Goal: Communication & Community: Answer question/provide support

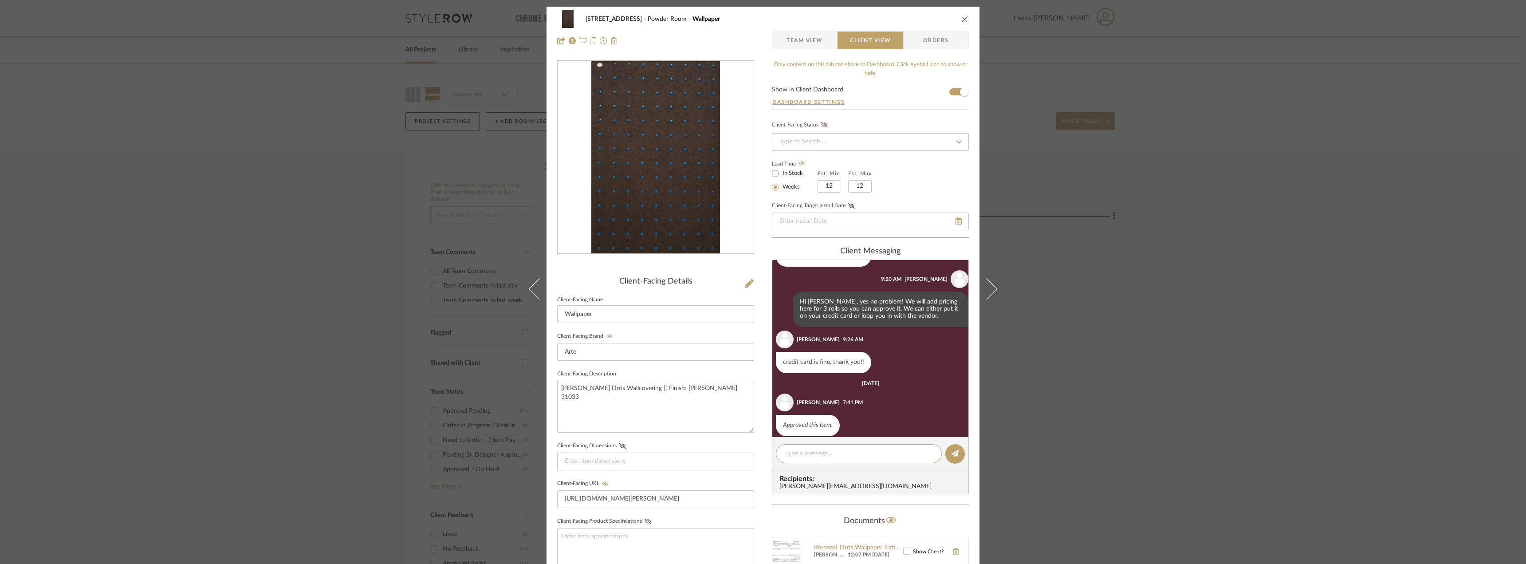
scroll to position [66, 0]
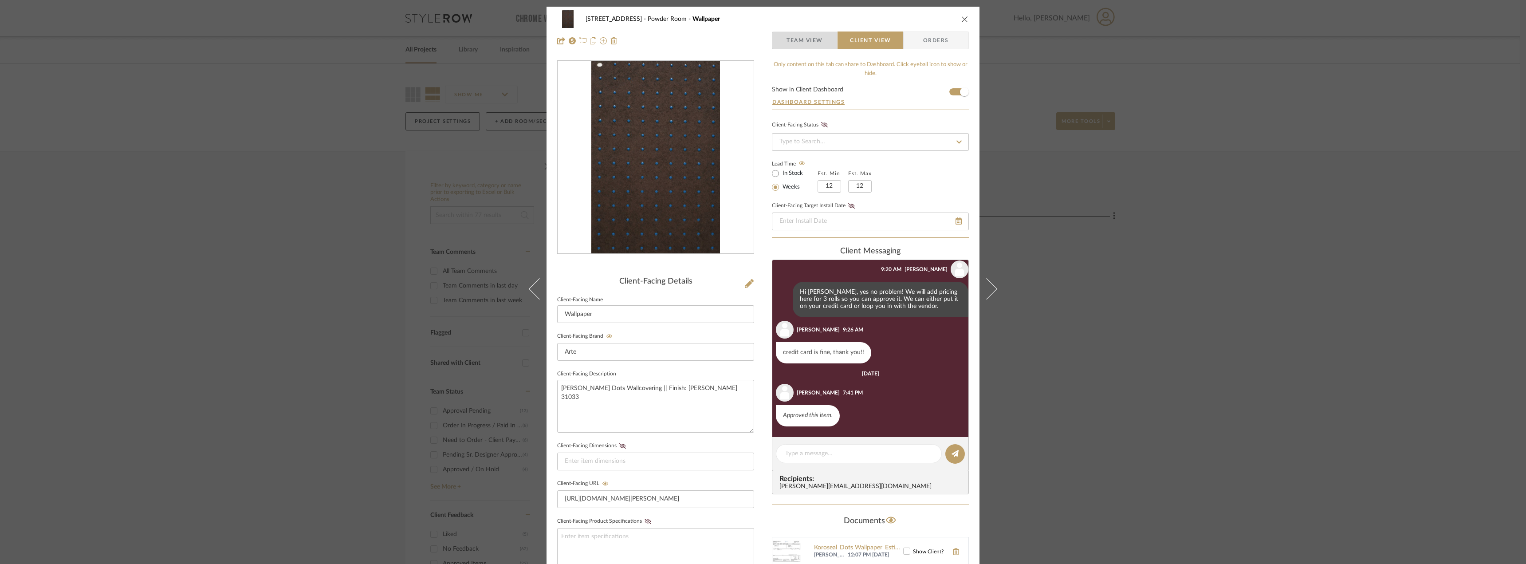
click at [815, 32] on span "Team View" at bounding box center [805, 40] width 36 height 18
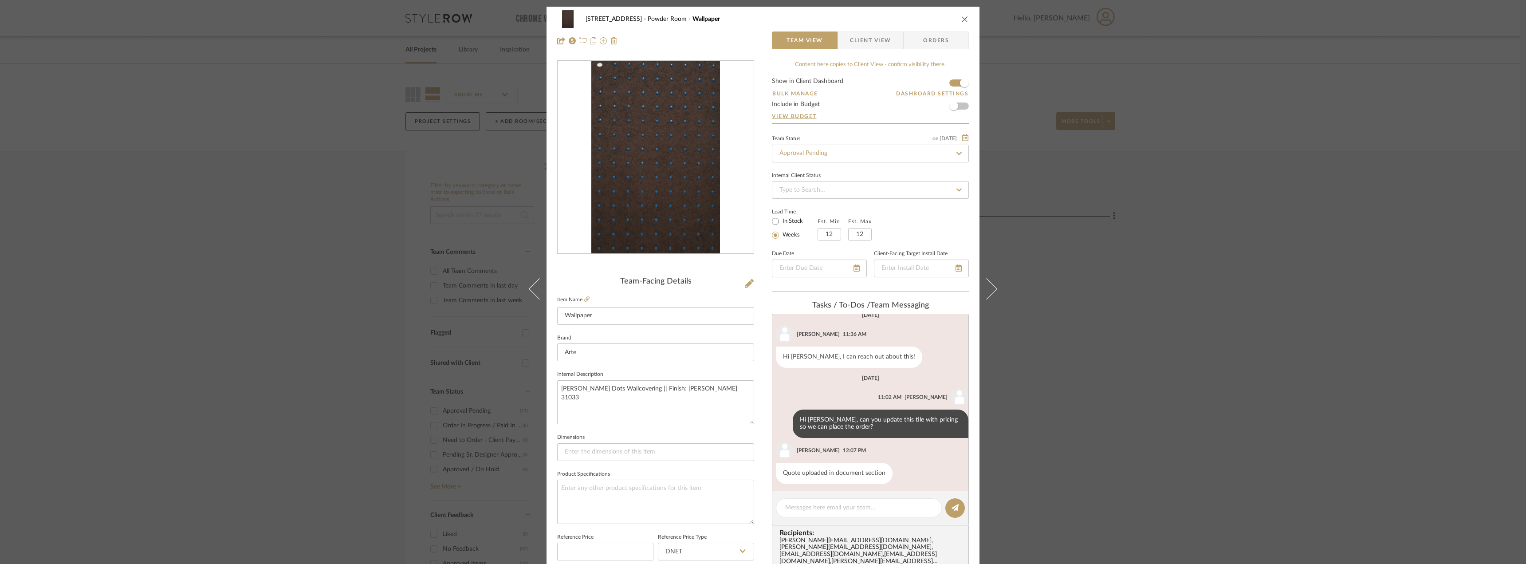
scroll to position [90, 0]
click at [818, 153] on input "Approval Pending" at bounding box center [870, 154] width 197 height 18
type input "ne"
click at [834, 291] on span "Need to Order - Client Payment Received" at bounding box center [834, 290] width 113 height 6
type input "[DATE]"
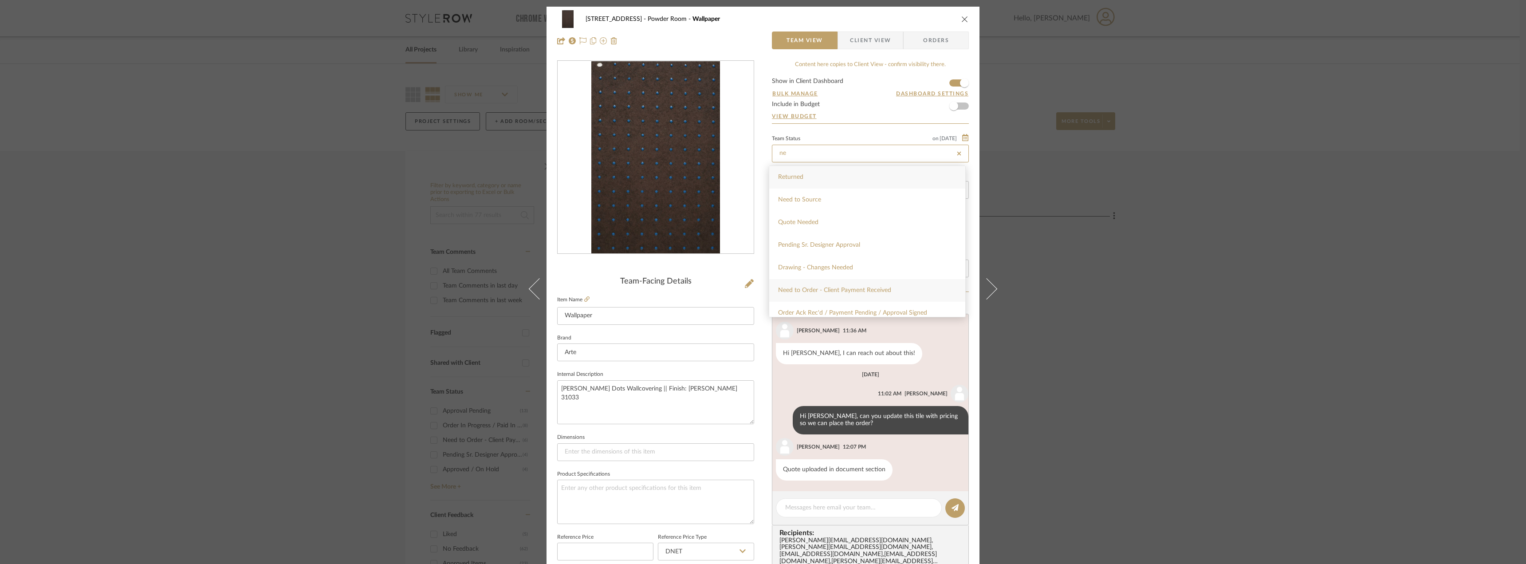
type input "Need to Order - Client Payment Received"
type input "[DATE]"
type input "Need to Order - Client Payment Received"
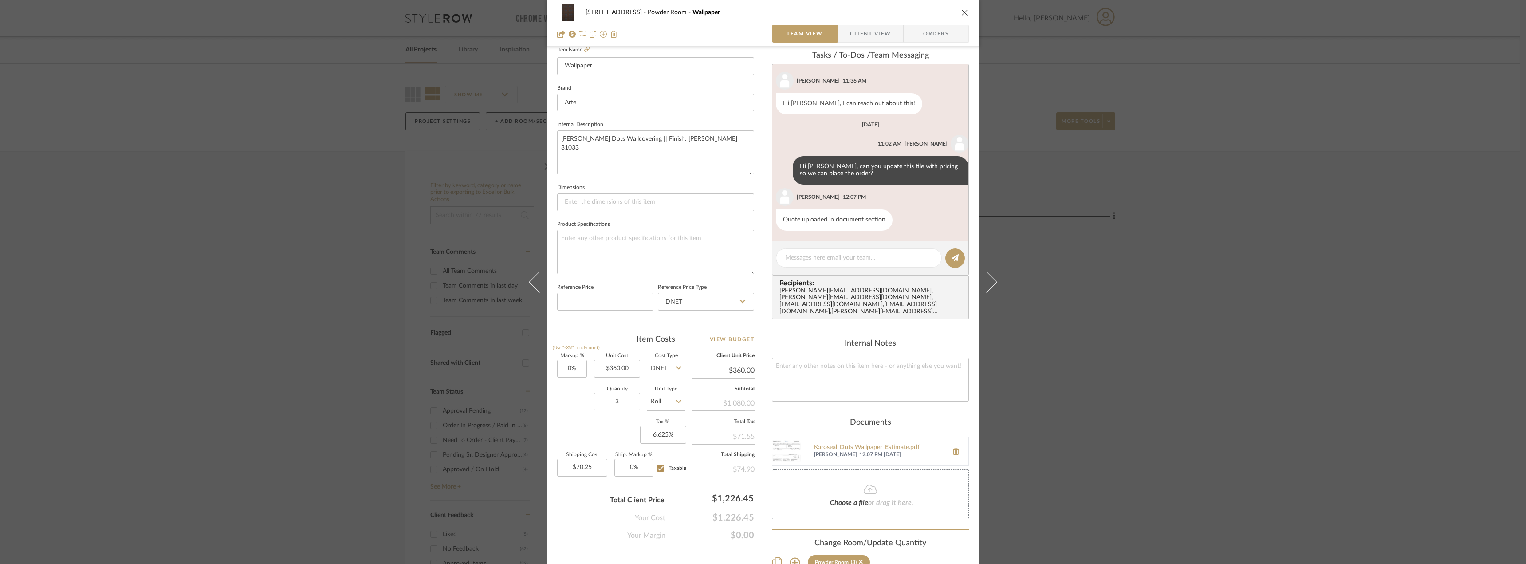
scroll to position [266, 0]
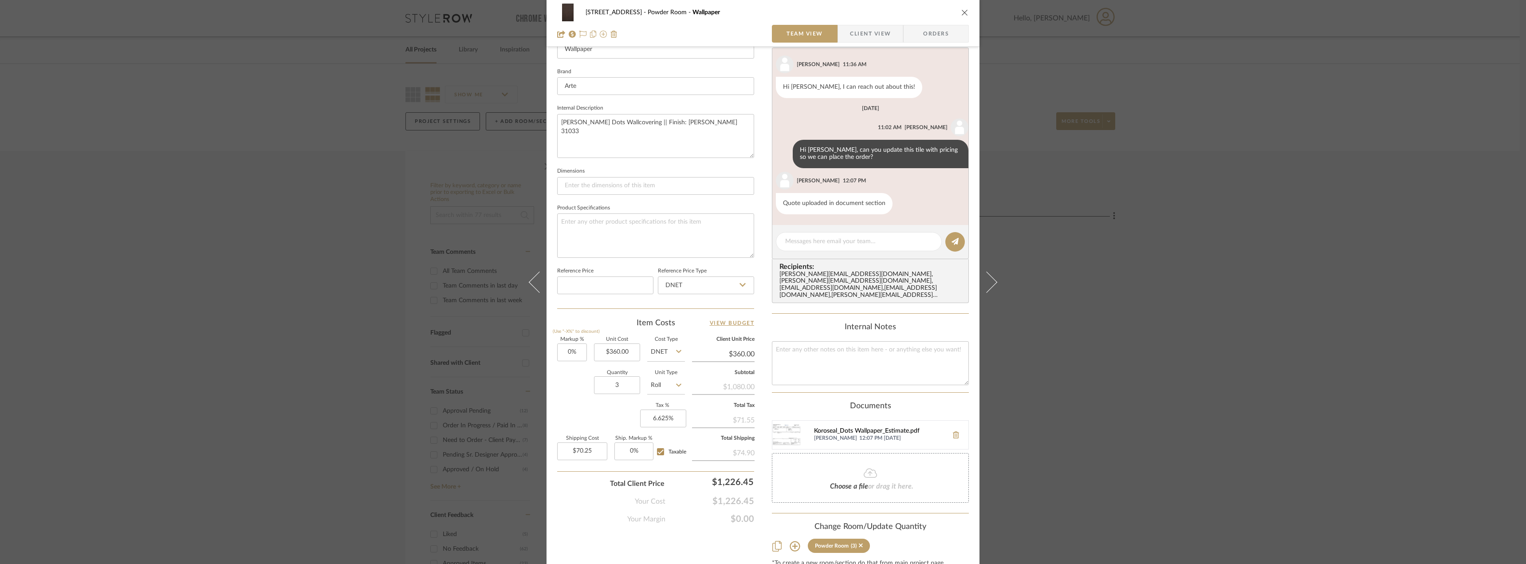
click at [833, 428] on div "Koroseal_Dots Wallpaper_Estimate.pdf" at bounding box center [879, 431] width 130 height 7
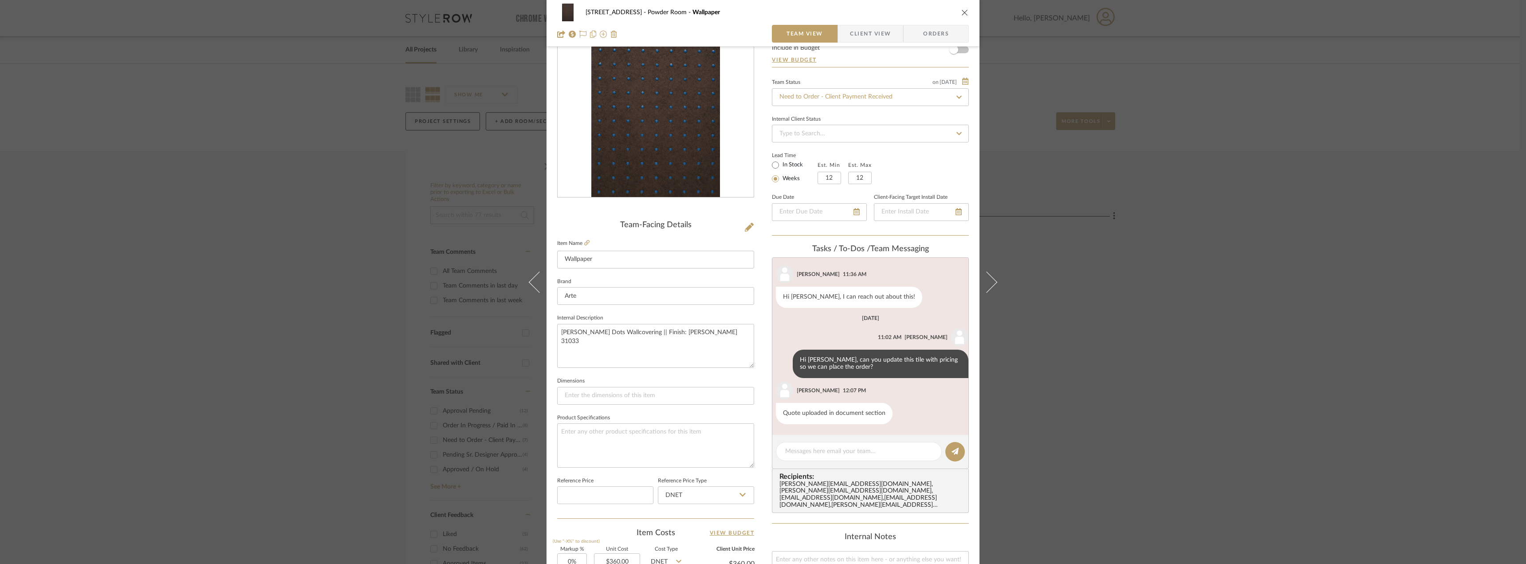
scroll to position [133, 0]
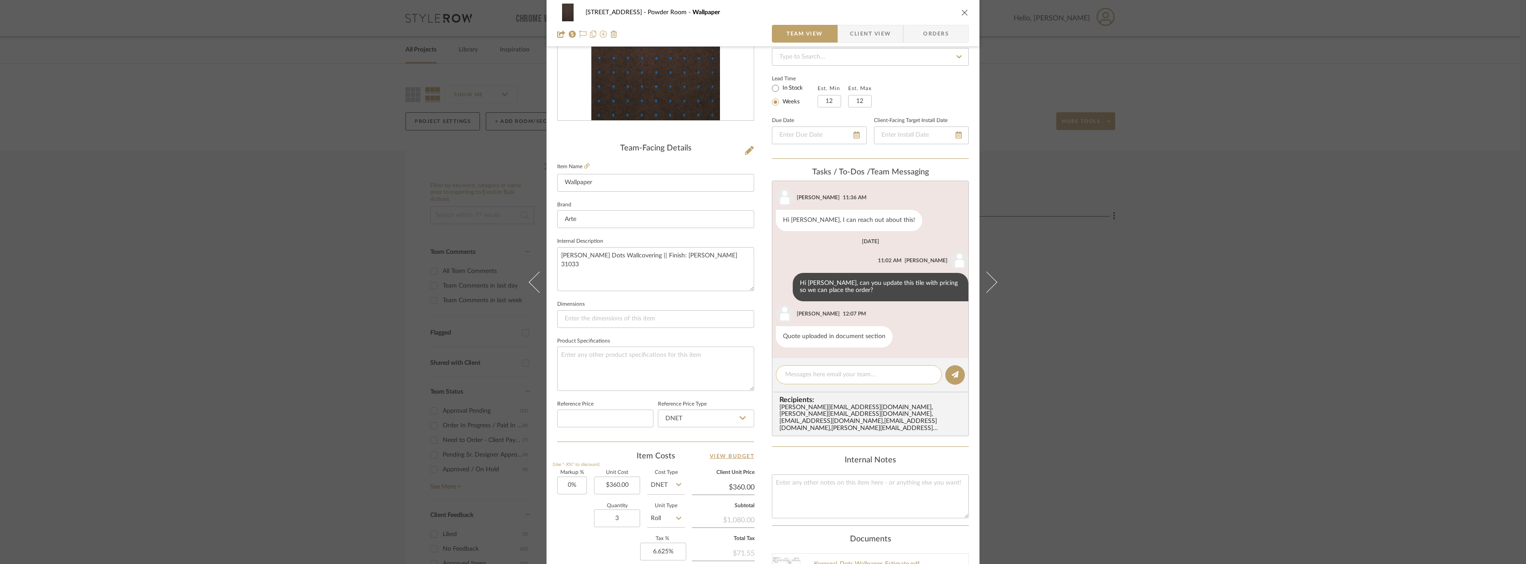
click at [828, 376] on textarea at bounding box center [858, 374] width 147 height 9
type textarea "Hi Jada, can you place this order on Stephanie's credit card when you get a cha…"
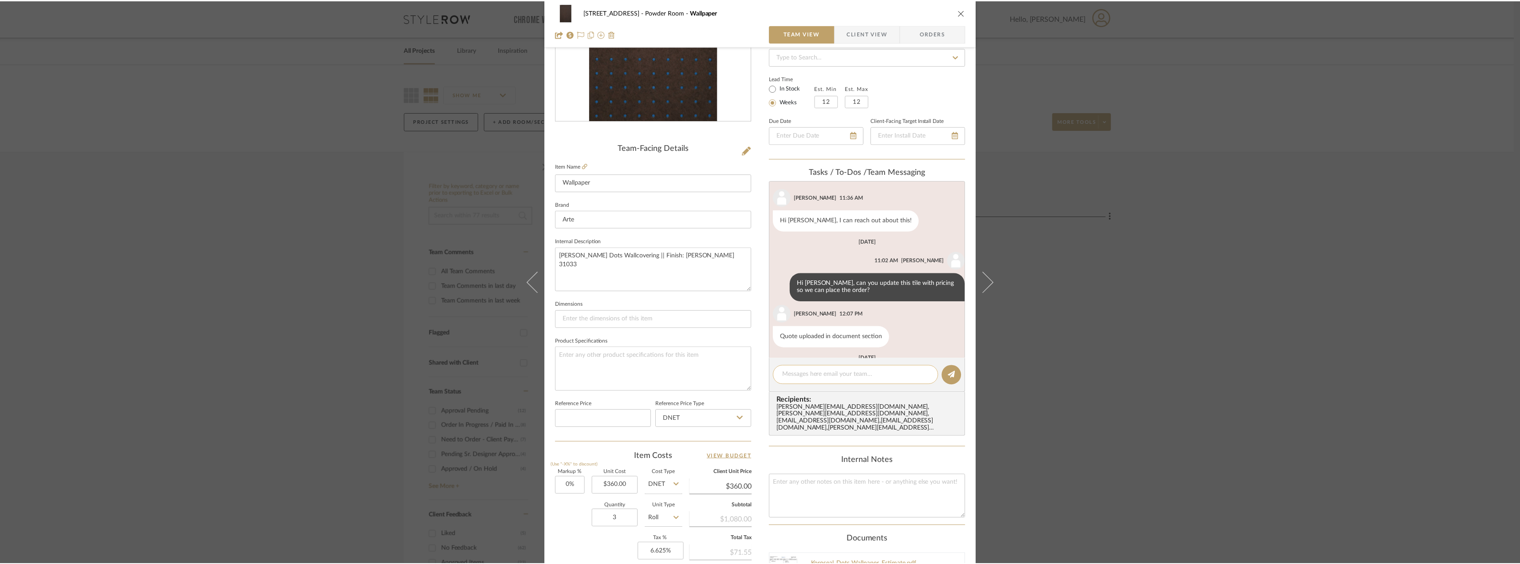
scroll to position [160, 0]
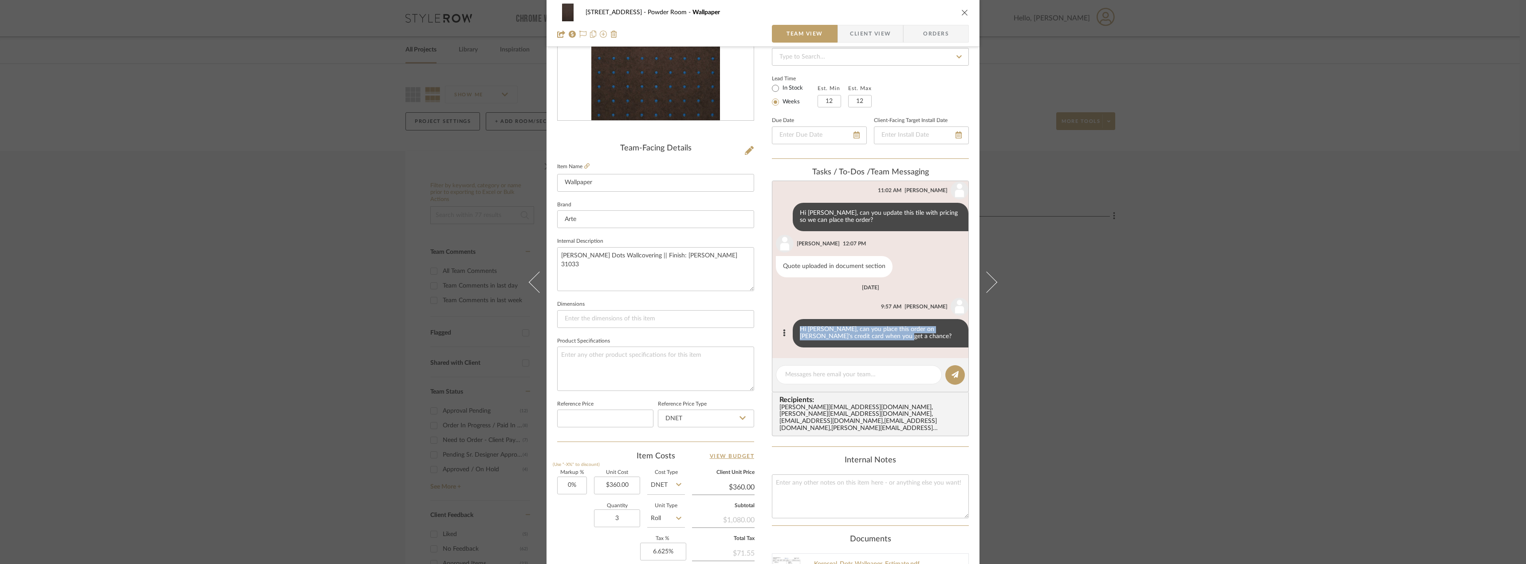
drag, startPoint x: 795, startPoint y: 339, endPoint x: 791, endPoint y: 329, distance: 11.4
click at [793, 329] on div "Hi Jada, can you place this order on Stephanie's credit card when you get a cha…" at bounding box center [881, 333] width 176 height 28
copy div "Hi Jada, can you place this order on Stephanie's credit card when you get a cha…"
click at [1242, 314] on div "24080 - 323 Pacific Avenue Powder Room Wallpaper Team View Client View Orders T…" at bounding box center [763, 282] width 1526 height 564
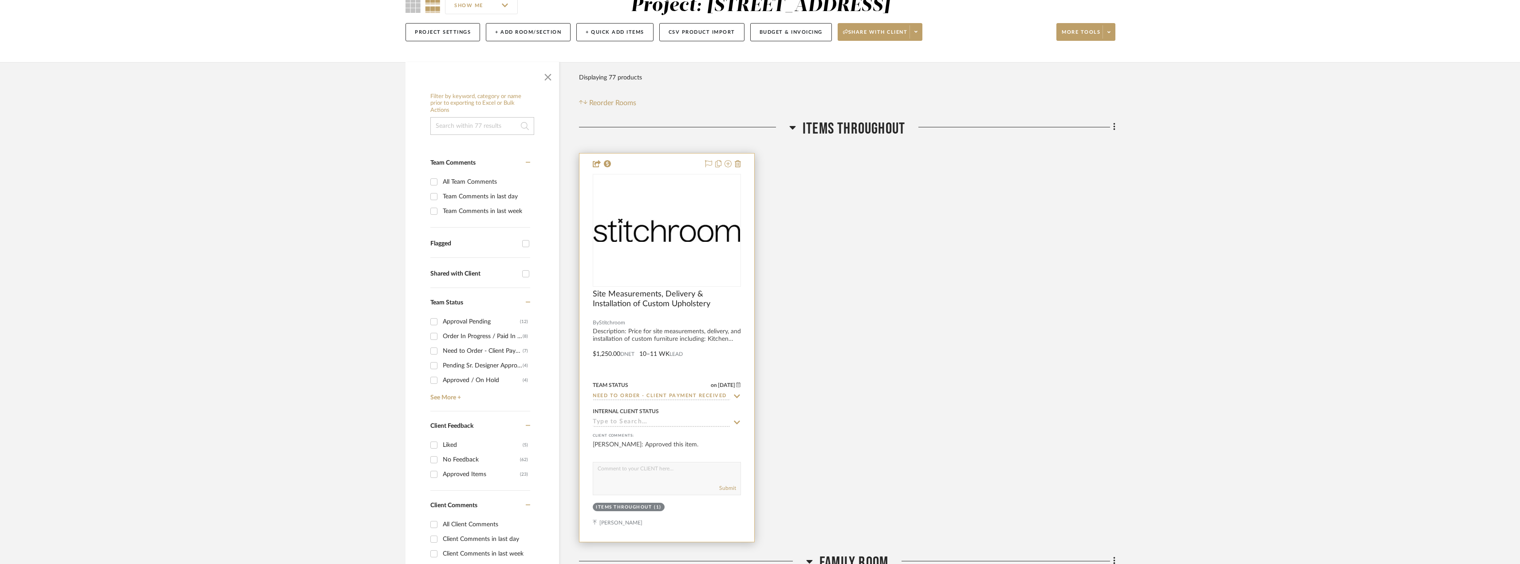
scroll to position [89, 0]
click at [693, 245] on div "0" at bounding box center [666, 231] width 147 height 112
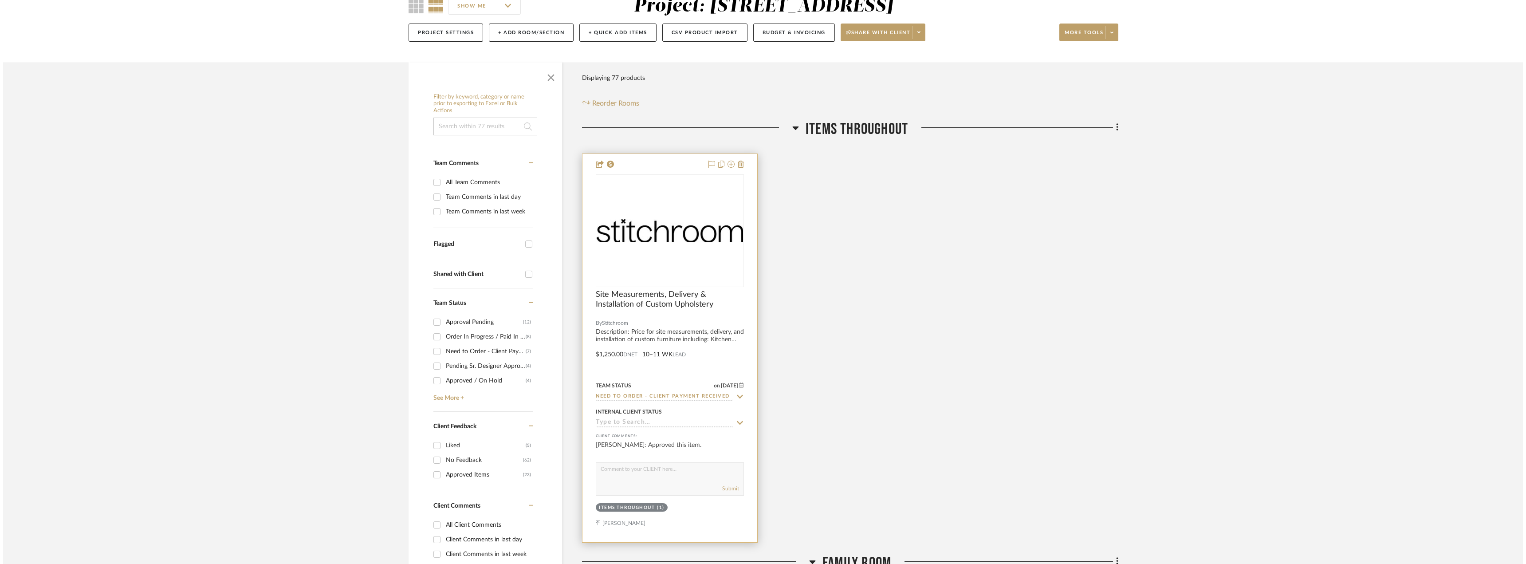
scroll to position [0, 0]
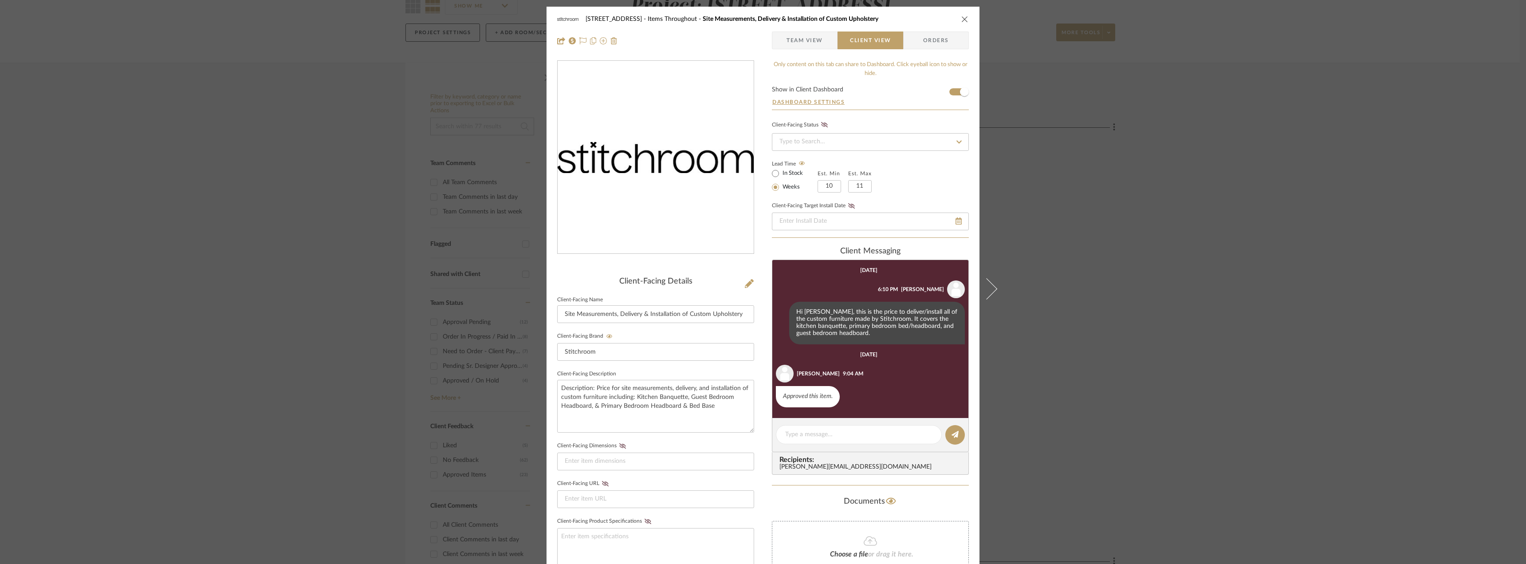
click at [812, 39] on span "Team View" at bounding box center [805, 40] width 36 height 18
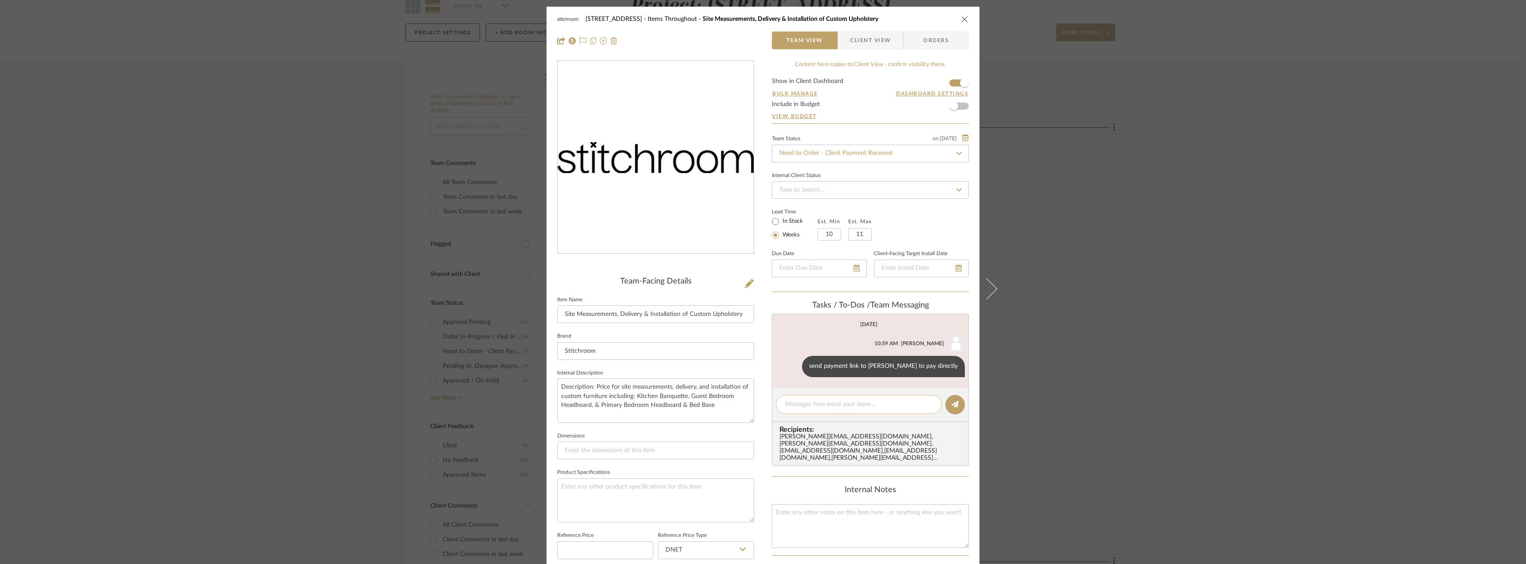
click at [828, 409] on textarea at bounding box center [858, 404] width 147 height 9
type textarea "Erin to pay directly. Payment info sent"
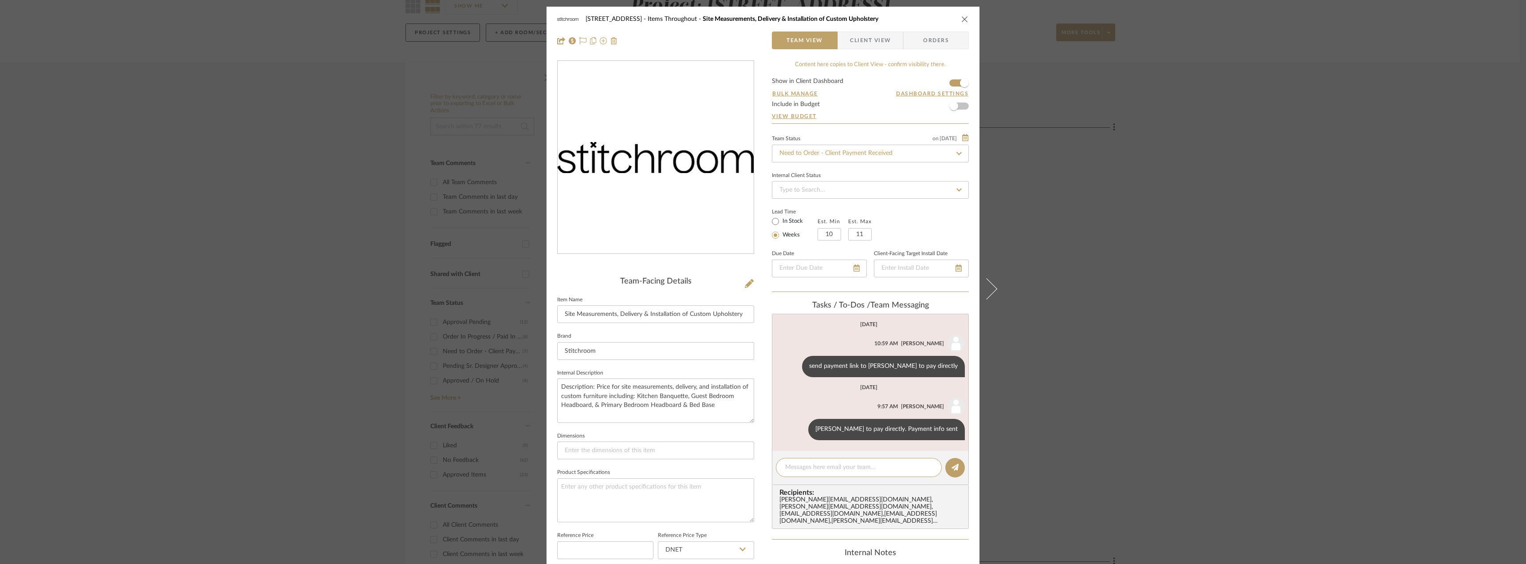
click at [1153, 370] on div "24080 - 323 Pacific Avenue Items Throughout Site Measurements, Delivery & Insta…" at bounding box center [763, 282] width 1526 height 564
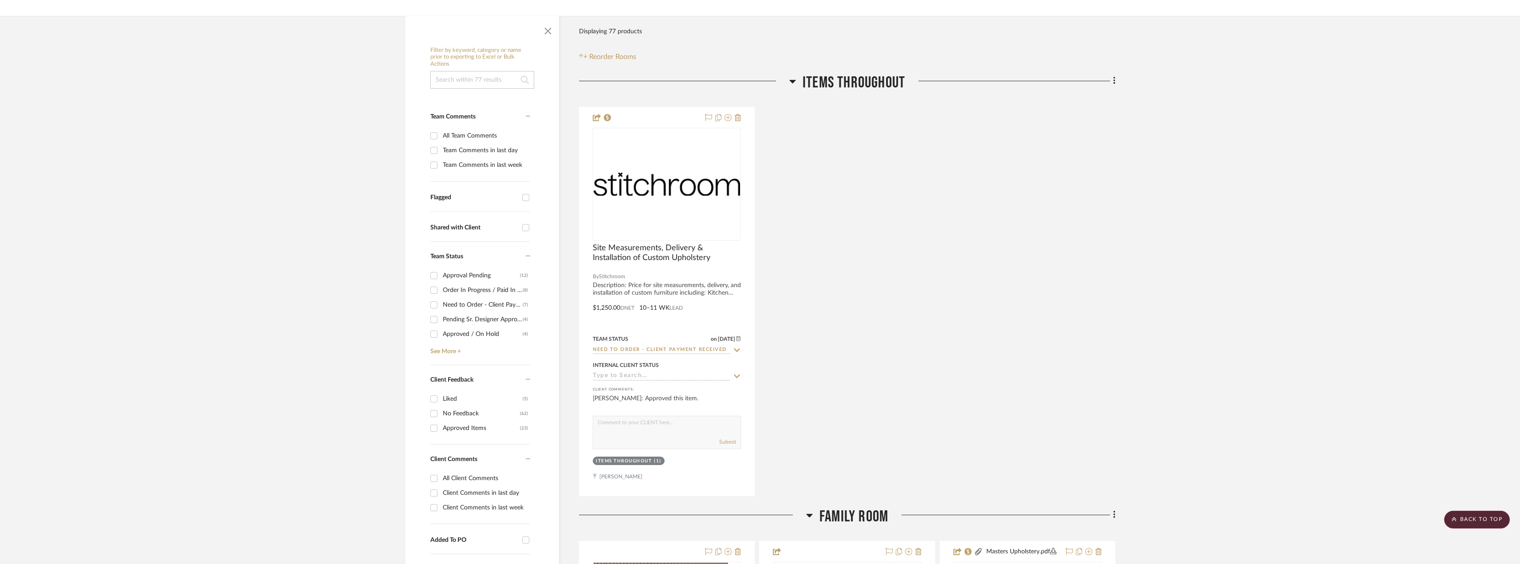
scroll to position [133, 0]
click at [449, 431] on div "Approved Items" at bounding box center [481, 430] width 77 height 14
click at [441, 431] on input "Approved Items (23)" at bounding box center [434, 430] width 14 height 14
checkbox input "true"
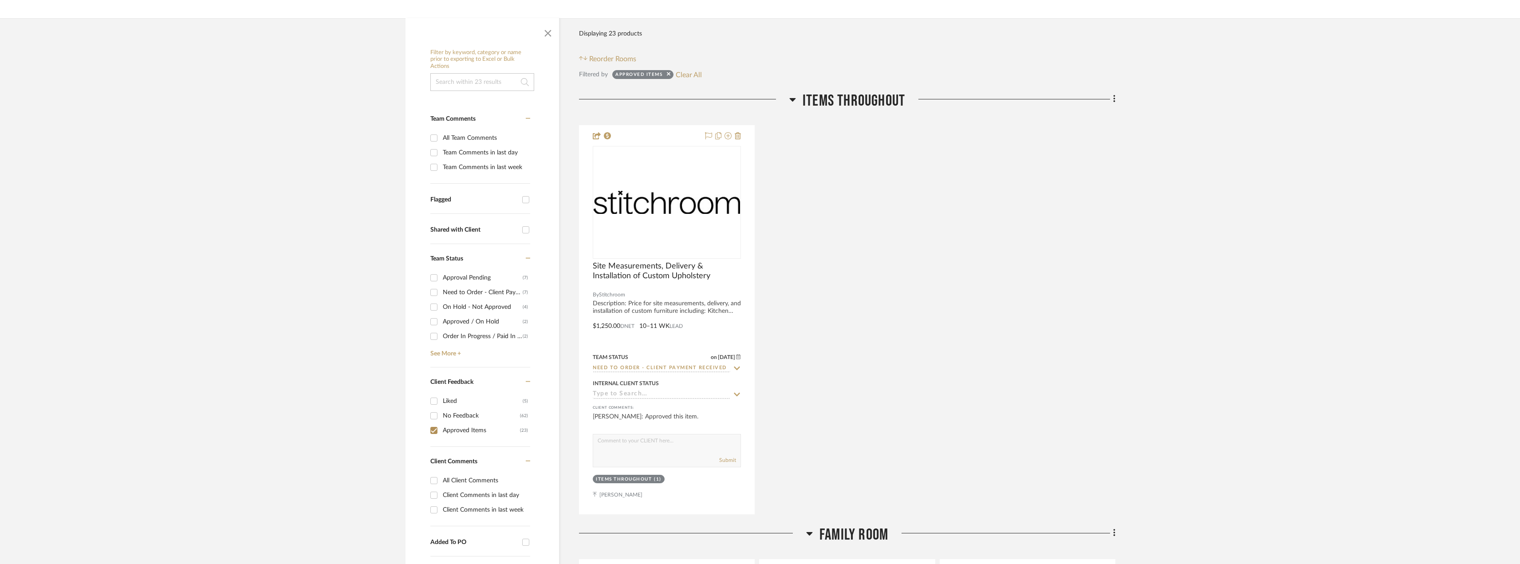
click at [471, 507] on div "Client Comments in last week" at bounding box center [485, 510] width 85 height 14
click at [441, 507] on input "Client Comments in last week" at bounding box center [434, 510] width 14 height 14
checkbox input "true"
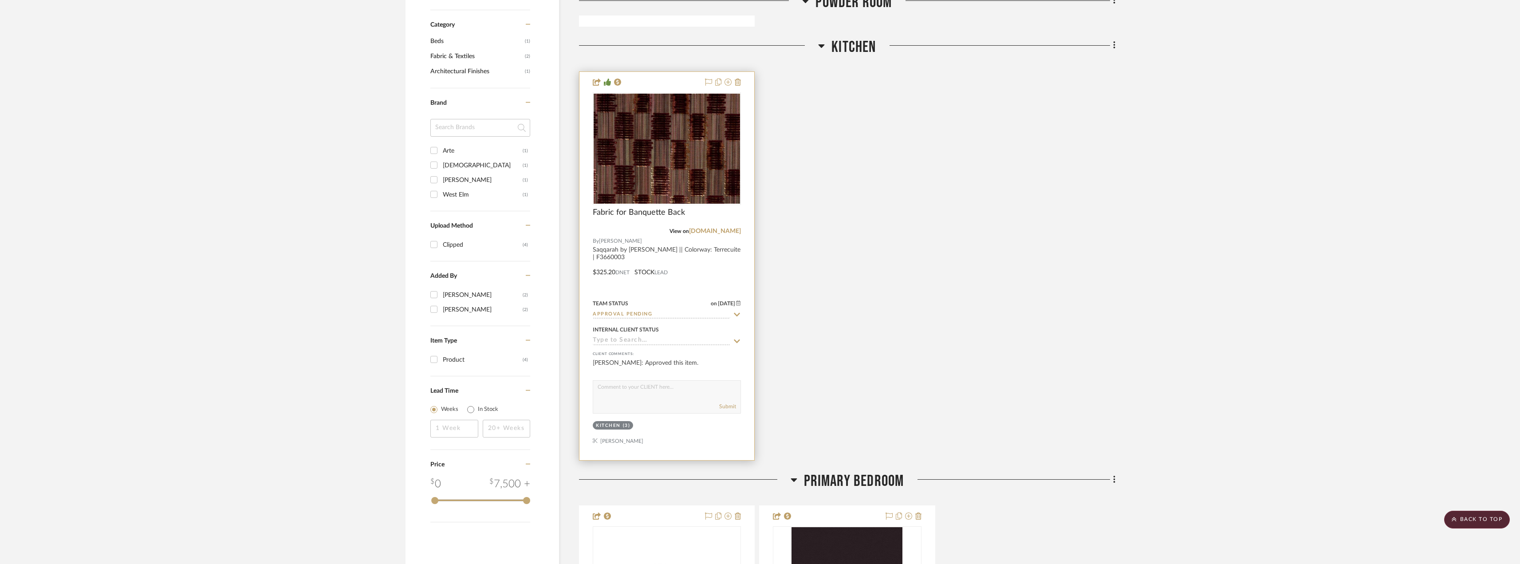
scroll to position [621, 0]
click at [711, 167] on img "0" at bounding box center [667, 148] width 146 height 110
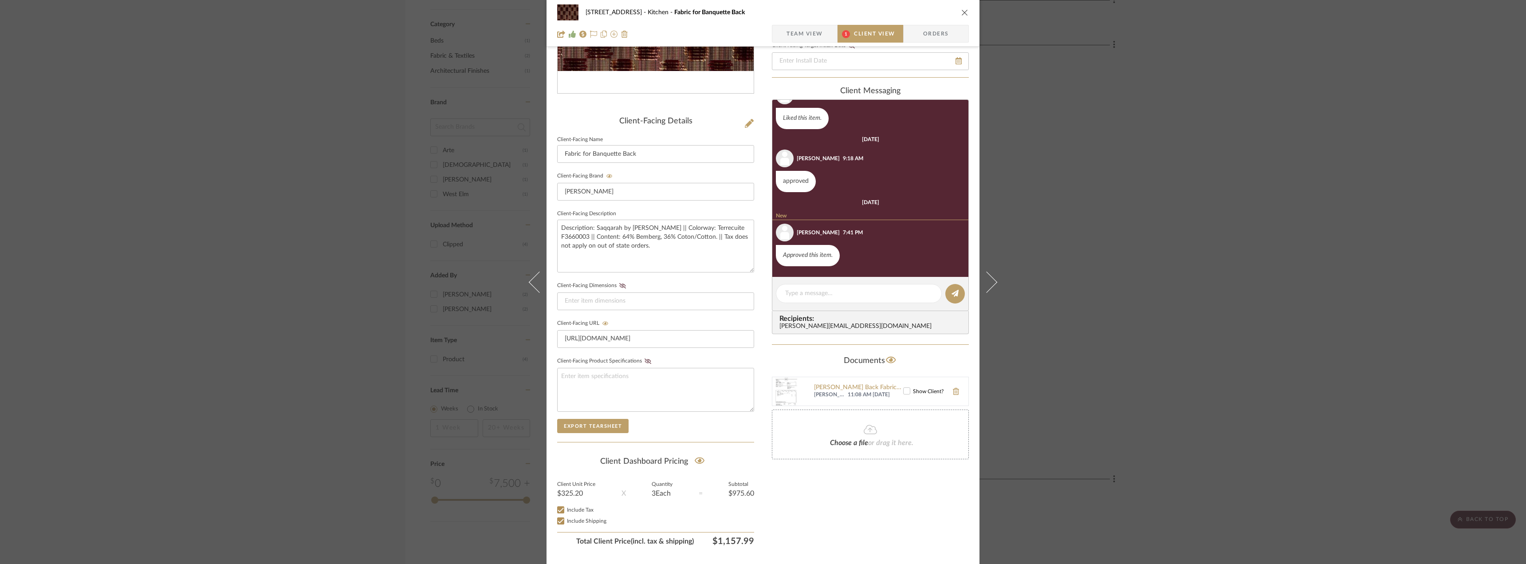
scroll to position [177, 0]
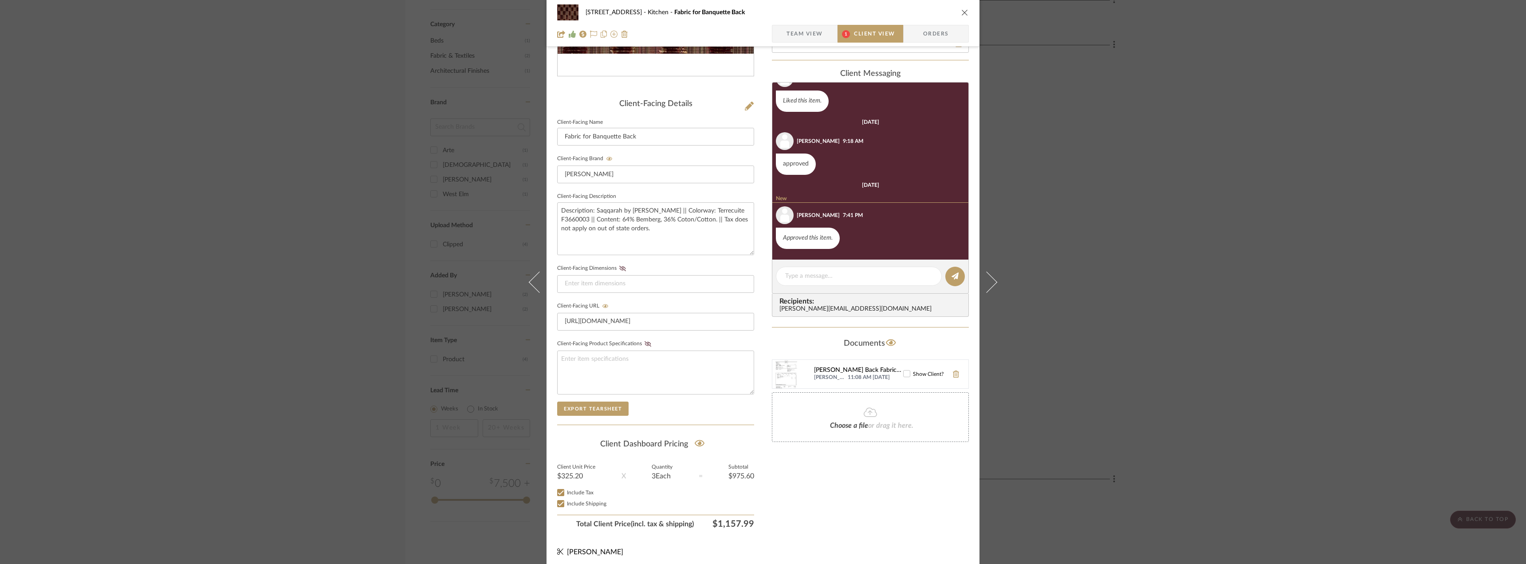
click at [841, 369] on div "Pierre Frey_Banquette Back Fabric_Estimate.pdf" at bounding box center [858, 370] width 89 height 7
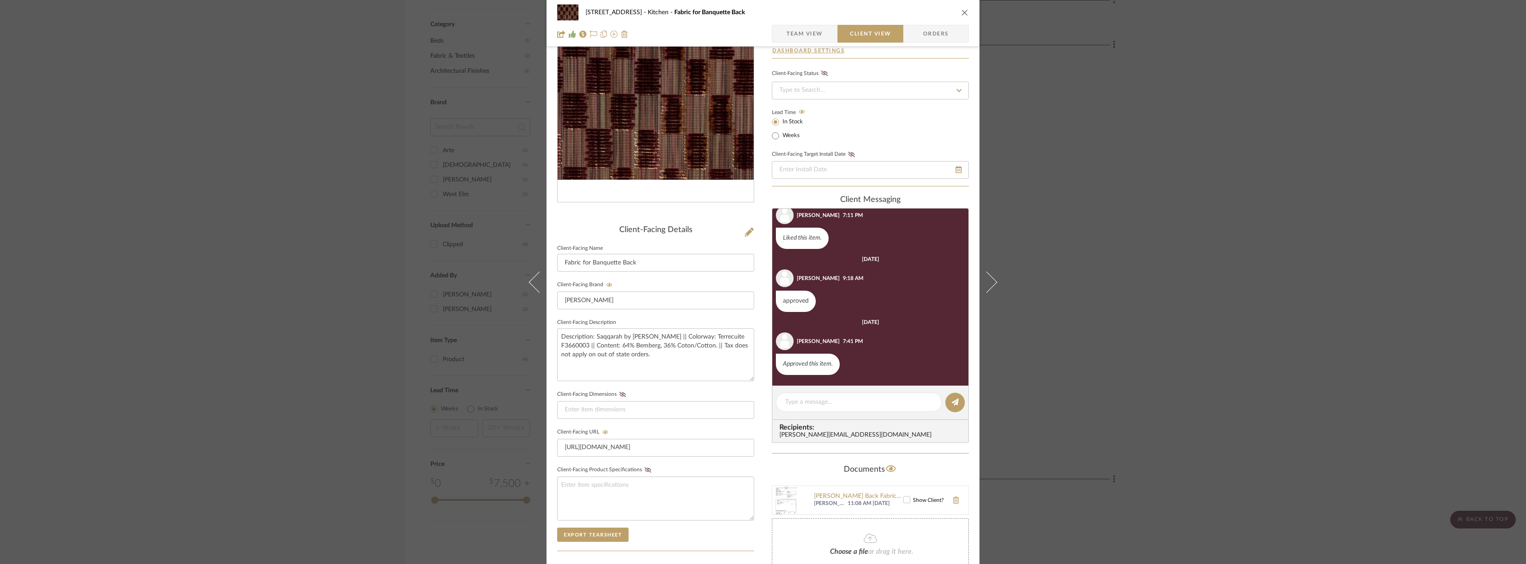
scroll to position [0, 0]
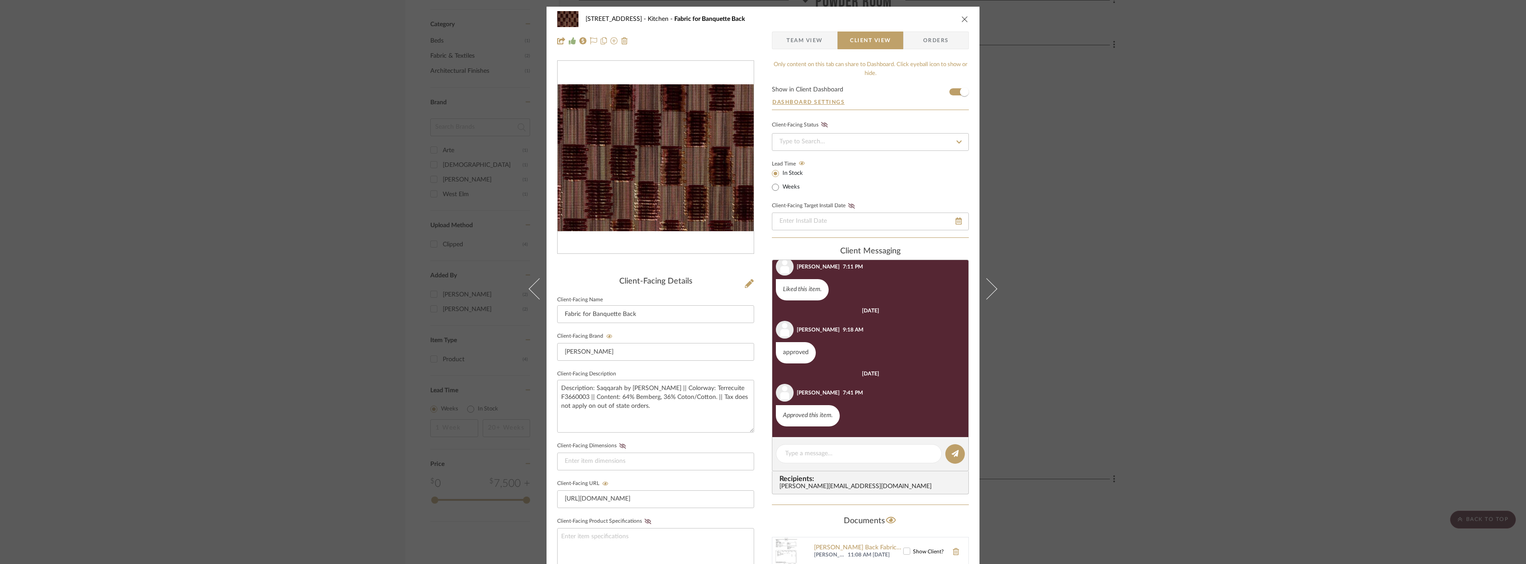
click at [805, 42] on span "Team View" at bounding box center [805, 40] width 36 height 18
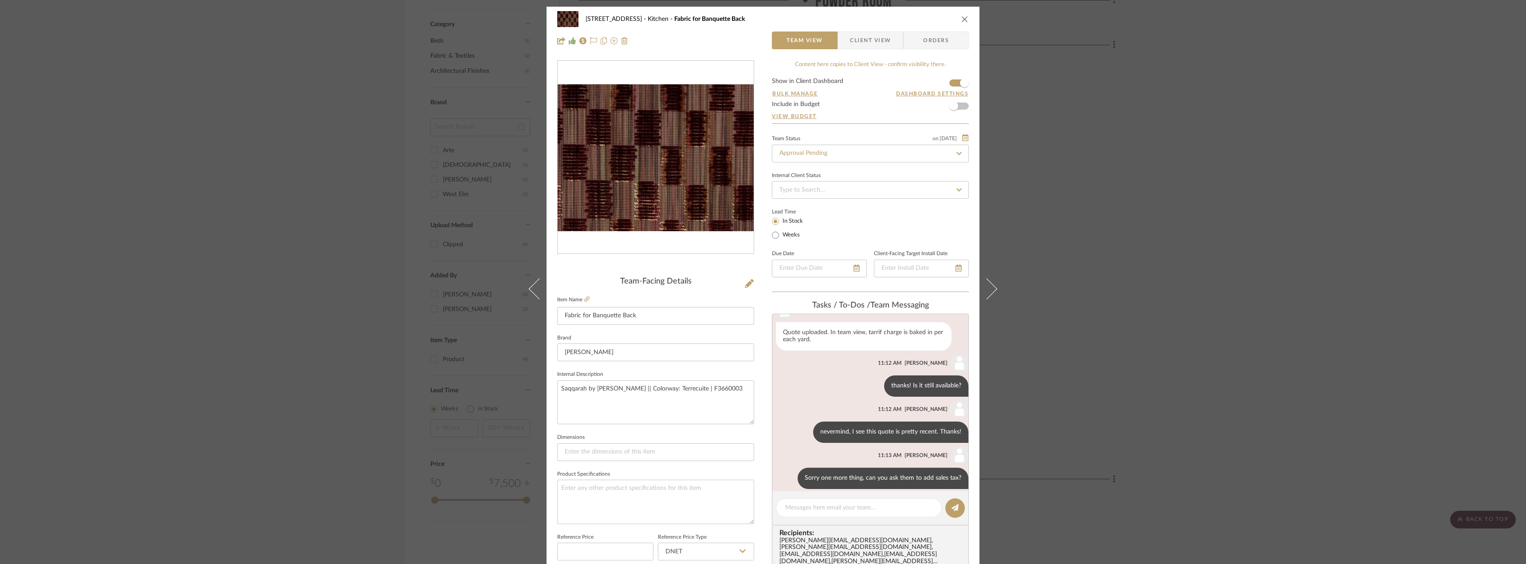
scroll to position [228, 0]
click at [586, 299] on icon at bounding box center [586, 298] width 5 height 5
click at [817, 153] on input "Approval Pending" at bounding box center [870, 154] width 197 height 18
type input "need"
click at [810, 239] on div "Need to Order - Client Payment Received" at bounding box center [867, 245] width 196 height 23
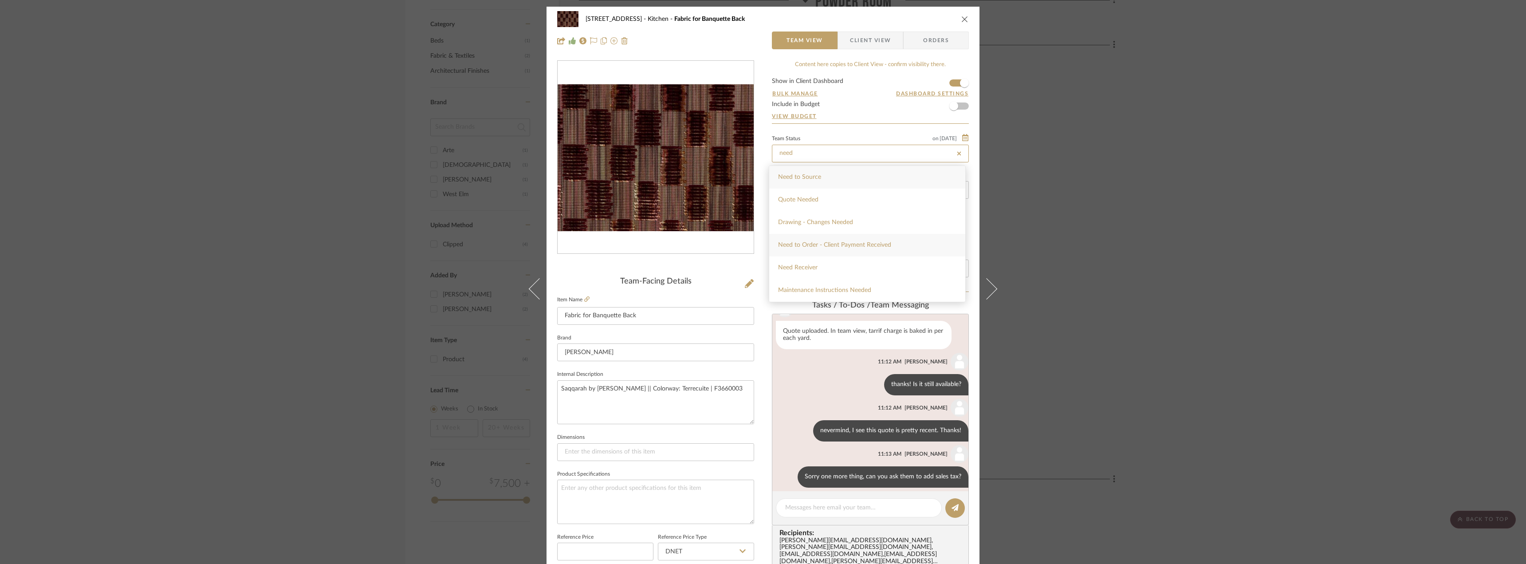
type input "[DATE]"
type input "Need to Order - Client Payment Received"
type input "[DATE]"
type input "Need to Order - Client Payment Received"
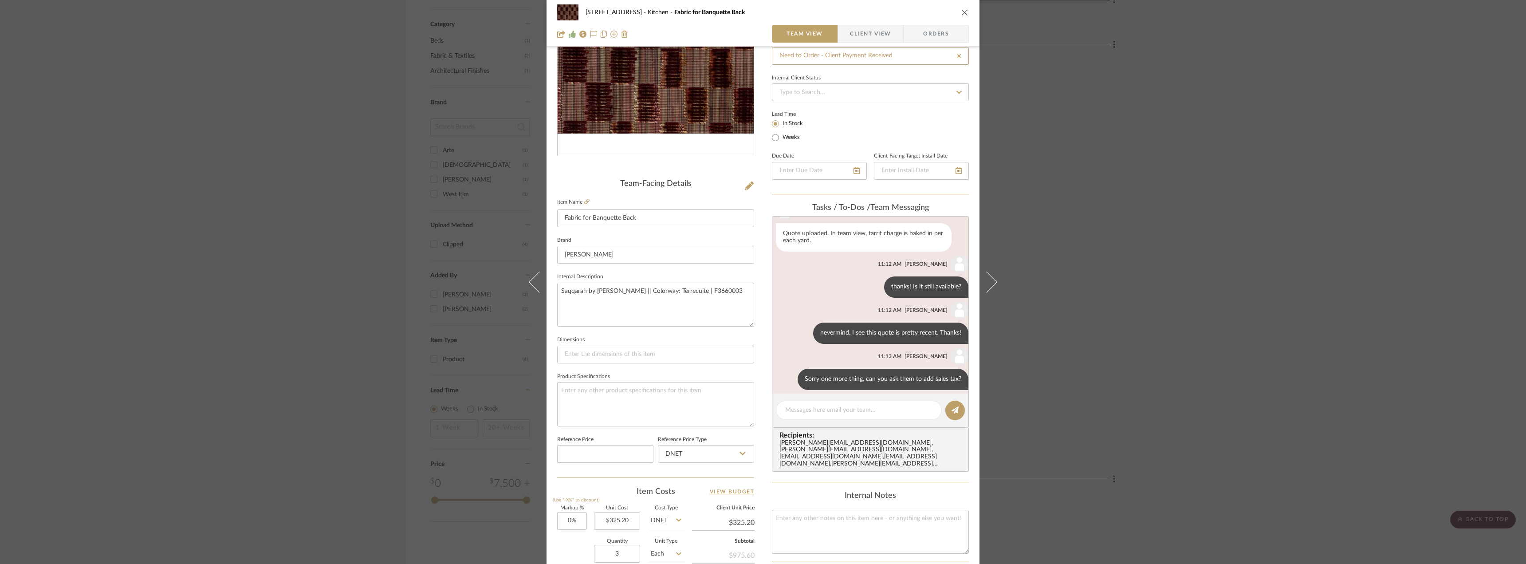
scroll to position [133, 0]
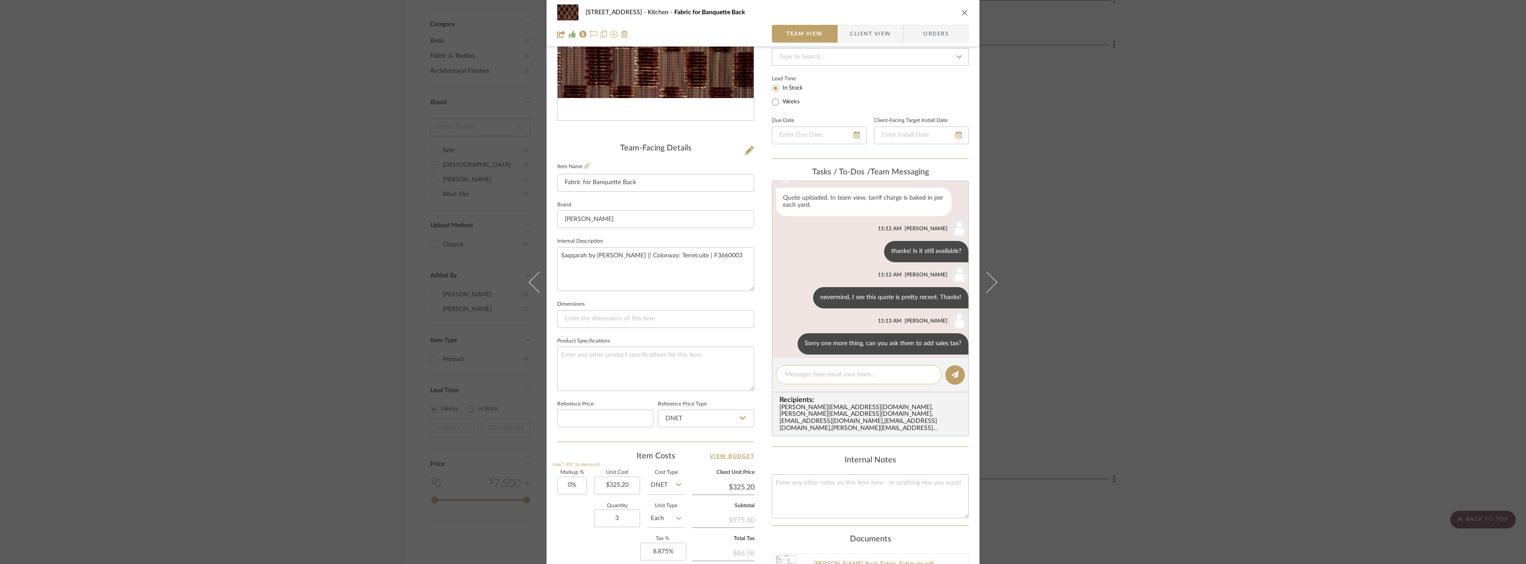
click at [818, 373] on textarea at bounding box center [858, 374] width 147 height 9
type textarea "order to be placed on Erin's credit card"
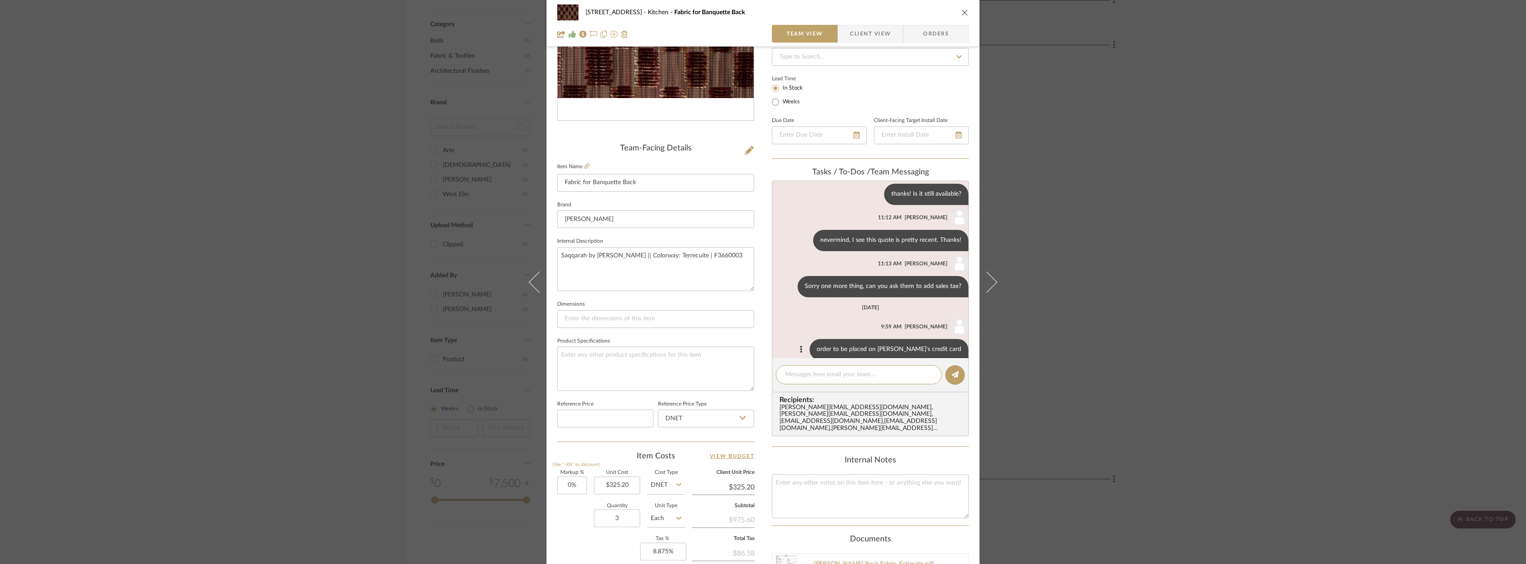
scroll to position [291, 0]
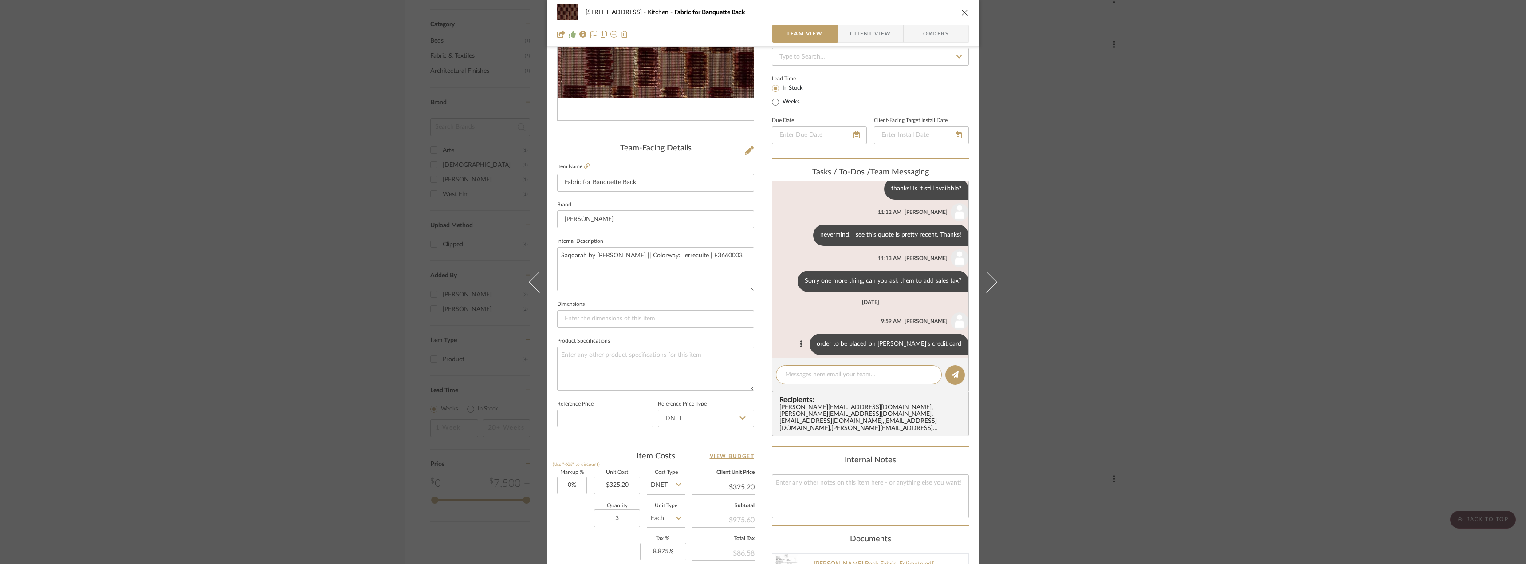
click at [851, 338] on div "order to be placed on Erin's credit card" at bounding box center [889, 344] width 159 height 21
click at [852, 338] on div "order to be placed on Erin's credit card" at bounding box center [889, 344] width 159 height 21
copy list-of-messages "order to be placed on Erin's credit card"
click at [1168, 326] on div "24080 - 323 Pacific Avenue Kitchen Fabric for Banquette Back Team View Client V…" at bounding box center [763, 282] width 1526 height 564
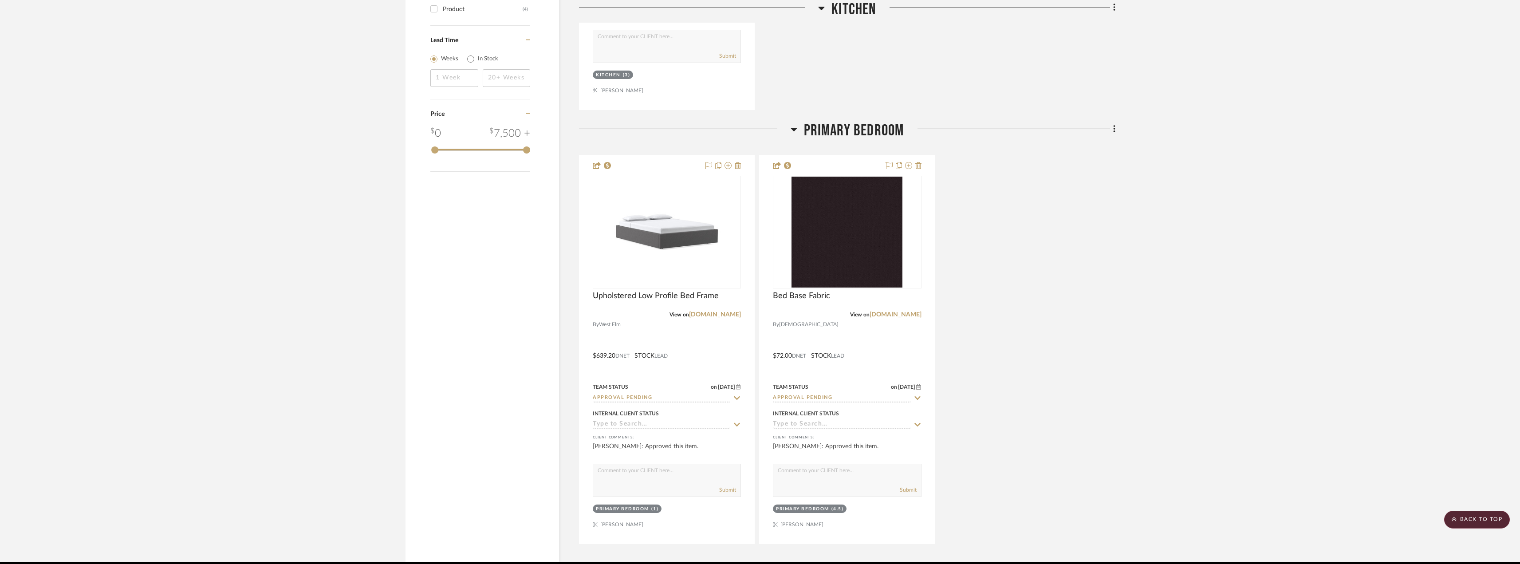
scroll to position [976, 0]
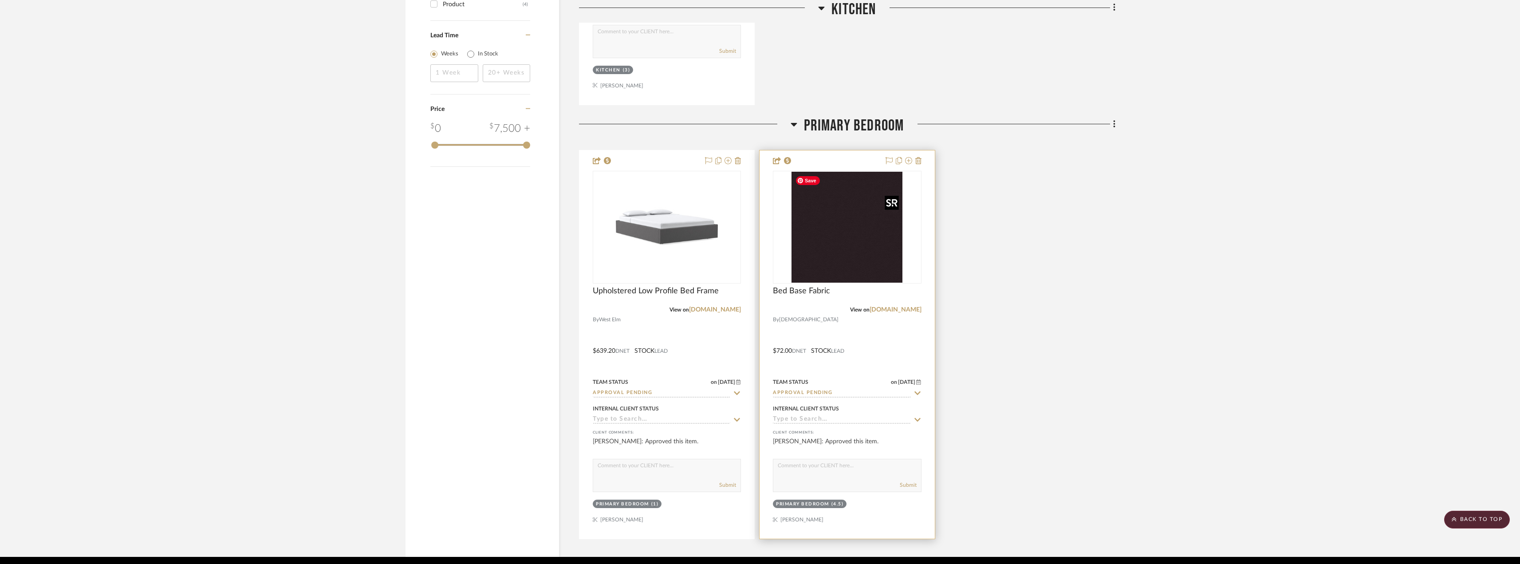
click at [834, 211] on img "0" at bounding box center [846, 227] width 111 height 111
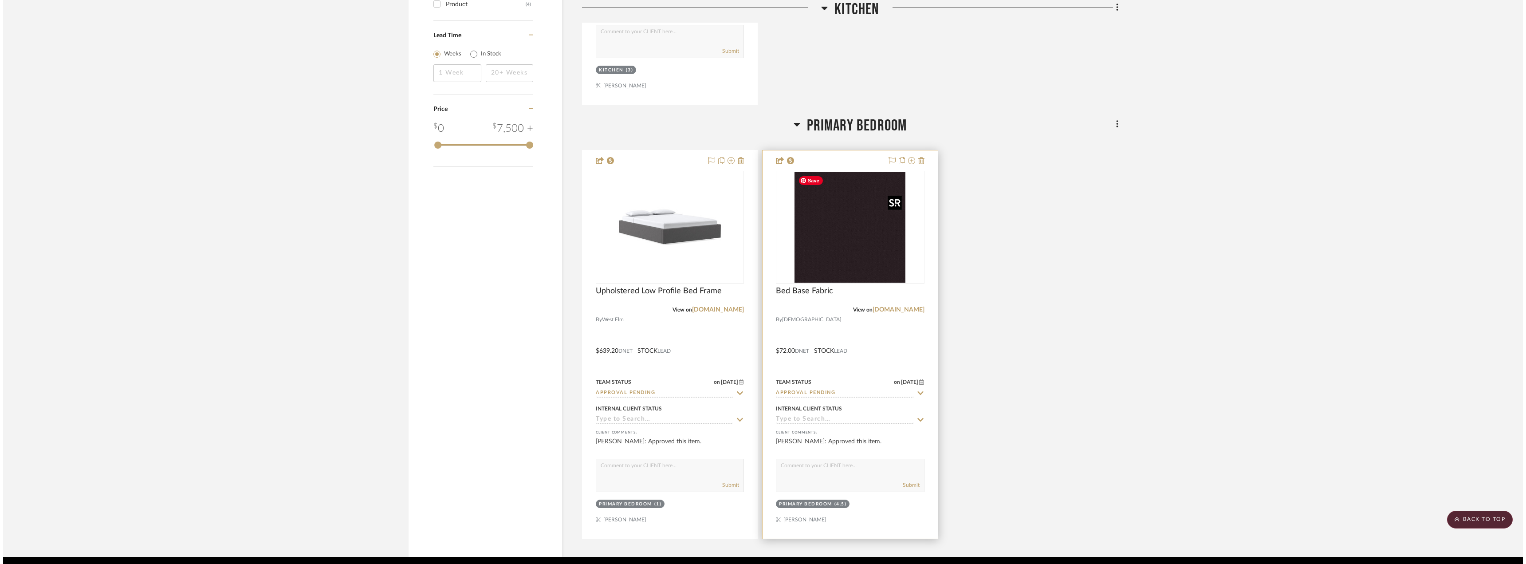
scroll to position [0, 0]
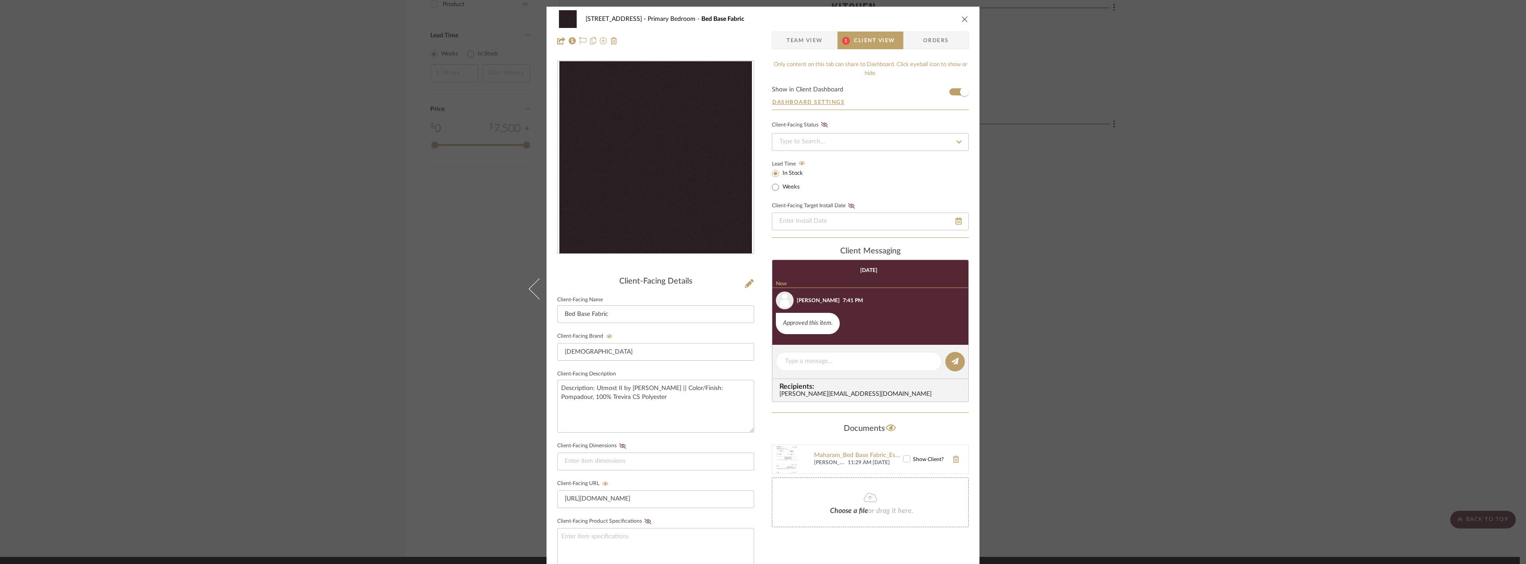
click at [1177, 299] on div "24080 - 323 Pacific Avenue Primary Bedroom Bed Base Fabric Team View 1 Client V…" at bounding box center [763, 282] width 1526 height 564
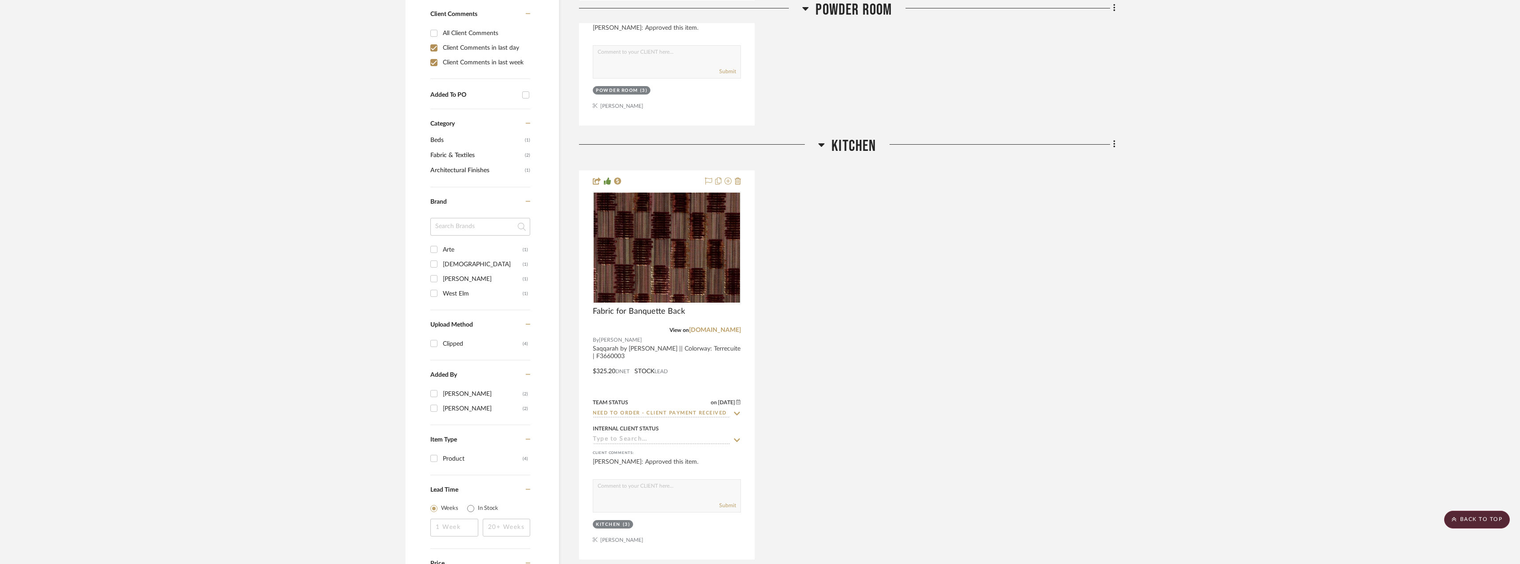
scroll to position [300, 0]
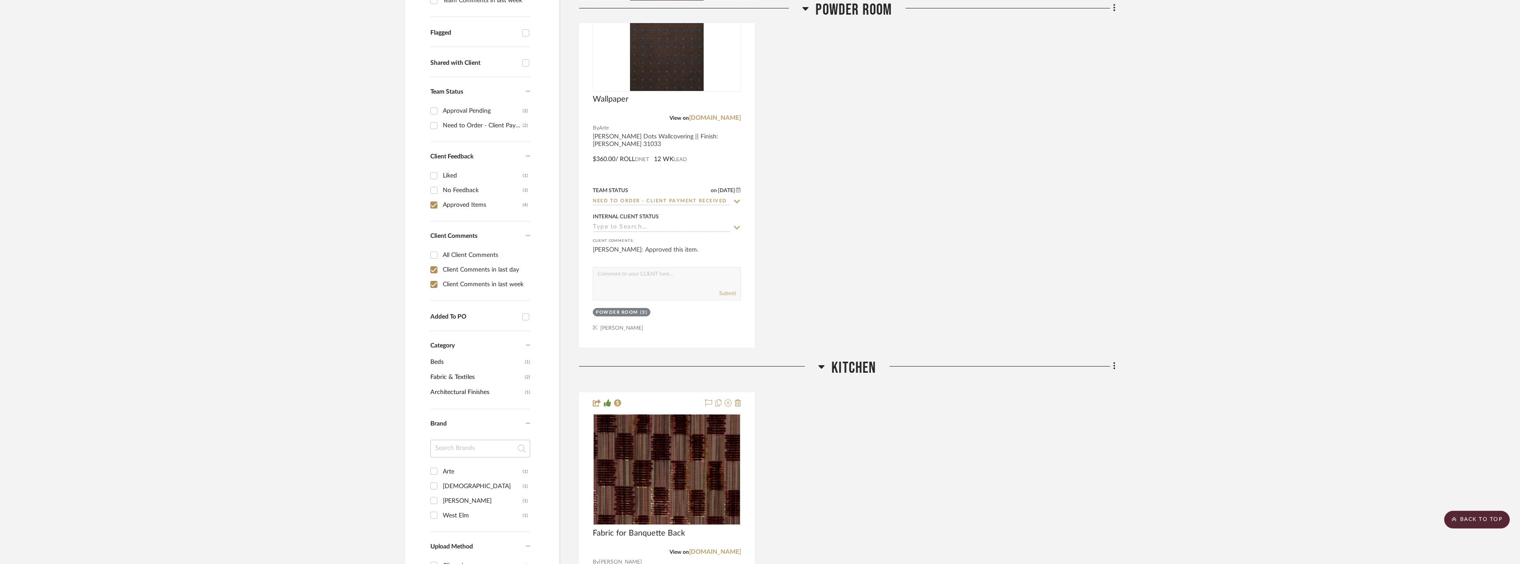
click at [473, 256] on div "All Client Comments" at bounding box center [485, 255] width 85 height 14
click at [441, 256] on input "All Client Comments" at bounding box center [434, 255] width 14 height 14
checkbox input "true"
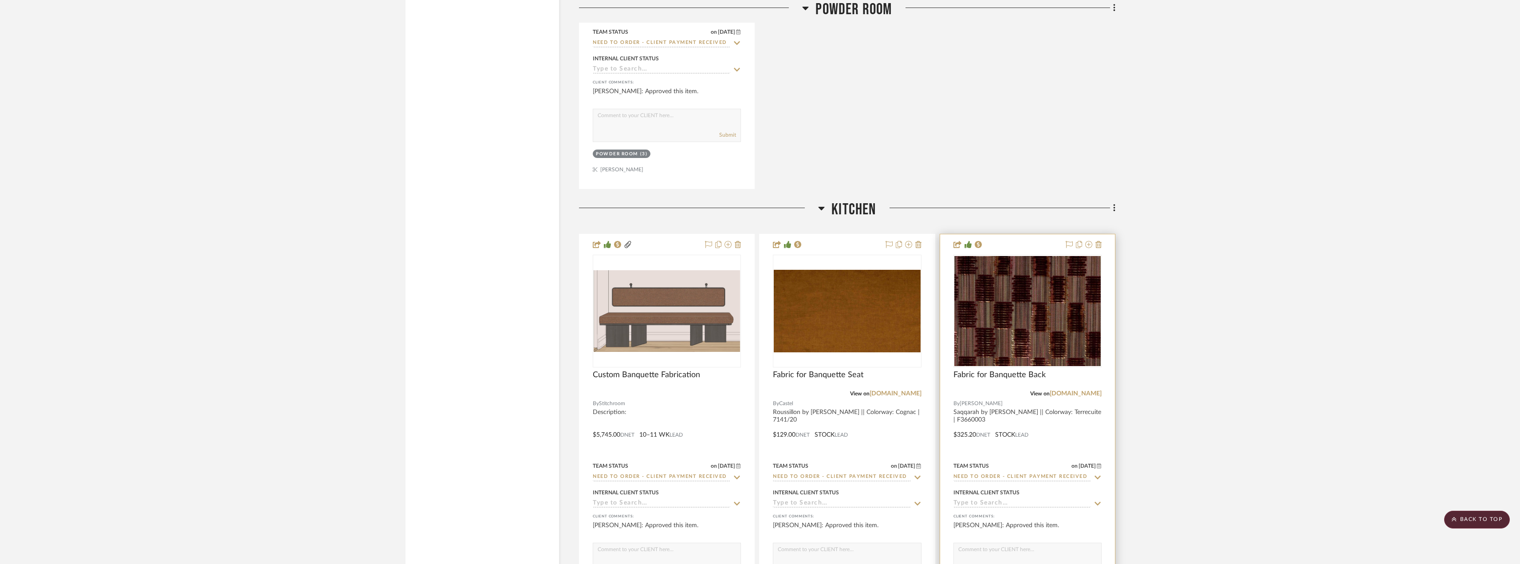
scroll to position [1853, 0]
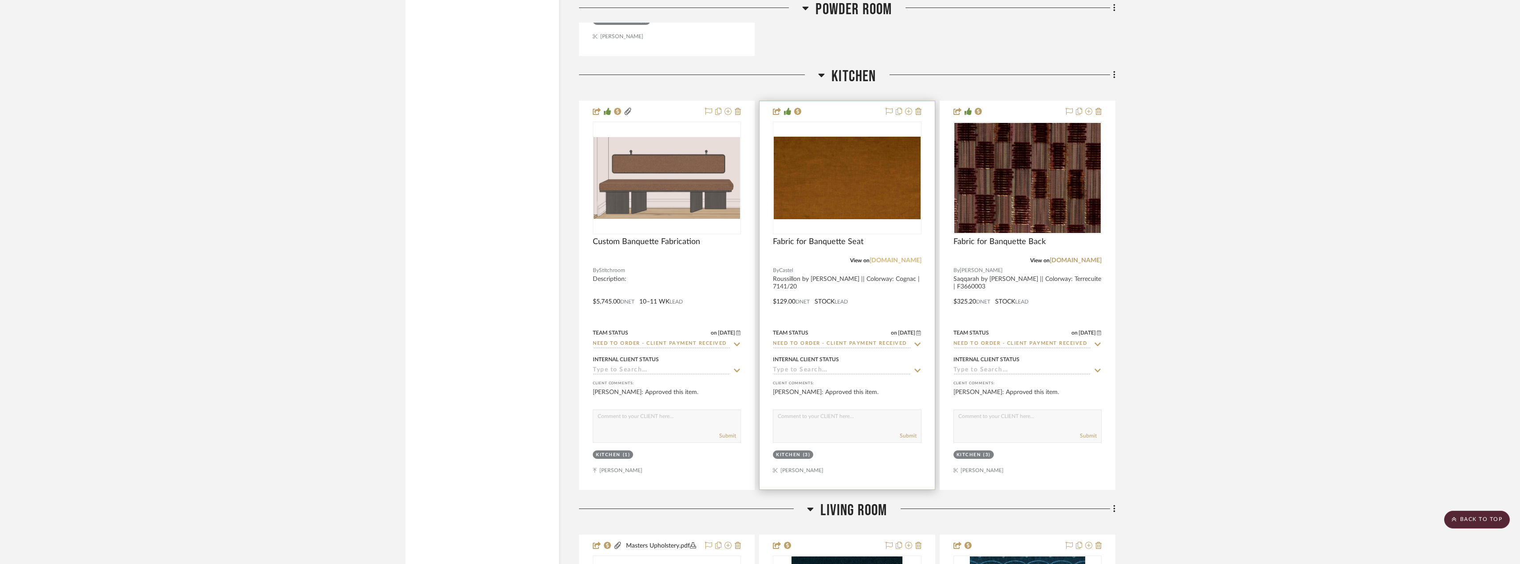
click at [885, 262] on link "castelmaison.com" at bounding box center [896, 260] width 52 height 6
click at [803, 216] on img "0" at bounding box center [847, 178] width 146 height 83
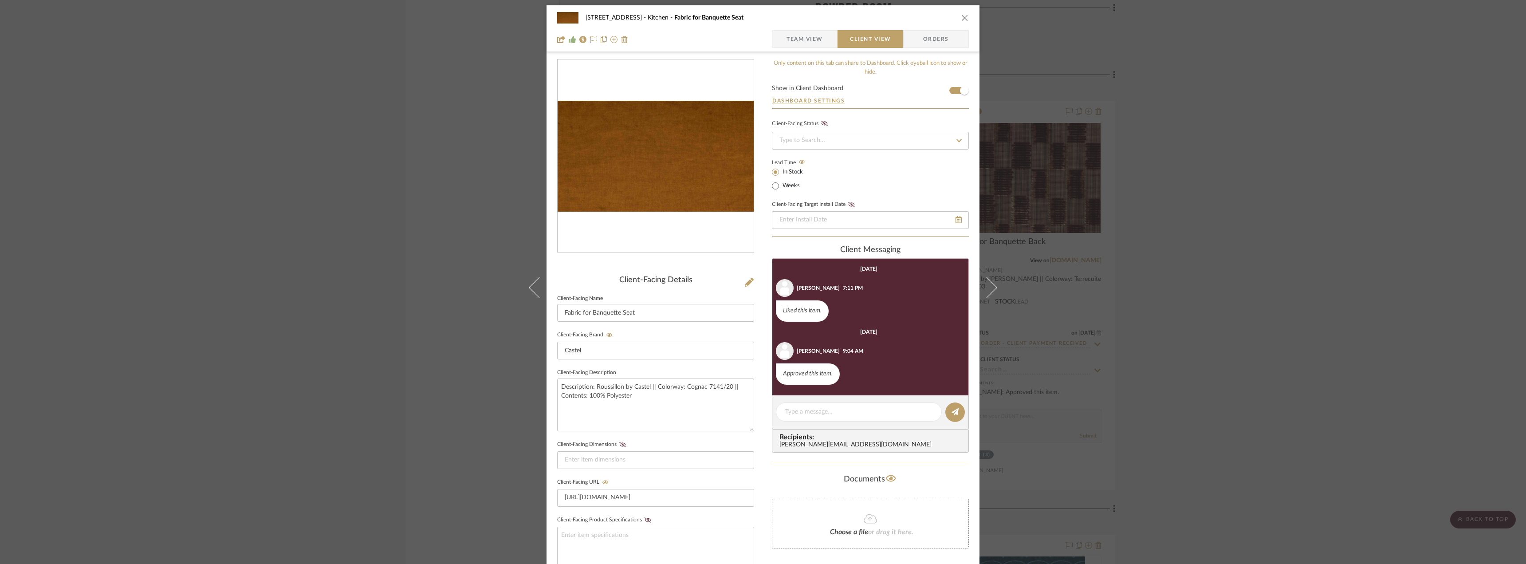
scroll to position [0, 0]
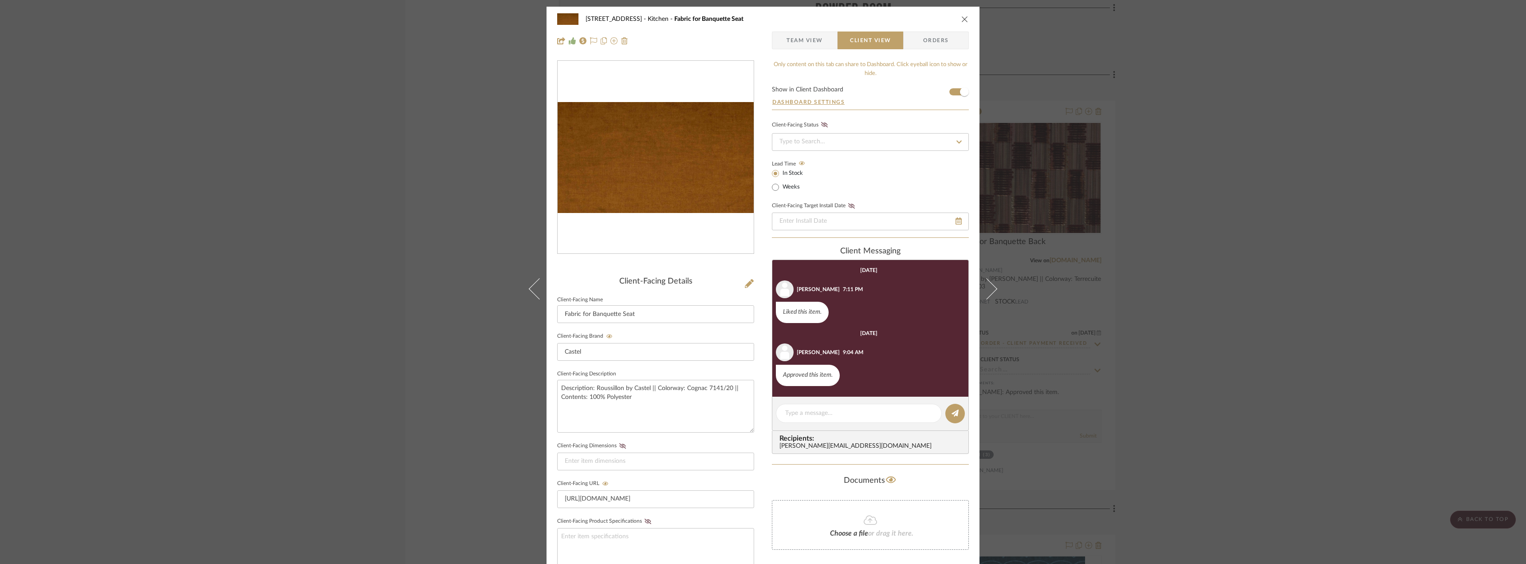
click at [807, 47] on span "Team View" at bounding box center [805, 40] width 36 height 18
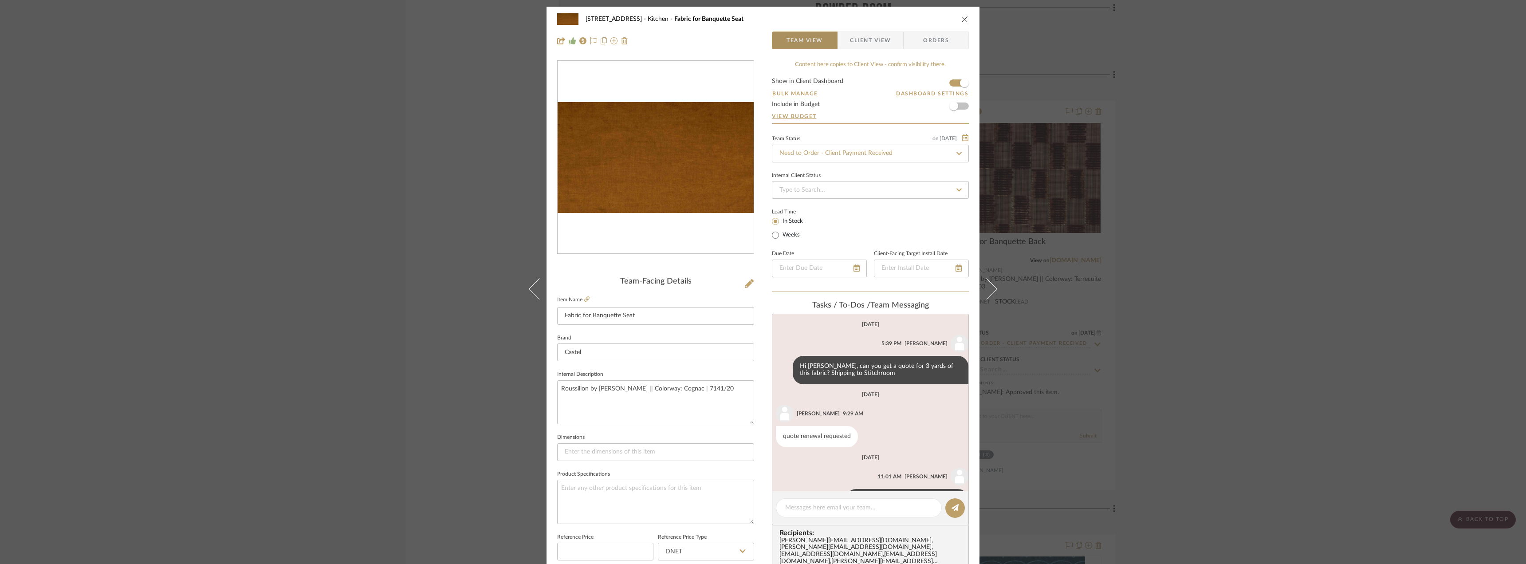
scroll to position [30, 0]
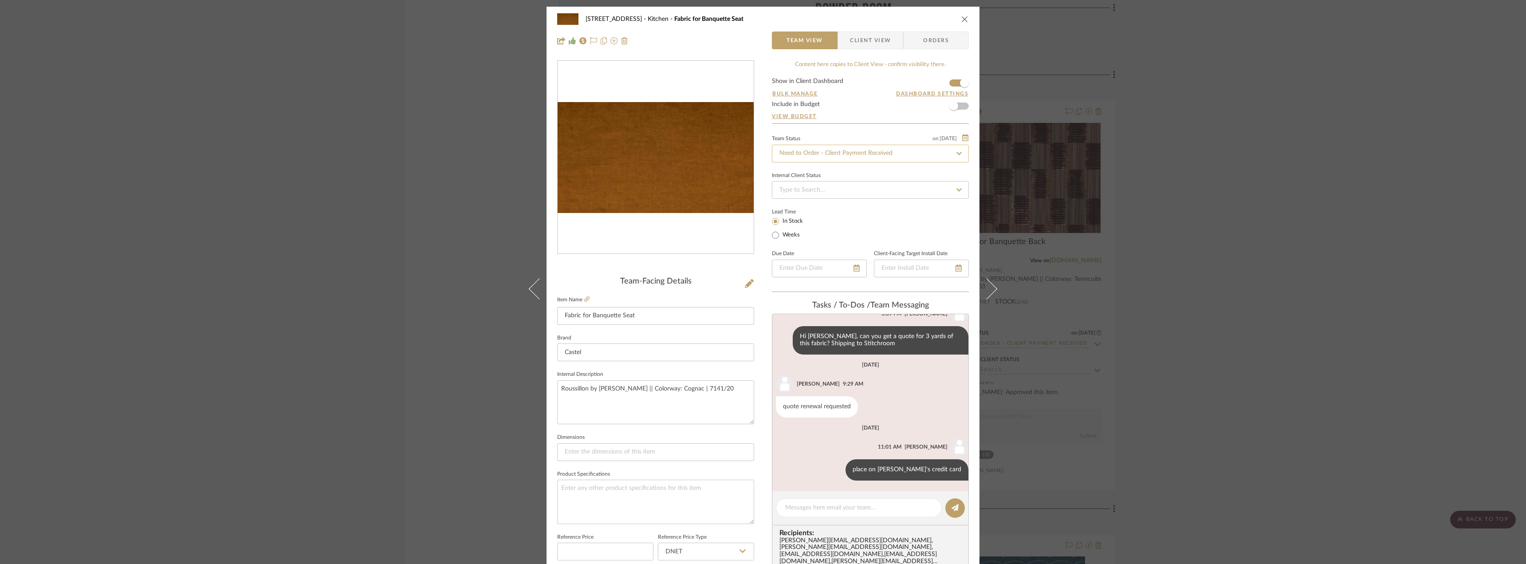
click at [812, 153] on input "Need to Order - Client Payment Received" at bounding box center [870, 154] width 197 height 18
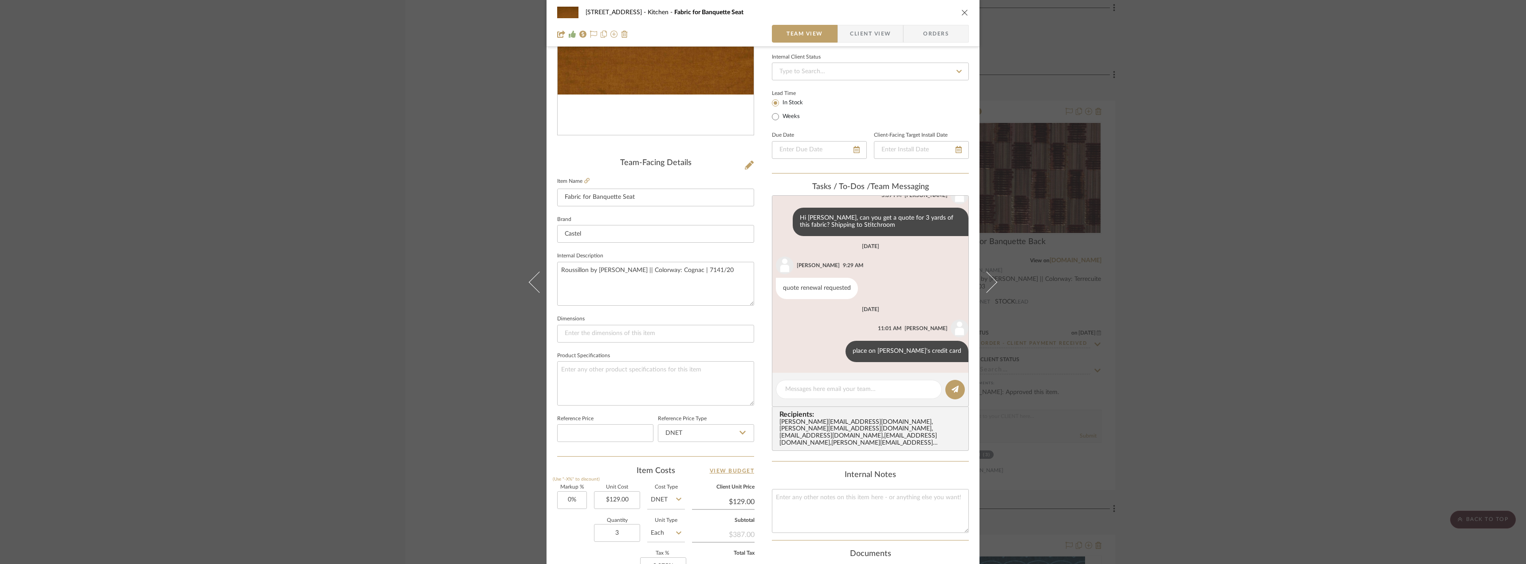
scroll to position [133, 0]
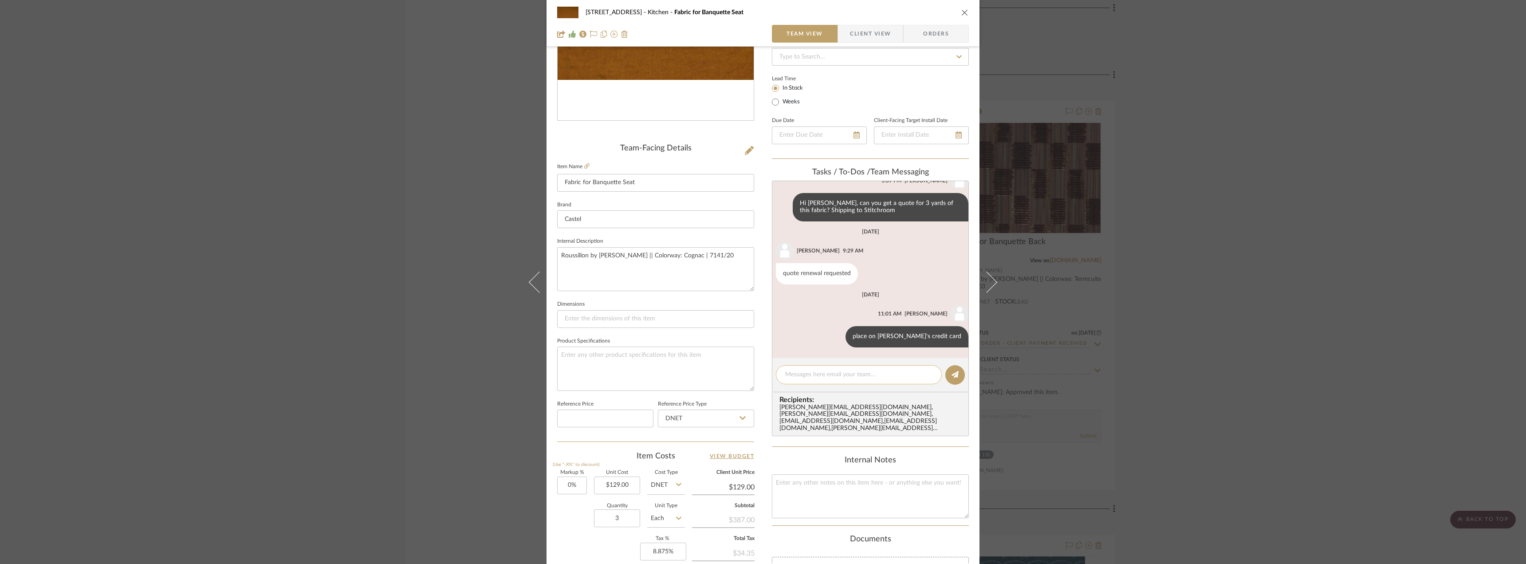
click at [821, 374] on textarea at bounding box center [858, 374] width 147 height 9
type textarea "o"
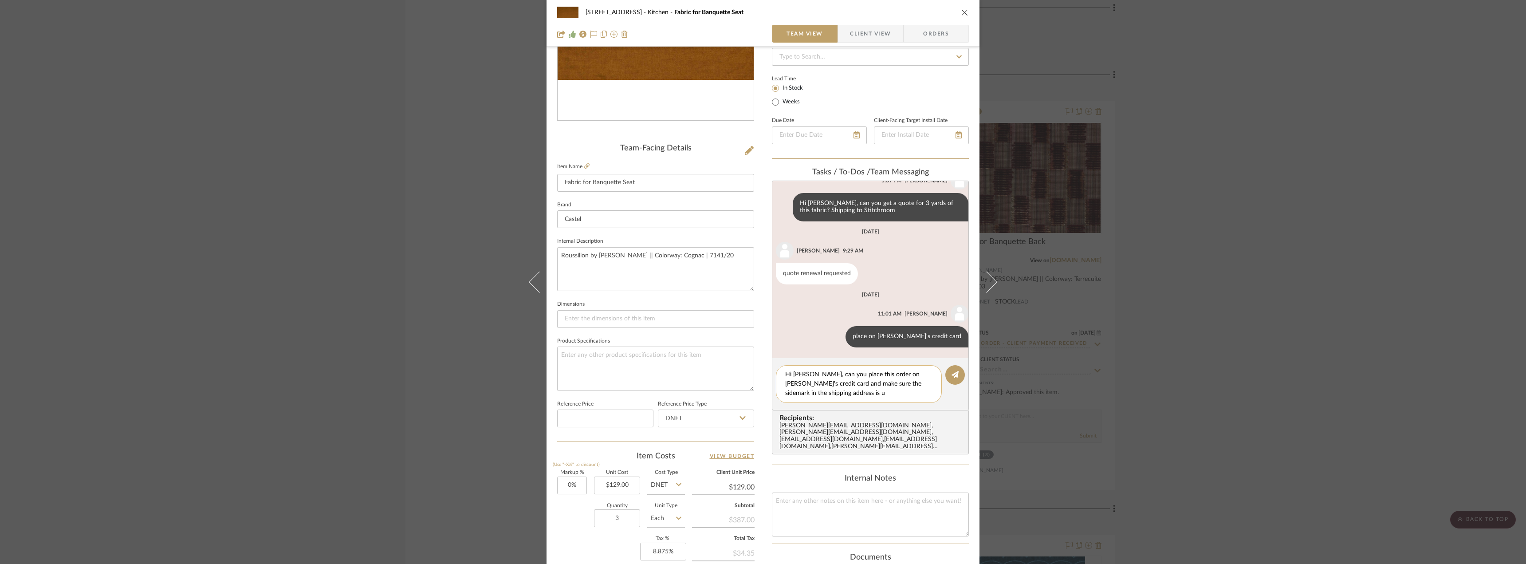
scroll to position [0, 0]
type textarea "Hi Jada, can you place this order on Erin's credit card and make sure the sidem…"
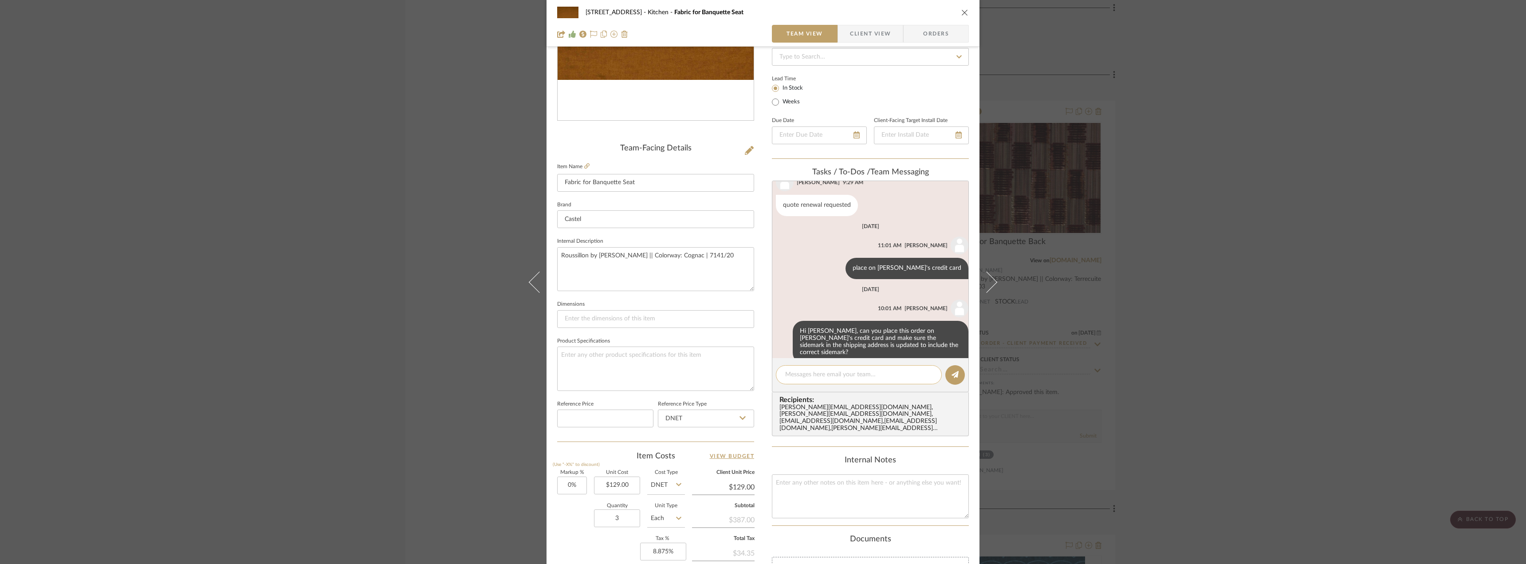
scroll to position [107, 0]
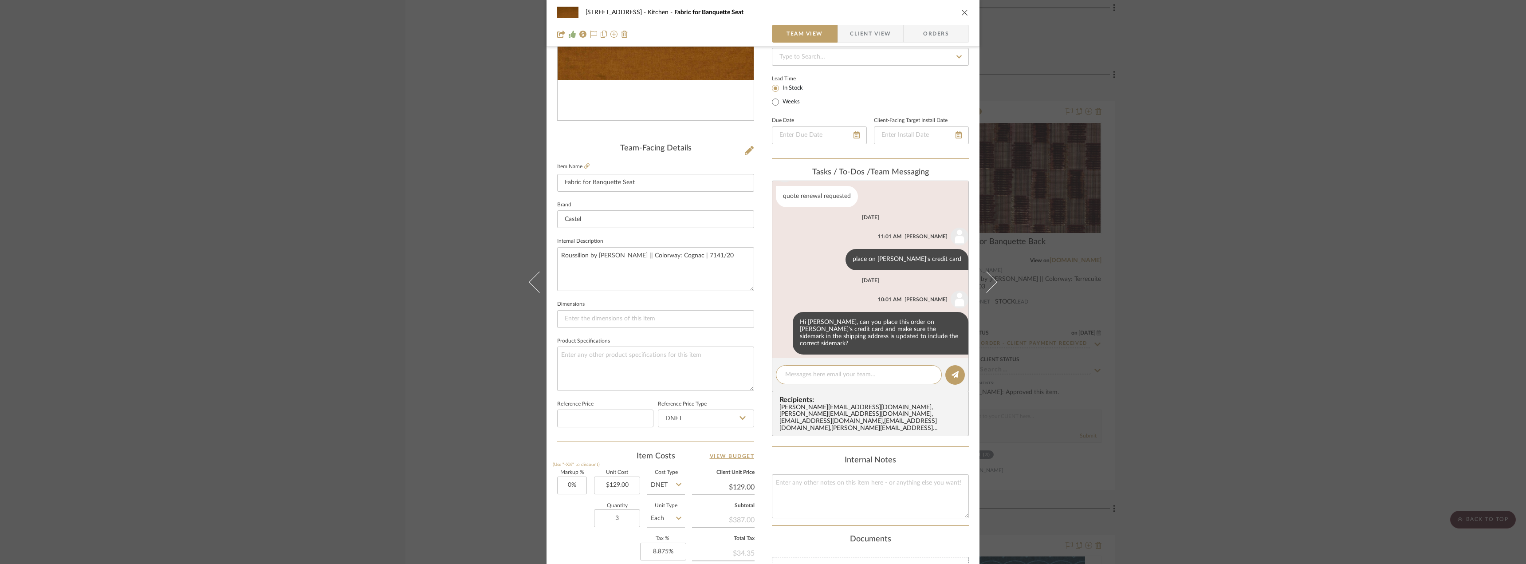
click at [1280, 303] on div "24080 - 323 Pacific Avenue Kitchen Fabric for Banquette Seat Team View Client V…" at bounding box center [763, 282] width 1526 height 564
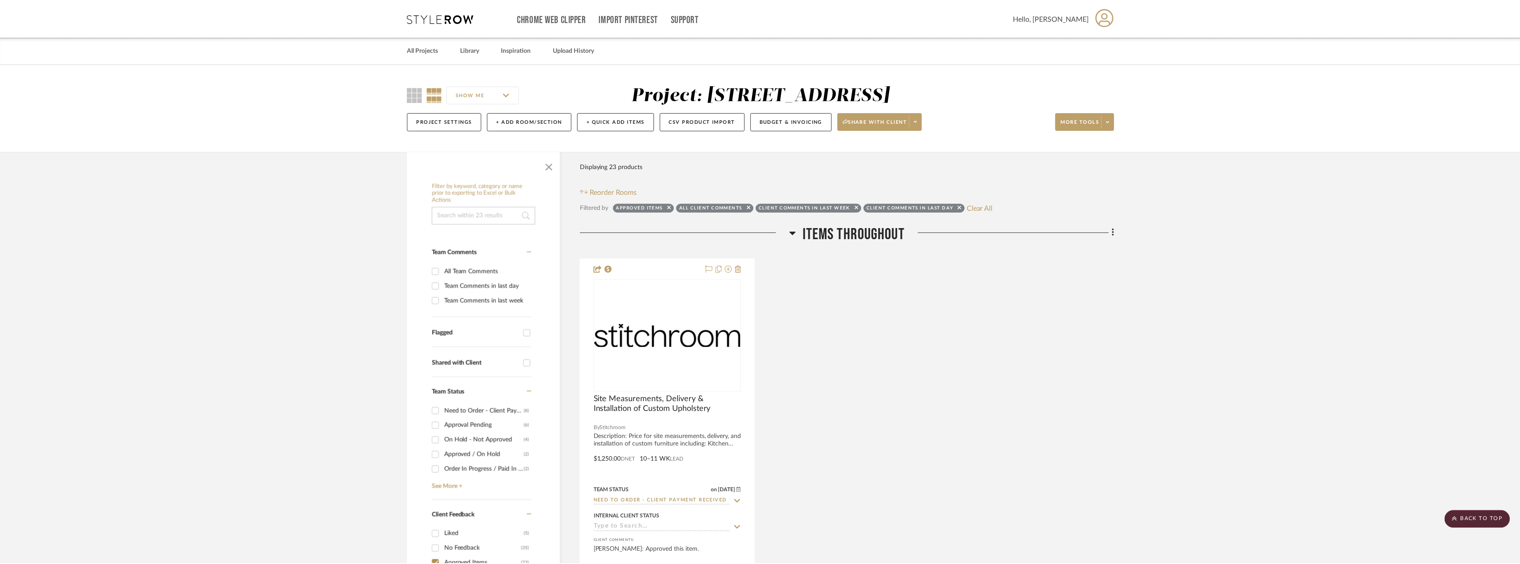
scroll to position [1853, 0]
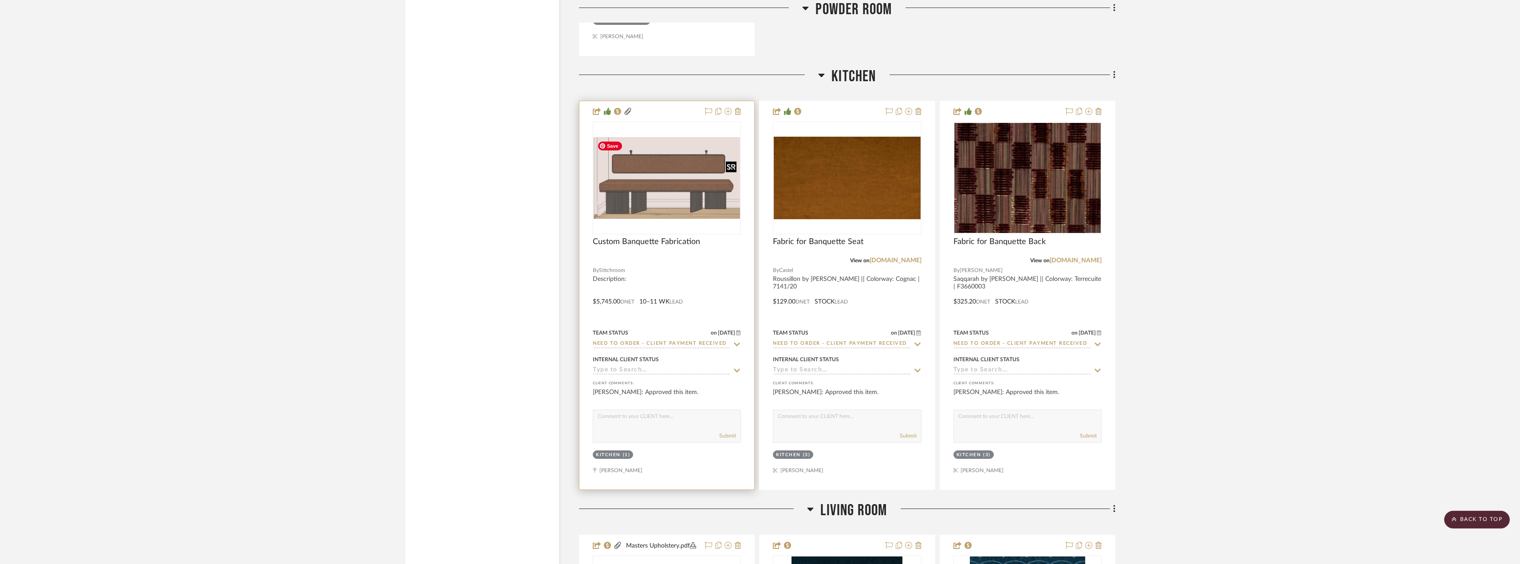
click at [682, 199] on img "0" at bounding box center [667, 178] width 146 height 82
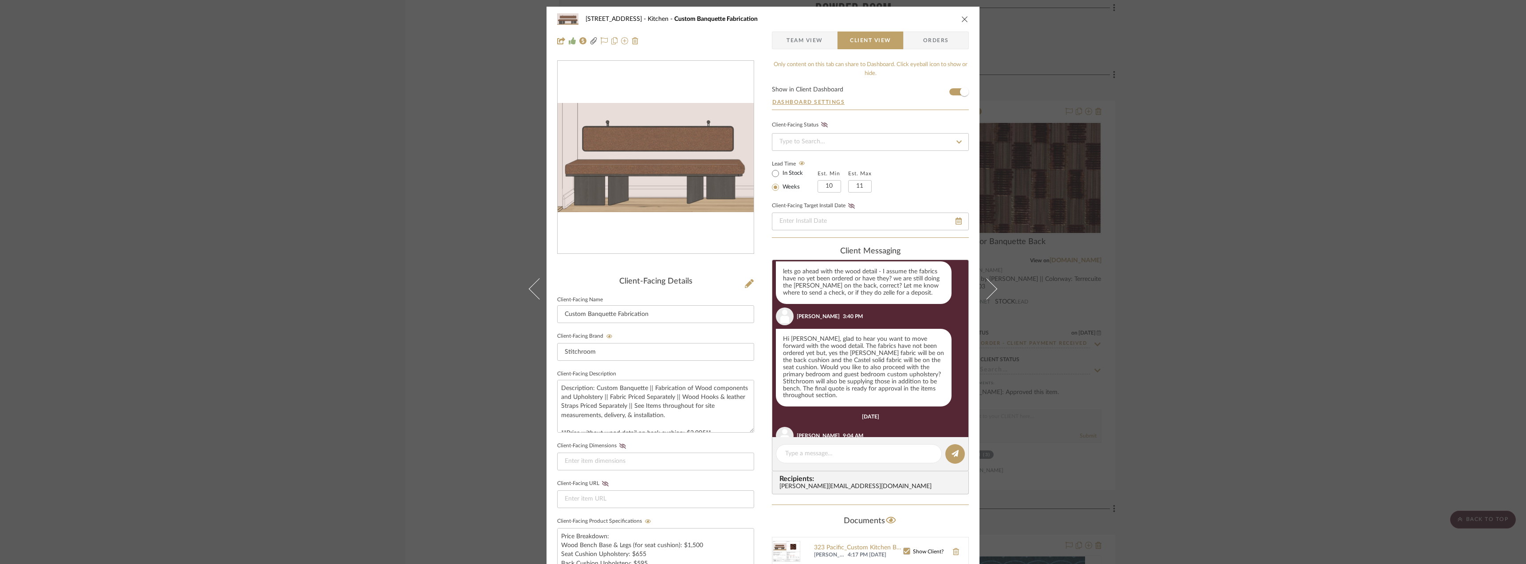
scroll to position [617, 0]
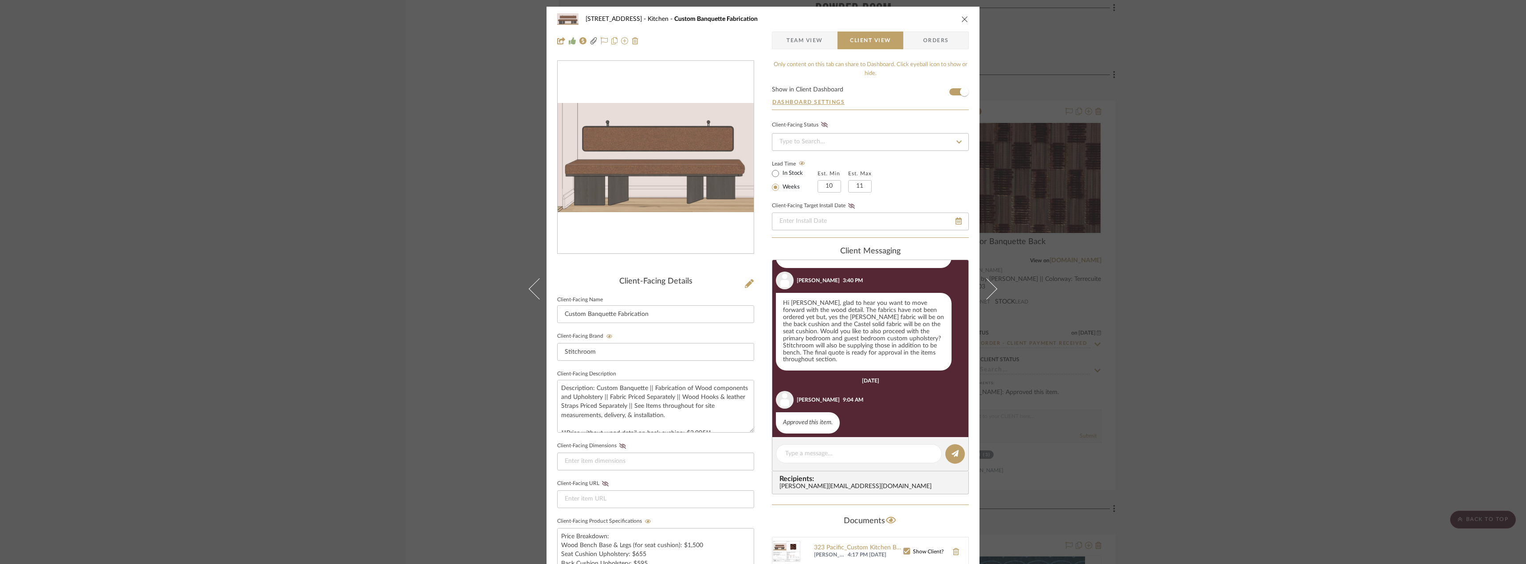
click at [795, 43] on span "Team View" at bounding box center [805, 40] width 36 height 18
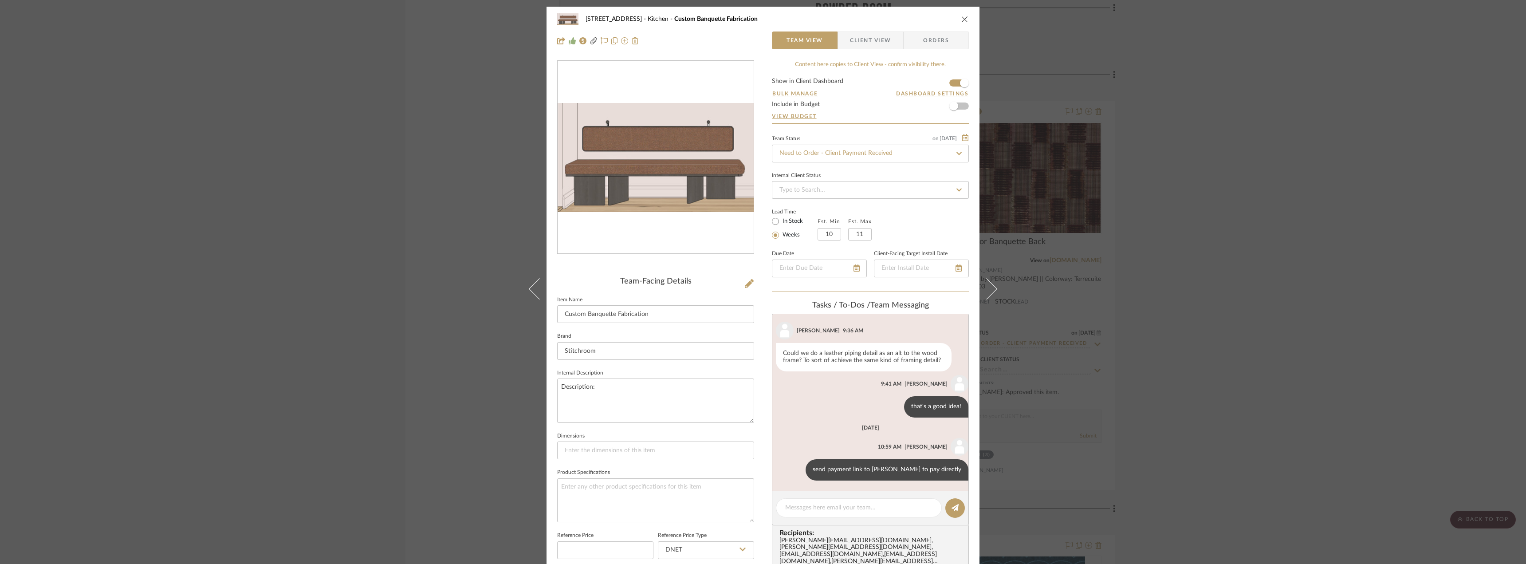
scroll to position [291, 0]
click at [816, 514] on div at bounding box center [859, 507] width 166 height 19
click at [817, 507] on textarea at bounding box center [858, 507] width 147 height 9
paste textarea "order to be placed on Erin's credit card"
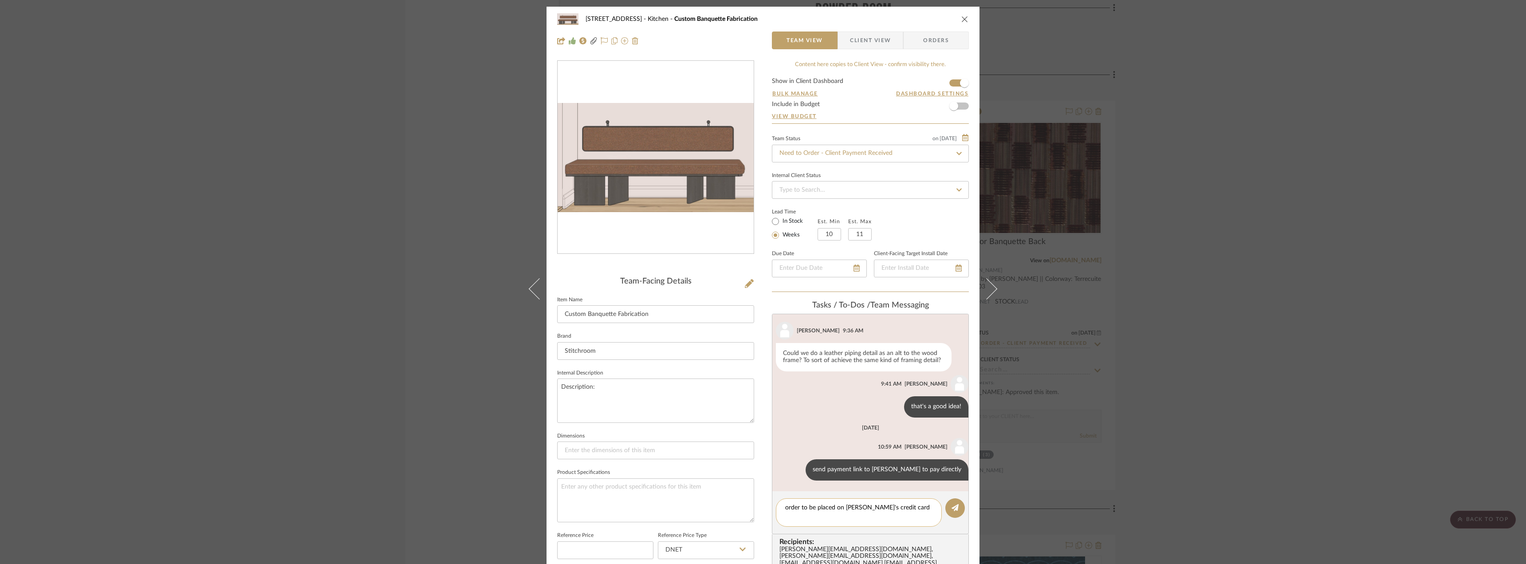
type textarea "order to be placed on Erin's credit card"
click at [842, 507] on textarea "order to be placed on Erin's credit card" at bounding box center [858, 507] width 147 height 9
type textarea "e"
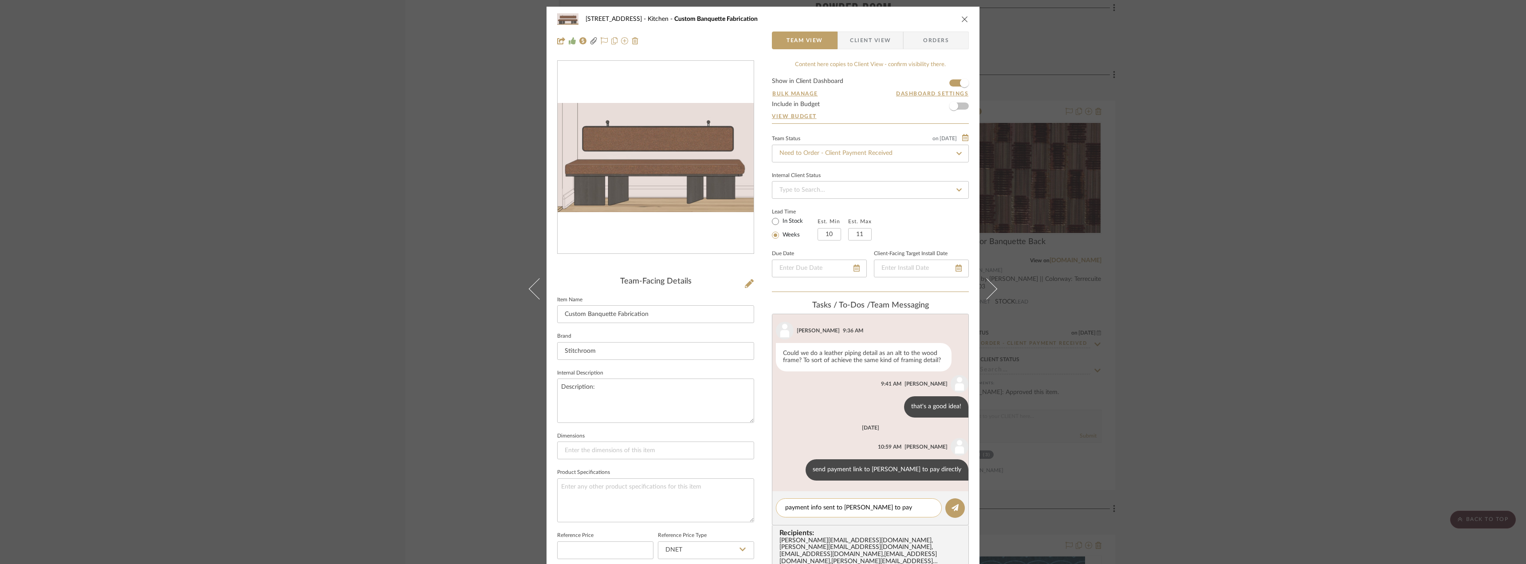
click at [842, 507] on textarea "payment info sent to Erin to pay directly" at bounding box center [858, 507] width 147 height 9
type textarea "payment info sent to Erin to pay directly"
click at [956, 510] on button at bounding box center [955, 508] width 20 height 20
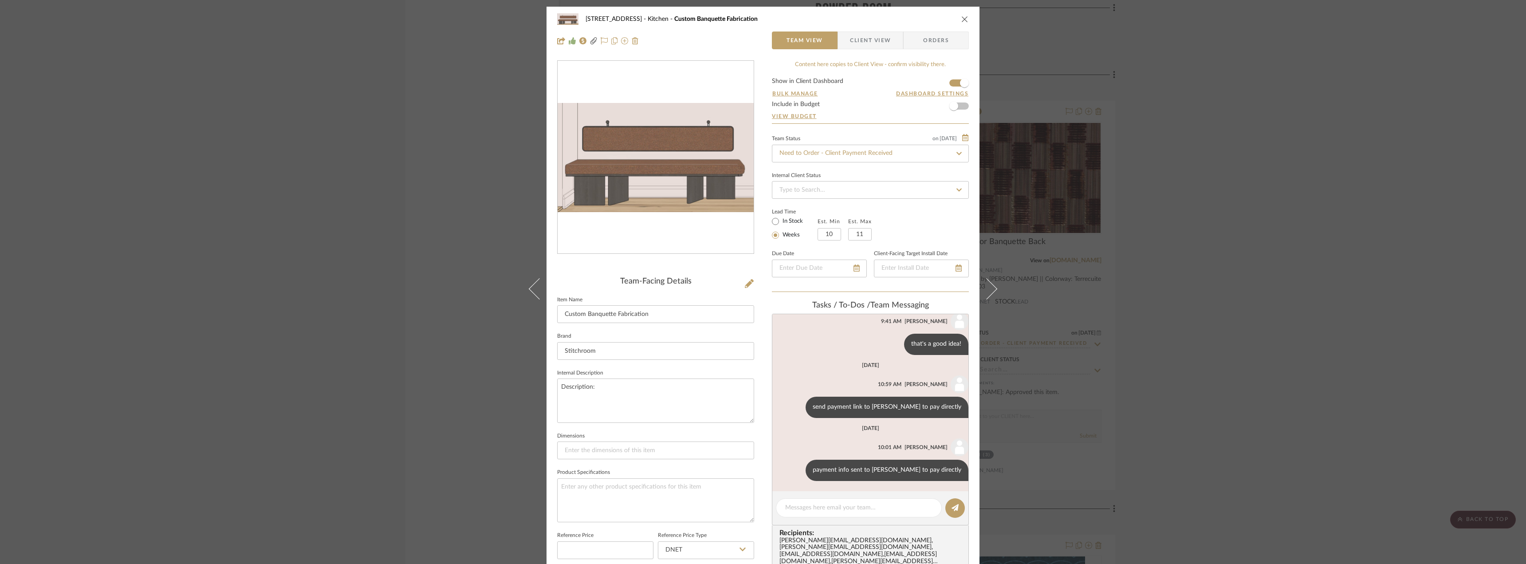
scroll to position [354, 0]
click at [1189, 238] on div "24080 - 323 Pacific Avenue Kitchen Custom Banquette Fabrication Team View Clien…" at bounding box center [763, 282] width 1526 height 564
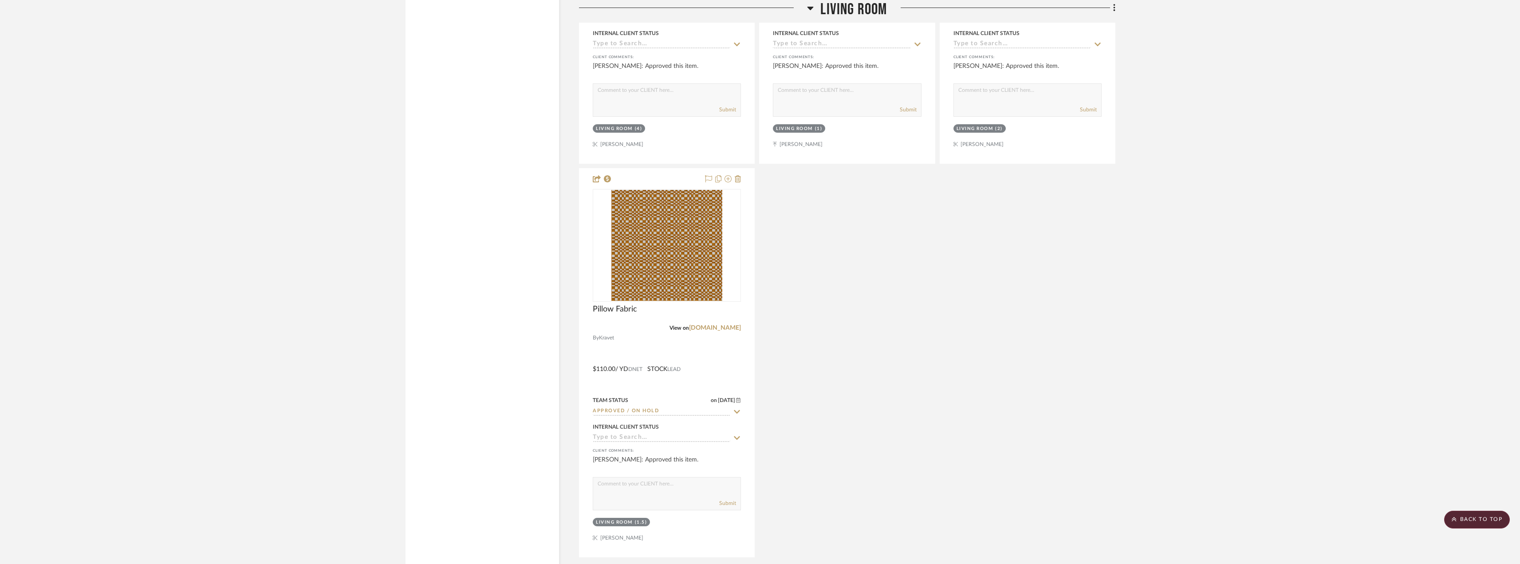
scroll to position [3317, 0]
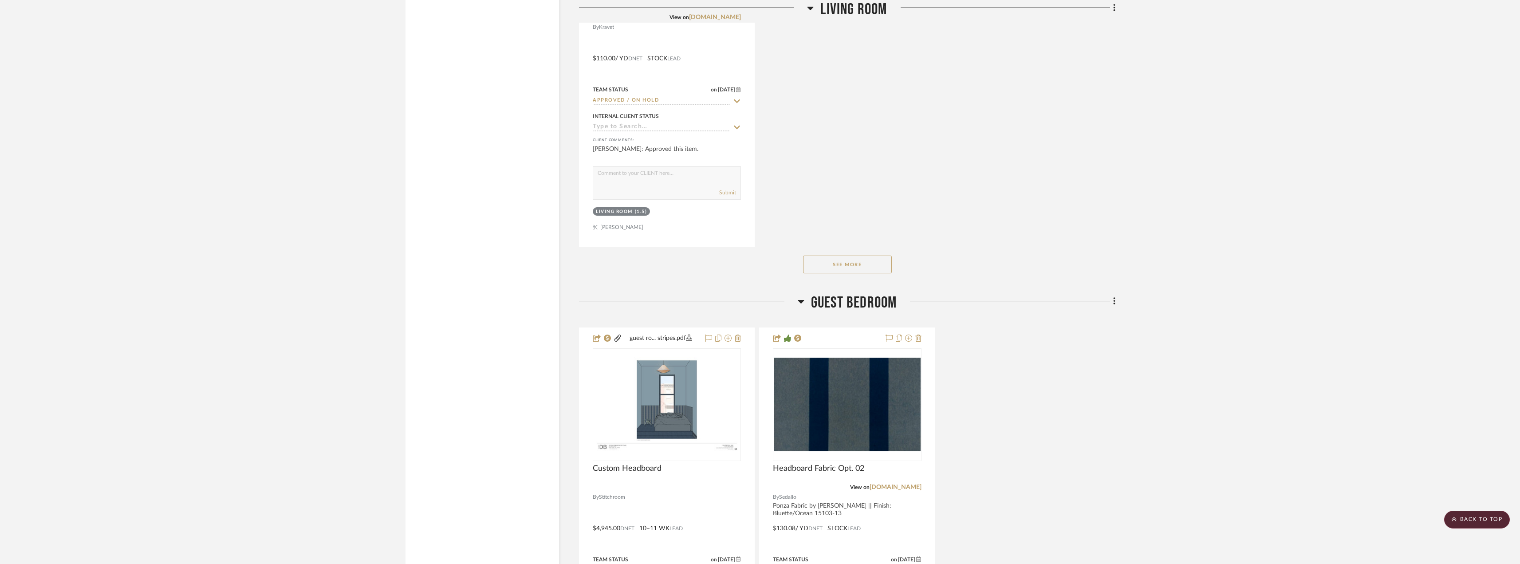
click at [841, 265] on button "See More" at bounding box center [847, 265] width 89 height 18
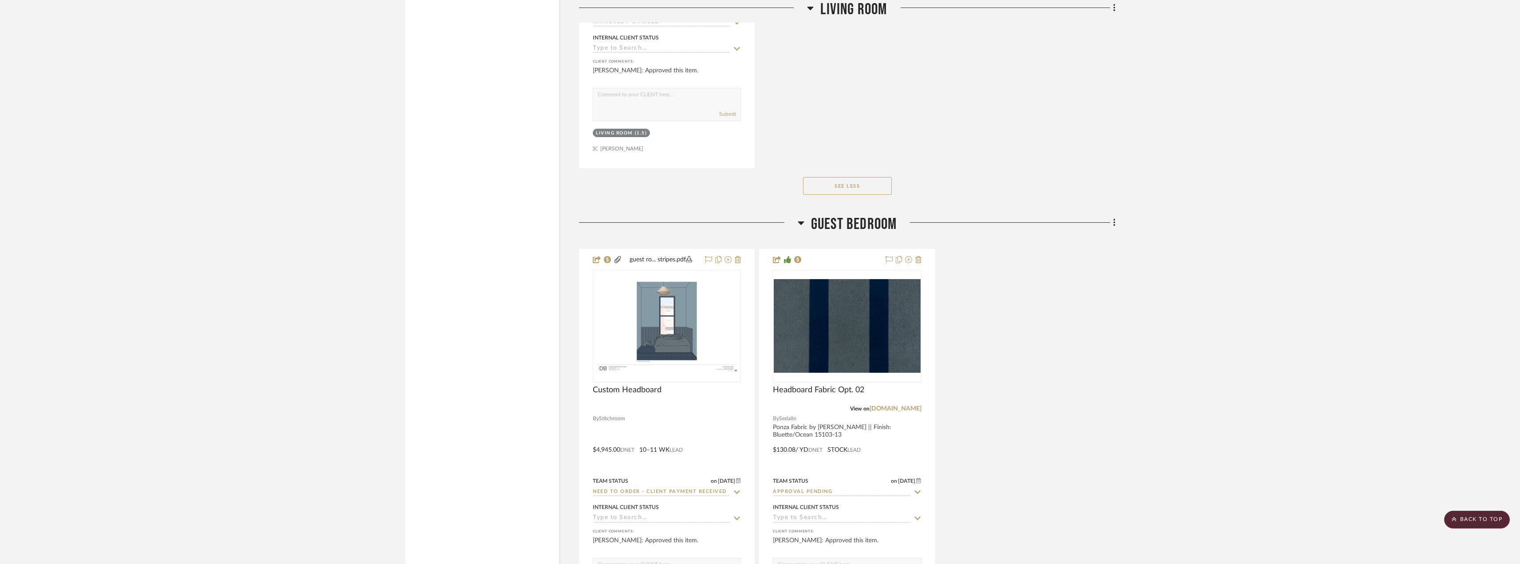
scroll to position [3583, 0]
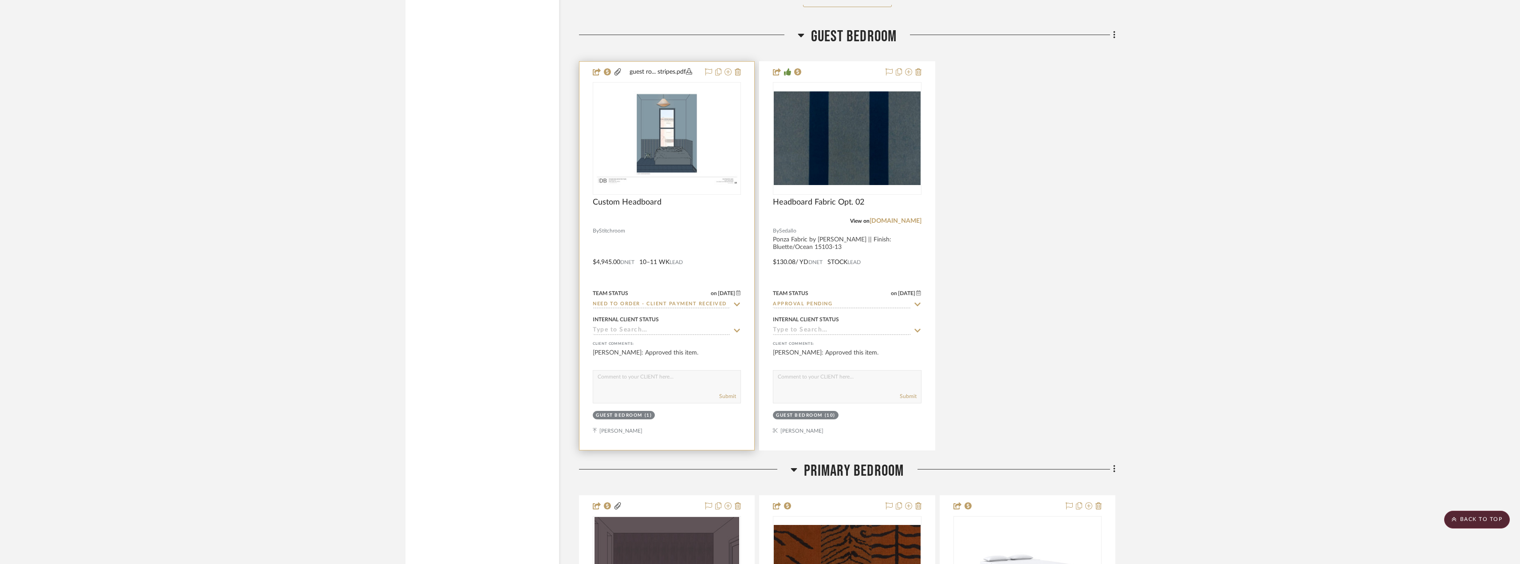
click at [0, 0] on img at bounding box center [0, 0] width 0 height 0
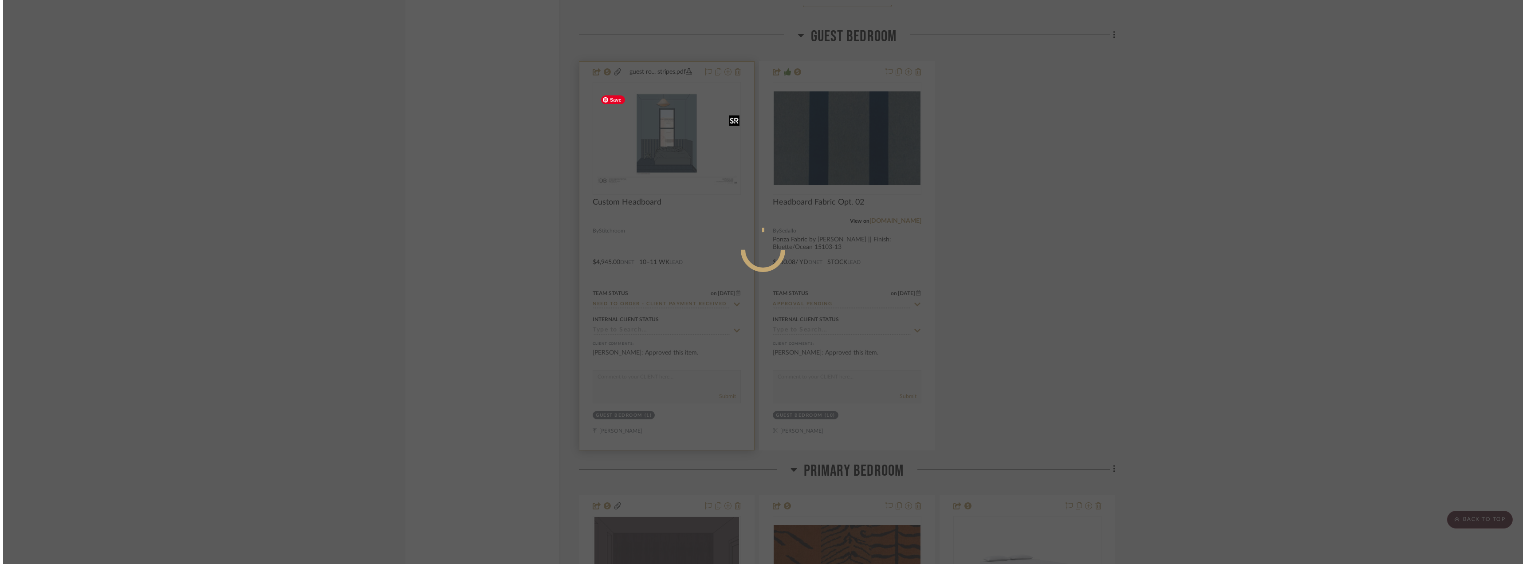
scroll to position [0, 0]
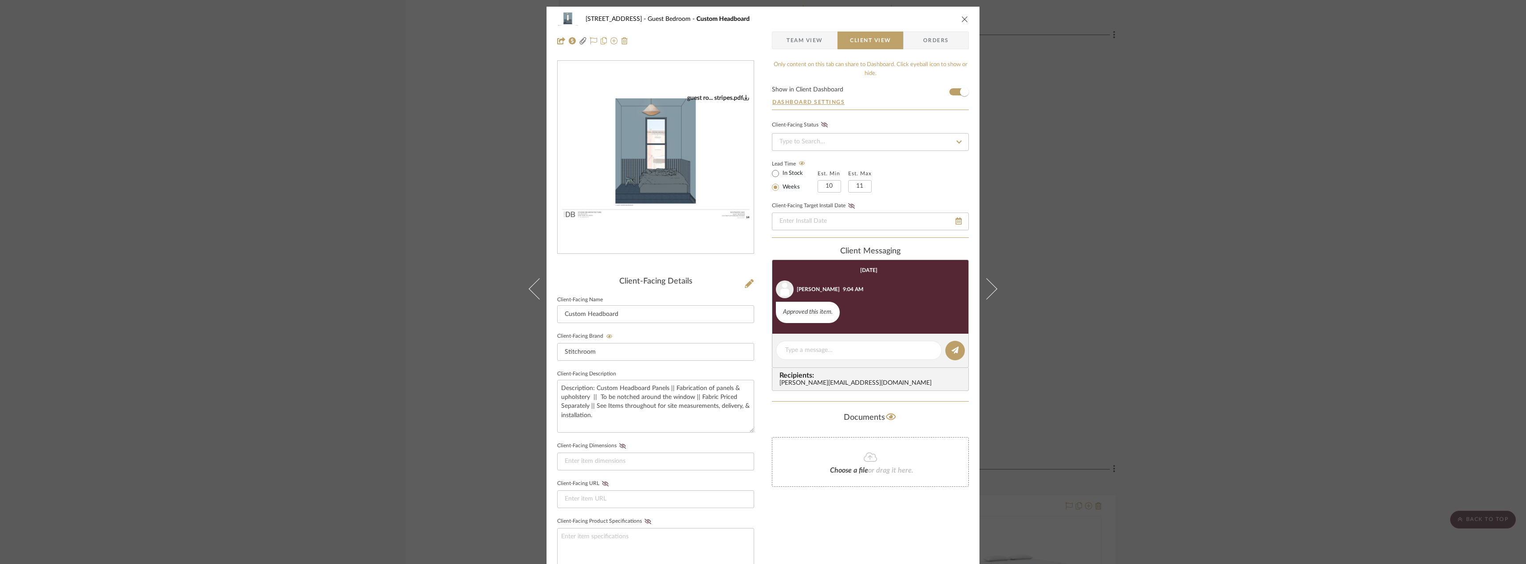
click at [813, 37] on span "Team View" at bounding box center [805, 40] width 36 height 18
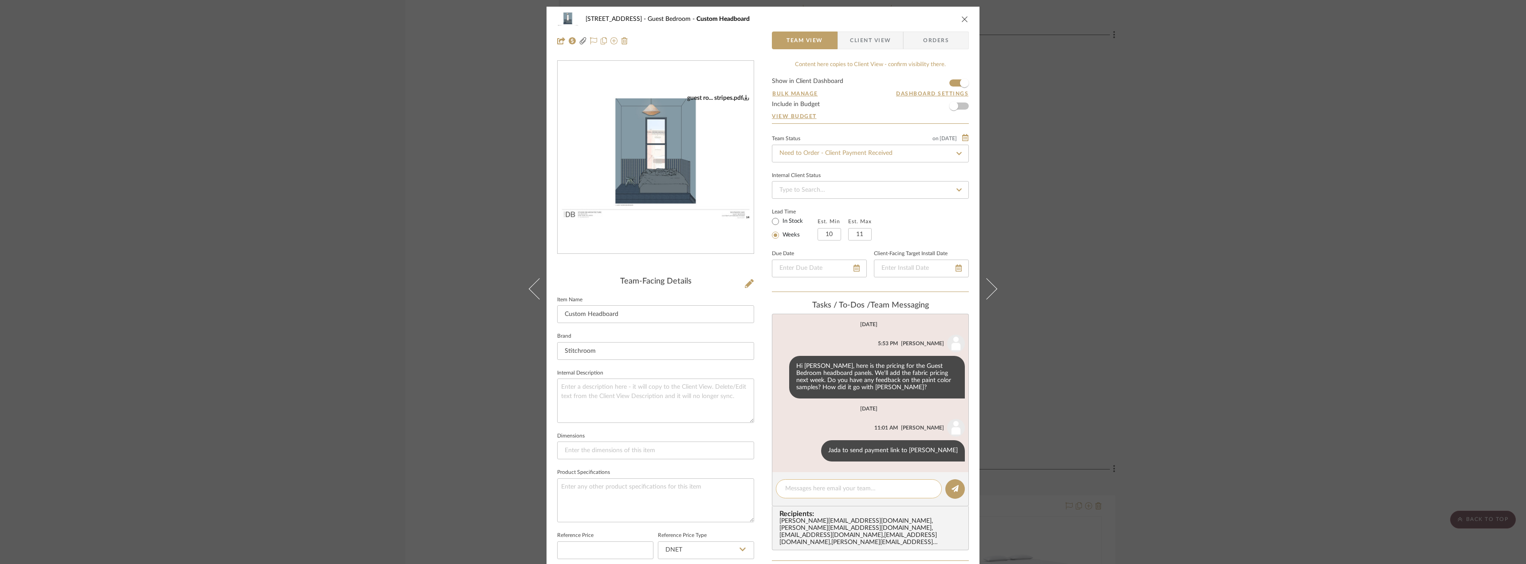
click at [815, 488] on textarea at bounding box center [858, 488] width 147 height 9
paste textarea "payment info sent to Erin to pay directly"
type textarea "payment info sent to Erin to pay directly"
click at [955, 492] on icon at bounding box center [955, 488] width 7 height 7
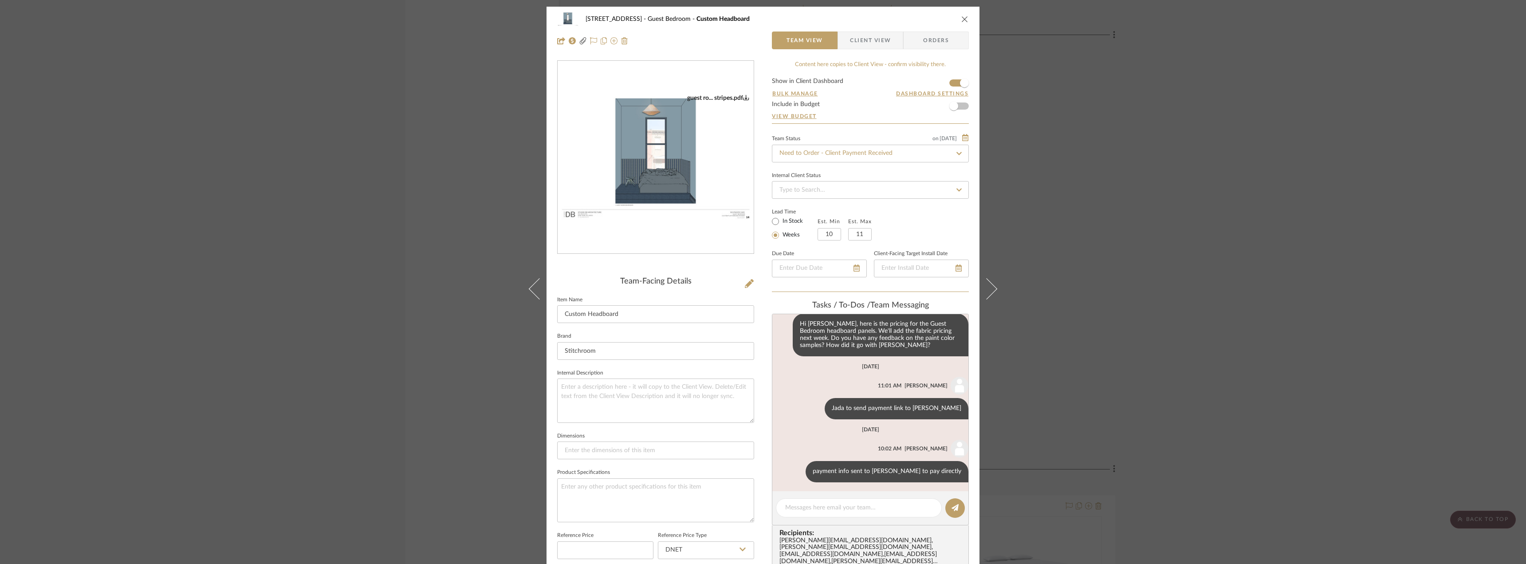
scroll to position [44, 0]
click at [1102, 263] on div "24080 - 323 Pacific Avenue Guest Bedroom Custom Headboard Team View Client View…" at bounding box center [763, 282] width 1526 height 564
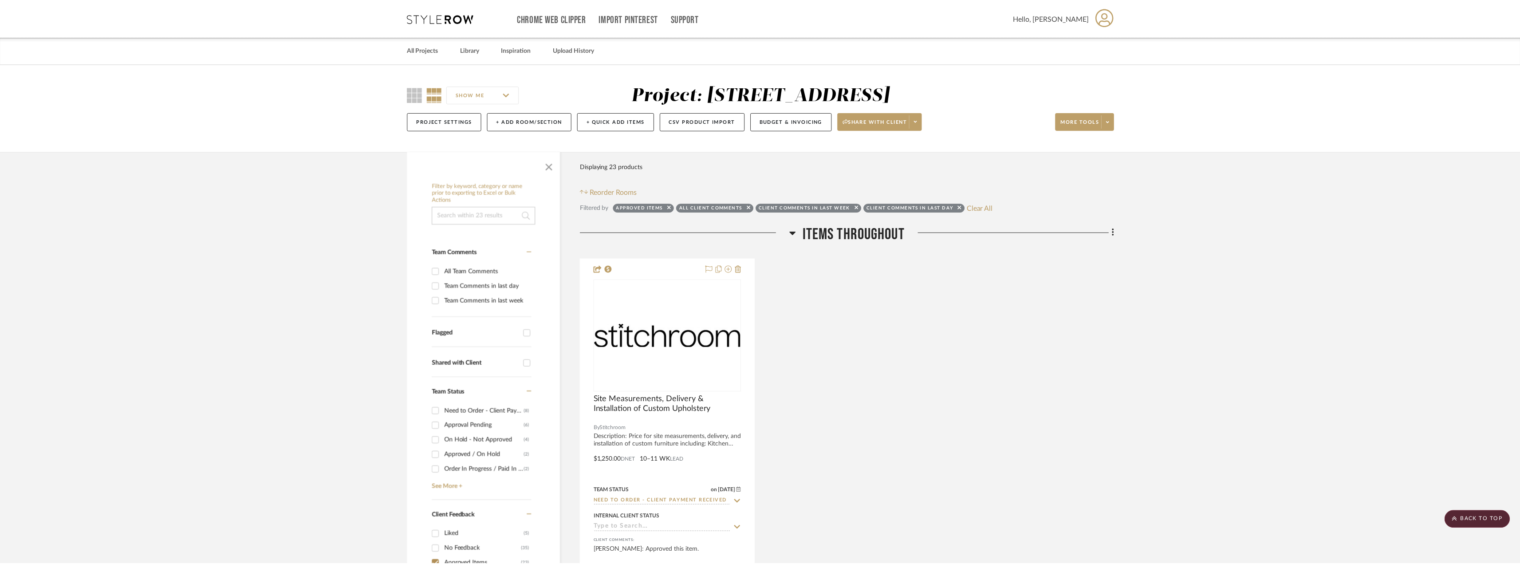
scroll to position [3583, 0]
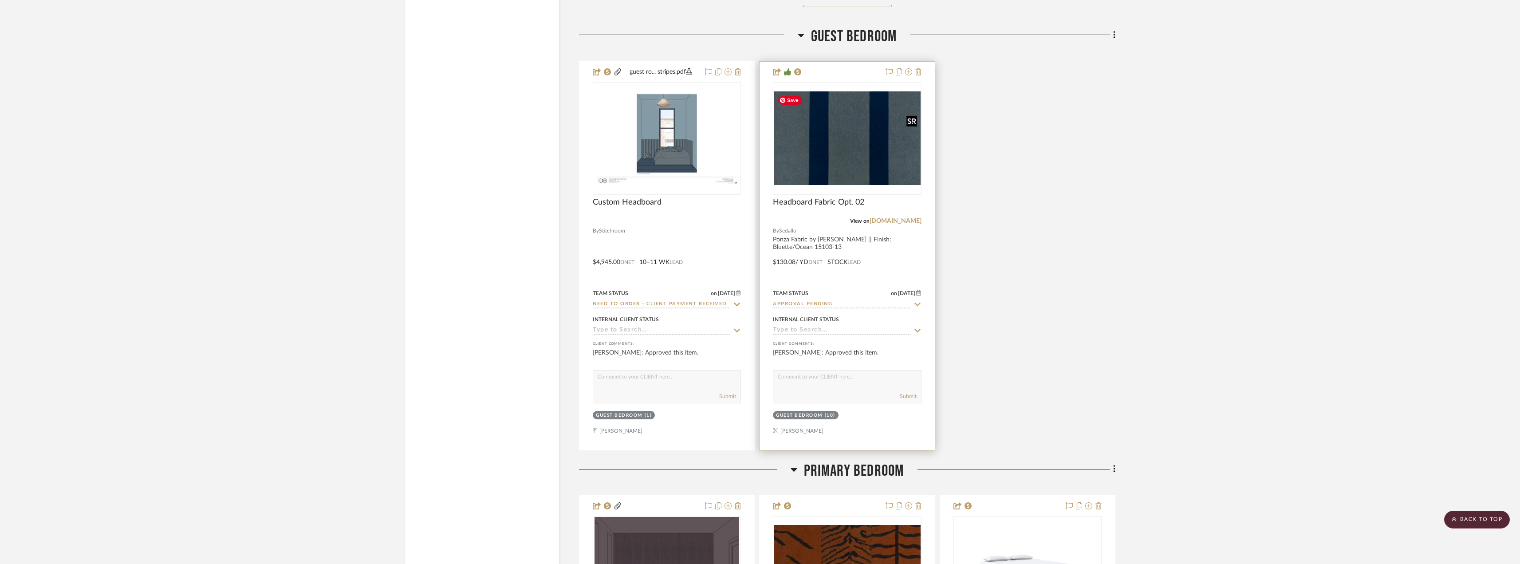
click at [819, 152] on img "0" at bounding box center [847, 137] width 146 height 93
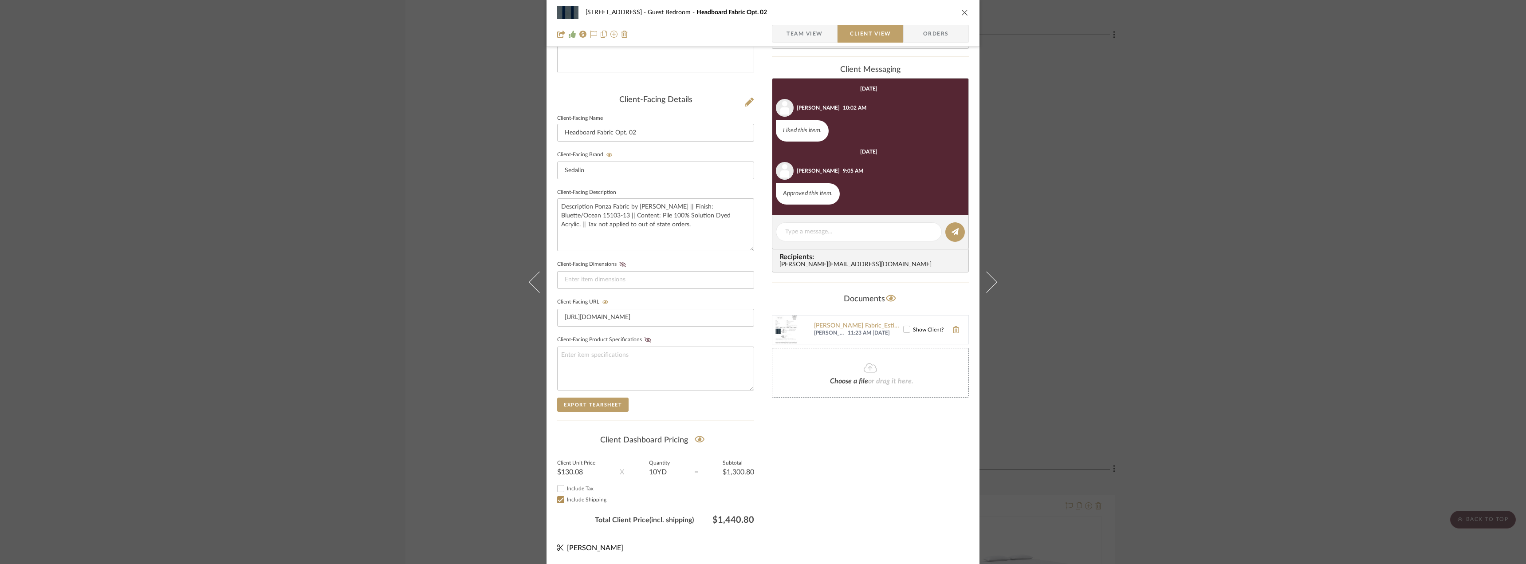
scroll to position [0, 0]
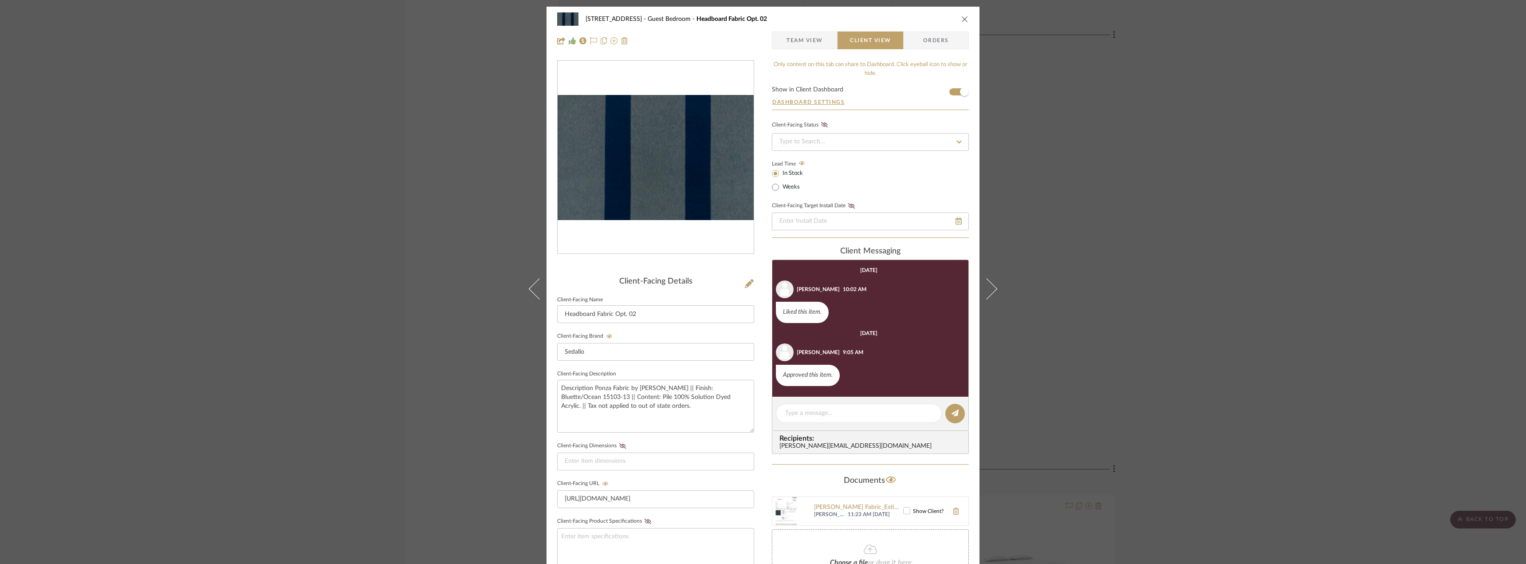
click at [812, 35] on span "Team View" at bounding box center [805, 40] width 36 height 18
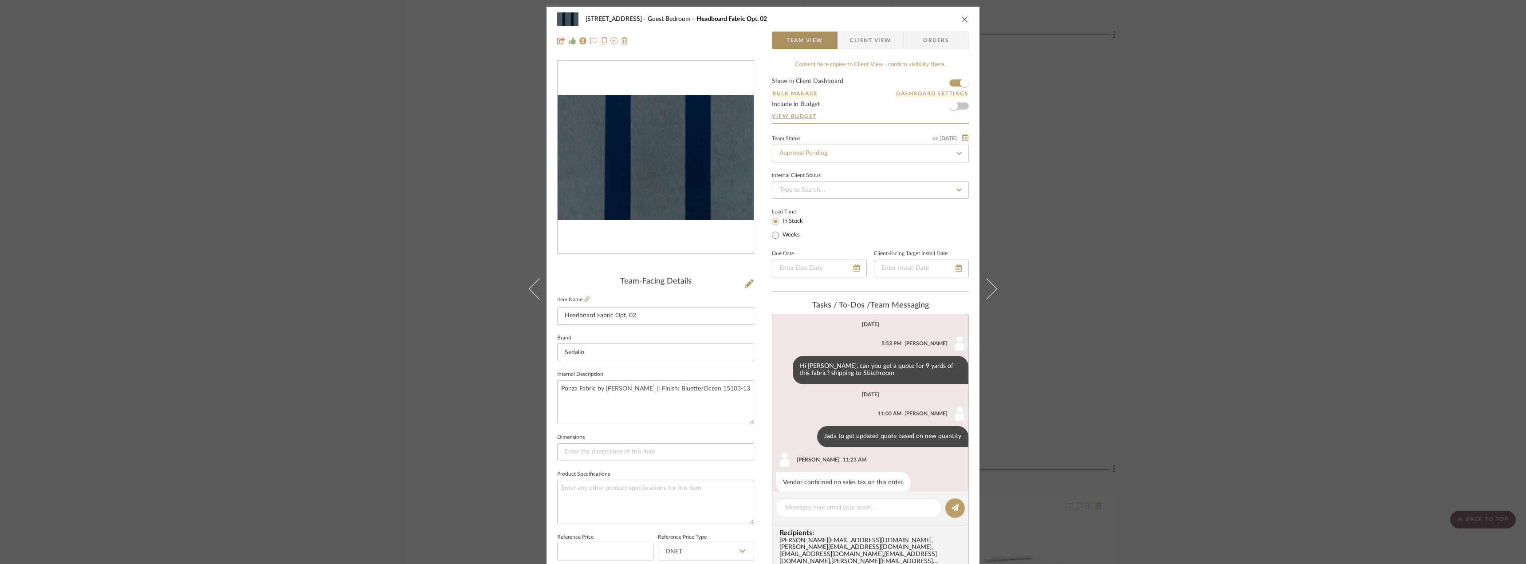
scroll to position [66, 0]
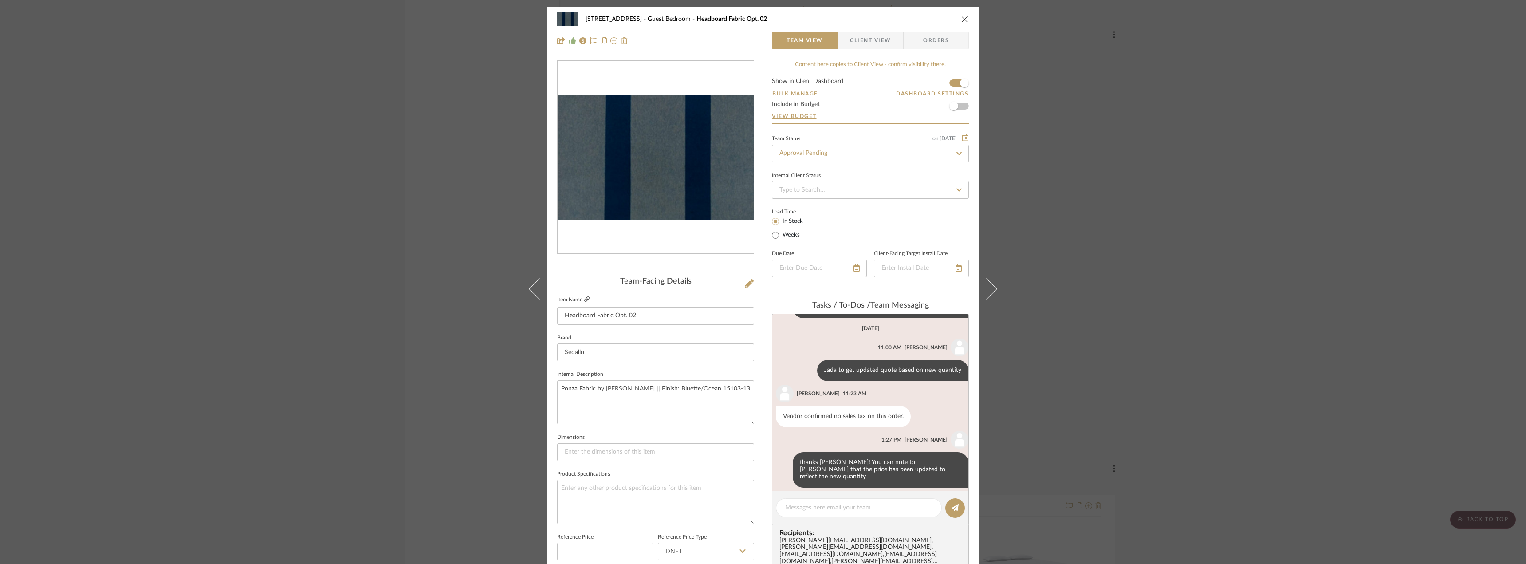
click at [584, 300] on icon at bounding box center [586, 298] width 5 height 5
click at [1043, 129] on div "24080 - 323 Pacific Avenue Guest Bedroom Headboard Fabric Opt. 02 Team View Cli…" at bounding box center [763, 282] width 1526 height 564
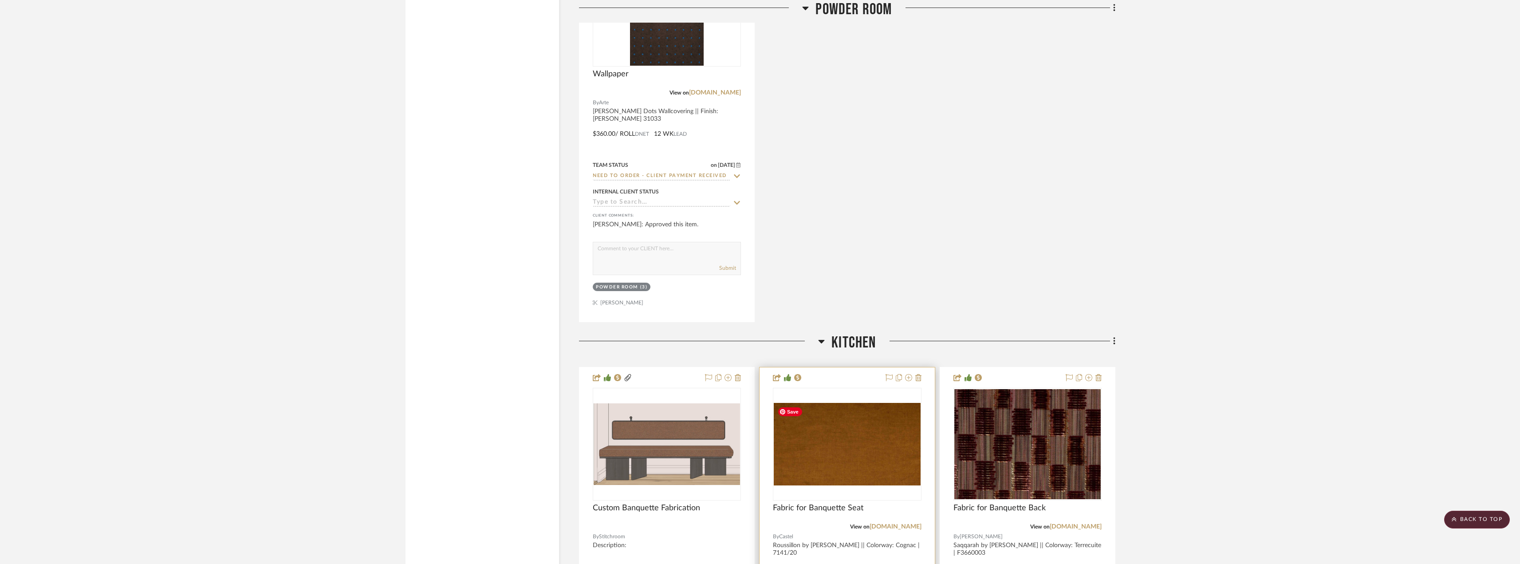
scroll to position [1365, 0]
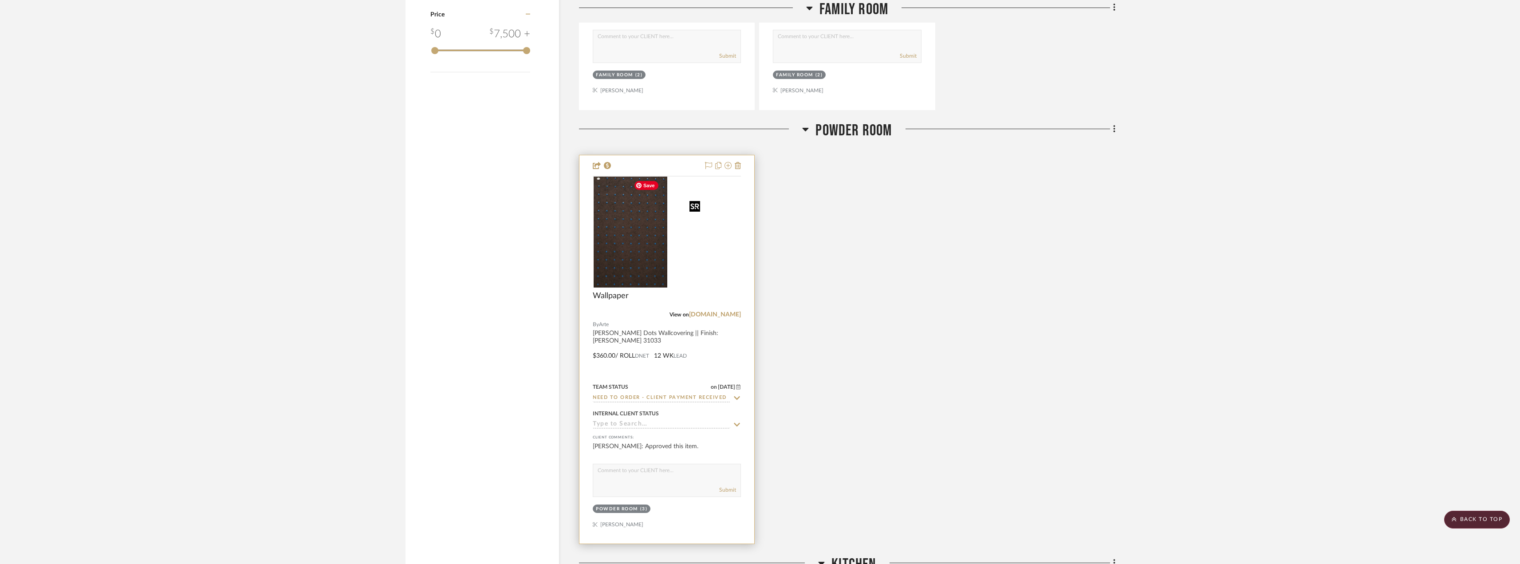
click at [0, 0] on img at bounding box center [0, 0] width 0 height 0
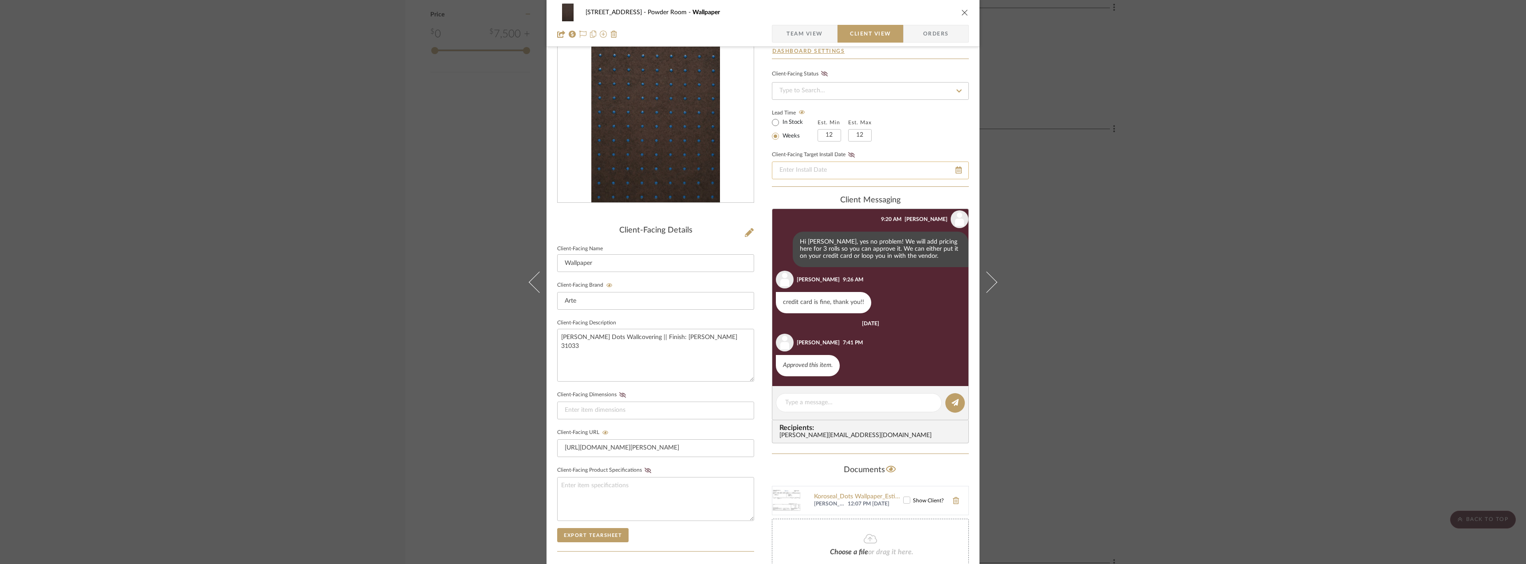
scroll to position [66, 0]
click at [812, 28] on span "Team View" at bounding box center [805, 34] width 36 height 18
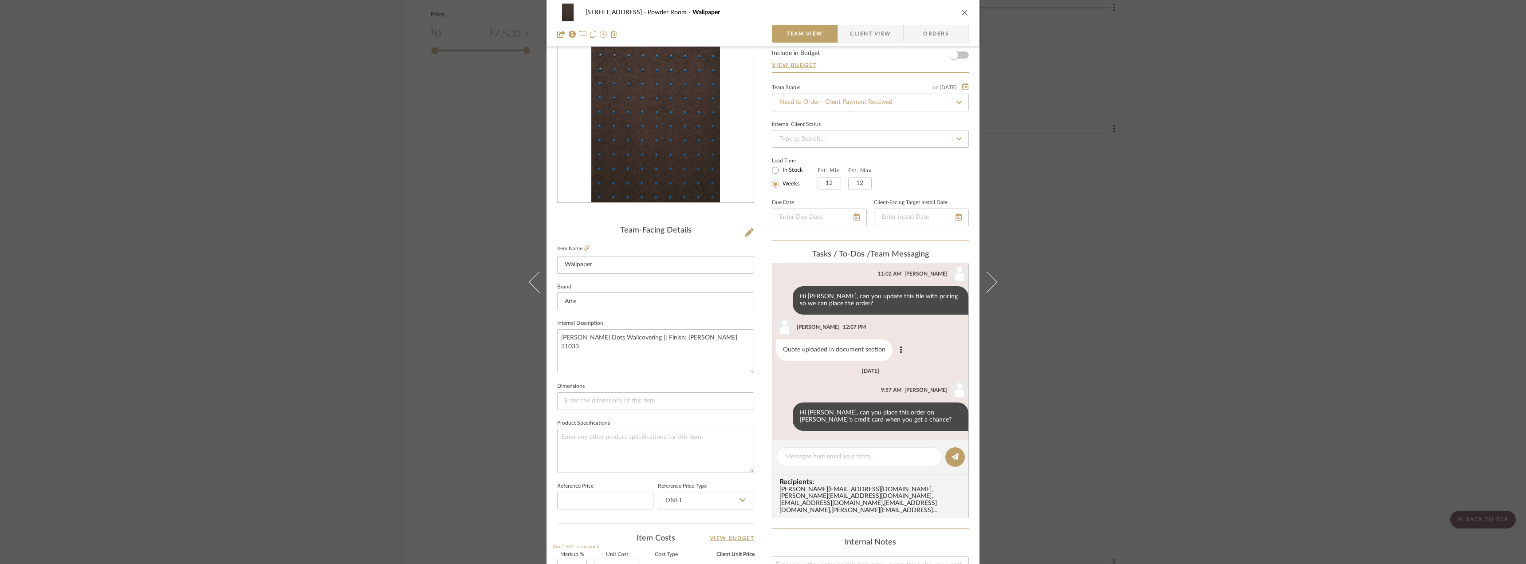
scroll to position [160, 0]
click at [782, 416] on div "Hi Jada, can you place this order on Stephanie's credit card when you get a cha…" at bounding box center [872, 415] width 193 height 28
click at [781, 416] on button at bounding box center [784, 415] width 11 height 11
click at [748, 411] on button "Edit Message" at bounding box center [740, 404] width 61 height 21
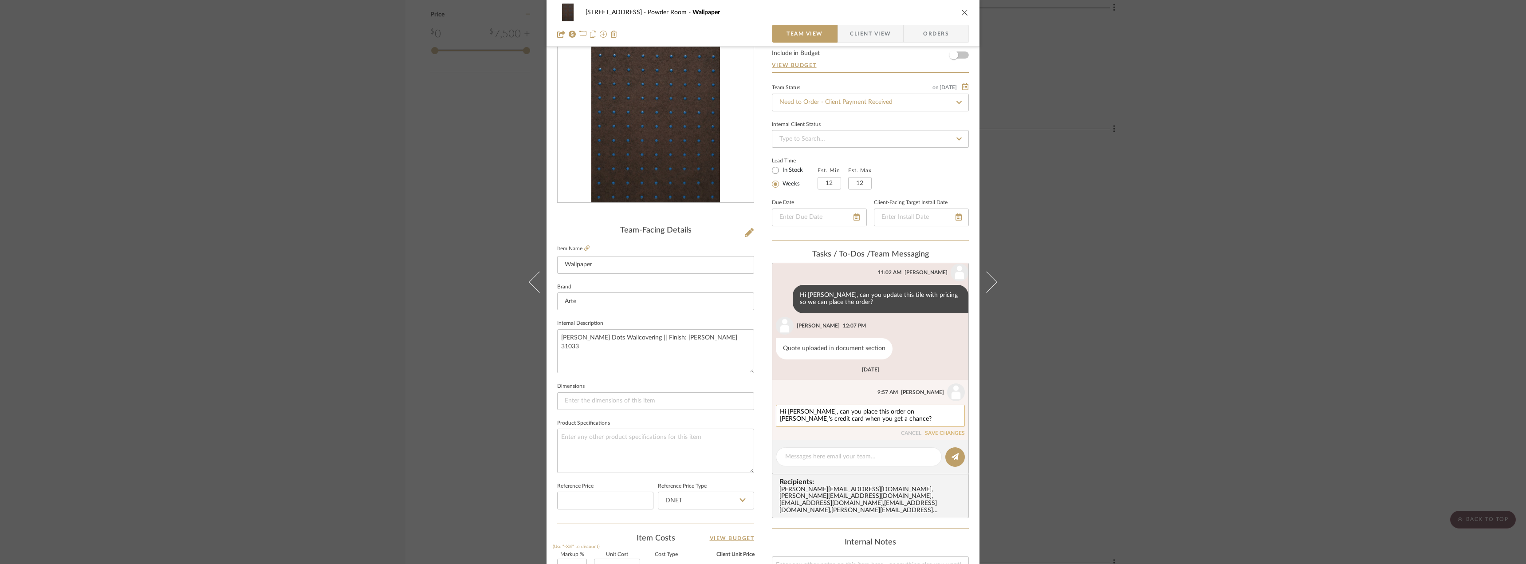
click at [893, 409] on textarea "Hi Jada, can you place this order on Stephanie's credit card when you get a cha…" at bounding box center [870, 416] width 181 height 14
type textarea "Hi Jada, can you place this order on Erin's credit card when you get a chance?"
click at [932, 435] on button "SAVE CHANGES" at bounding box center [945, 433] width 40 height 6
click at [1059, 398] on div "24080 - 323 Pacific Avenue Powder Room Wallpaper Team View Client View Orders T…" at bounding box center [763, 282] width 1526 height 564
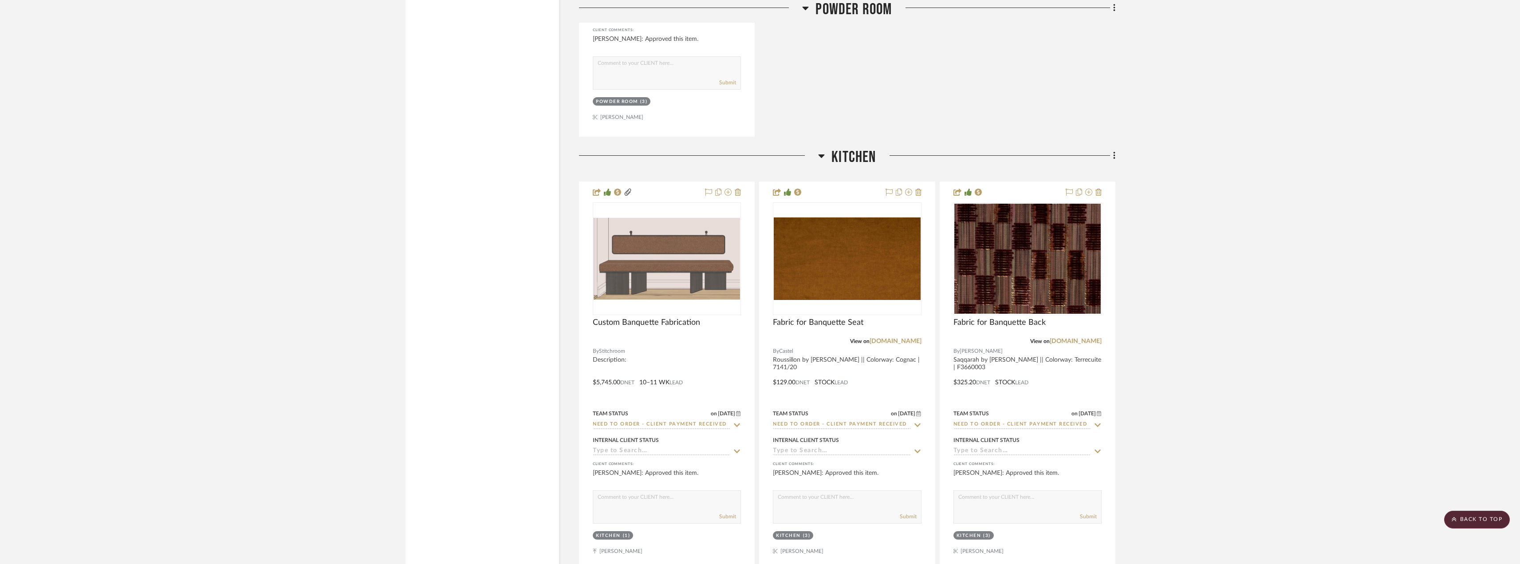
scroll to position [1775, 0]
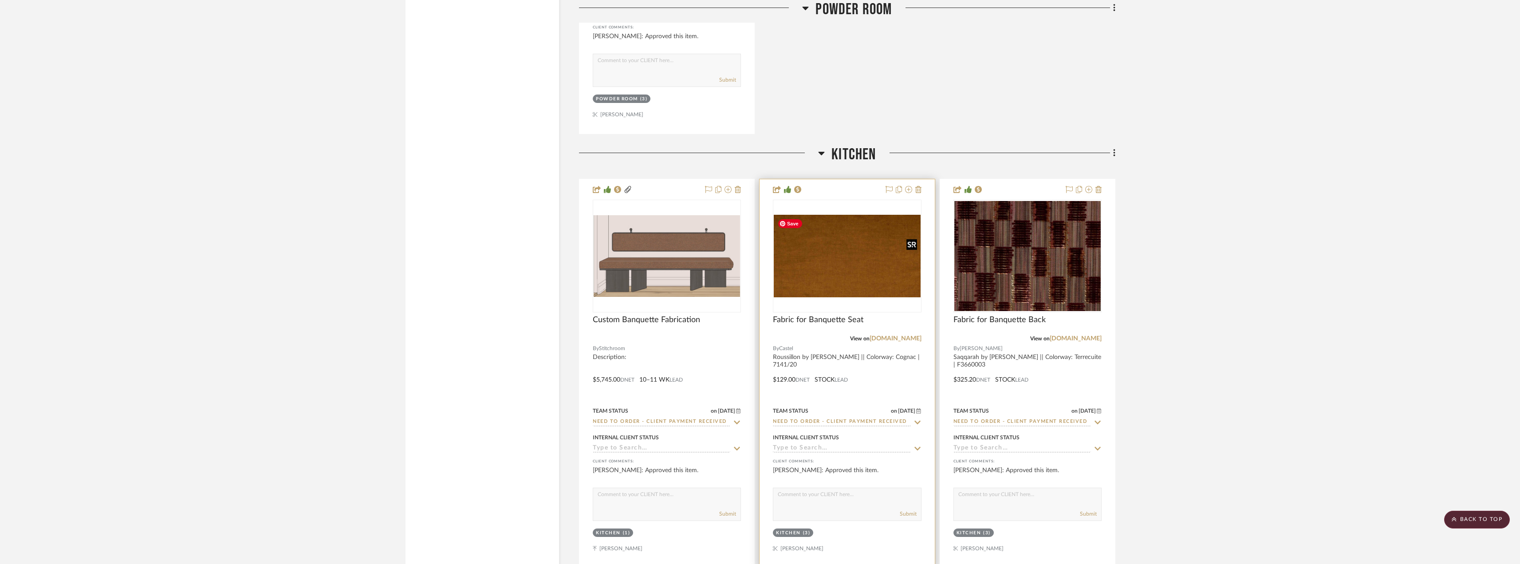
click at [856, 274] on img "0" at bounding box center [847, 256] width 146 height 83
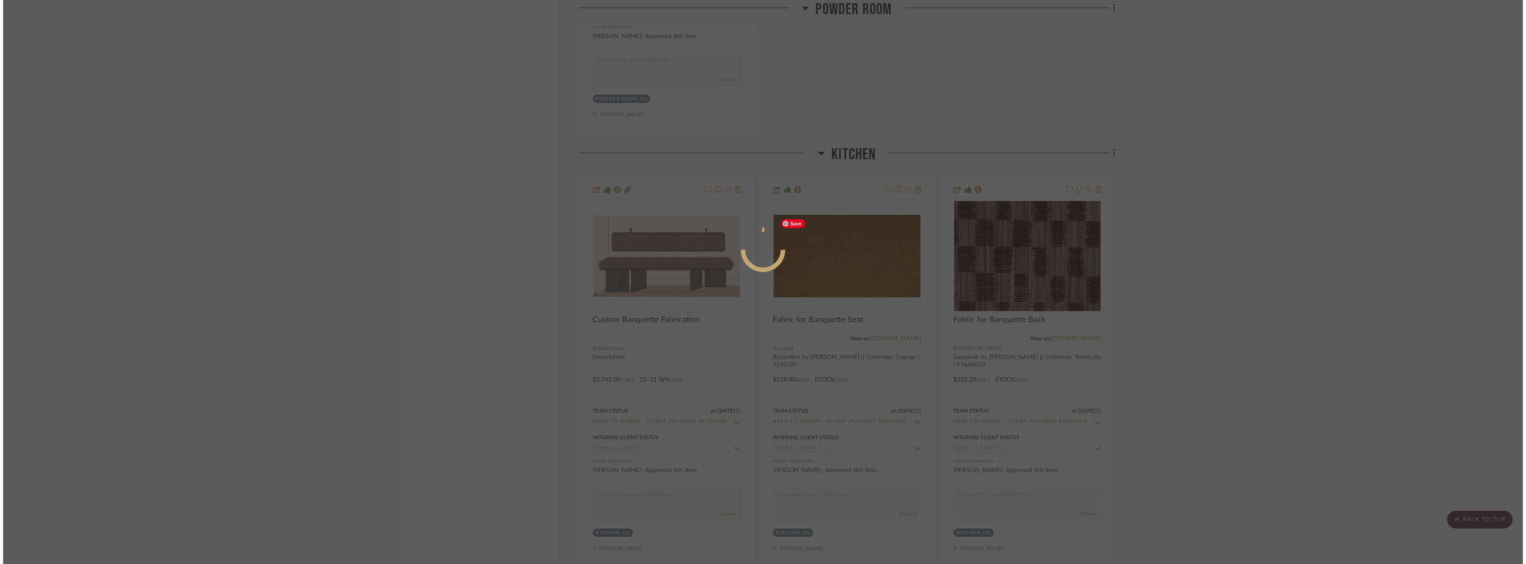
scroll to position [0, 0]
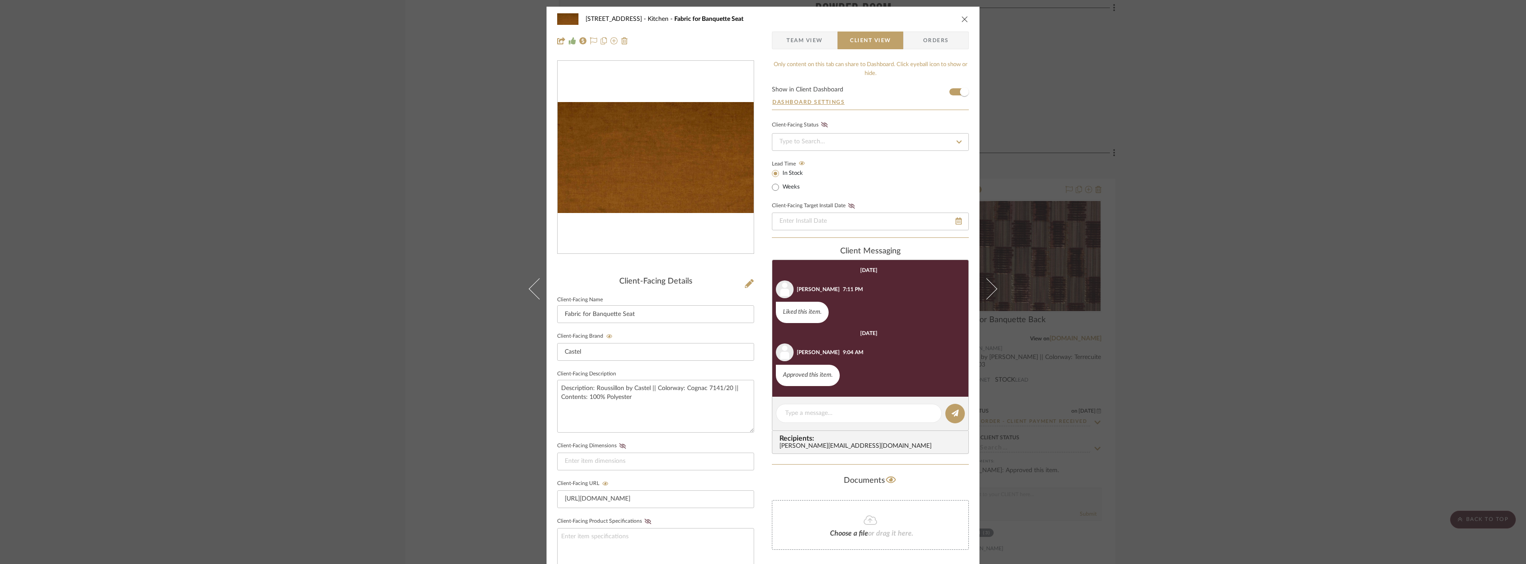
click at [1212, 315] on div "24080 - 323 Pacific Avenue Kitchen Fabric for Banquette Seat Team View Client V…" at bounding box center [763, 282] width 1526 height 564
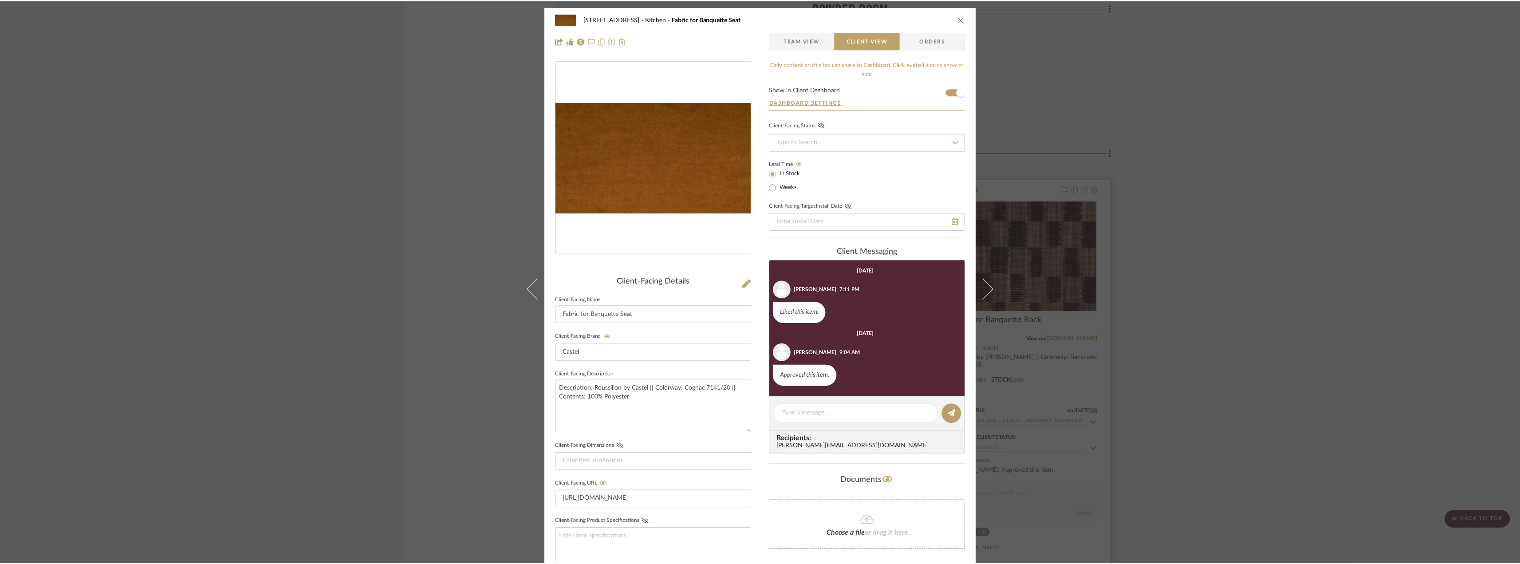
scroll to position [1775, 0]
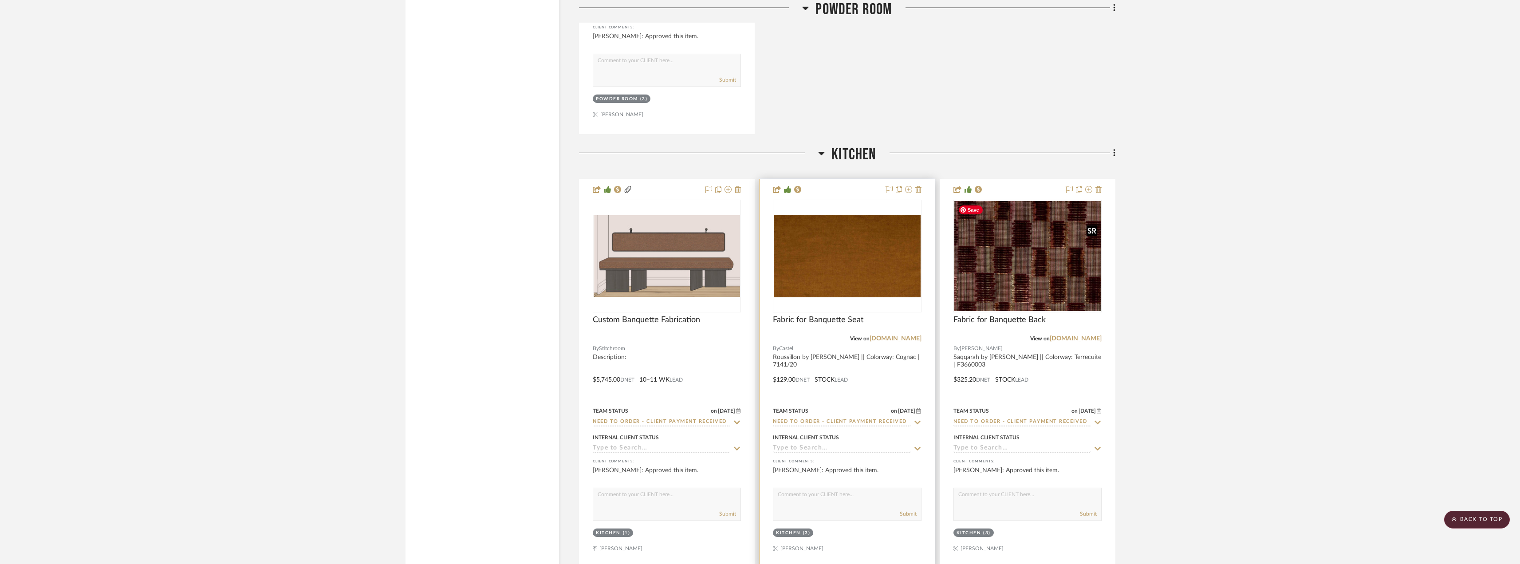
click at [834, 275] on img "0" at bounding box center [847, 256] width 146 height 83
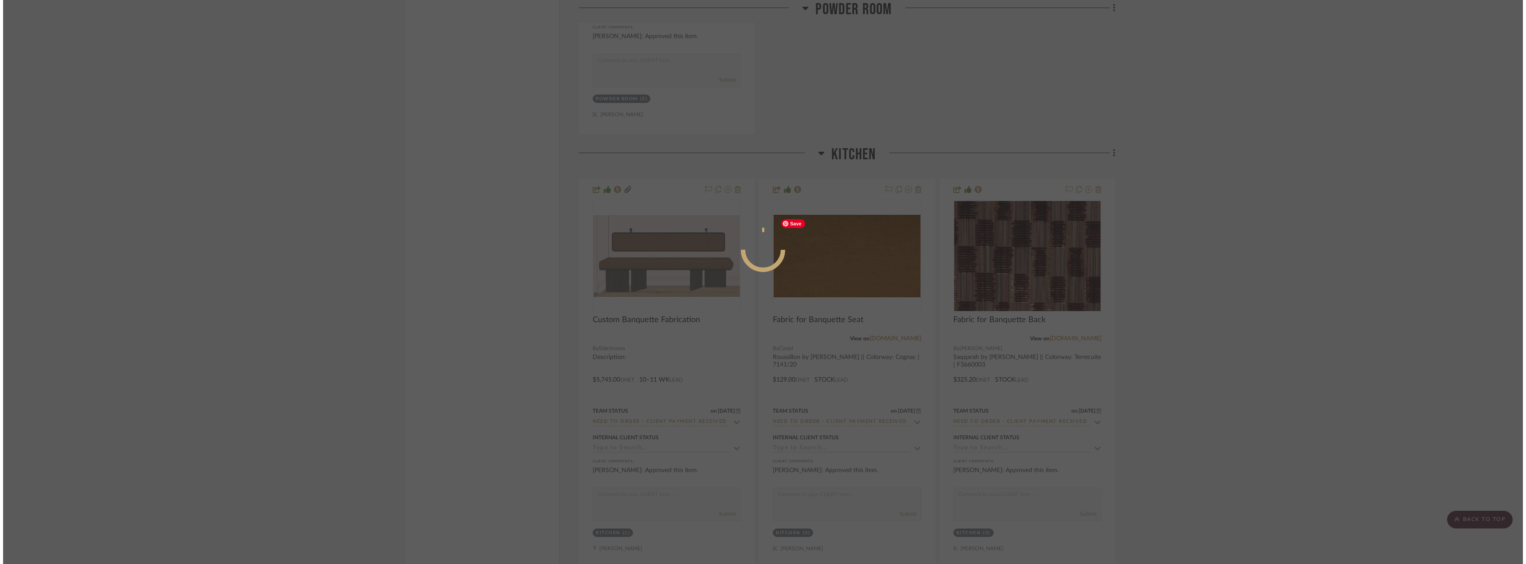
scroll to position [0, 0]
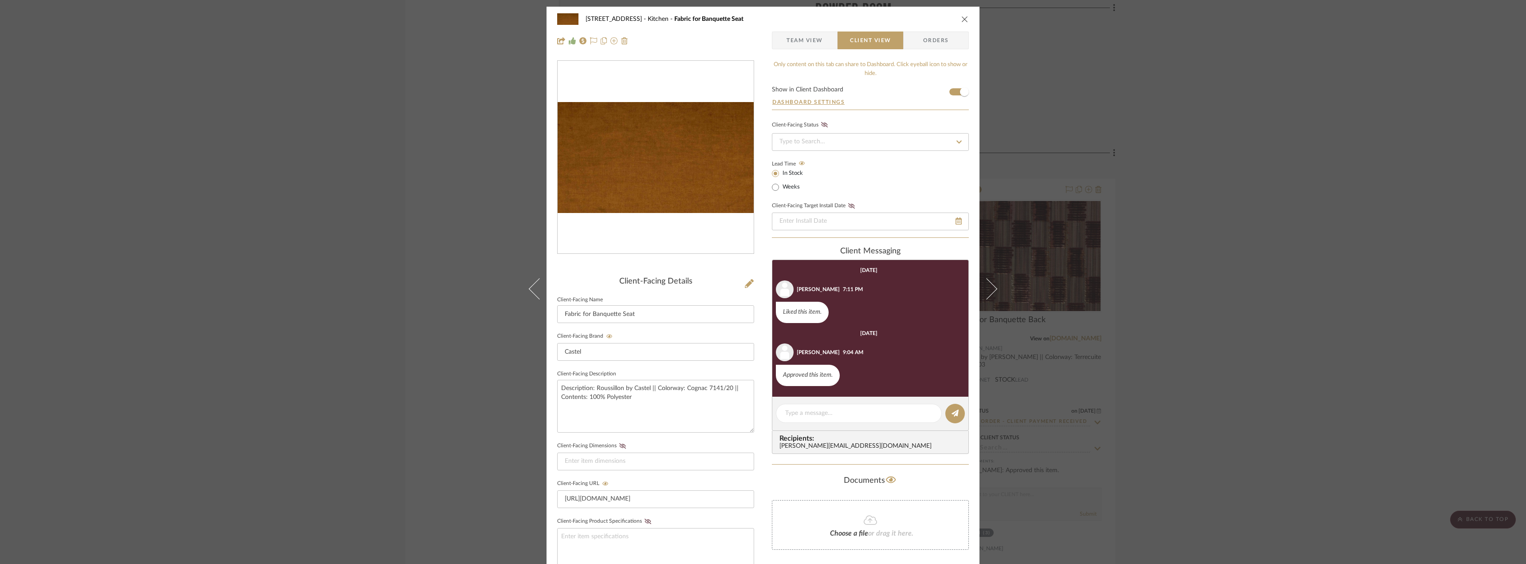
click at [788, 39] on span "Team View" at bounding box center [805, 40] width 36 height 18
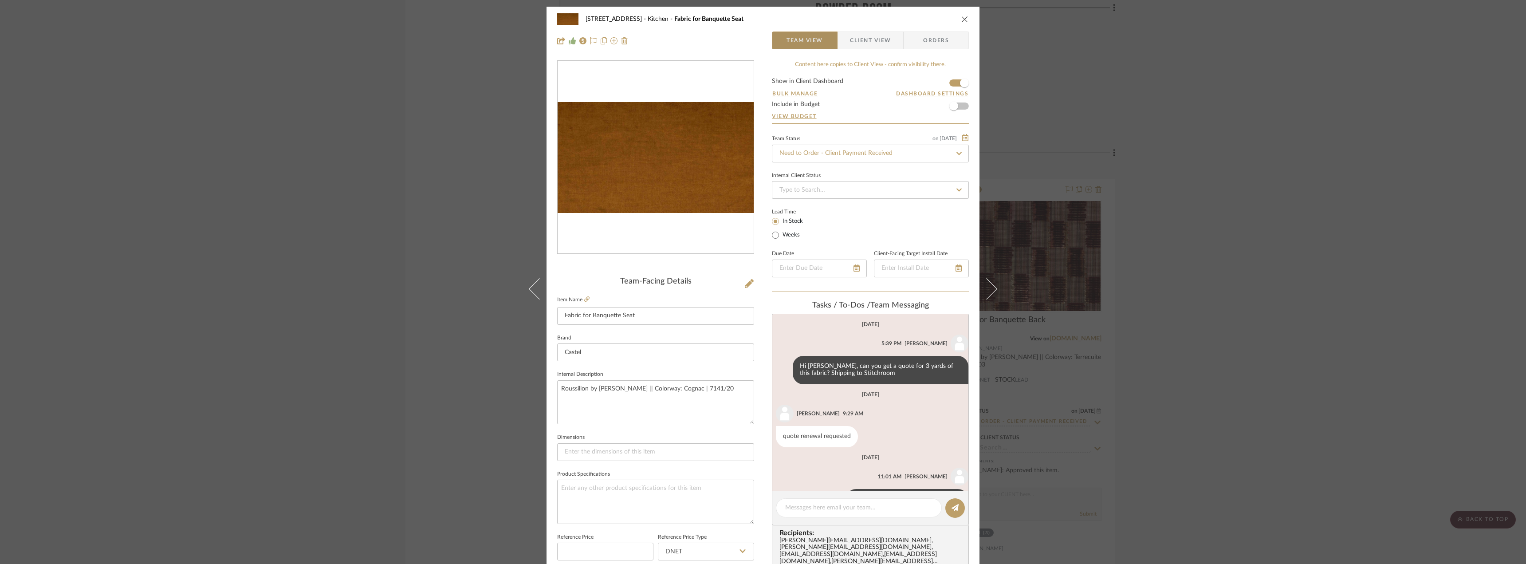
scroll to position [107, 0]
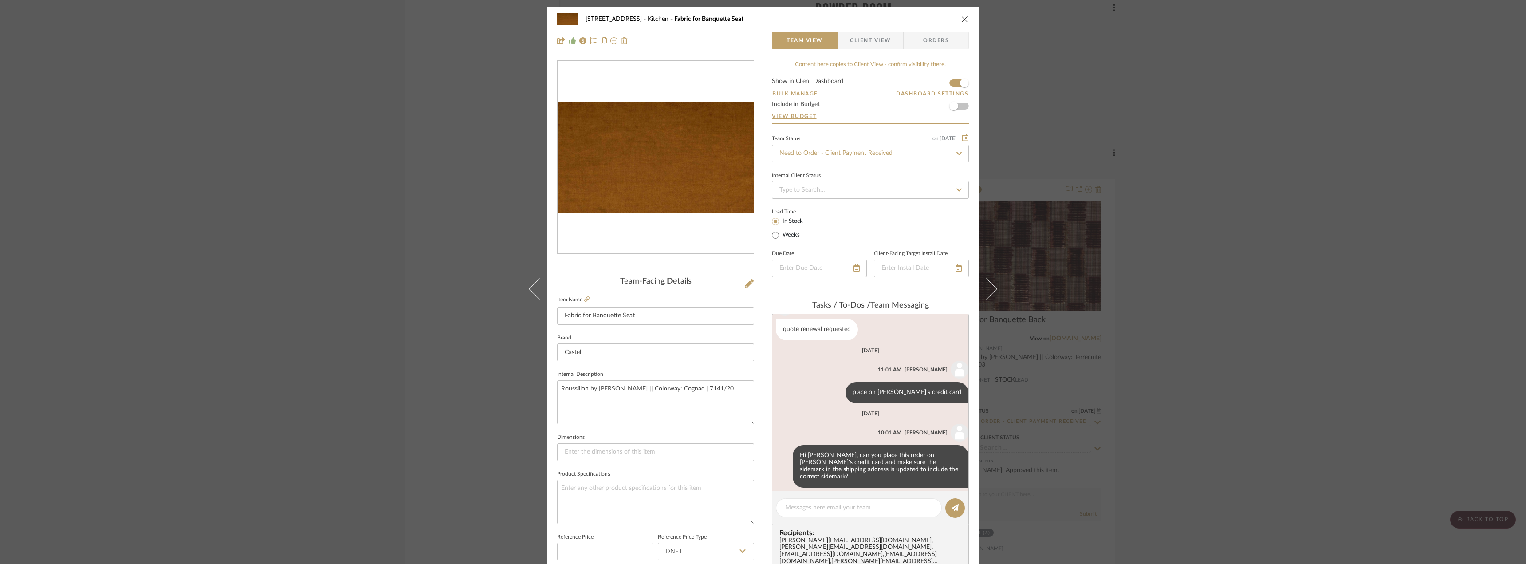
click at [1197, 306] on div "24080 - 323 Pacific Avenue Kitchen Fabric for Banquette Seat Team View Client V…" at bounding box center [763, 282] width 1526 height 564
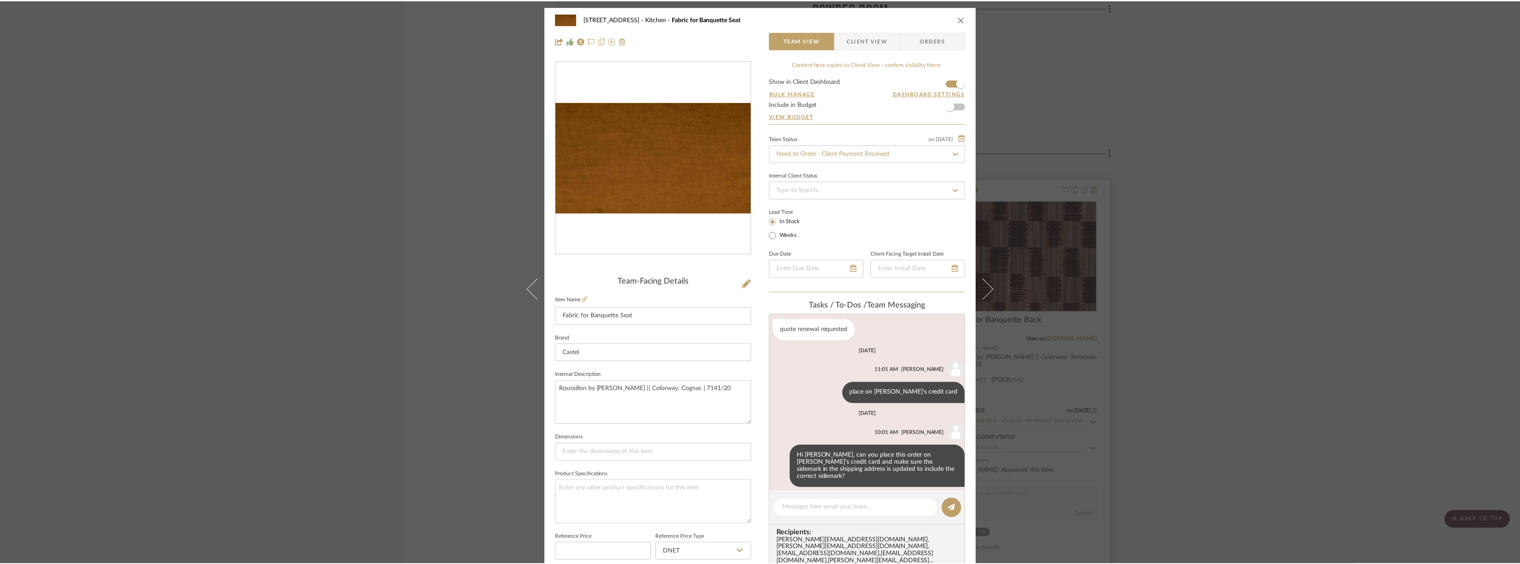
scroll to position [1775, 0]
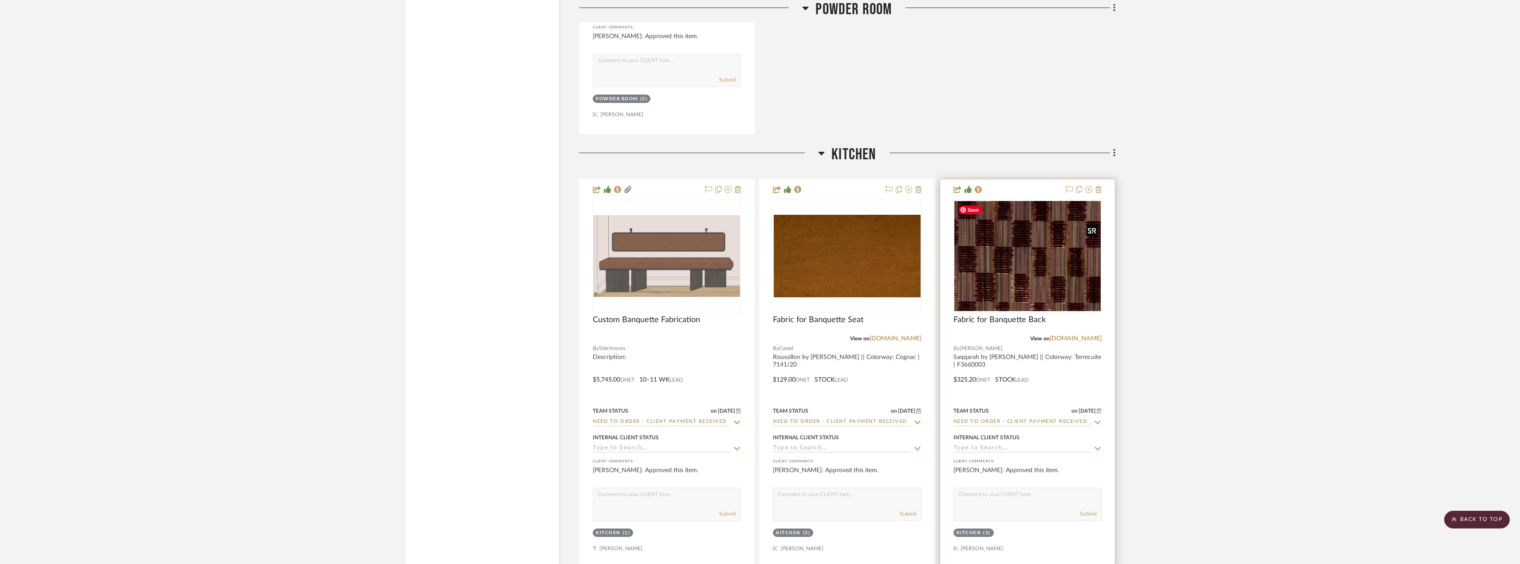
click at [1051, 287] on img "0" at bounding box center [1027, 256] width 146 height 110
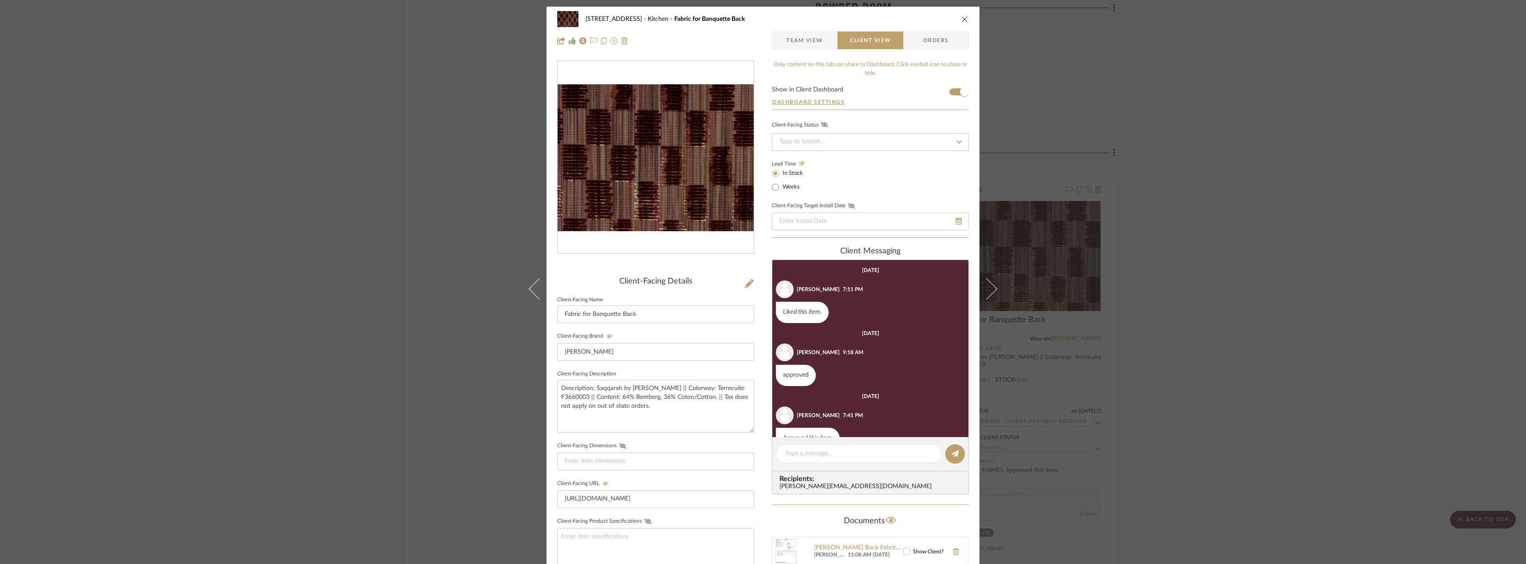
scroll to position [23, 0]
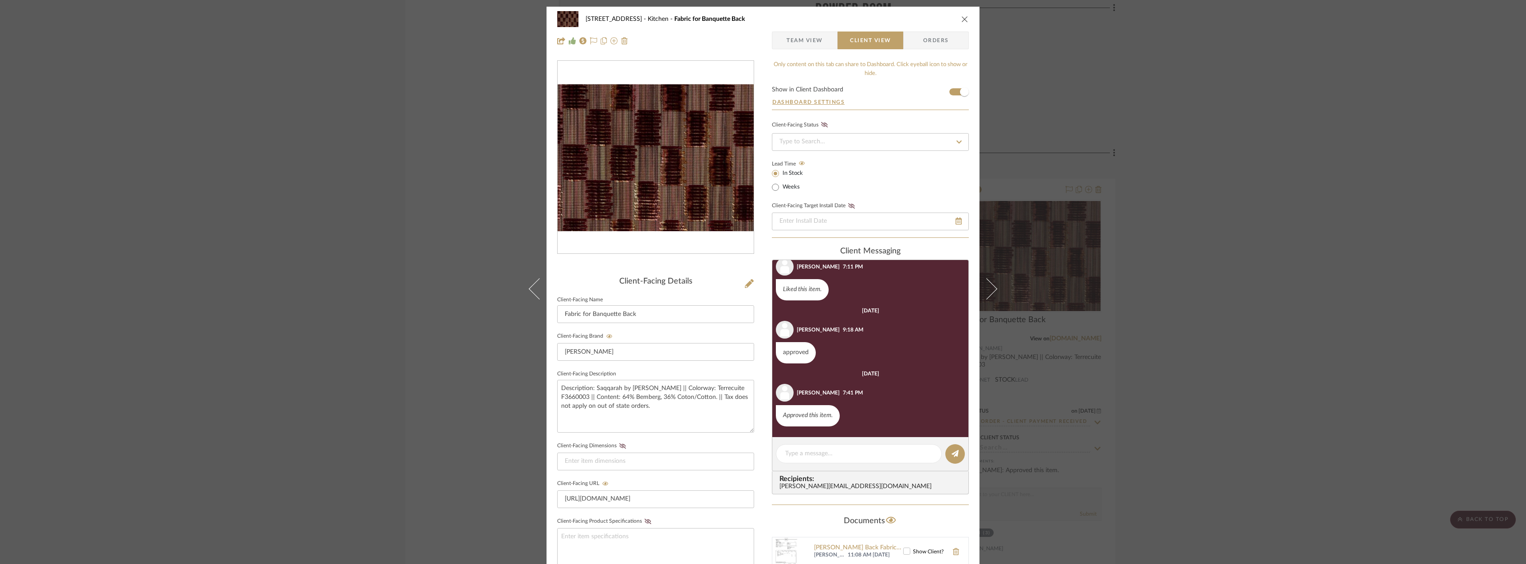
click at [776, 38] on span "button" at bounding box center [779, 40] width 14 height 18
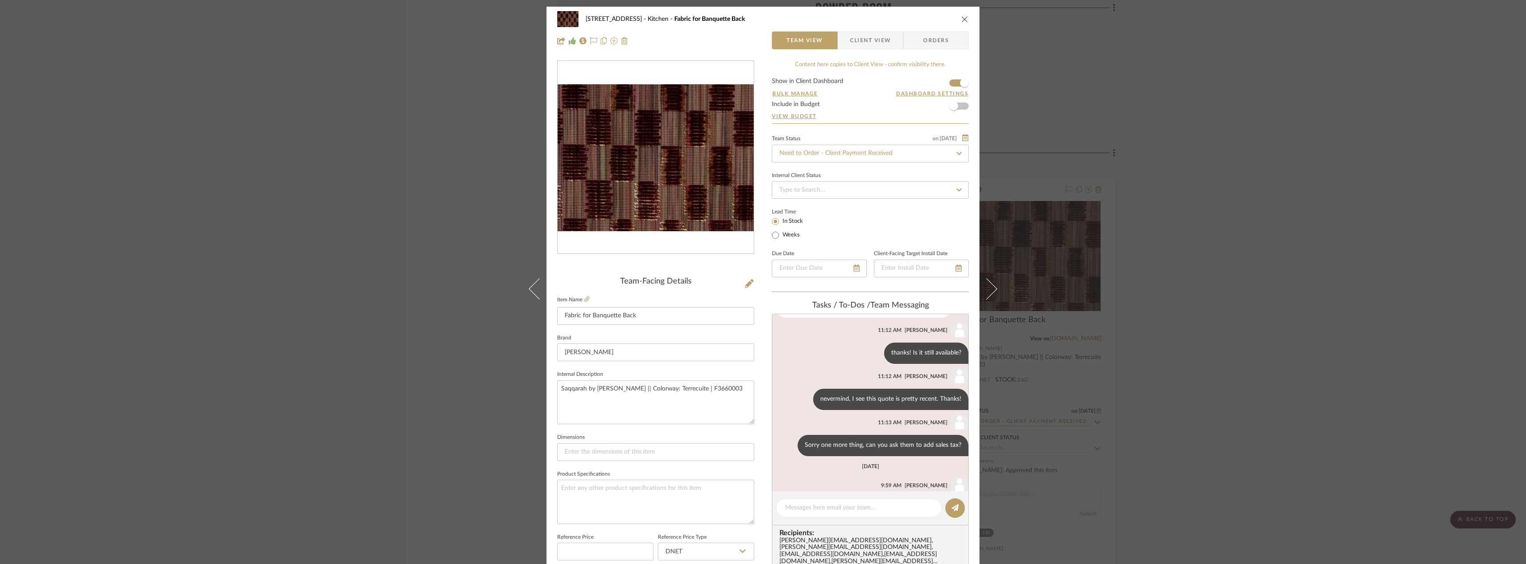
scroll to position [291, 0]
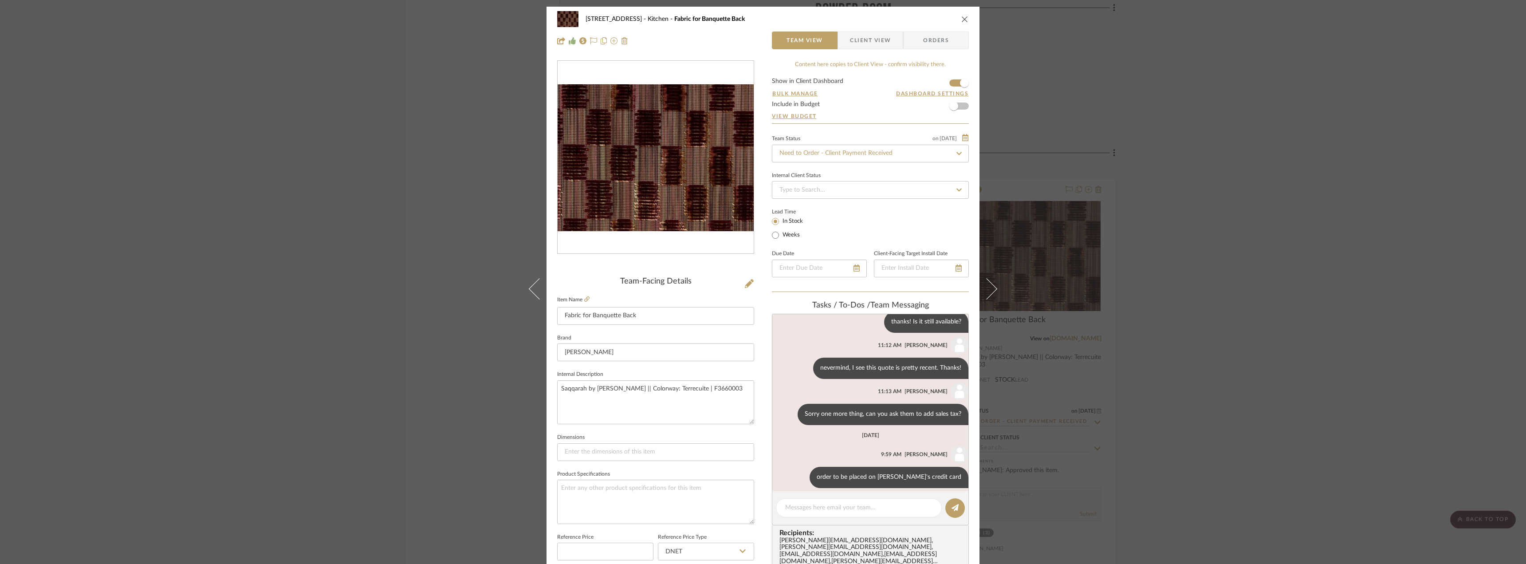
click at [1147, 247] on div "24080 - 323 Pacific Avenue Kitchen Fabric for Banquette Back Team View Client V…" at bounding box center [763, 282] width 1526 height 564
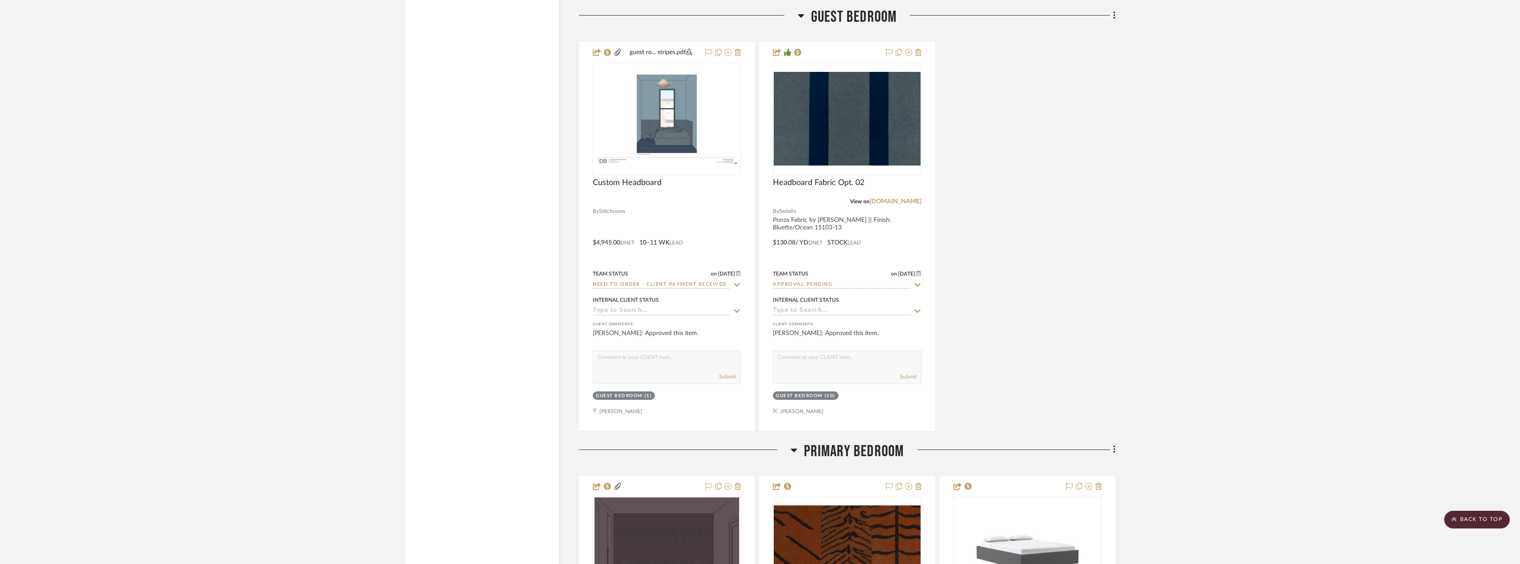
scroll to position [3682, 0]
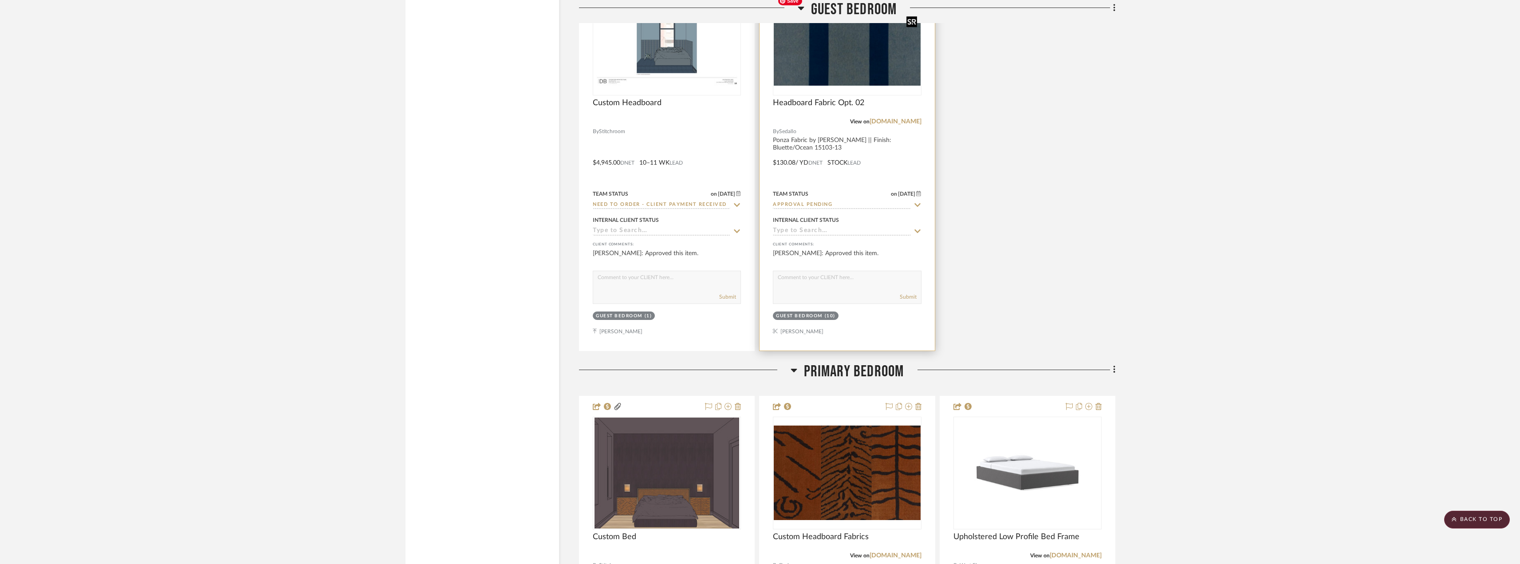
click at [850, 75] on img "0" at bounding box center [847, 38] width 146 height 93
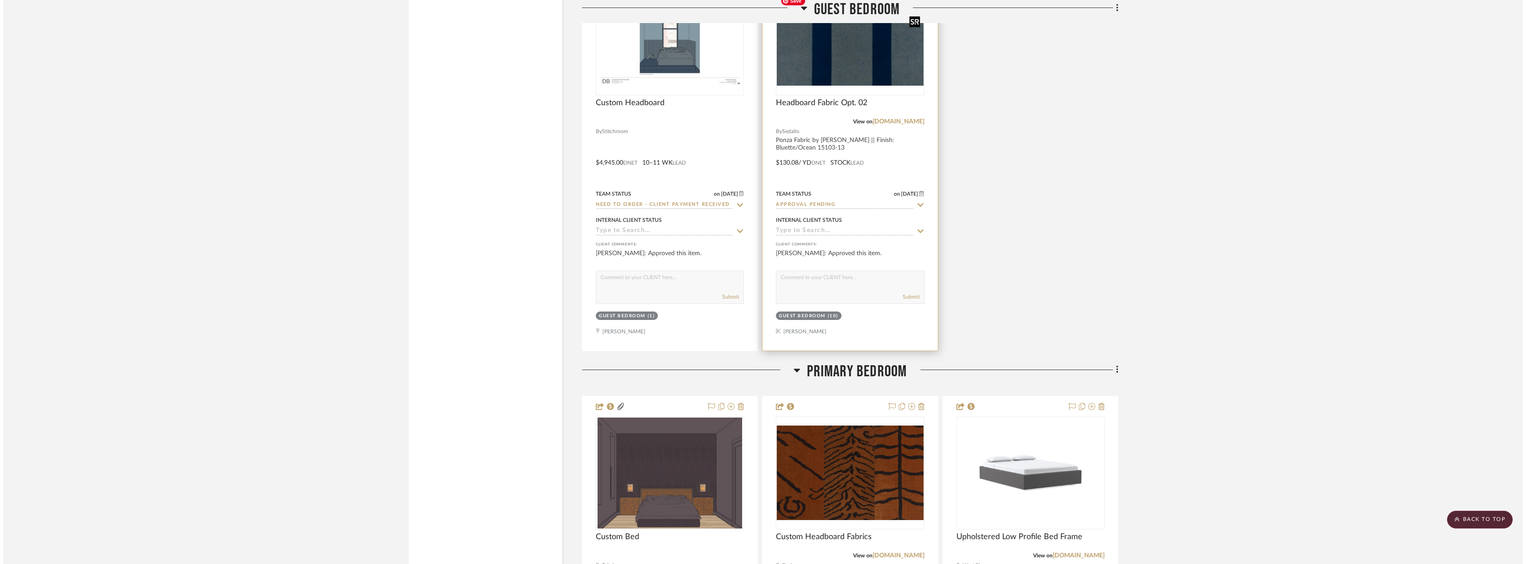
scroll to position [0, 0]
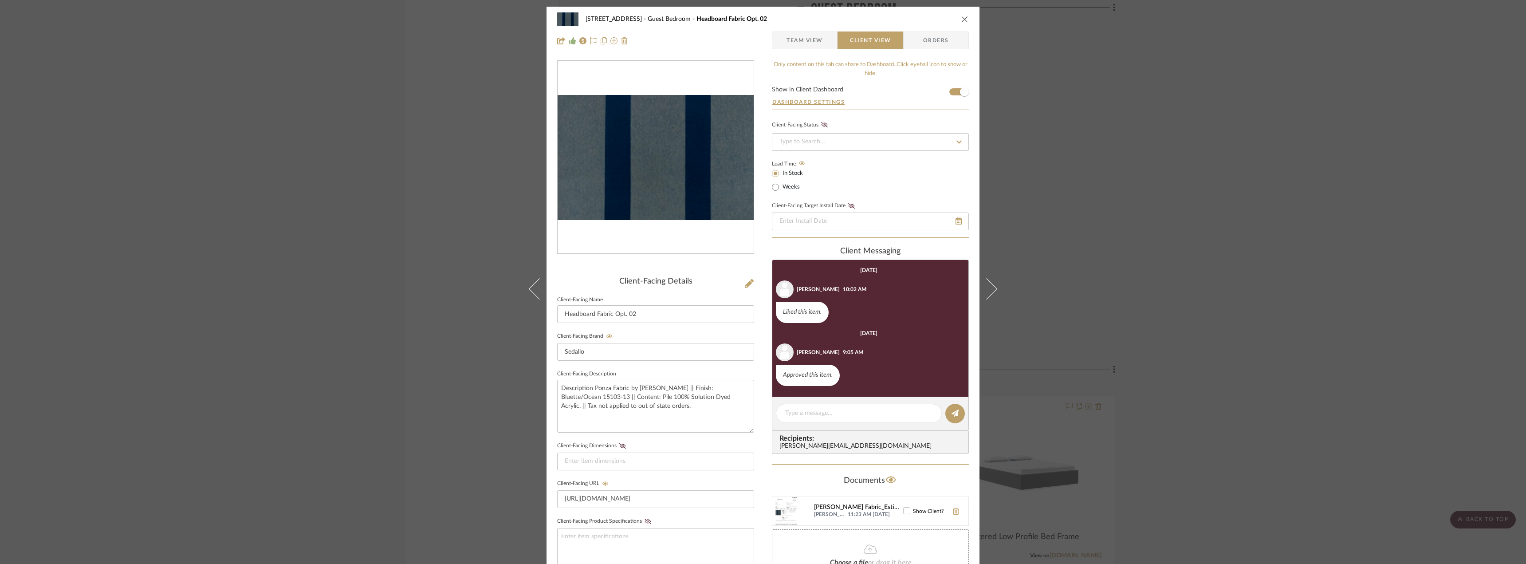
click at [846, 509] on div "Elitis Sedallo_Headboard Fabric_Estimate.pdf" at bounding box center [858, 507] width 89 height 7
click at [833, 506] on div "Elitis Sedallo_Headboard Fabric_Estimate.pdf" at bounding box center [858, 507] width 89 height 7
click at [1015, 275] on div "24080 - 323 Pacific Avenue Guest Bedroom Headboard Fabric Opt. 02 Team View Cli…" at bounding box center [763, 282] width 1526 height 564
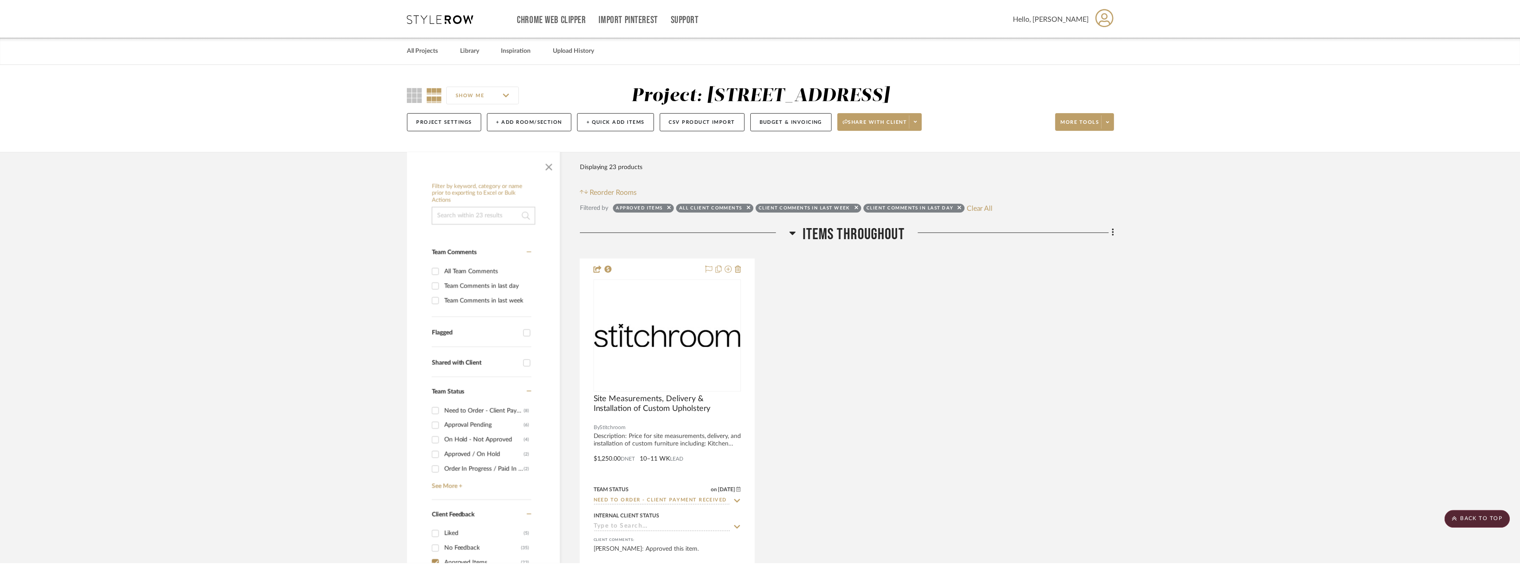
scroll to position [3682, 0]
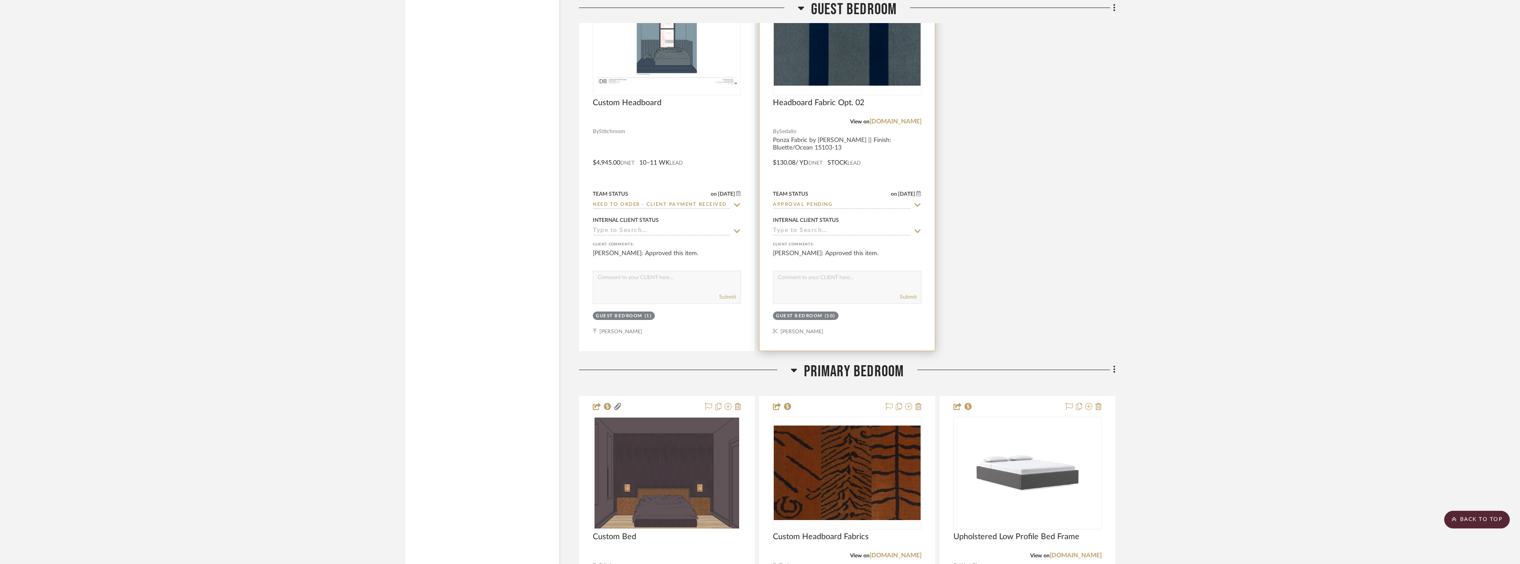
click at [873, 63] on img "0" at bounding box center [847, 38] width 146 height 93
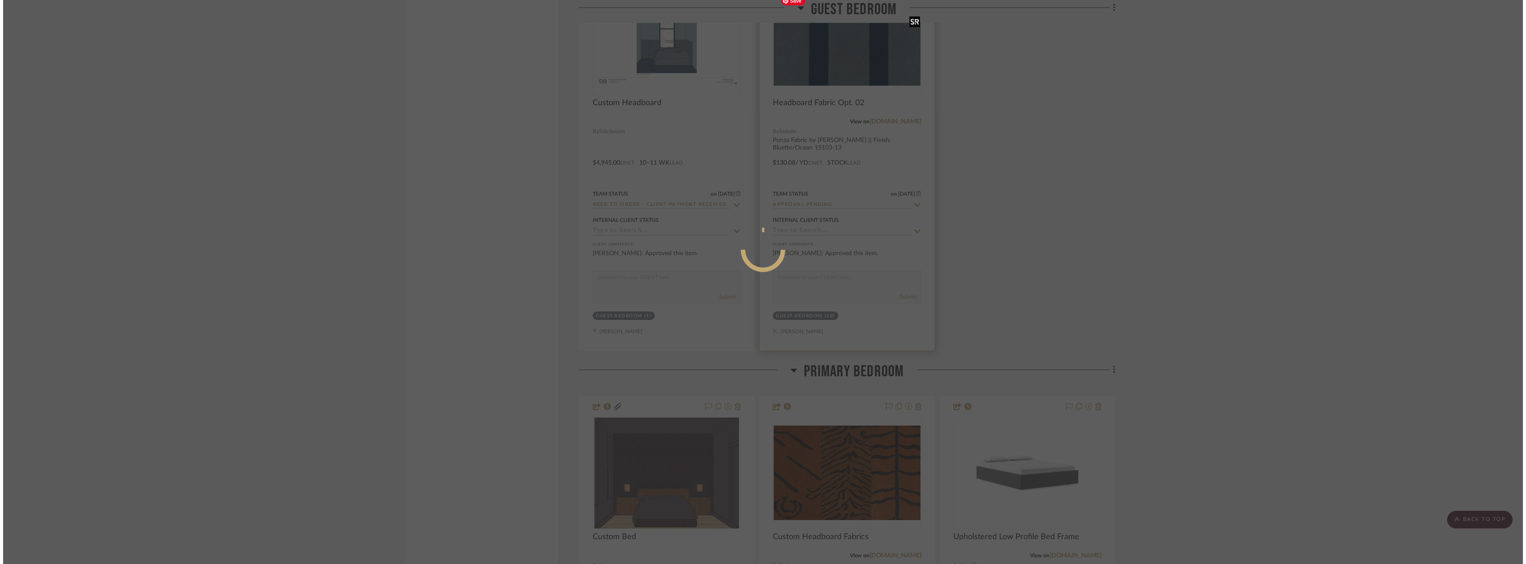
scroll to position [0, 0]
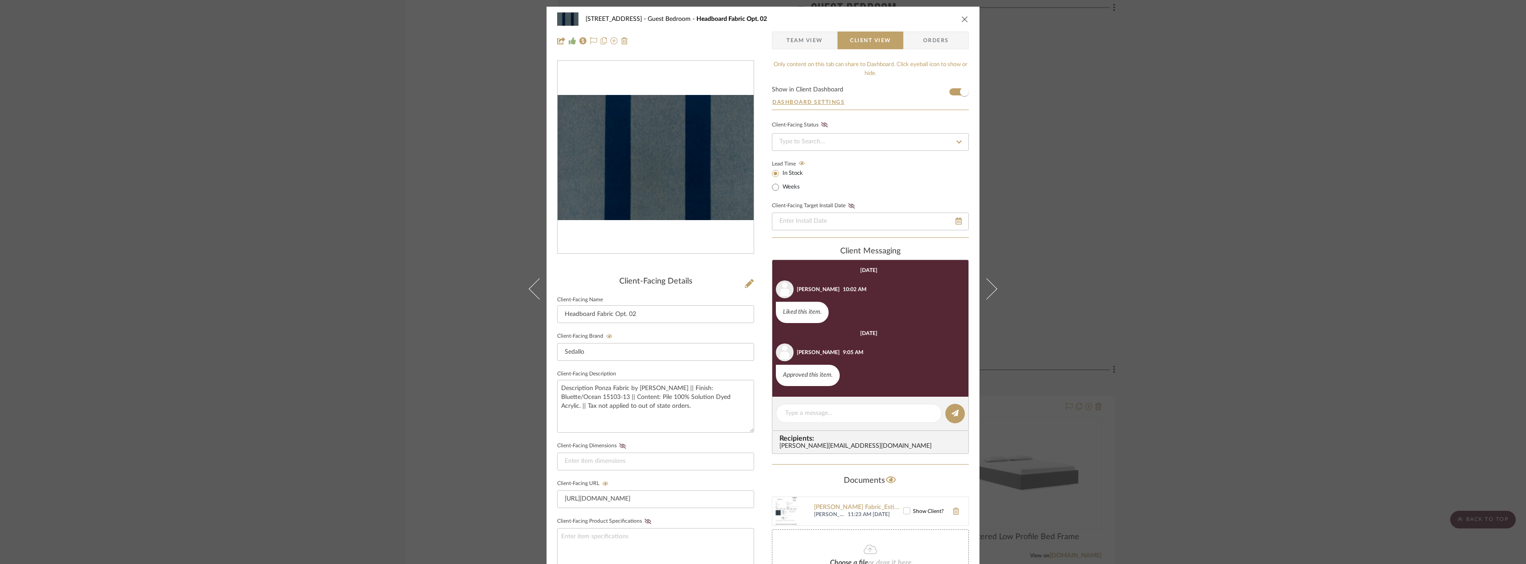
click at [816, 39] on span "Team View" at bounding box center [805, 40] width 36 height 18
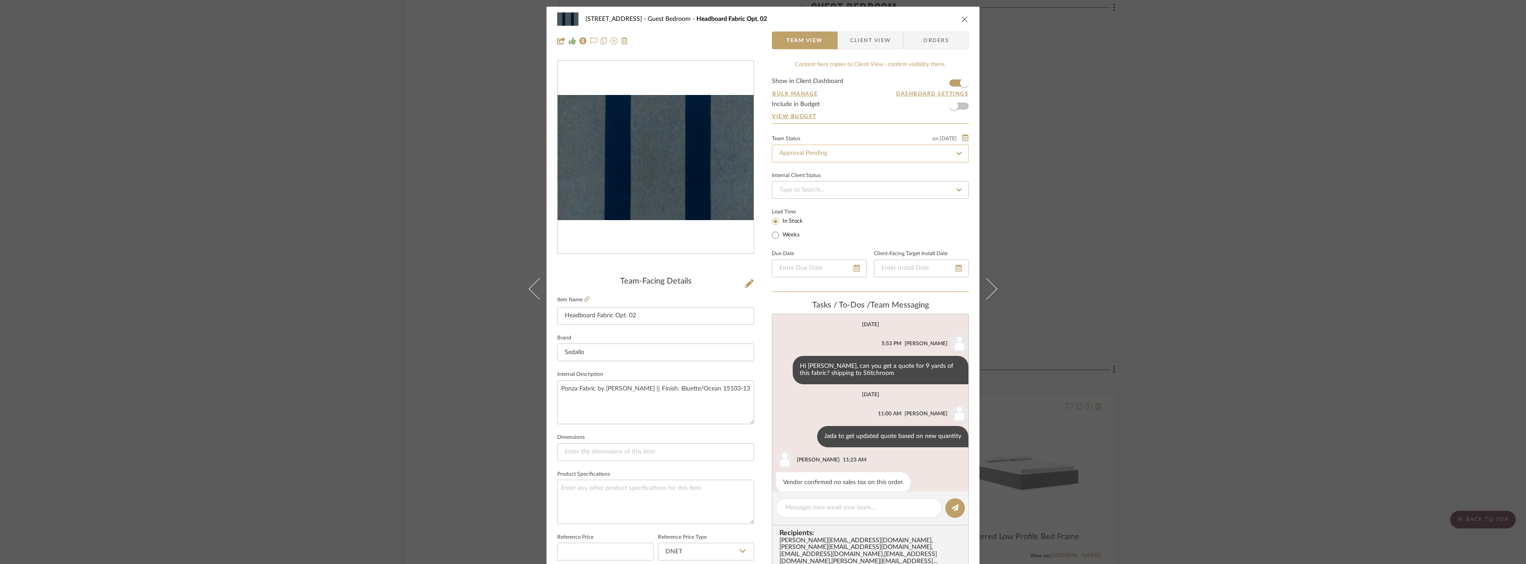
scroll to position [66, 0]
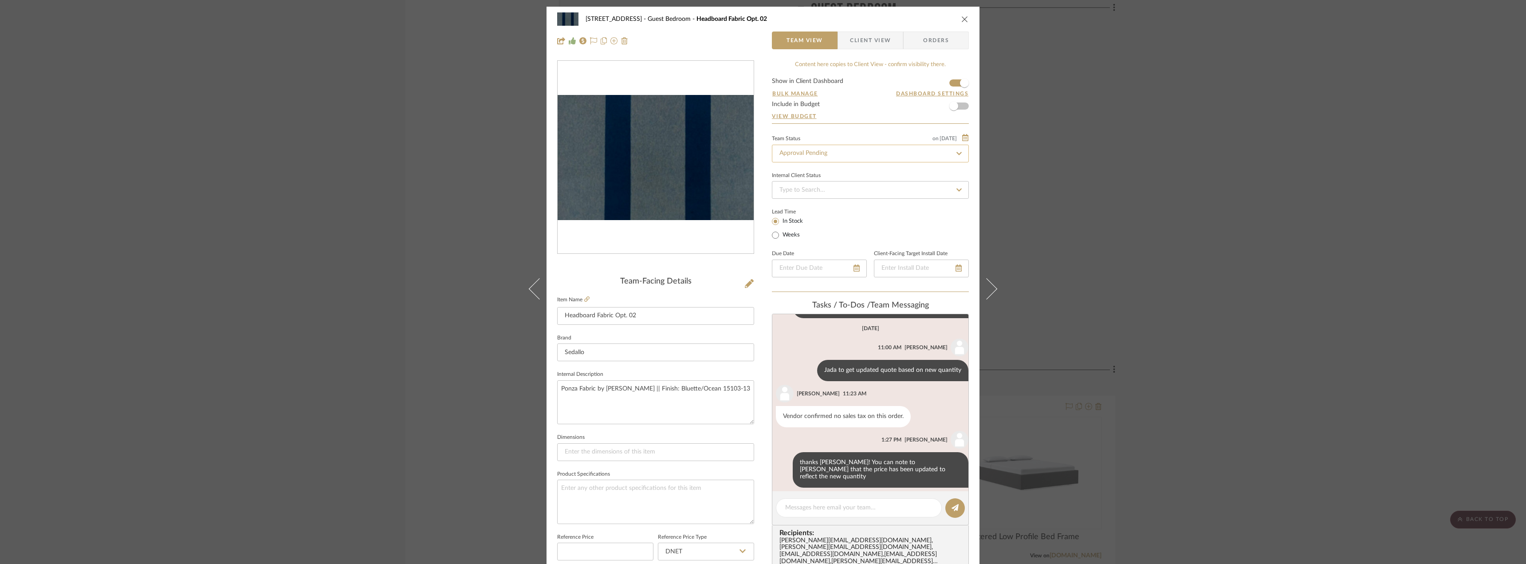
click at [803, 152] on input "Approval Pending" at bounding box center [870, 154] width 197 height 18
type input "need"
click at [822, 246] on span "Need to Order - Client Payment Received" at bounding box center [834, 245] width 113 height 6
type input "10/15/2025"
type input "Need to Order - Client Payment Received"
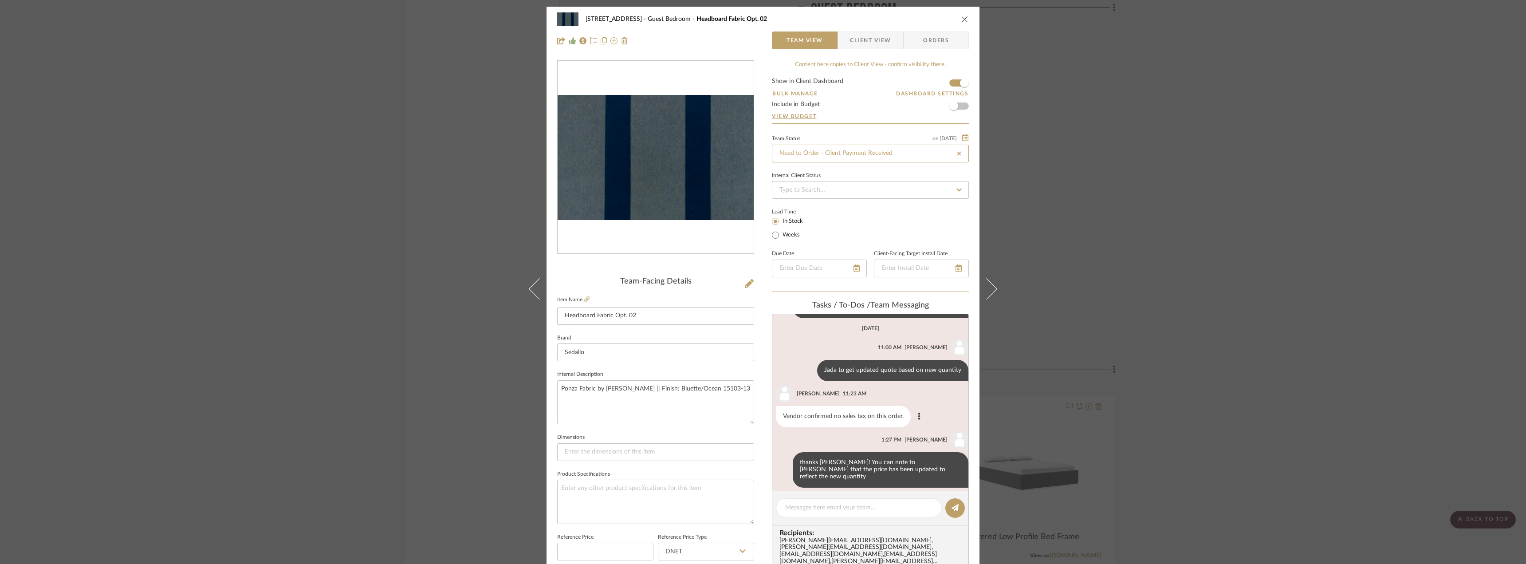
type input "10/15/2025"
type input "Need to Order - Client Payment Received"
click at [834, 503] on div at bounding box center [859, 507] width 166 height 19
click at [823, 512] on textarea at bounding box center [858, 507] width 147 height 9
type textarea "Order to be placed on Erin's credit card"
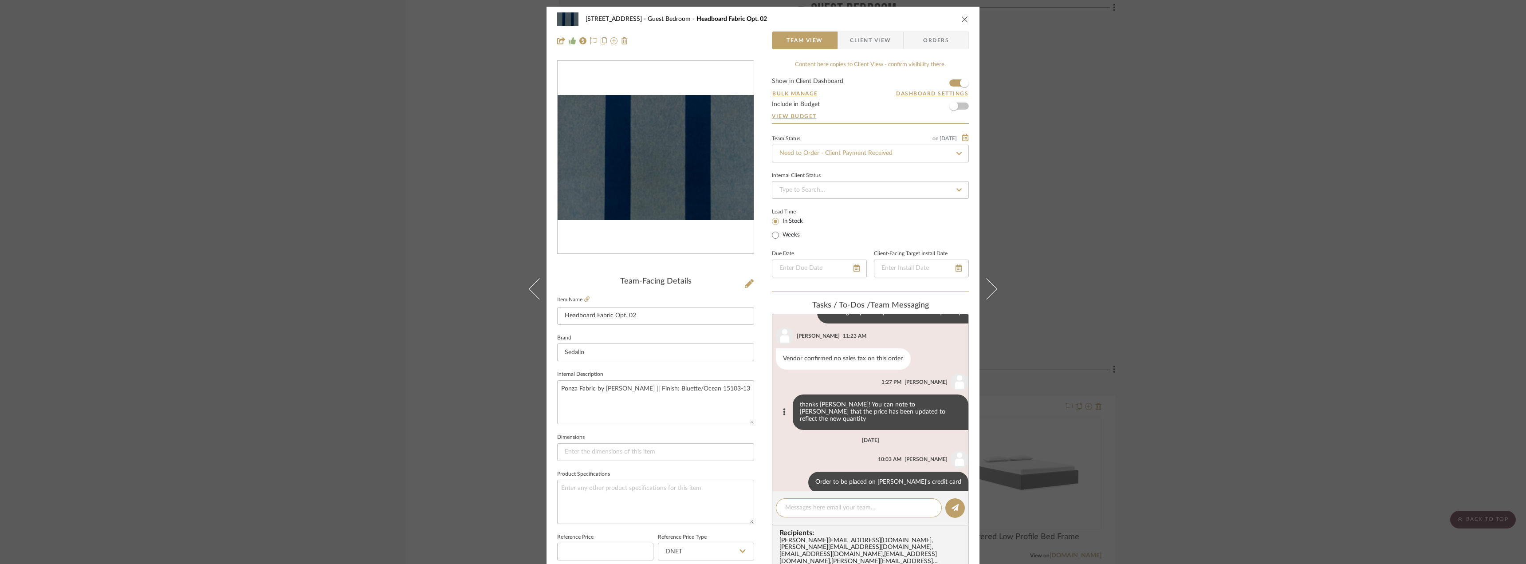
scroll to position [129, 0]
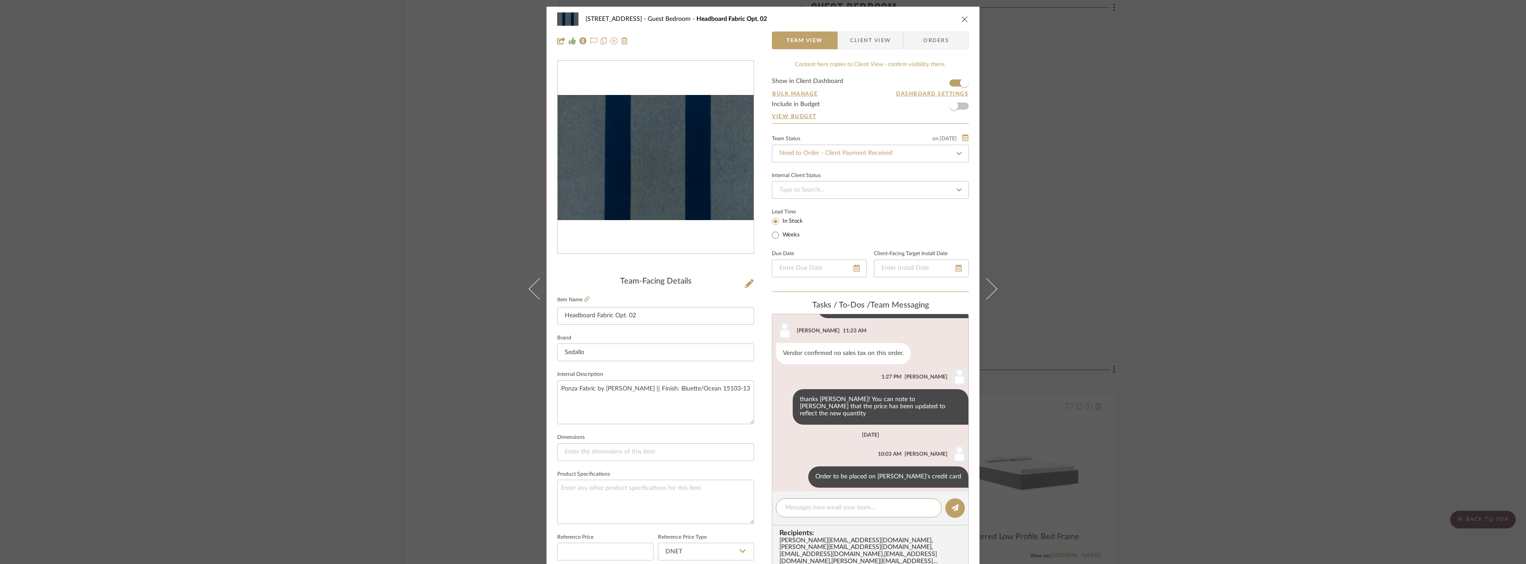
click at [1159, 299] on div "24080 - 323 Pacific Avenue Guest Bedroom Headboard Fabric Opt. 02 Team View Cli…" at bounding box center [763, 282] width 1526 height 564
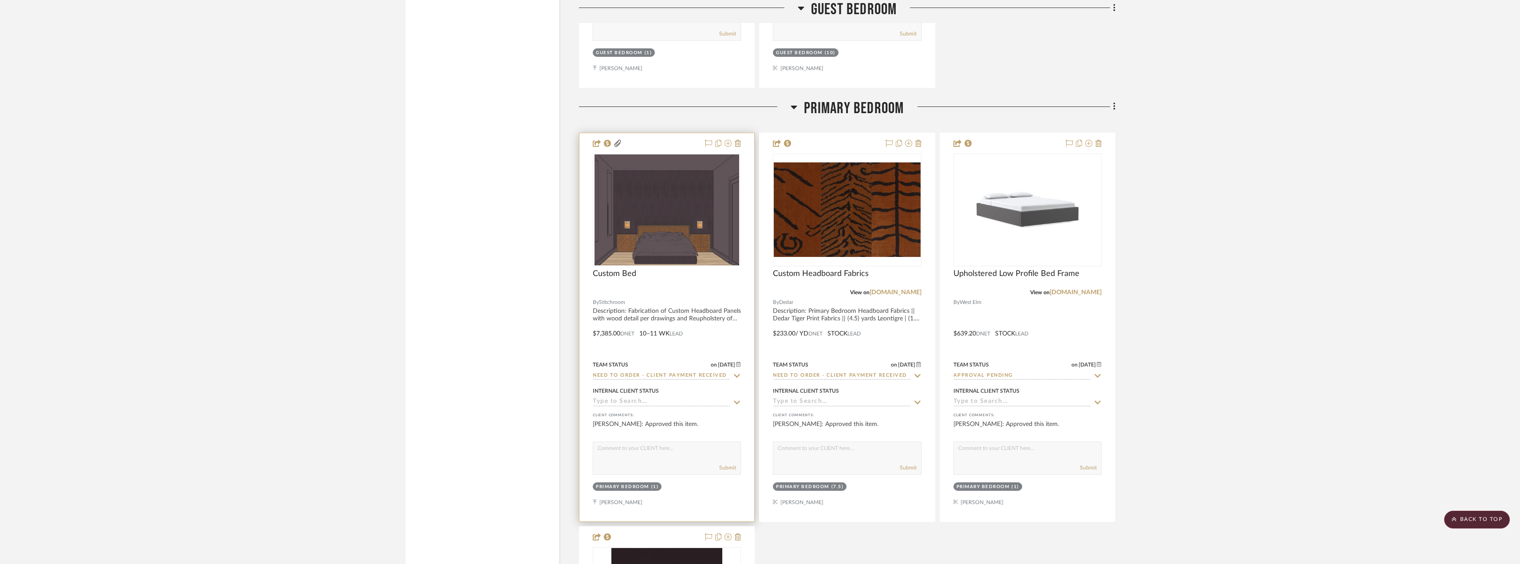
scroll to position [3948, 0]
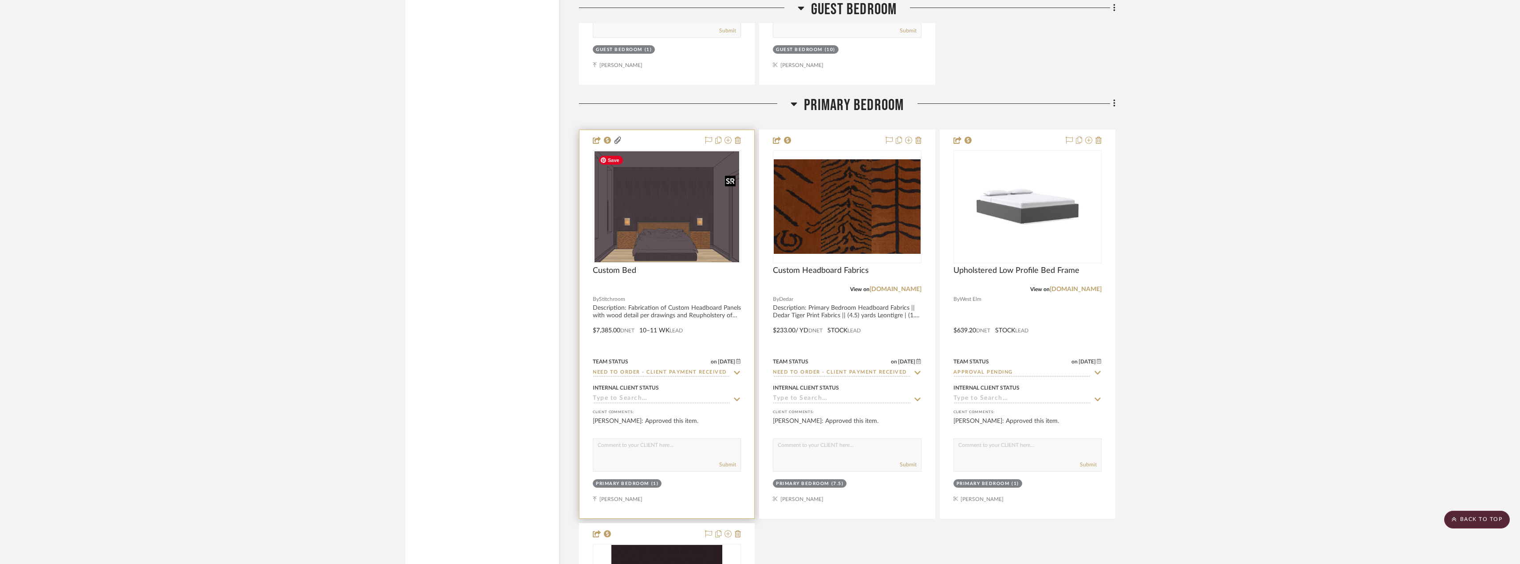
click at [669, 245] on img "0" at bounding box center [666, 206] width 145 height 111
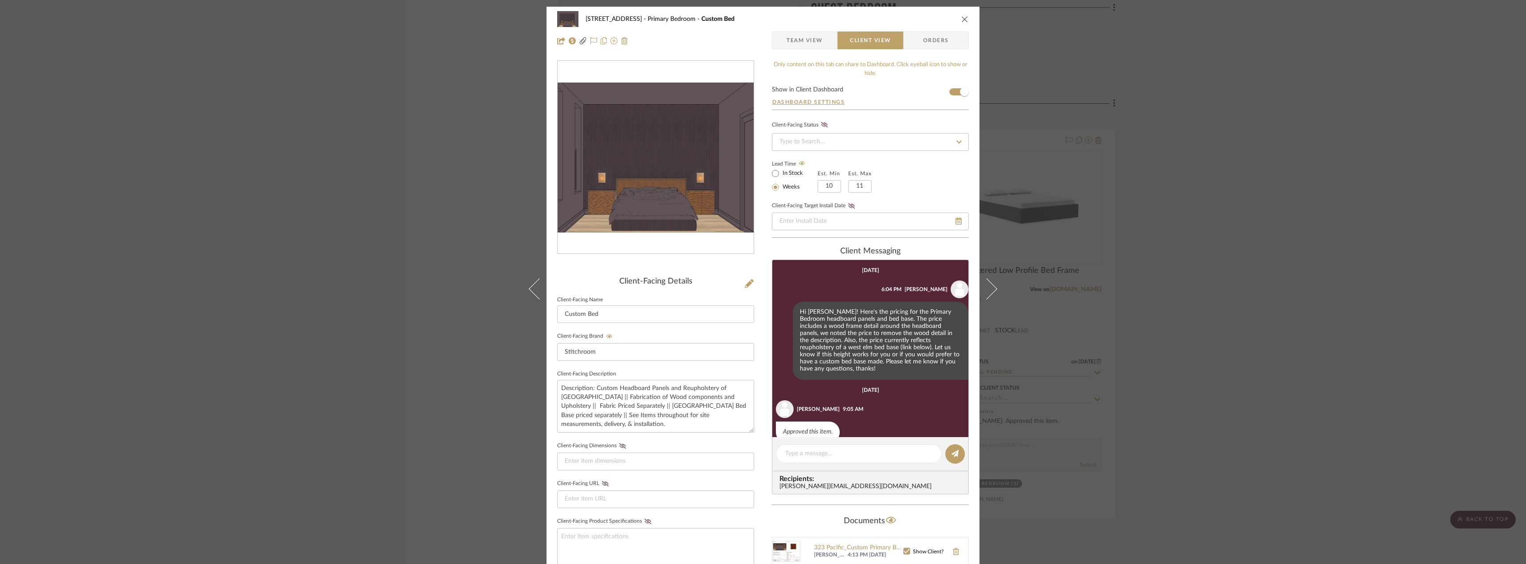
scroll to position [214, 0]
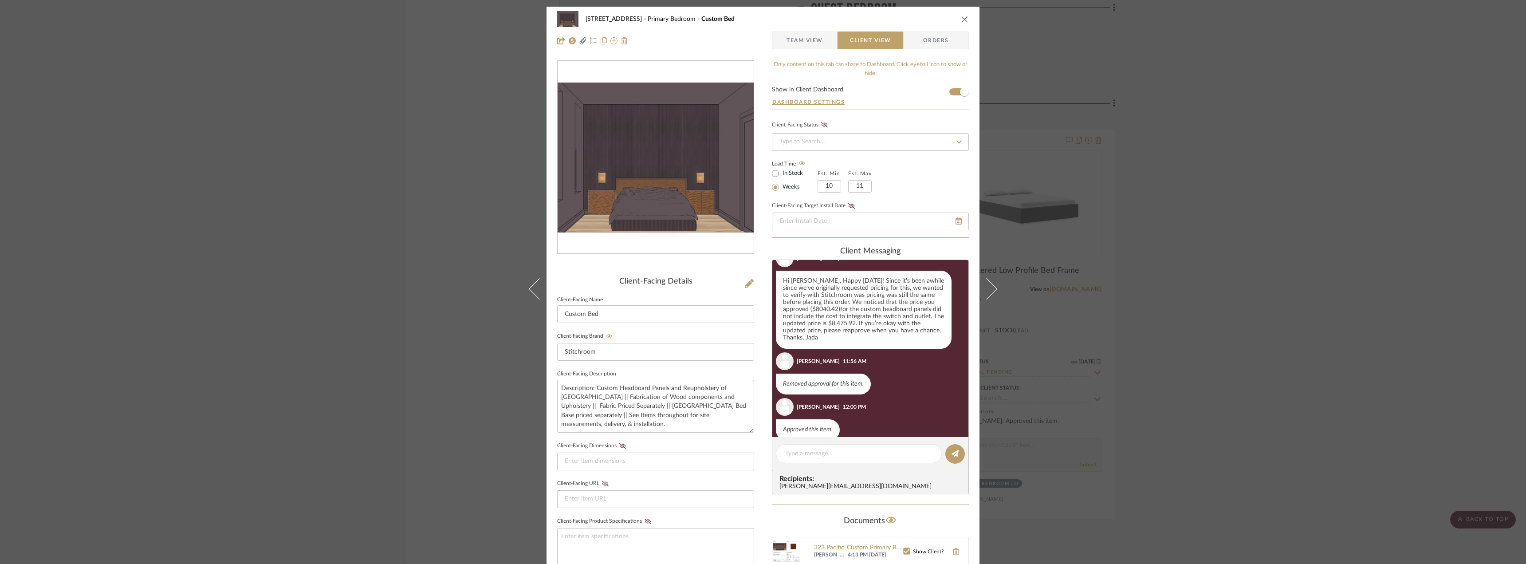
click at [801, 34] on span "Team View" at bounding box center [805, 40] width 36 height 18
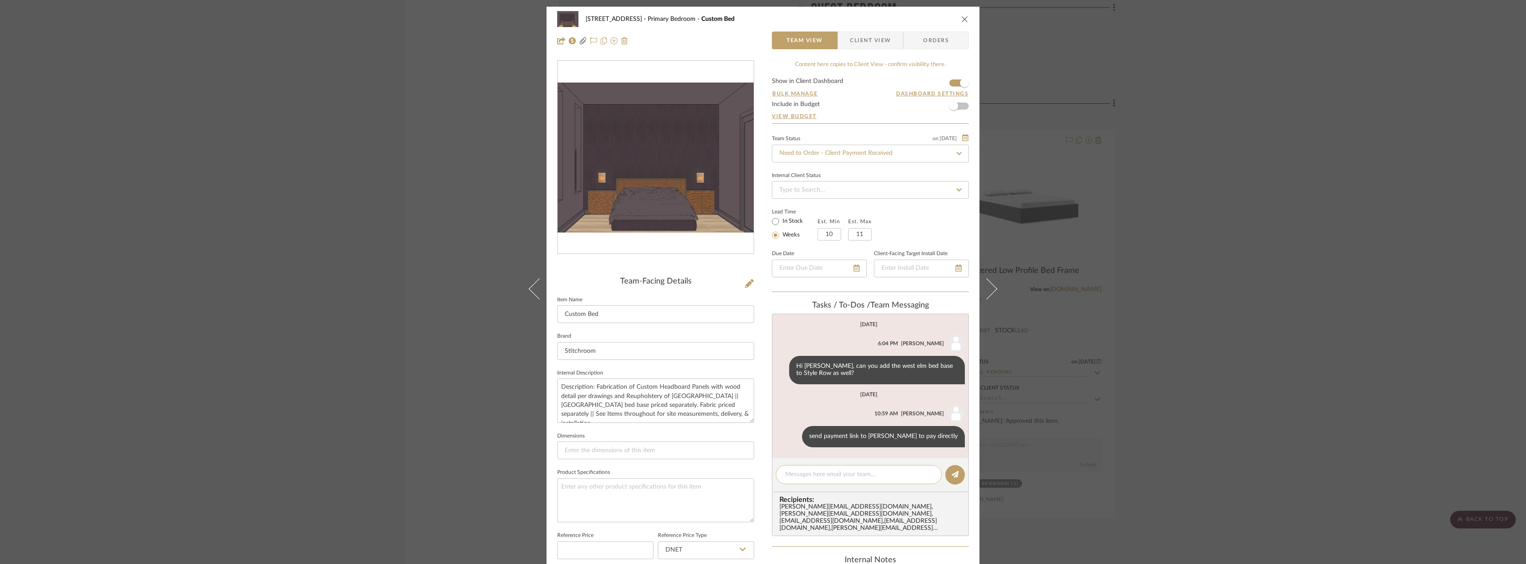
click at [811, 480] on div at bounding box center [859, 474] width 166 height 19
paste textarea "payment info sent to Erin to pay directly"
type textarea "payment info sent to Erin to pay directly"
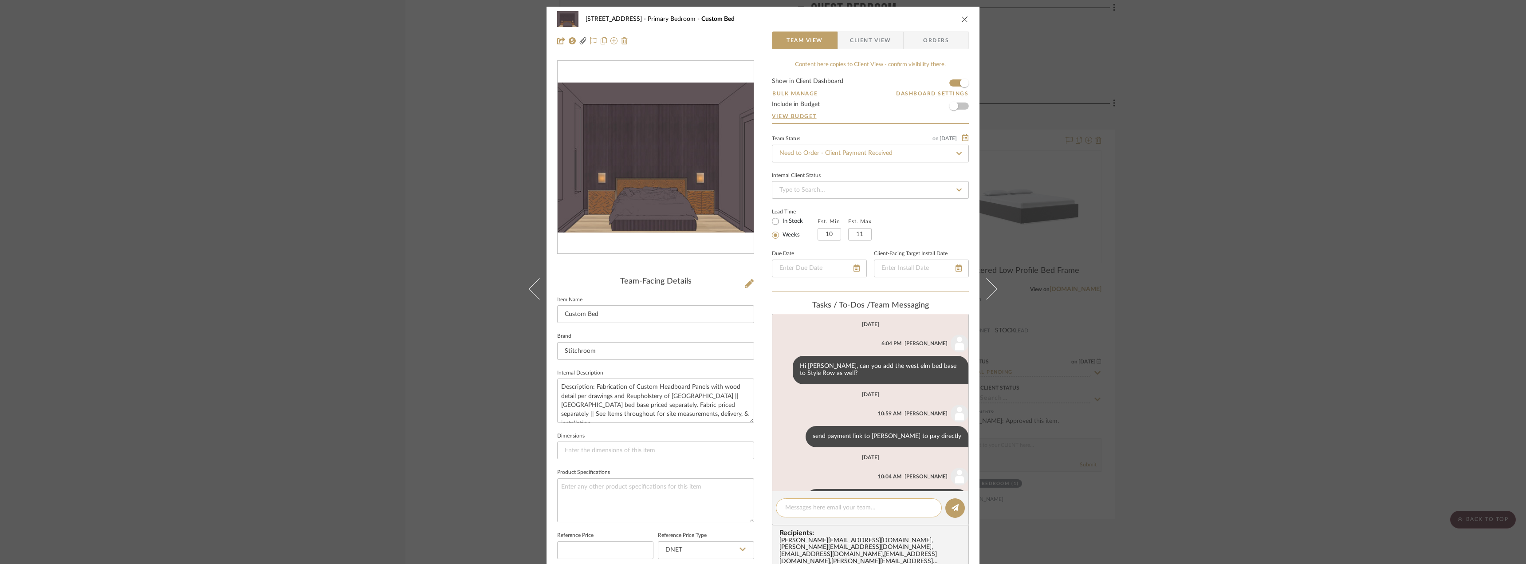
scroll to position [30, 0]
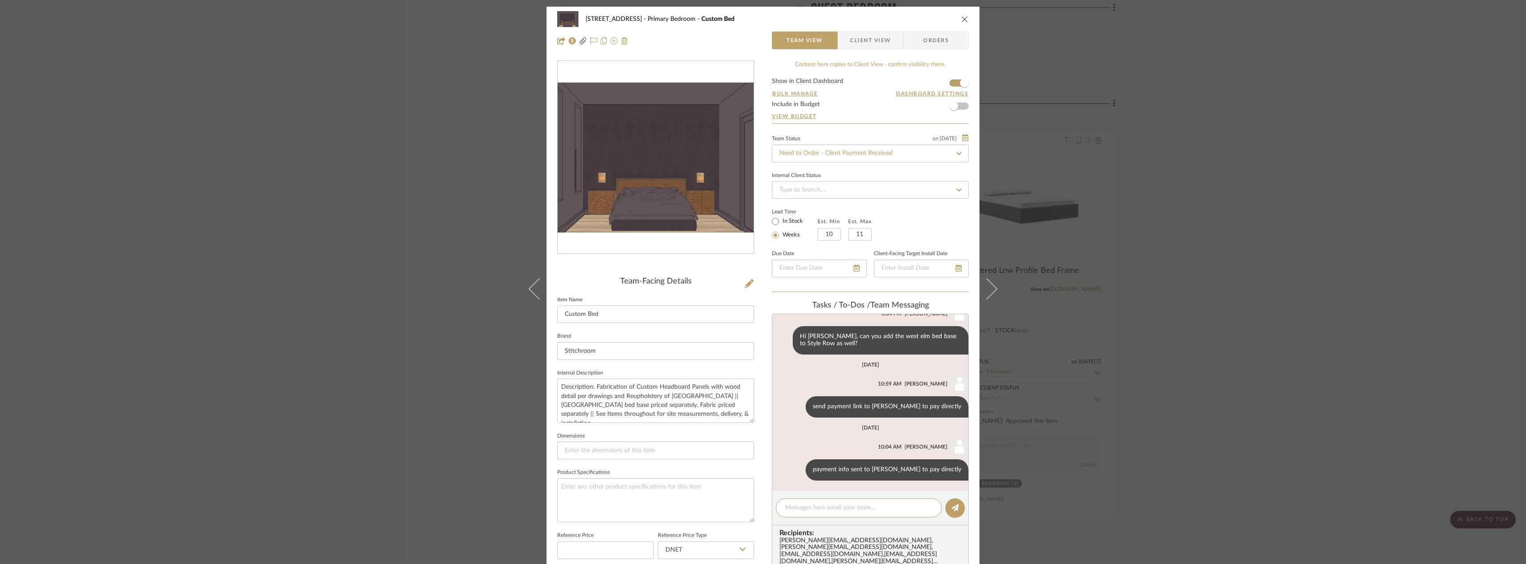
click at [1216, 206] on div "24080 - 323 Pacific Avenue Primary Bedroom Custom Bed Team View Client View Ord…" at bounding box center [763, 282] width 1526 height 564
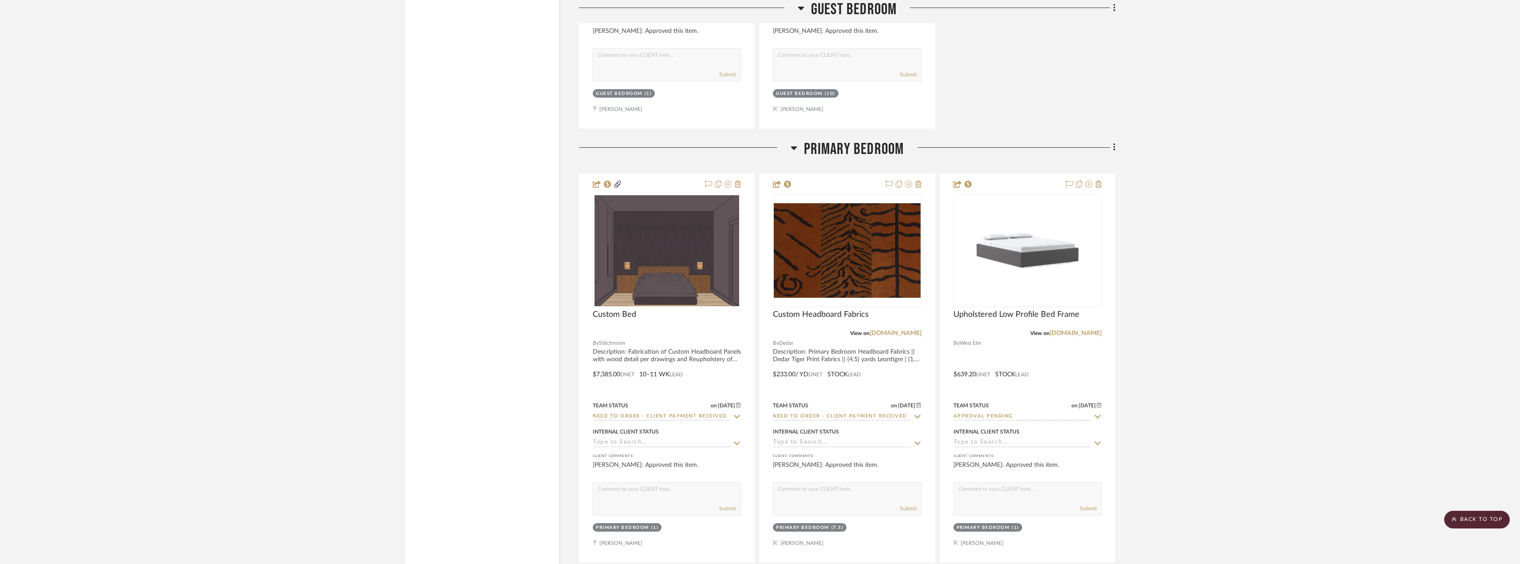
scroll to position [3904, 0]
click at [866, 243] on img "0" at bounding box center [847, 251] width 146 height 94
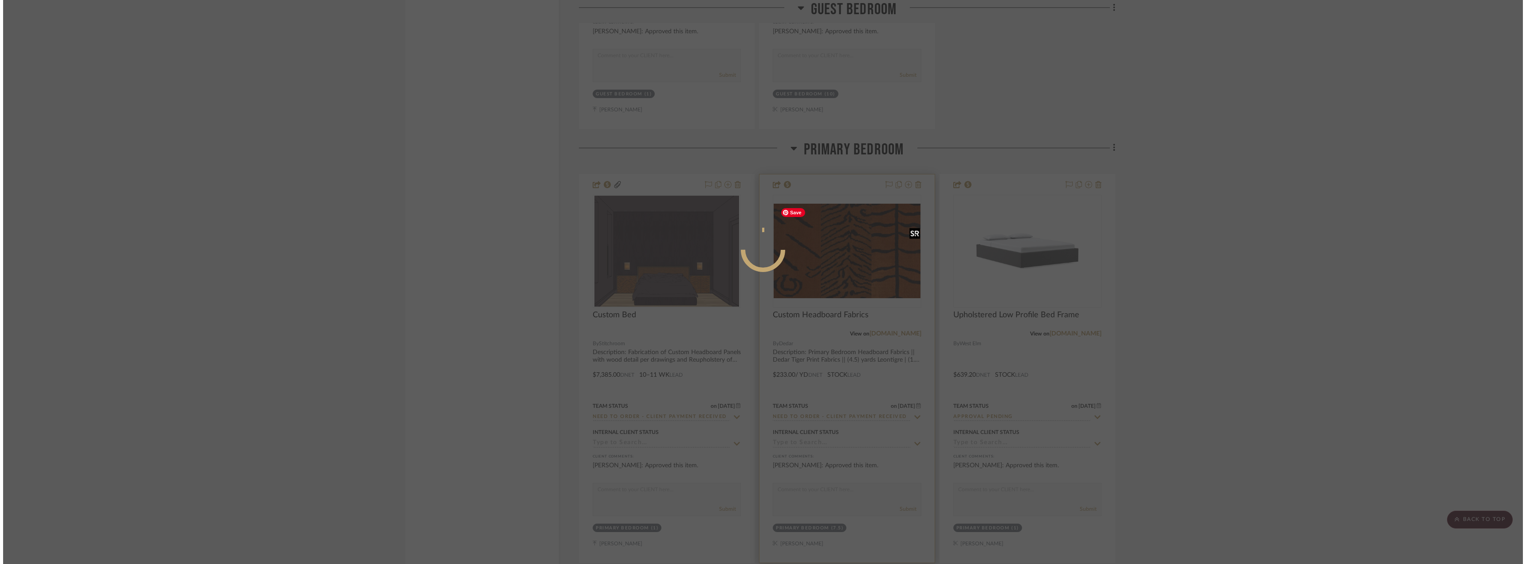
scroll to position [0, 0]
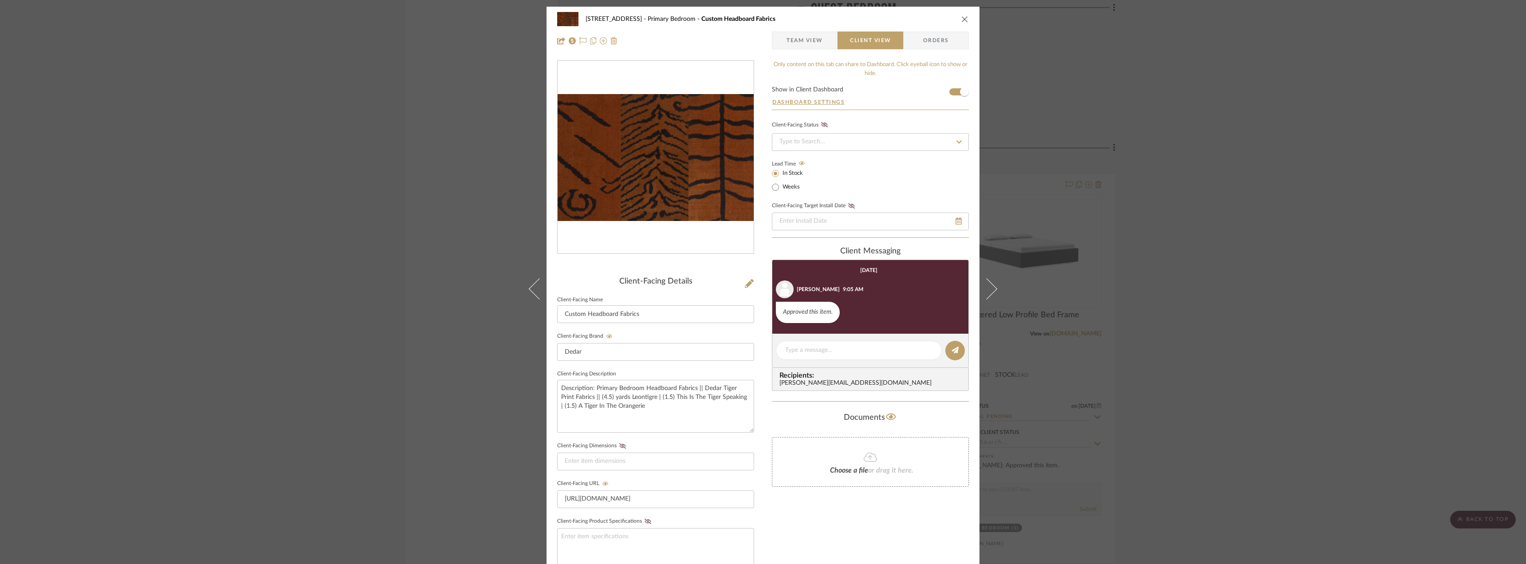
click at [809, 37] on span "Team View" at bounding box center [805, 40] width 36 height 18
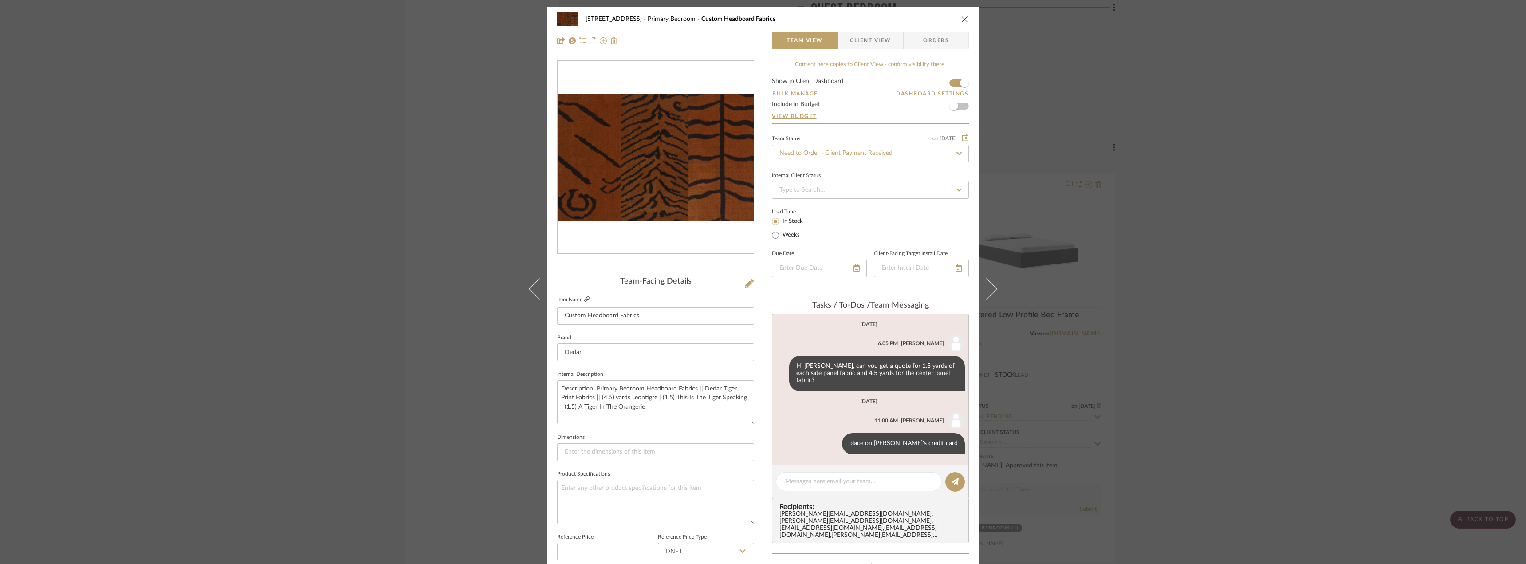
click at [585, 298] on icon at bounding box center [586, 298] width 5 height 5
click at [1219, 284] on div "24080 - 323 Pacific Avenue Primary Bedroom Custom Headboard Fabrics Team View C…" at bounding box center [763, 282] width 1526 height 564
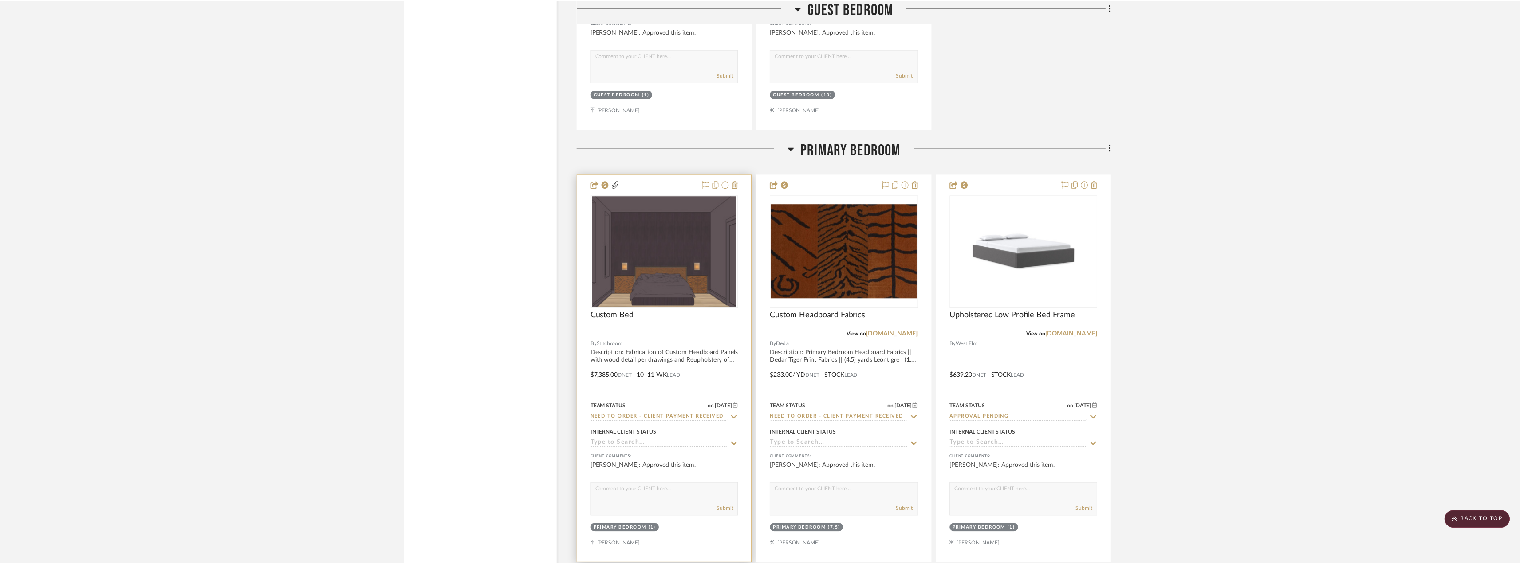
scroll to position [3904, 0]
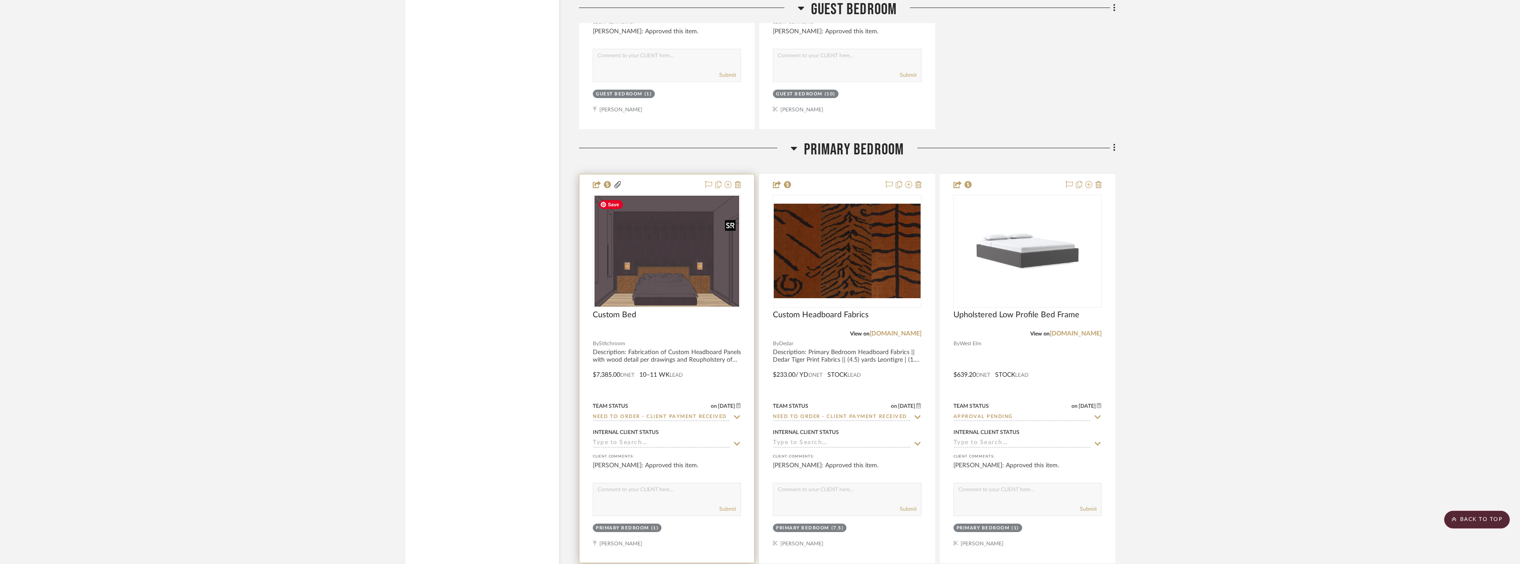
click at [640, 249] on img "0" at bounding box center [666, 251] width 145 height 111
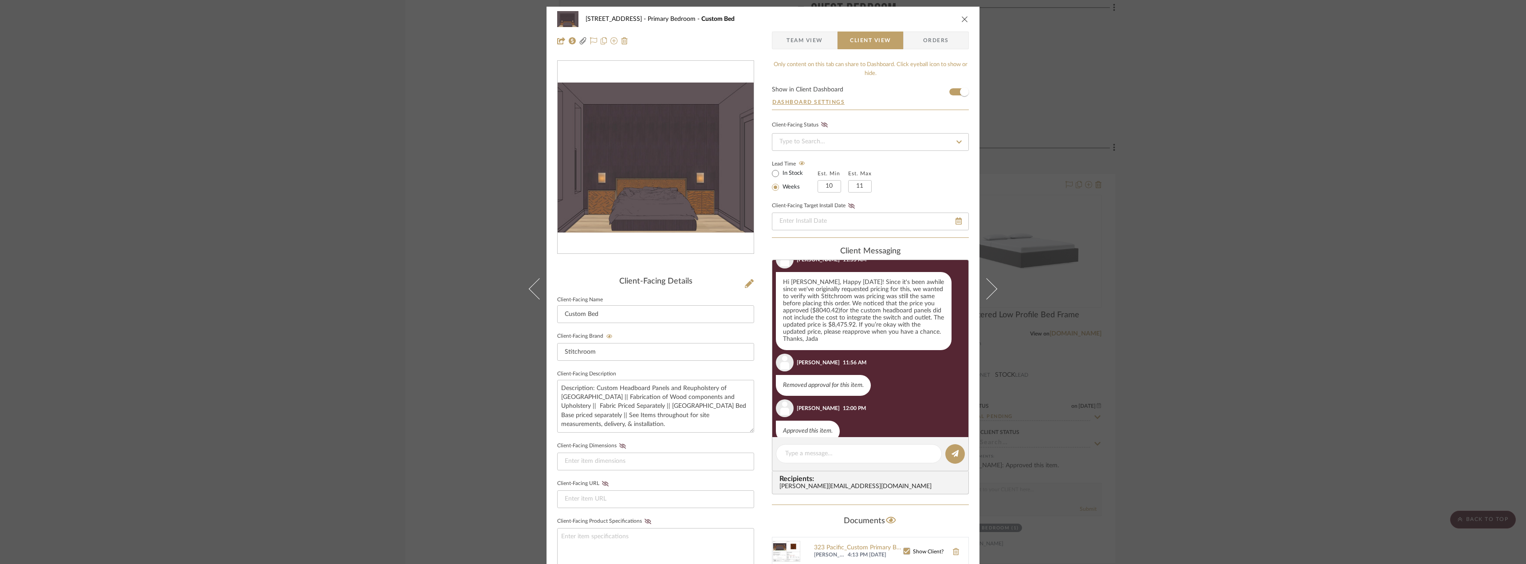
scroll to position [214, 0]
click at [663, 201] on img "0" at bounding box center [656, 158] width 196 height 150
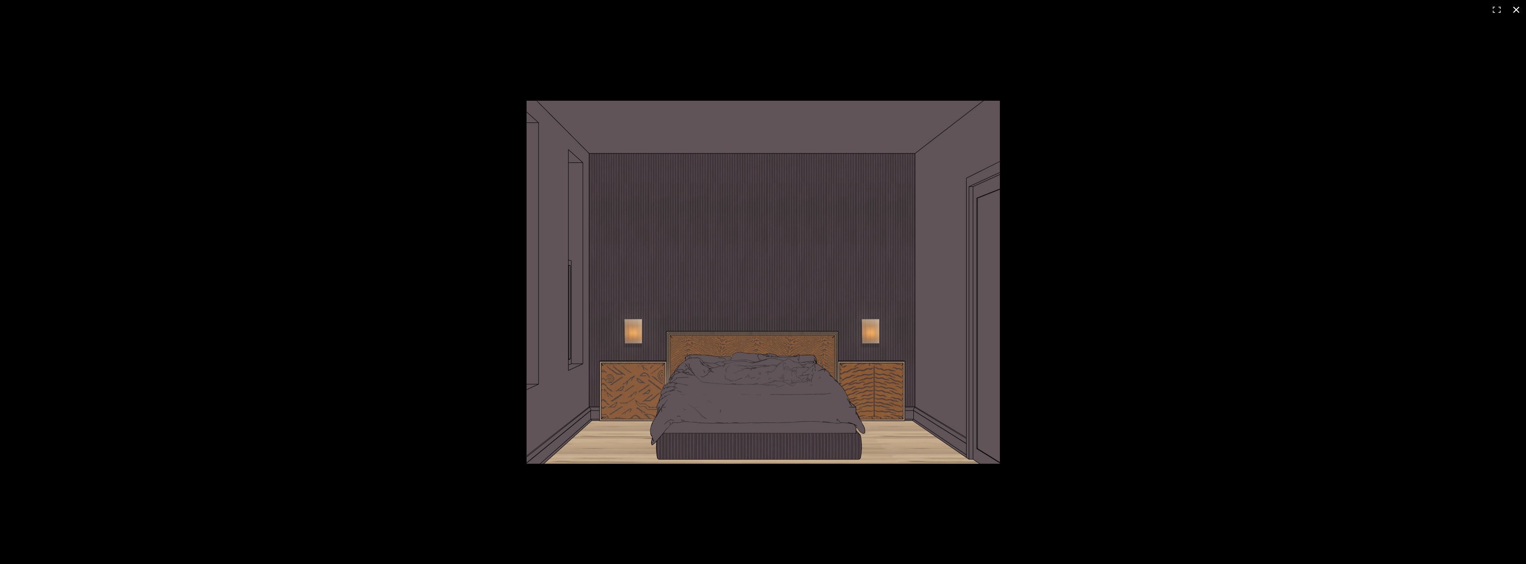
click at [376, 201] on div at bounding box center [763, 282] width 1526 height 564
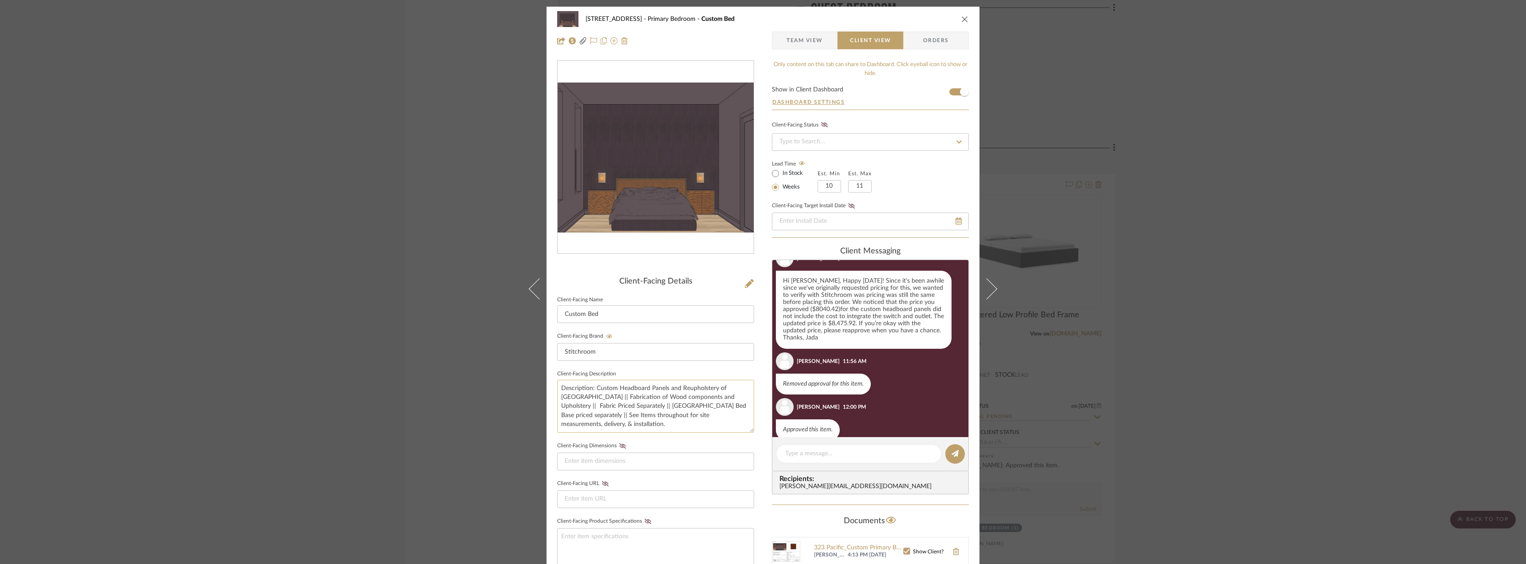
scroll to position [27, 0]
drag, startPoint x: 1160, startPoint y: 289, endPoint x: 1131, endPoint y: 292, distance: 28.6
click at [1160, 289] on div "24080 - 323 Pacific Avenue Primary Bedroom Custom Bed Team View Client View Ord…" at bounding box center [763, 282] width 1526 height 564
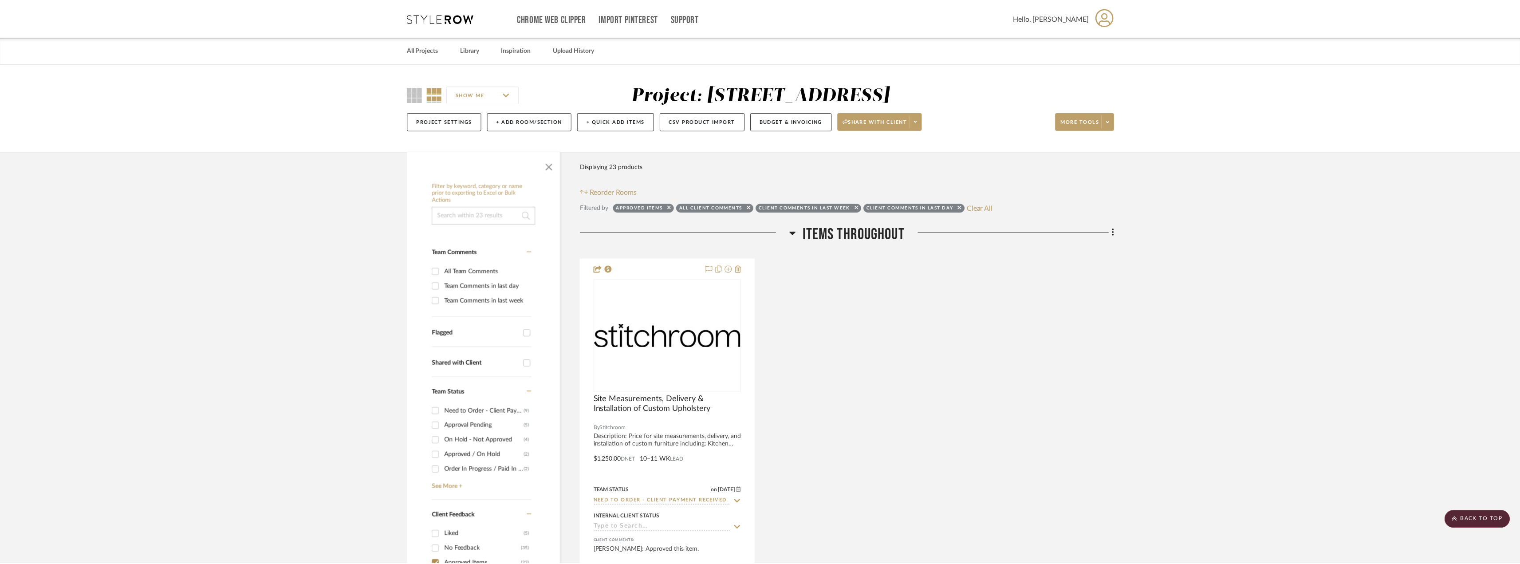
scroll to position [3904, 0]
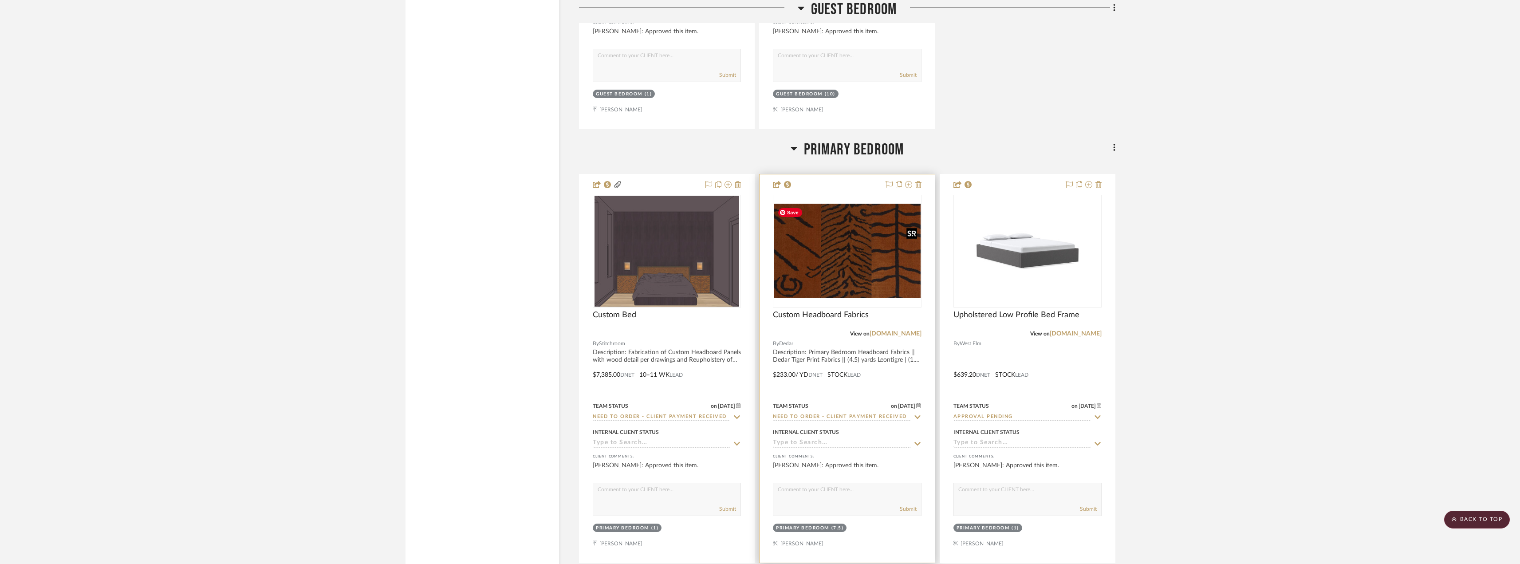
click at [801, 248] on img "0" at bounding box center [847, 251] width 146 height 94
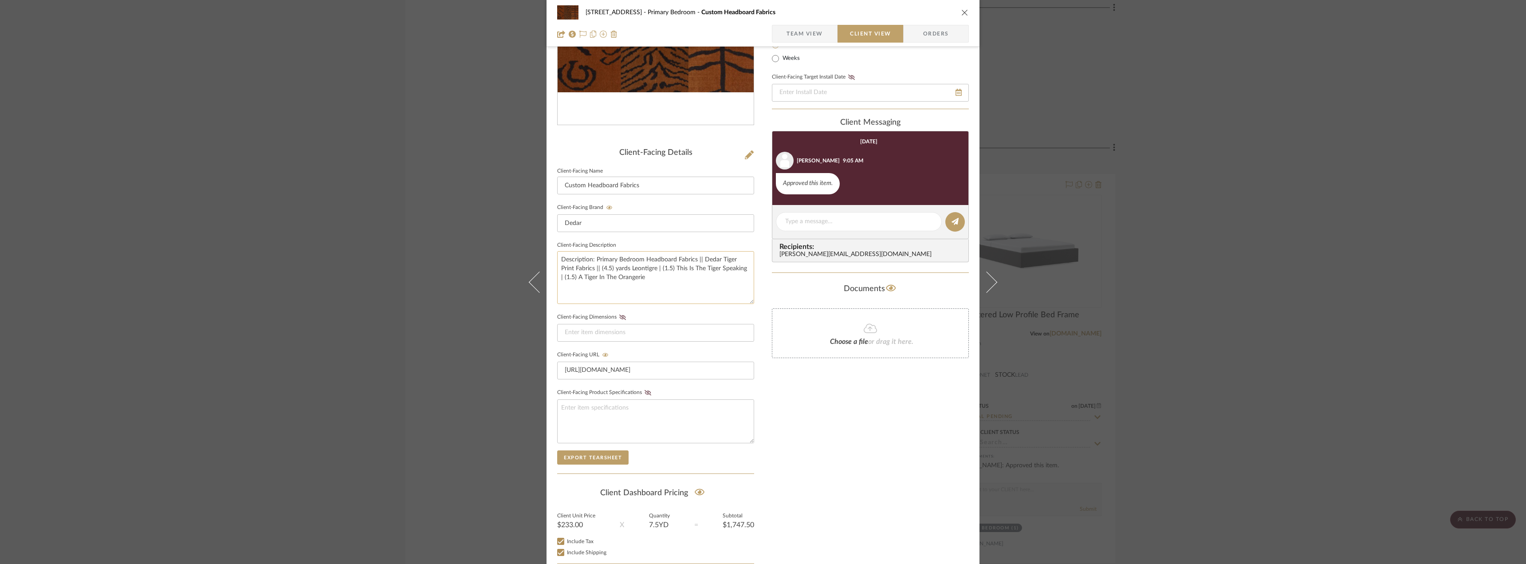
scroll to position [181, 0]
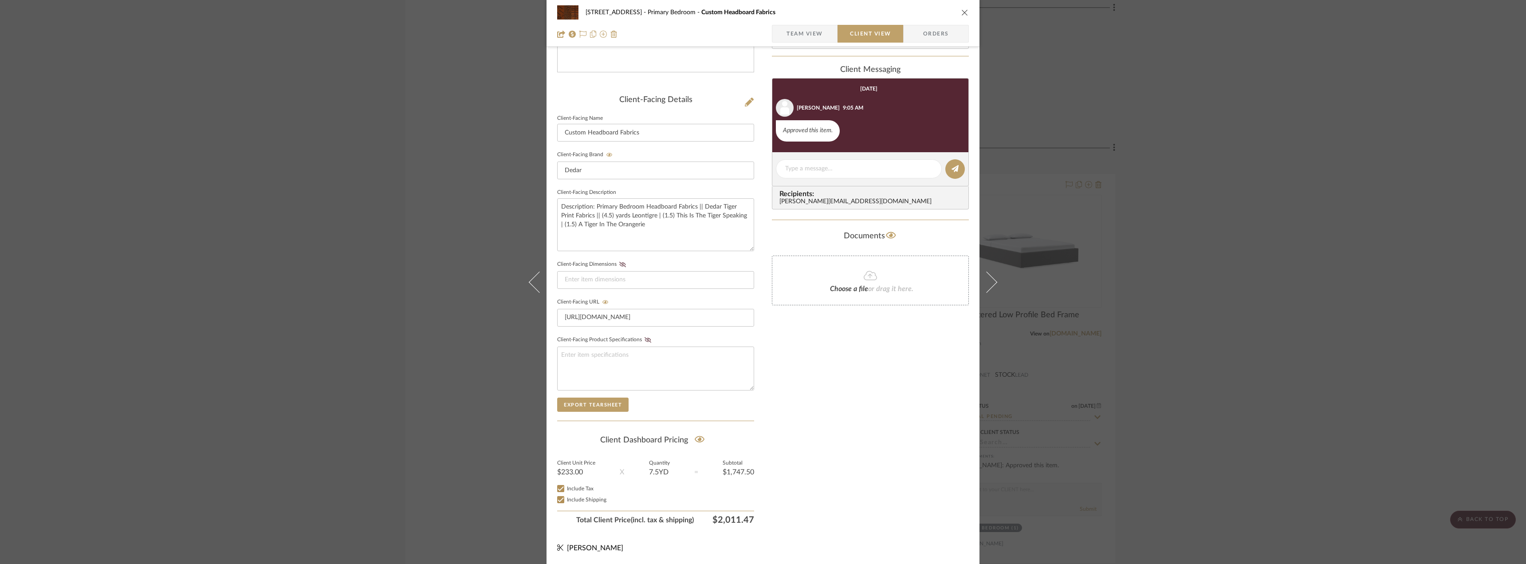
click at [855, 456] on div "Only content on this tab can share to Dashboard. Click eyeball icon to show or …" at bounding box center [870, 203] width 197 height 649
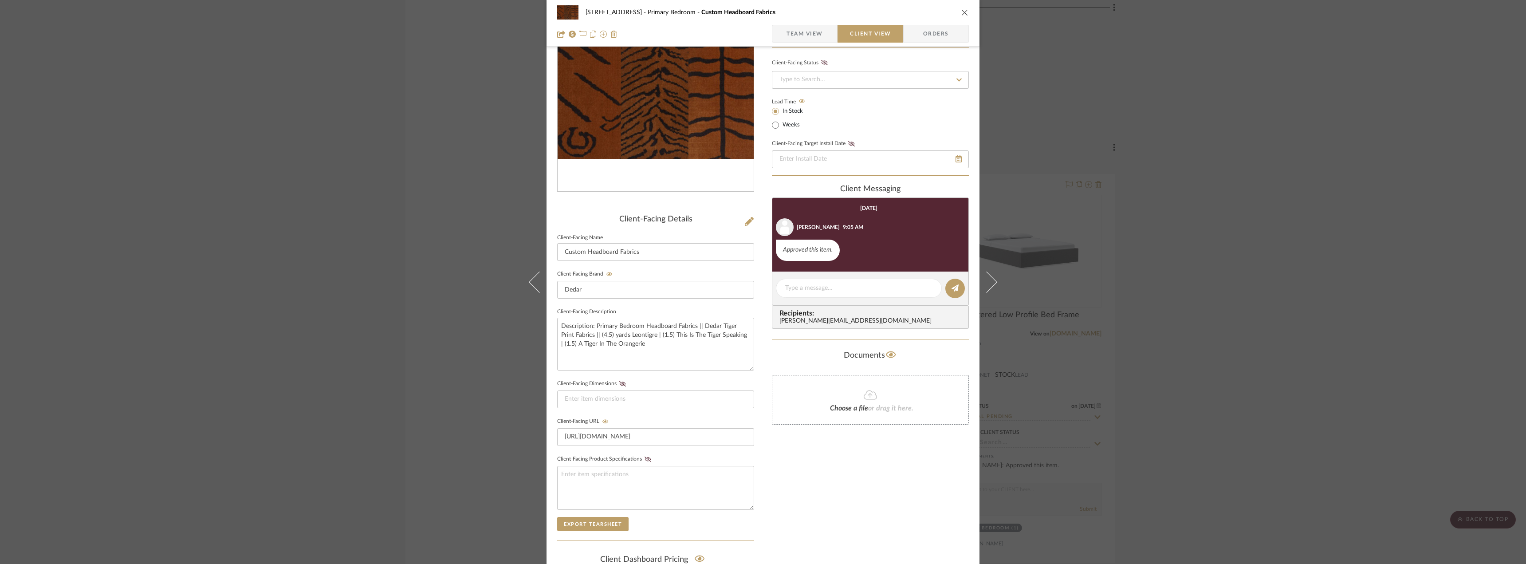
scroll to position [0, 0]
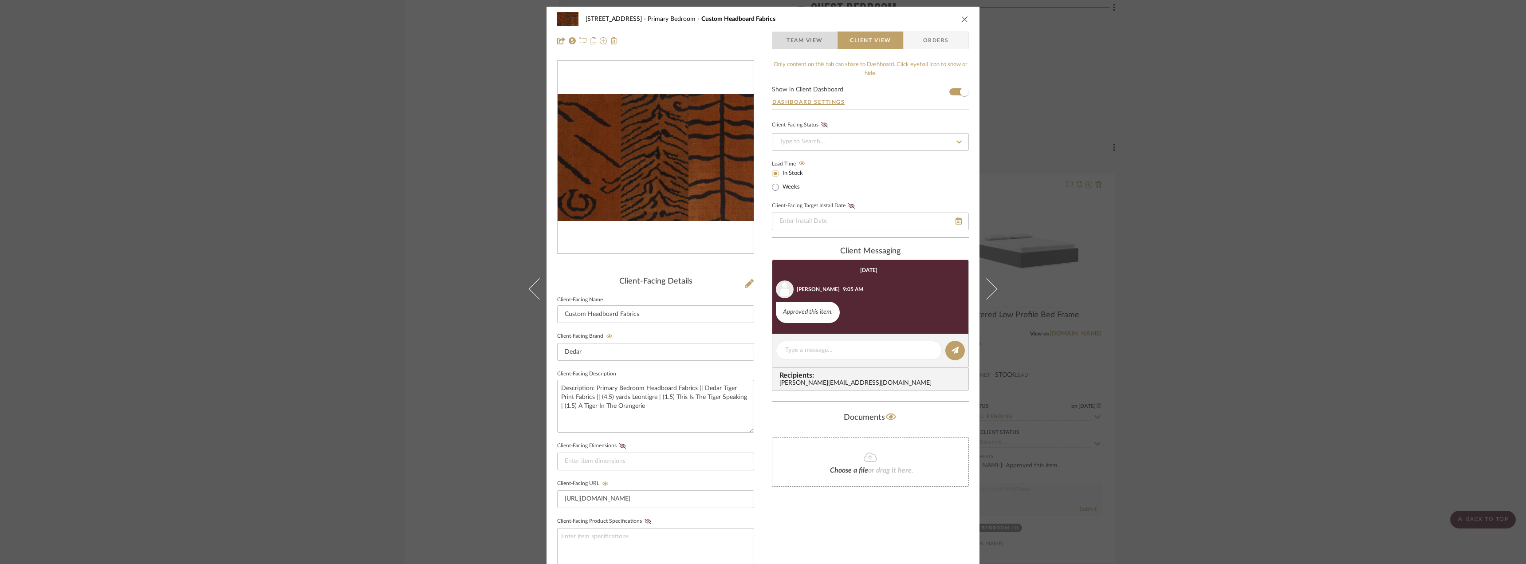
click at [808, 44] on span "Team View" at bounding box center [805, 40] width 36 height 18
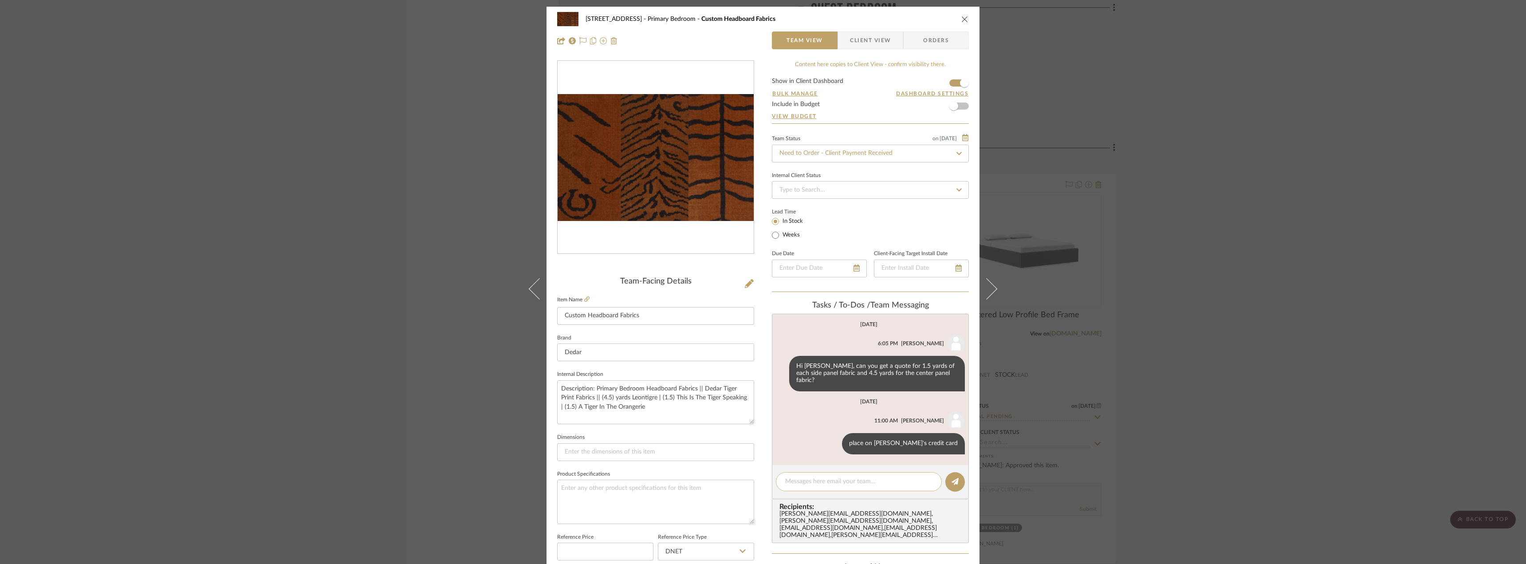
click at [813, 477] on textarea at bounding box center [858, 481] width 147 height 9
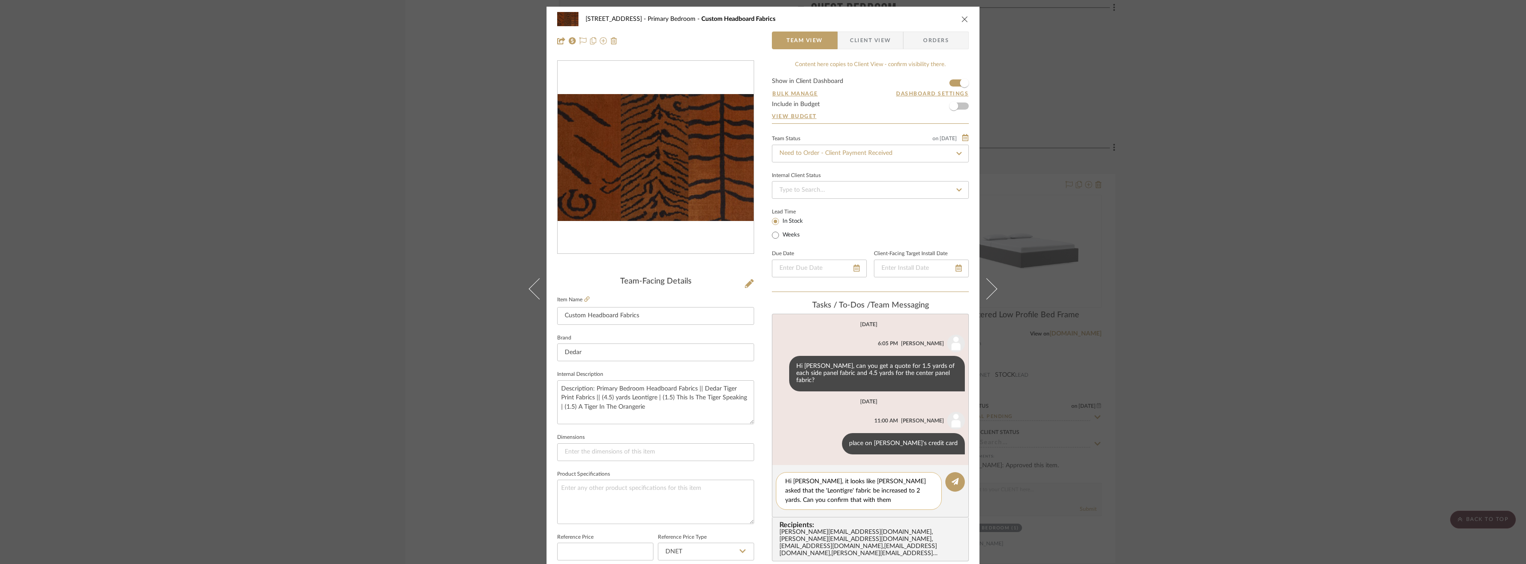
type textarea "Hi Jada, it looks like Stitchroom asked that the 'Leontigre' fabric be increase…"
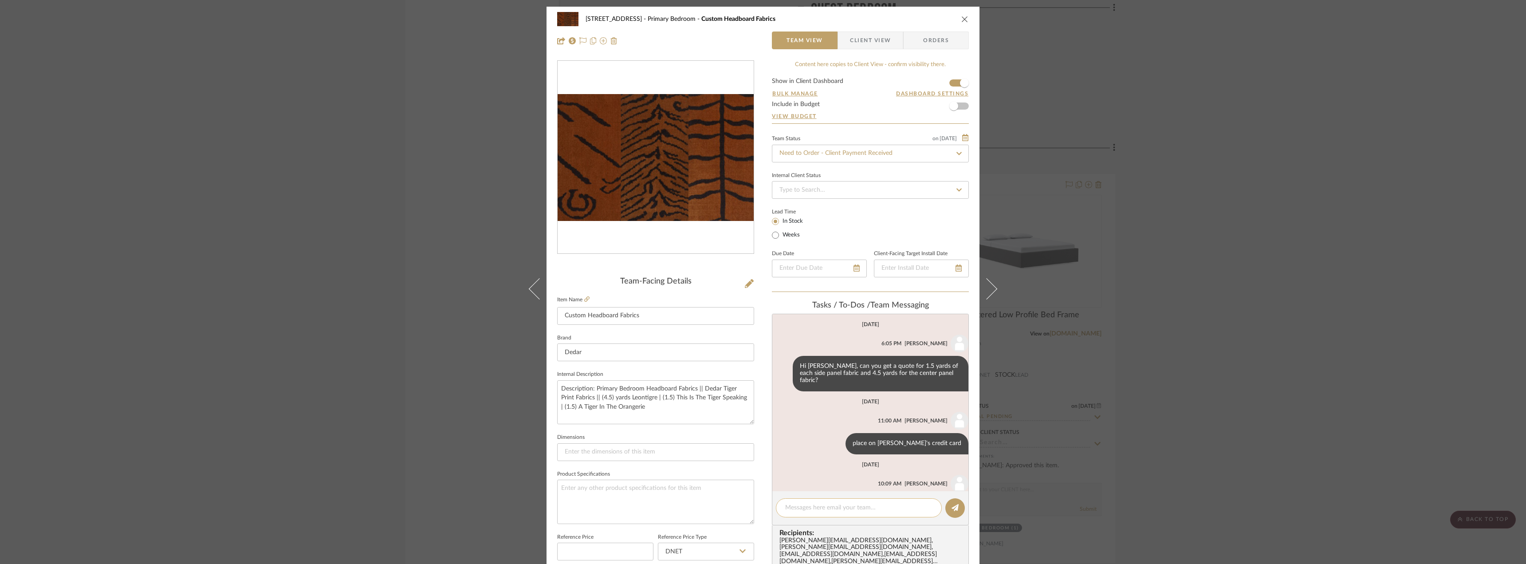
scroll to position [44, 0]
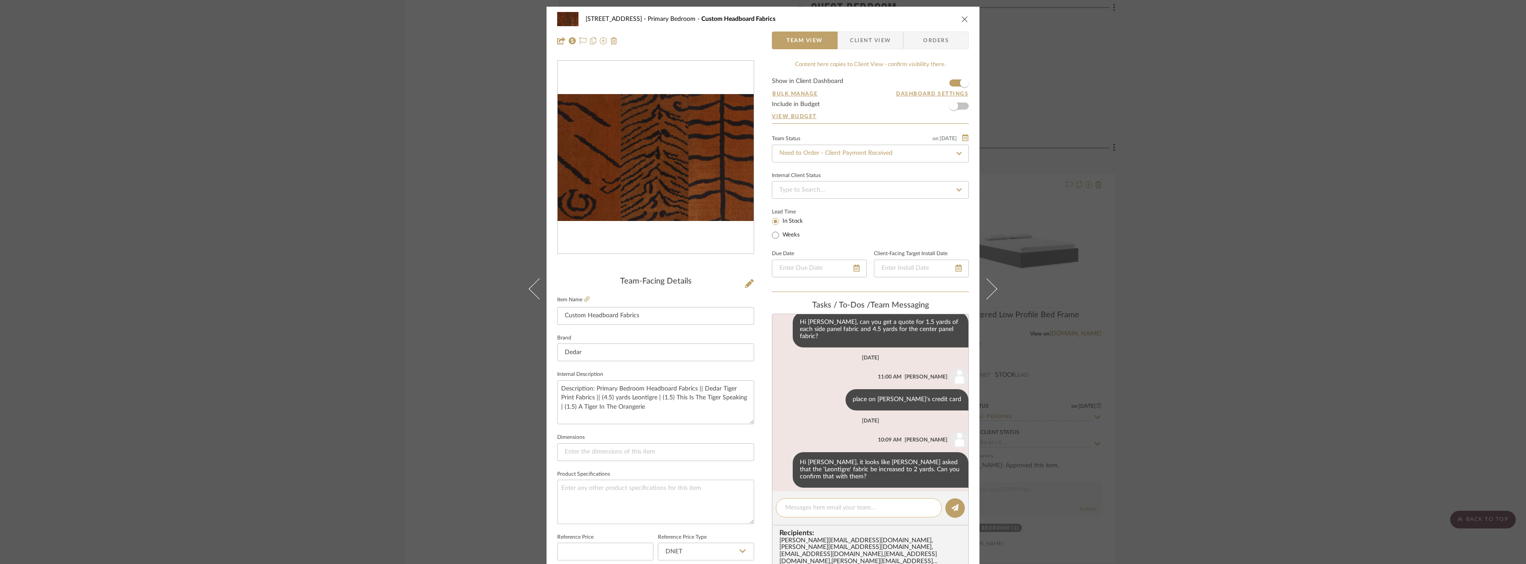
click at [799, 511] on textarea at bounding box center [858, 507] width 147 height 9
type textarea "If so, can you update this quote and pricing accordingly so we can get it reapp…"
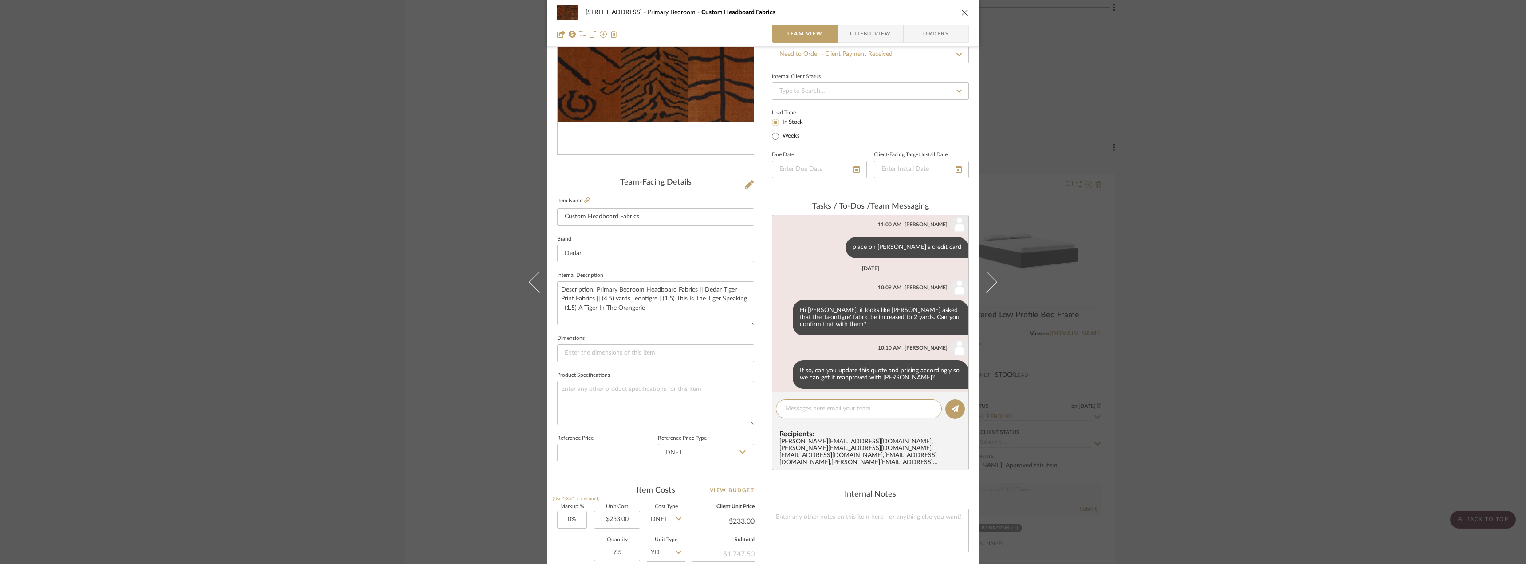
scroll to position [91, 0]
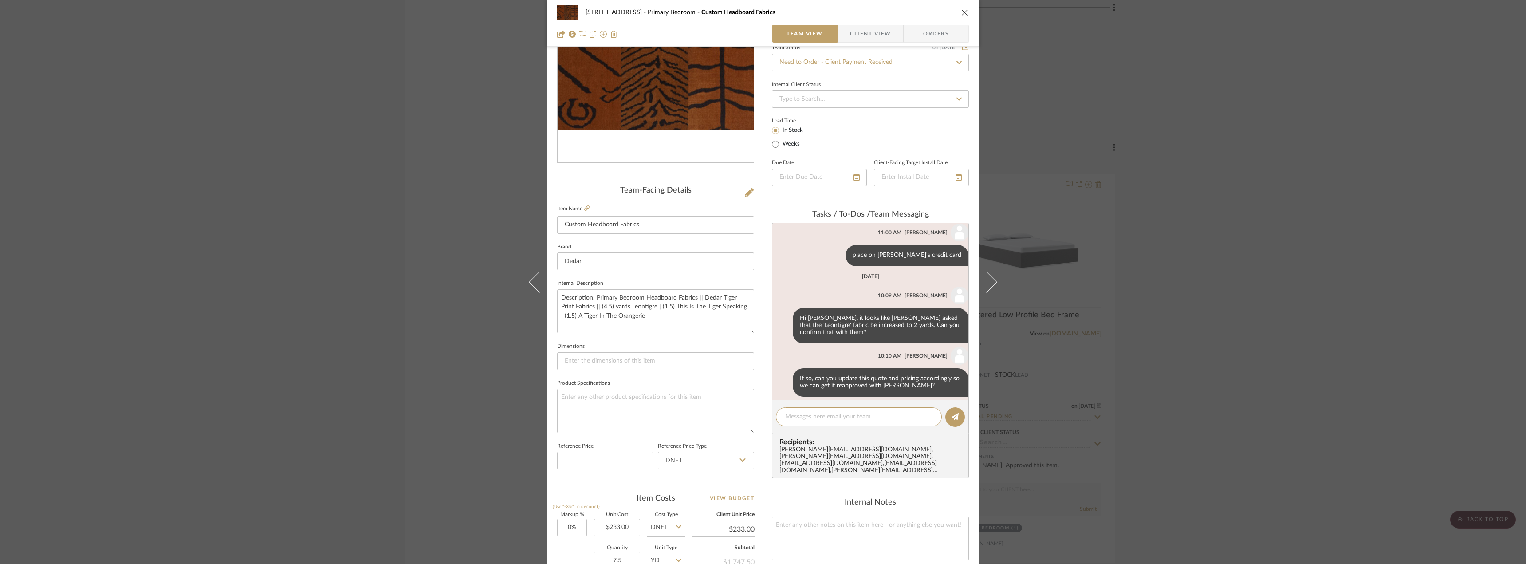
click at [1180, 415] on div "24080 - 323 Pacific Avenue Primary Bedroom Custom Headboard Fabrics Team View C…" at bounding box center [763, 282] width 1526 height 564
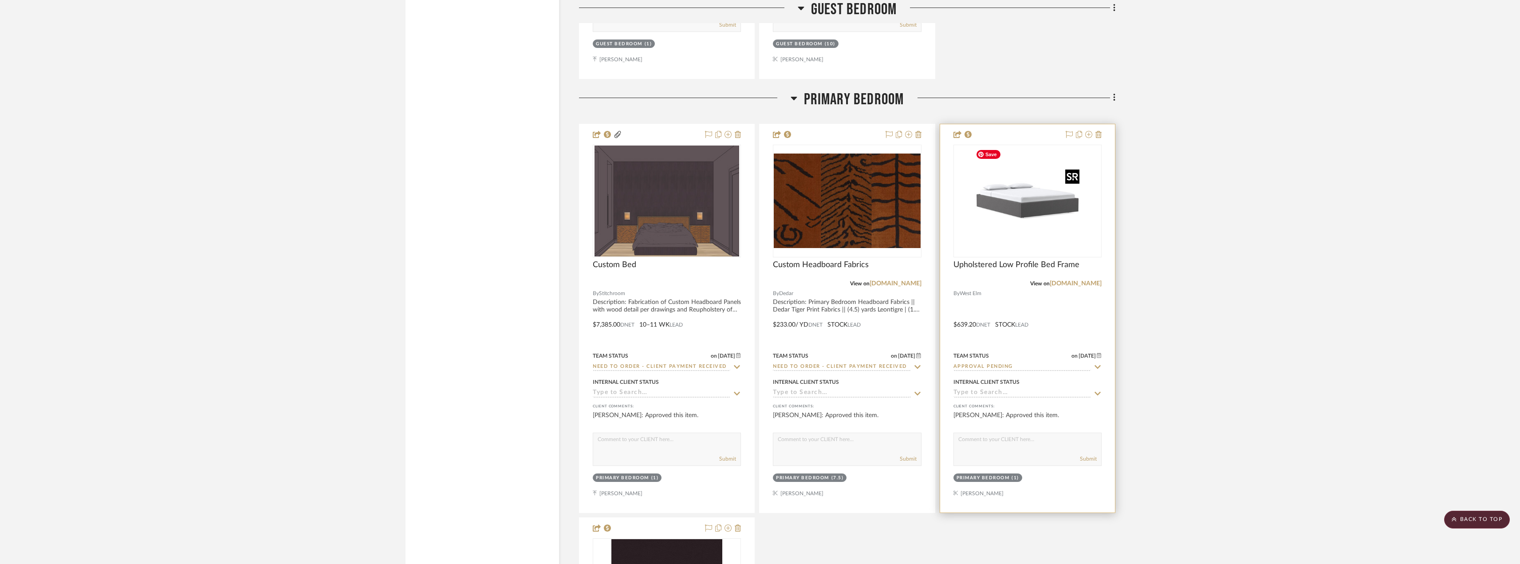
scroll to position [4037, 0]
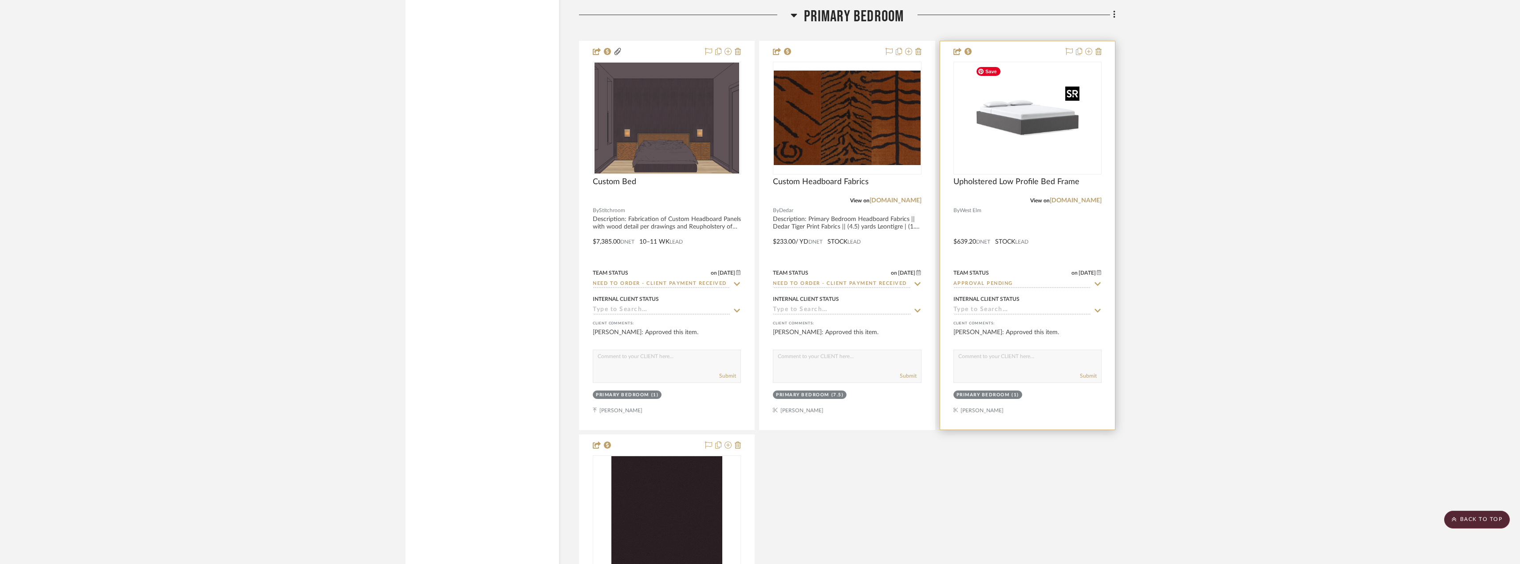
click at [1001, 126] on img "0" at bounding box center [1027, 118] width 111 height 111
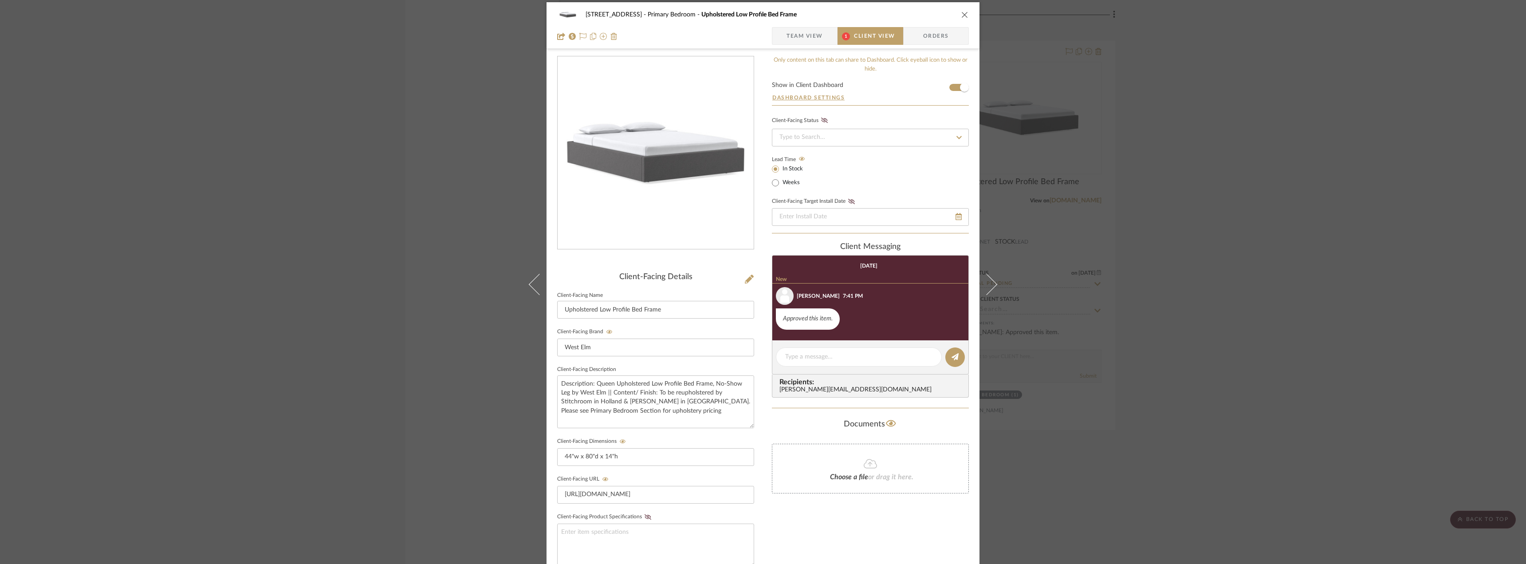
scroll to position [0, 0]
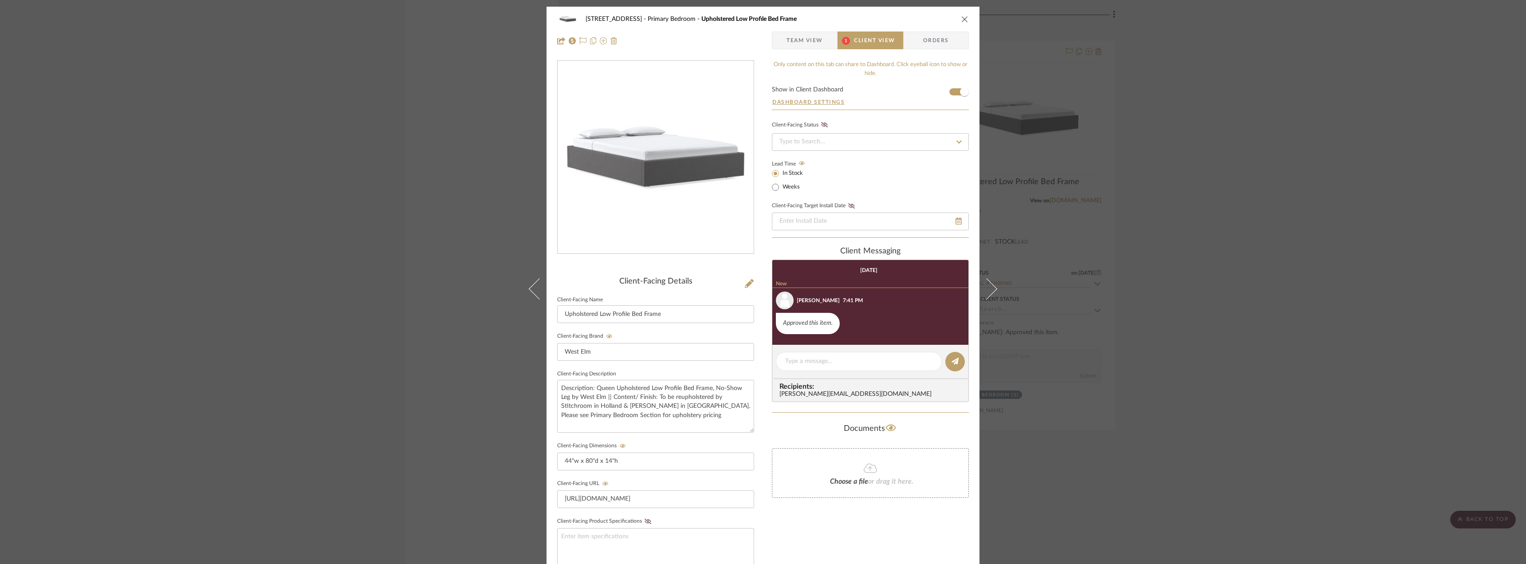
click at [802, 38] on span "Team View" at bounding box center [805, 40] width 36 height 18
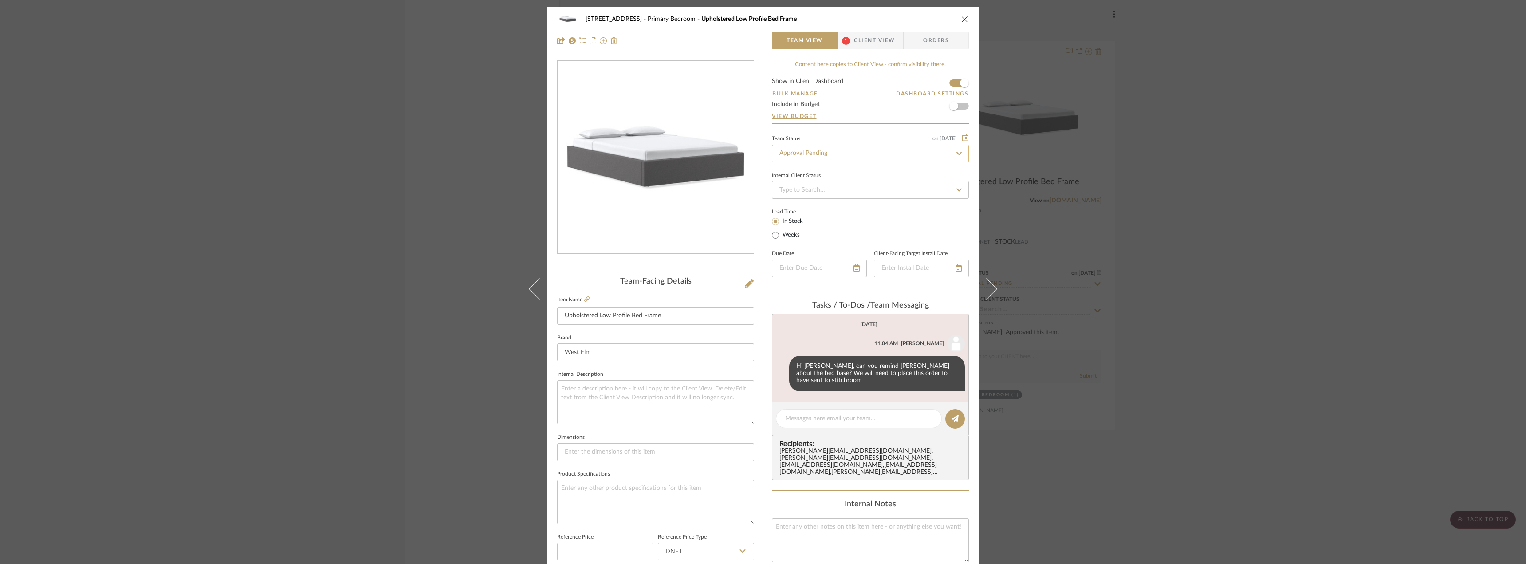
click at [840, 153] on input "Approval Pending" at bounding box center [870, 154] width 197 height 18
click at [854, 44] on span "Client View" at bounding box center [874, 40] width 41 height 18
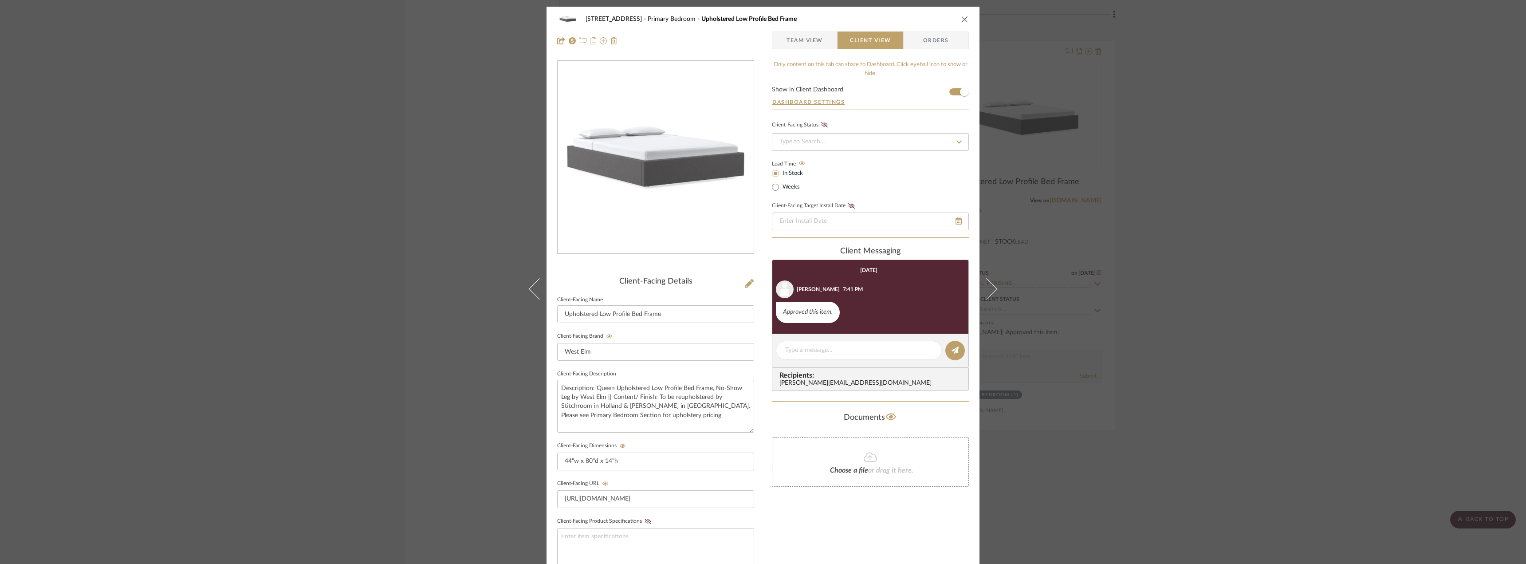
click at [818, 42] on span "Team View" at bounding box center [805, 40] width 36 height 18
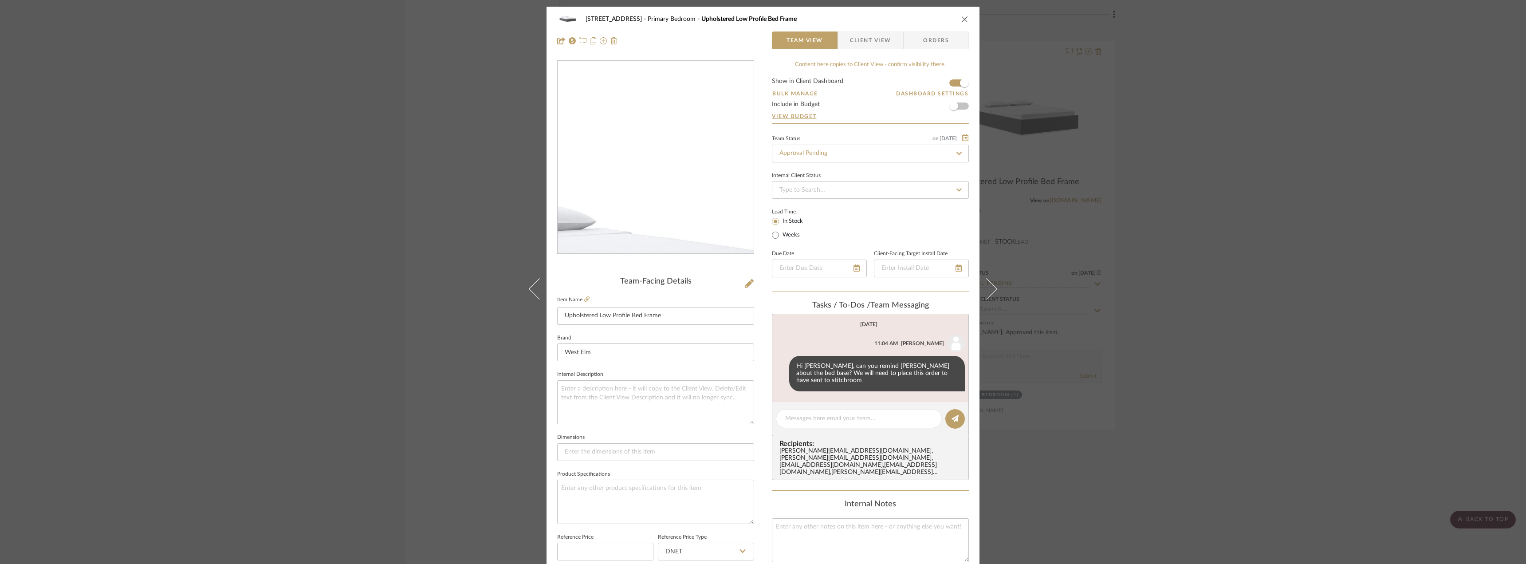
click at [682, 110] on img "0" at bounding box center [655, 157] width 193 height 193
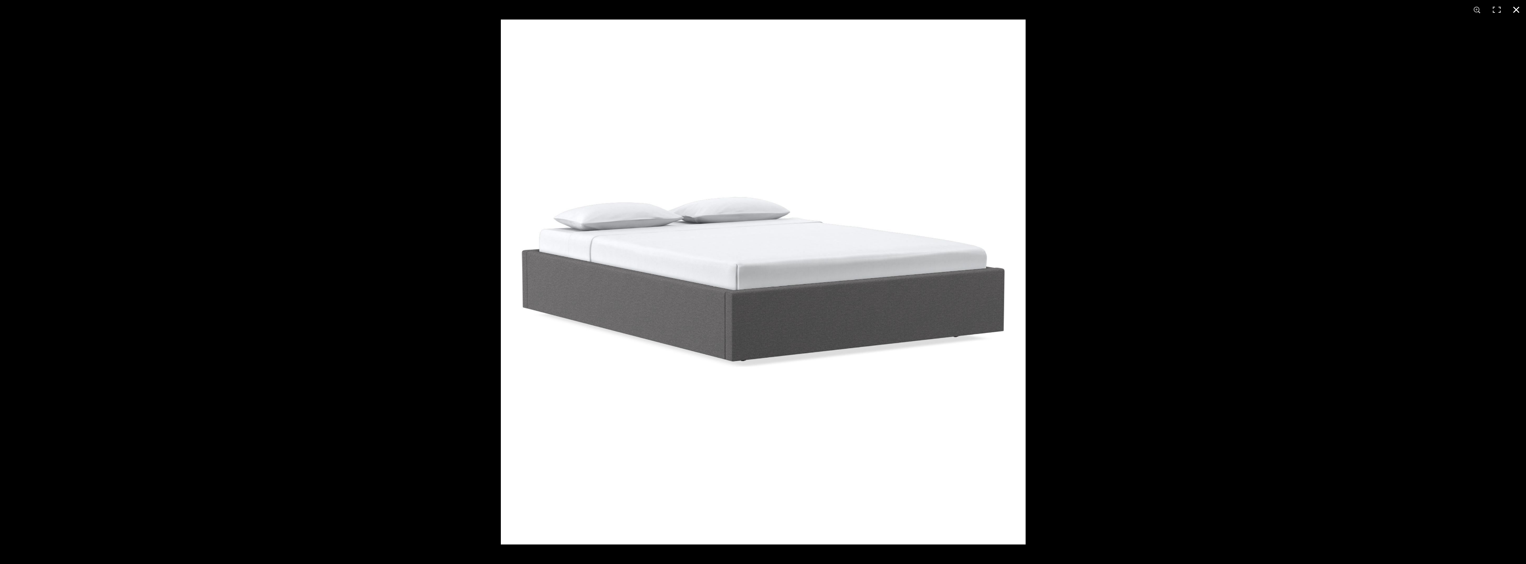
click at [1183, 119] on div at bounding box center [1264, 302] width 1526 height 564
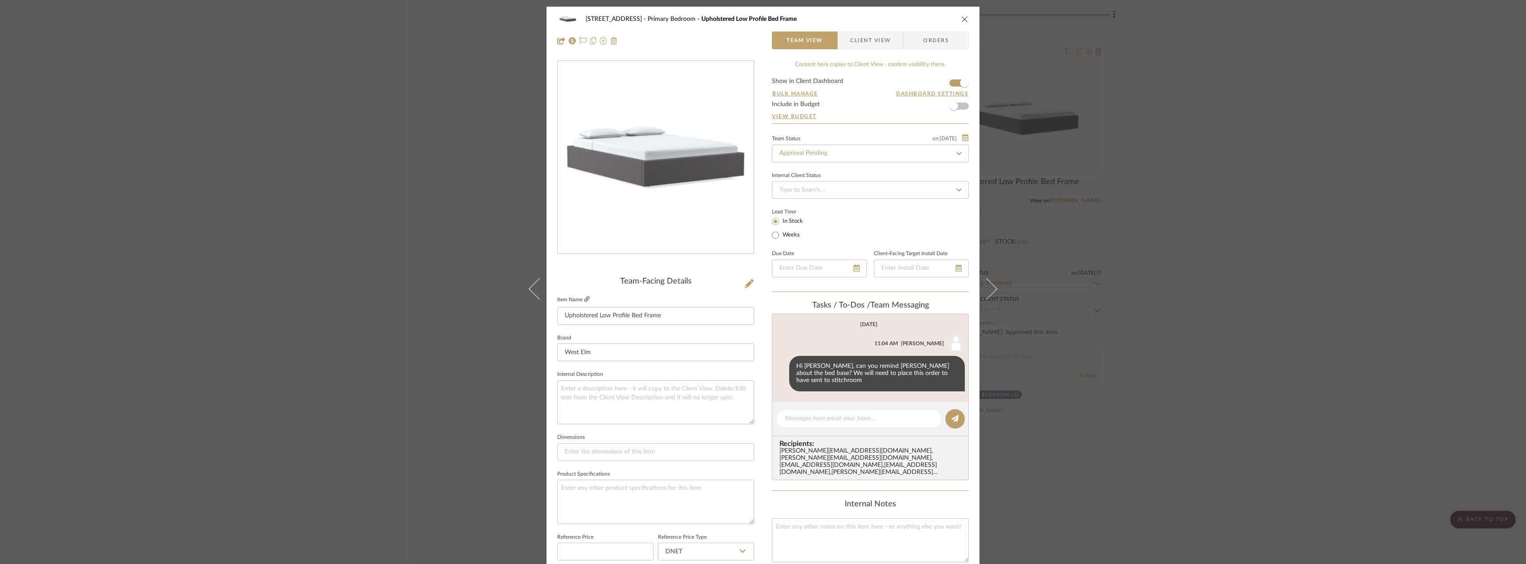
click at [584, 299] on icon at bounding box center [586, 298] width 5 height 5
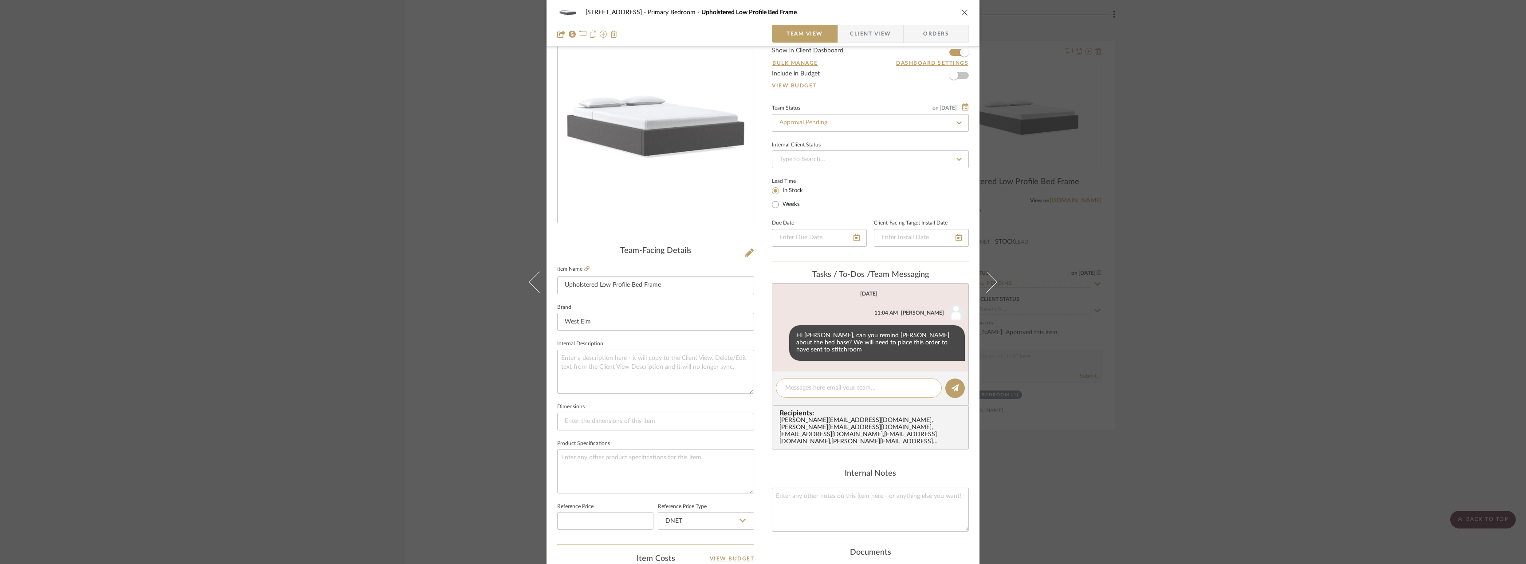
scroll to position [44, 0]
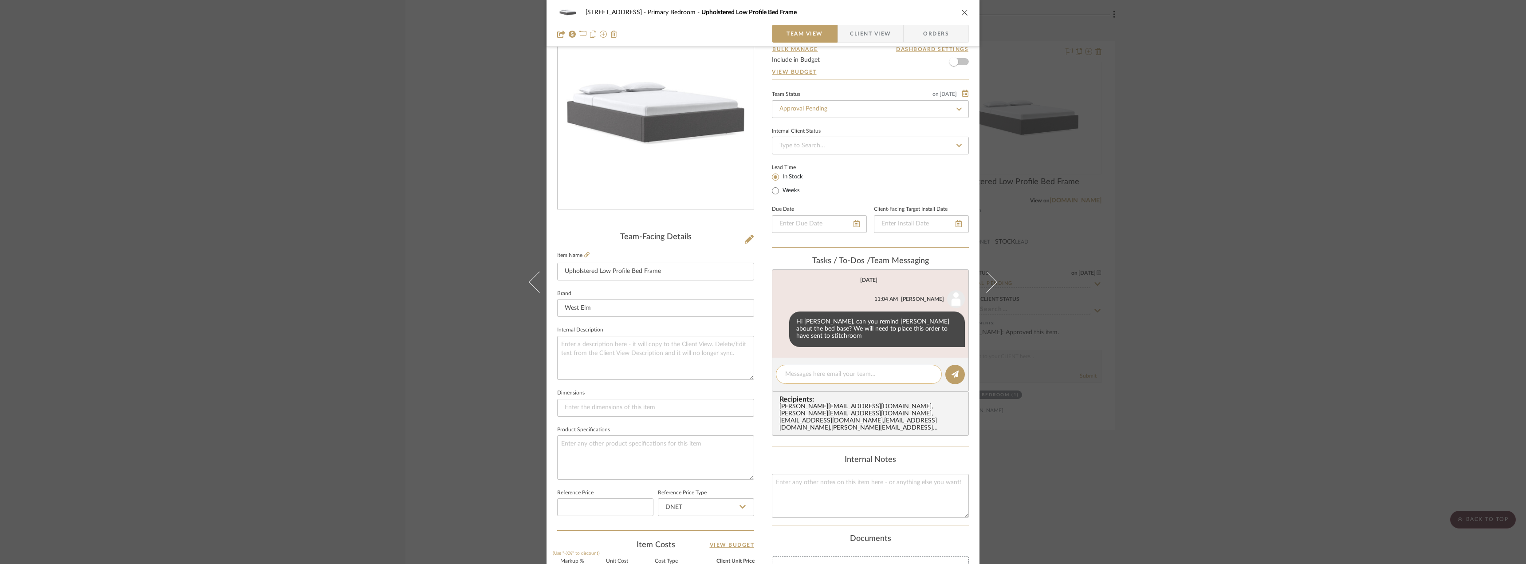
click at [856, 370] on textarea at bounding box center [858, 374] width 147 height 9
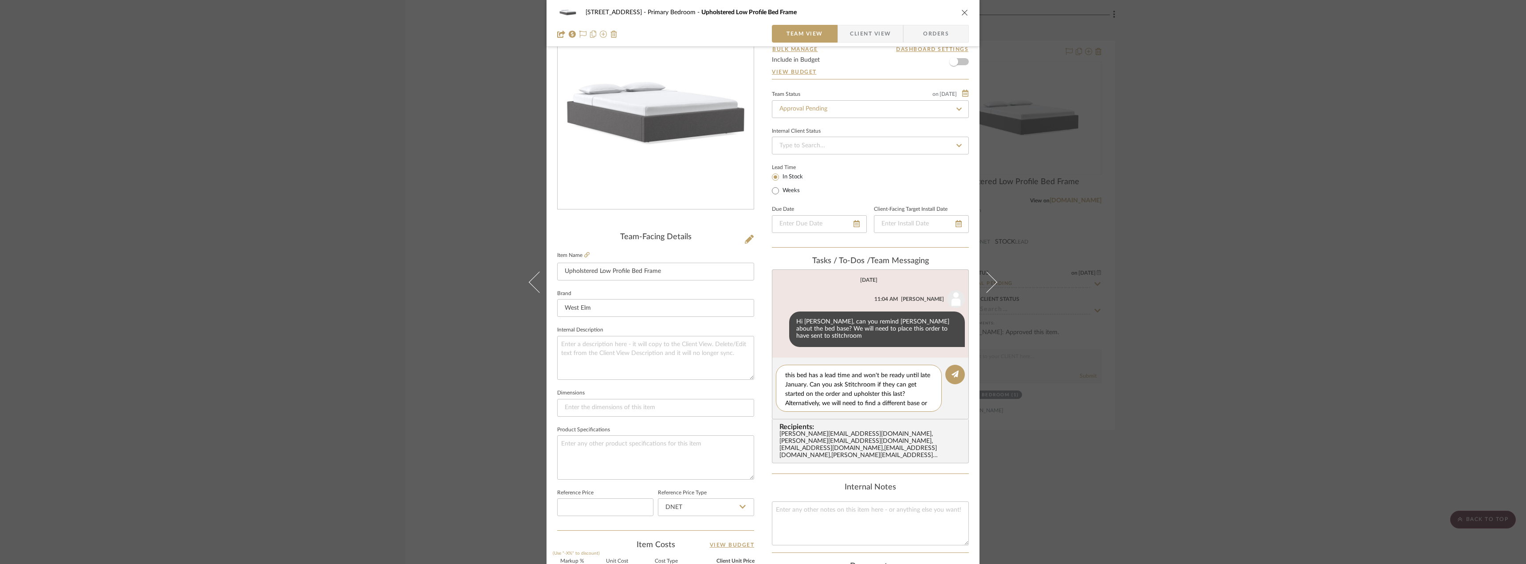
scroll to position [17, 0]
type textarea "Hi Jada, just checked and it looks like this bed has a lead time and won't be r…"
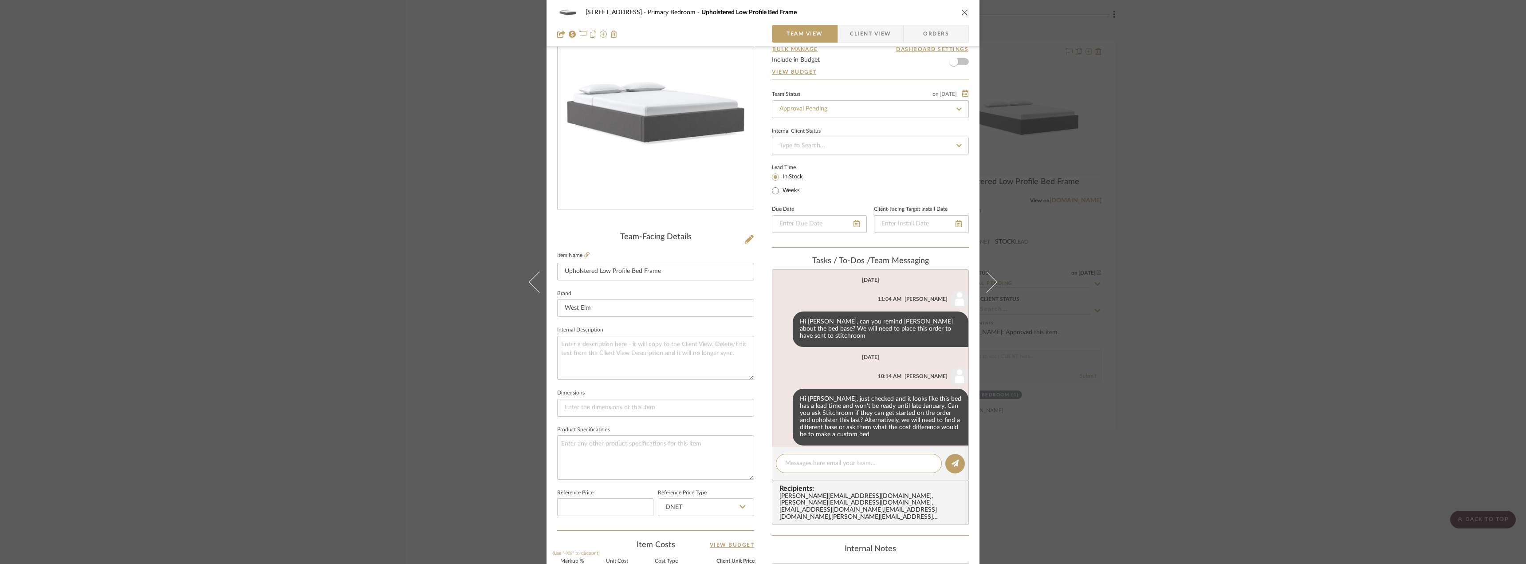
click at [1347, 294] on div "24080 - 323 Pacific Avenue Primary Bedroom Upholstered Low Profile Bed Frame Te…" at bounding box center [763, 282] width 1526 height 564
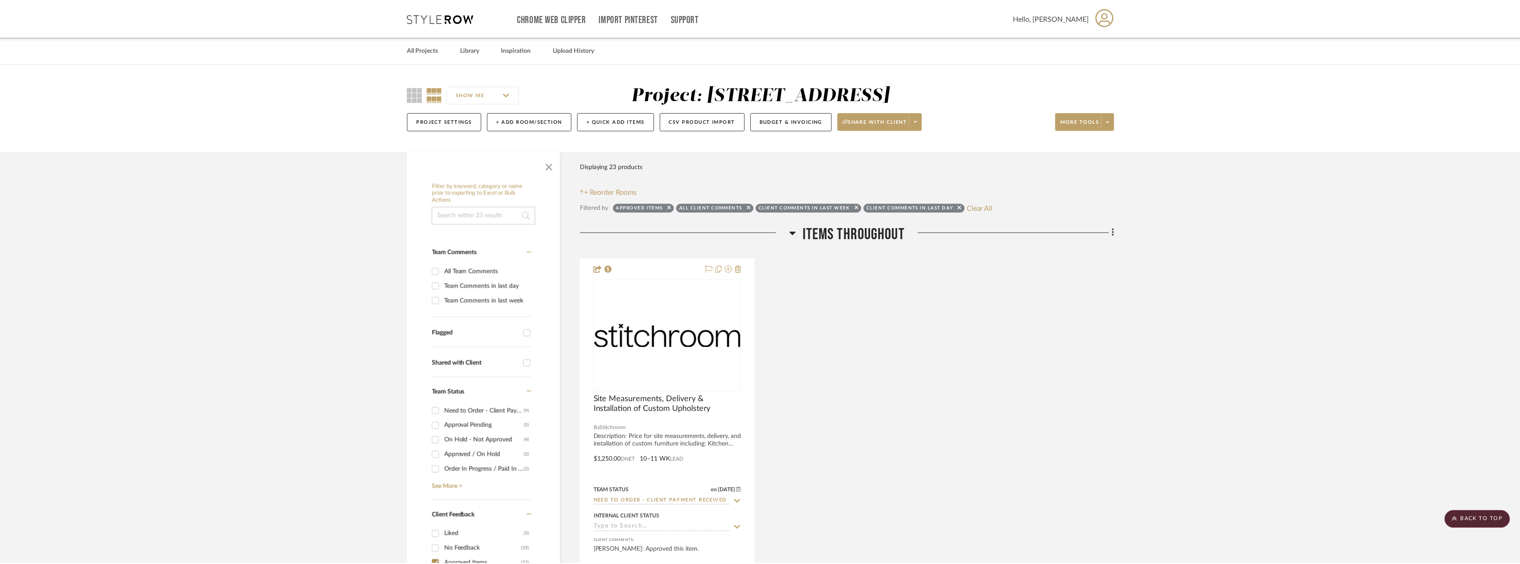
scroll to position [4037, 0]
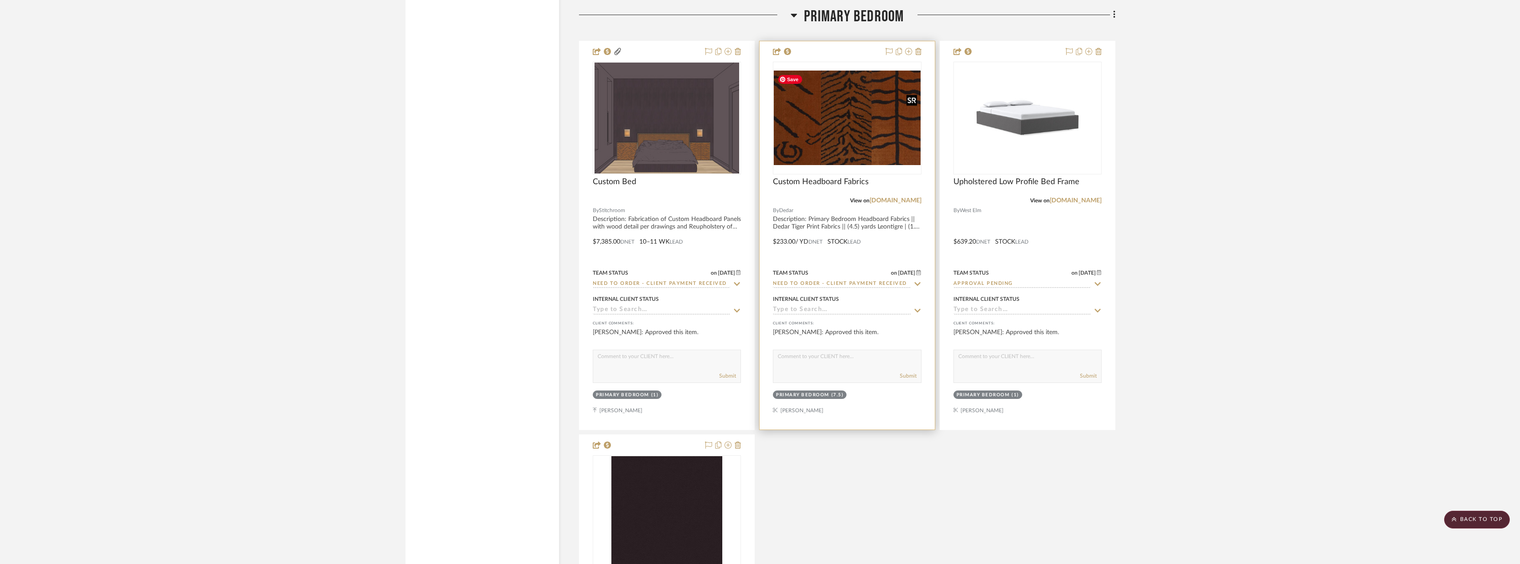
click at [822, 113] on img "0" at bounding box center [847, 118] width 146 height 94
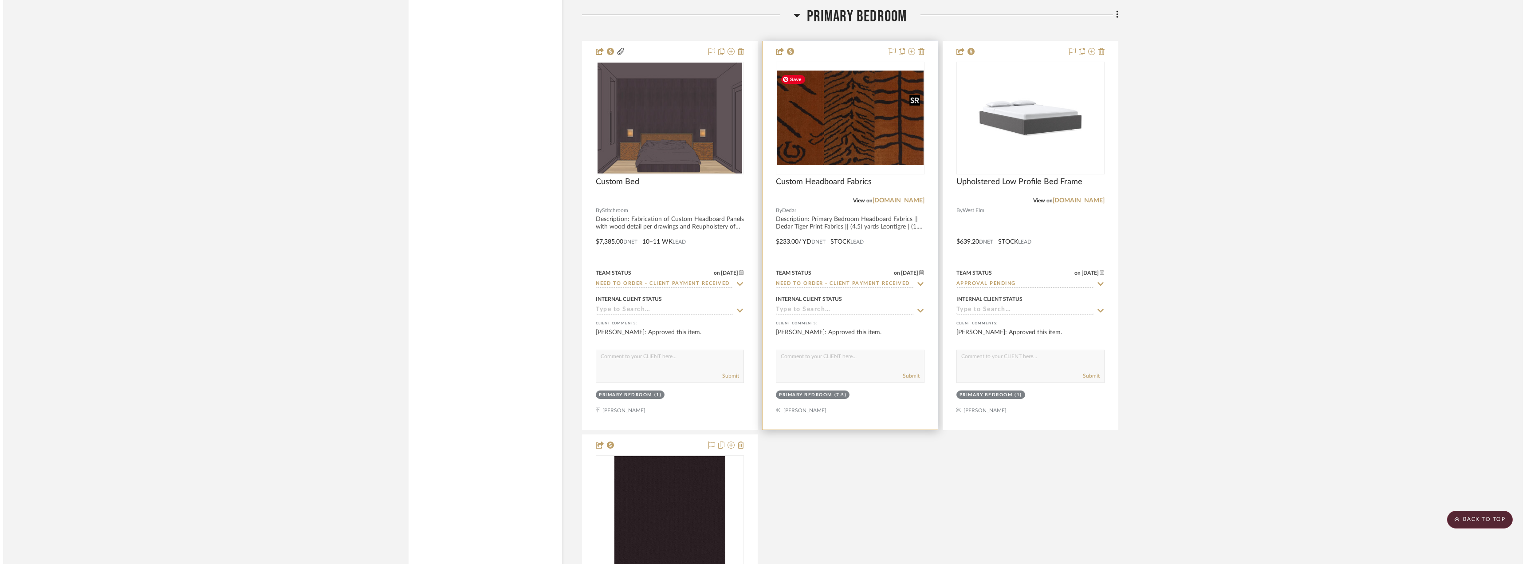
scroll to position [0, 0]
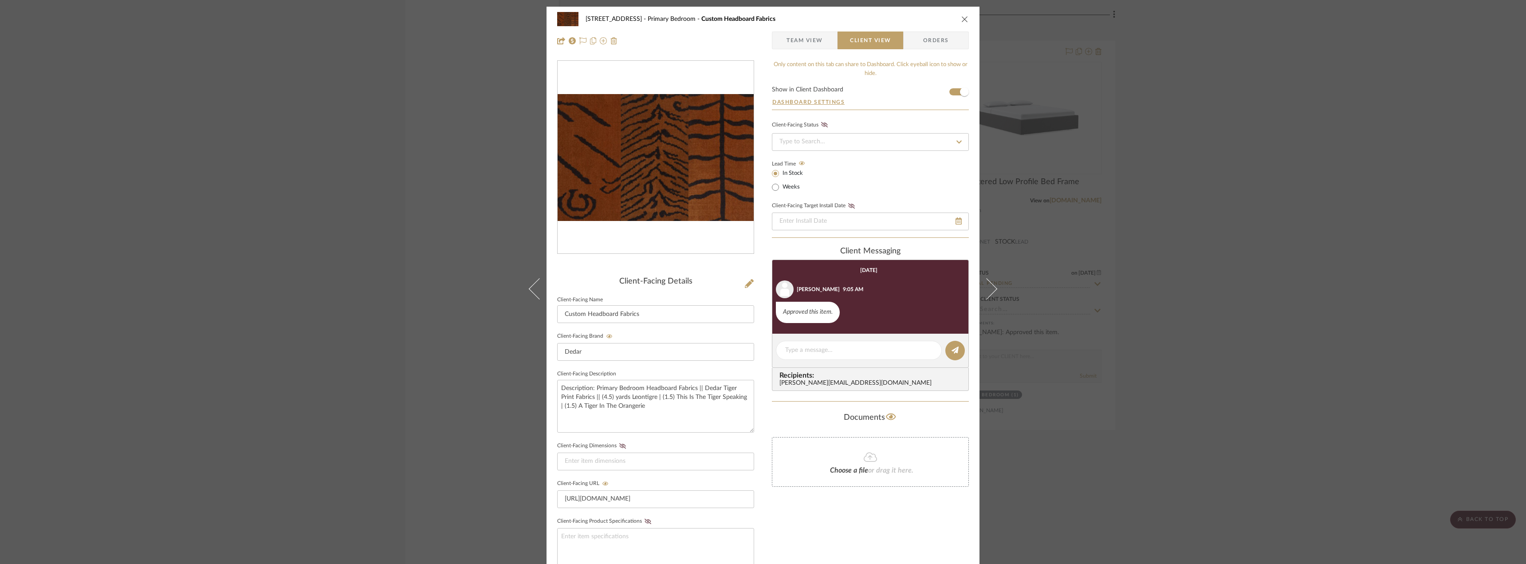
click at [806, 40] on span "Team View" at bounding box center [805, 40] width 36 height 18
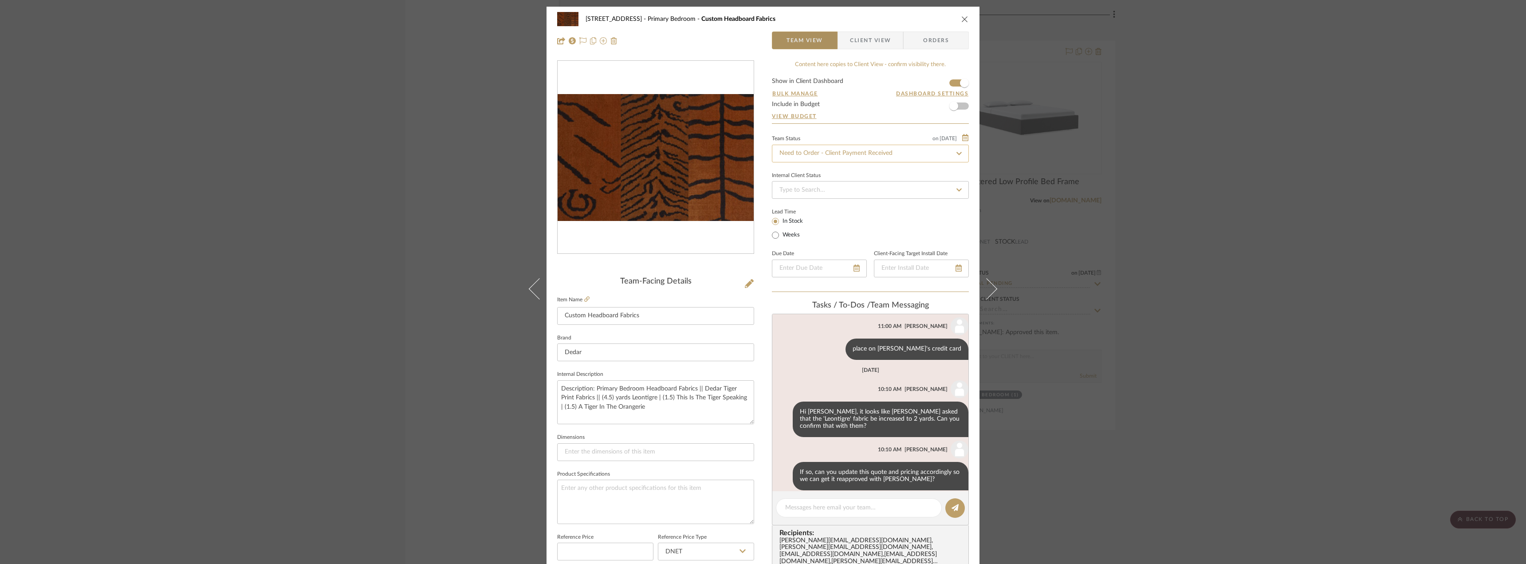
scroll to position [97, 0]
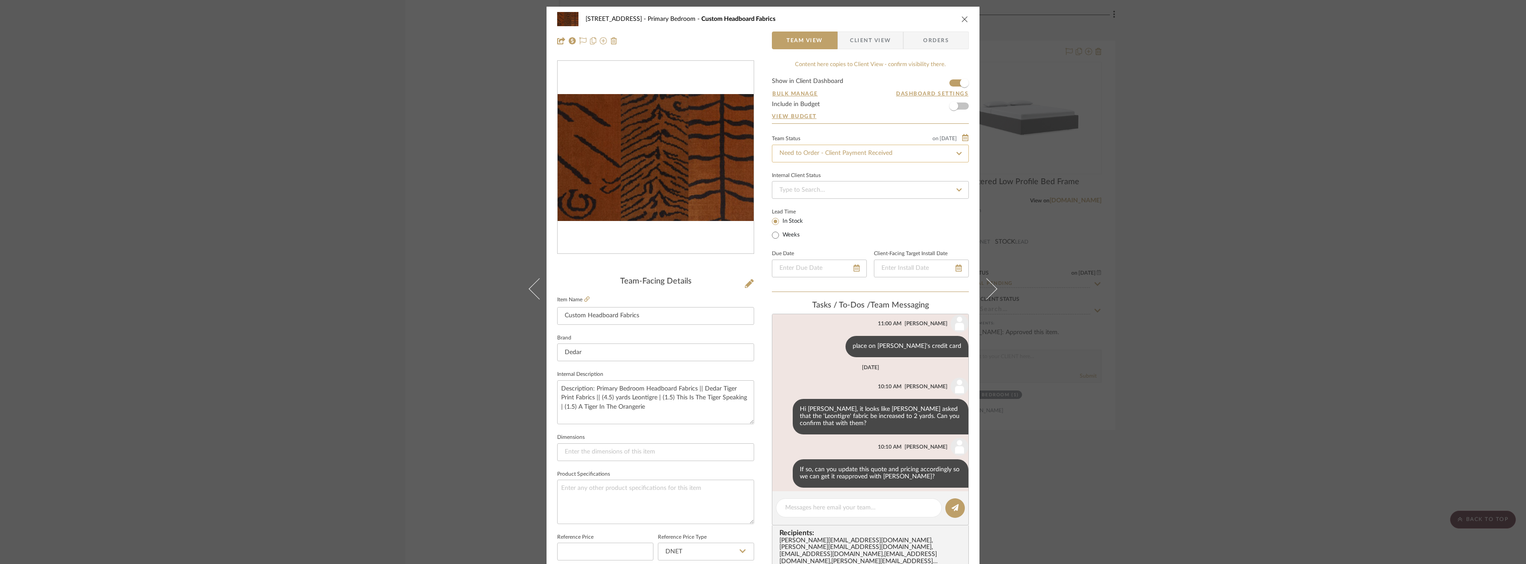
click at [820, 153] on input "Need to Order - Client Payment Received" at bounding box center [870, 154] width 197 height 18
type input "quote nee"
click at [811, 174] on span "Quote Needed" at bounding box center [798, 177] width 40 height 6
type input "10/15/2025"
type input "Quote Needed"
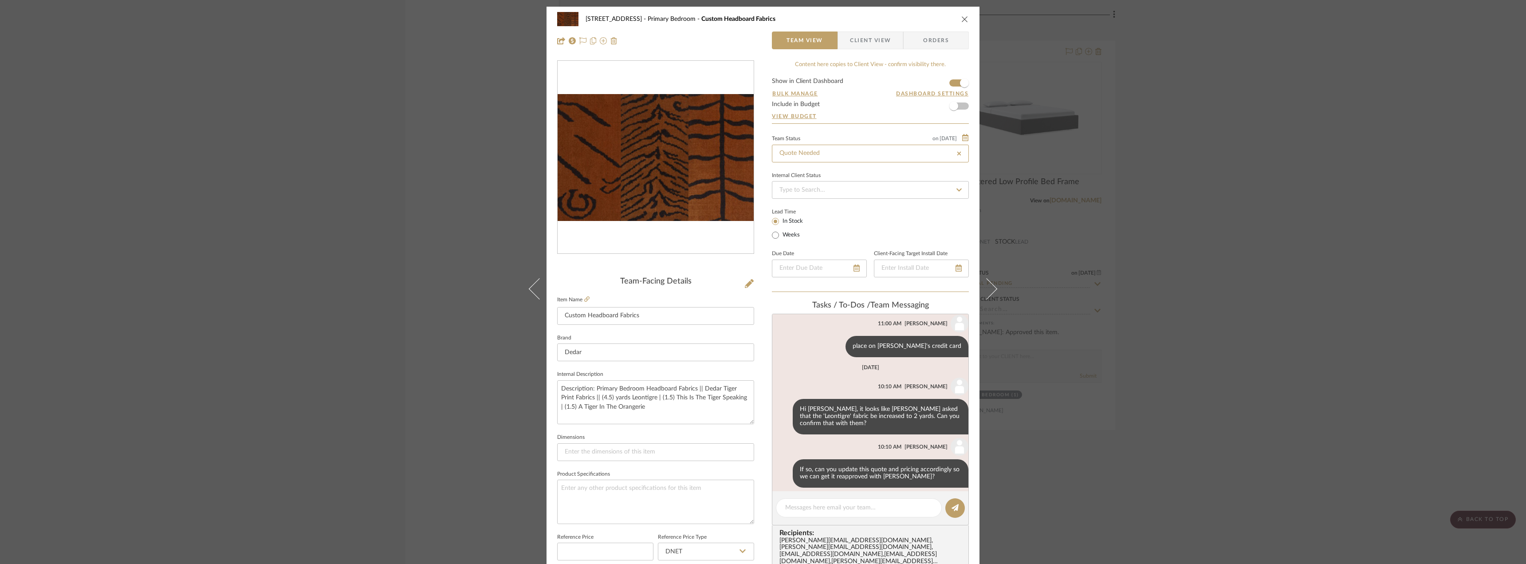
type input "10/15/2025"
type input "Quote Needed"
click at [1283, 225] on div "24080 - 323 Pacific Avenue Primary Bedroom Custom Headboard Fabrics Team View C…" at bounding box center [763, 282] width 1526 height 564
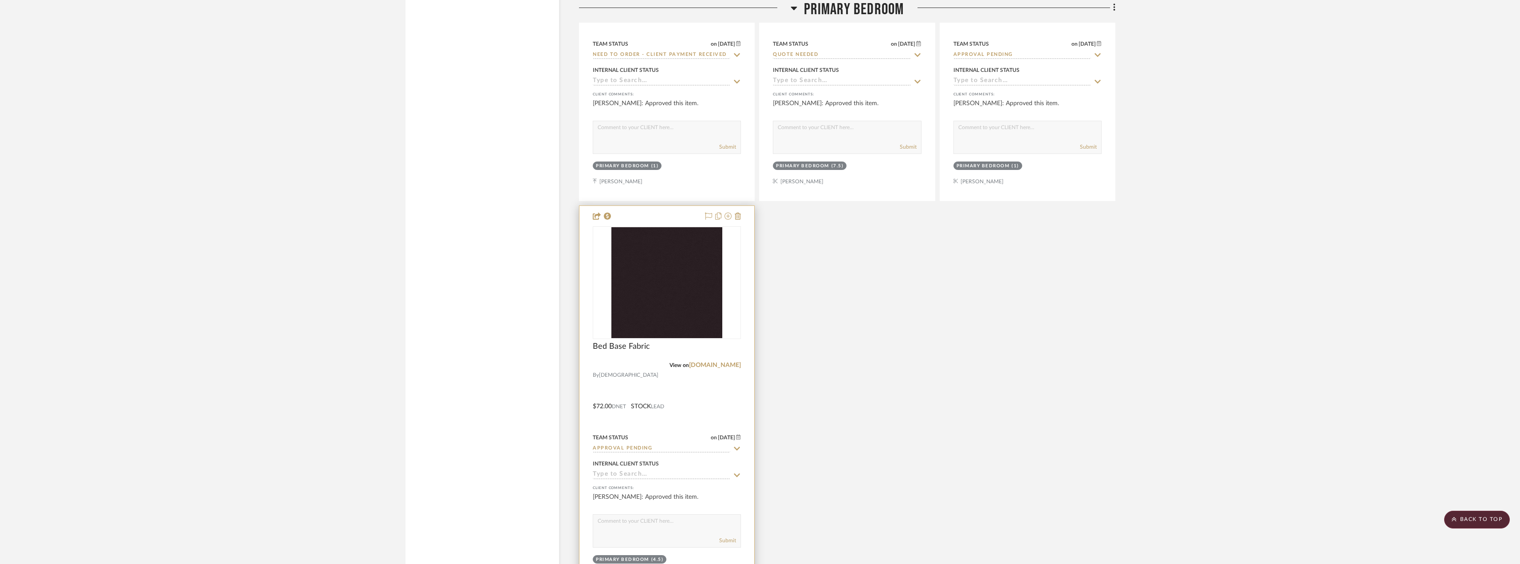
scroll to position [4266, 0]
click at [699, 314] on img "0" at bounding box center [666, 282] width 111 height 111
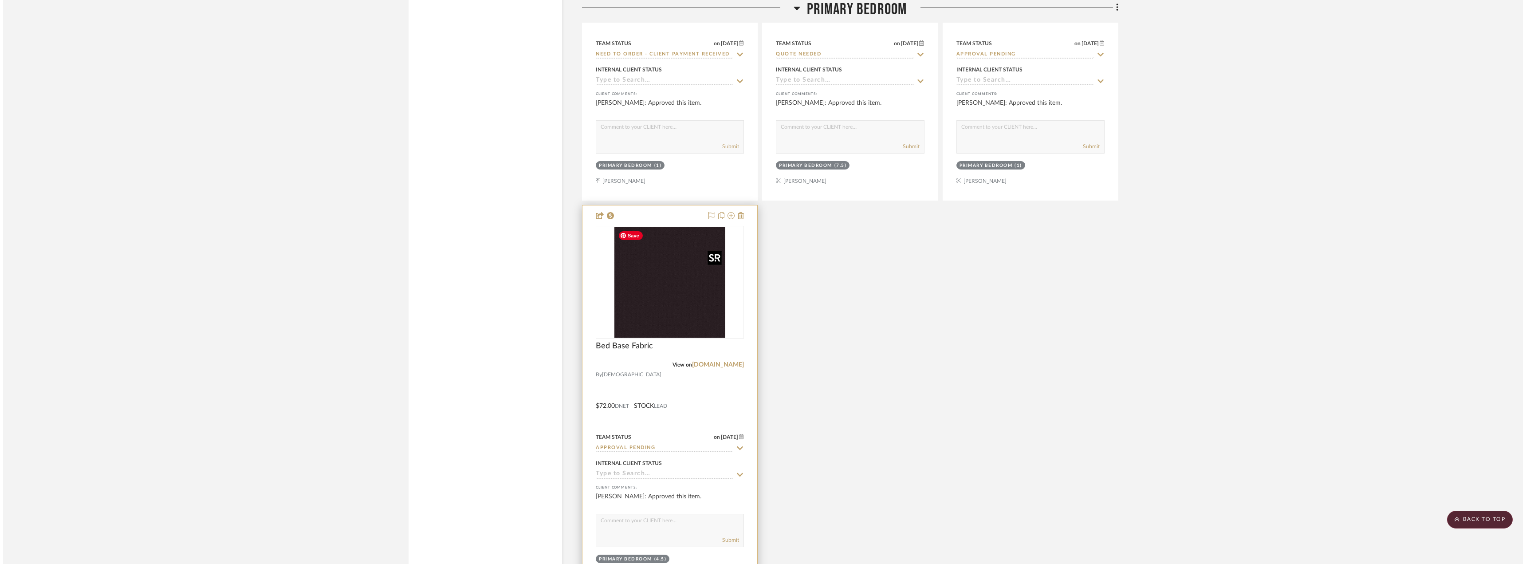
scroll to position [0, 0]
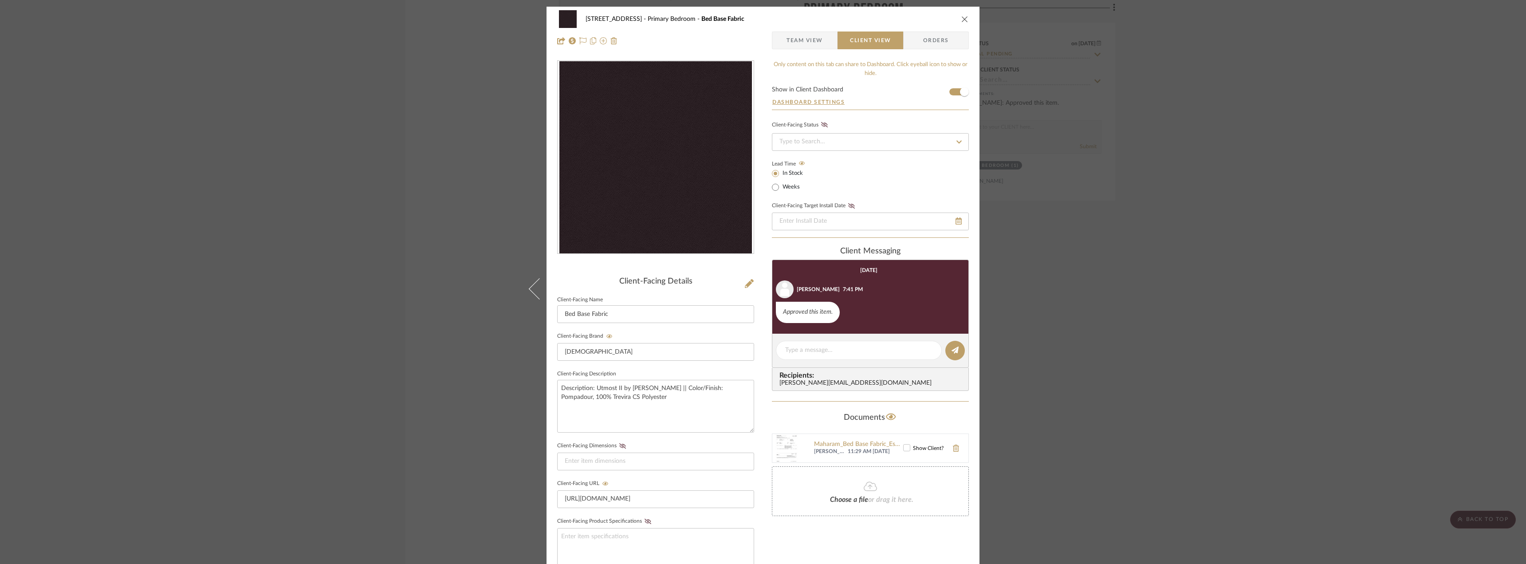
click at [810, 46] on span "Team View" at bounding box center [805, 40] width 36 height 18
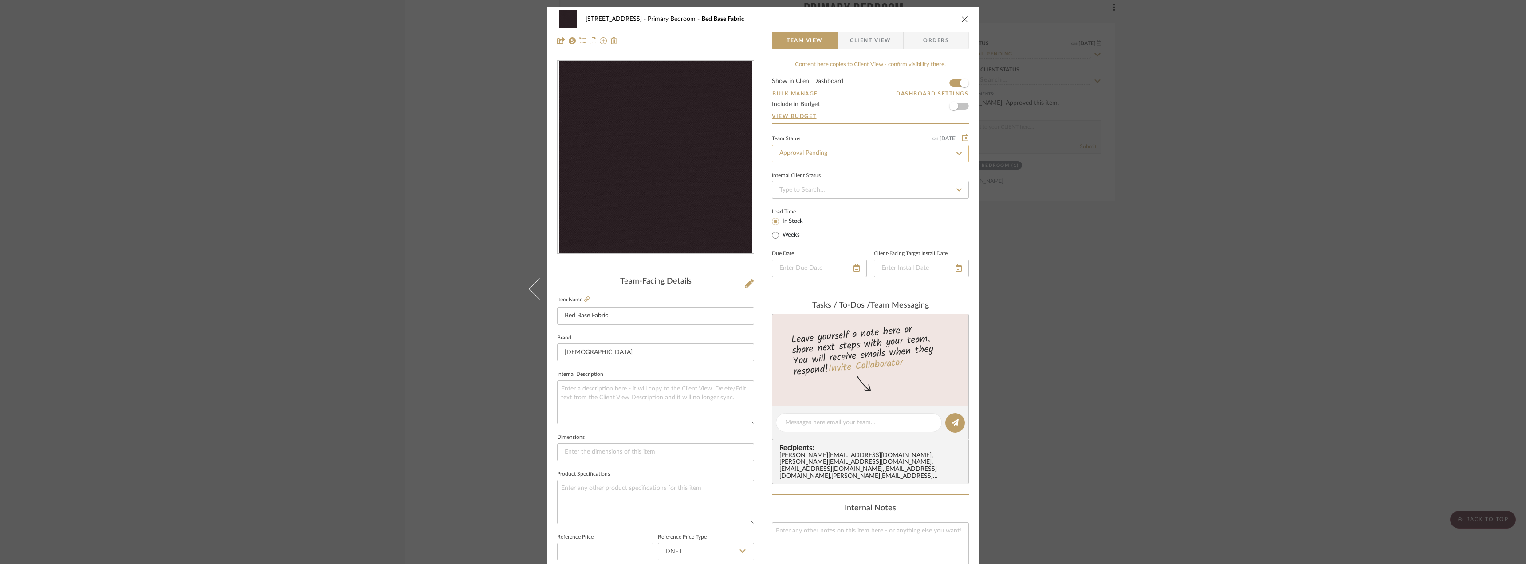
click at [818, 153] on input "Approval Pending" at bounding box center [870, 154] width 197 height 18
type input "approve"
click at [807, 225] on span "Approved / On Hold" at bounding box center [806, 222] width 56 height 6
type input "10/15/2025"
type input "Approved / On Hold"
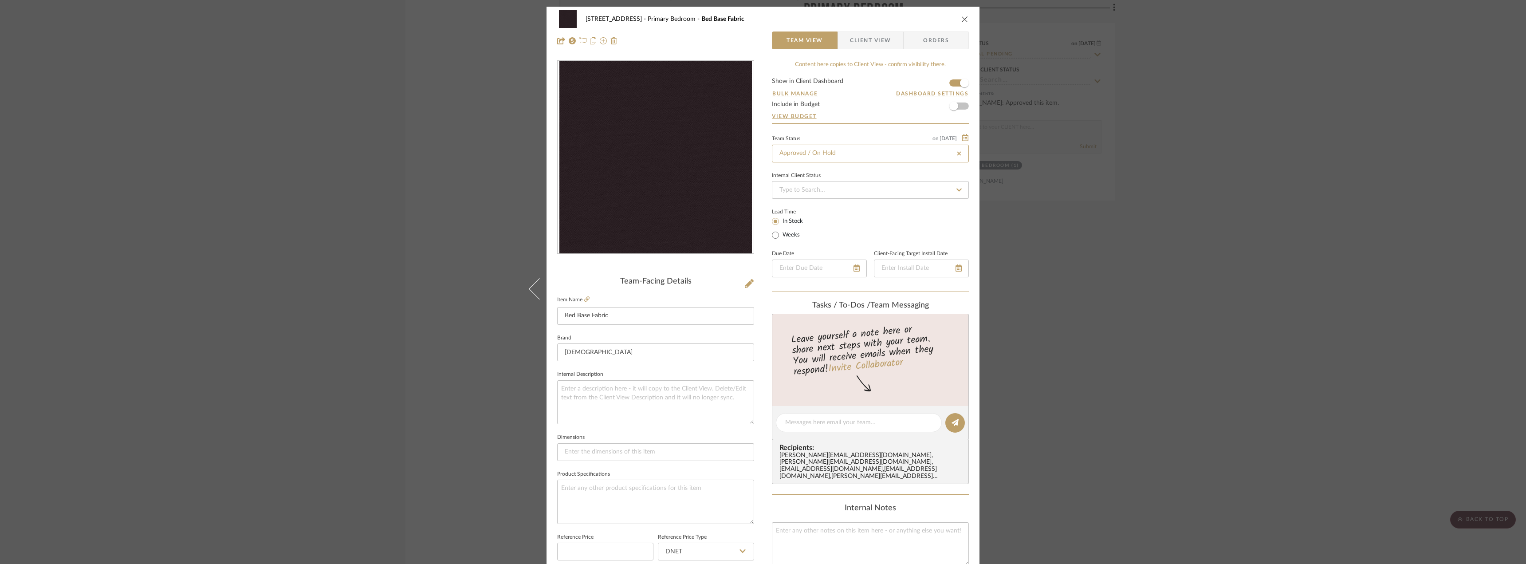
type input "10/15/2025"
type input "Approved / On Hold"
click at [819, 426] on textarea at bounding box center [858, 422] width 147 height 9
click at [909, 422] on textarea "let's keep on reserve but not order until we reslve the bed base" at bounding box center [858, 427] width 147 height 19
type textarea "let's keep on reserve but not order until we resolve the bed base"
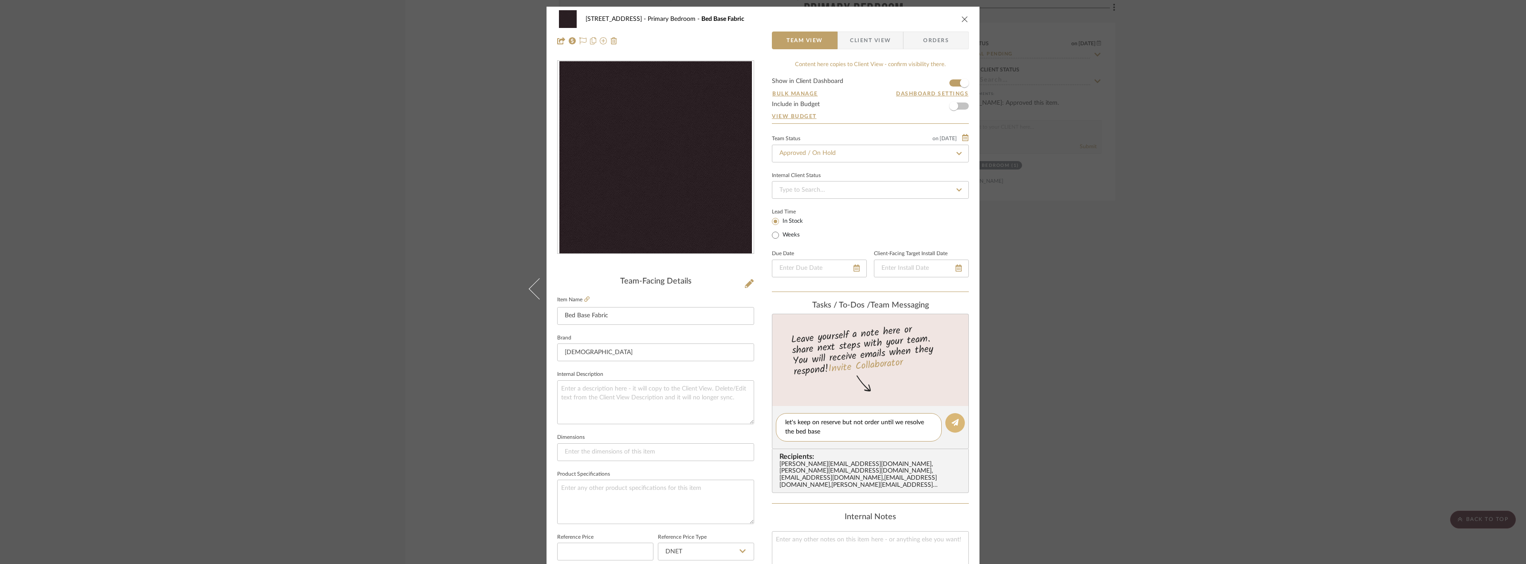
click at [949, 427] on button at bounding box center [955, 423] width 20 height 20
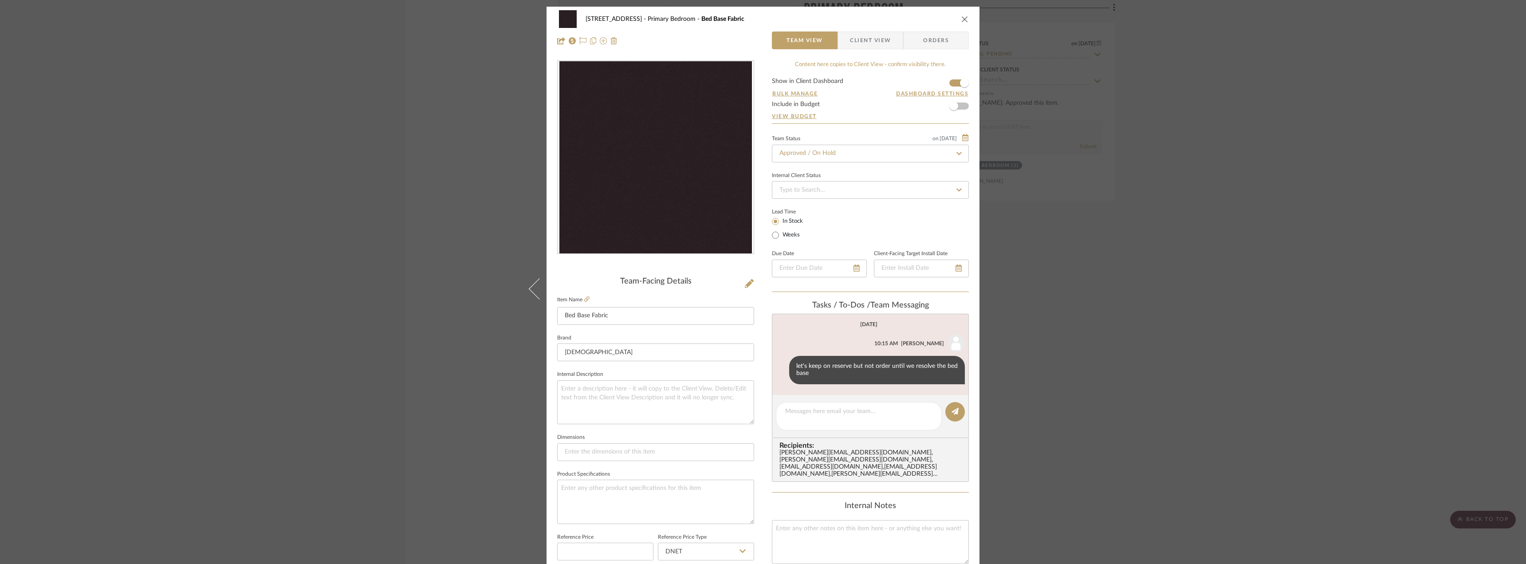
click at [1160, 322] on div "24080 - 323 Pacific Avenue Primary Bedroom Bed Base Fabric Team View Client Vie…" at bounding box center [763, 282] width 1526 height 564
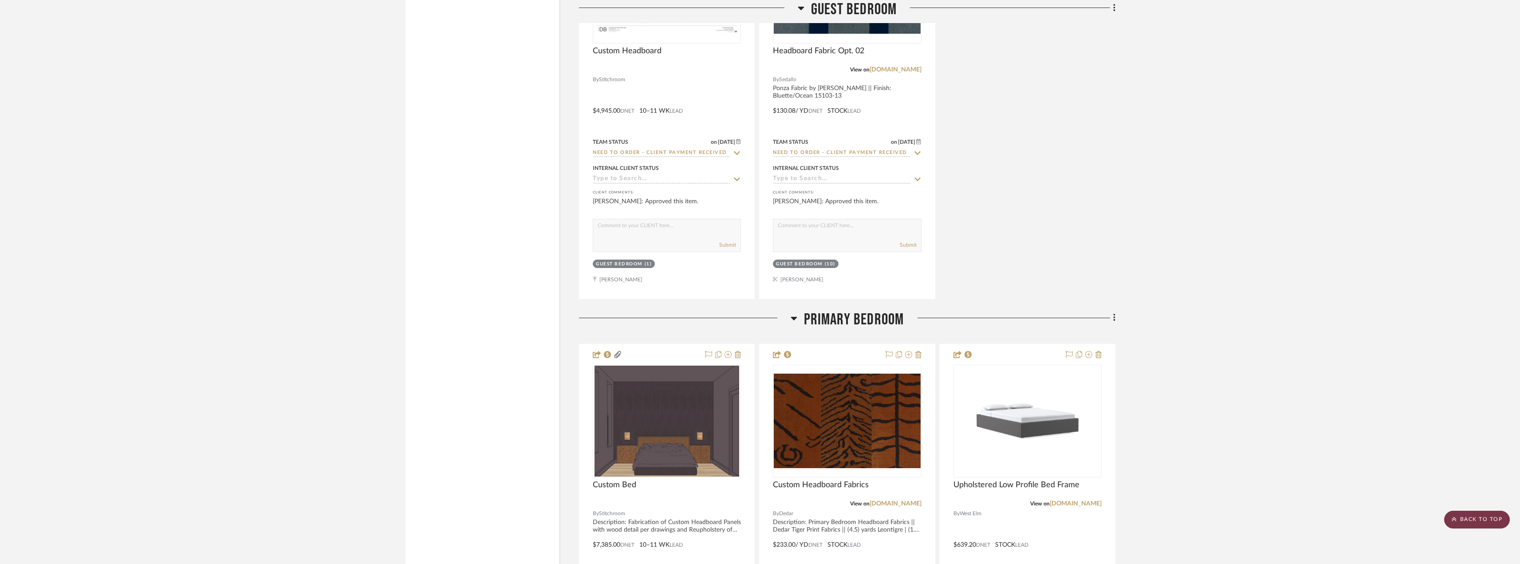
click at [1464, 523] on scroll-to-top-button "BACK TO TOP" at bounding box center [1477, 520] width 66 height 18
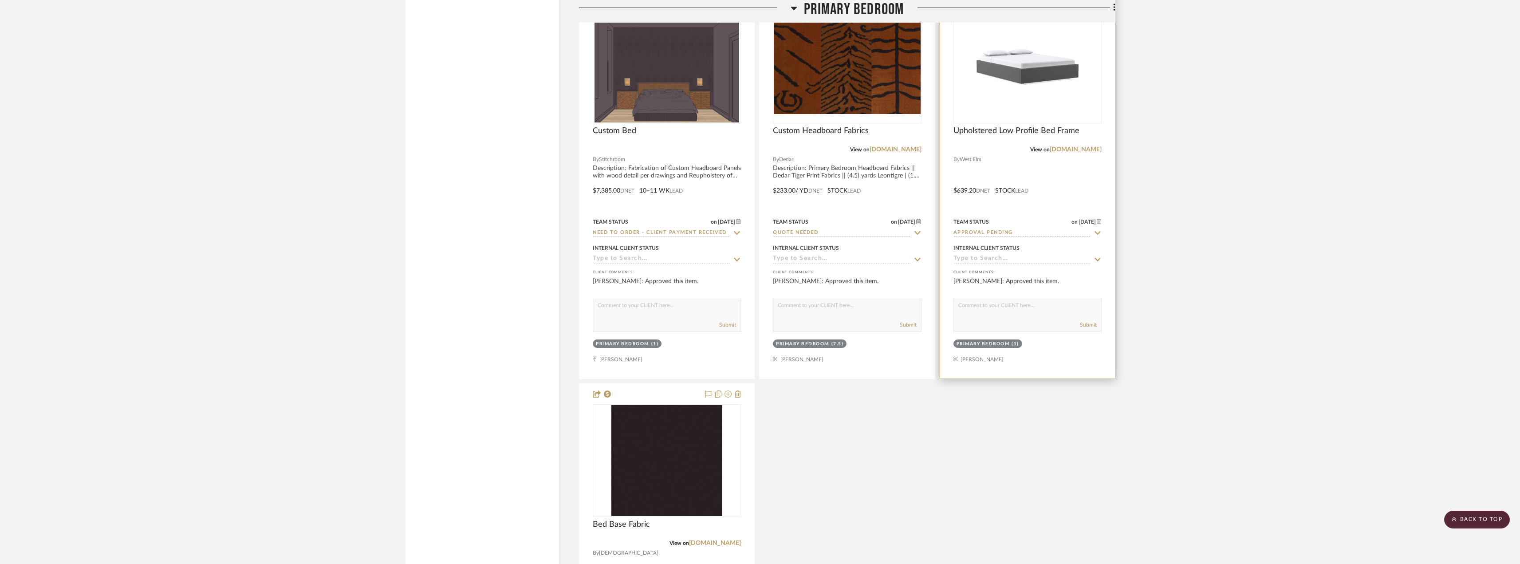
scroll to position [3993, 0]
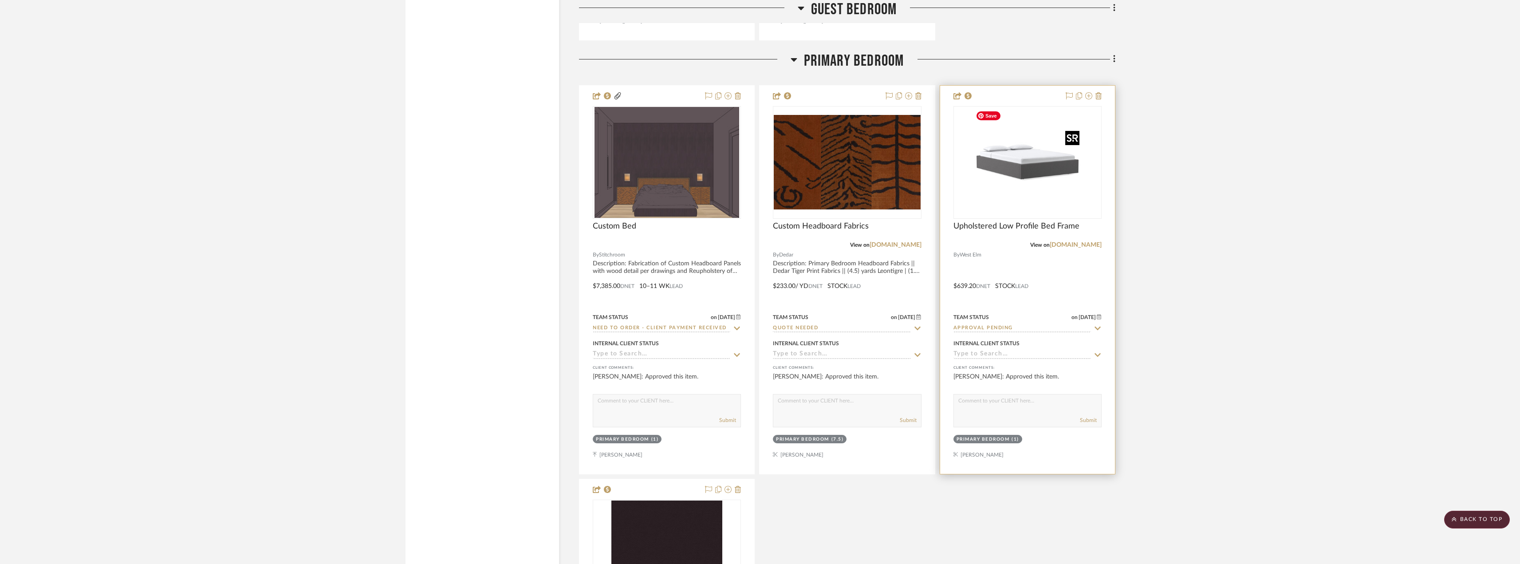
click at [1038, 185] on img "0" at bounding box center [1027, 162] width 111 height 111
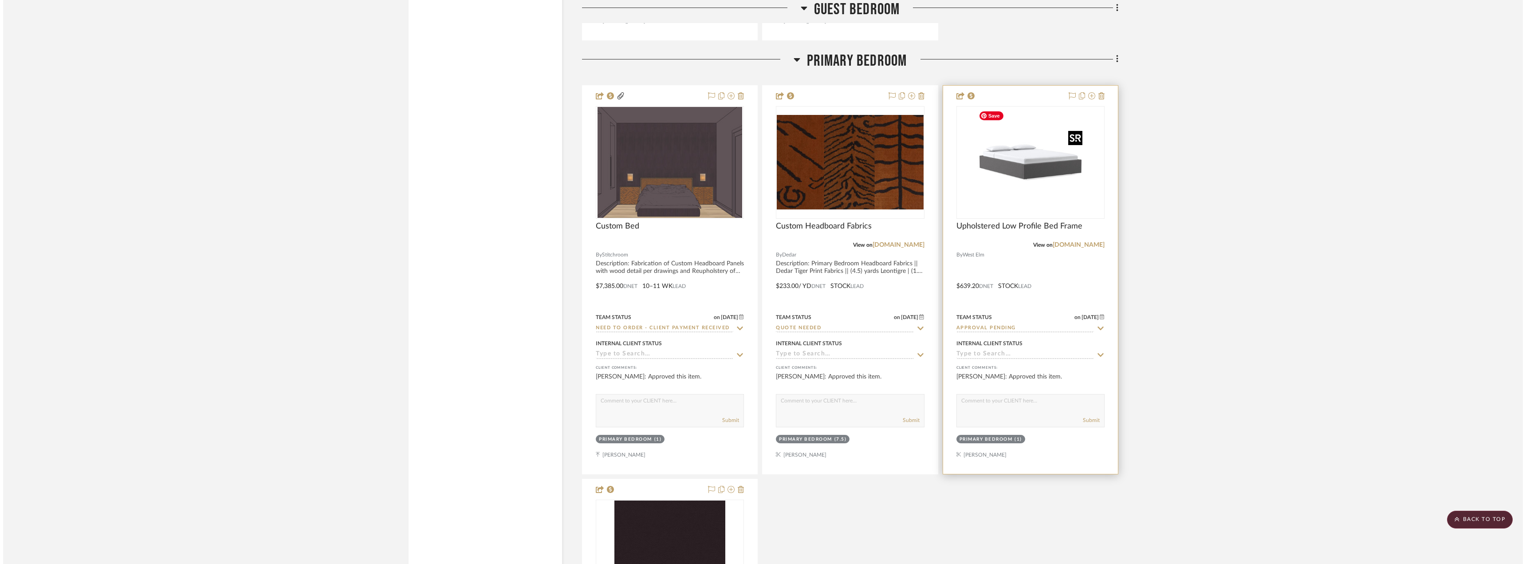
scroll to position [0, 0]
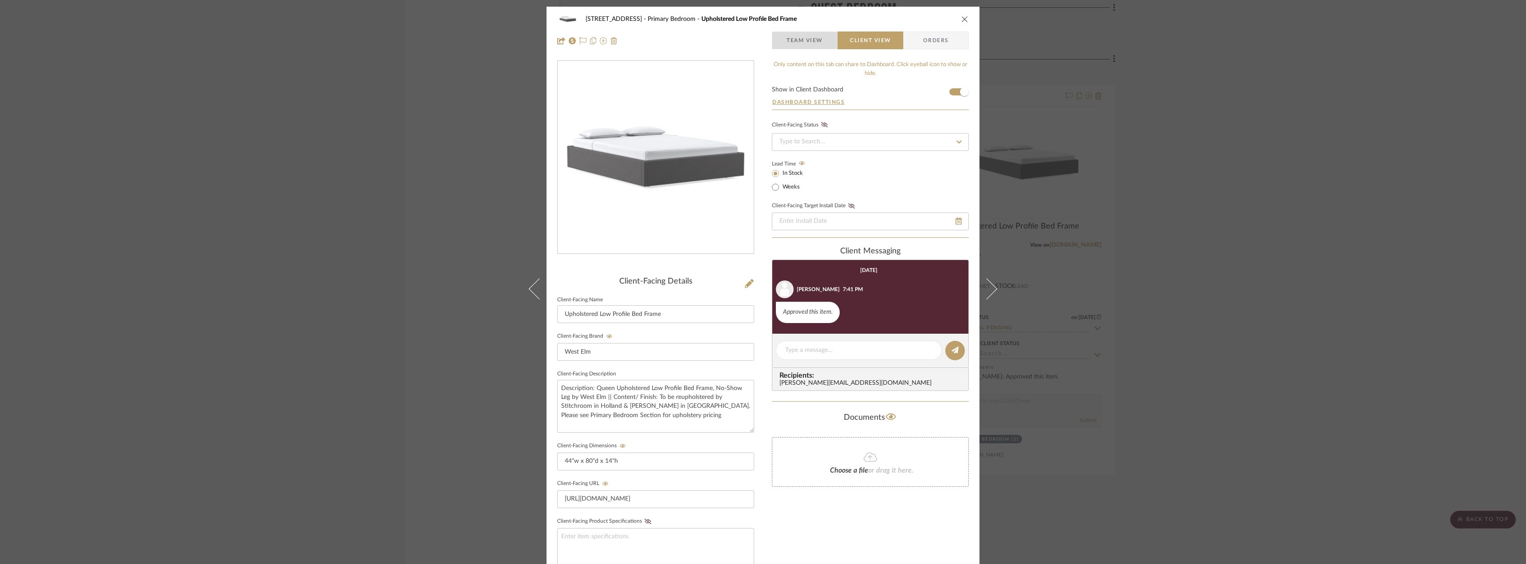
click at [801, 32] on span "Team View" at bounding box center [805, 40] width 36 height 18
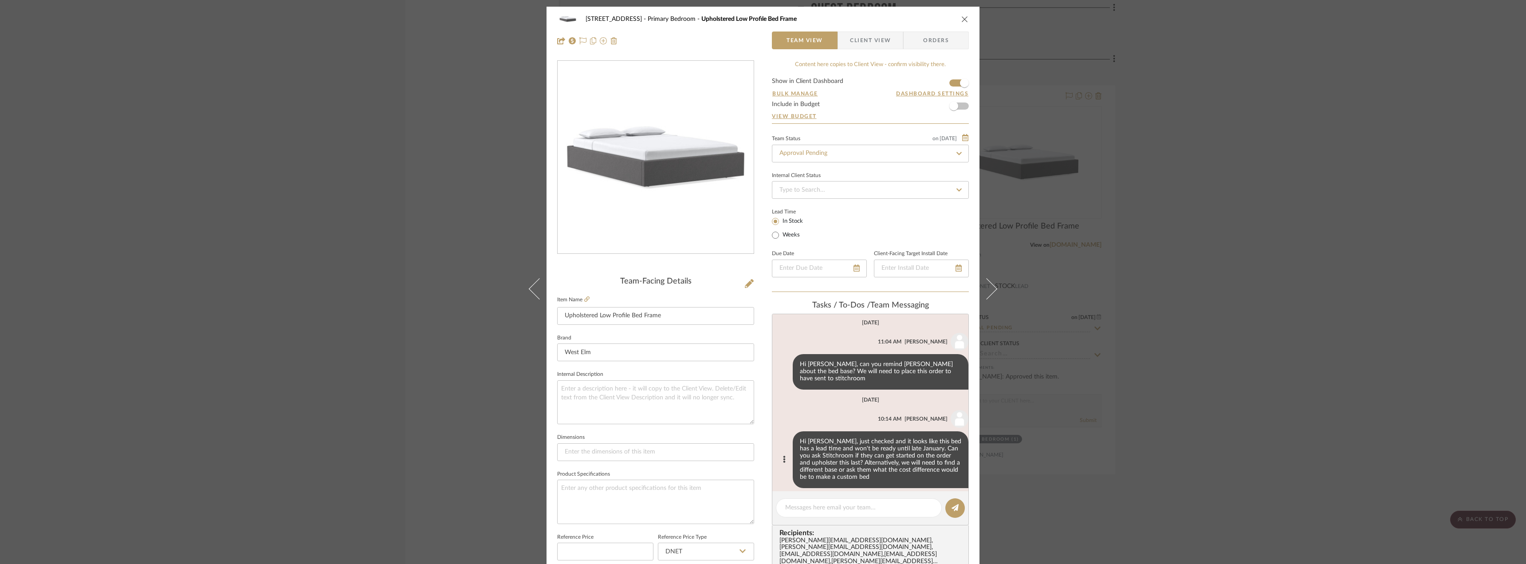
scroll to position [2, 0]
click at [791, 509] on textarea at bounding box center [858, 507] width 147 height 9
type textarea "this one might also be a good option if the dimensions are comparable:"
paste textarea "https://www.saatva.com/furniture/amalfi-platform-bed?sku=802-QN900203&coupon=pa…"
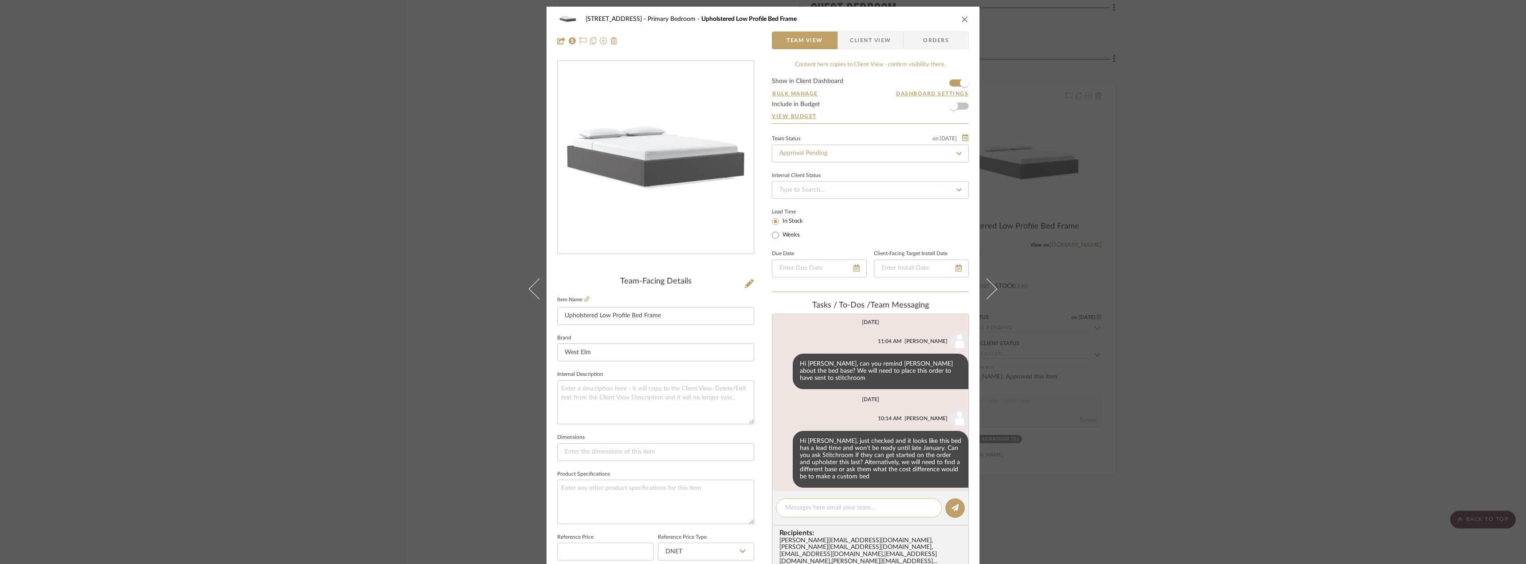
type textarea "https://www.saatva.com/furniture/amalfi-platform-bed?sku=802-QN900203&coupon=pa…"
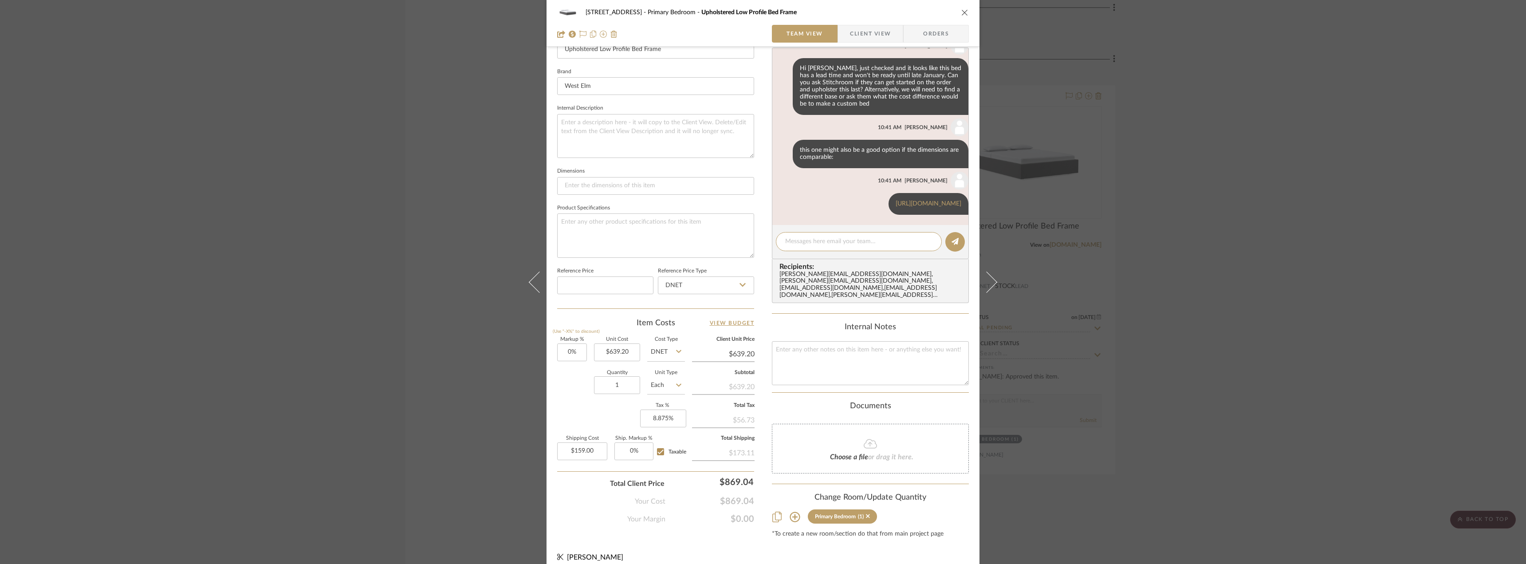
scroll to position [268, 0]
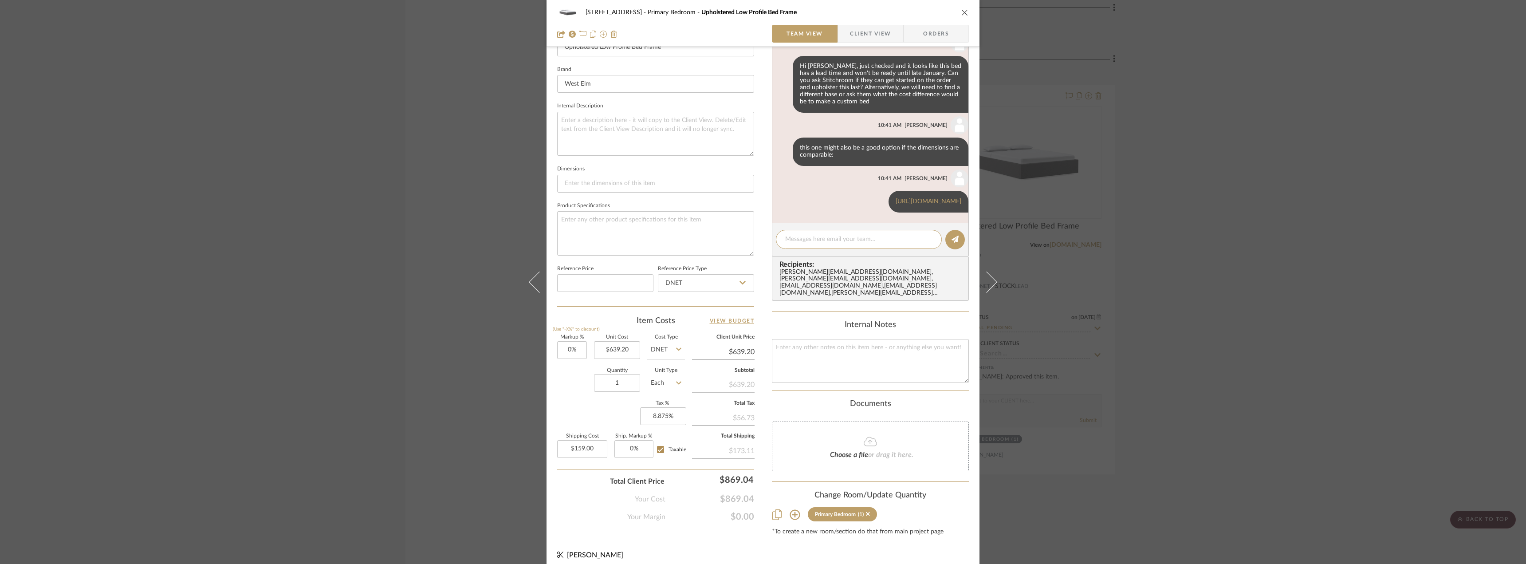
click at [1283, 198] on div "24080 - 323 Pacific Avenue Primary Bedroom Upholstered Low Profile Bed Frame Te…" at bounding box center [763, 282] width 1526 height 564
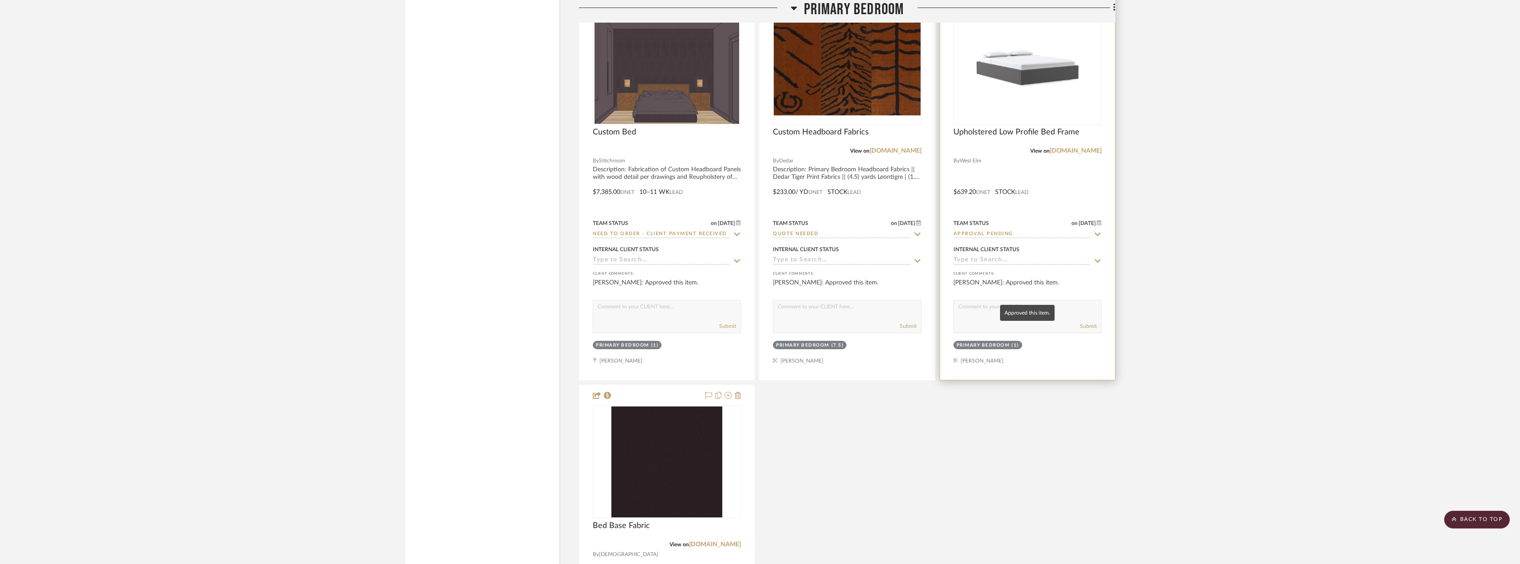
scroll to position [4081, 0]
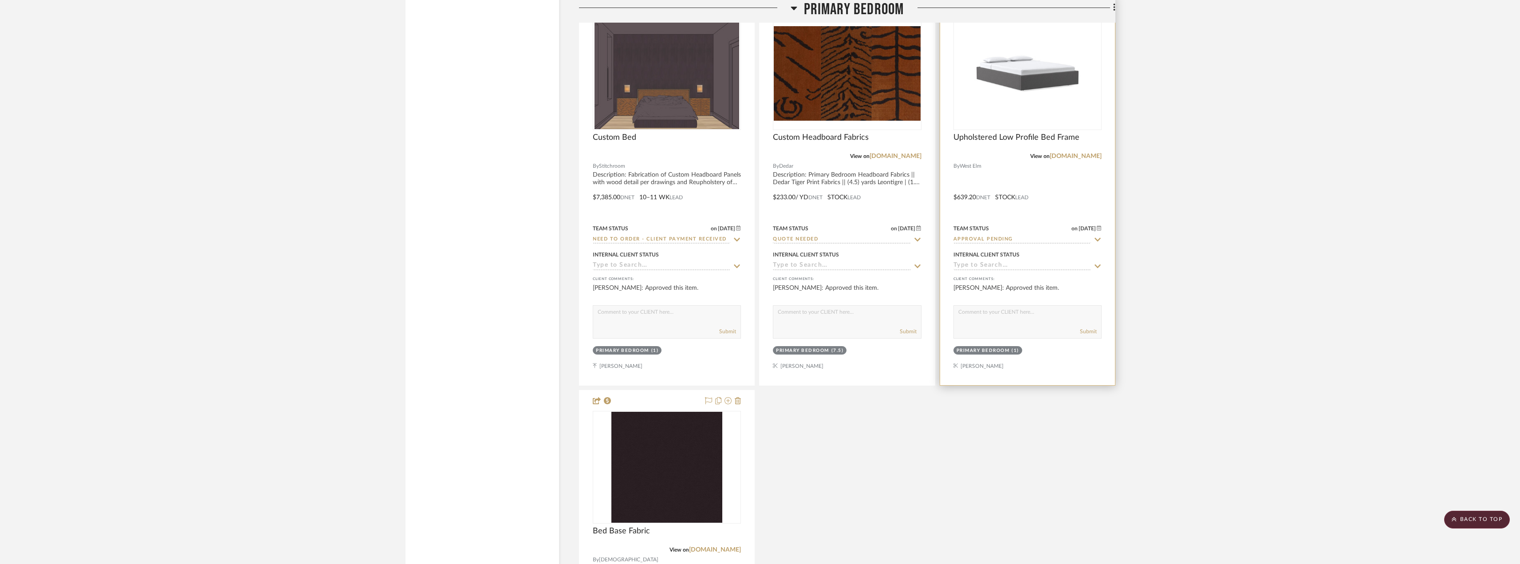
click at [981, 240] on input "Approval Pending" at bounding box center [1022, 240] width 138 height 8
type input "s"
type input "approved"
click at [1009, 297] on div "Approved / On Hold" at bounding box center [1027, 303] width 147 height 23
type input "10/15/2025"
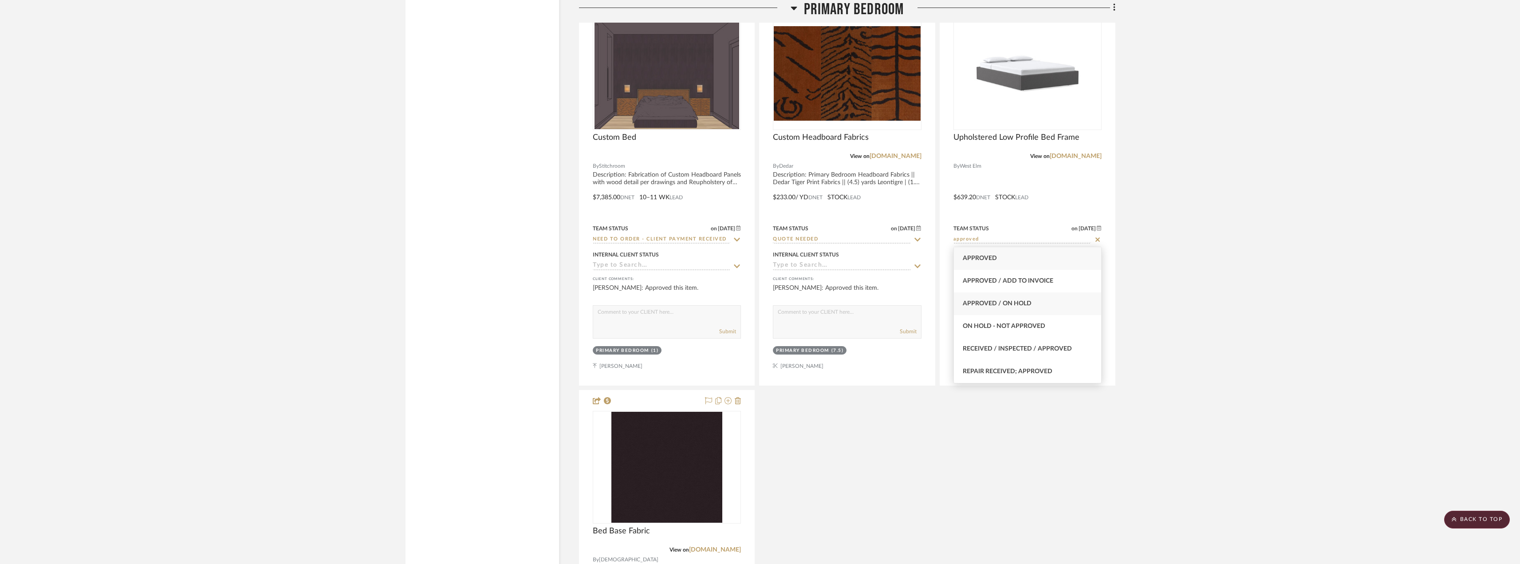
type input "Approved / On Hold"
click at [923, 462] on div "Custom Bed By Stitchroom Description: Fabrication of Custom Headboard Panels wi…" at bounding box center [847, 387] width 536 height 783
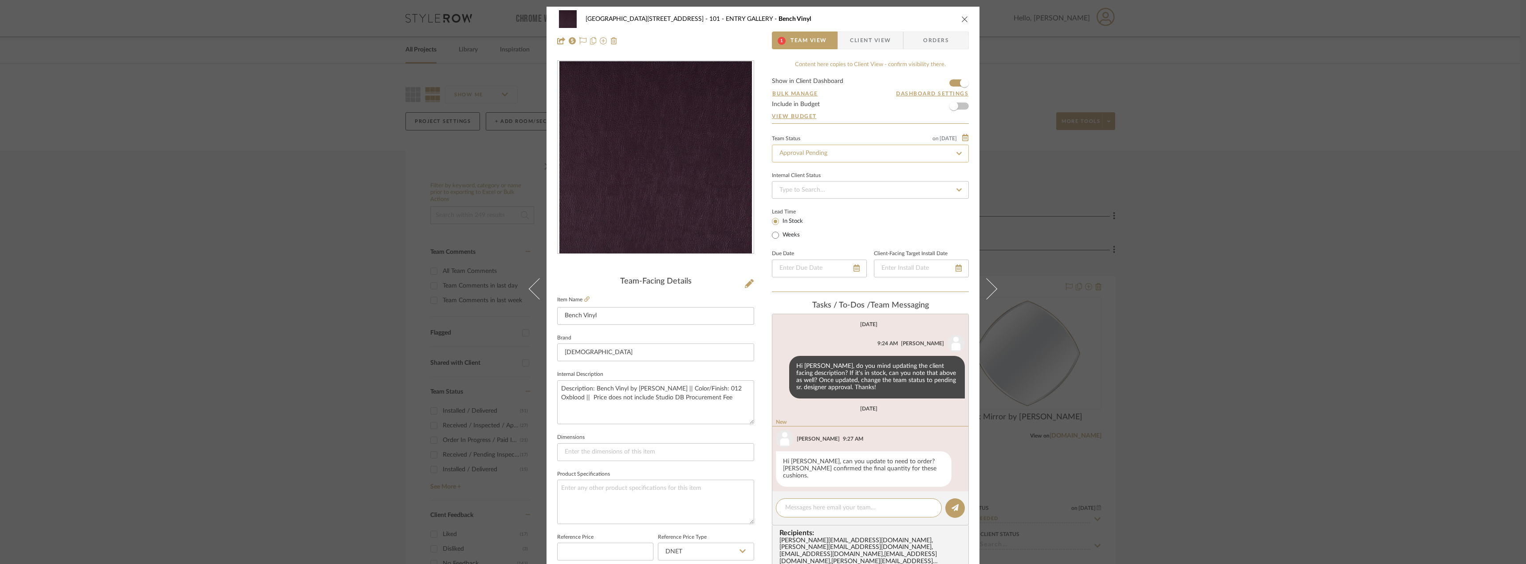
click at [815, 157] on input "Approval Pending" at bounding box center [870, 154] width 197 height 18
type input "NEED"
click at [803, 248] on div "Need to Order - Client Payment Received" at bounding box center [867, 245] width 196 height 23
type input "10/15/2025"
type input "Need to Order - Client Payment Received"
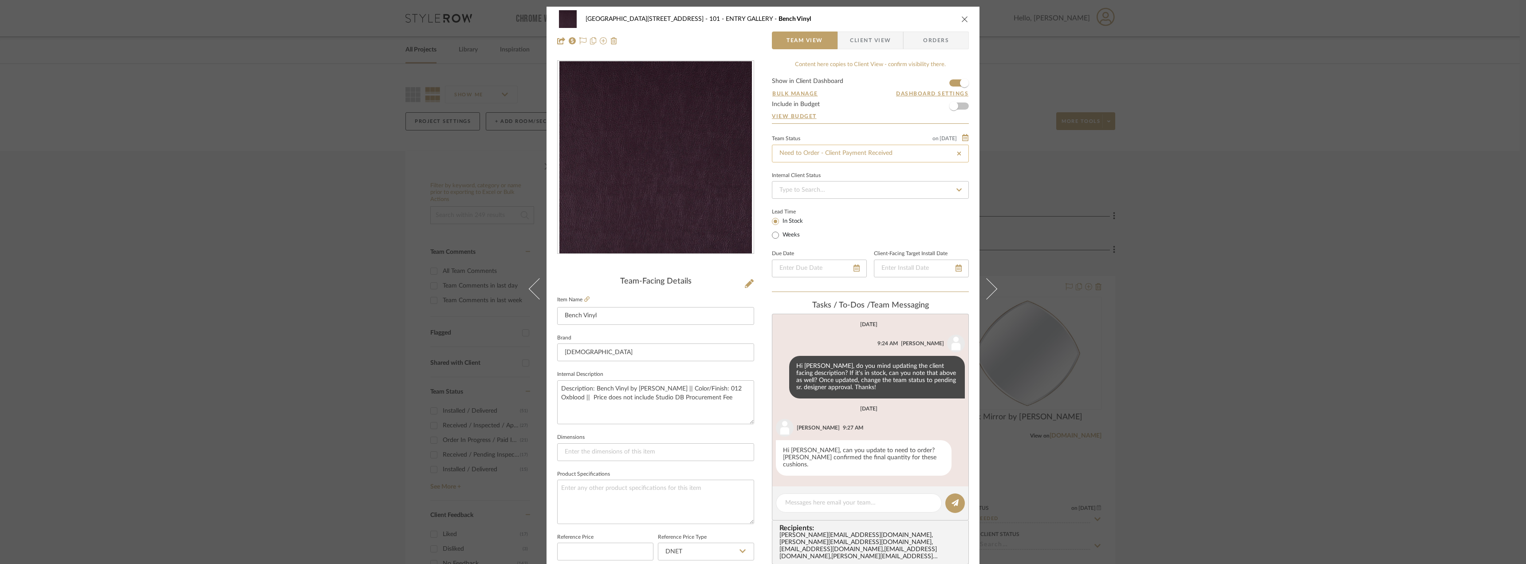
type input "10/15/2025"
type input "Need to Order - Client Payment Received"
click at [961, 18] on button "close" at bounding box center [965, 19] width 8 height 8
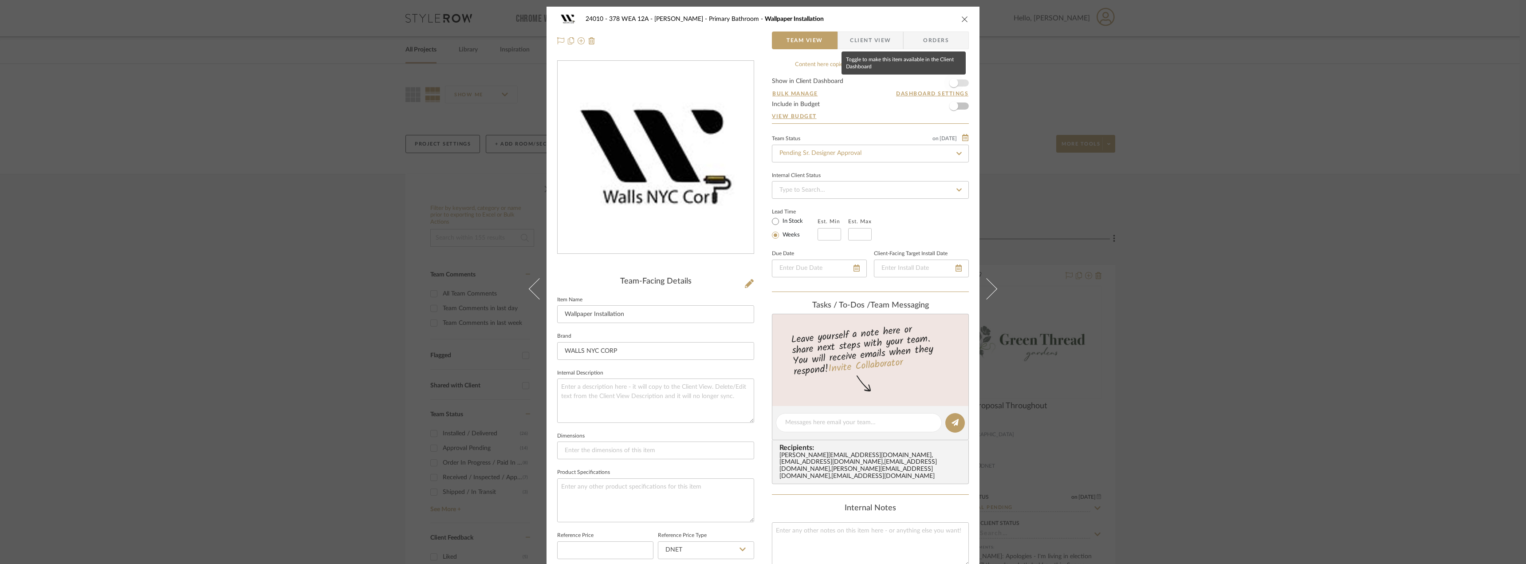
click at [956, 79] on span "button" at bounding box center [954, 83] width 20 height 20
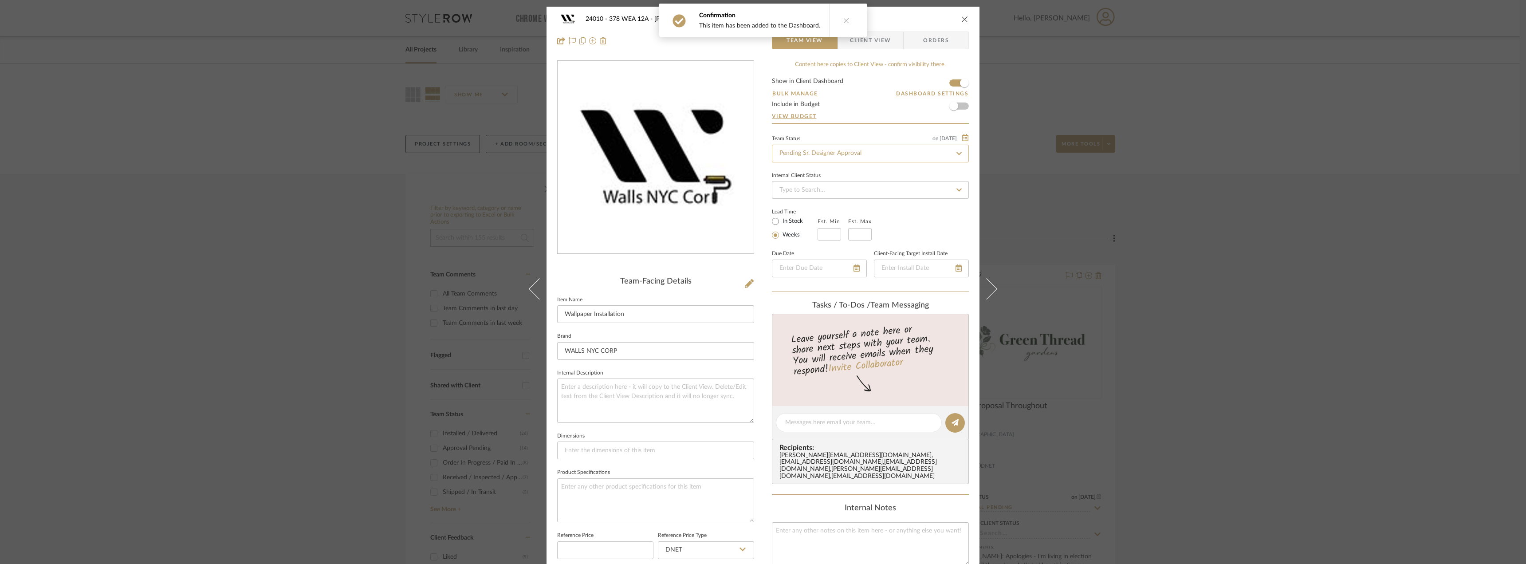
click at [819, 157] on input "Pending Sr. Designer Approval" at bounding box center [870, 154] width 197 height 18
click at [824, 205] on div "Approval Pending" at bounding box center [867, 200] width 196 height 23
type input "Approval Pending"
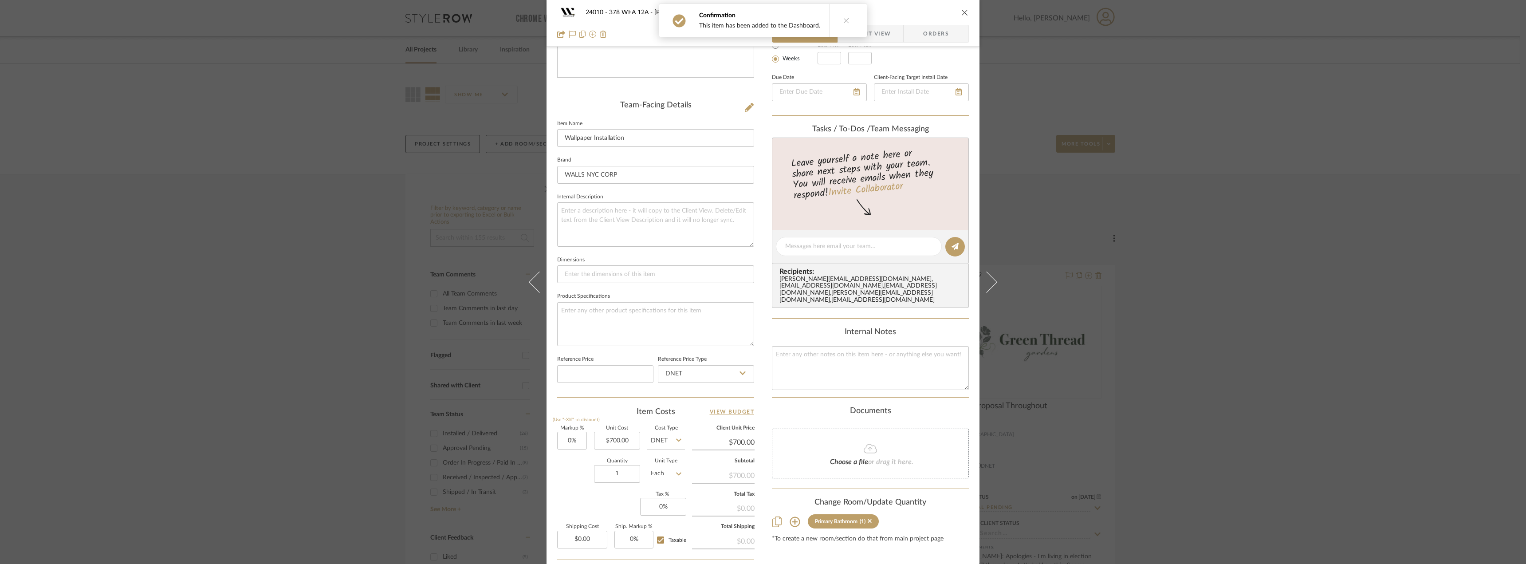
scroll to position [260, 0]
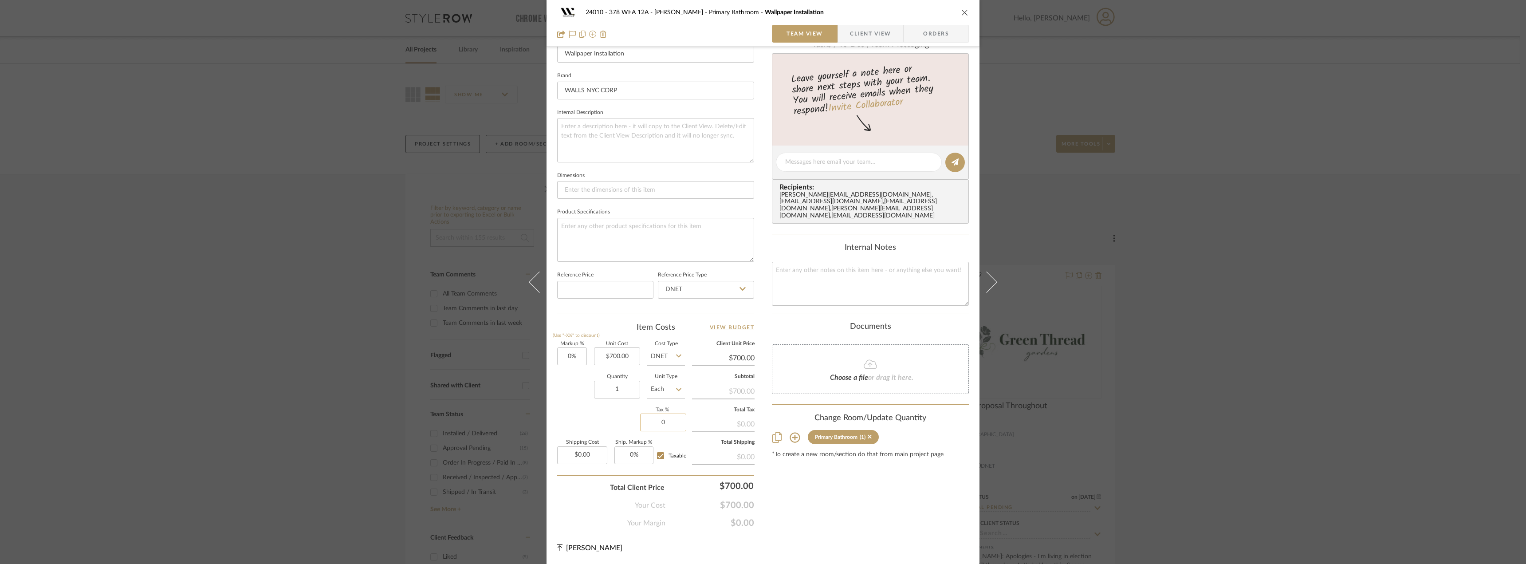
click at [658, 427] on input "0" at bounding box center [663, 422] width 46 height 18
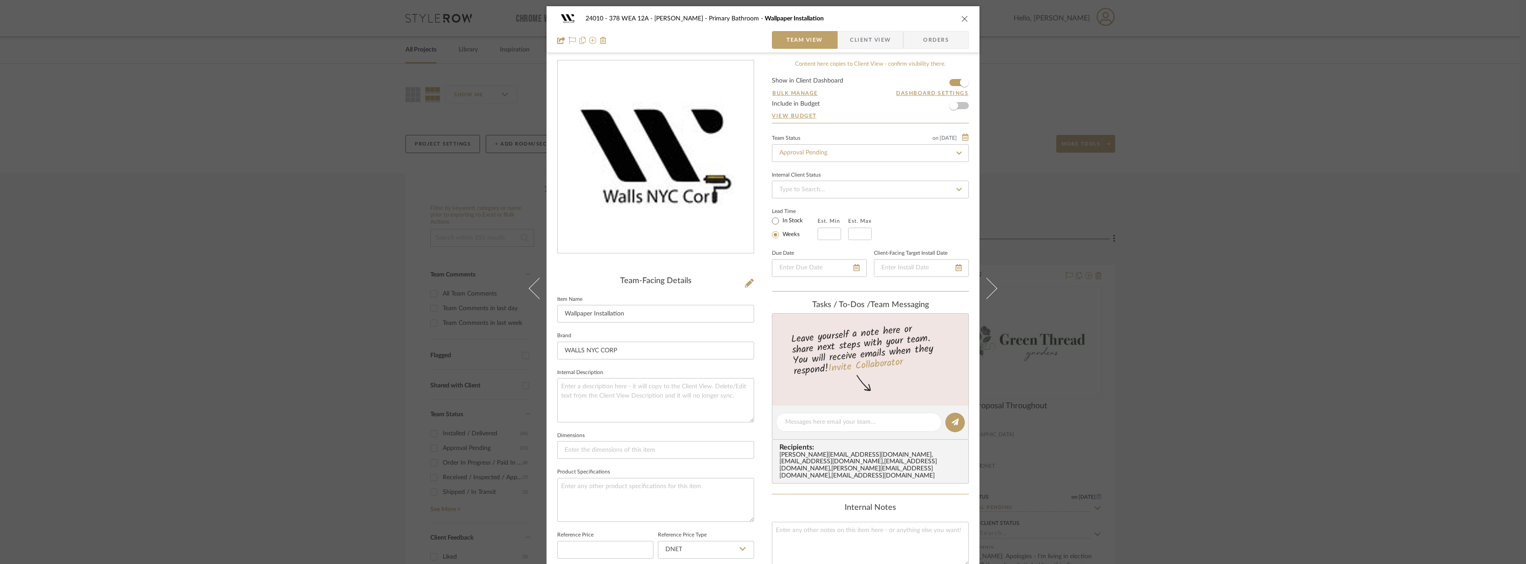
scroll to position [0, 0]
type input "0%"
click at [884, 33] on span "Client View" at bounding box center [870, 40] width 41 height 18
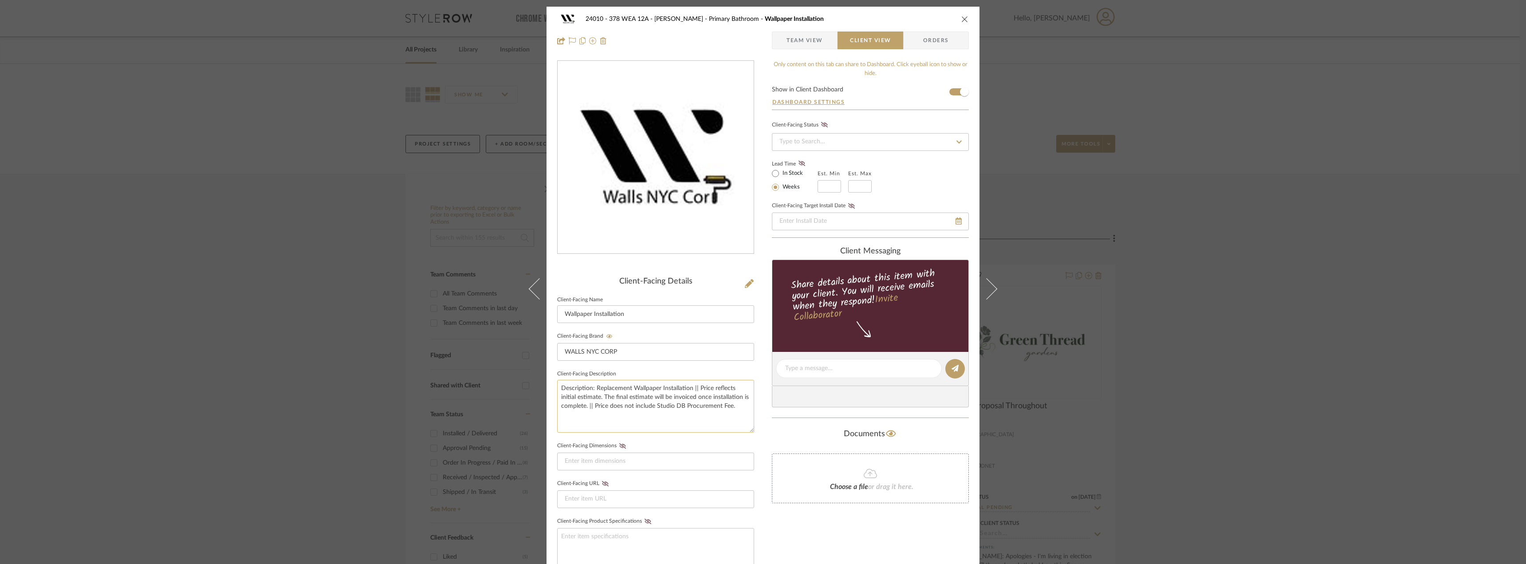
click at [581, 397] on textarea "Description: Replacement Wallpaper Installation || Price reflects initial estim…" at bounding box center [655, 406] width 197 height 53
click at [631, 397] on textarea "Description: Replacement Wallpaper Installation || Price reflects initial estim…" at bounding box center [655, 406] width 197 height 53
drag, startPoint x: 583, startPoint y: 405, endPoint x: 595, endPoint y: 397, distance: 14.2
click at [595, 397] on textarea "Description: Replacement Wallpaper Installation || Price reflects initial estim…" at bounding box center [655, 406] width 197 height 53
click at [590, 398] on textarea "Description: Replacement Wallpaper Installation || Price reflects initial estim…" at bounding box center [655, 406] width 197 height 53
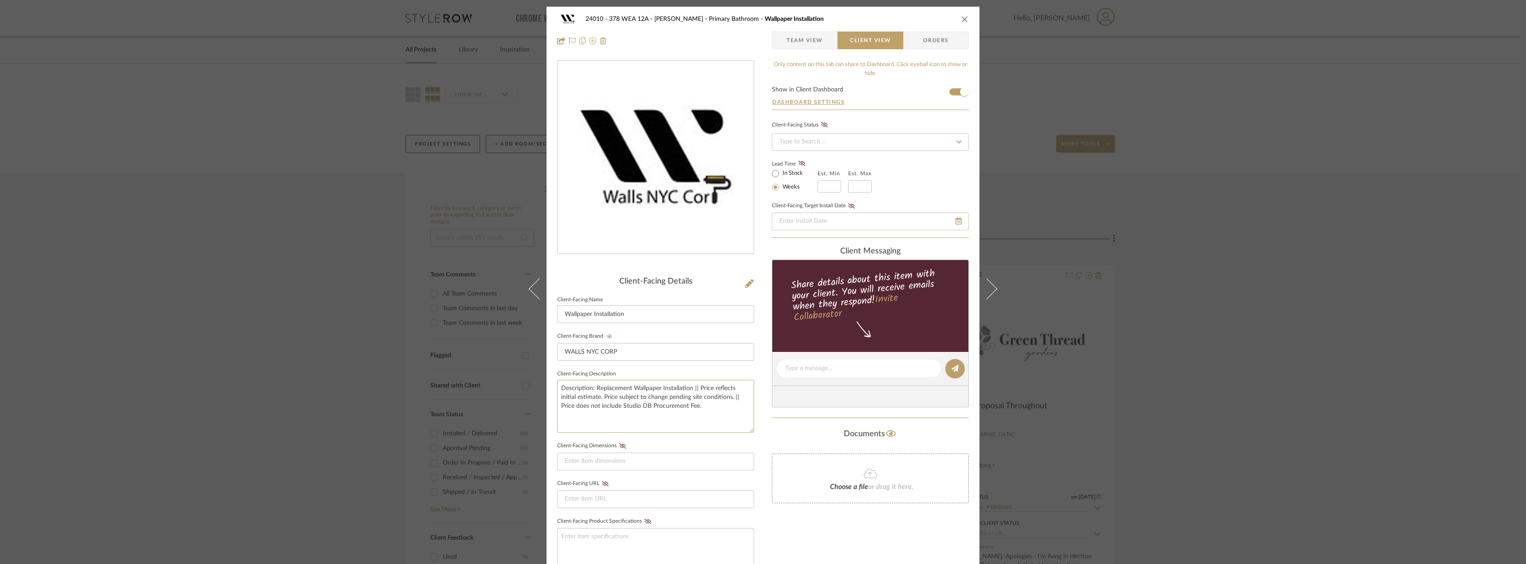
type textarea "Description: Replacement Wallpaper Installation || Price reflects initial estim…"
click at [800, 33] on span "Team View" at bounding box center [805, 40] width 36 height 18
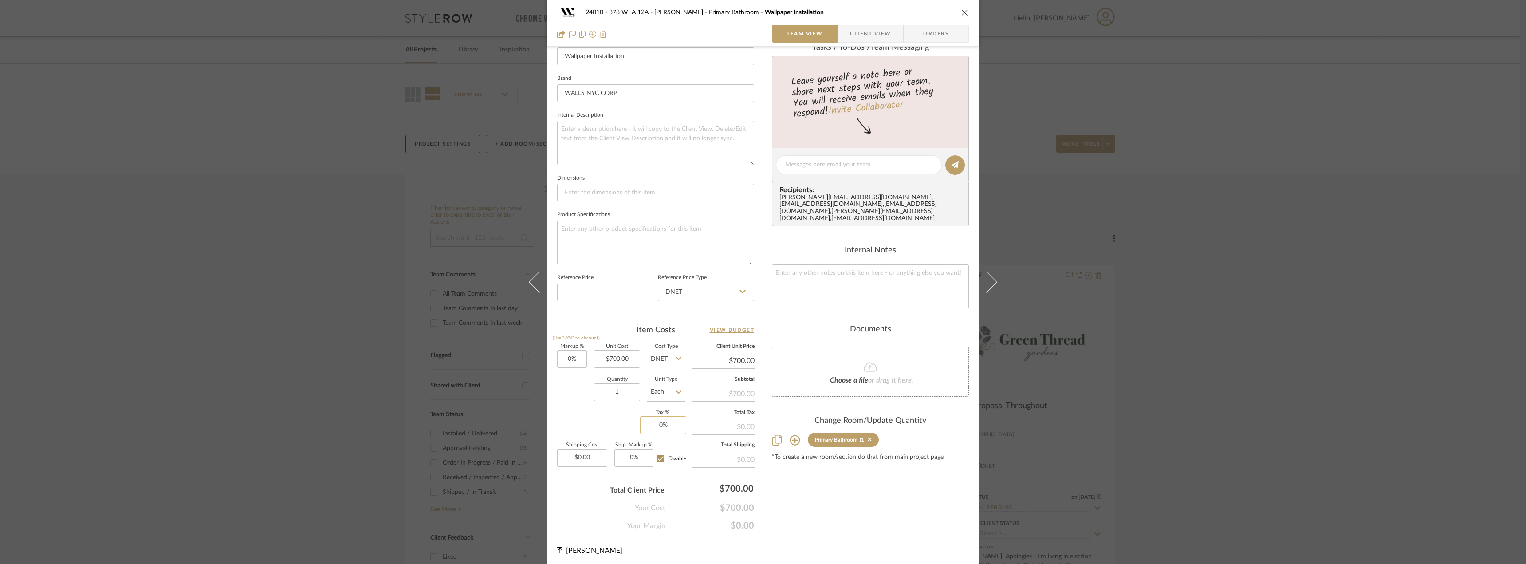
scroll to position [260, 0]
click at [674, 422] on input "0" at bounding box center [663, 422] width 46 height 18
type input "8.875%"
click at [912, 547] on div "24010 - 378 WEA 12A - Wallace Primary Bathroom Wallpaper Installation Team View…" at bounding box center [763, 155] width 433 height 818
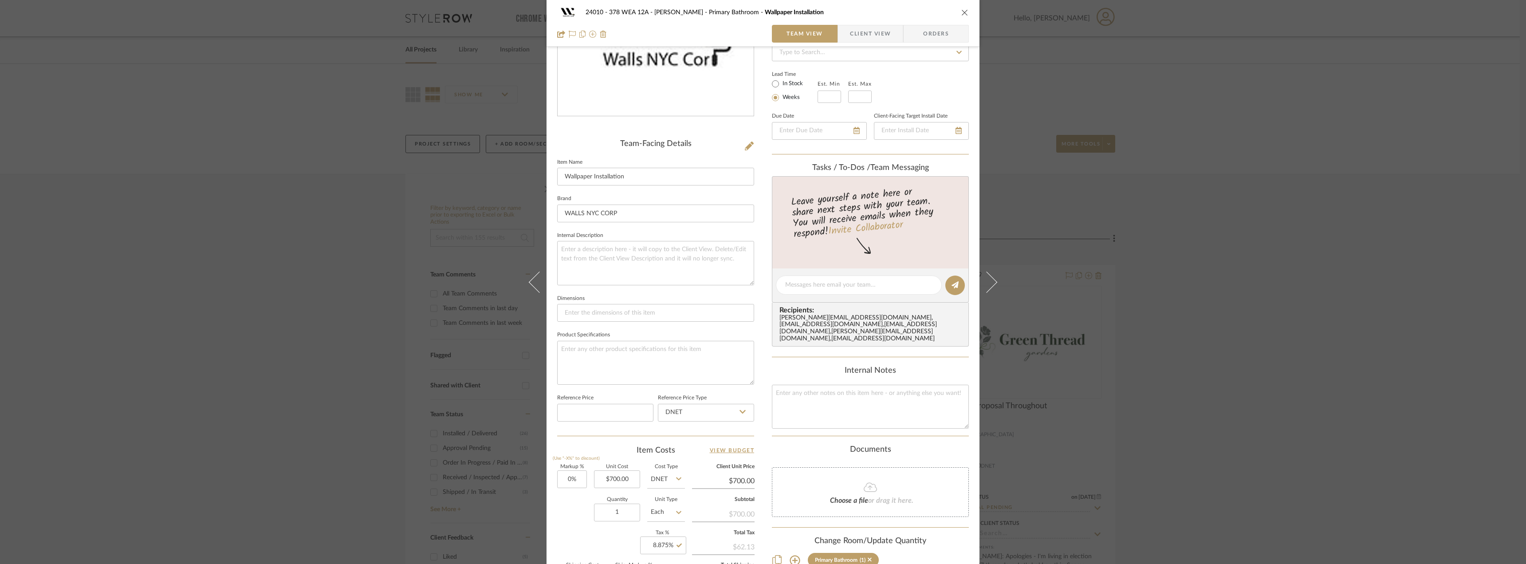
scroll to position [39, 0]
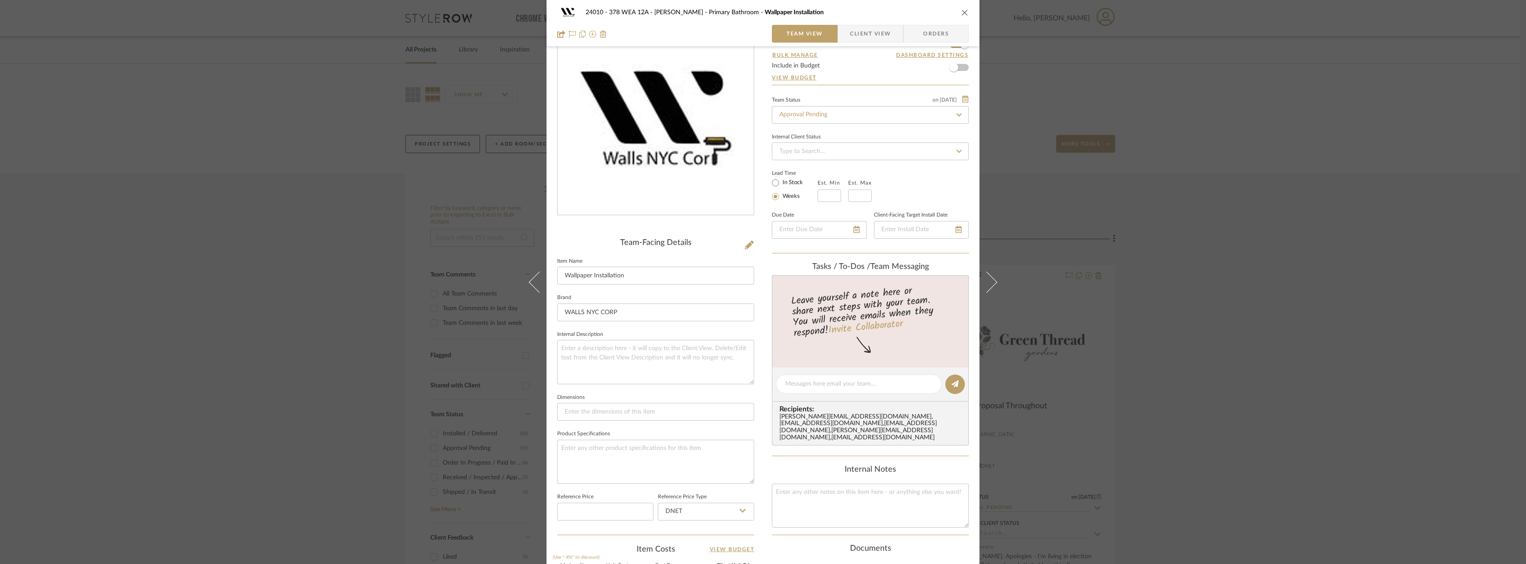
click at [861, 22] on div "24010 - 378 WEA 12A - Wallace Primary Bathroom Wallpaper Installation Team View…" at bounding box center [763, 23] width 433 height 47
click at [861, 35] on span "Client View" at bounding box center [870, 34] width 41 height 18
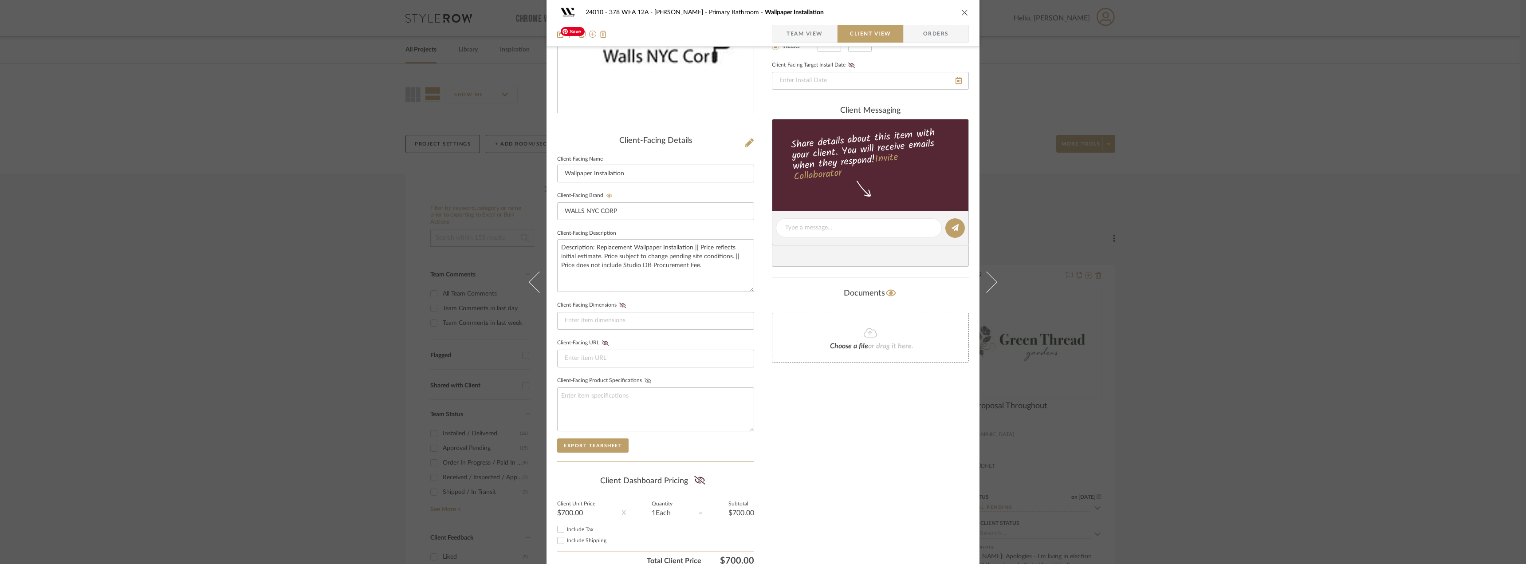
scroll to position [181, 0]
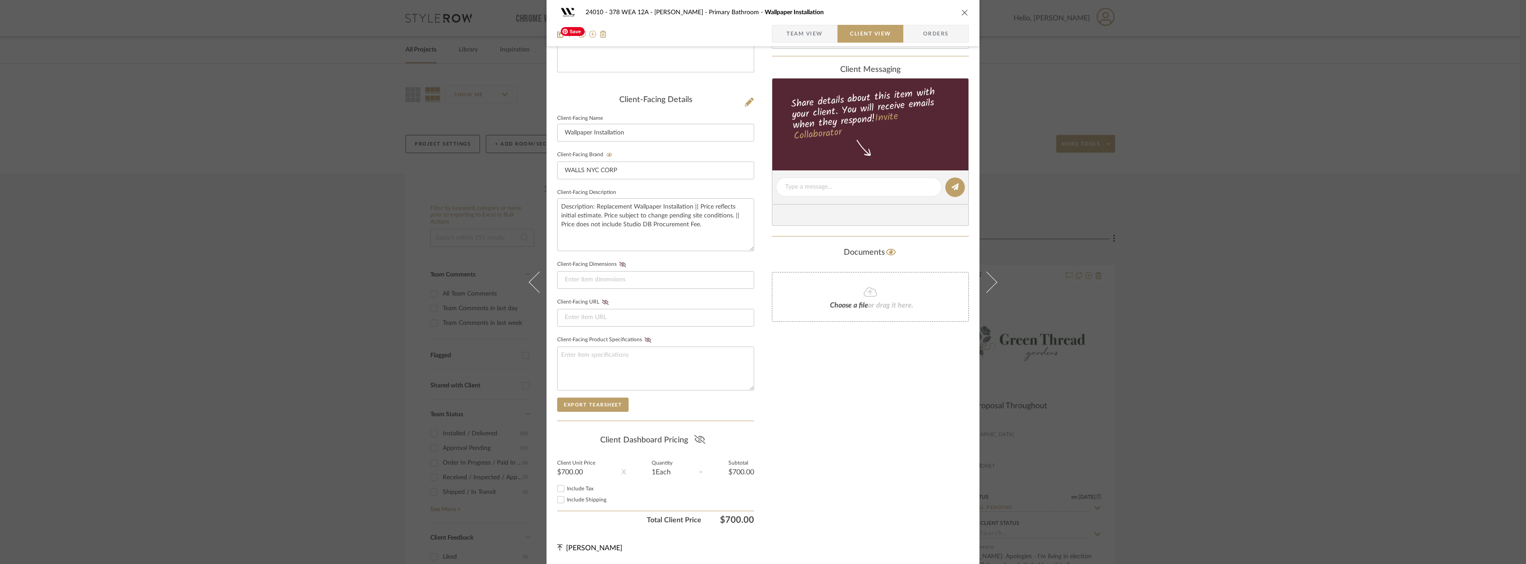
click at [700, 439] on icon at bounding box center [699, 439] width 11 height 9
click at [582, 491] on span "Include Tax" at bounding box center [580, 488] width 27 height 5
click at [566, 491] on input "Include Tax" at bounding box center [560, 488] width 11 height 11
checkbox input "true"
click at [847, 462] on div "Only content on this tab can share to Dashboard. Click eyeball icon to show or …" at bounding box center [870, 203] width 197 height 649
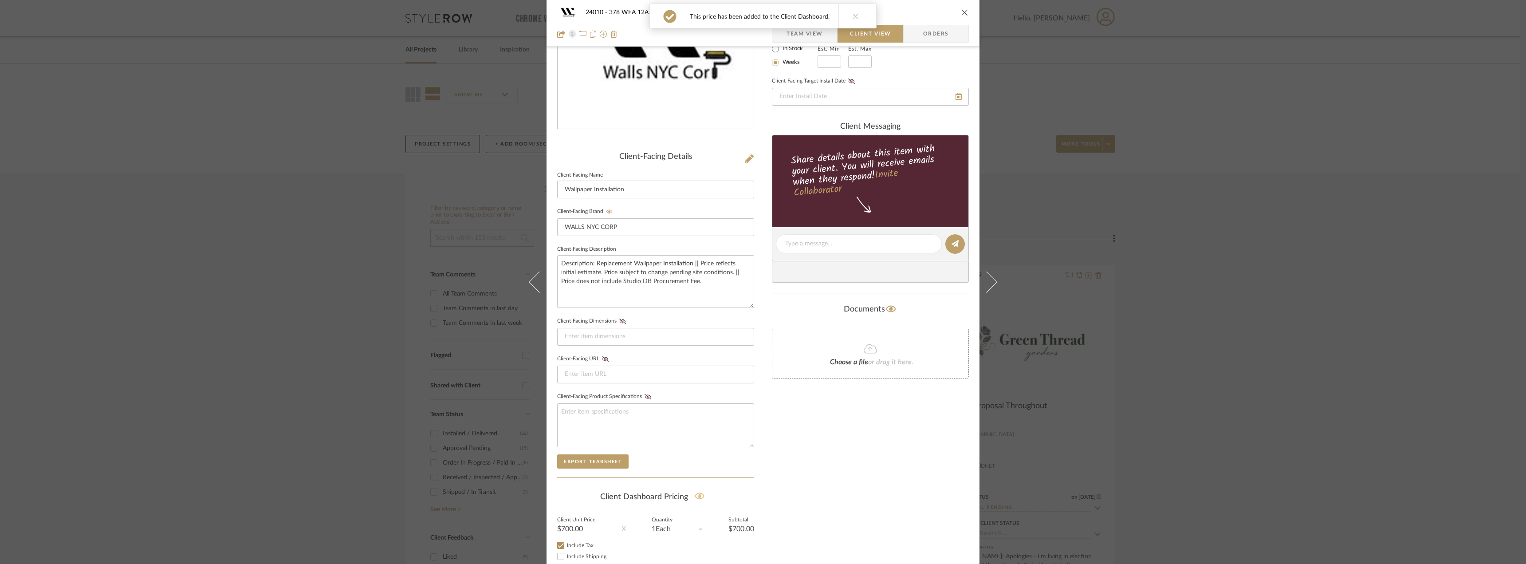
scroll to position [0, 0]
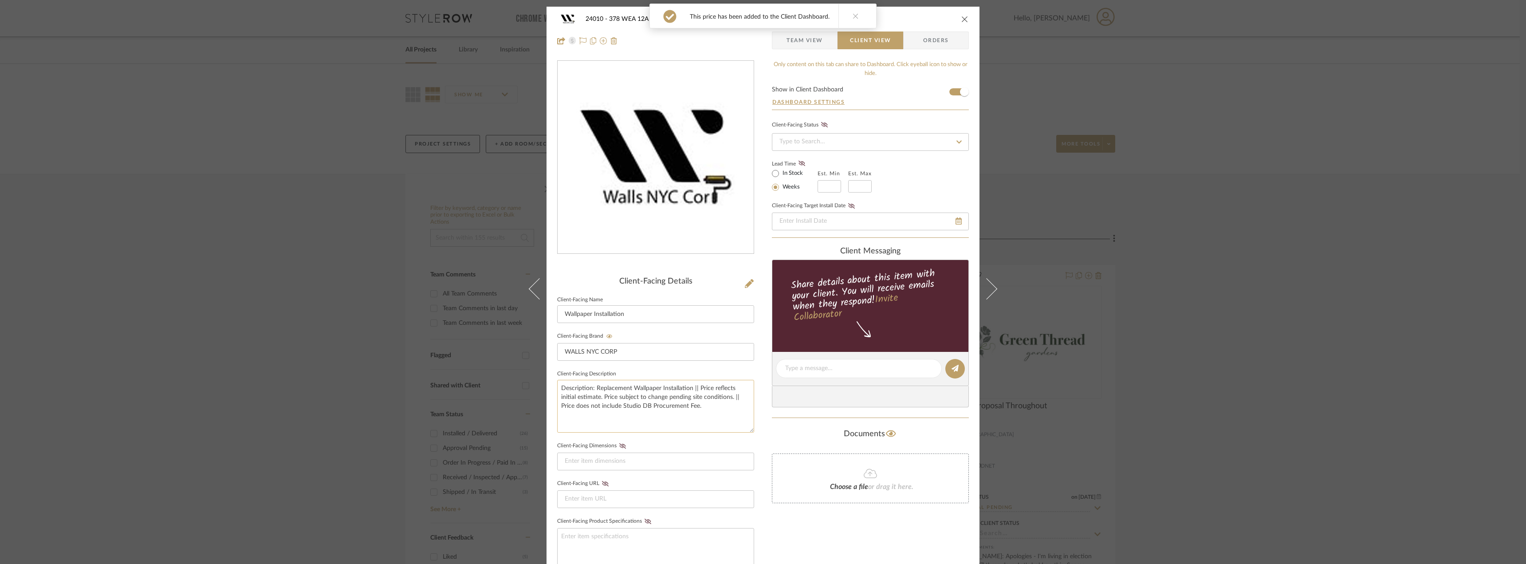
click at [636, 383] on textarea "Description: Replacement Wallpaper Installation || Price reflects initial estim…" at bounding box center [655, 406] width 197 height 53
click at [809, 40] on span "Team View" at bounding box center [805, 40] width 36 height 18
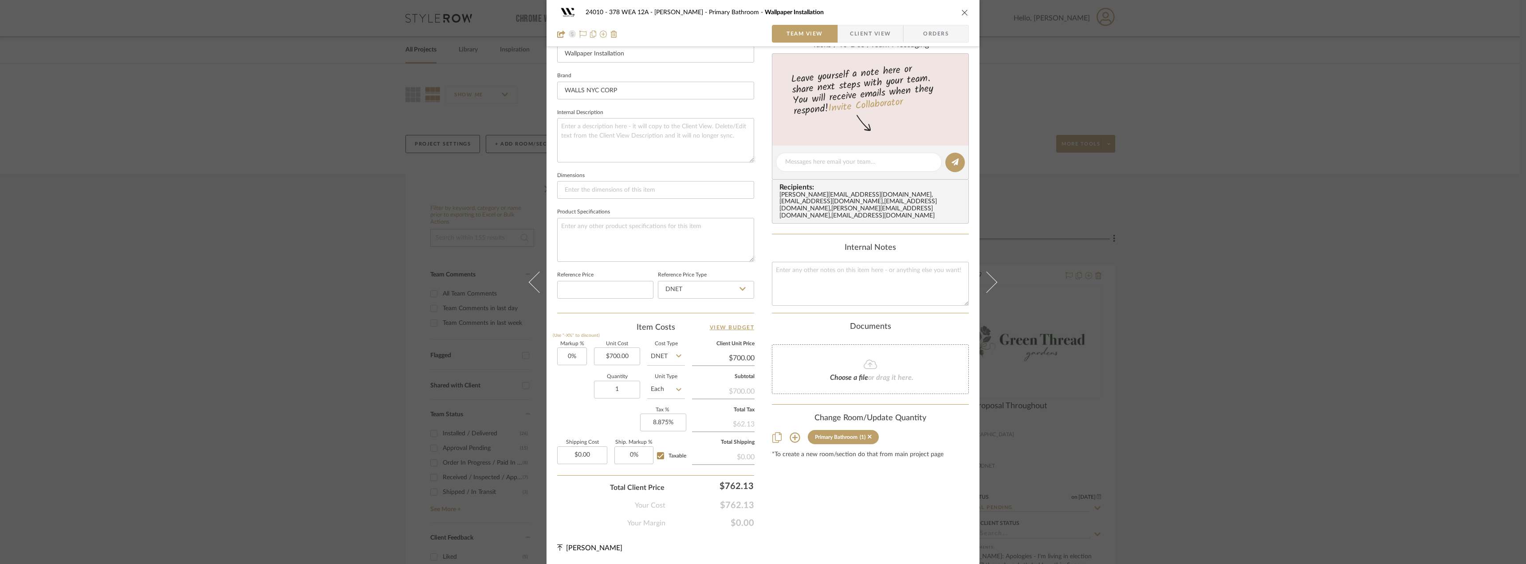
click at [841, 488] on div "Content here copies to Client View - confirm visibility there. Show in Client D…" at bounding box center [870, 164] width 197 height 728
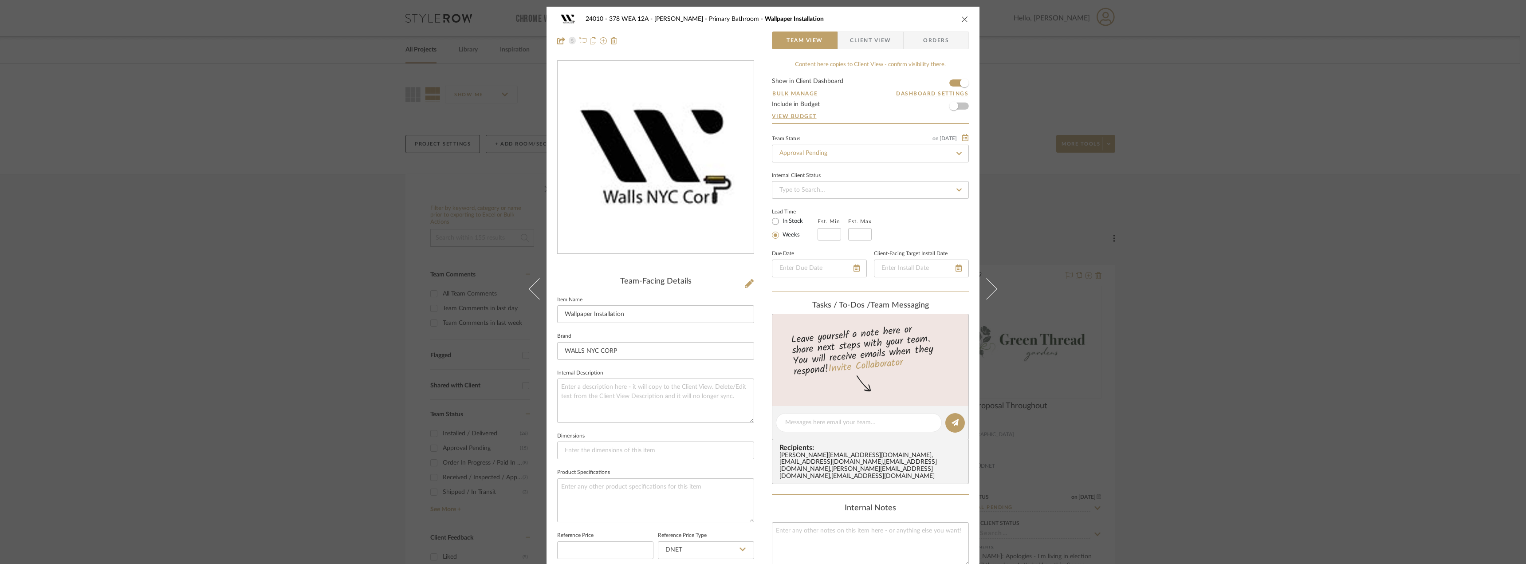
click at [862, 33] on span "Client View" at bounding box center [870, 40] width 41 height 18
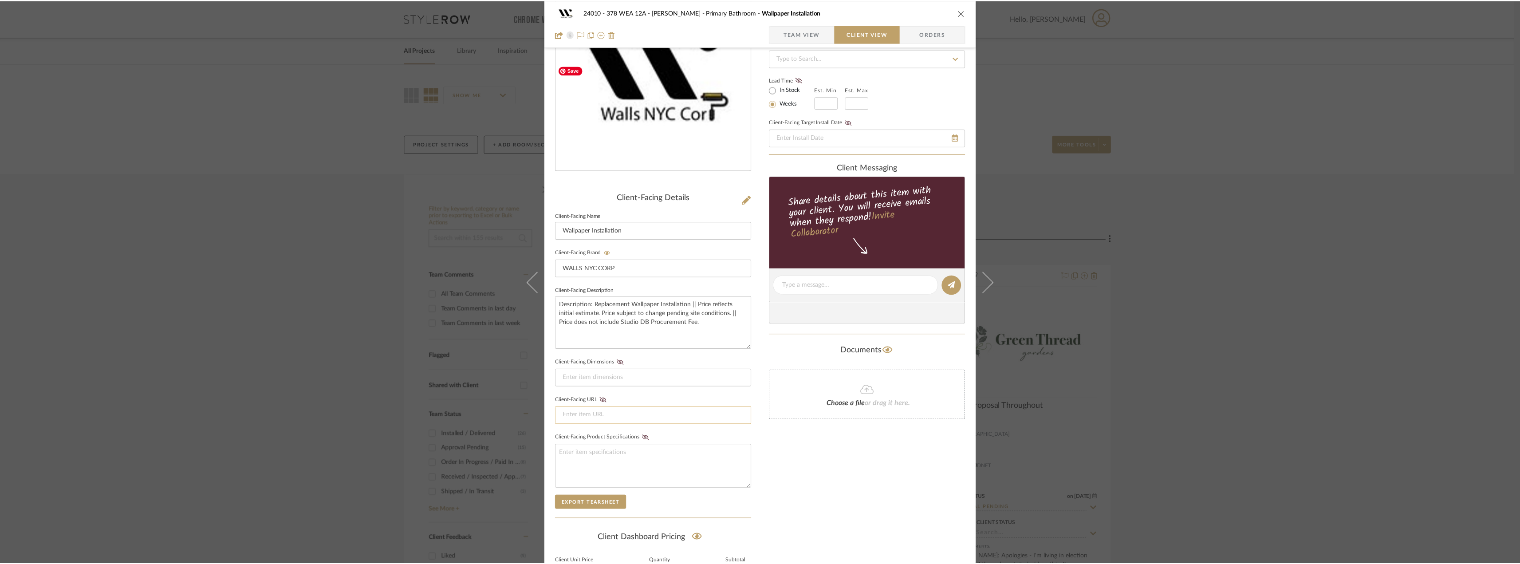
scroll to position [181, 0]
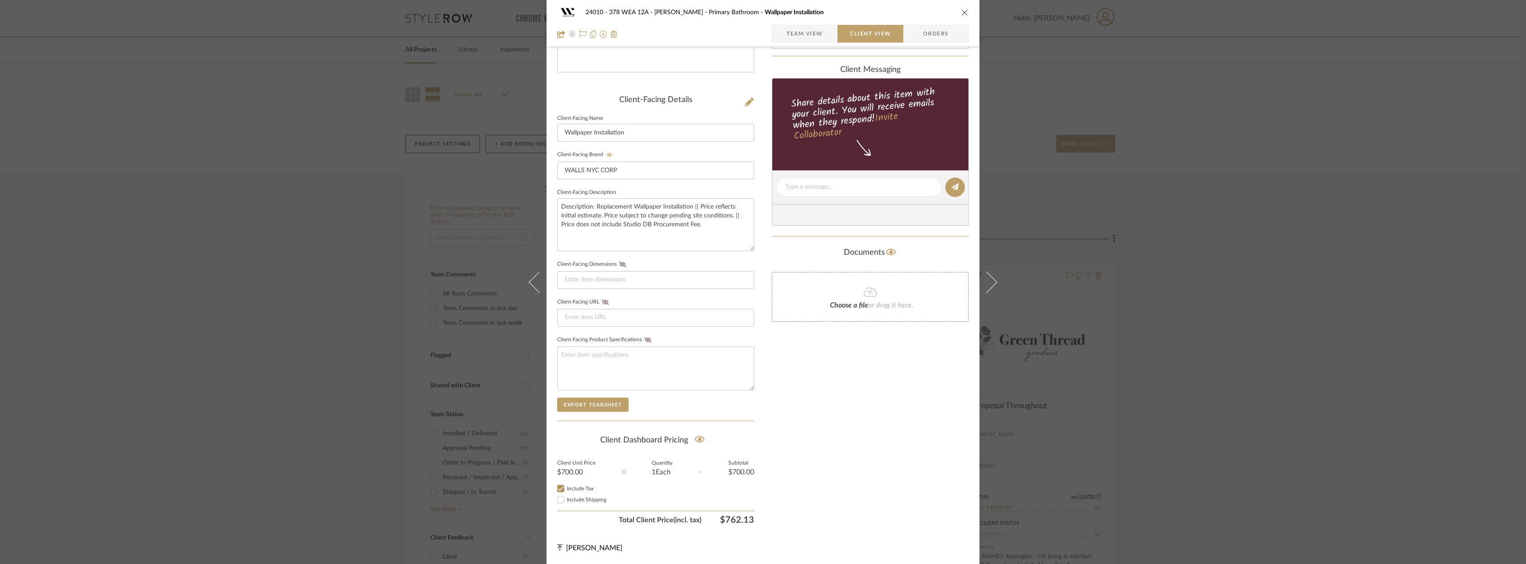
click at [812, 38] on span "Team View" at bounding box center [805, 34] width 36 height 18
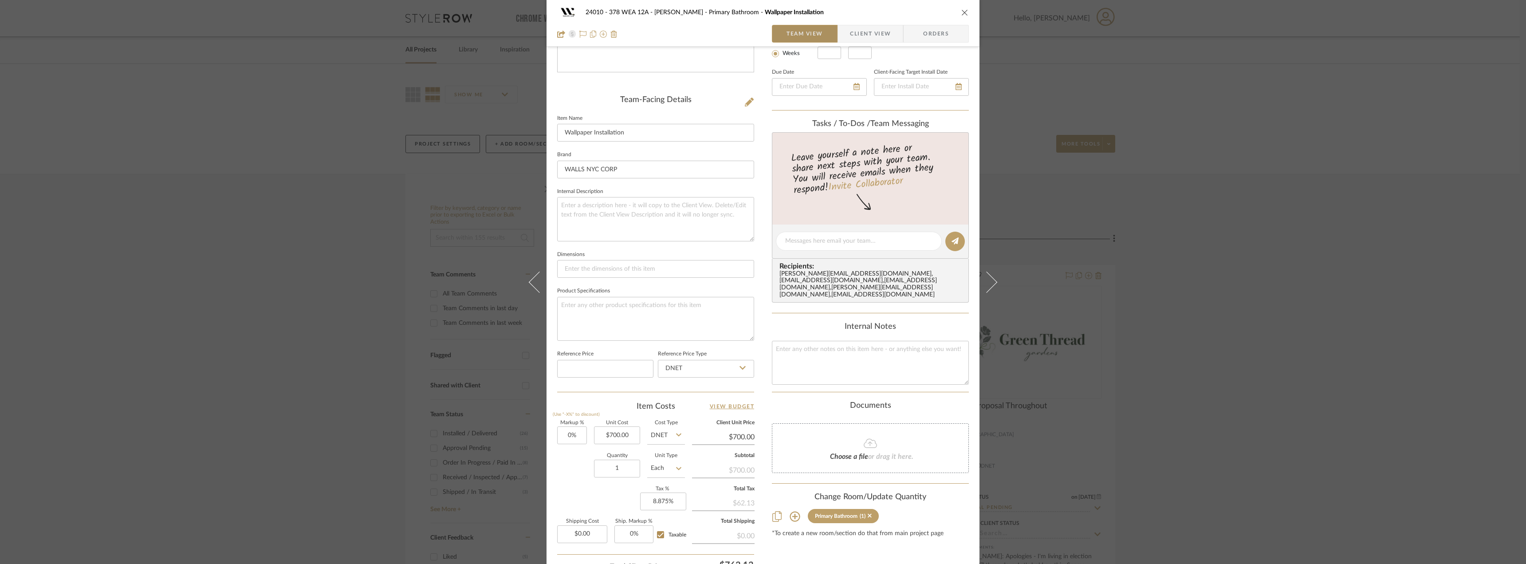
click at [1335, 147] on div "24010 - 378 WEA 12A - Wallace Primary Bathroom Wallpaper Installation Team View…" at bounding box center [763, 282] width 1526 height 564
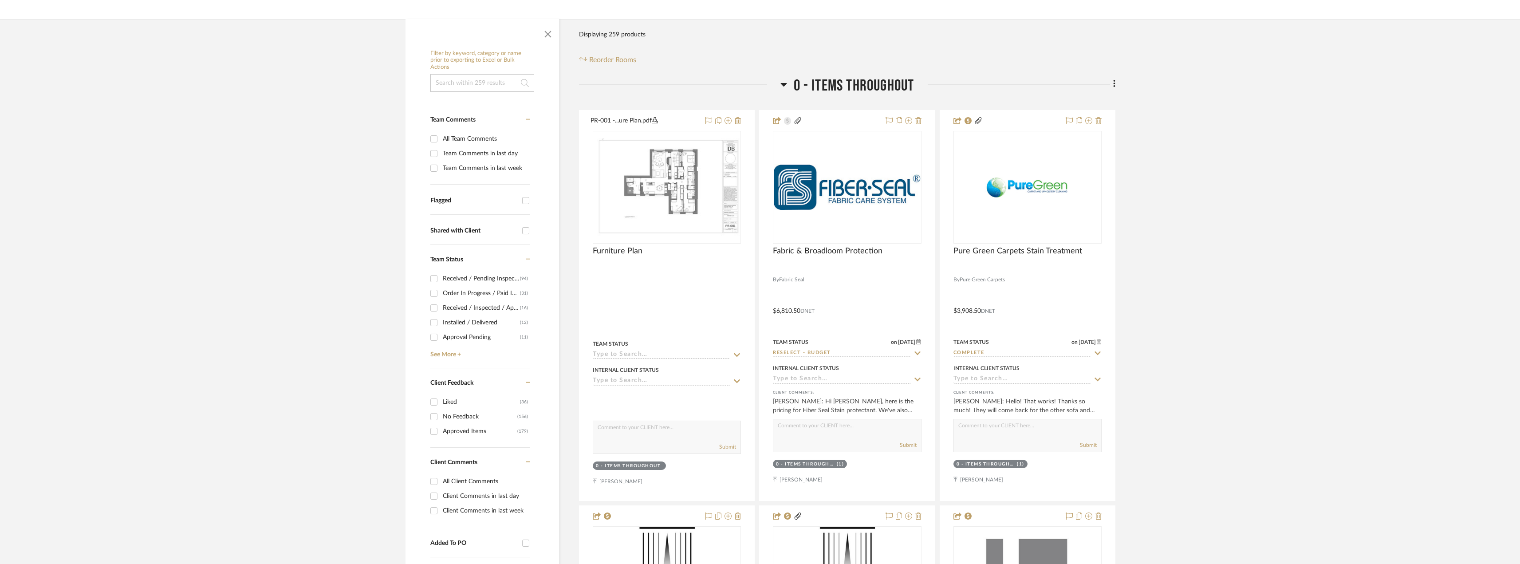
scroll to position [177, 0]
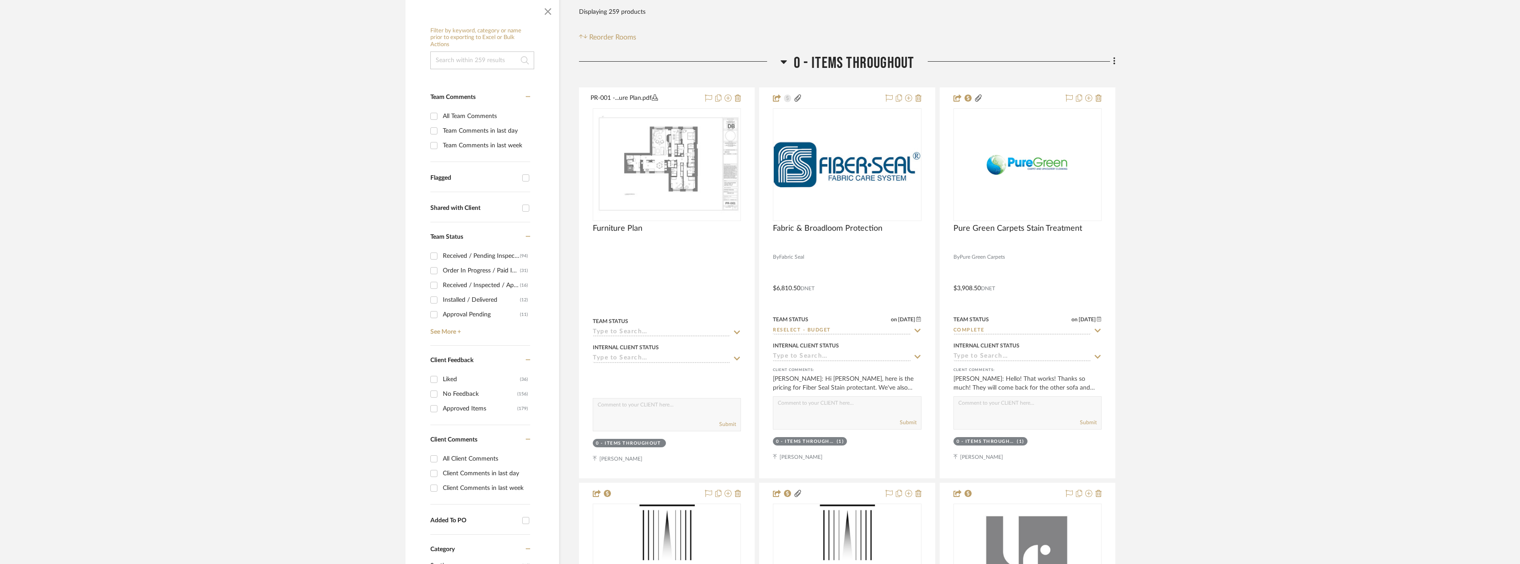
click at [481, 488] on div "Client Comments in last week" at bounding box center [485, 488] width 85 height 14
click at [441, 488] on input "Client Comments in last week" at bounding box center [434, 488] width 14 height 14
checkbox input "true"
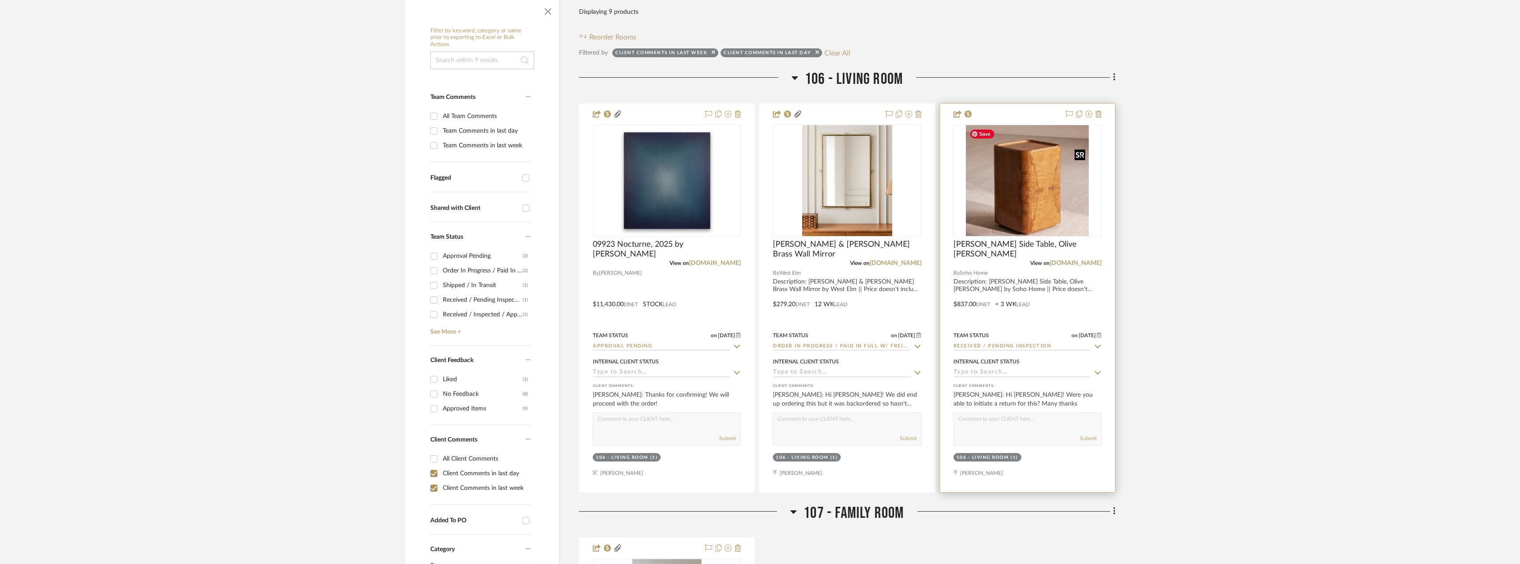
click at [0, 0] on img at bounding box center [0, 0] width 0 height 0
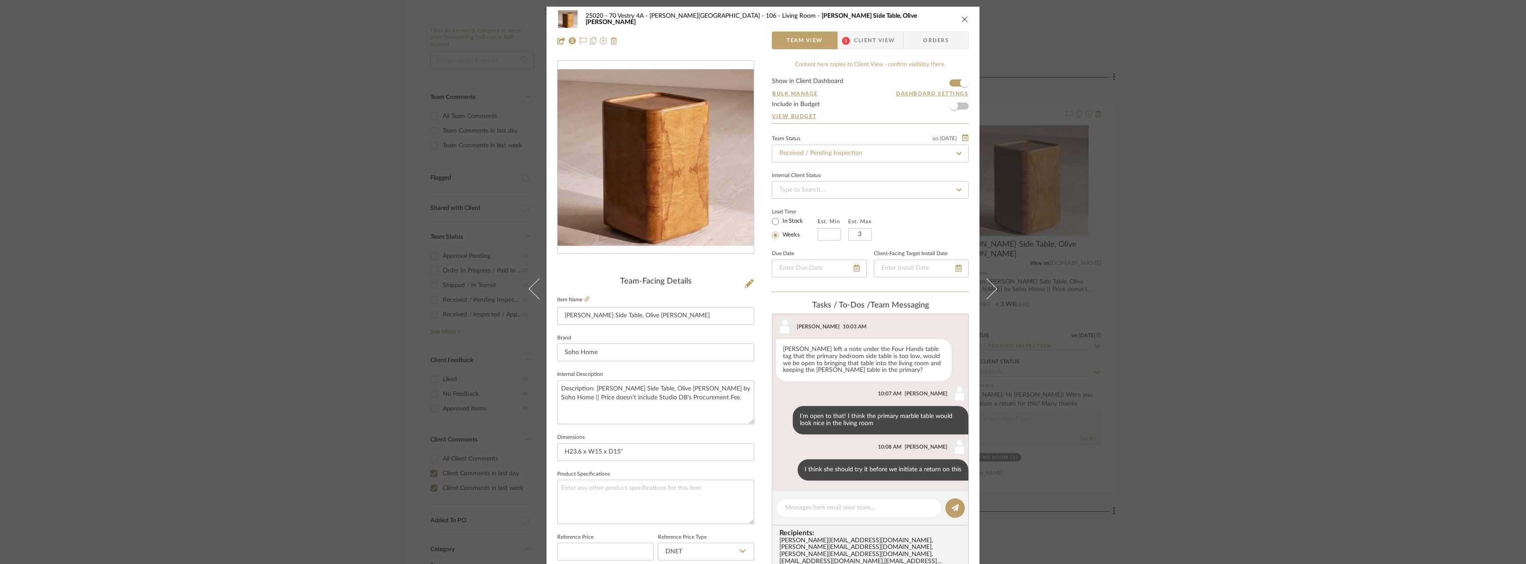
scroll to position [572, 0]
click at [834, 507] on textarea at bounding box center [858, 507] width 147 height 9
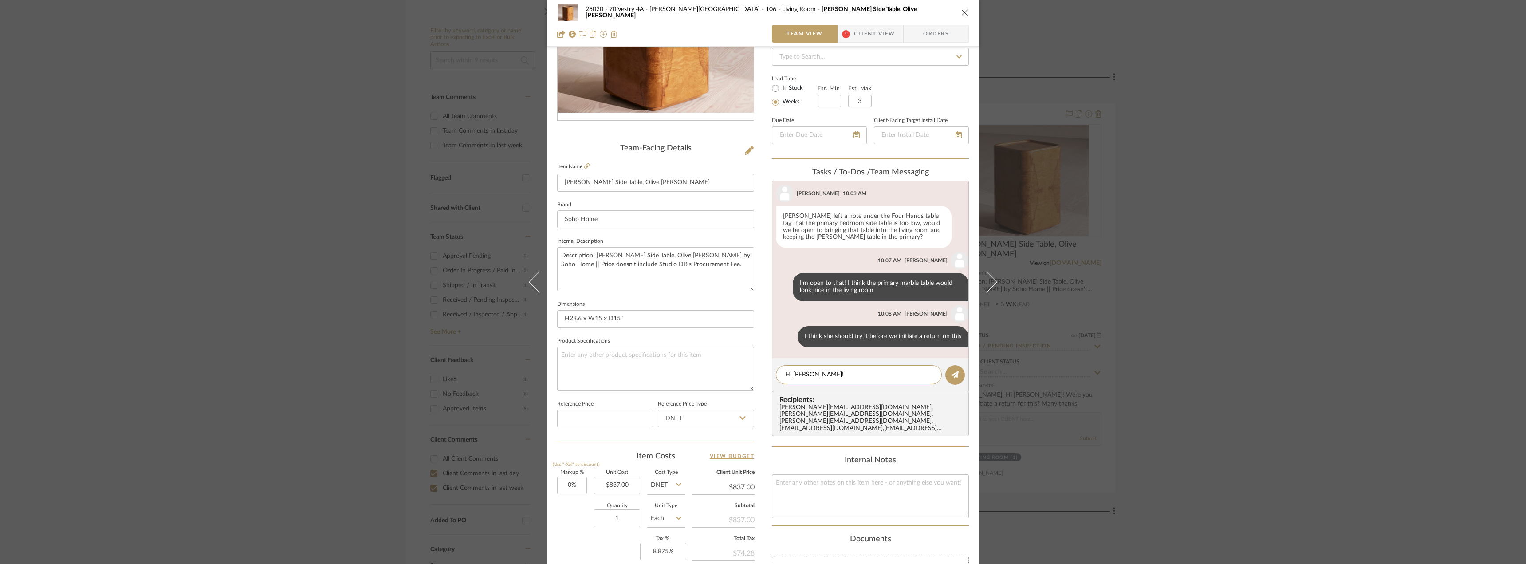
type textarea "Hi Emily!"
click at [124, 156] on div "25020 - 70 Vestry 4A - Grant-Stanleigh 106 - Living Room Dawson Side Table, Oli…" at bounding box center [763, 282] width 1526 height 564
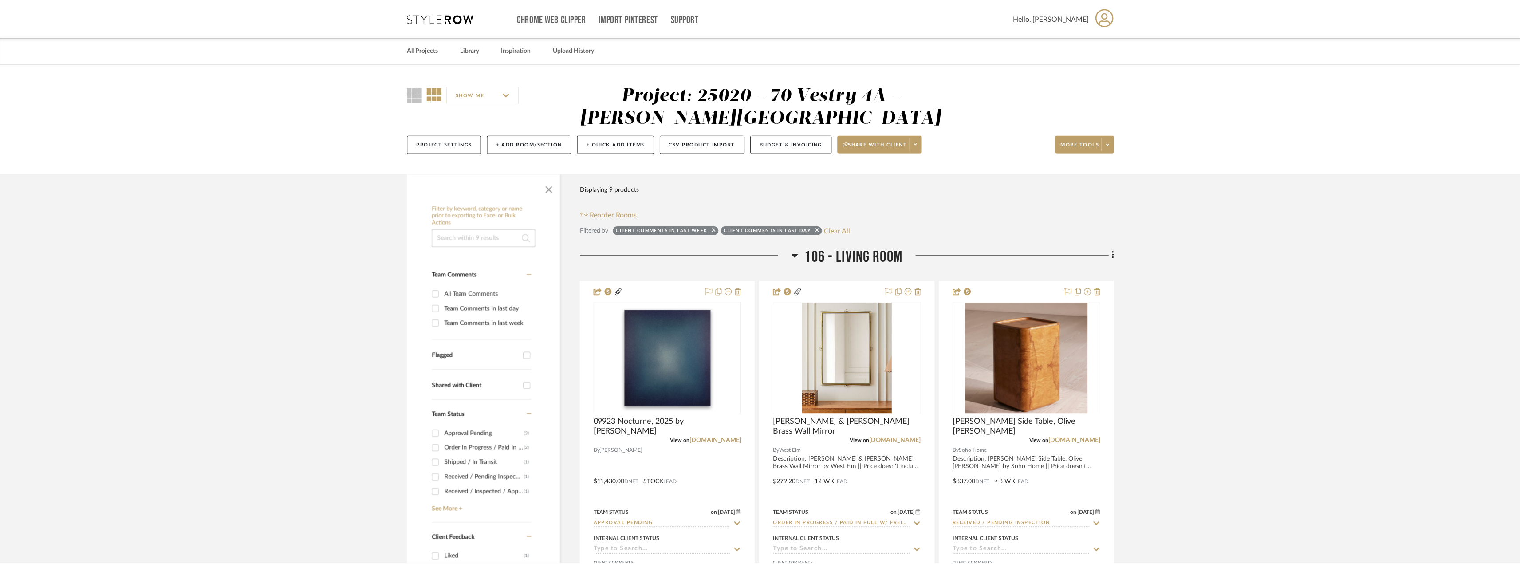
scroll to position [177, 0]
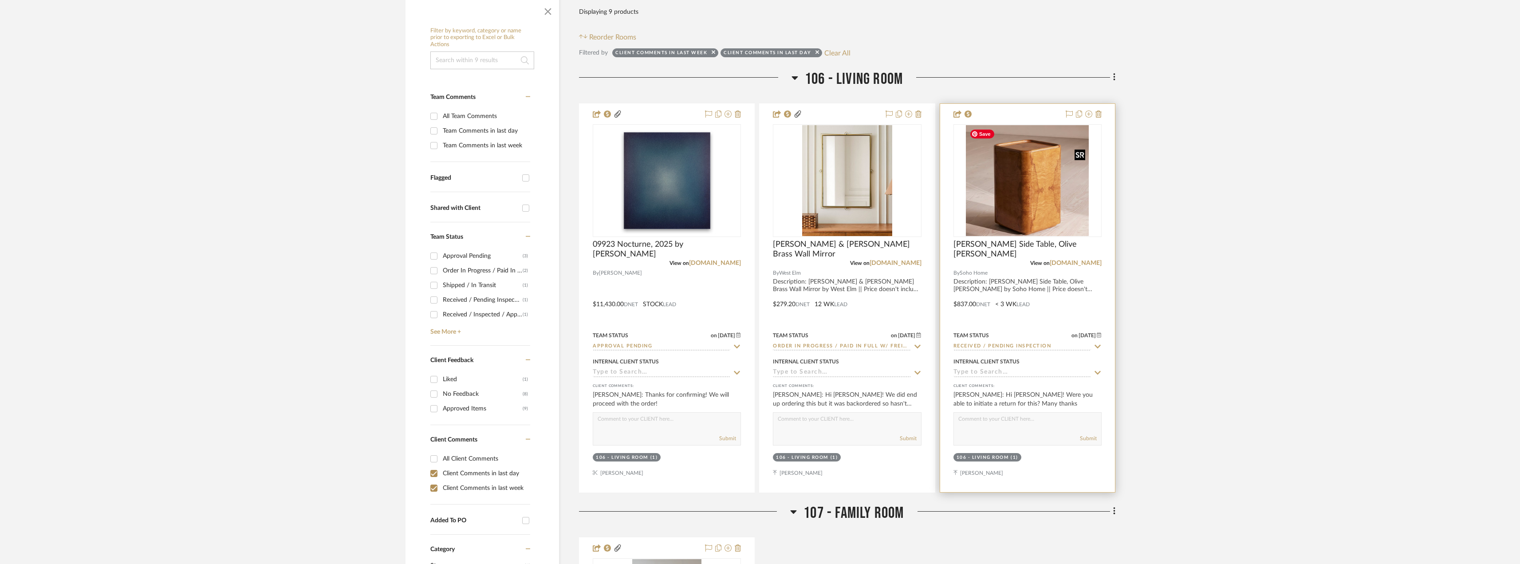
click at [1063, 205] on img "0" at bounding box center [1027, 180] width 123 height 111
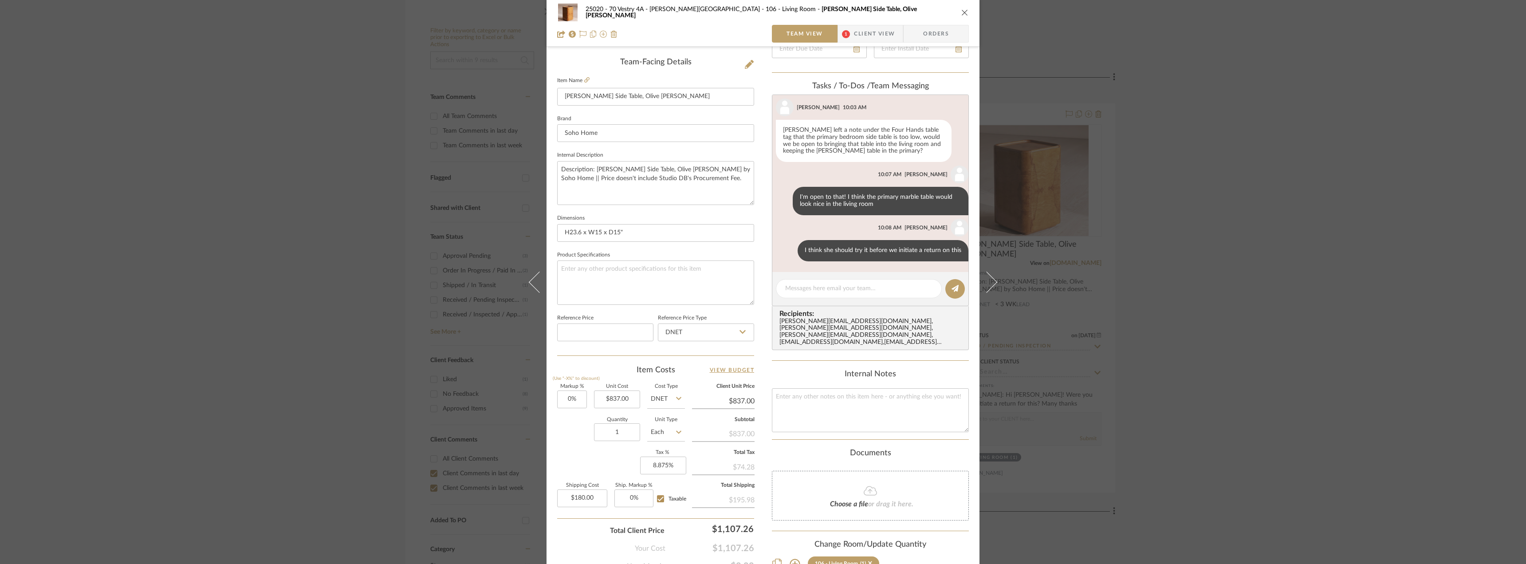
scroll to position [222, 0]
click at [1202, 378] on div "25020 - 70 Vestry 4A - Grant-Stanleigh 106 - Living Room Dawson Side Table, Oli…" at bounding box center [763, 282] width 1526 height 564
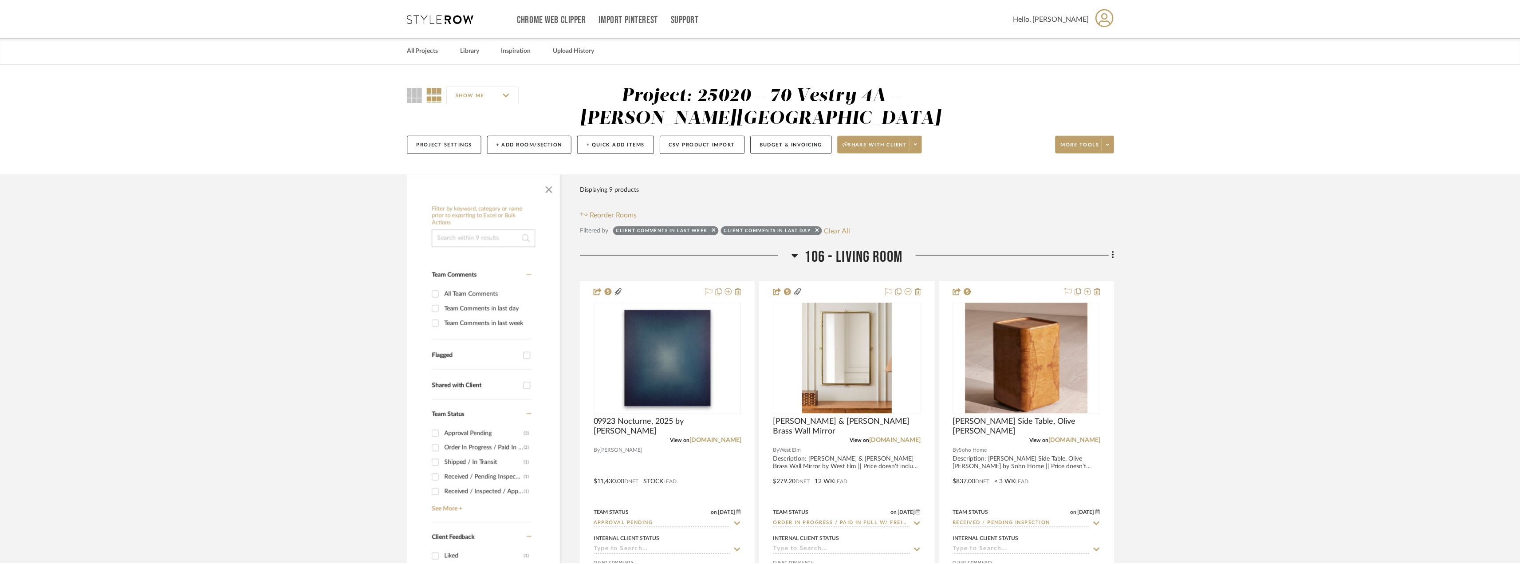
scroll to position [177, 0]
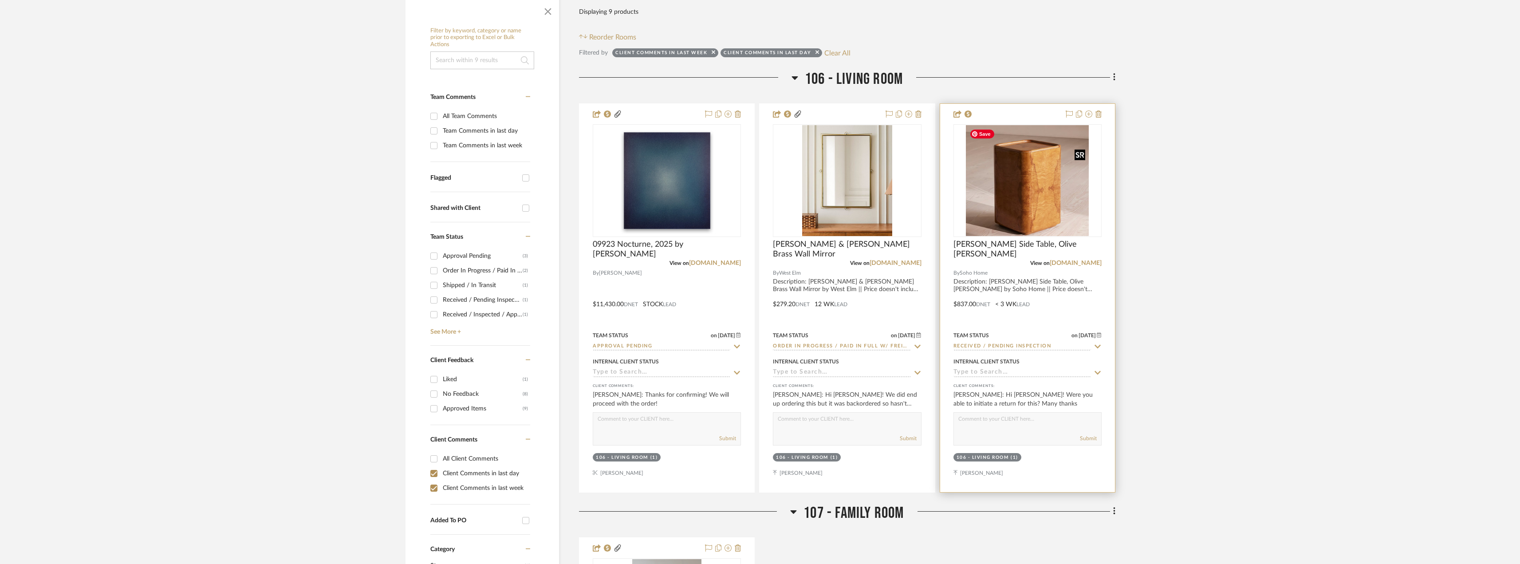
click at [1023, 197] on img "0" at bounding box center [1027, 180] width 123 height 111
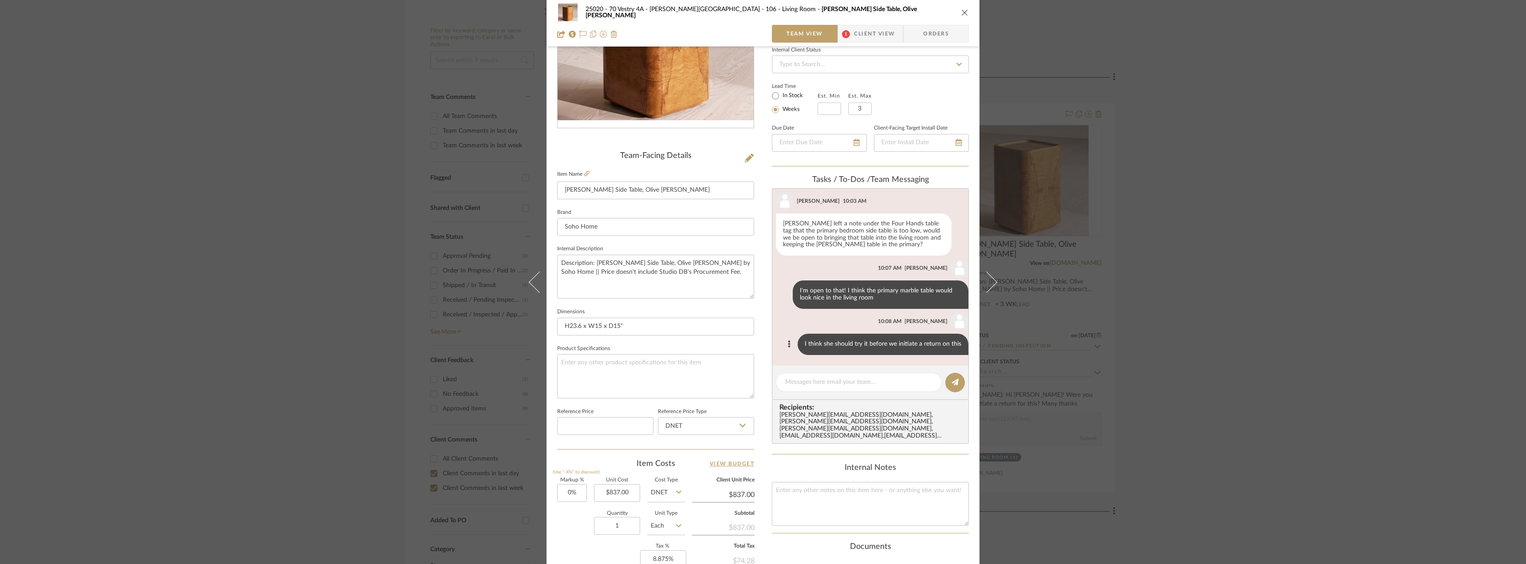
scroll to position [133, 0]
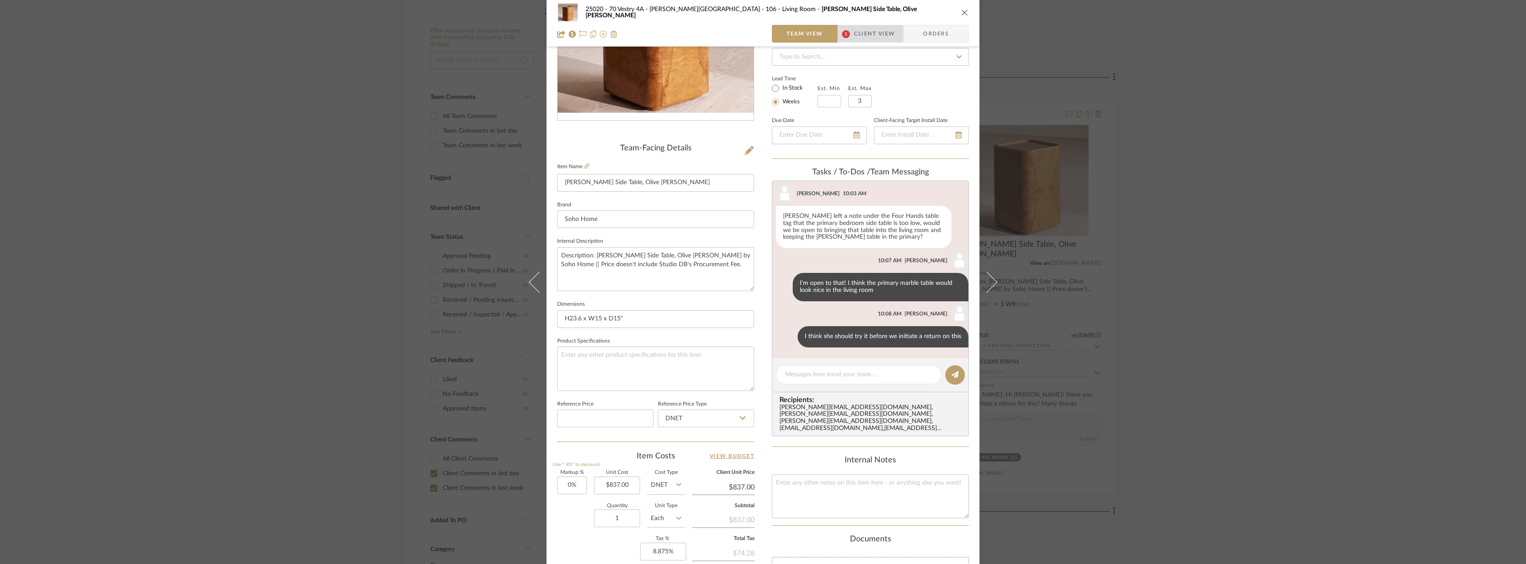
click at [860, 38] on span "Client View" at bounding box center [874, 34] width 41 height 18
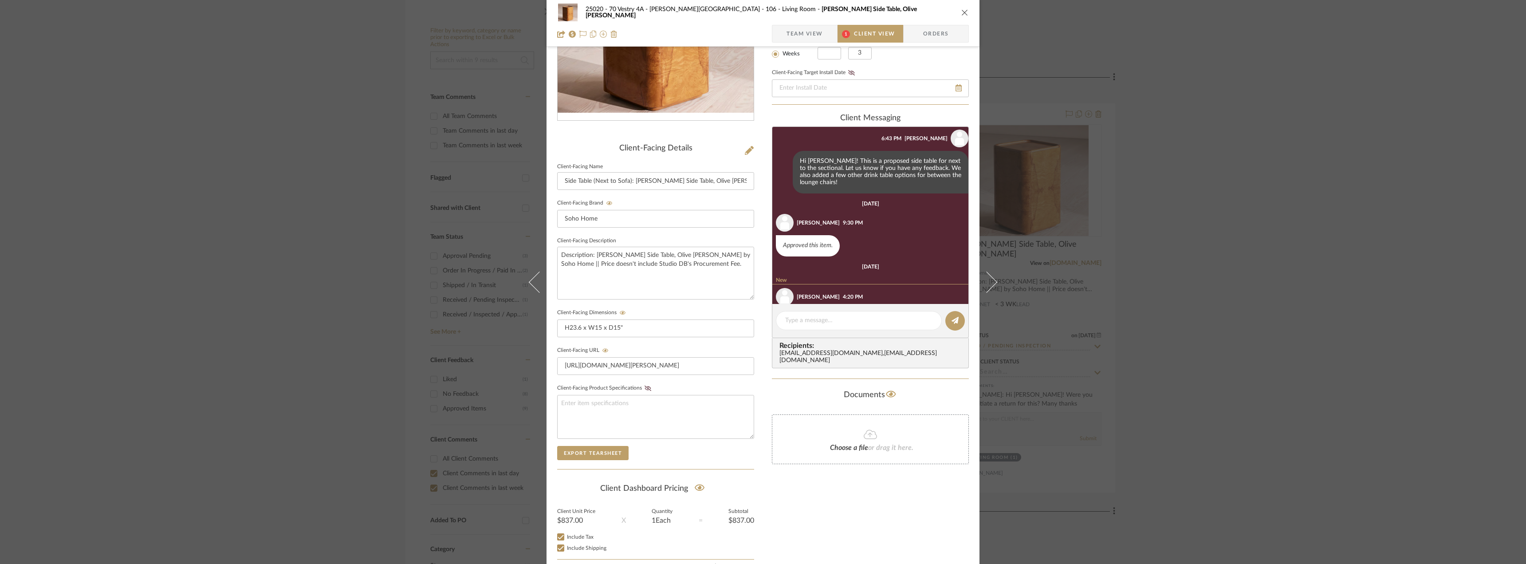
scroll to position [62, 0]
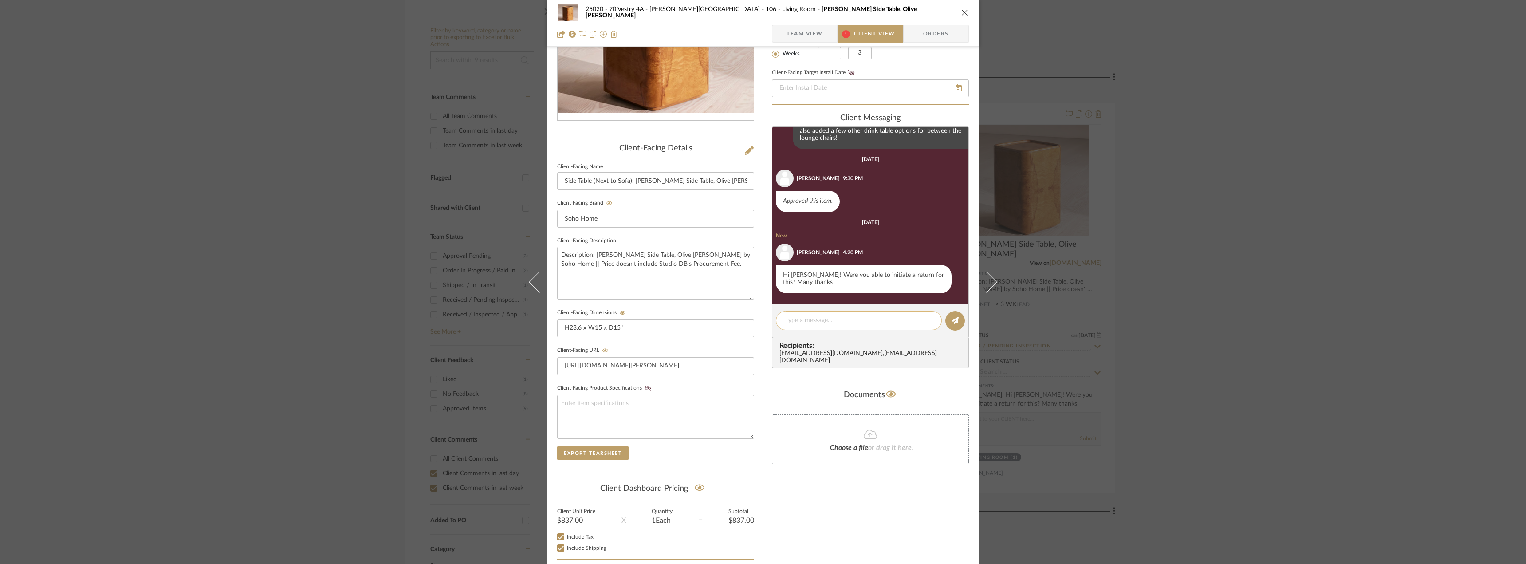
click at [811, 318] on textarea at bounding box center [858, 320] width 147 height 9
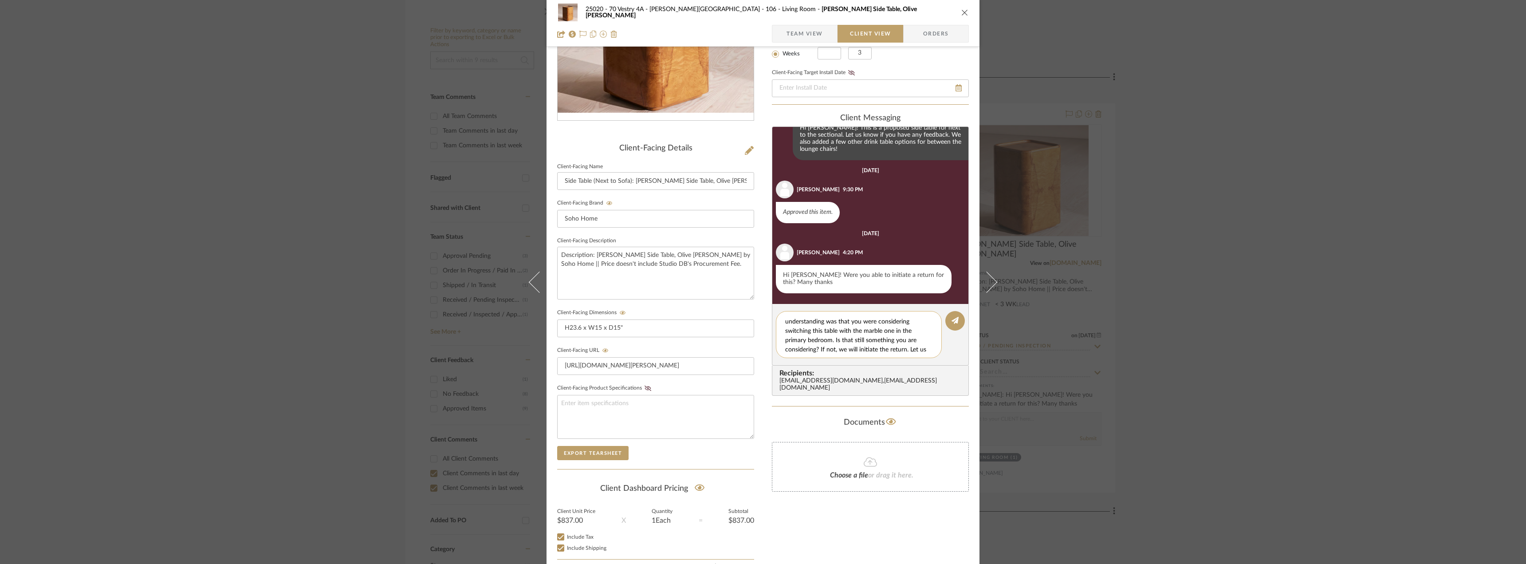
scroll to position [17, 0]
type textarea "Hi Emily! We haven't yet, our understanding was that you were considering switc…"
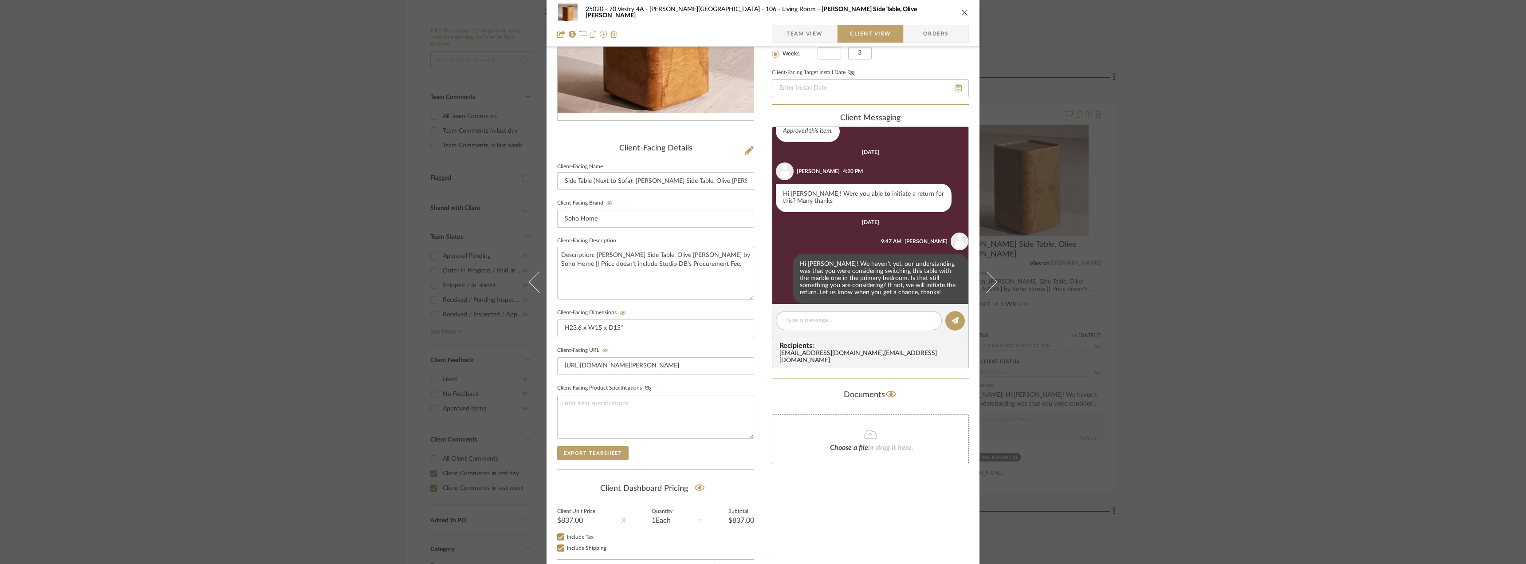
scroll to position [142, 0]
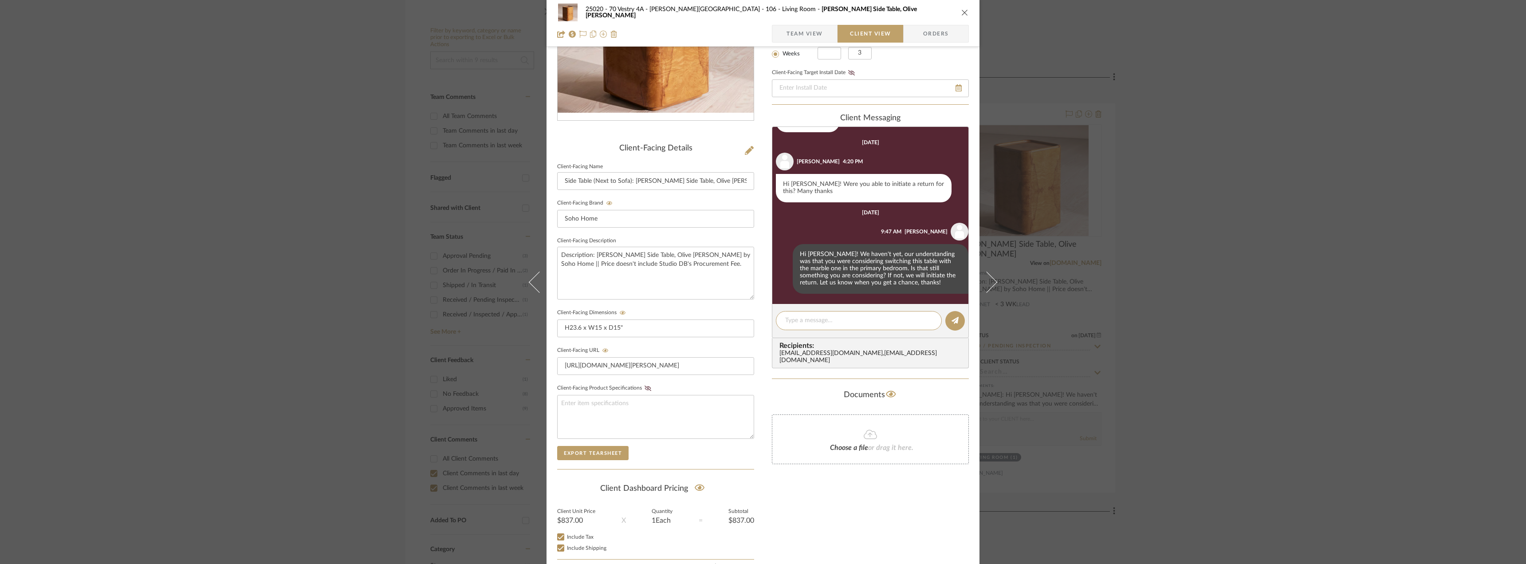
click at [1252, 347] on div "25020 - 70 Vestry 4A - Grant-Stanleigh 106 - Living Room Dawson Side Table, Oli…" at bounding box center [763, 282] width 1526 height 564
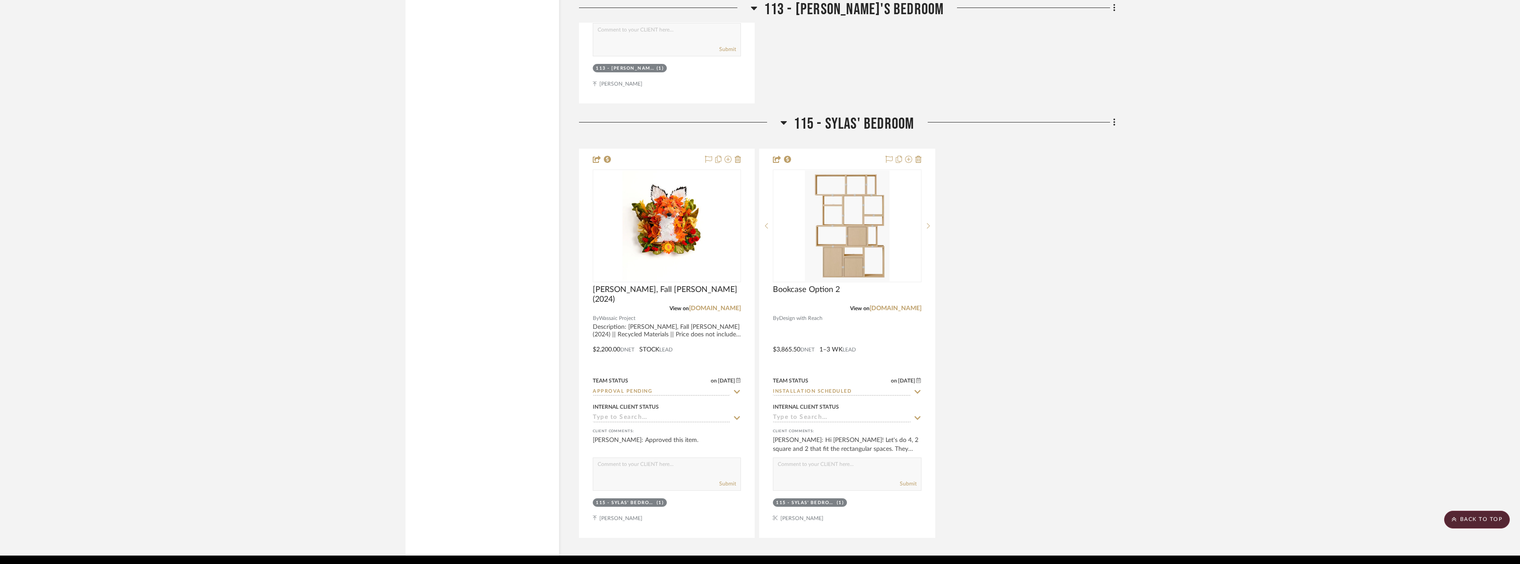
scroll to position [2307, 0]
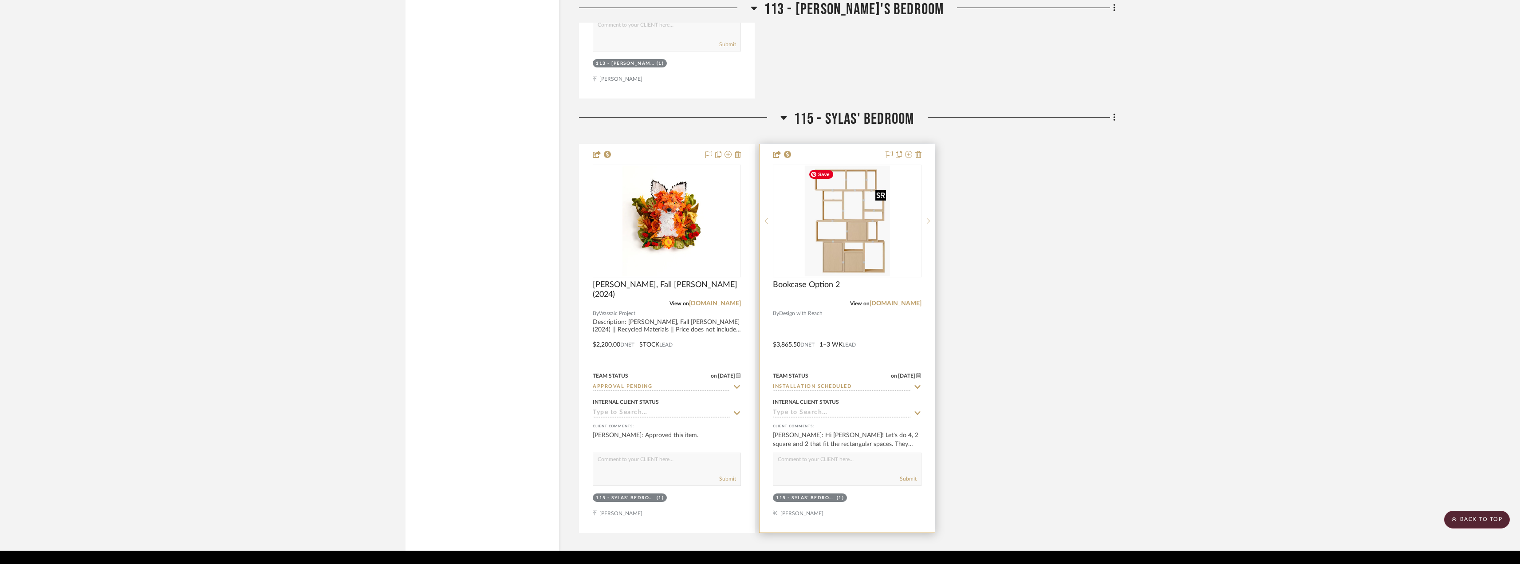
click at [865, 209] on img "0" at bounding box center [847, 220] width 85 height 111
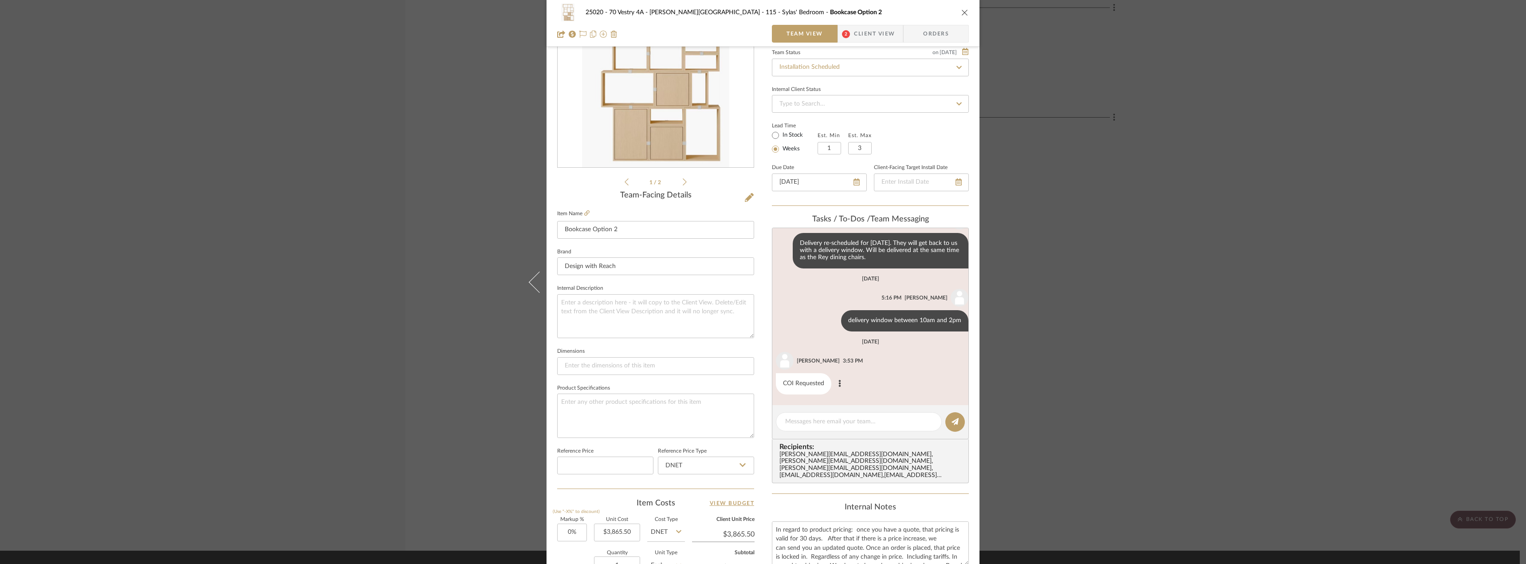
scroll to position [89, 0]
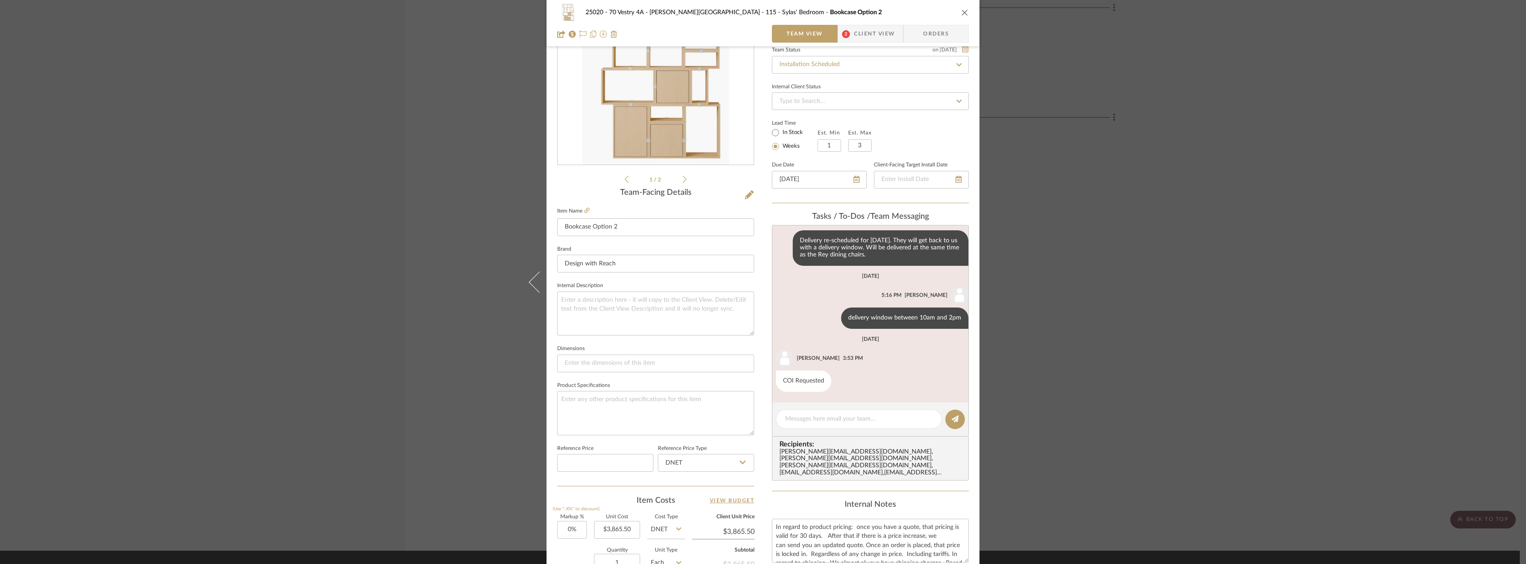
click at [868, 40] on span "Client View" at bounding box center [874, 34] width 41 height 18
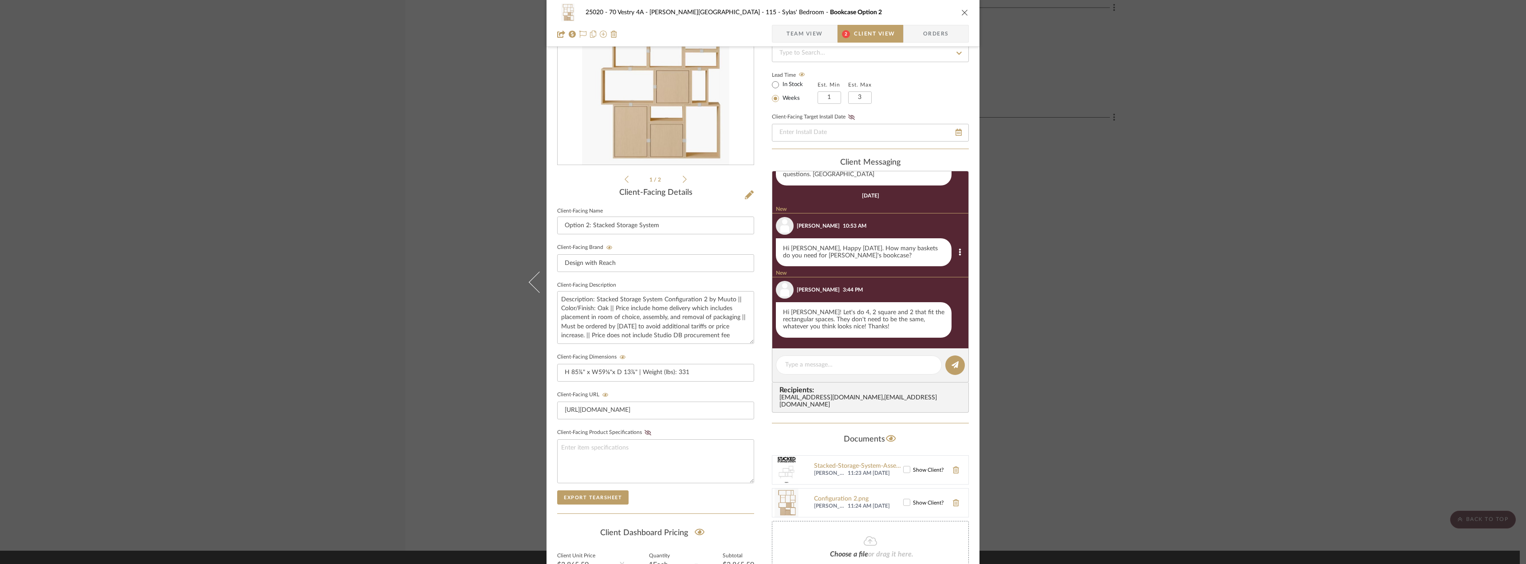
scroll to position [617, 0]
click at [1134, 236] on div "25020 - 70 Vestry 4A - Grant-Stanleigh 115 - Sylas' Bedroom Bookcase Option 2 T…" at bounding box center [763, 282] width 1526 height 564
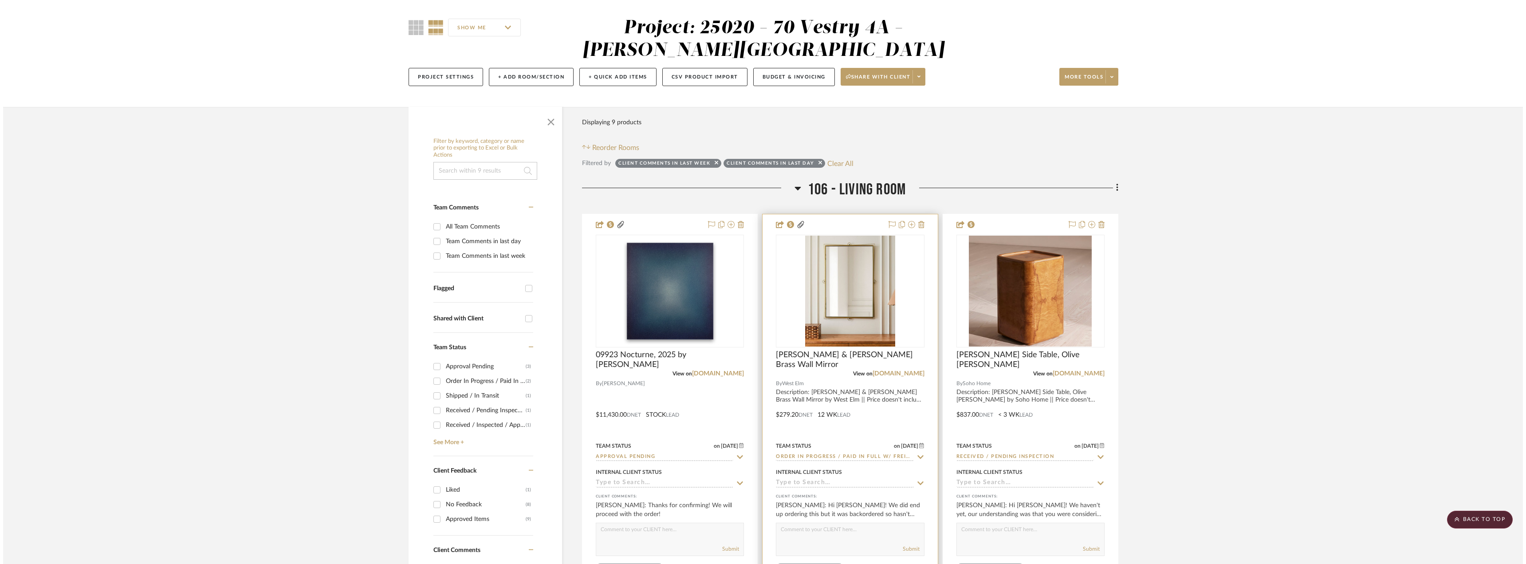
scroll to position [0, 0]
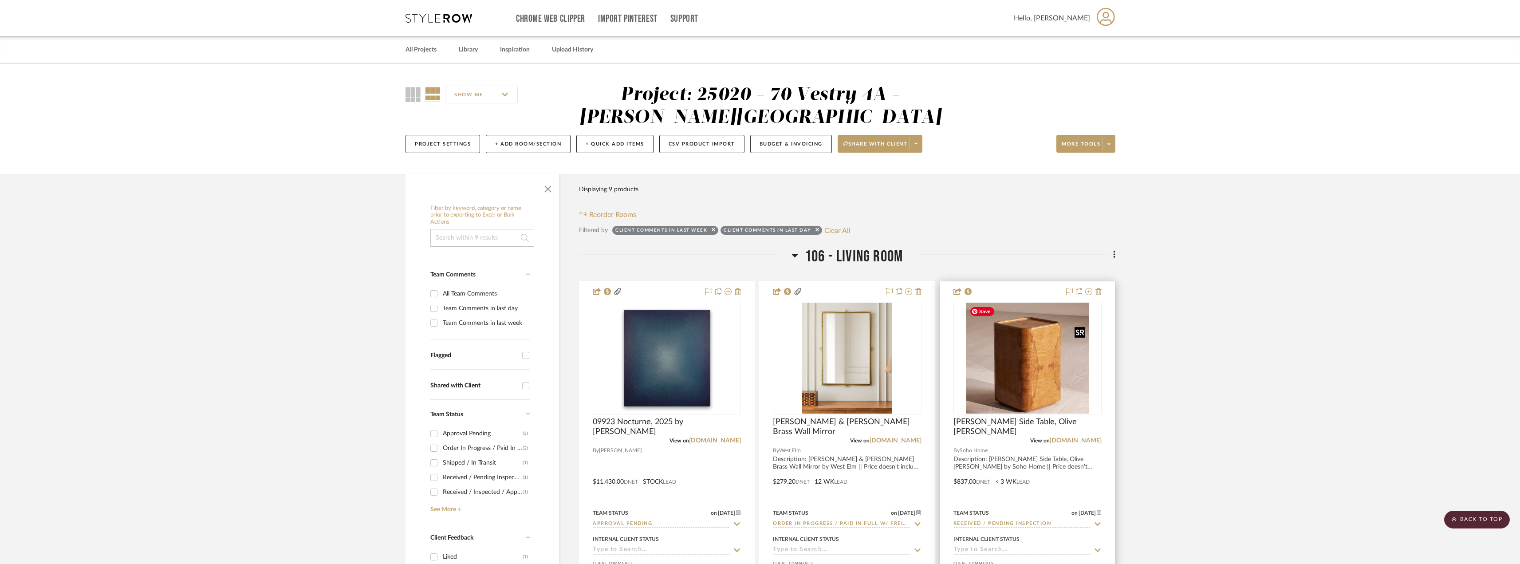
click at [989, 393] on img "0" at bounding box center [1027, 358] width 123 height 111
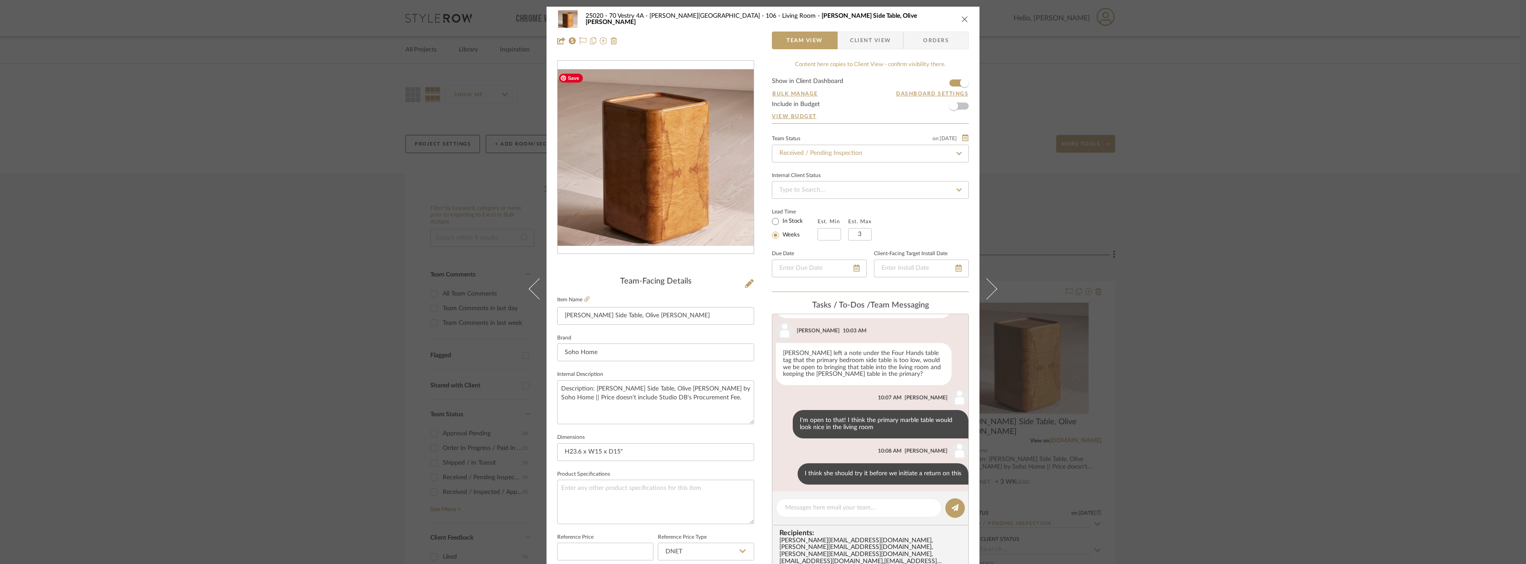
scroll to position [572, 0]
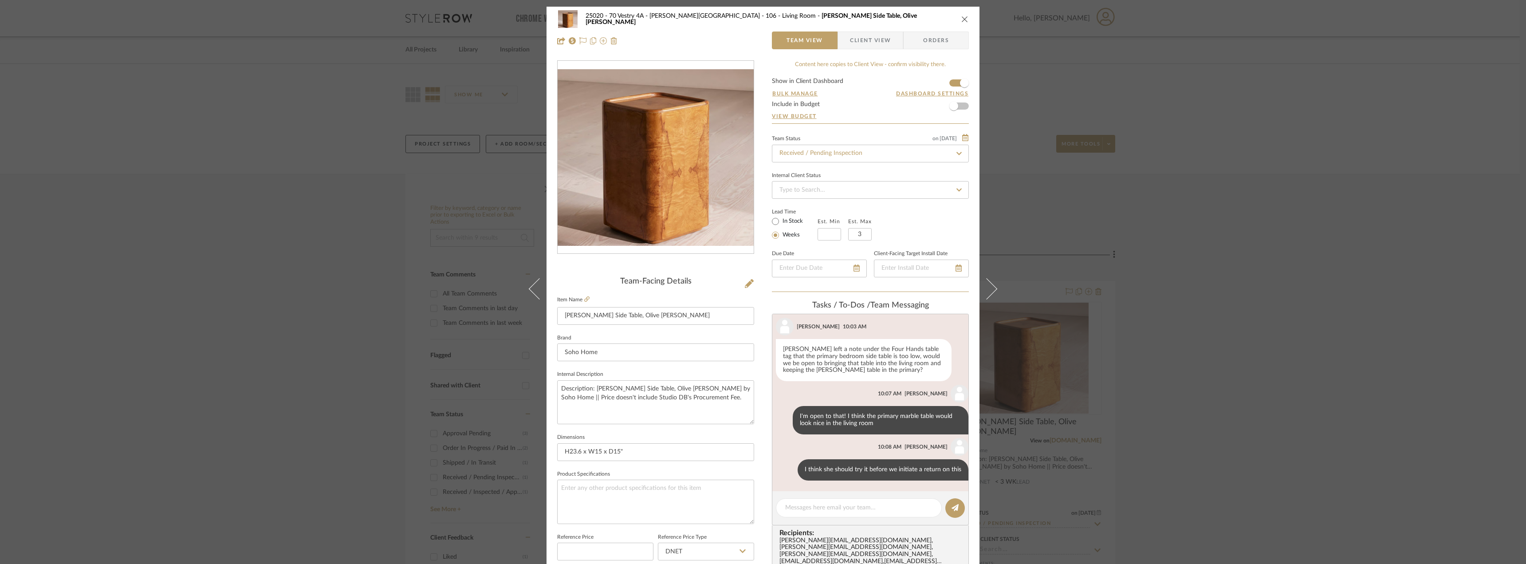
click at [858, 38] on span "Client View" at bounding box center [870, 40] width 41 height 18
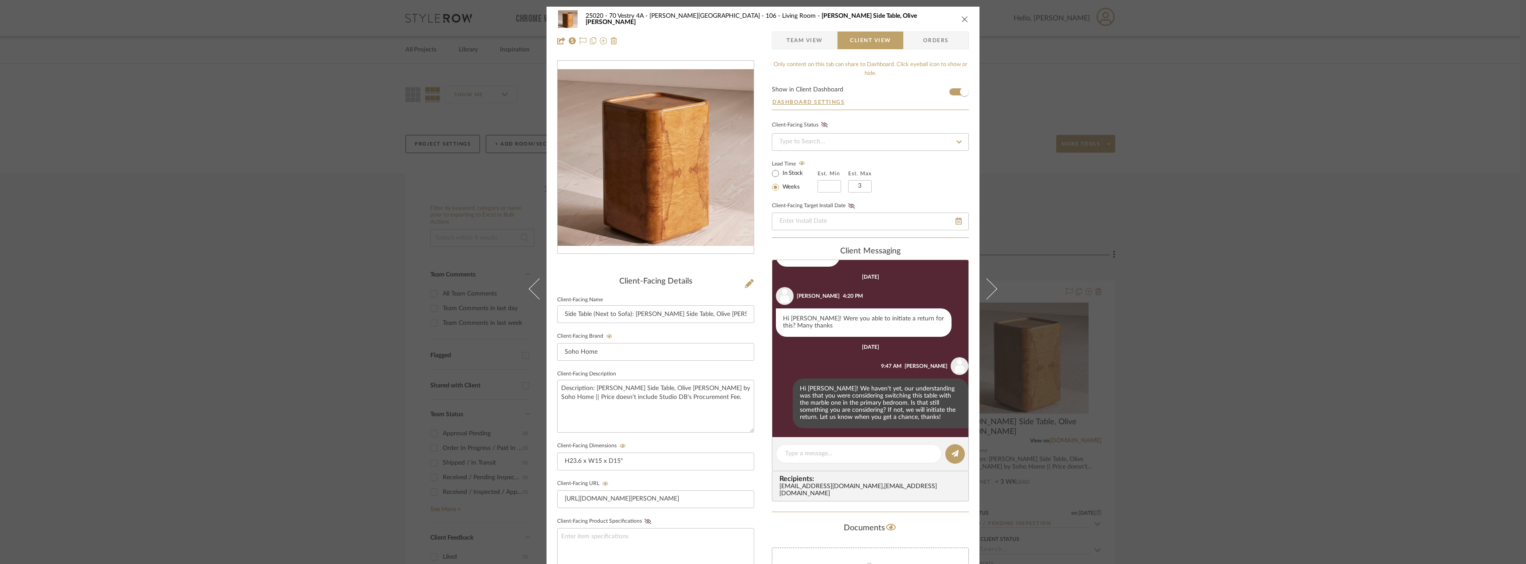
scroll to position [142, 0]
click at [824, 452] on textarea at bounding box center [858, 453] width 147 height 9
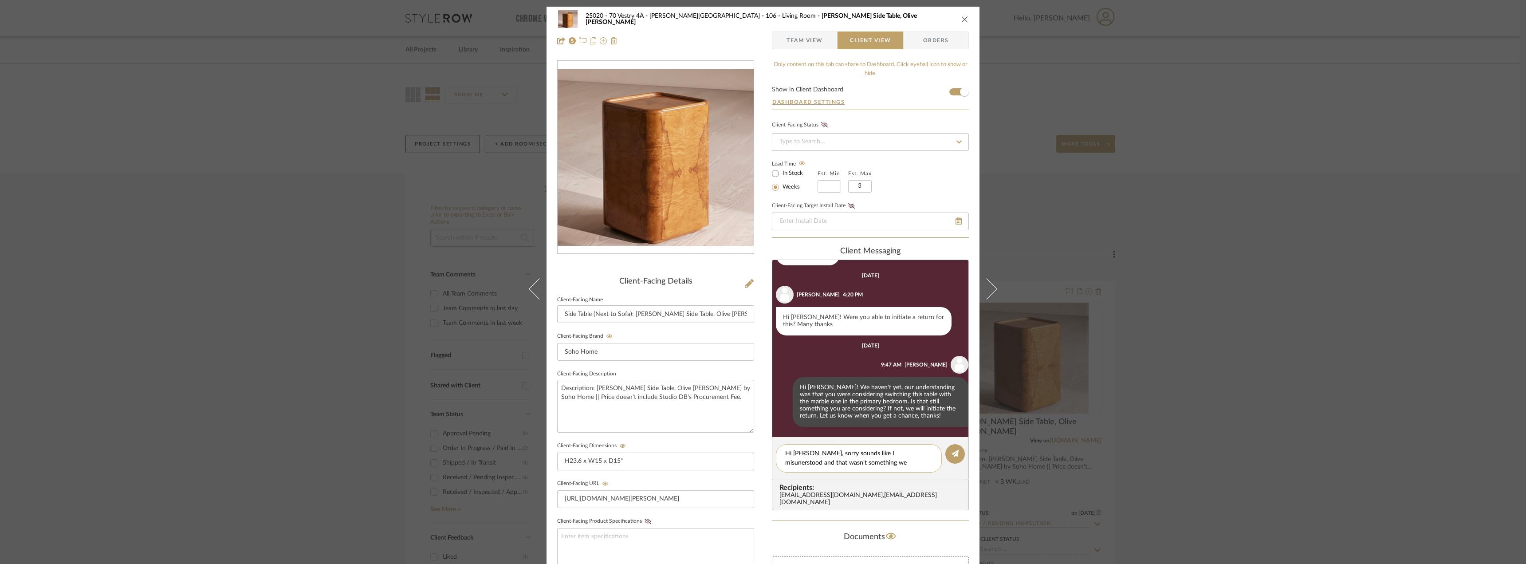
click at [874, 450] on textarea "Hi Emily, sorry sounds like I misunerstood and that wasn't something we discuss…" at bounding box center [858, 458] width 147 height 19
click at [885, 461] on textarea "Hi Emily, sorry sounds like I misunderstood and that wasn't something we discus…" at bounding box center [858, 458] width 147 height 19
type textarea "Hi Emily, sorry sounds like I misunderstood and that wasn't something we discus…"
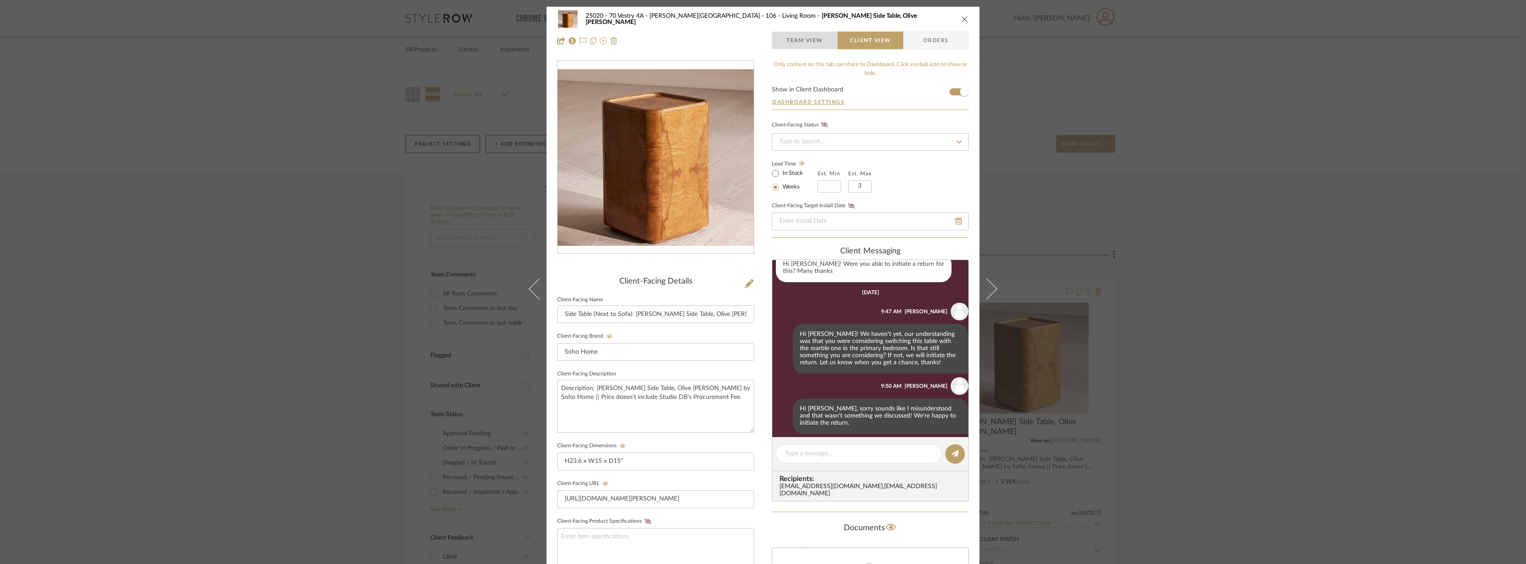
click at [819, 37] on span "Team View" at bounding box center [805, 40] width 36 height 18
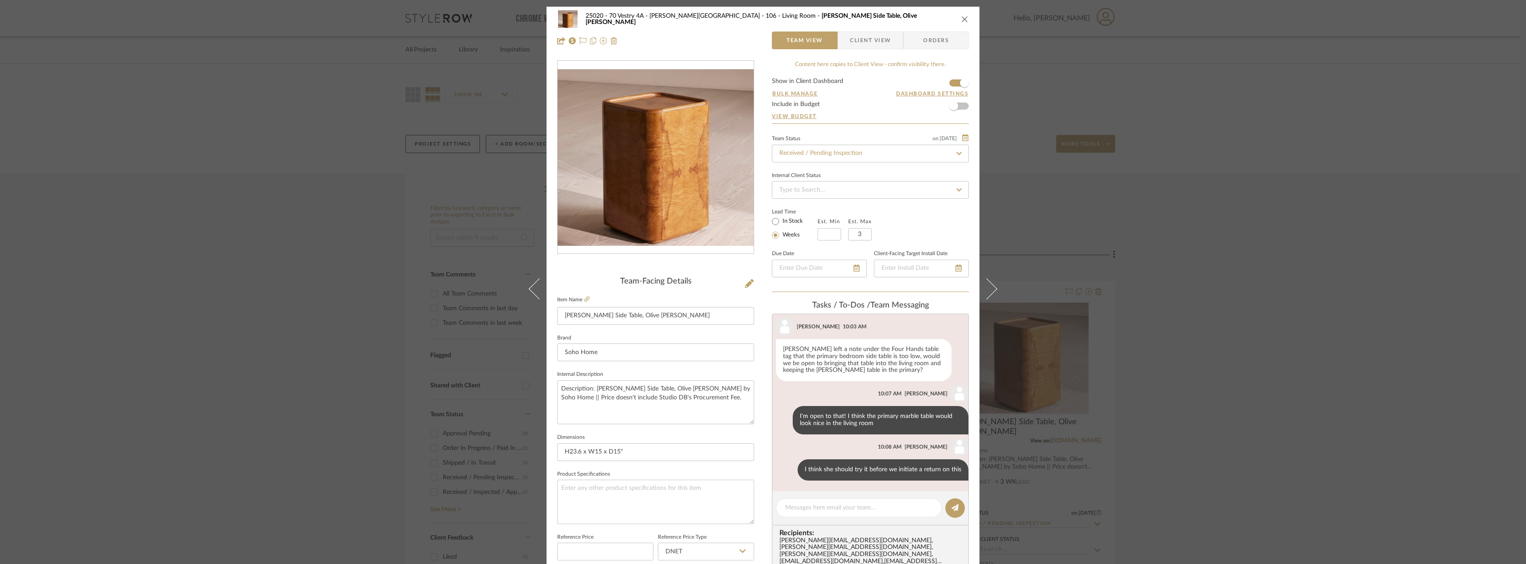
scroll to position [572, 0]
click at [845, 508] on textarea at bounding box center [858, 507] width 147 height 9
type textarea "Hi Anela, do you you mind initiating a return on this table?"
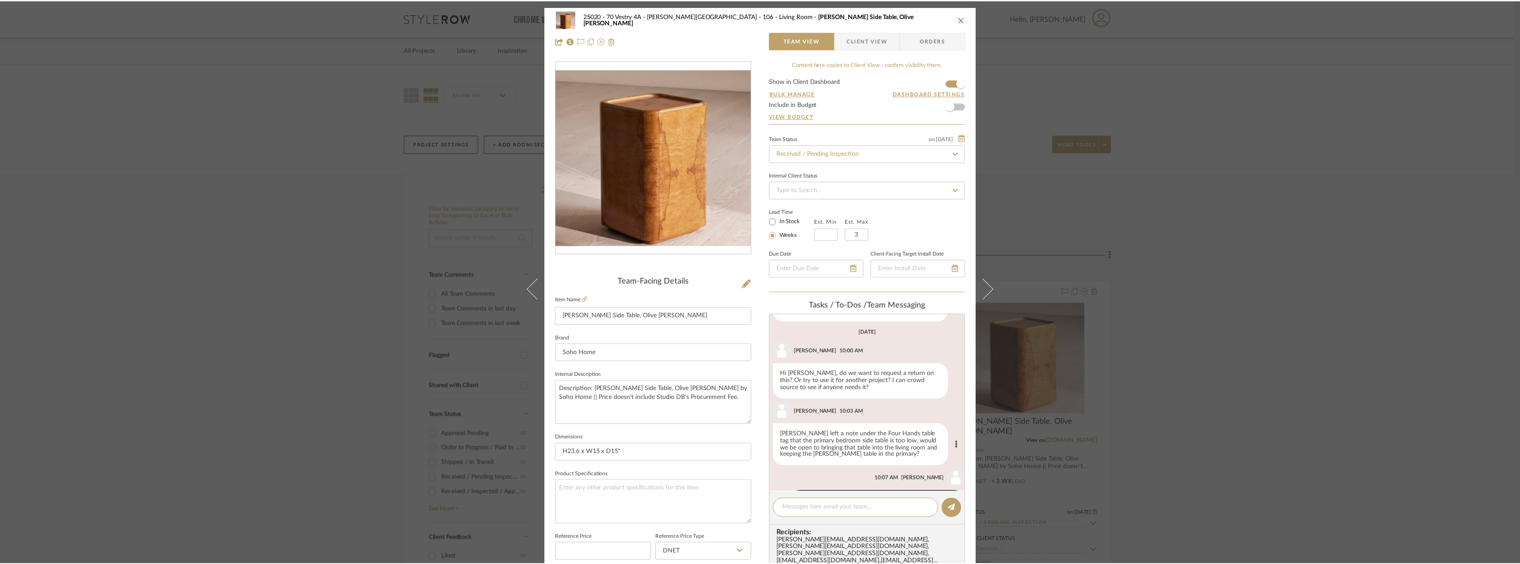
scroll to position [635, 0]
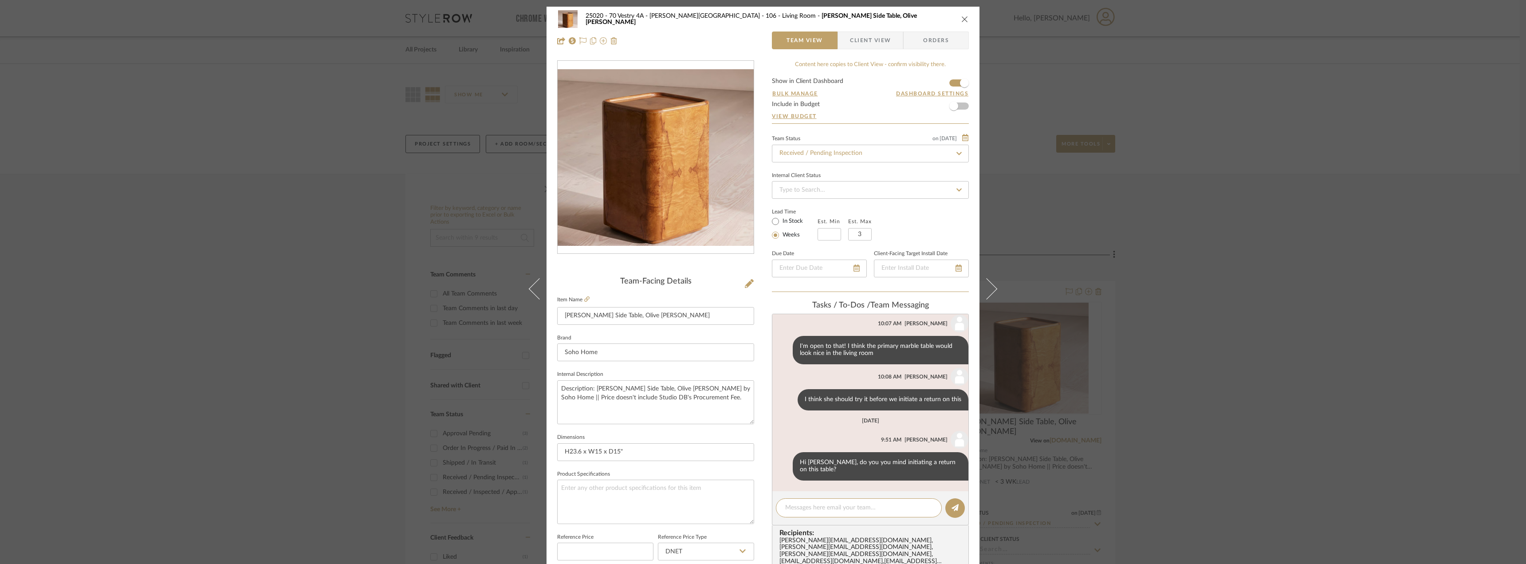
click at [1263, 371] on div "25020 - 70 Vestry 4A - Grant-Stanleigh 106 - Living Room Dawson Side Table, Oli…" at bounding box center [763, 282] width 1526 height 564
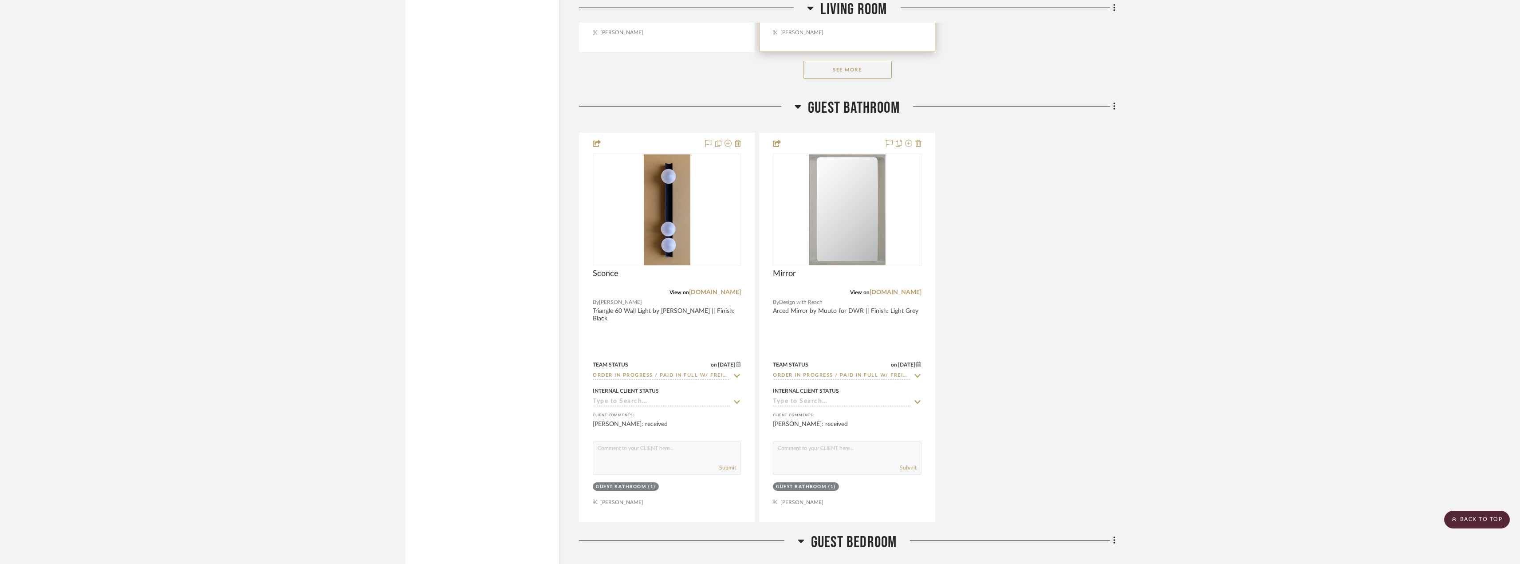
scroll to position [4705, 0]
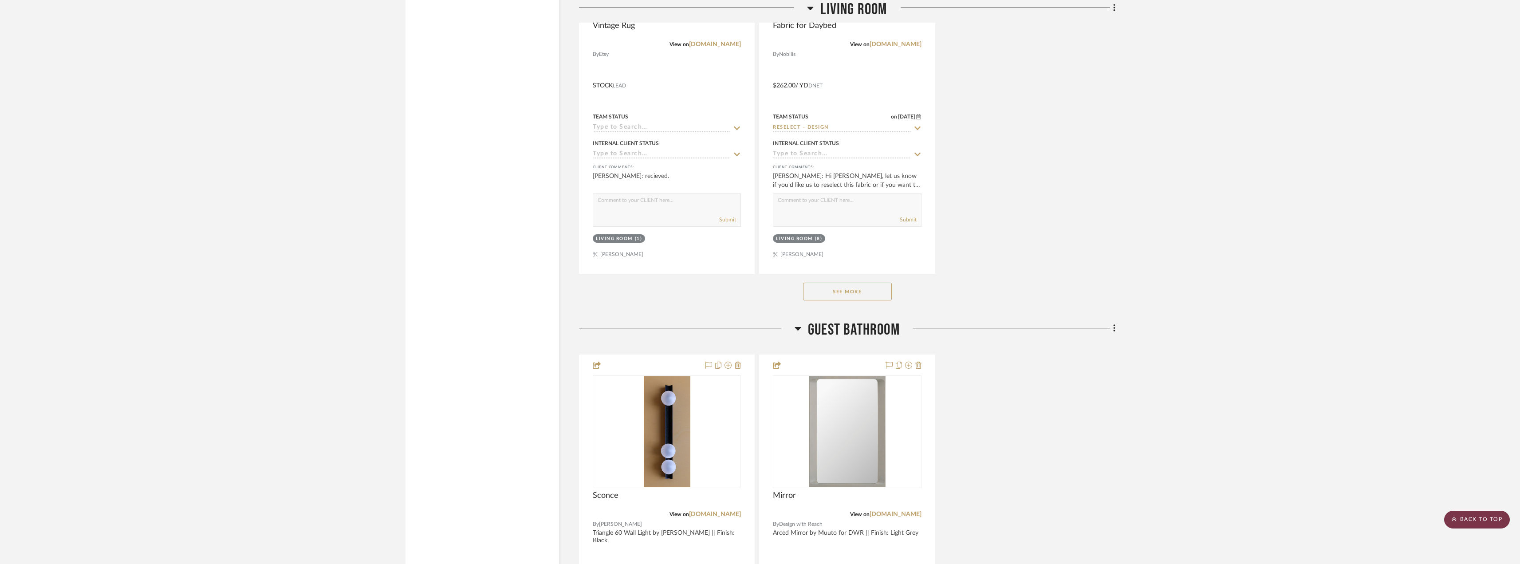
click at [1473, 519] on scroll-to-top-button "BACK TO TOP" at bounding box center [1477, 520] width 66 height 18
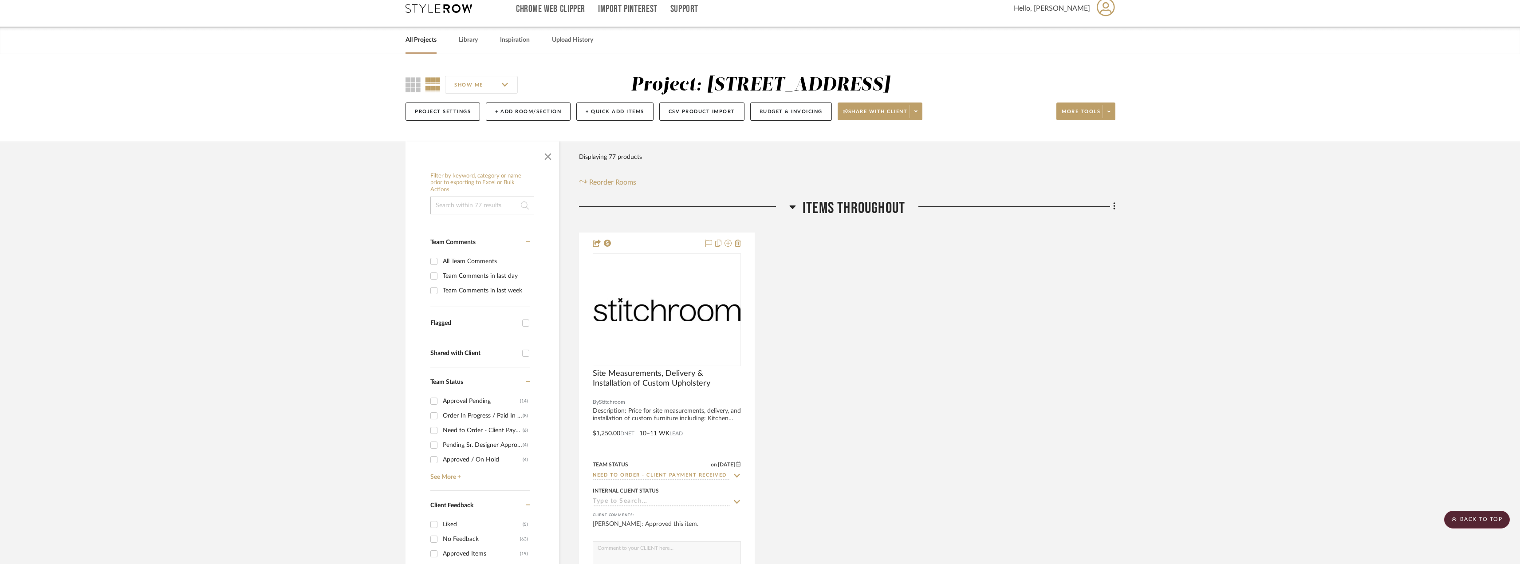
scroll to position [0, 0]
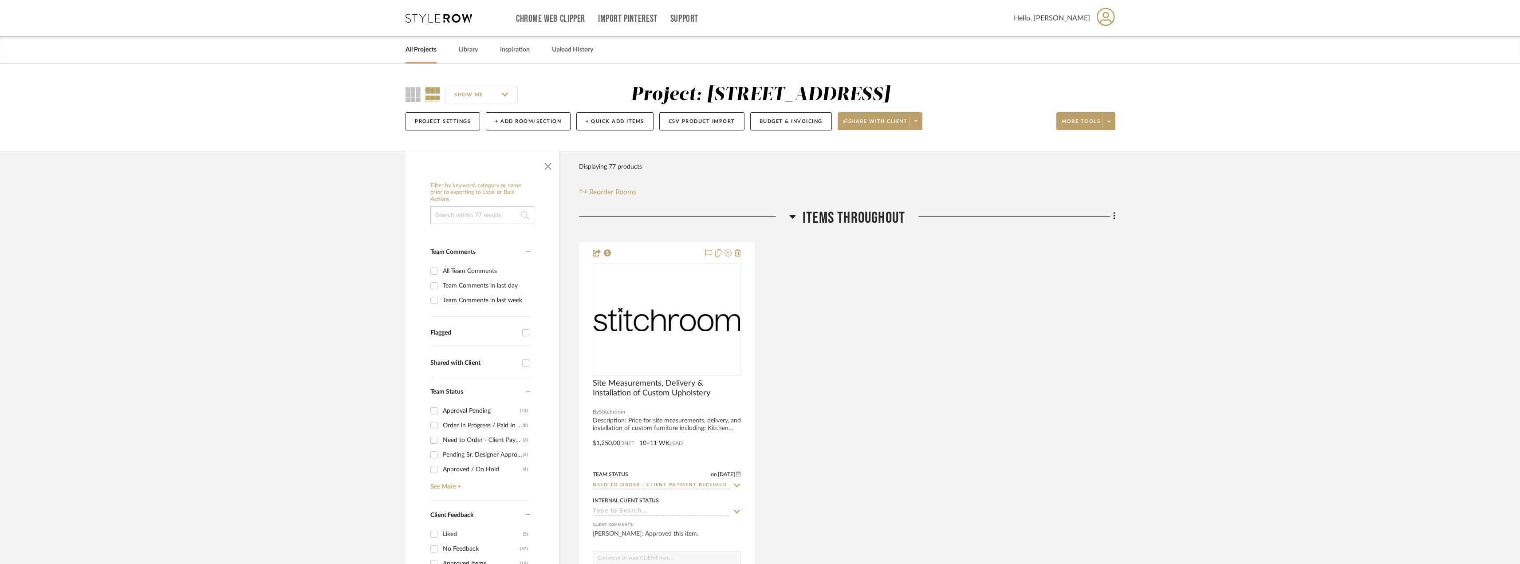
click at [418, 47] on link "All Projects" at bounding box center [420, 50] width 31 height 12
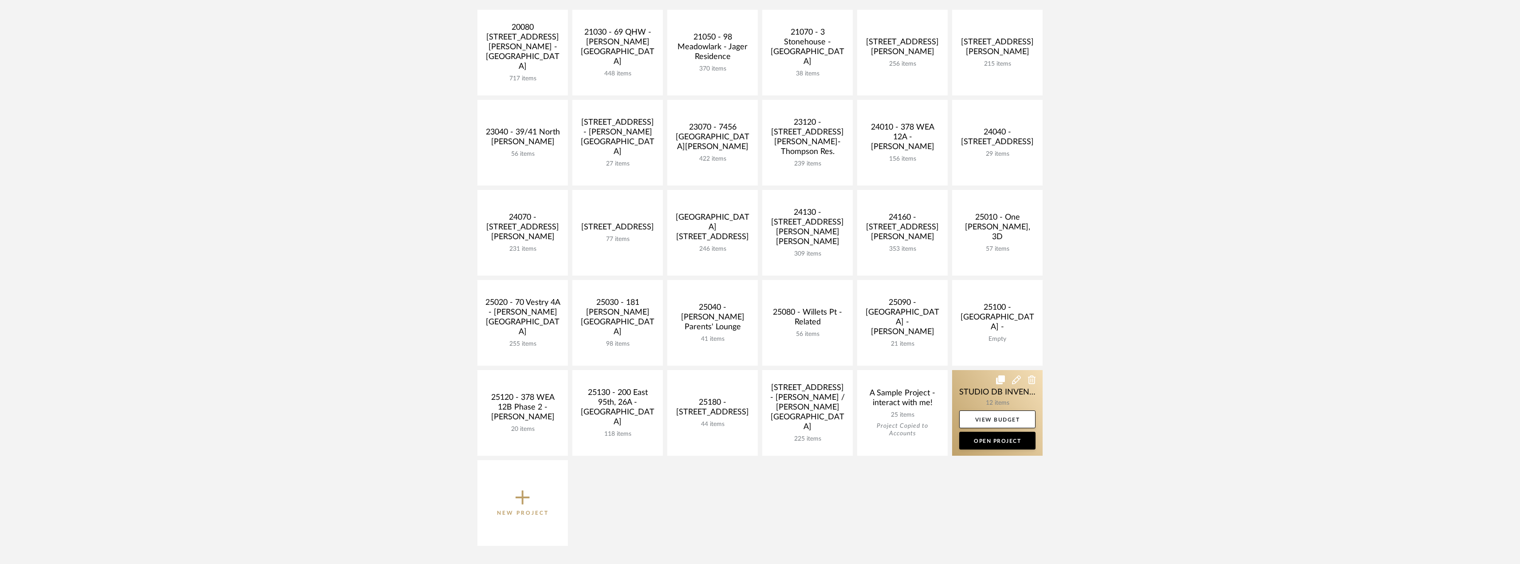
scroll to position [222, 0]
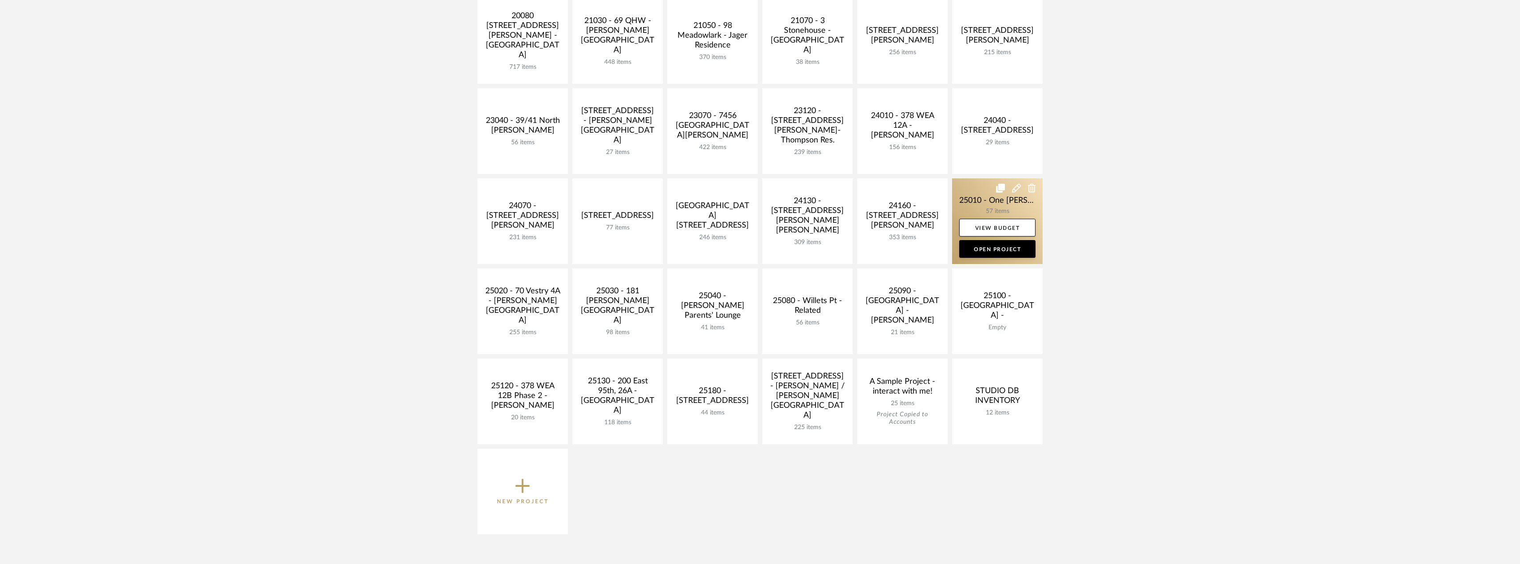
click at [1008, 210] on link at bounding box center [997, 221] width 91 height 86
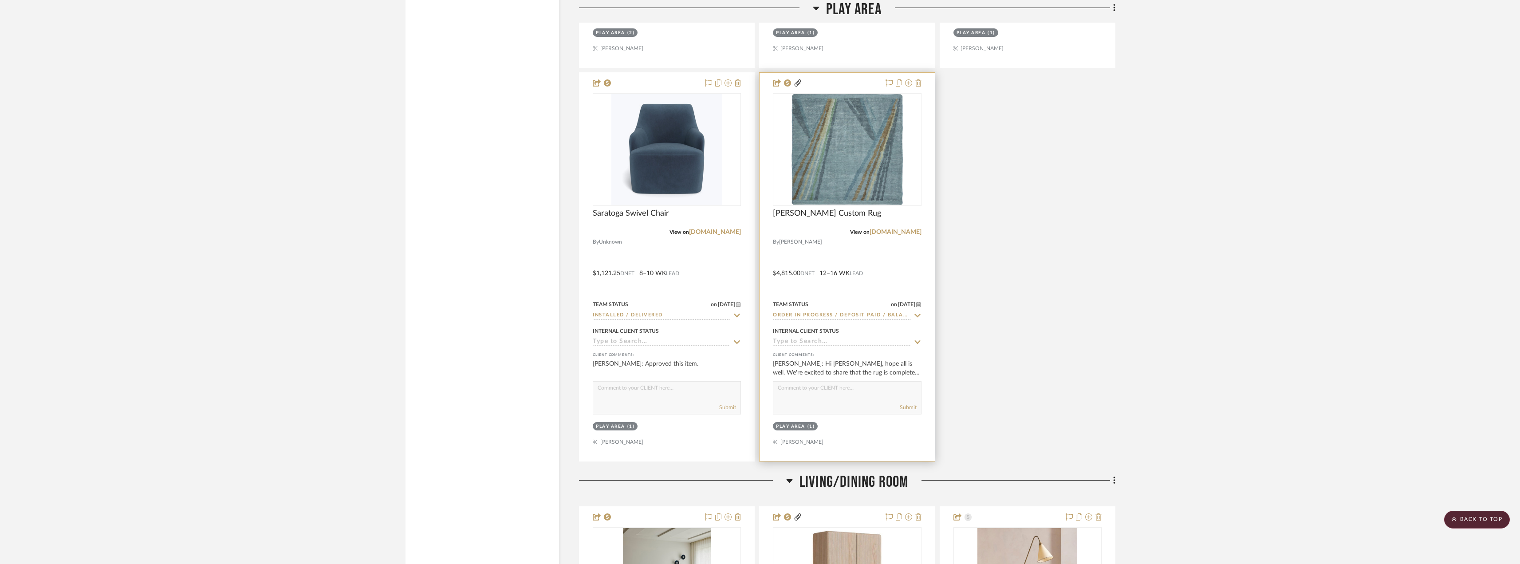
scroll to position [2174, 0]
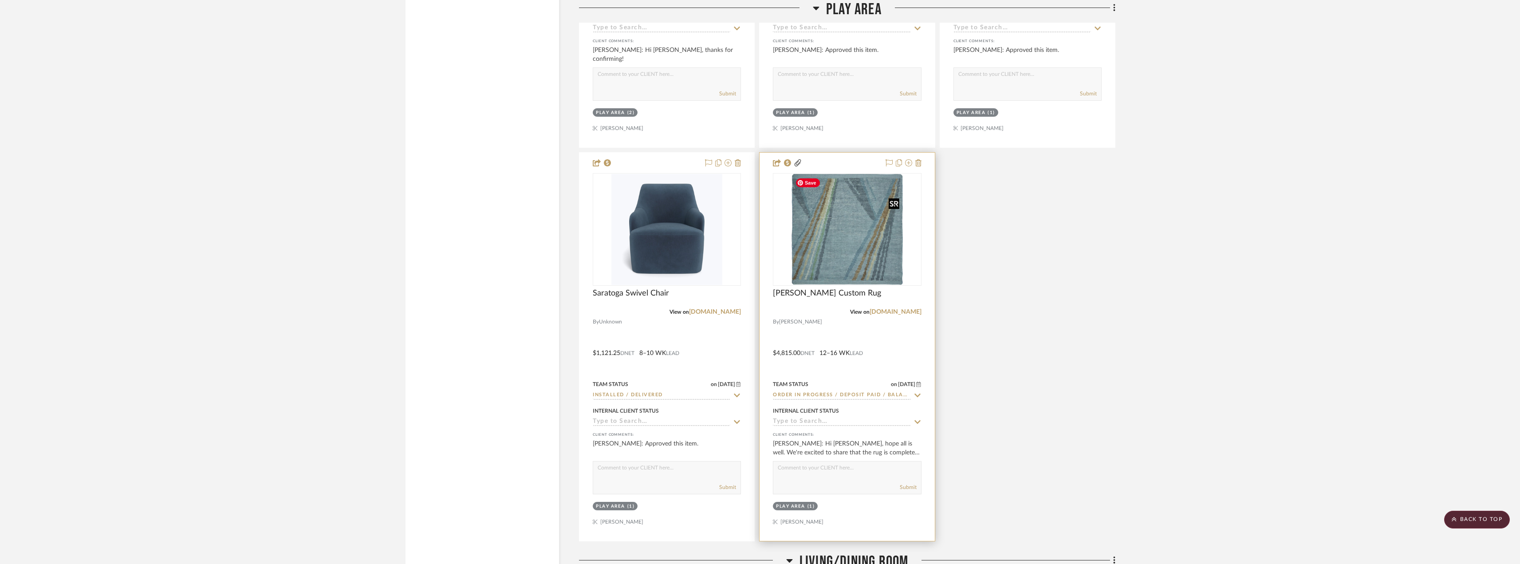
click at [0, 0] on img at bounding box center [0, 0] width 0 height 0
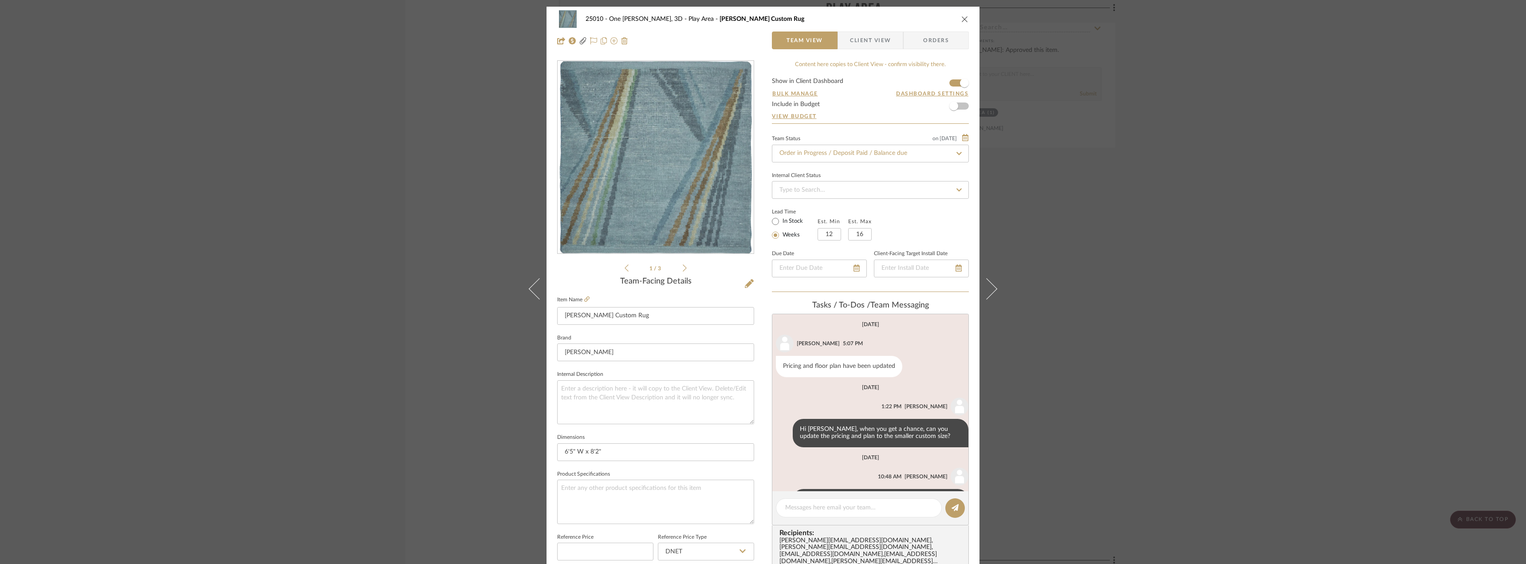
scroll to position [37, 0]
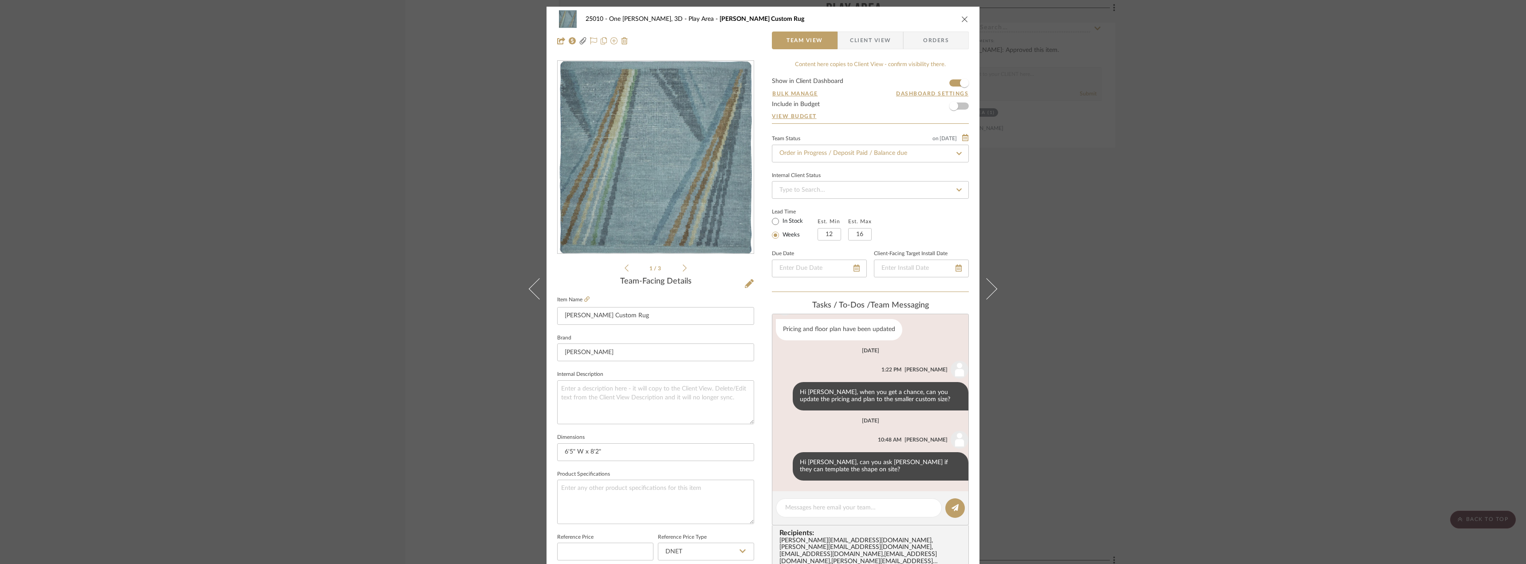
click at [860, 41] on span "Client View" at bounding box center [870, 40] width 41 height 18
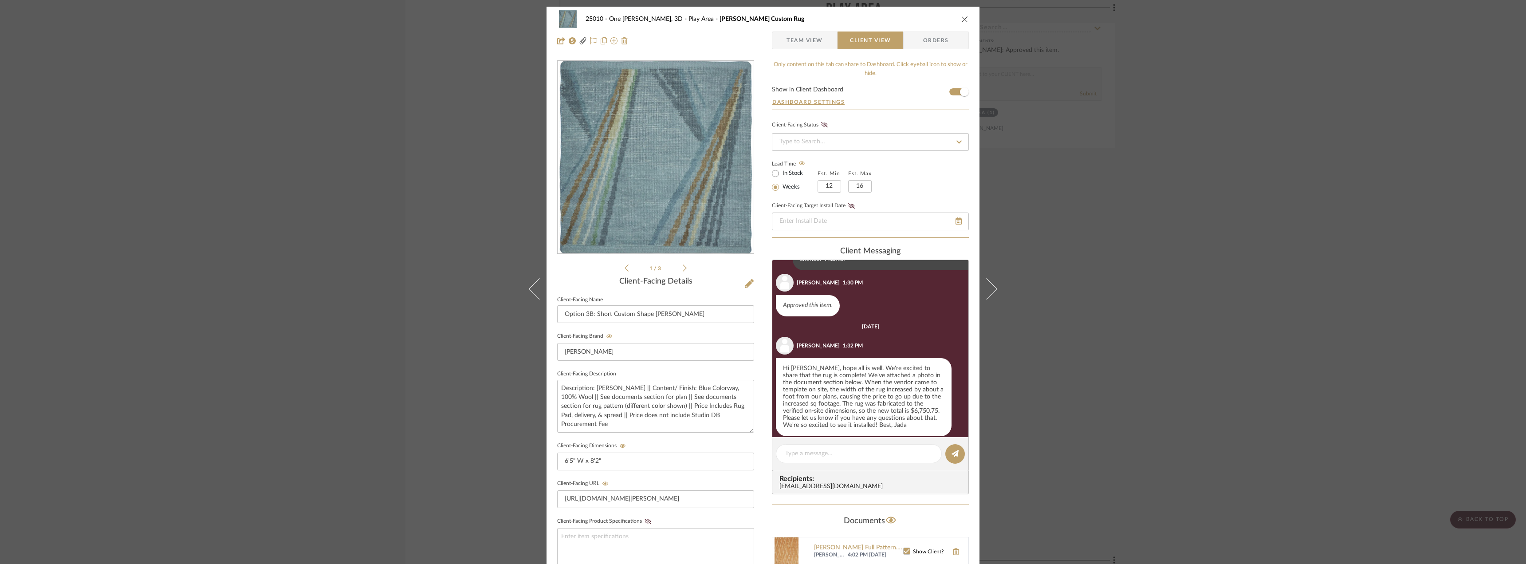
scroll to position [655, 0]
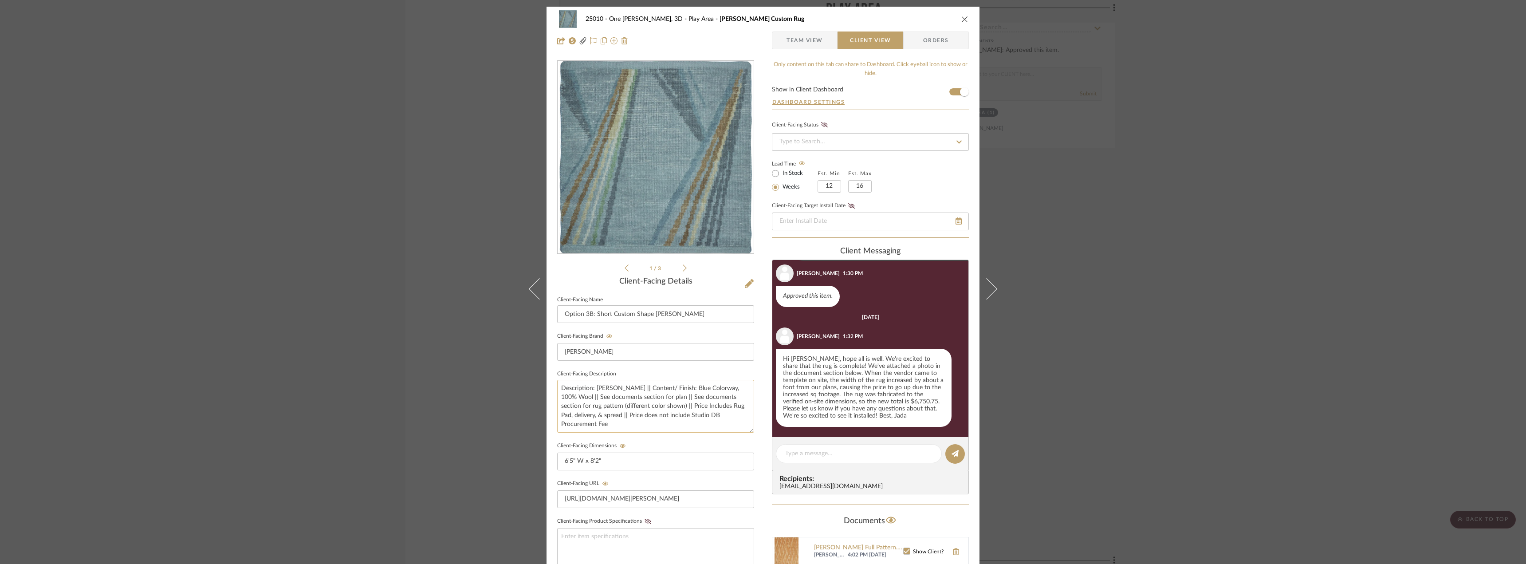
click at [657, 404] on textarea "Description: [PERSON_NAME] || Content/ Finish: Blue Colorway, 100% Wool || See …" at bounding box center [655, 406] width 197 height 53
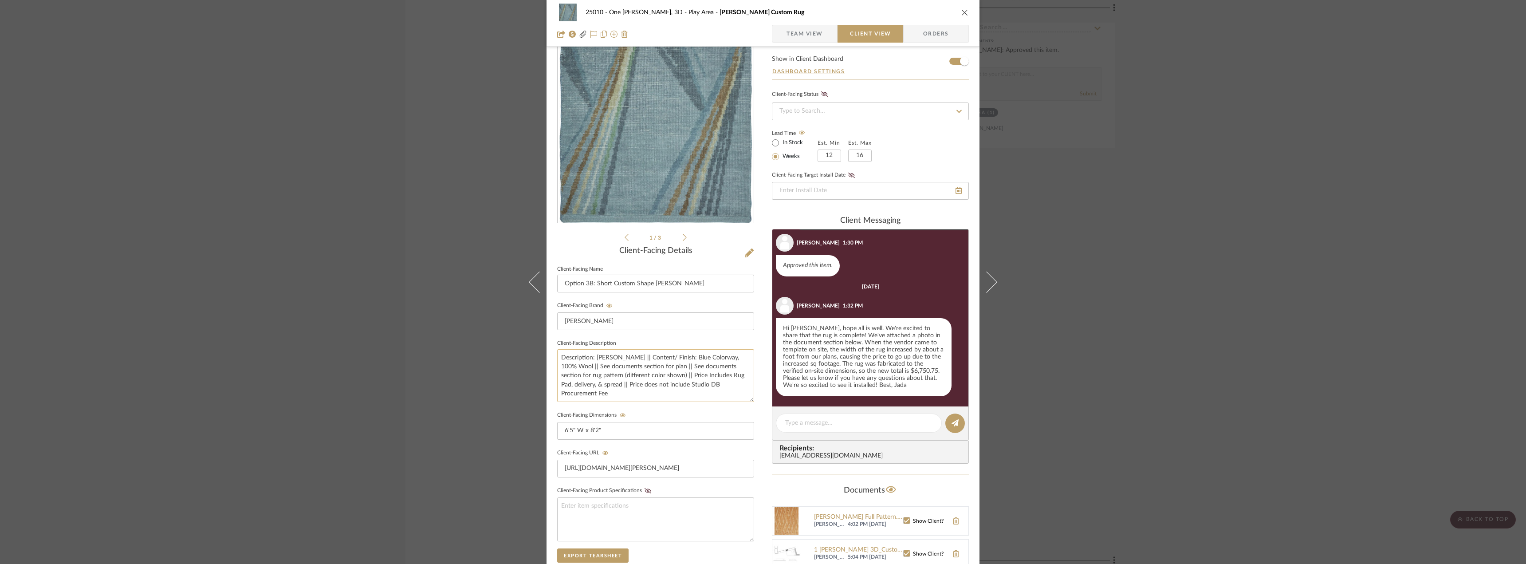
scroll to position [44, 0]
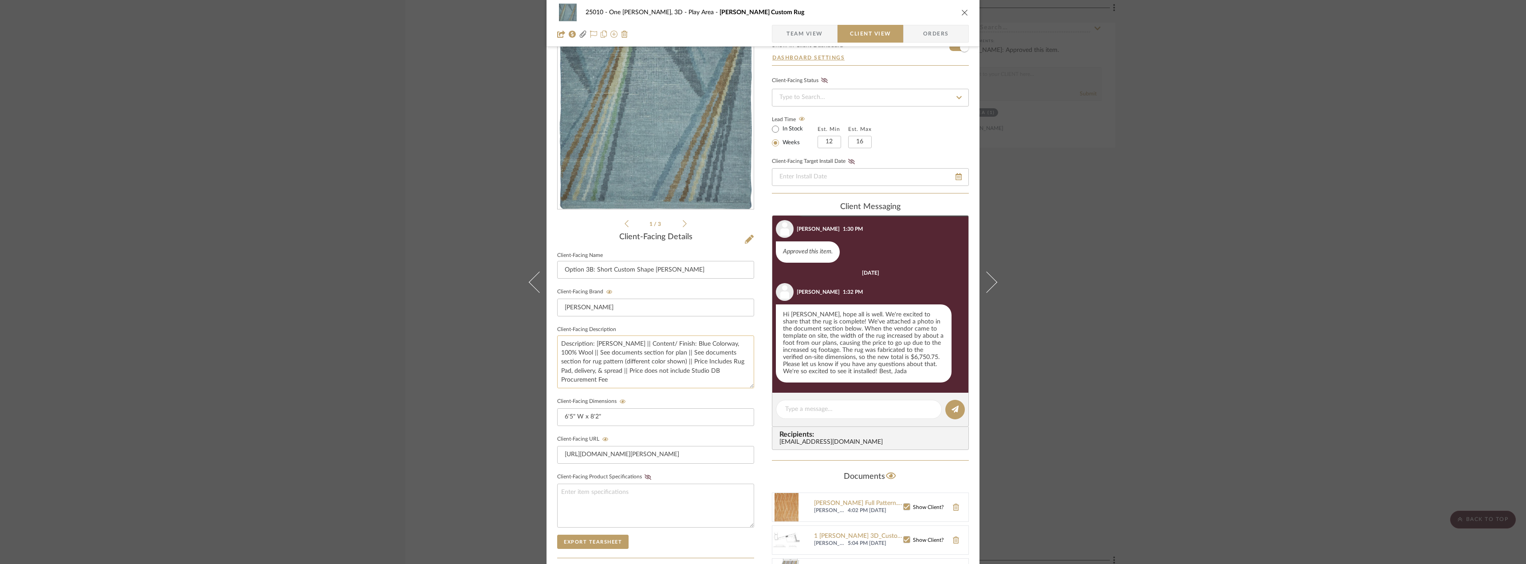
click at [587, 374] on textarea "Description: Hanna Rug || Content/ Finish: Blue Colorway, 100% Wool || See docu…" at bounding box center [655, 361] width 197 height 53
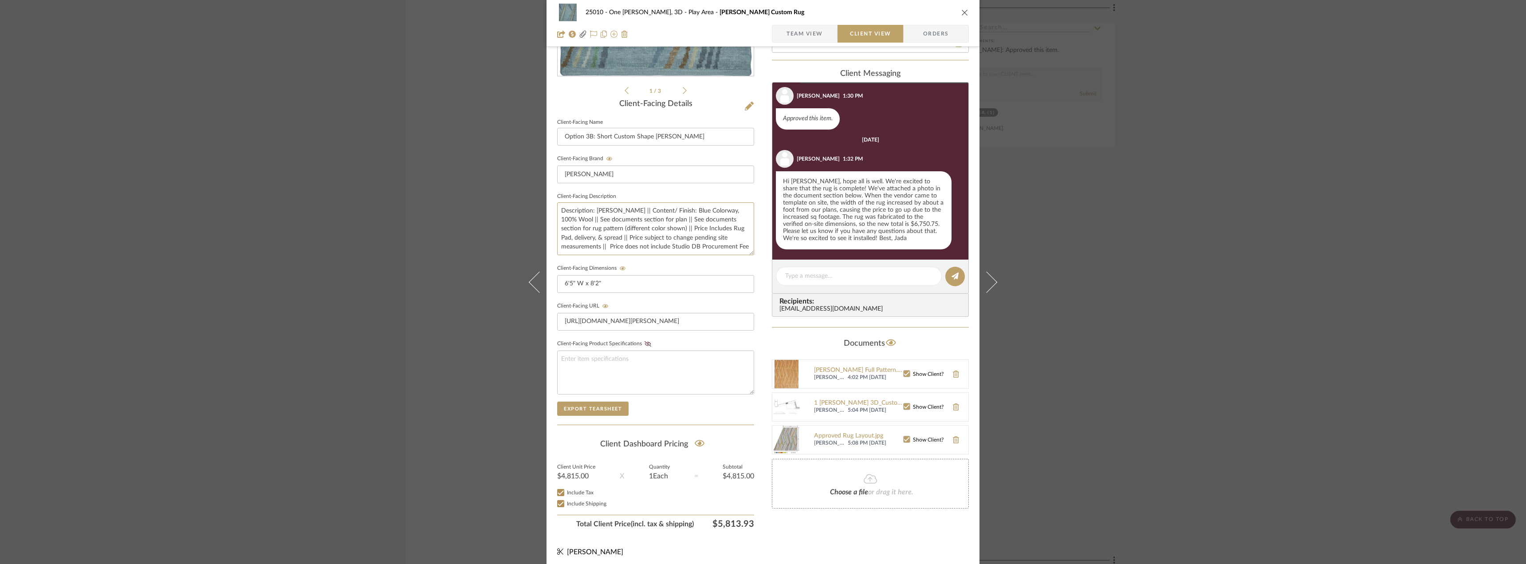
type textarea "Description: Hanna Rug || Content/ Finish: Blue Colorway, 100% Wool || See docu…"
click at [837, 531] on div "Only content on this tab can share to Dashboard. Click eyeball icon to show or …" at bounding box center [870, 207] width 197 height 649
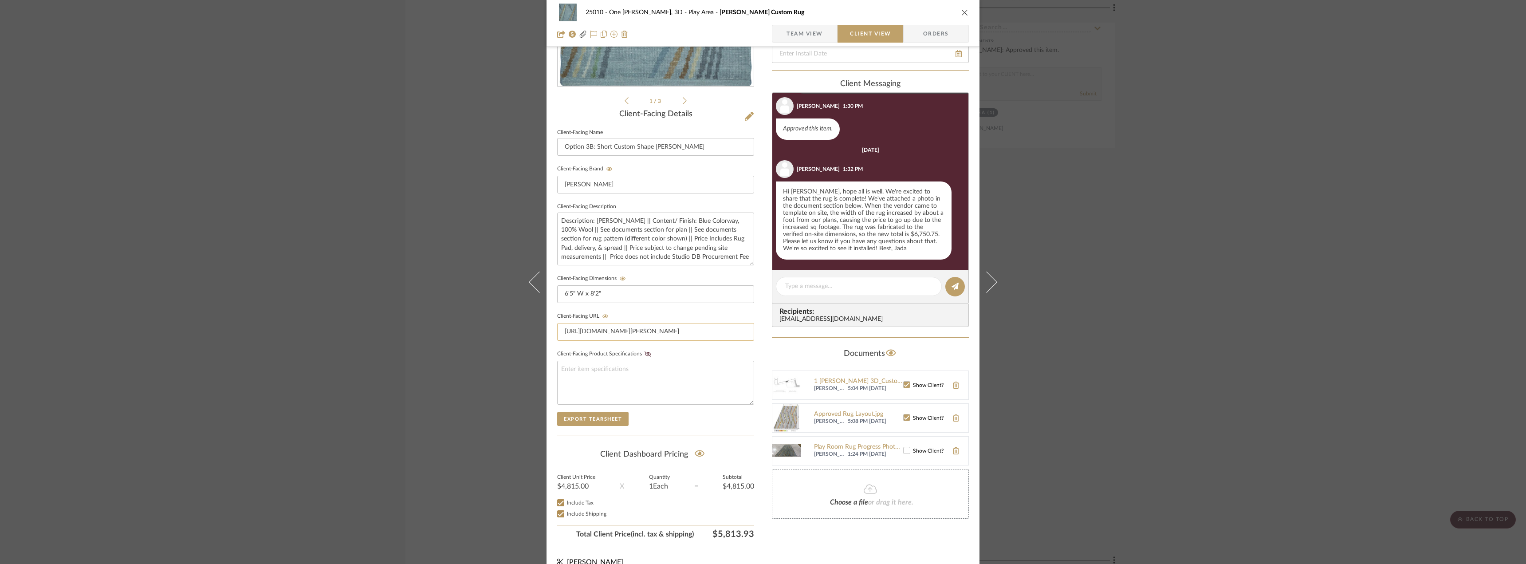
scroll to position [181, 0]
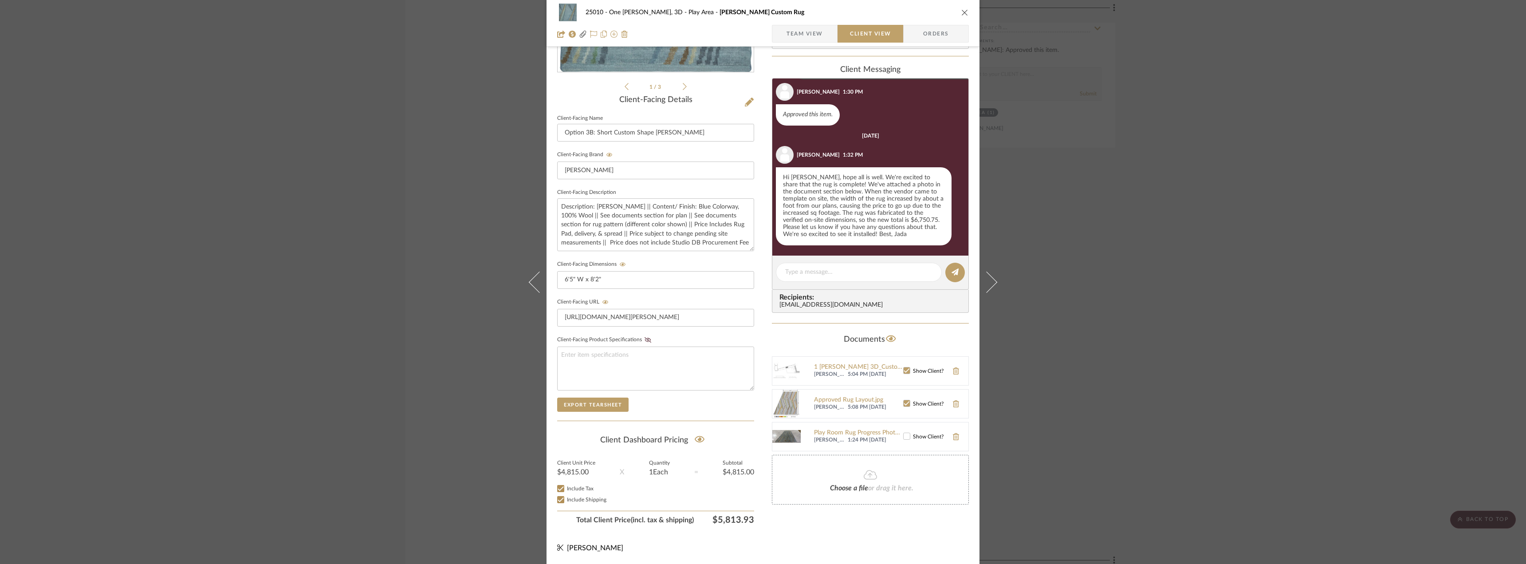
click at [848, 539] on div "25010 - One Vandam, 3D Play Area Hanna Custom Rug Team View Client View Orders …" at bounding box center [763, 194] width 433 height 739
click at [811, 27] on span "Team View" at bounding box center [805, 34] width 36 height 18
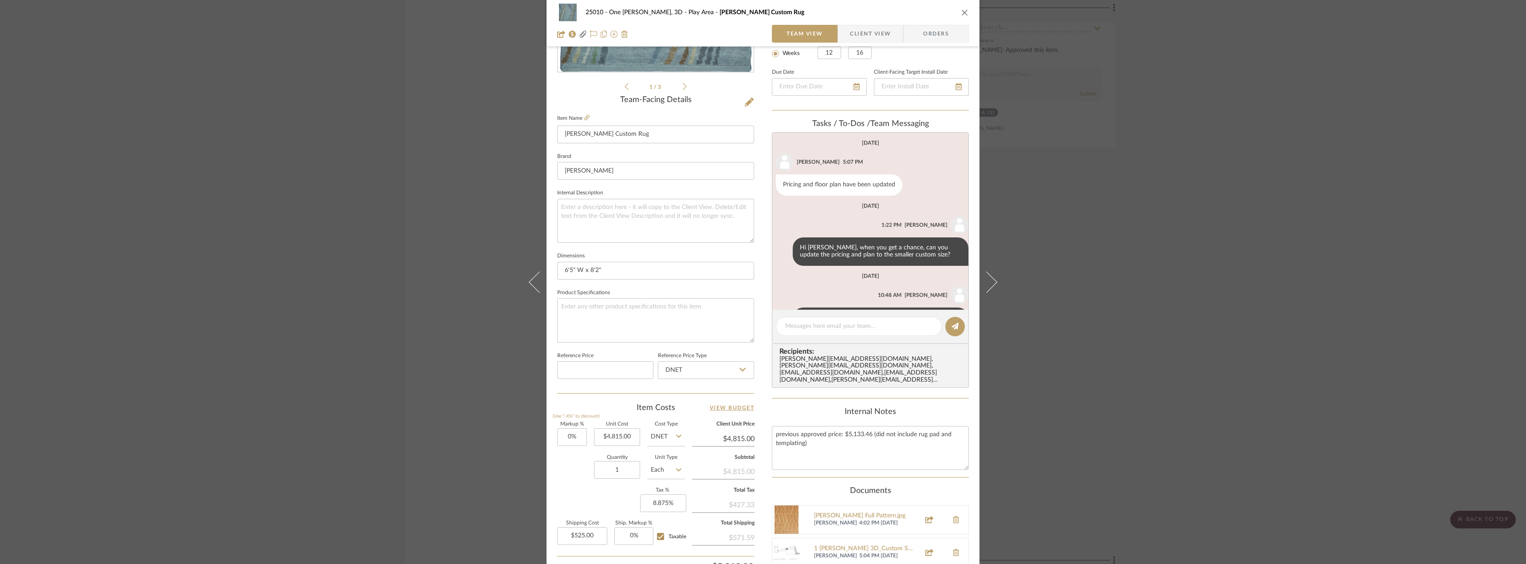
scroll to position [37, 0]
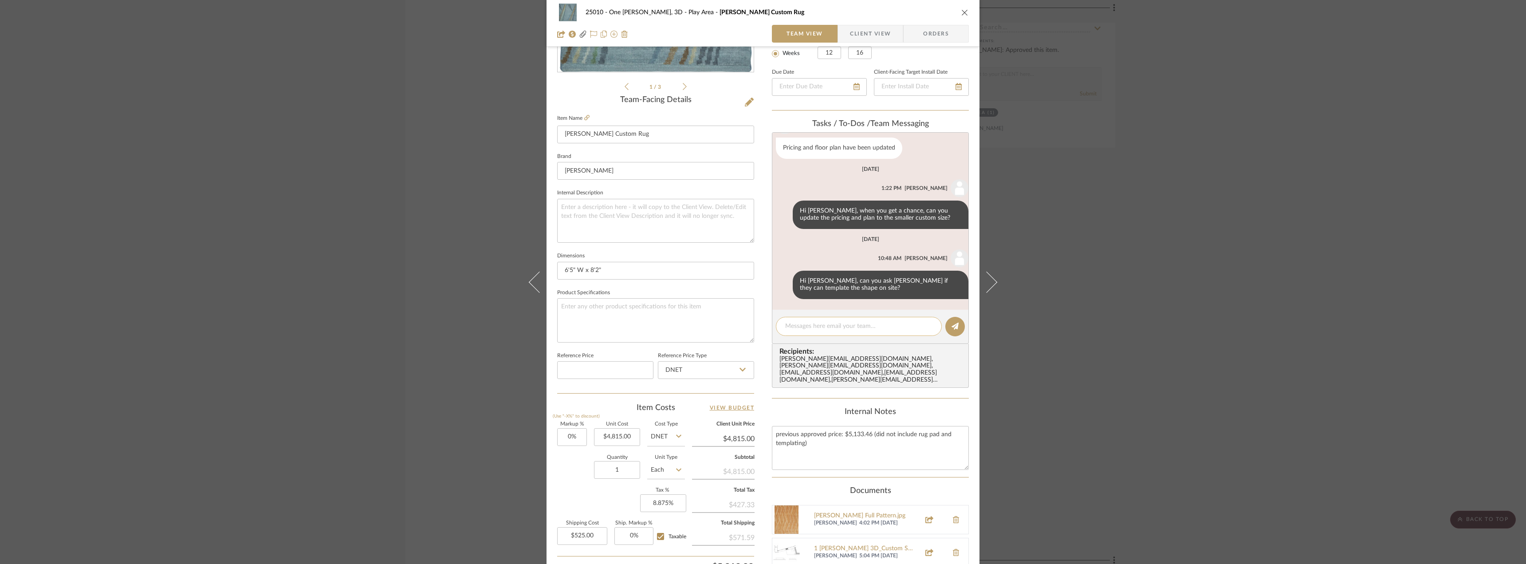
click at [817, 317] on div at bounding box center [859, 326] width 166 height 19
click at [815, 323] on textarea at bounding box center [858, 326] width 147 height 9
type textarea "Hi Jada and Anela, you can proceed with paying the balance on this order. Thank…"
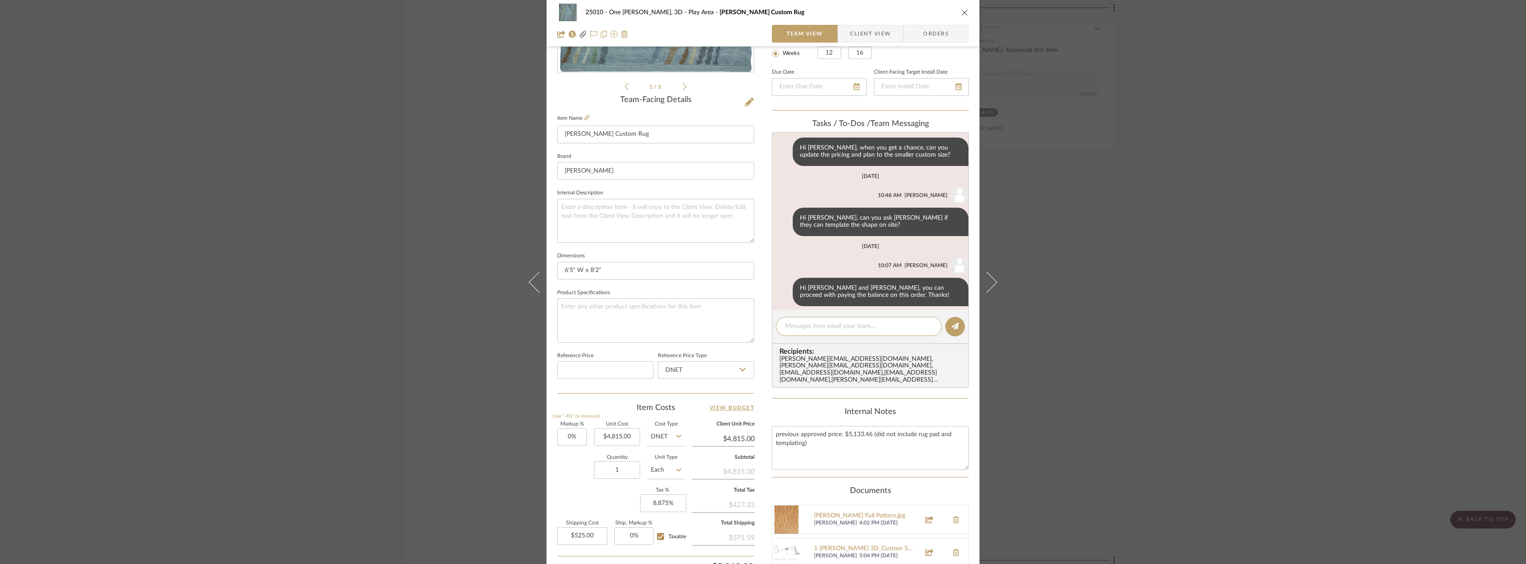
scroll to position [107, 0]
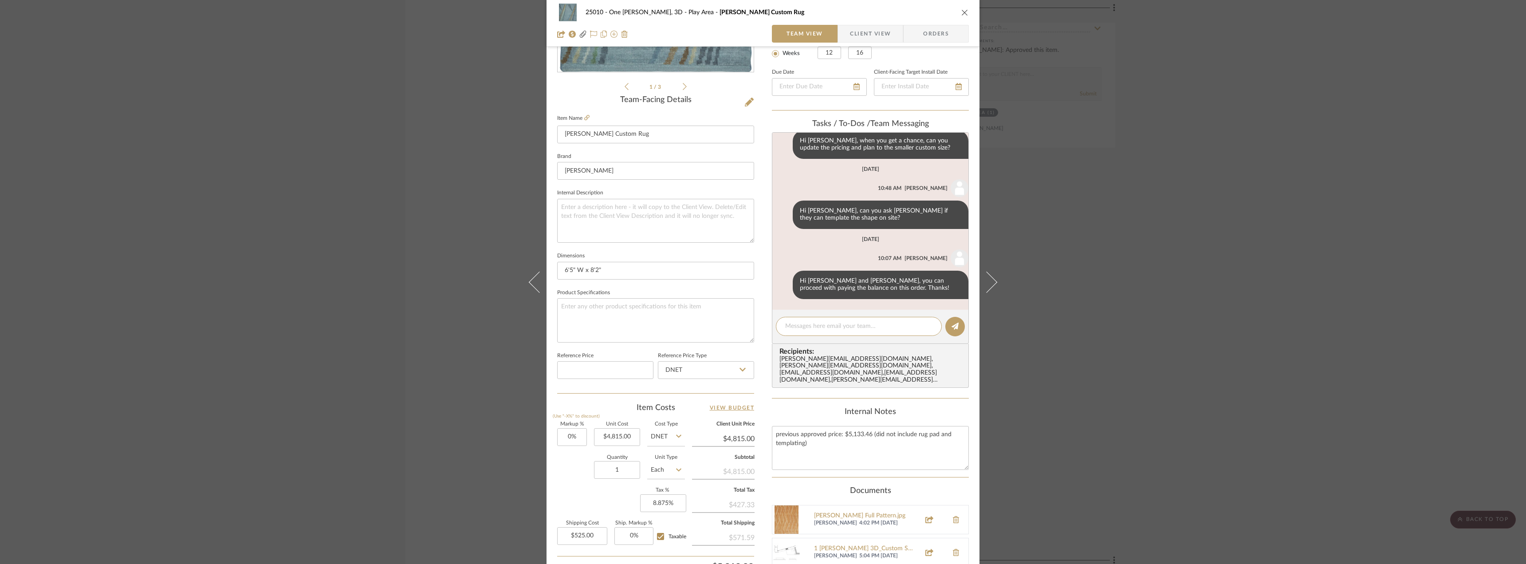
click at [1243, 211] on div "25010 - One Vandam, 3D Play Area Hanna Custom Rug Team View Client View Orders …" at bounding box center [763, 282] width 1526 height 564
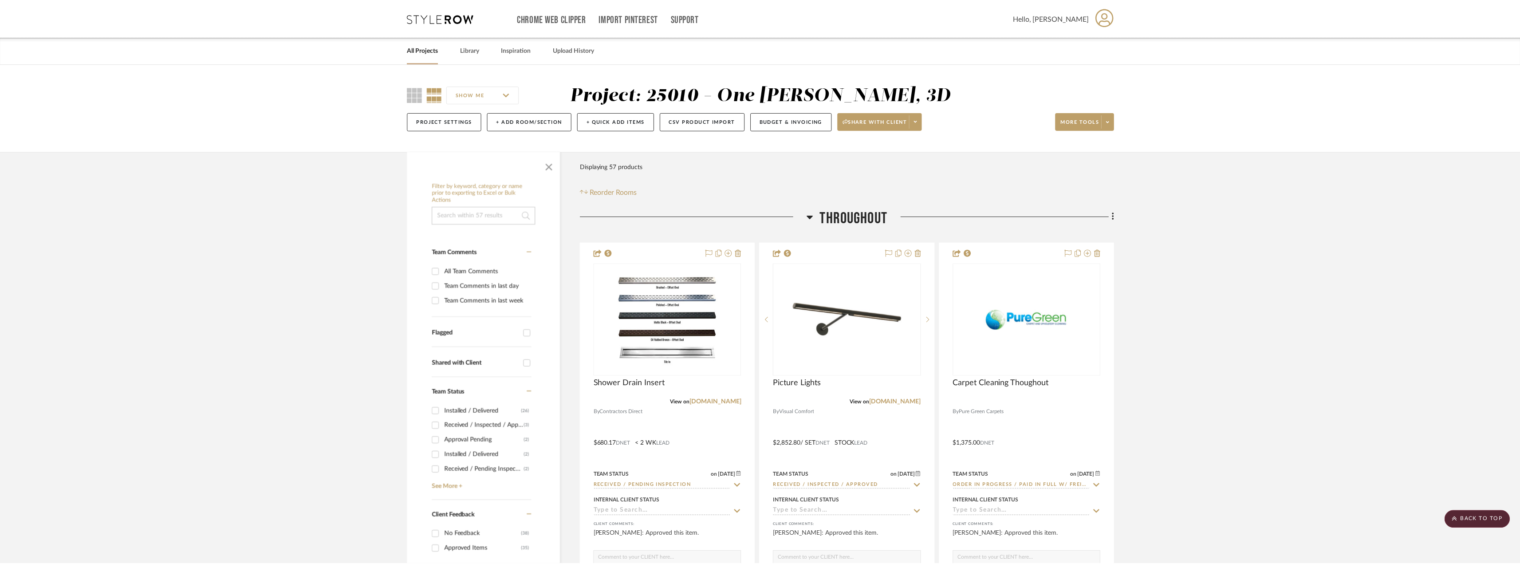
scroll to position [2174, 0]
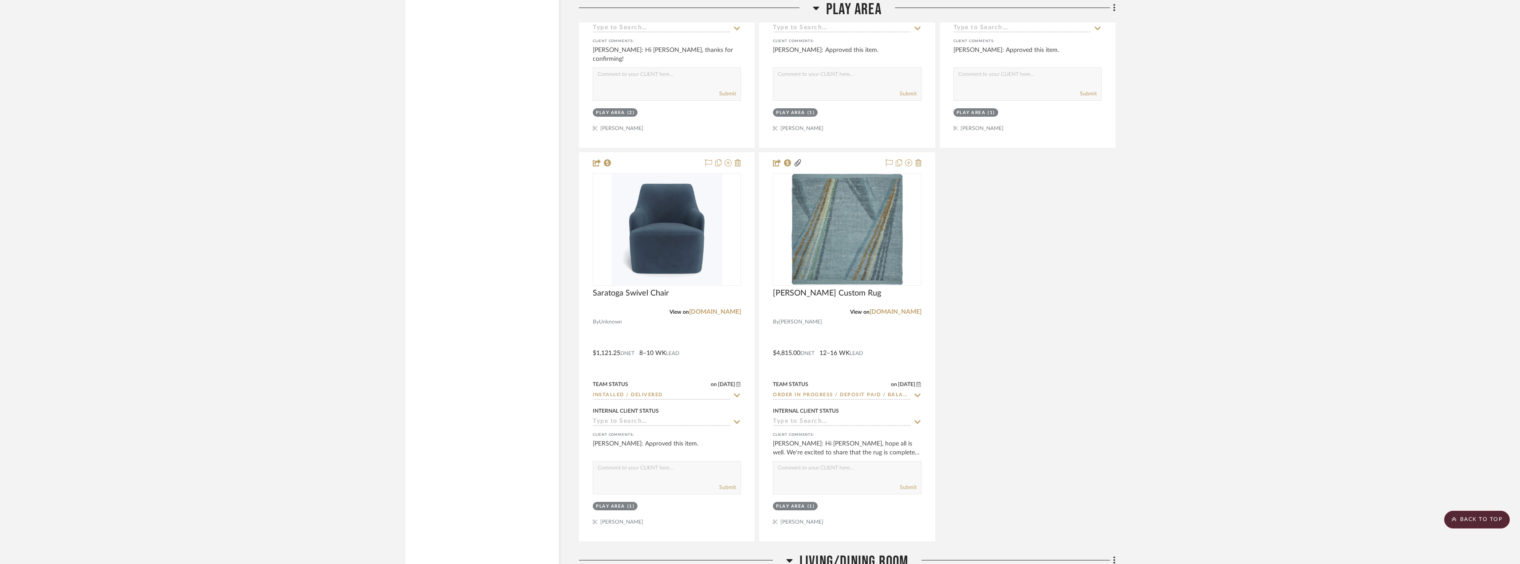
drag, startPoint x: 1104, startPoint y: 333, endPoint x: 1099, endPoint y: 330, distance: 6.0
click at [1106, 336] on div "Mushroom Poufs View on 1stdibs.com By 1st Dibs $375.00 DNET 2–3 WK LEAD Team St…" at bounding box center [847, 150] width 536 height 783
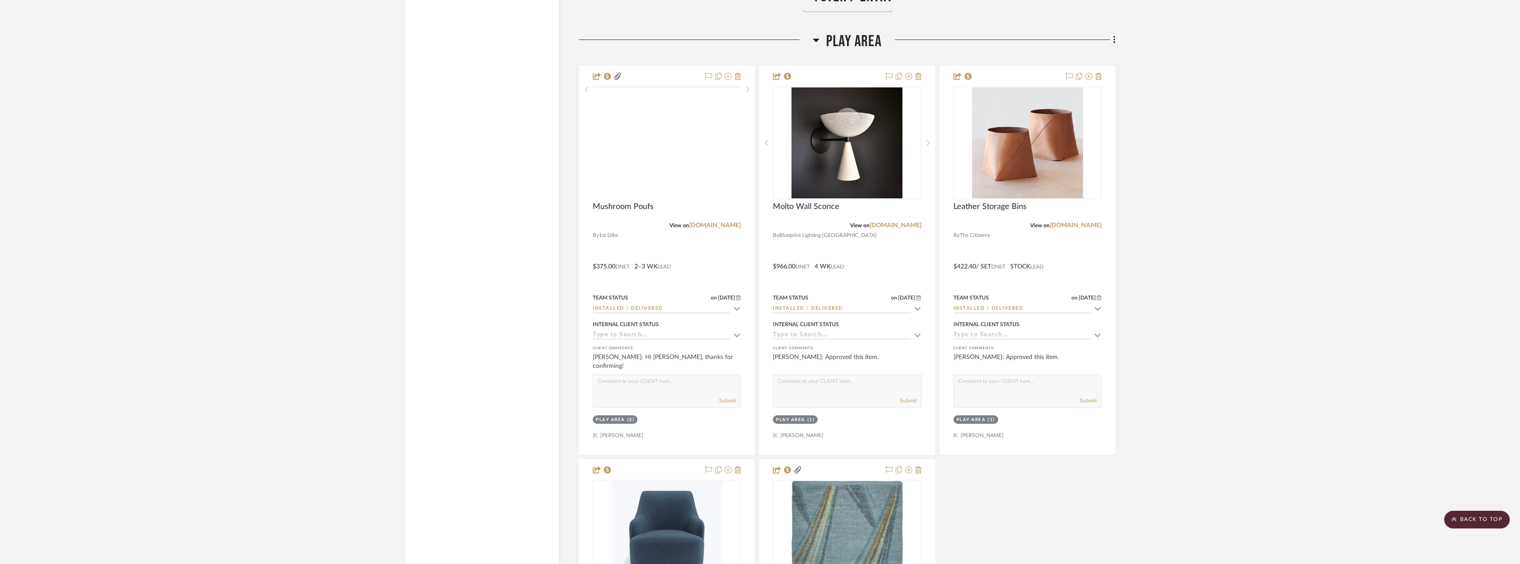
scroll to position [1775, 0]
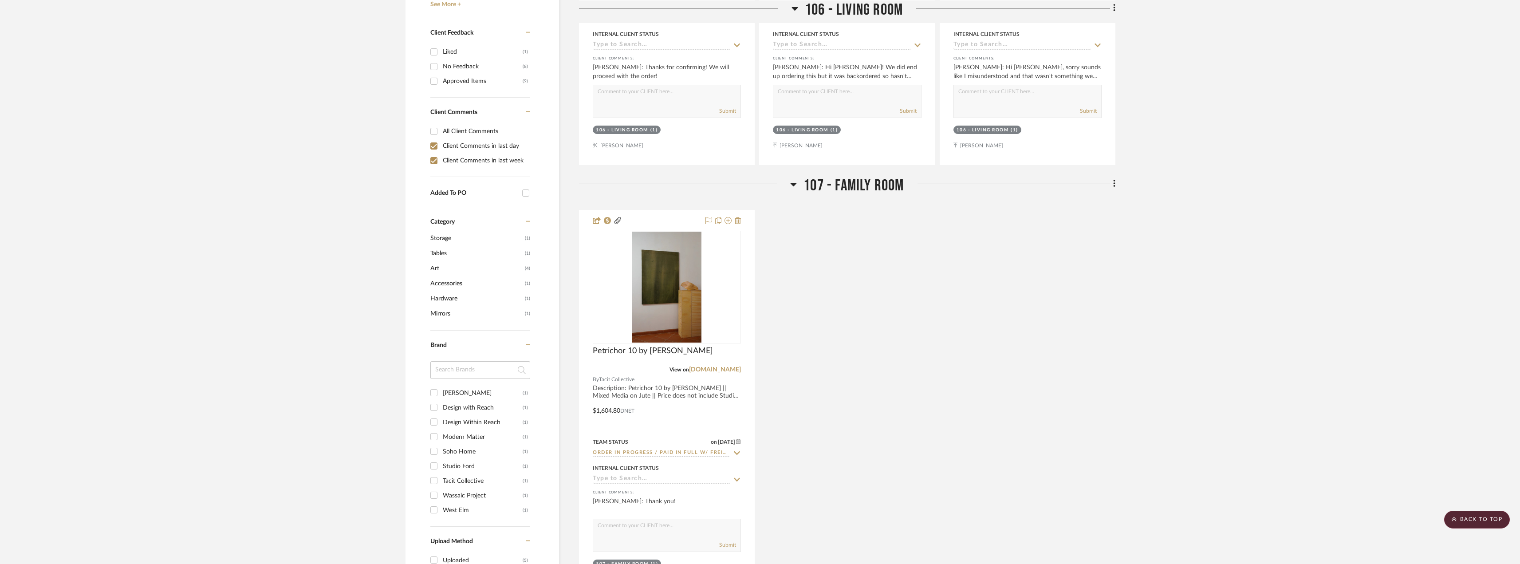
scroll to position [355, 0]
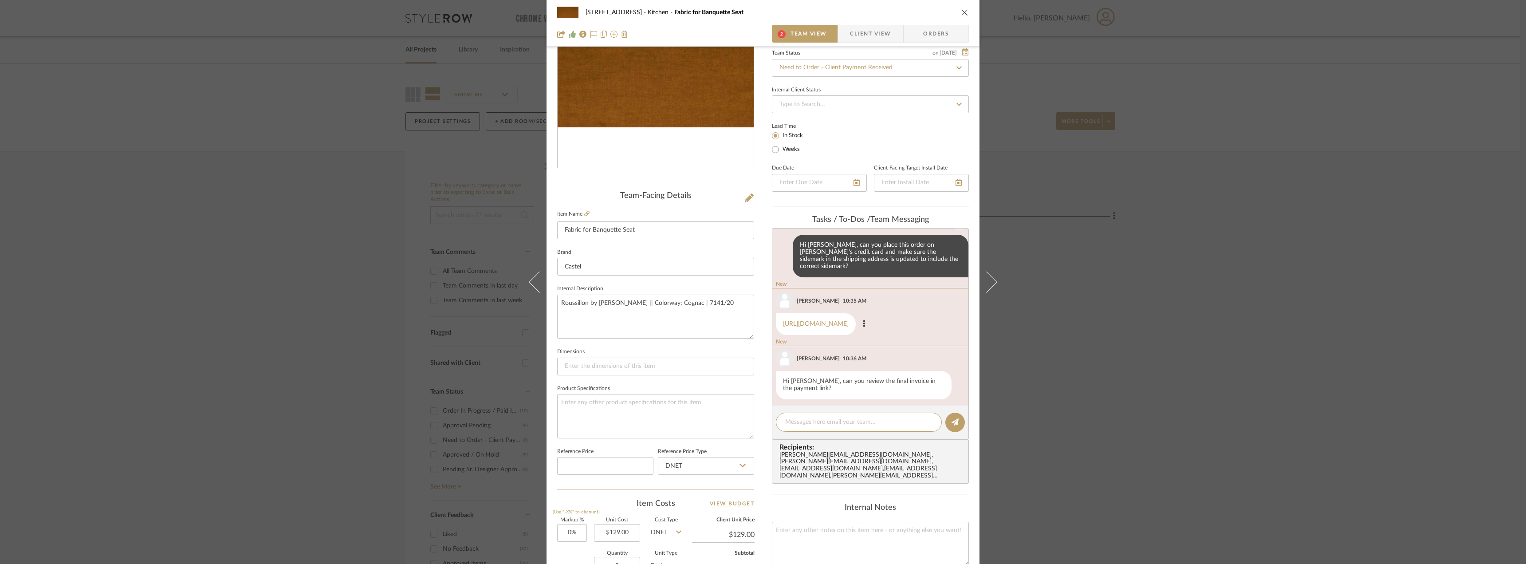
scroll to position [236, 0]
click at [816, 320] on link "[URL][DOMAIN_NAME]" at bounding box center [816, 320] width 66 height 6
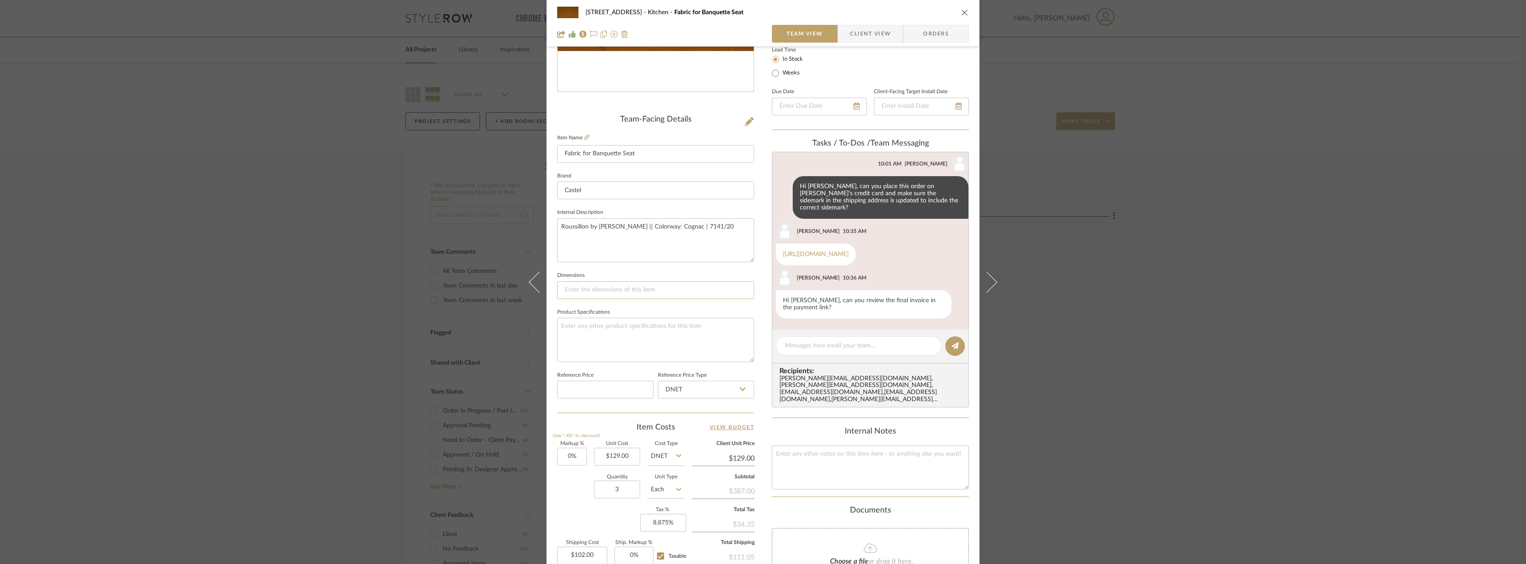
scroll to position [86, 0]
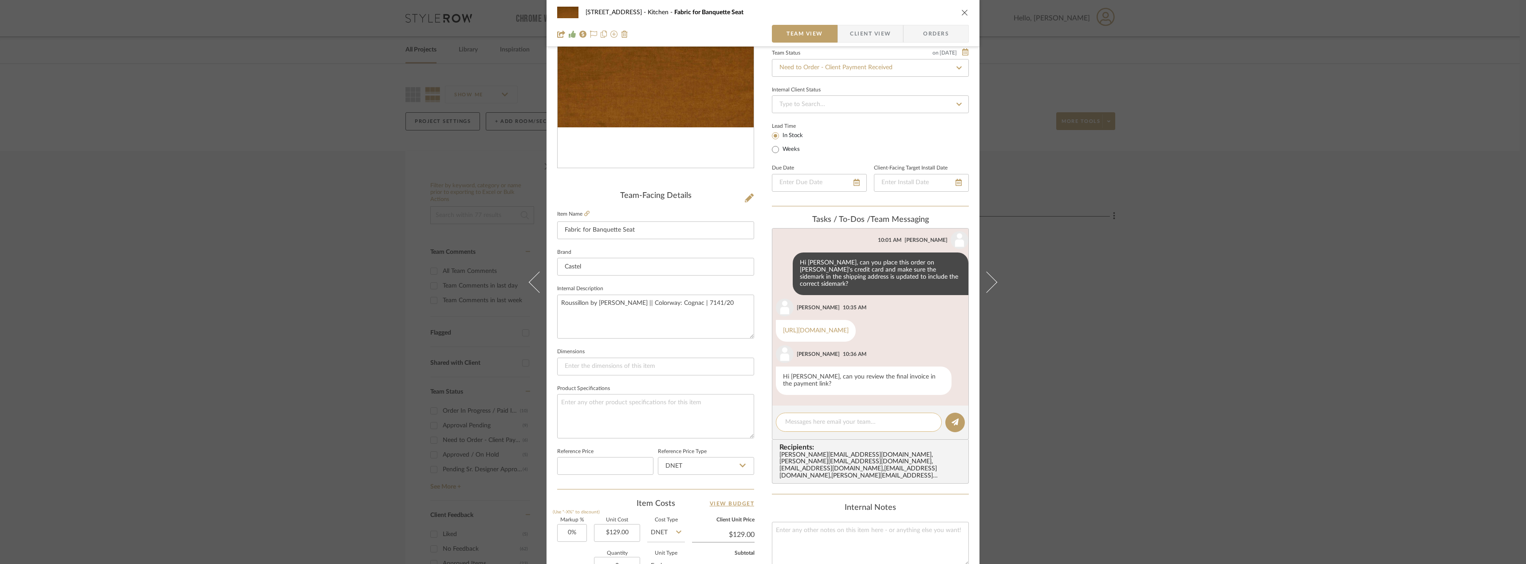
click at [827, 423] on textarea at bounding box center [858, 421] width 147 height 9
type textarea "approved!"
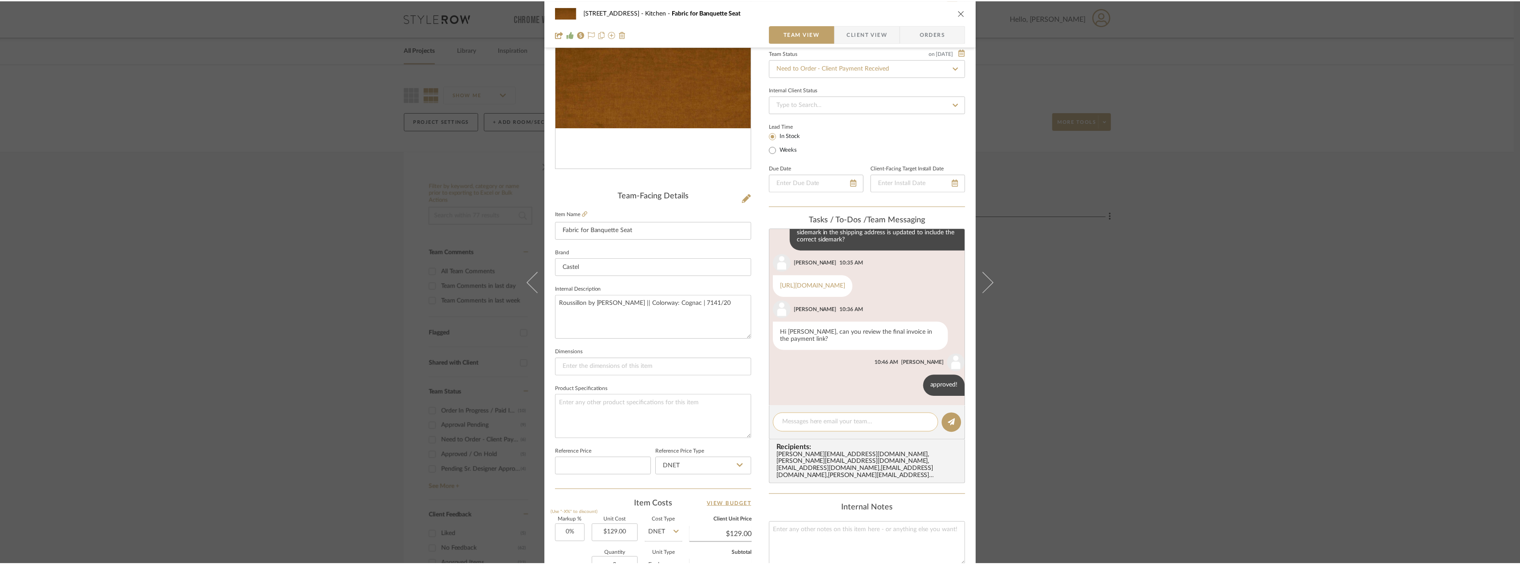
scroll to position [260, 0]
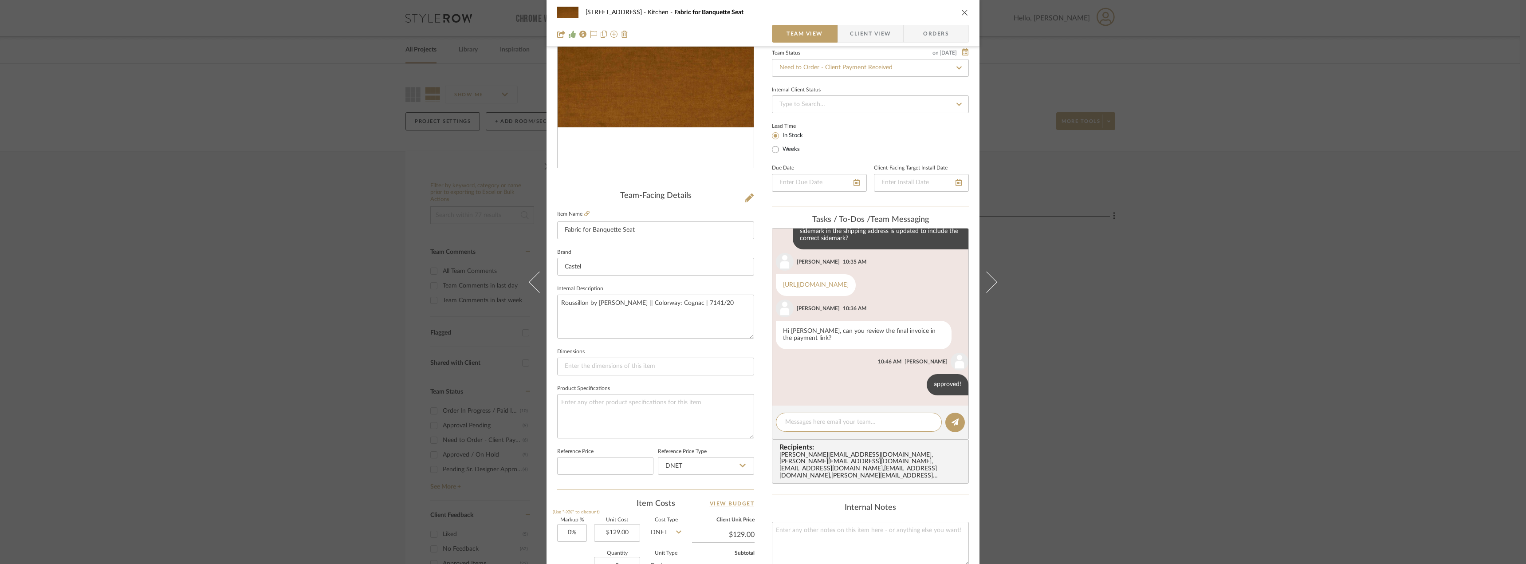
click at [438, 244] on div "24080 - [STREET_ADDRESS] Kitchen Fabric for Banquette Seat Team View Client Vie…" at bounding box center [763, 282] width 1526 height 564
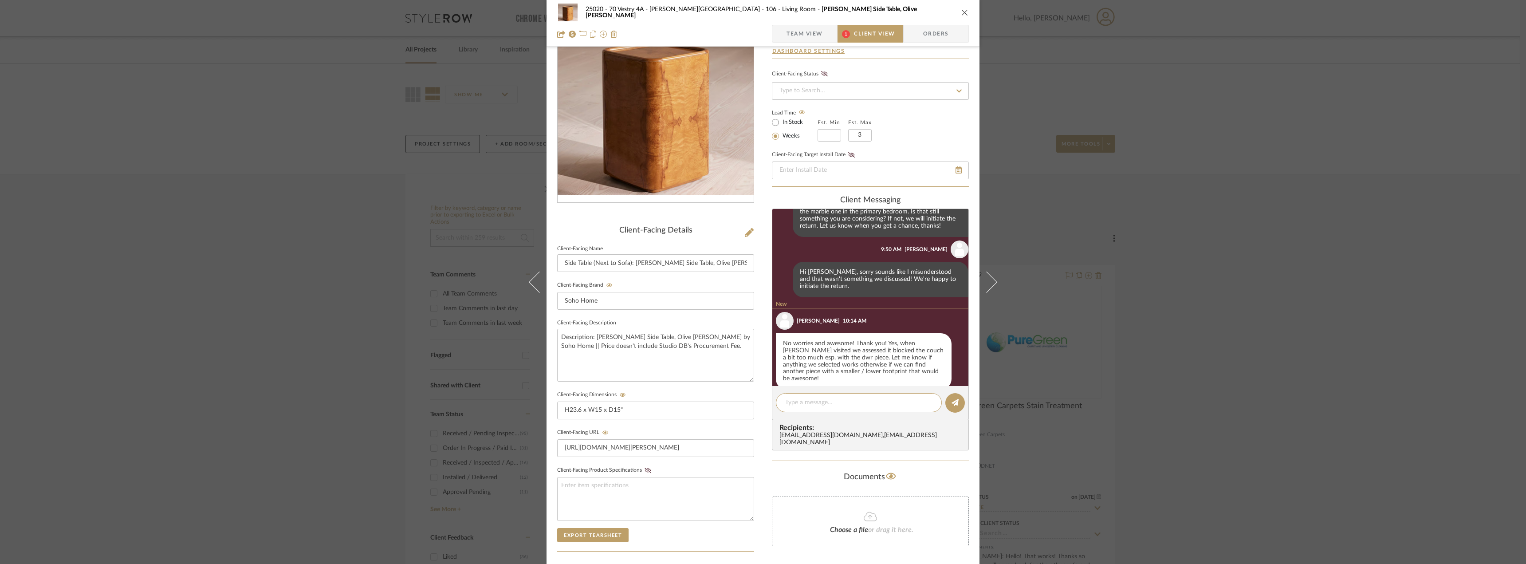
scroll to position [270, 0]
click at [795, 33] on span "Team View" at bounding box center [805, 34] width 36 height 18
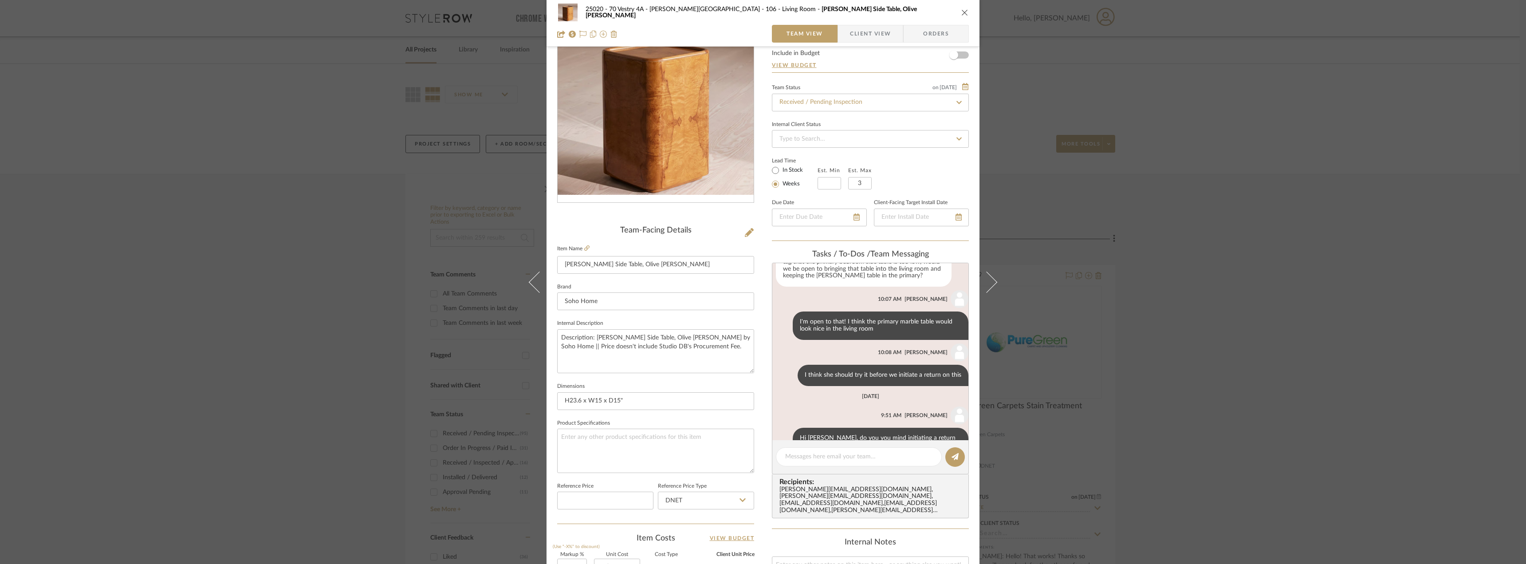
scroll to position [635, 0]
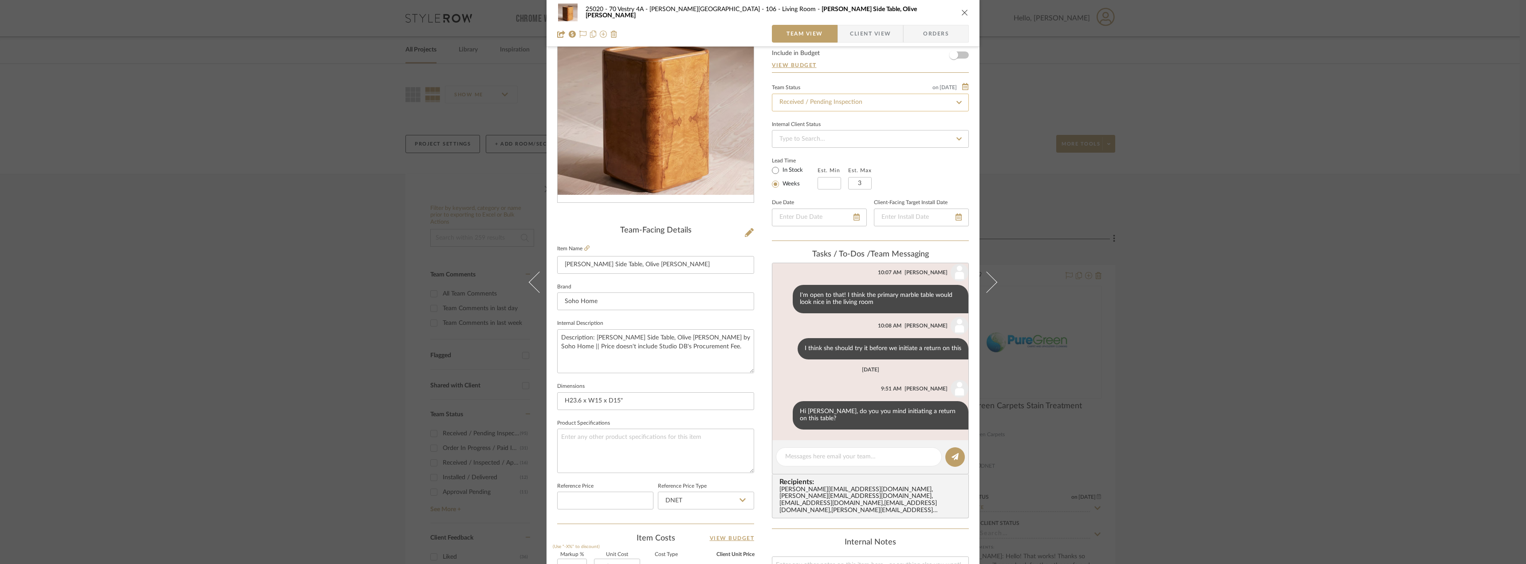
click at [819, 99] on input "Received / Pending Inspection" at bounding box center [870, 103] width 197 height 18
click at [955, 102] on icon at bounding box center [959, 102] width 8 height 6
type input "[DATE]"
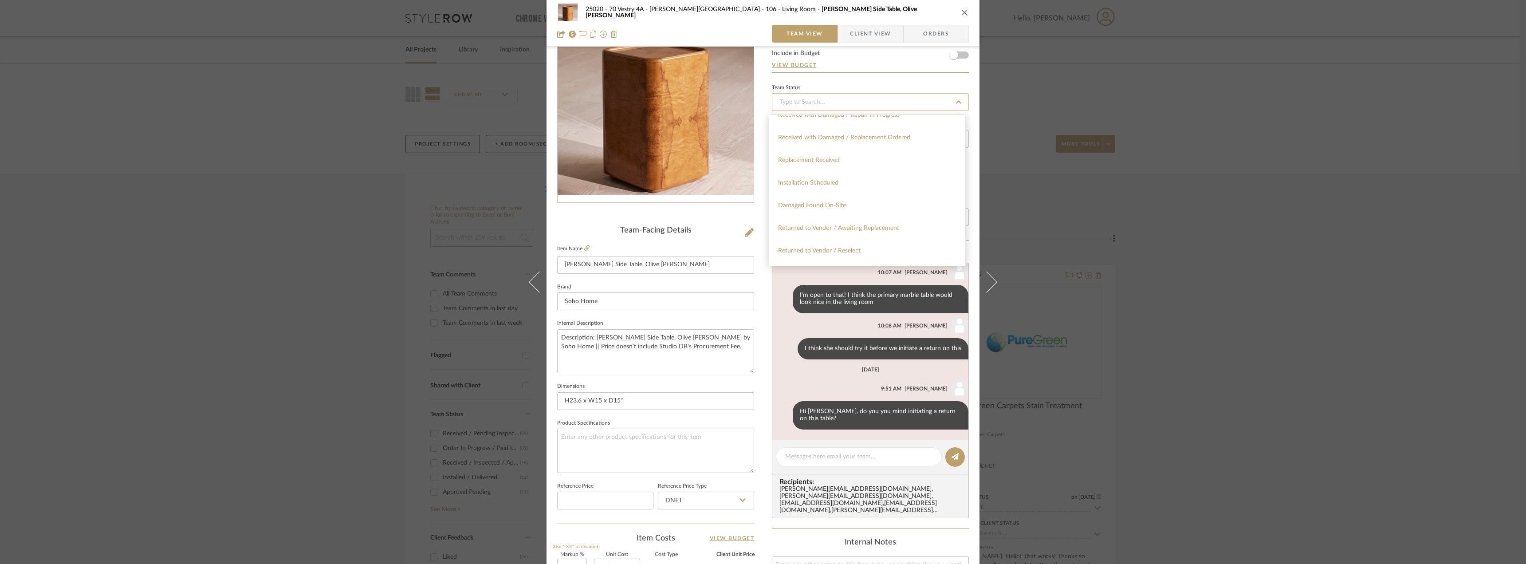
type input "l"
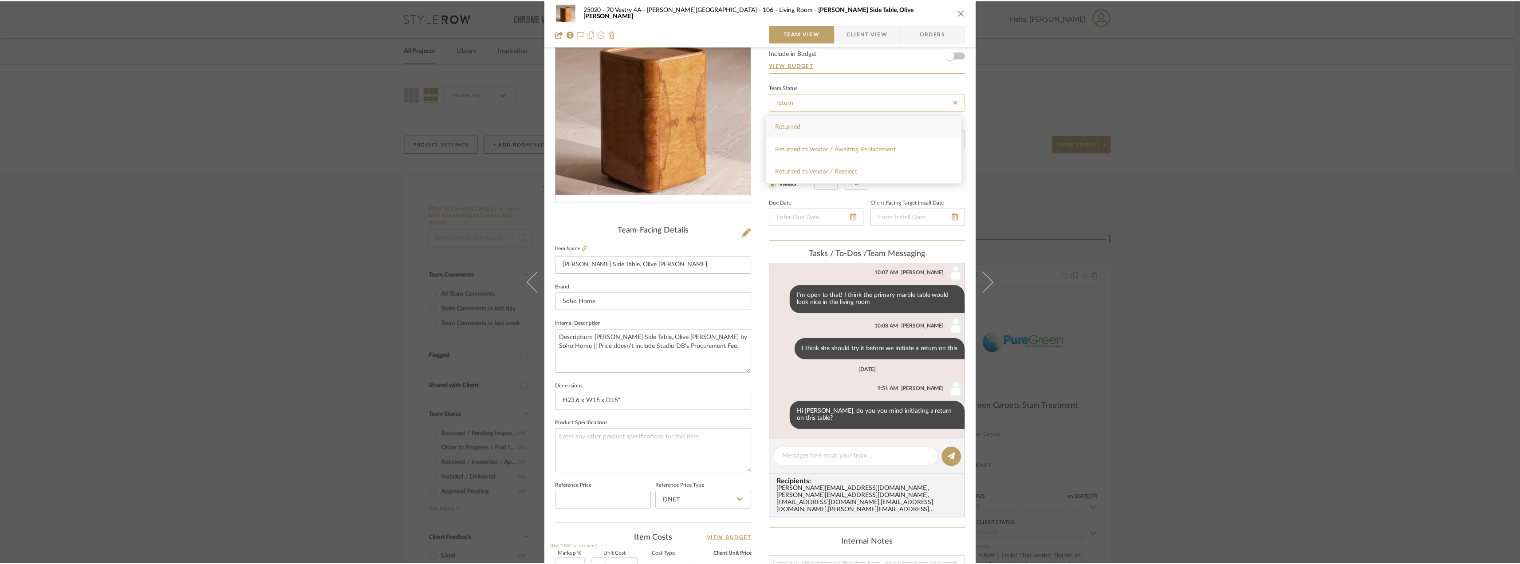
scroll to position [0, 0]
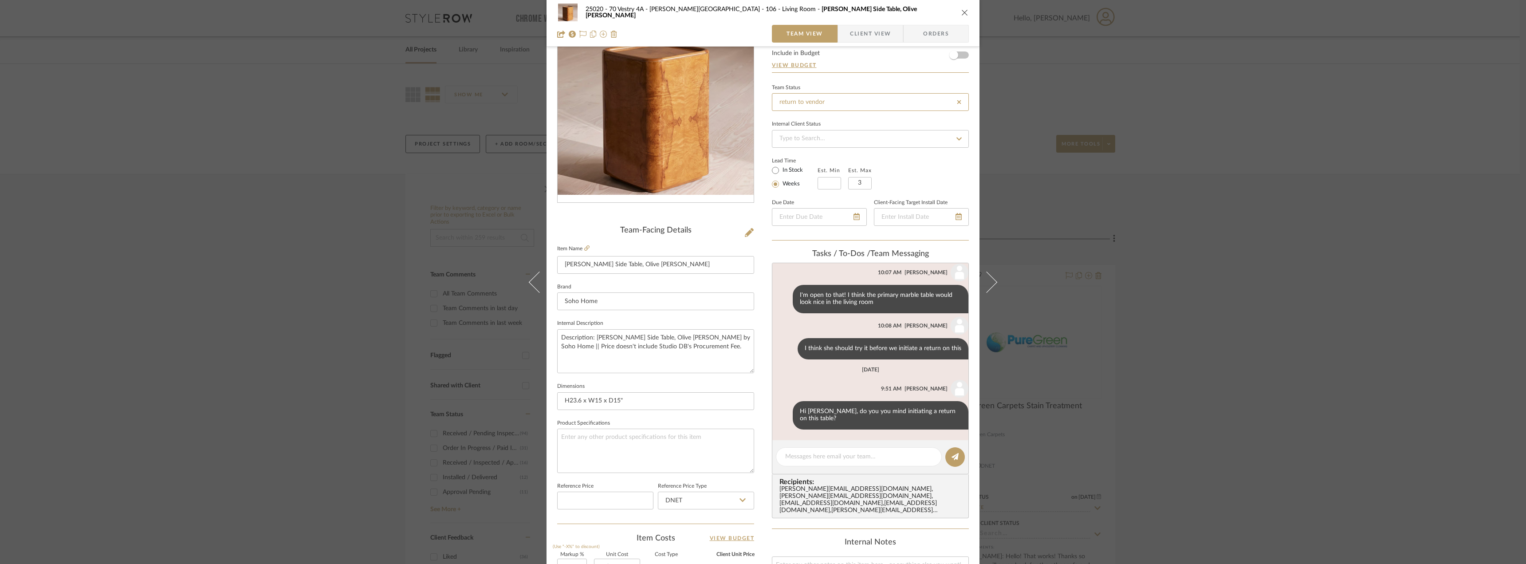
type input "return to vendor"
click at [832, 119] on div "Internal Client Status" at bounding box center [870, 133] width 197 height 30
click at [849, 103] on input at bounding box center [870, 102] width 197 height 18
click at [870, 82] on div "Team Status" at bounding box center [870, 97] width 197 height 30
click at [900, 101] on input at bounding box center [870, 102] width 197 height 18
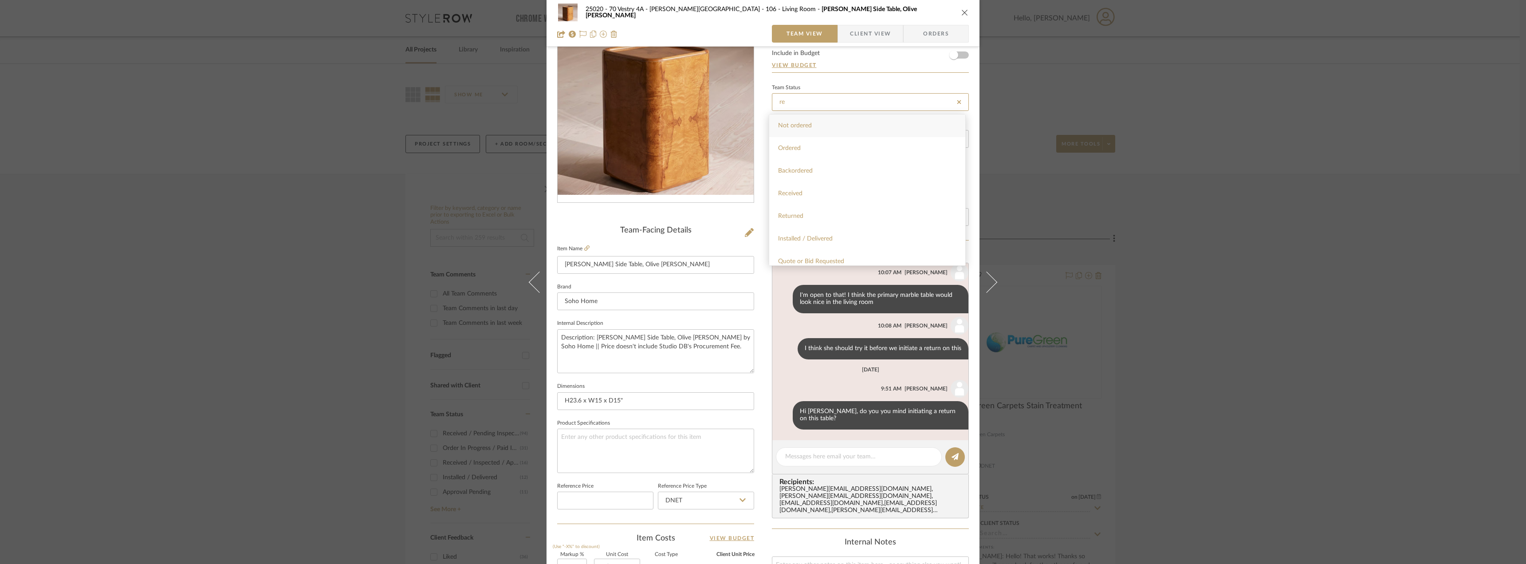
type input "re"
click at [820, 83] on div "Team Status re" at bounding box center [870, 97] width 197 height 30
click at [1175, 229] on div "25020 - 70 Vestry 4A - Grant-Stanleigh 106 - Living Room Dawson Side Table, Oli…" at bounding box center [763, 282] width 1526 height 564
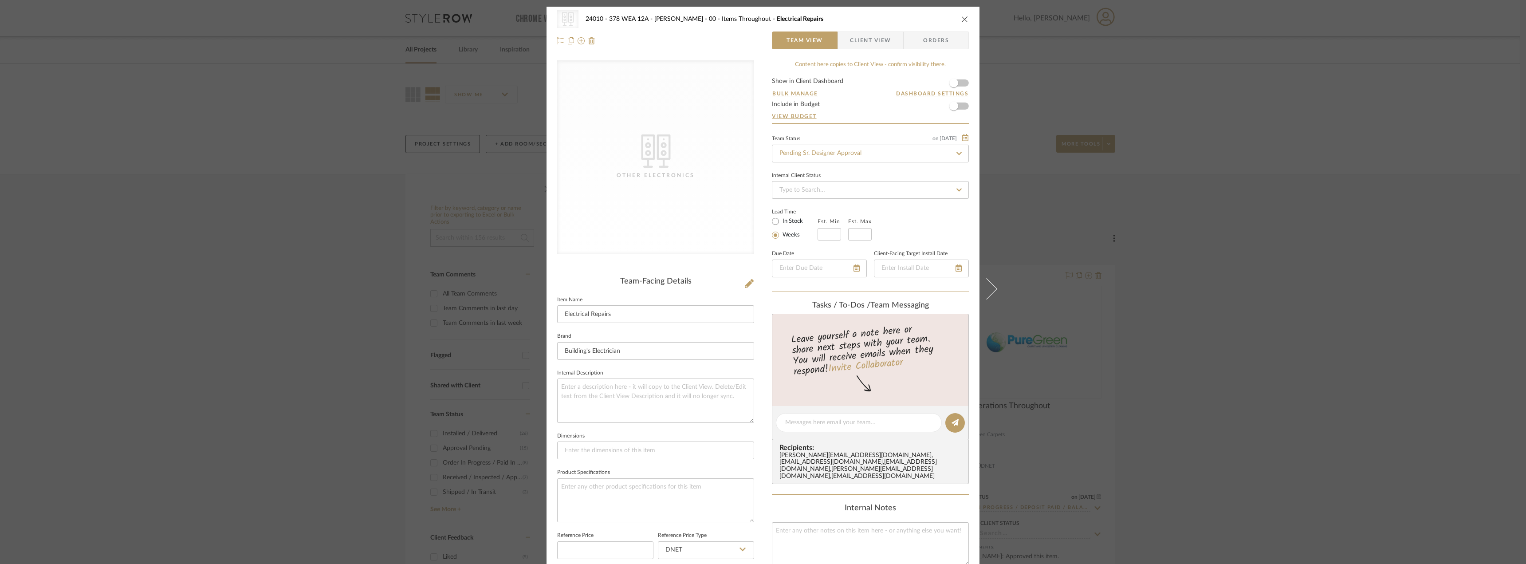
click at [869, 49] on div "CategoryIconElectronics Created with Sketch. Other Electronics 24010 - 378 WEA …" at bounding box center [763, 30] width 433 height 47
click at [869, 44] on span "Client View" at bounding box center [870, 40] width 41 height 18
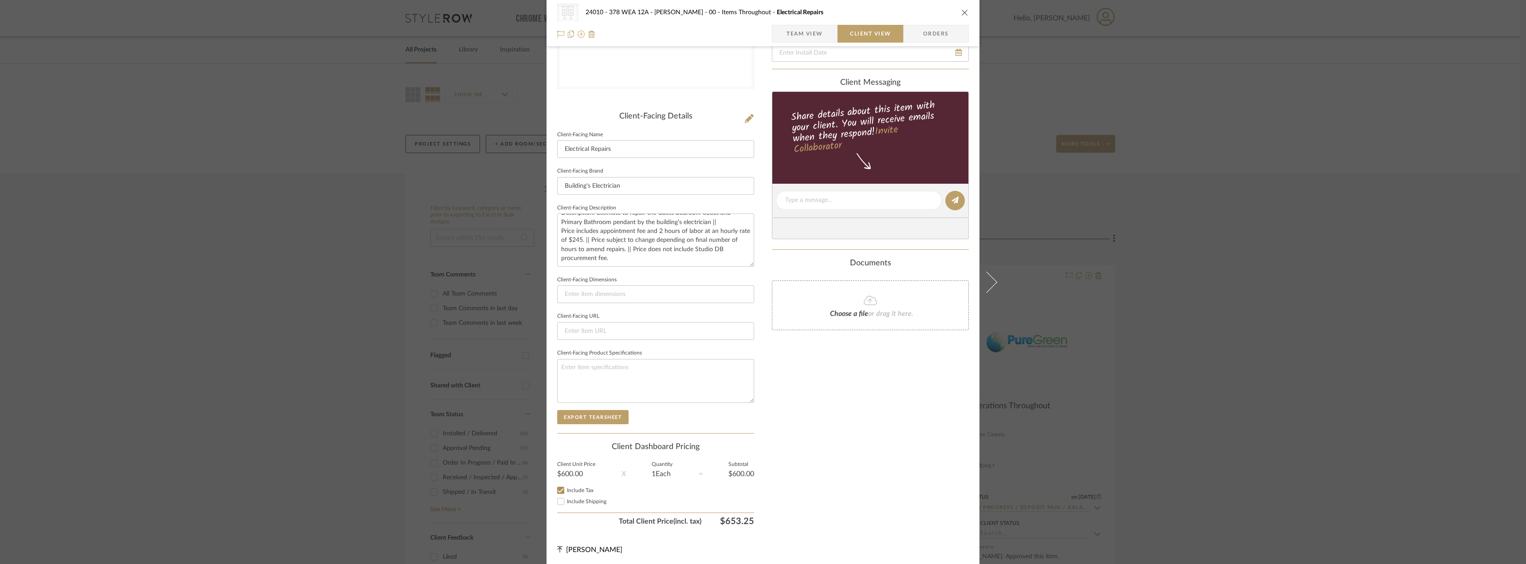
scroll to position [167, 0]
click at [829, 429] on div "Only content on this tab can share to Dashboard. Click eyeball icon to show or …" at bounding box center [870, 211] width 197 height 635
click at [804, 30] on span "Team View" at bounding box center [805, 34] width 36 height 18
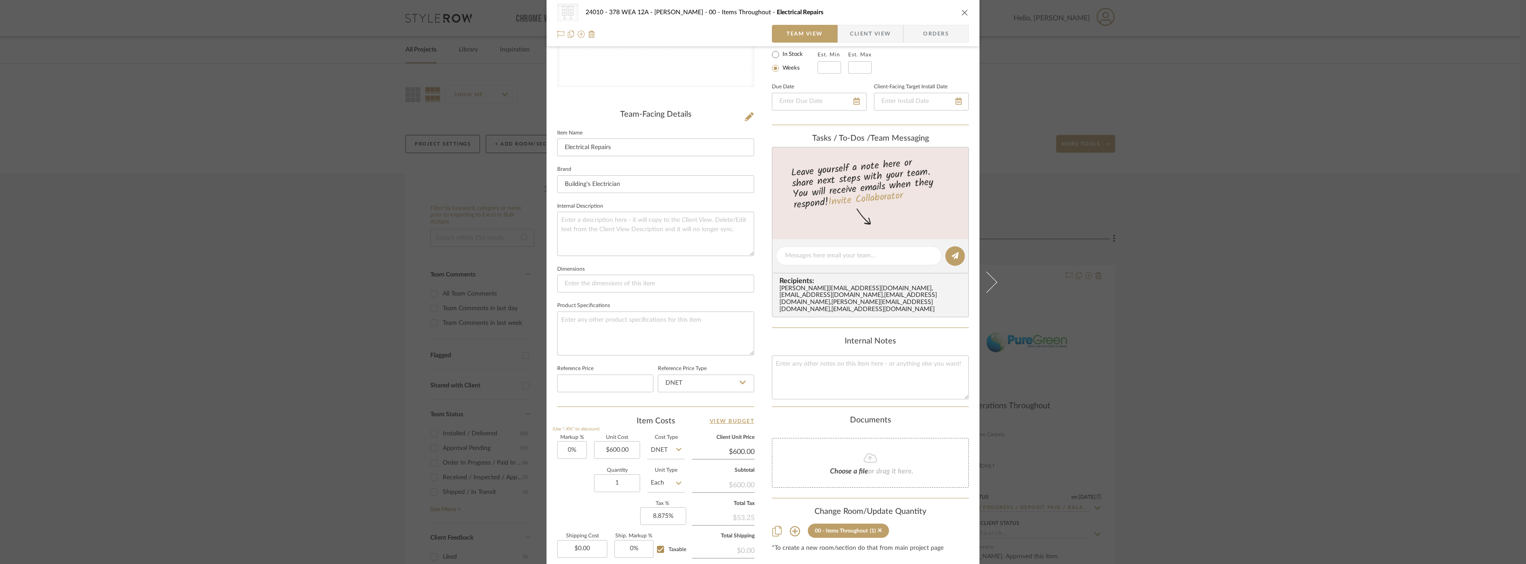
click at [863, 35] on span "Client View" at bounding box center [870, 34] width 41 height 18
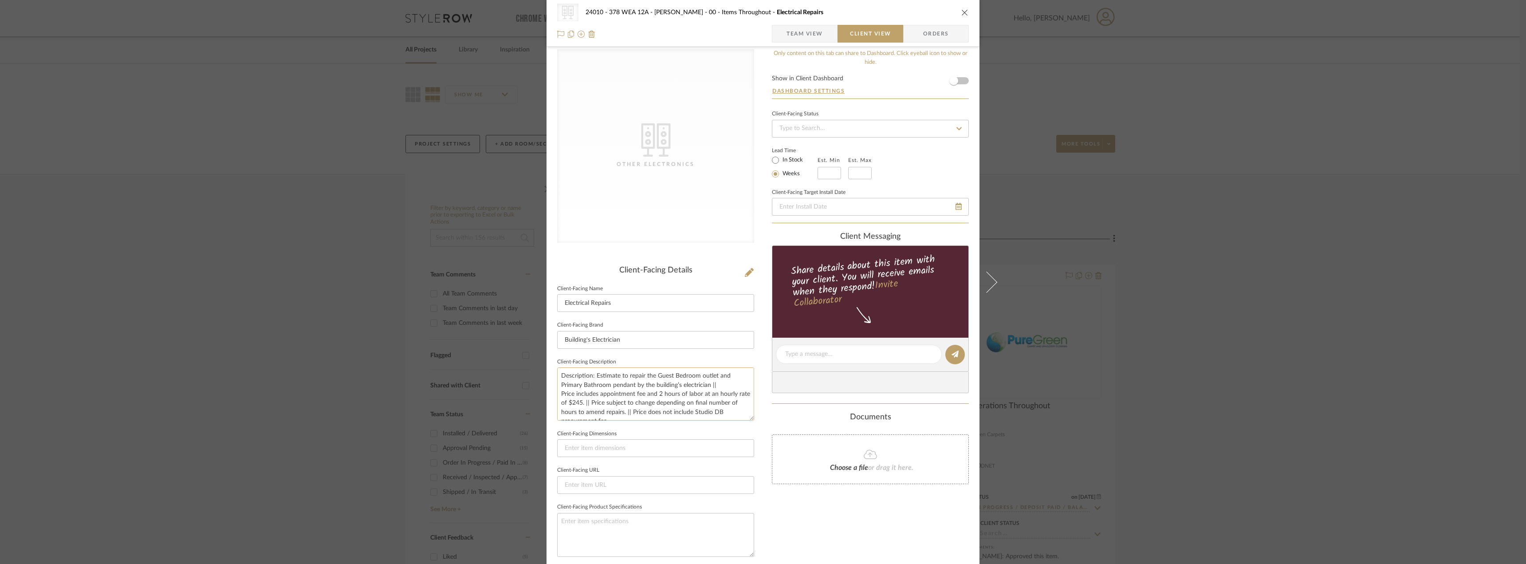
scroll to position [0, 0]
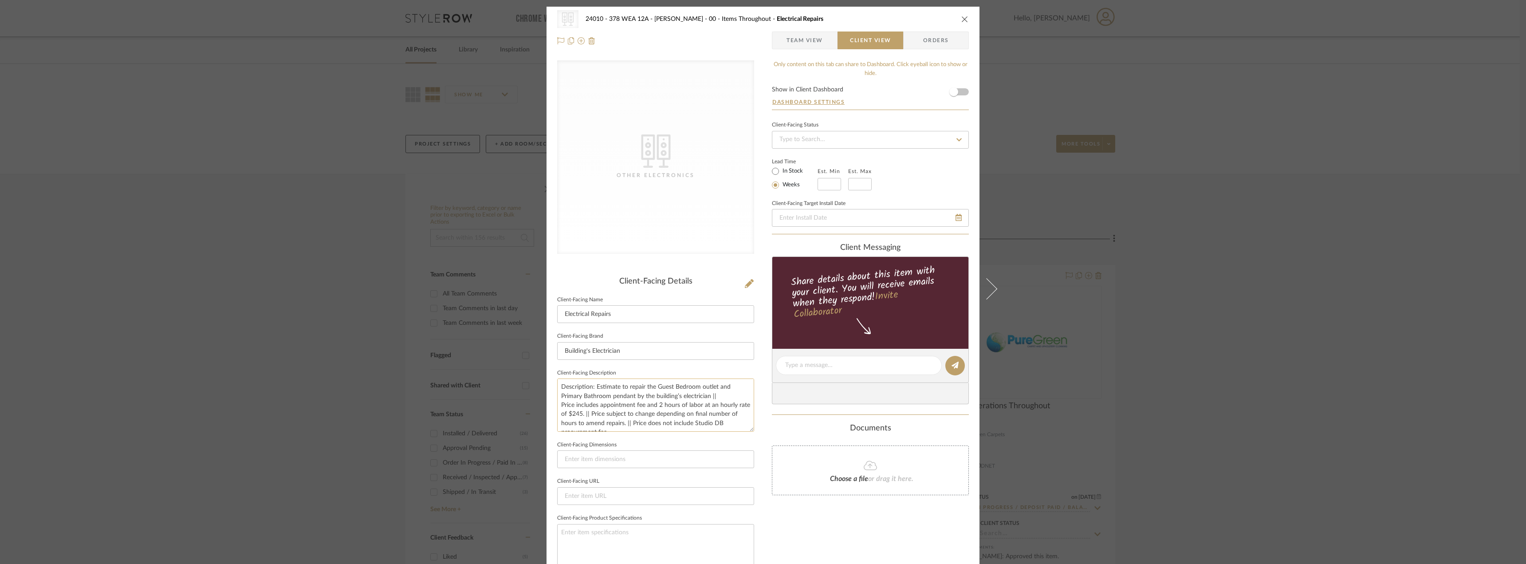
click at [592, 414] on textarea "Description: Estimate to repair the Guest Bedroom outlet and Primary Bathroom p…" at bounding box center [655, 404] width 197 height 53
click at [629, 425] on textarea "Description: Estimate to repair the Guest Bedroom outlet and Primary Bathroom p…" at bounding box center [655, 404] width 197 height 53
type textarea "Description: Estimate to repair the Guest Bedroom outlet and Primary Bathroom p…"
click at [845, 536] on div "Only content on this tab can share to Dashboard. Click eyeball icon to show or …" at bounding box center [870, 377] width 197 height 635
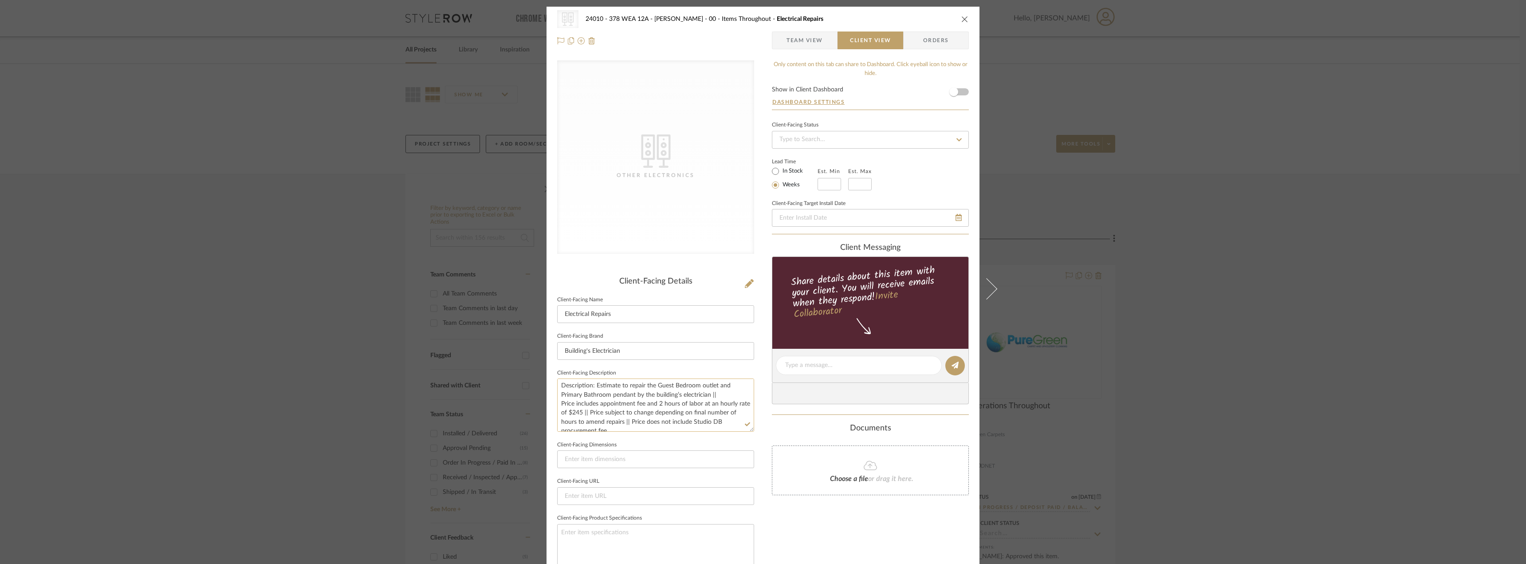
scroll to position [0, 0]
click at [822, 41] on span "Team View" at bounding box center [804, 40] width 65 height 18
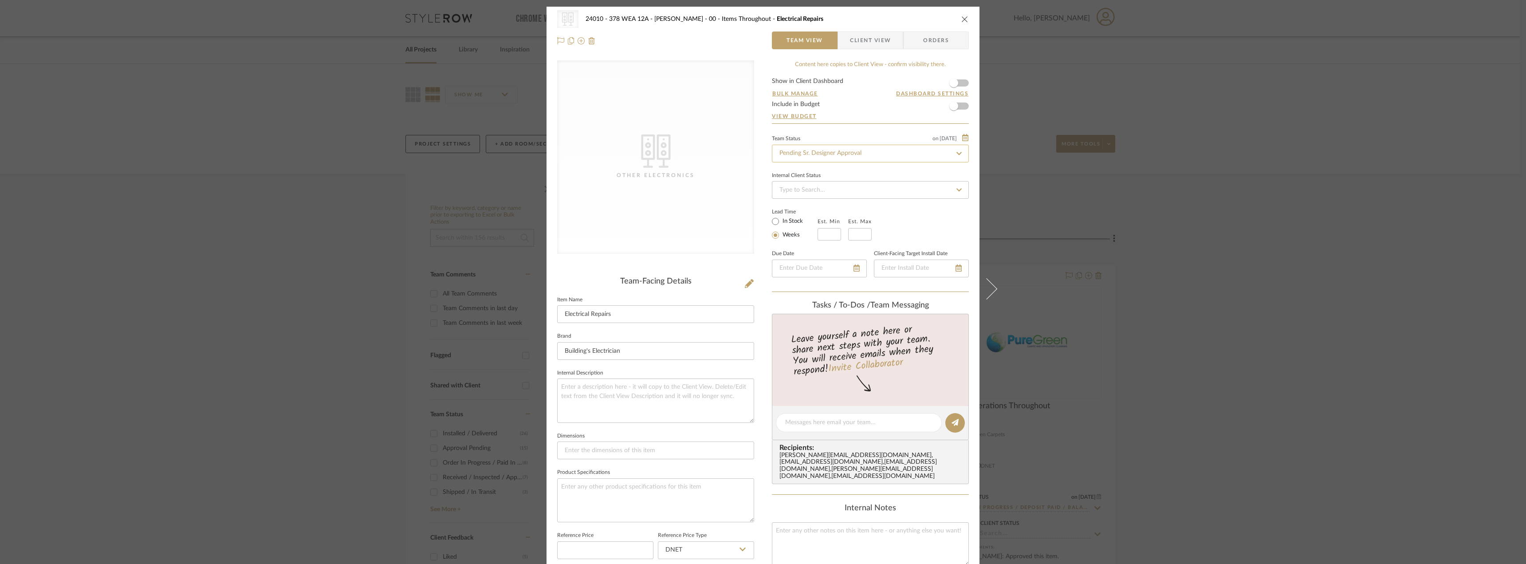
click at [819, 155] on input "Pending Sr. Designer Approval" at bounding box center [870, 154] width 197 height 18
click at [822, 202] on span "Approval Pending" at bounding box center [802, 200] width 48 height 6
type input "Approval Pending"
click at [961, 83] on form "Show in Client Dashboard Bulk Manage Dashboard Settings Include in Budget View …" at bounding box center [870, 100] width 197 height 45
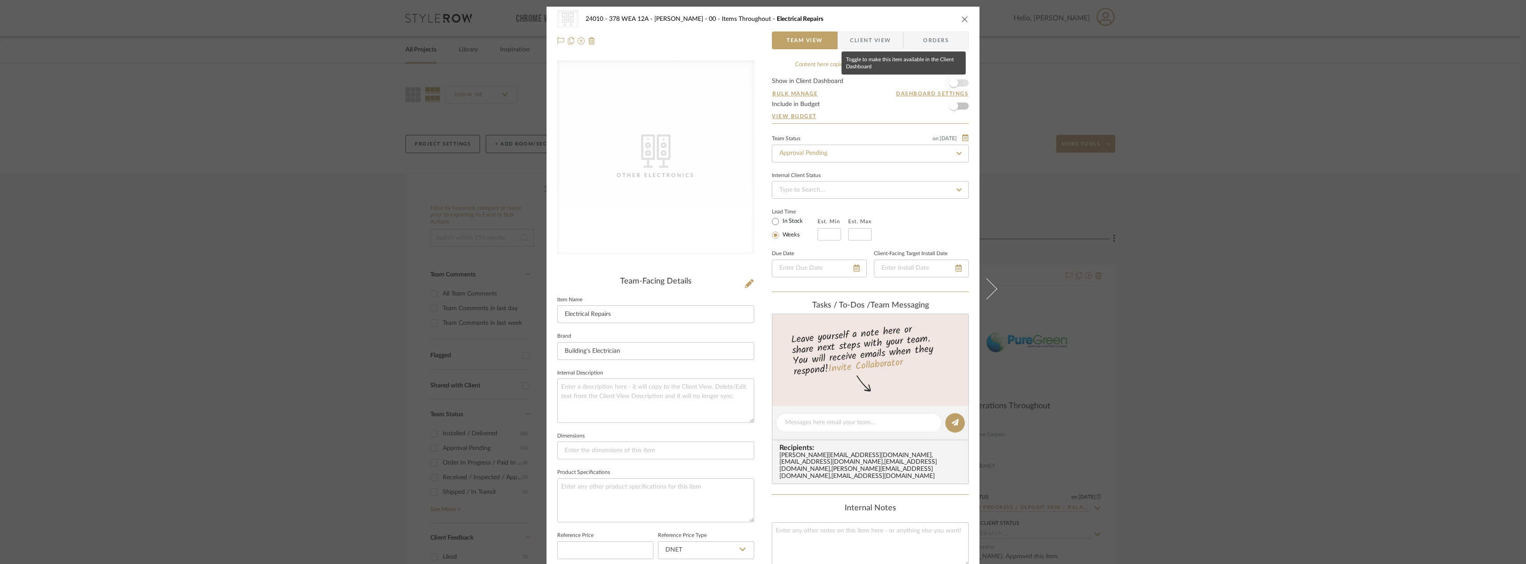
click at [958, 81] on span "button" at bounding box center [954, 83] width 20 height 20
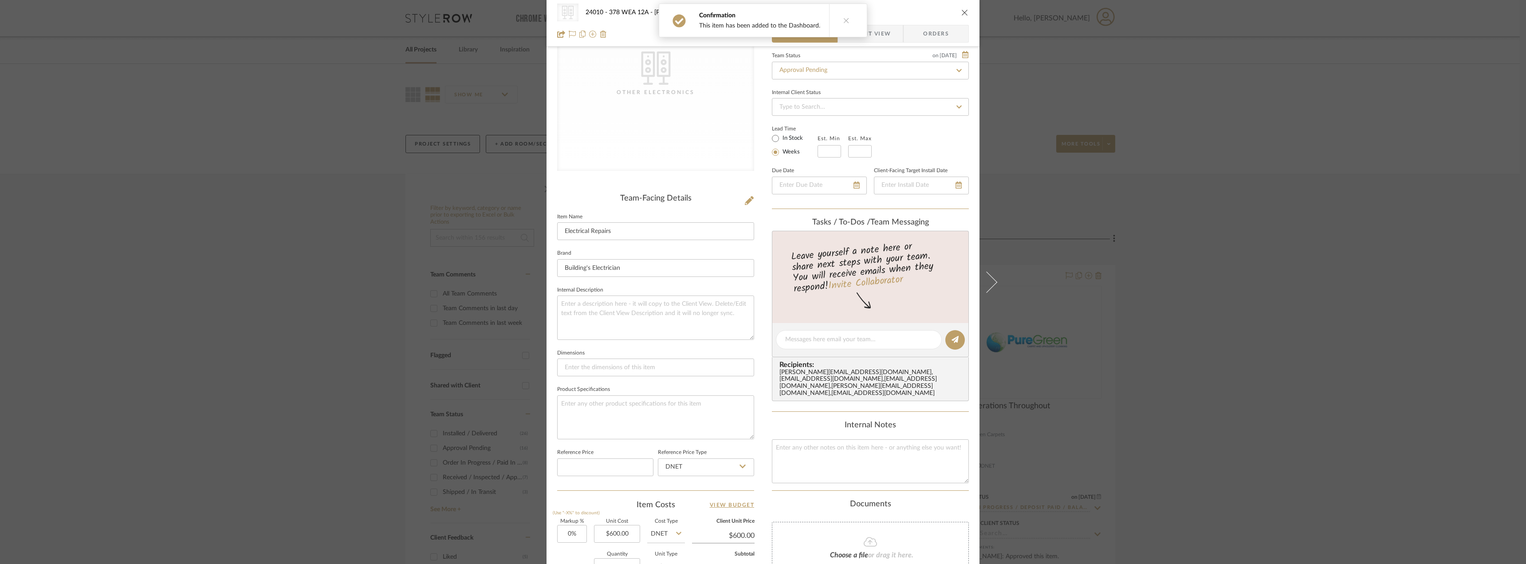
click at [884, 25] on span "Client View" at bounding box center [870, 34] width 41 height 18
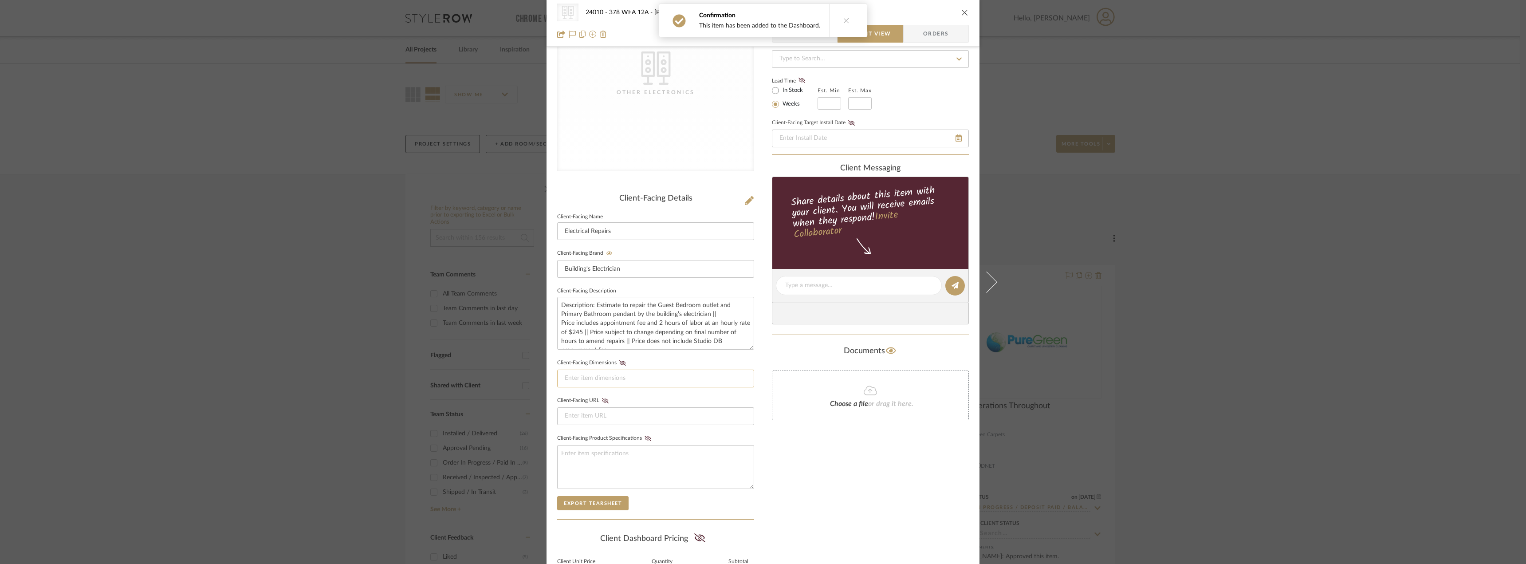
scroll to position [181, 0]
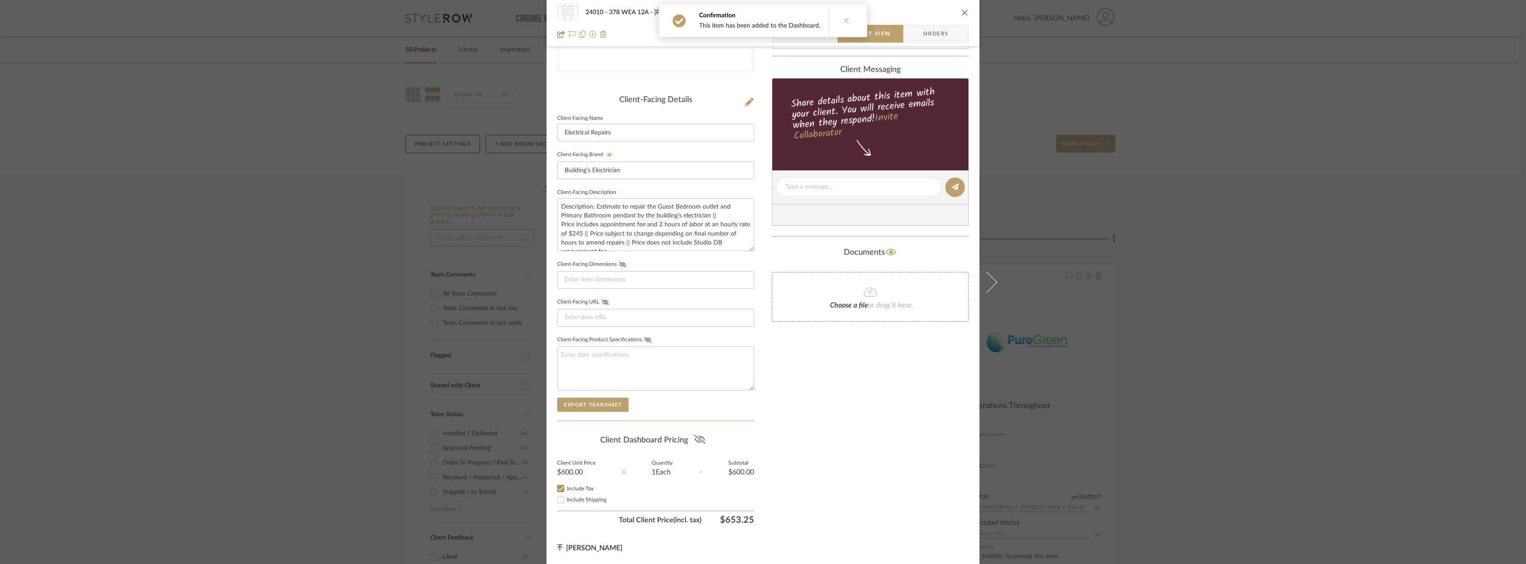
click at [697, 441] on icon at bounding box center [699, 439] width 11 height 9
click at [884, 445] on div "Only content on this tab can share to Dashboard. Click eyeball icon to show or …" at bounding box center [870, 203] width 197 height 649
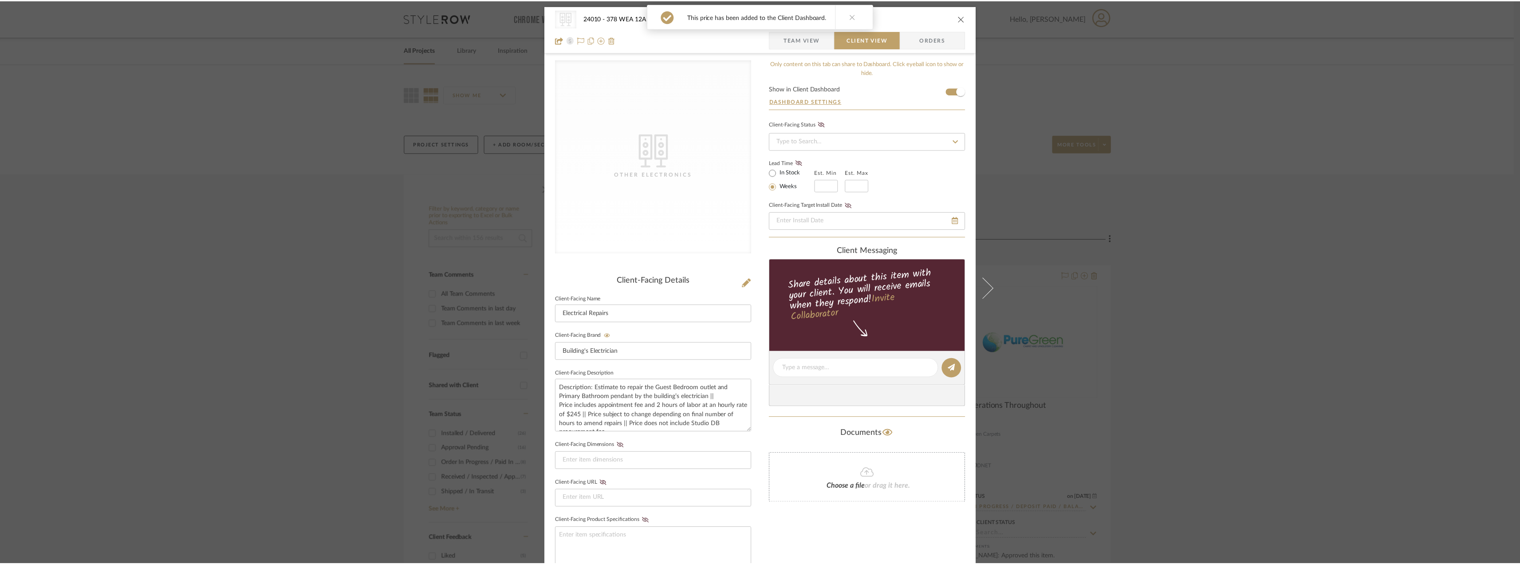
scroll to position [0, 0]
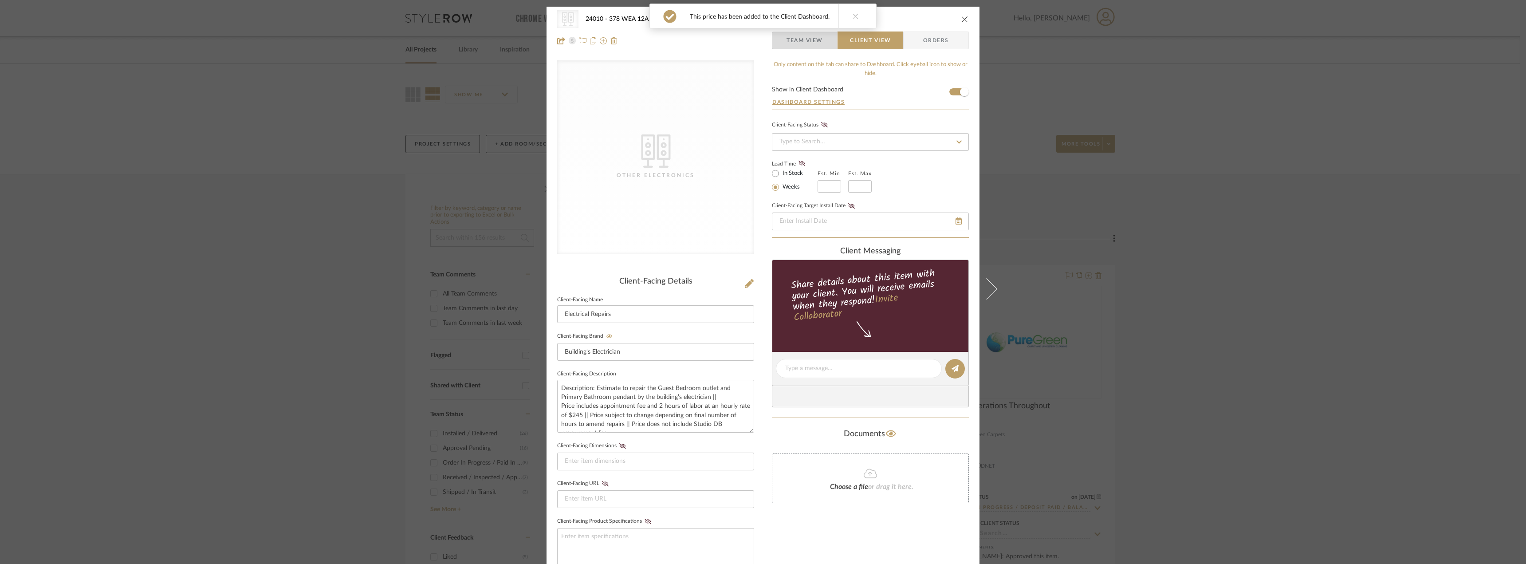
click at [792, 41] on span "Team View" at bounding box center [805, 40] width 36 height 18
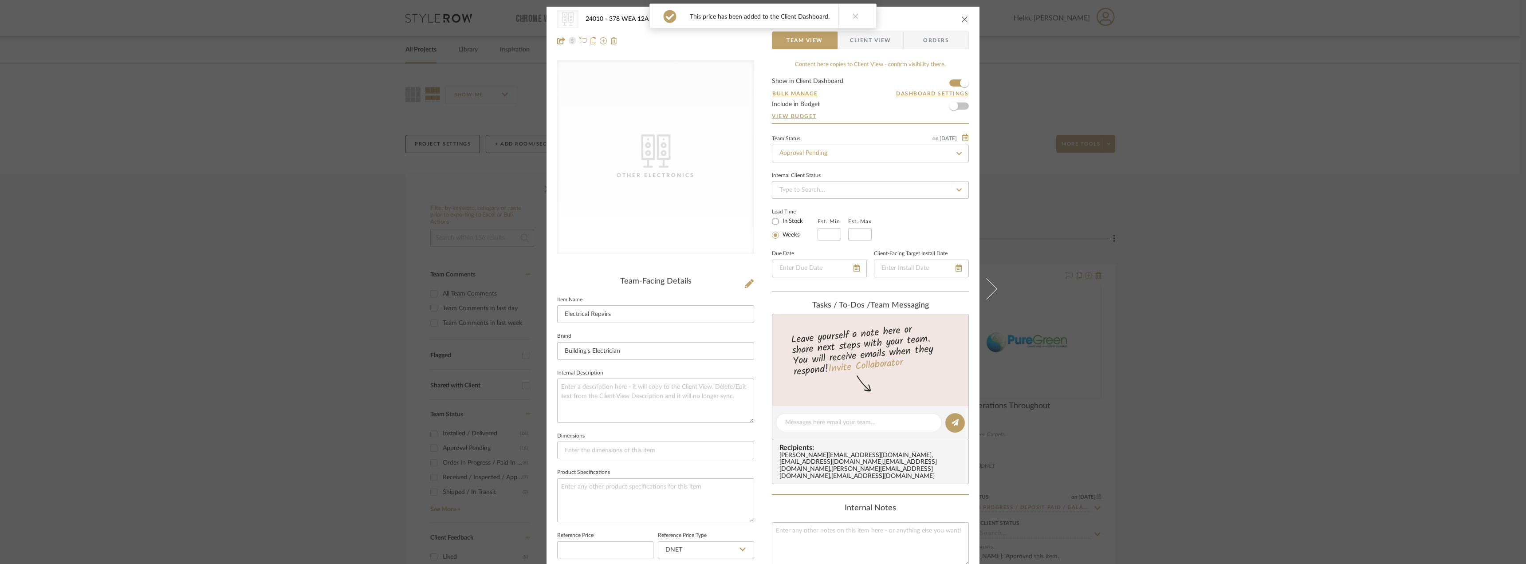
click at [849, 10] on button at bounding box center [855, 16] width 34 height 24
click at [1333, 248] on div "CategoryIconElectronics Created with Sketch. Other Electronics 24010 - 378 WEA …" at bounding box center [763, 282] width 1526 height 564
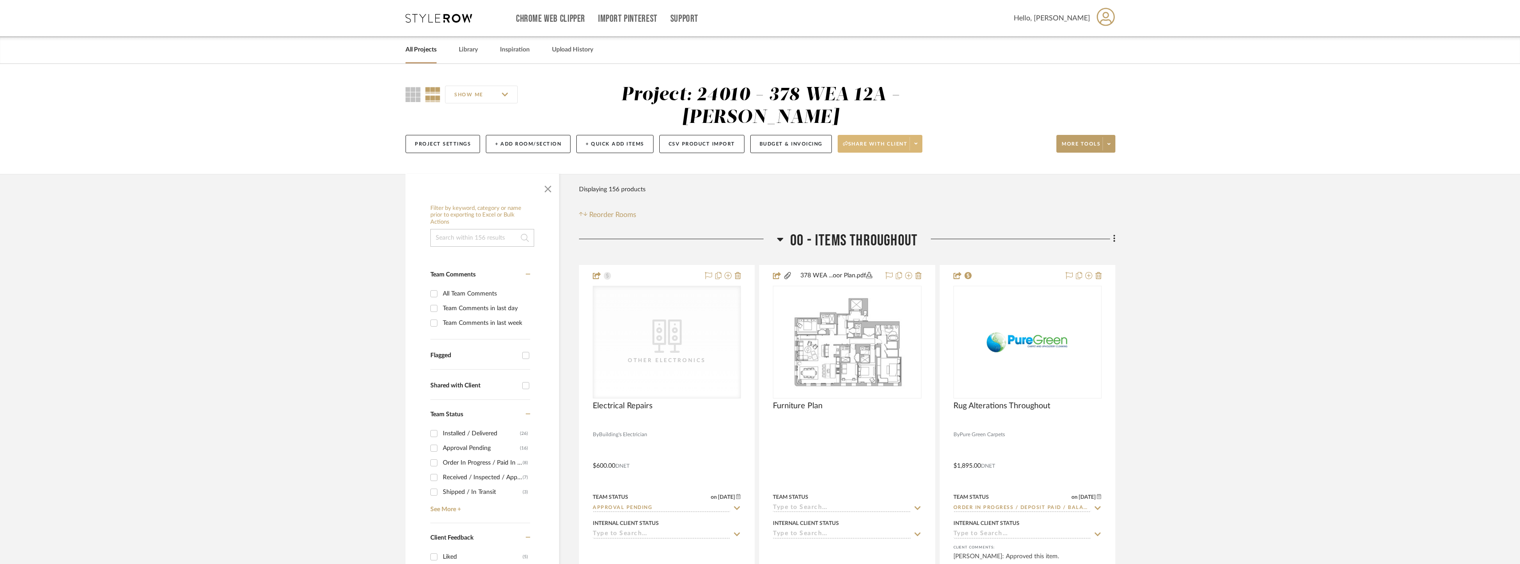
click at [920, 137] on span at bounding box center [915, 143] width 12 height 13
click at [889, 168] on span "Generate URL to Share" at bounding box center [884, 168] width 76 height 8
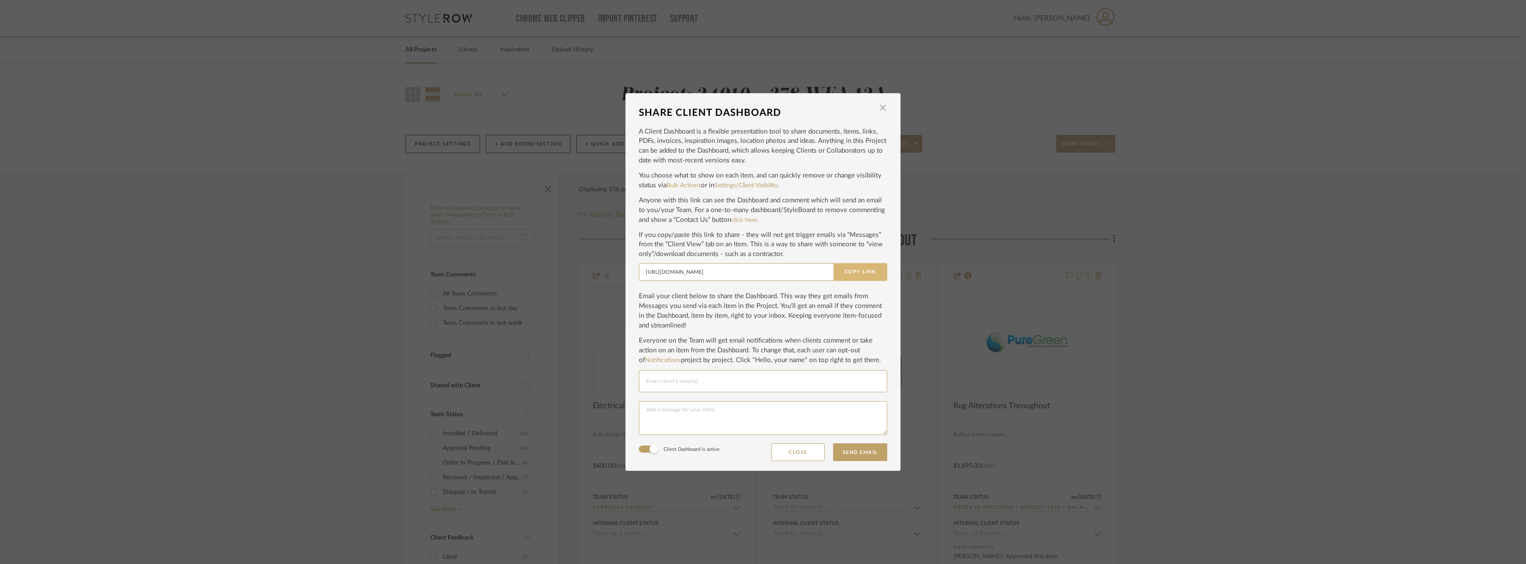
click at [866, 268] on button "Copy Link" at bounding box center [861, 272] width 54 height 18
click at [880, 104] on span "button" at bounding box center [883, 108] width 18 height 18
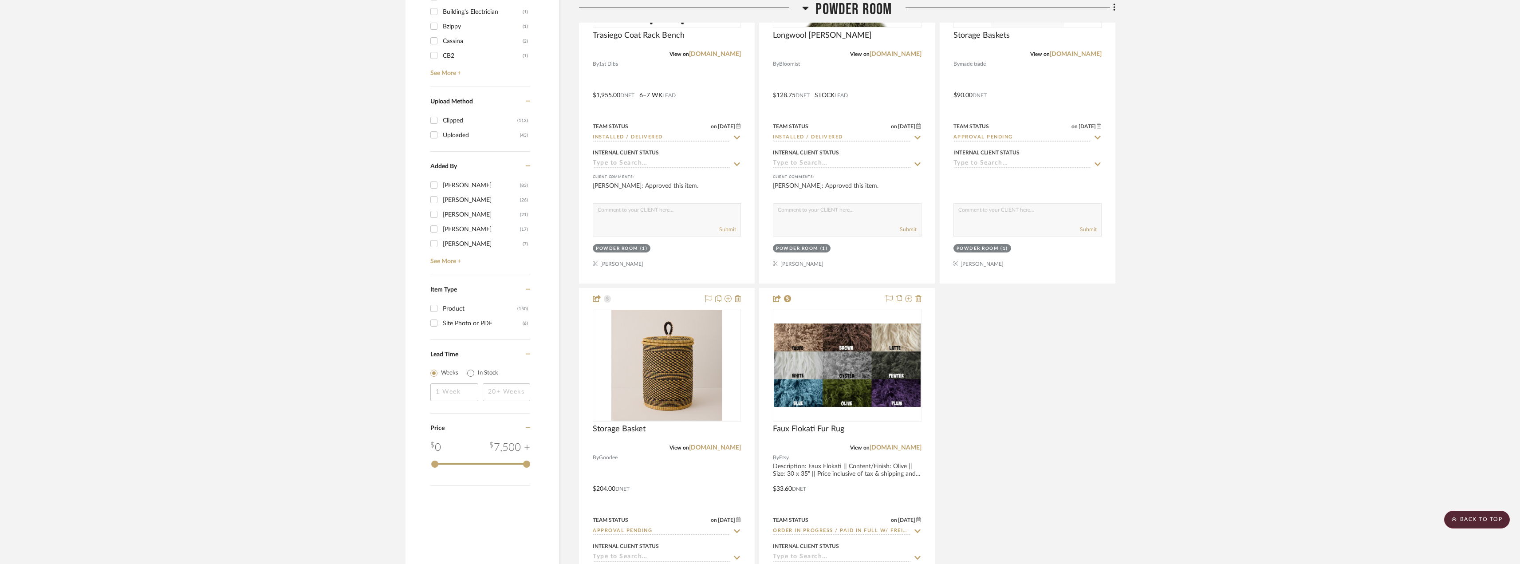
scroll to position [932, 0]
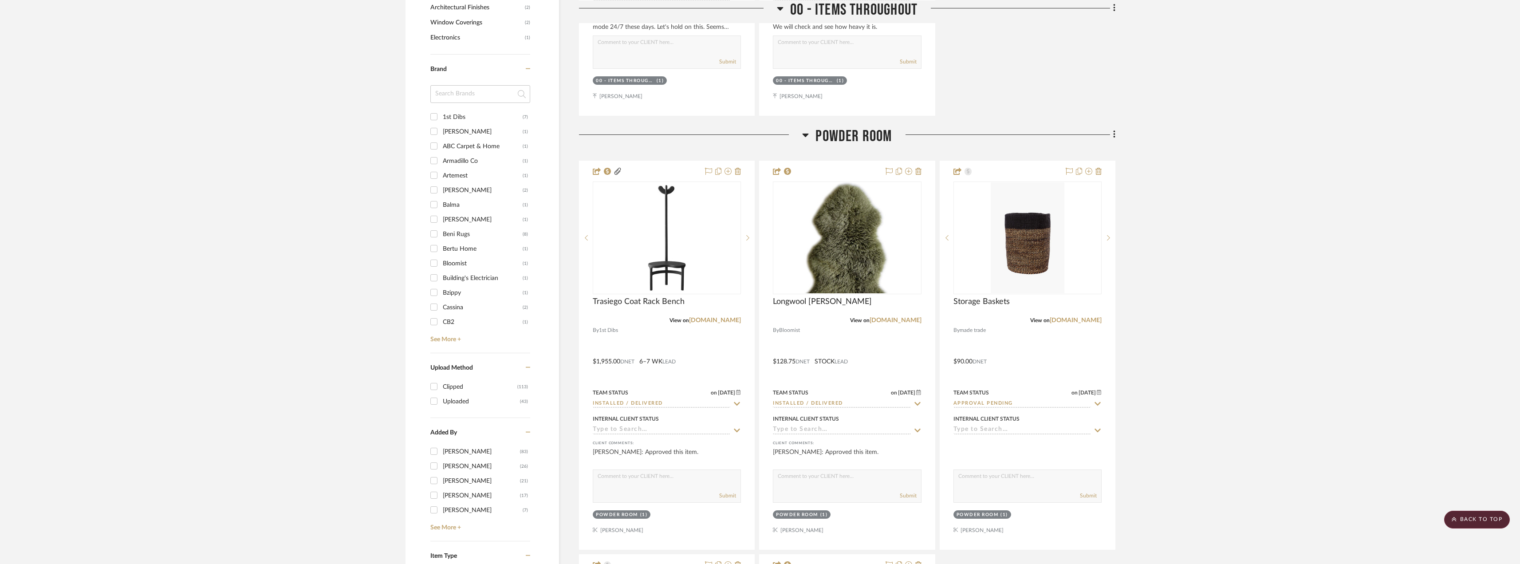
click at [802, 127] on div at bounding box center [690, 138] width 223 height 23
click at [815, 127] on span "Powder Room" at bounding box center [853, 136] width 76 height 19
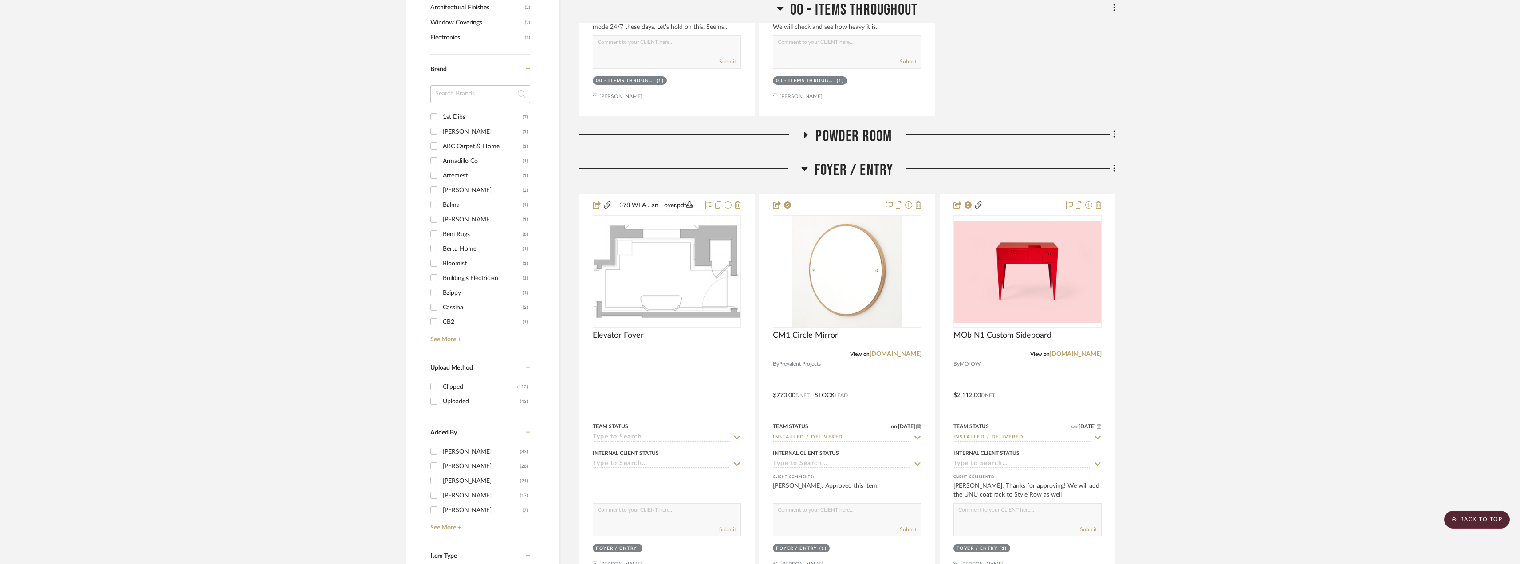
click at [807, 131] on icon at bounding box center [805, 134] width 11 height 7
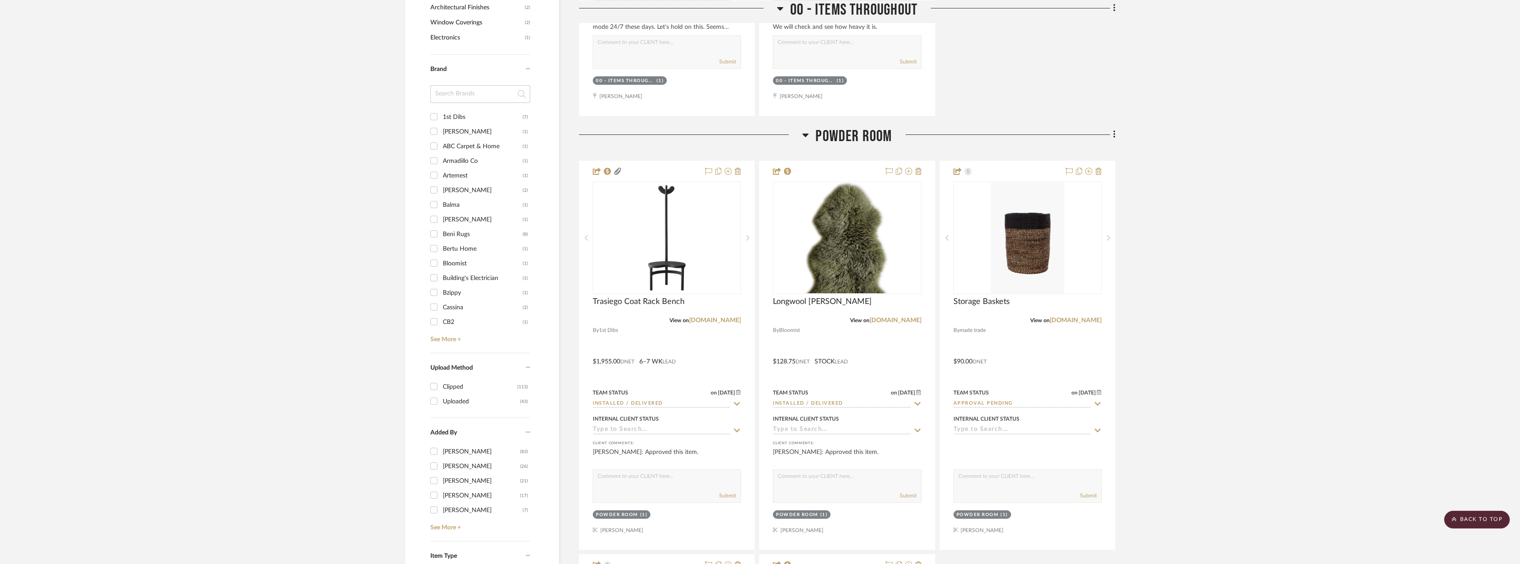
click at [806, 130] on icon at bounding box center [805, 135] width 7 height 11
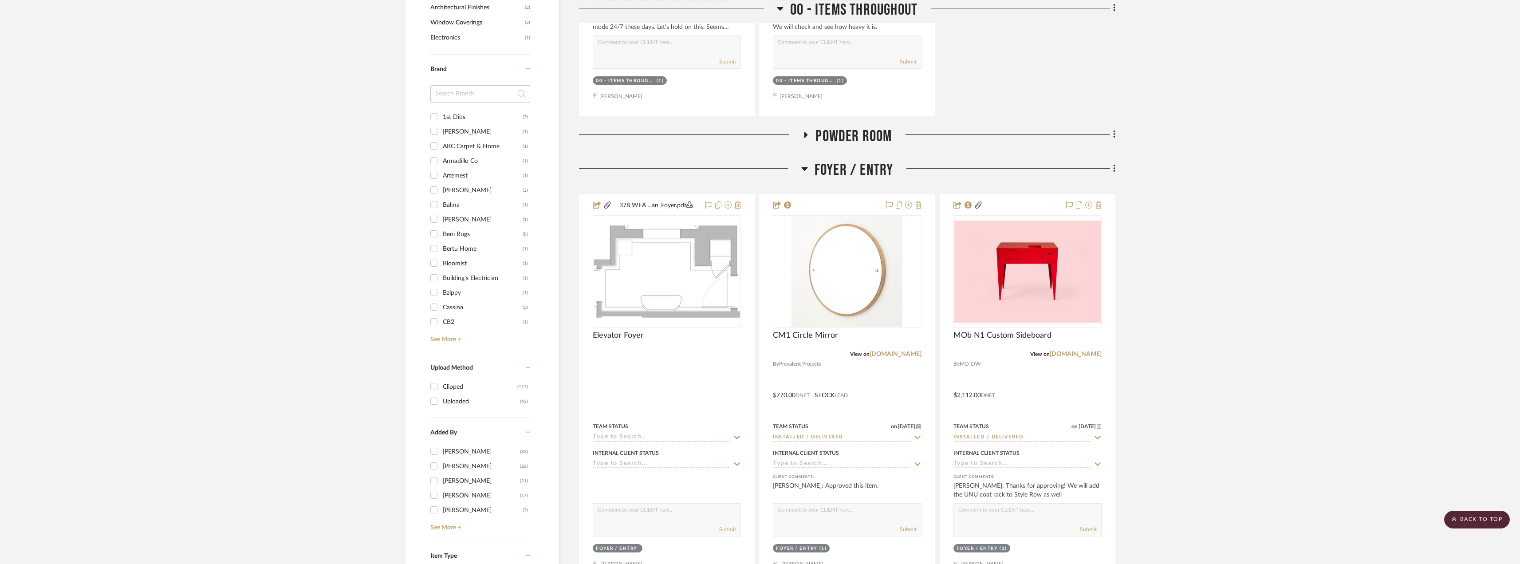
click at [804, 163] on icon at bounding box center [804, 168] width 7 height 11
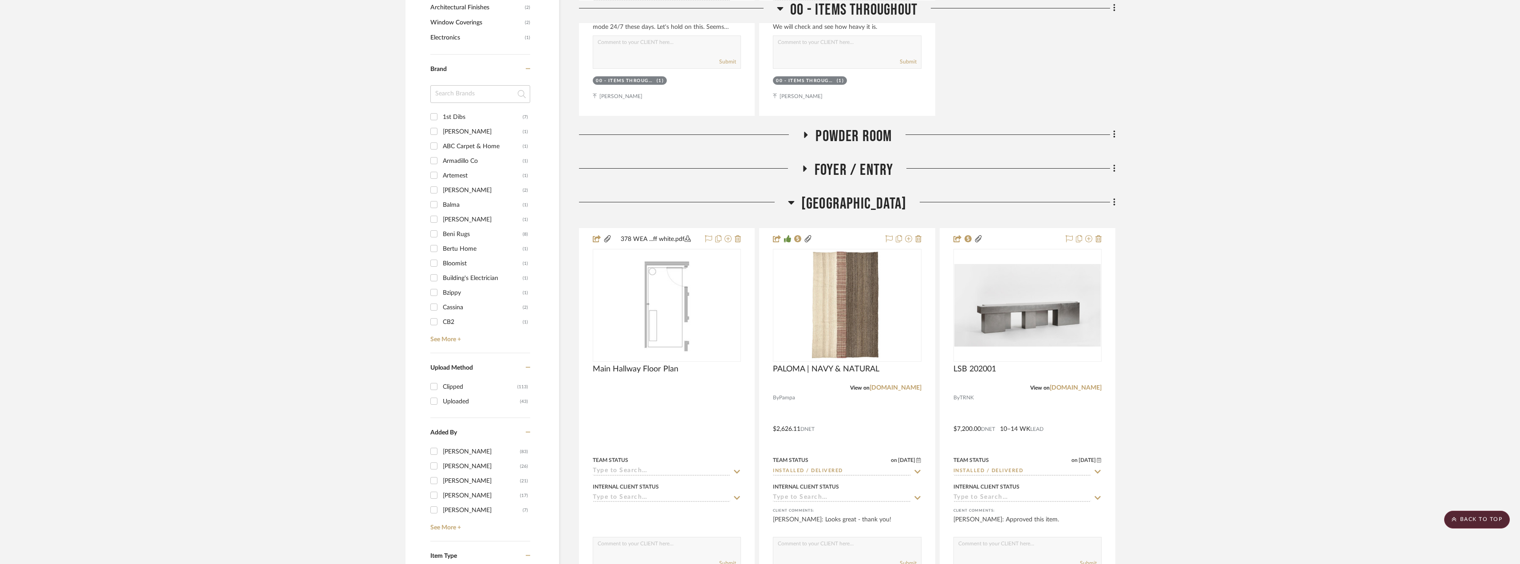
click at [794, 201] on icon at bounding box center [791, 203] width 6 height 4
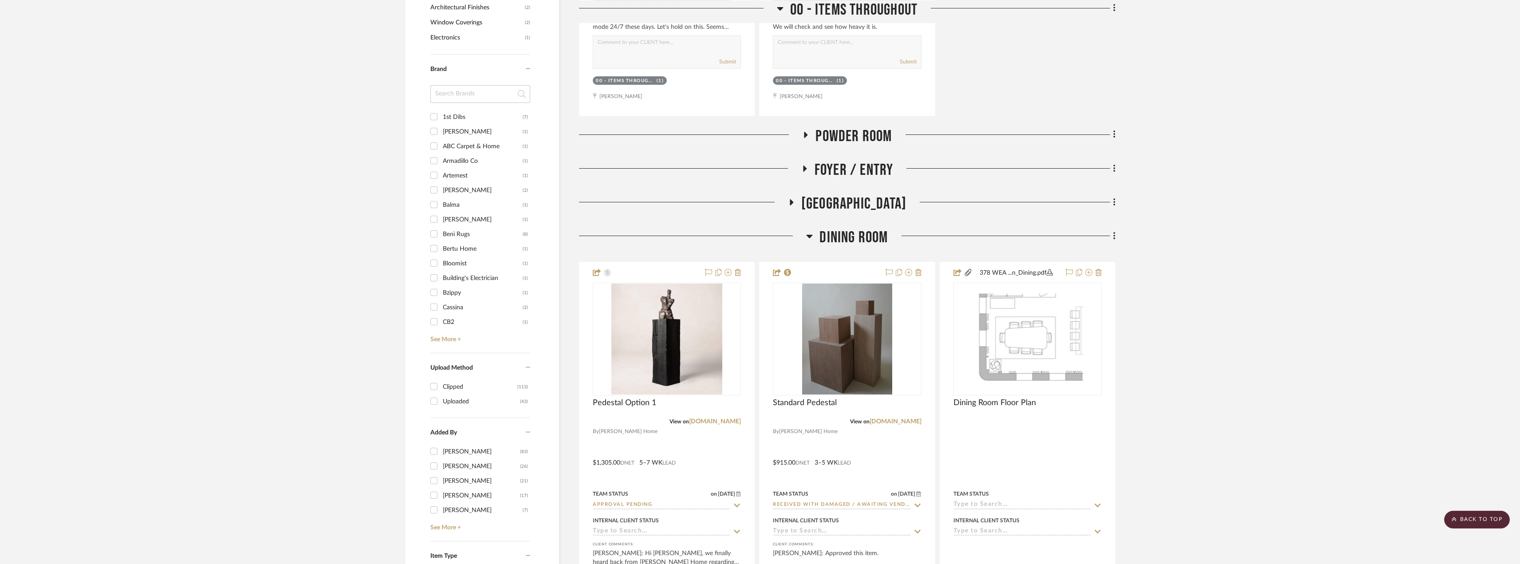
click at [808, 231] on icon at bounding box center [809, 236] width 7 height 11
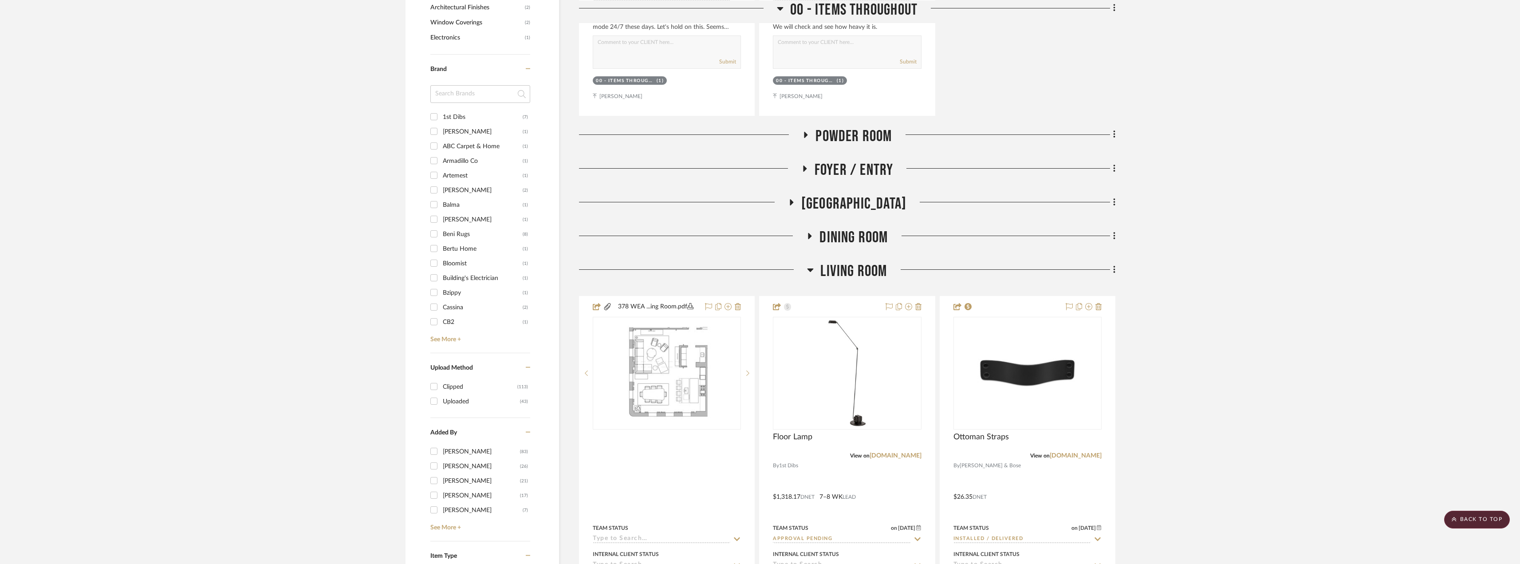
click at [814, 262] on h3 "Living Room" at bounding box center [847, 271] width 80 height 19
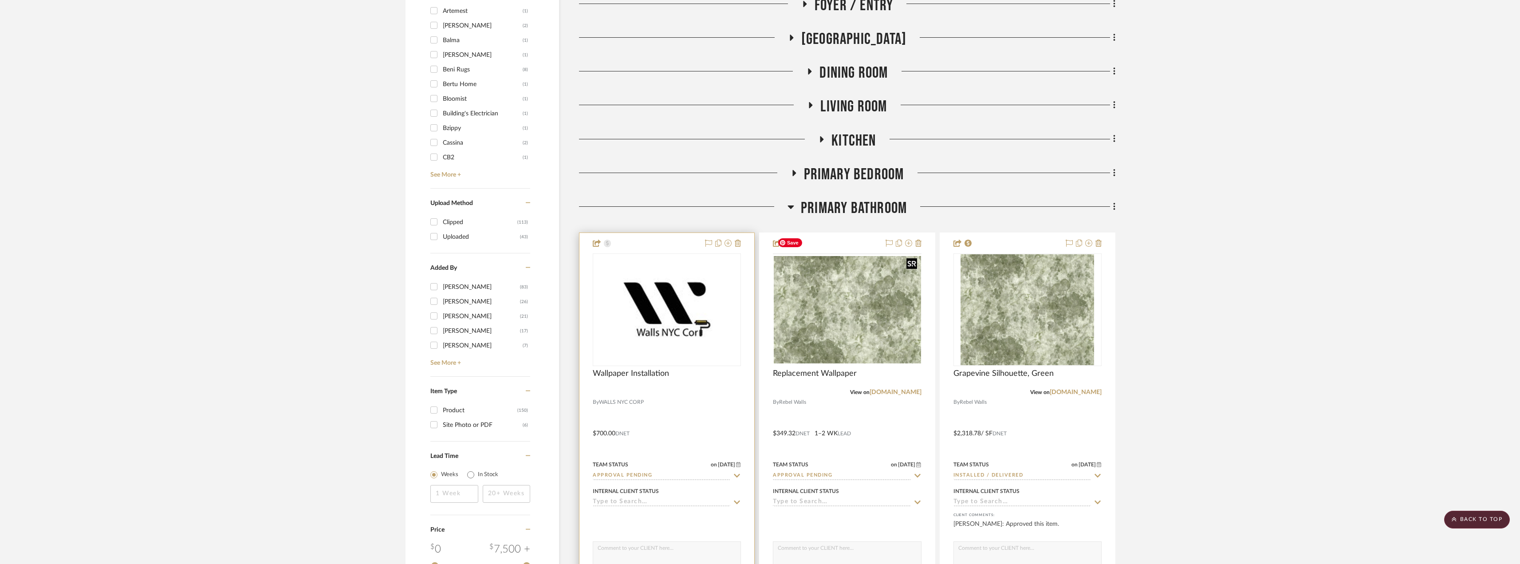
scroll to position [1109, 0]
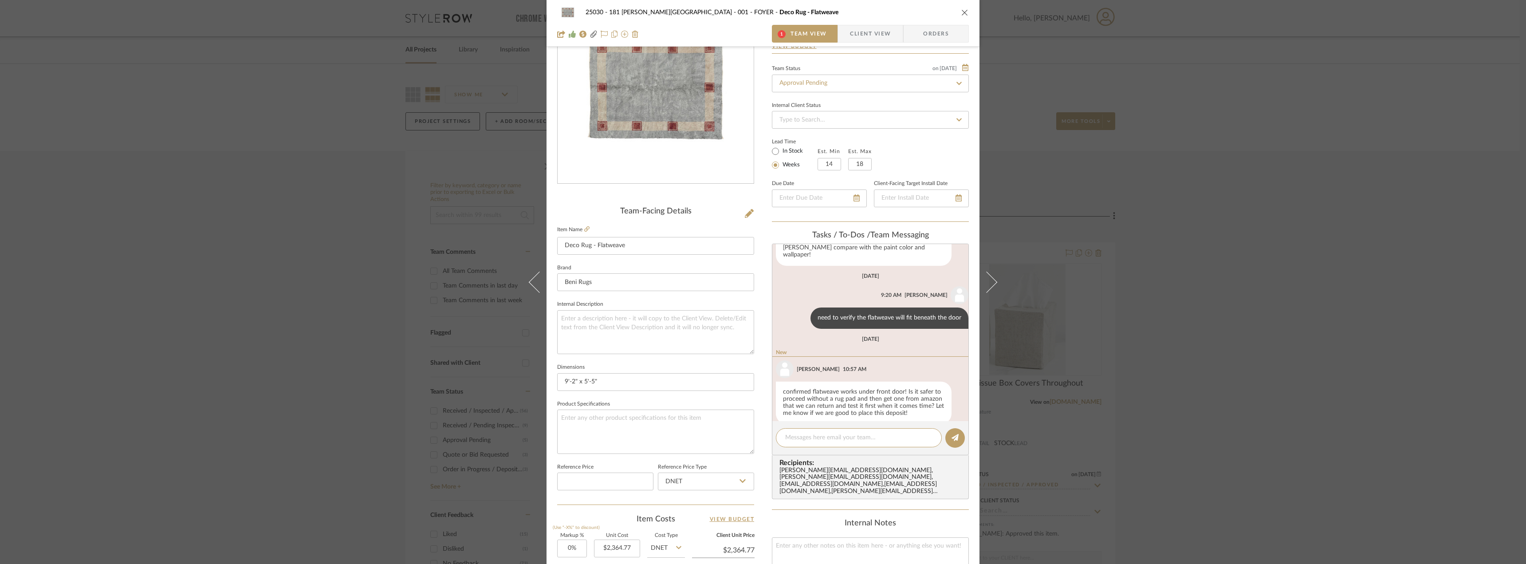
scroll to position [69, 0]
click at [826, 441] on textarea at bounding box center [858, 437] width 147 height 9
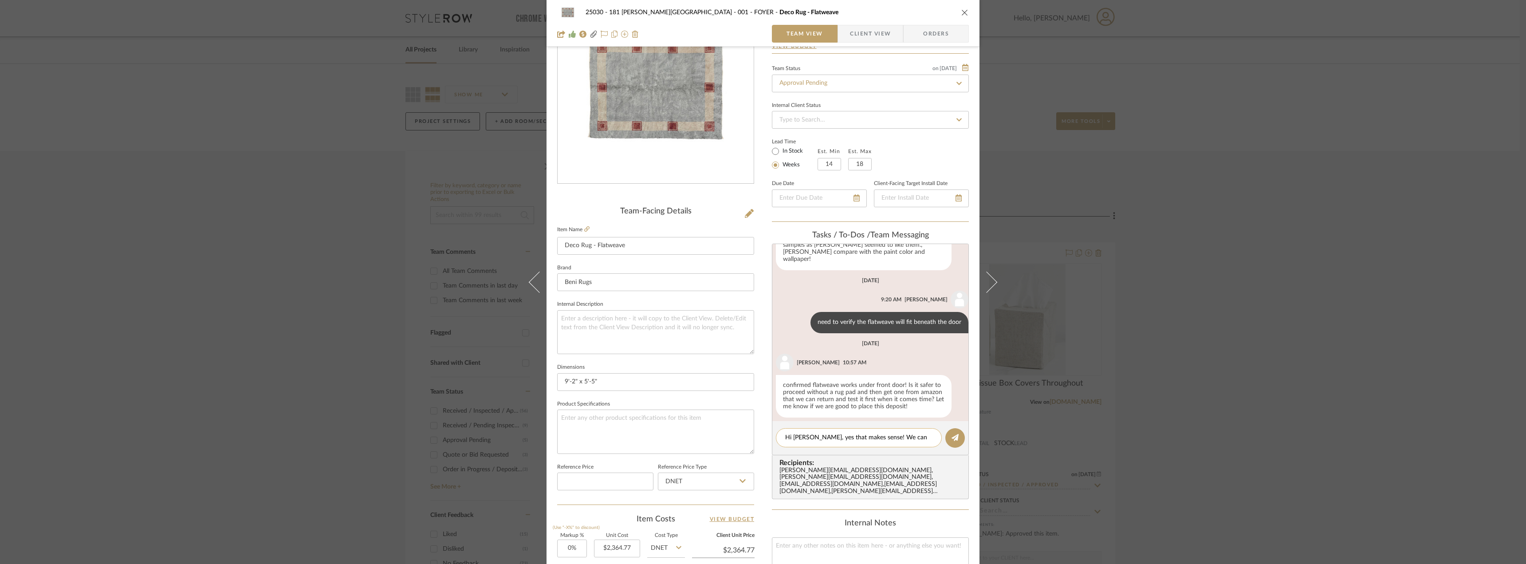
scroll to position [0, 0]
type textarea "Hi Kate, yes that makes sense! We can also use rug tape if needed"
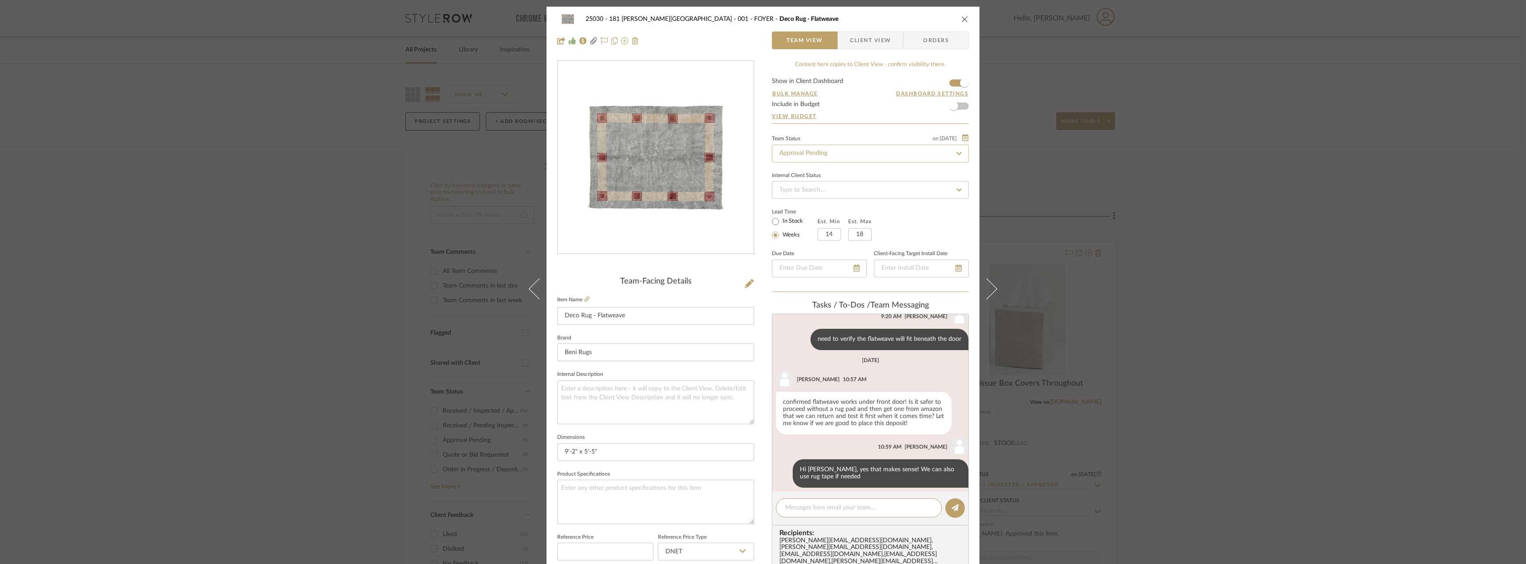
click at [802, 153] on input "Approval Pending" at bounding box center [870, 154] width 197 height 18
type input "nee"
click at [825, 244] on span "Need to Order - Client Payment Received" at bounding box center [834, 245] width 113 height 6
type input "[DATE]"
type input "Need to Order - Client Payment Received"
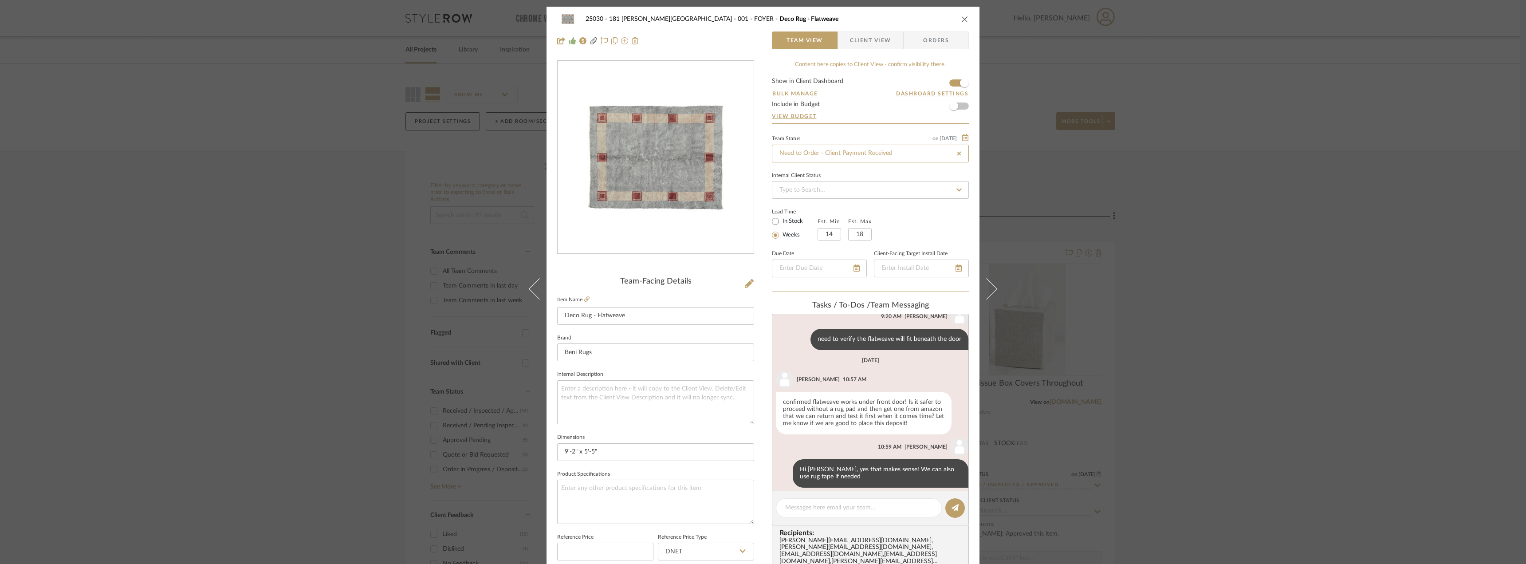
type input "[DATE]"
type input "Need to Order - Client Payment Received"
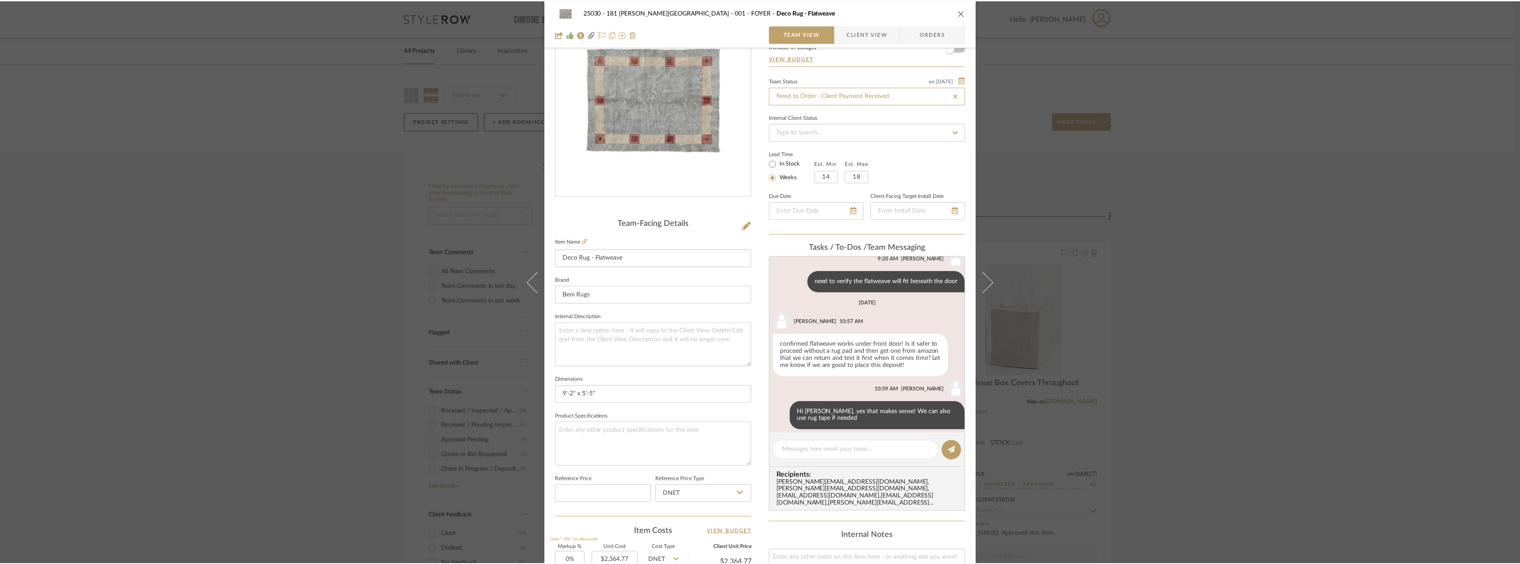
scroll to position [31, 0]
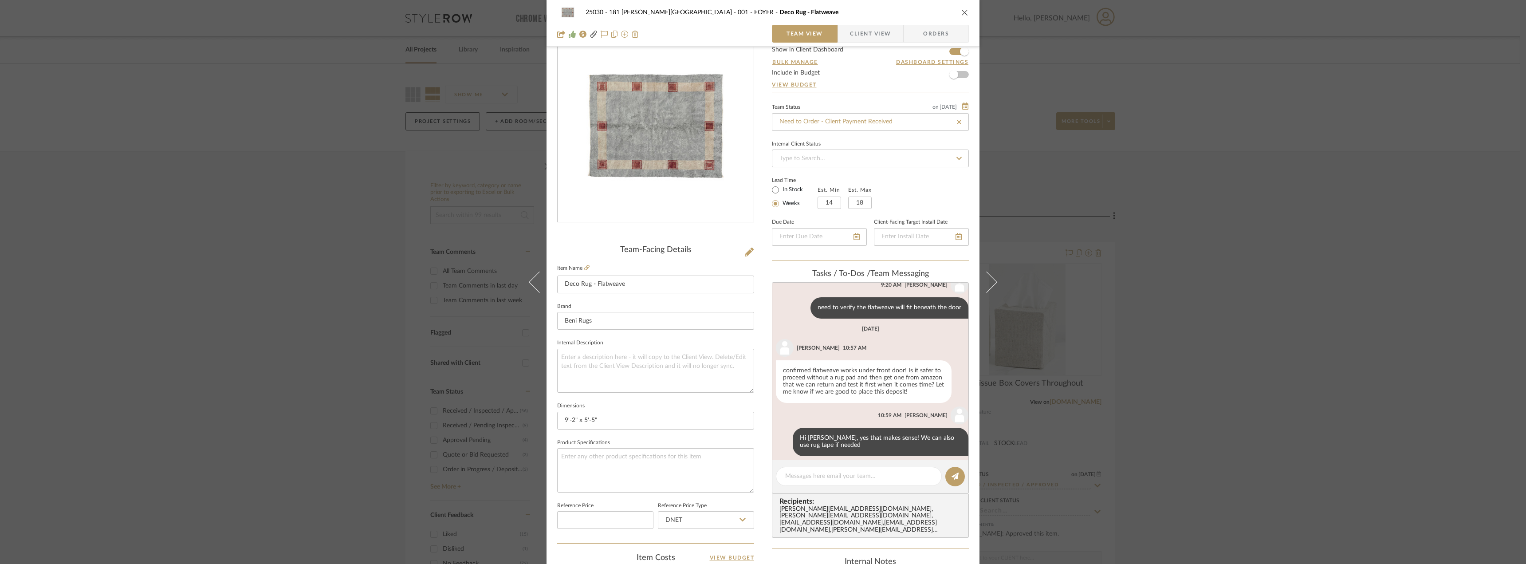
click at [1232, 373] on div "25030 - 181 MacDougal - Baribeau 001 - FOYER Deco Rug - Flatweave Team View Cli…" at bounding box center [763, 282] width 1526 height 564
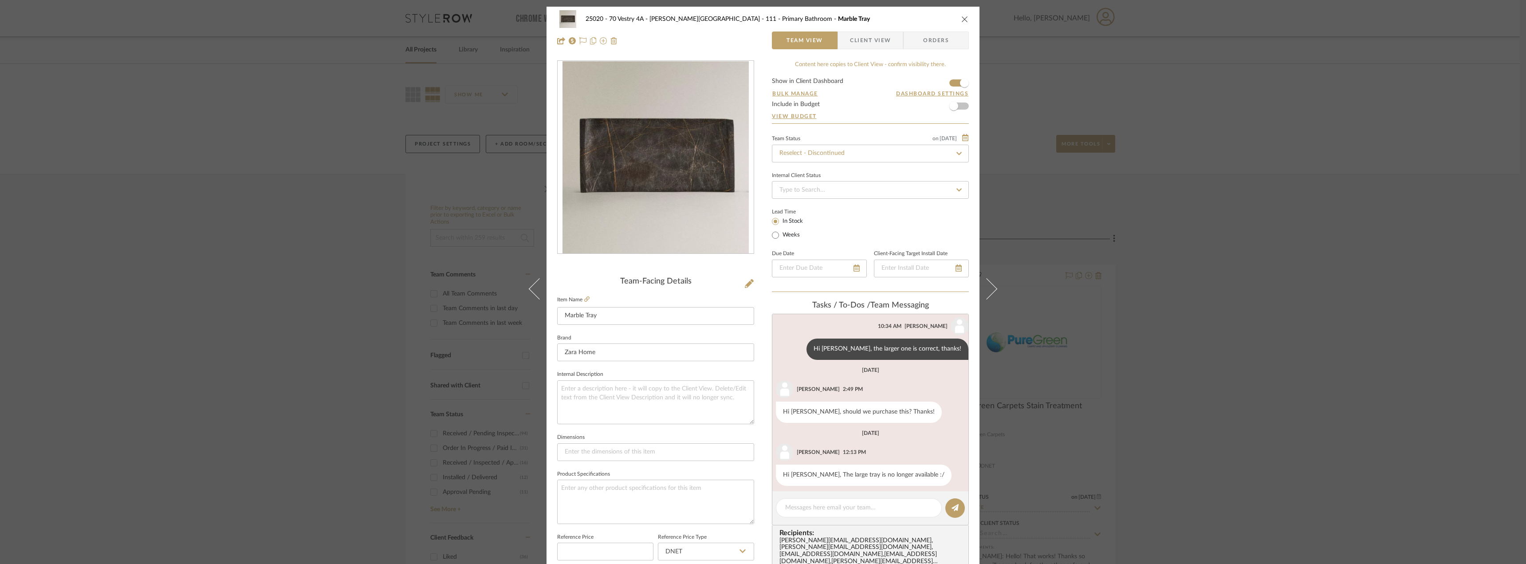
scroll to position [76, 0]
click at [833, 508] on textarea at bounding box center [858, 507] width 147 height 9
type textarea "Hi [PERSON_NAME], thanks for confirming this has been discontinued. We will sen…"
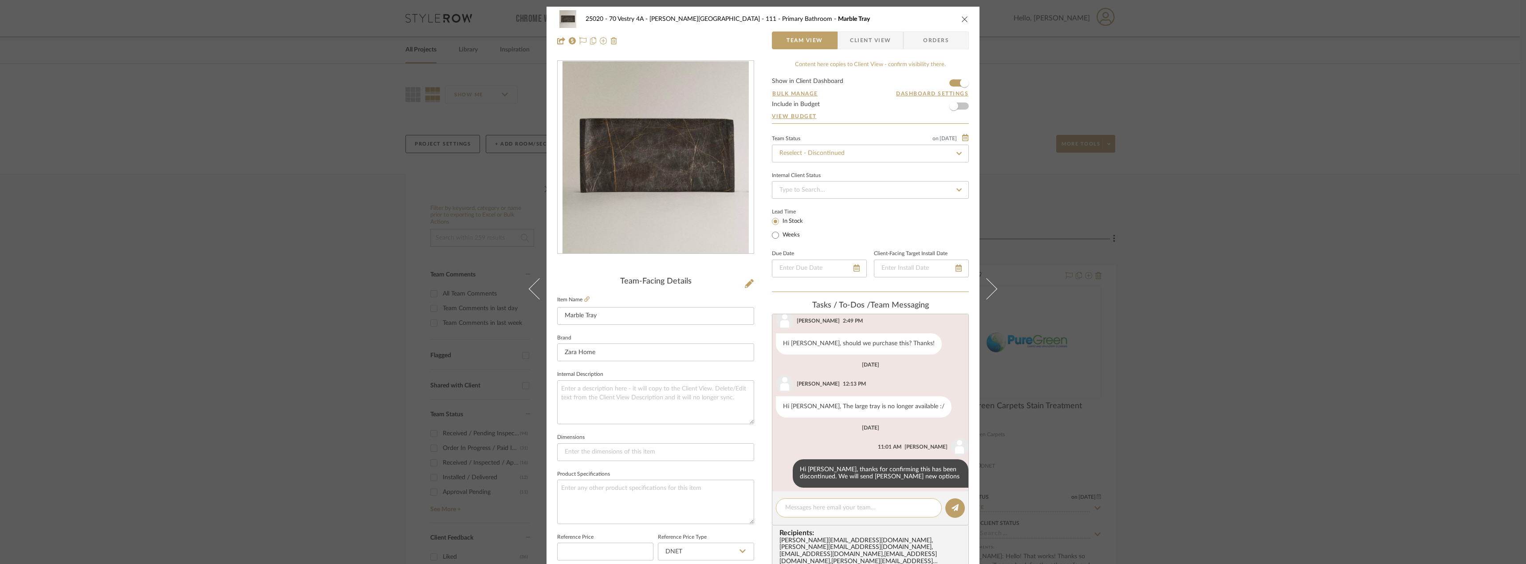
scroll to position [146, 0]
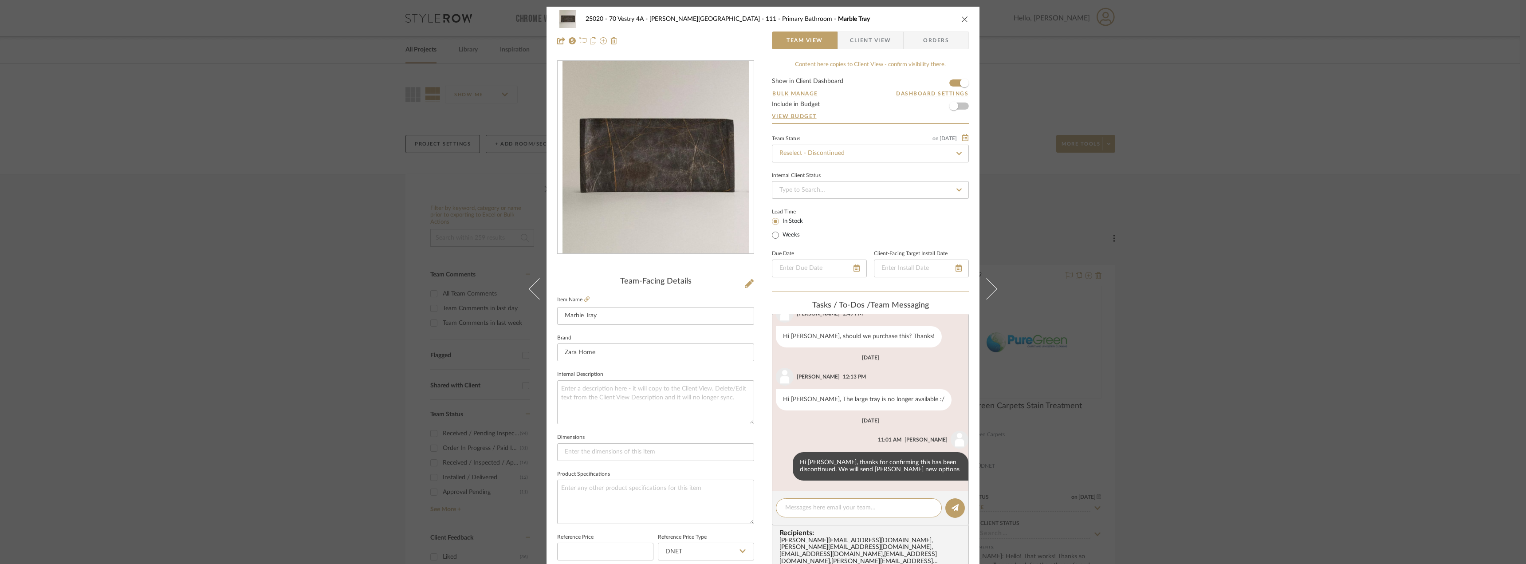
click at [878, 37] on span "Client View" at bounding box center [870, 40] width 41 height 18
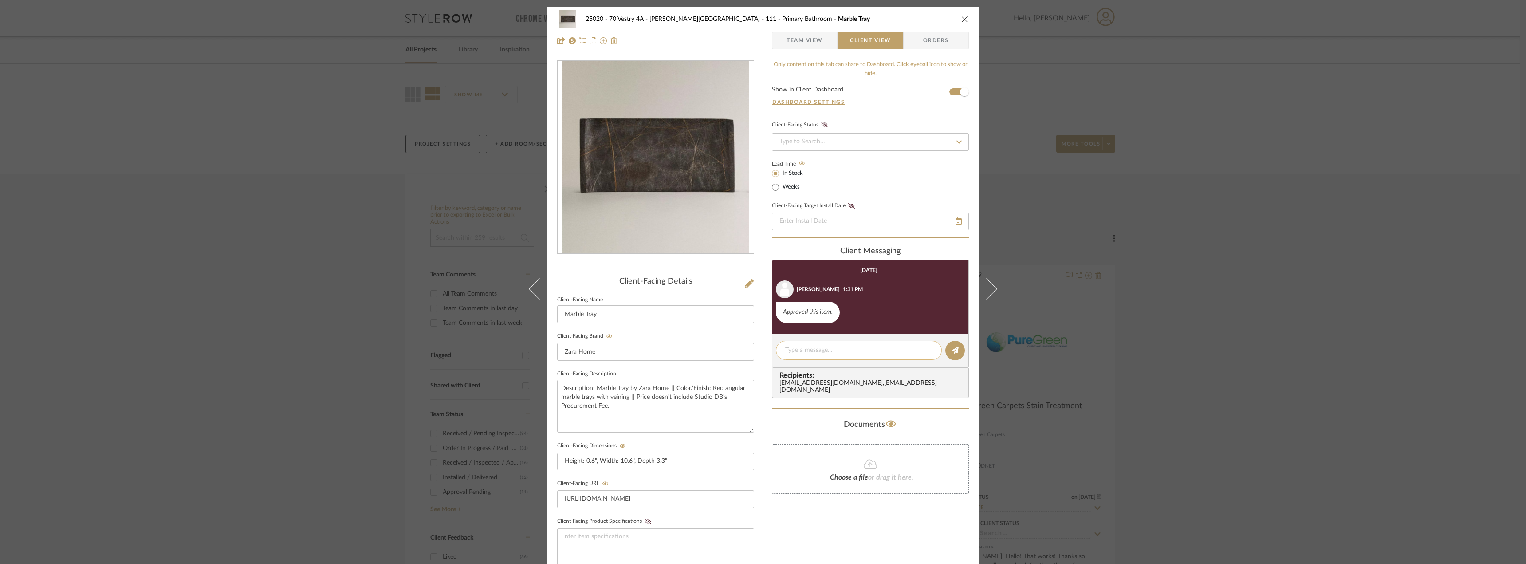
click at [854, 357] on div at bounding box center [859, 350] width 166 height 19
click at [849, 353] on textarea at bounding box center [858, 350] width 147 height 9
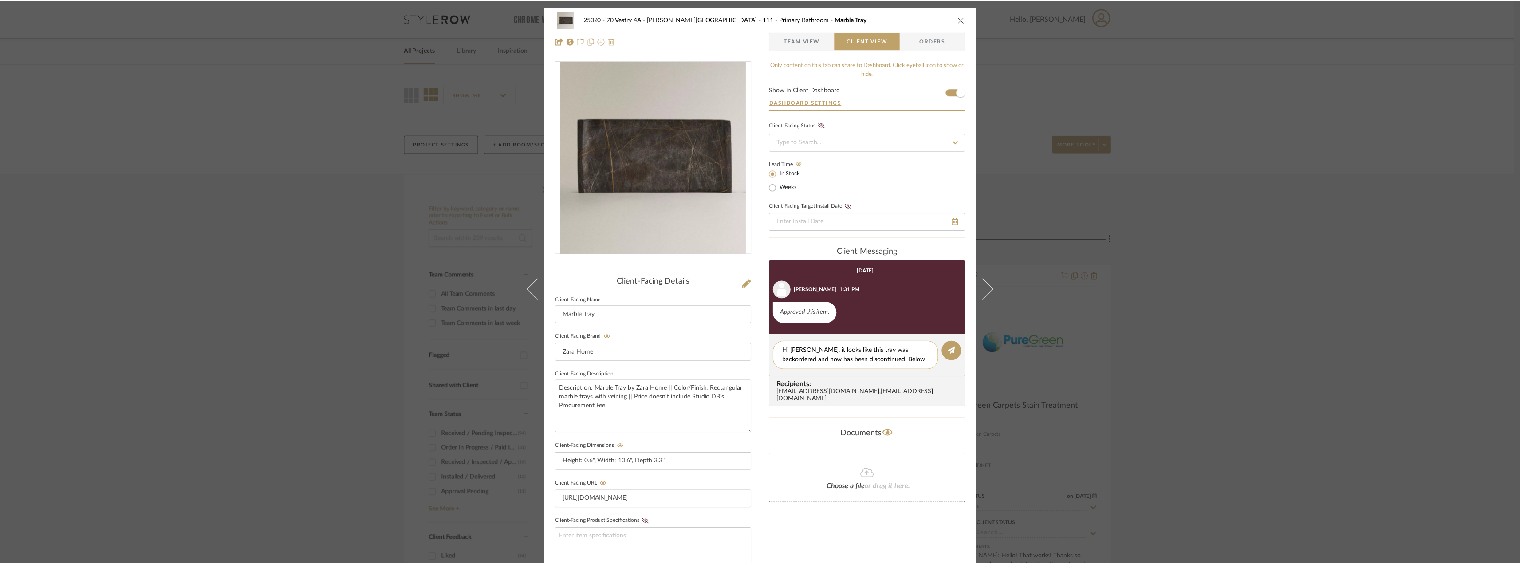
scroll to position [0, 0]
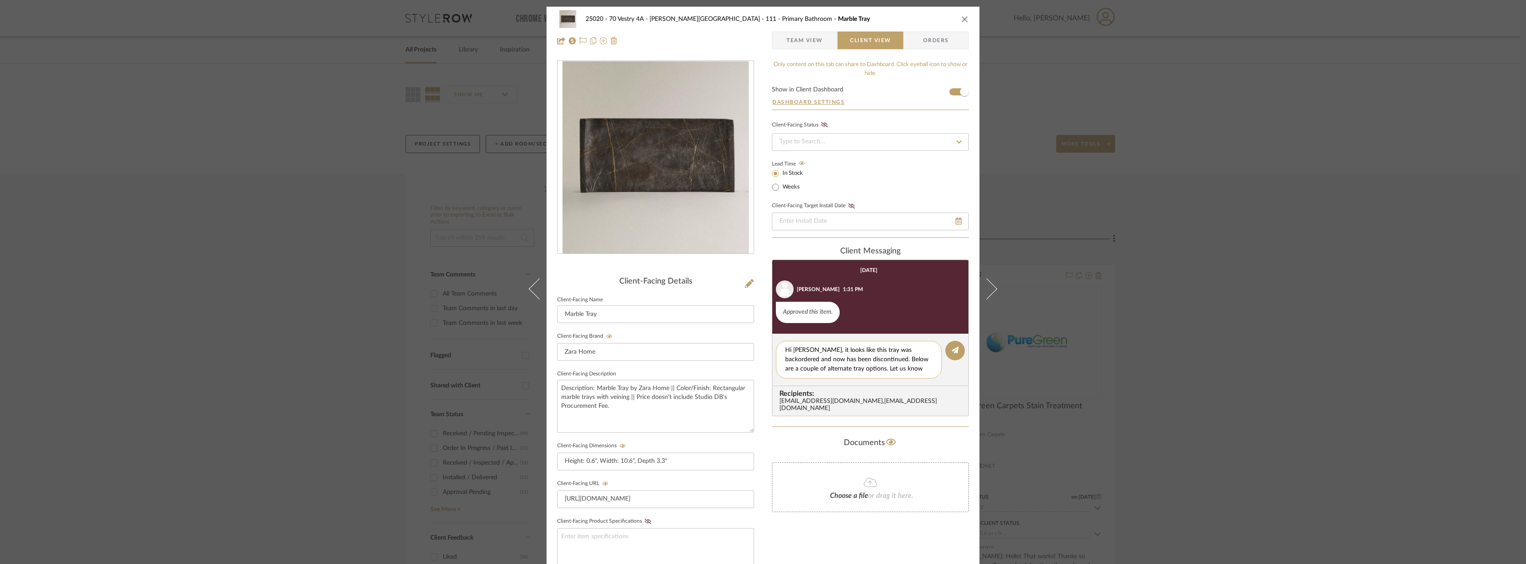
drag, startPoint x: 925, startPoint y: 370, endPoint x: 783, endPoint y: 346, distance: 144.3
click at [785, 346] on textarea "Hi [PERSON_NAME], it looks like this tray was backordered and now has been disc…" at bounding box center [858, 360] width 147 height 28
type textarea "Hi [PERSON_NAME], it looks like this tray was backordered and now has been disc…"
click at [1303, 334] on div "25020 - 70 Vestry 4A - [PERSON_NAME] 111 - Primary Bathroom Marble Tray Team Vi…" at bounding box center [763, 282] width 1526 height 564
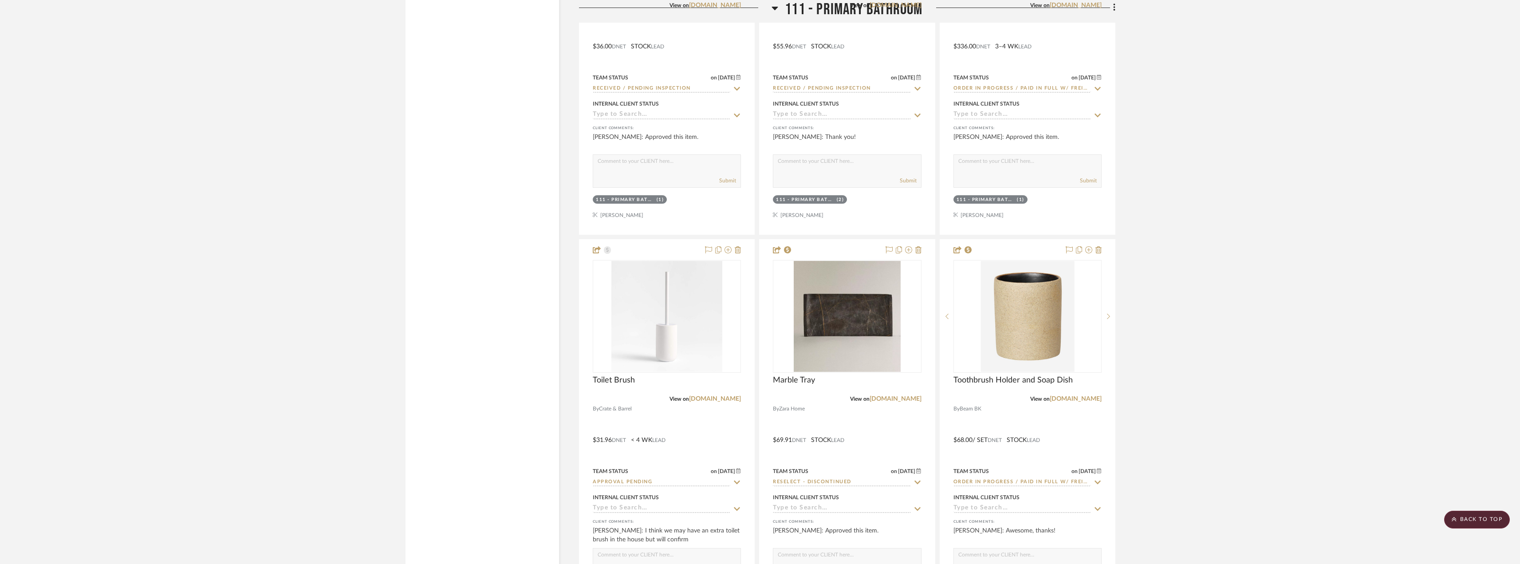
scroll to position [8268, 0]
click at [846, 311] on img "0" at bounding box center [847, 313] width 107 height 111
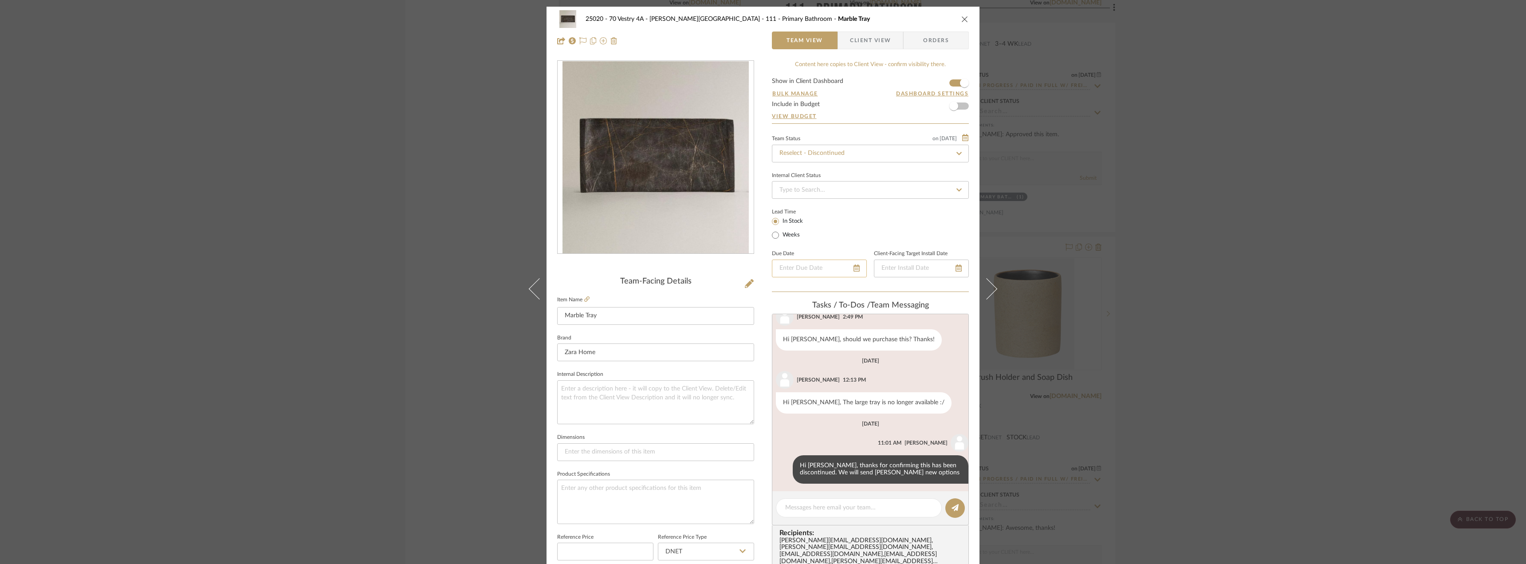
scroll to position [146, 0]
click at [829, 505] on textarea at bounding box center [858, 507] width 147 height 9
drag, startPoint x: 858, startPoint y: 43, endPoint x: 859, endPoint y: 49, distance: 6.3
click at [858, 42] on span "Client View" at bounding box center [870, 40] width 41 height 18
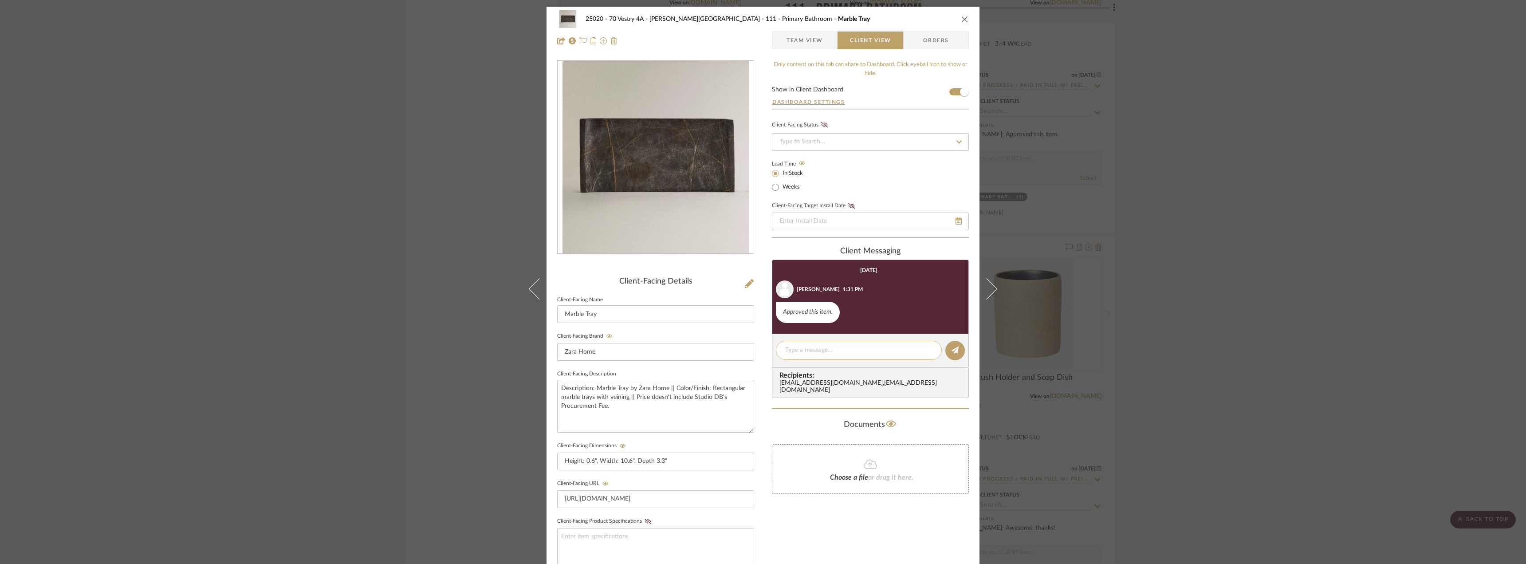
click at [807, 349] on textarea at bounding box center [858, 350] width 147 height 9
paste textarea "[URL][DOMAIN_NAME]"
drag, startPoint x: 899, startPoint y: 360, endPoint x: 763, endPoint y: 346, distance: 136.4
click at [763, 346] on div "25020 - 70 Vestry 4A - Grant-Stanleigh 111 - Primary Bathroom Marble Tray Team …" at bounding box center [763, 376] width 433 height 739
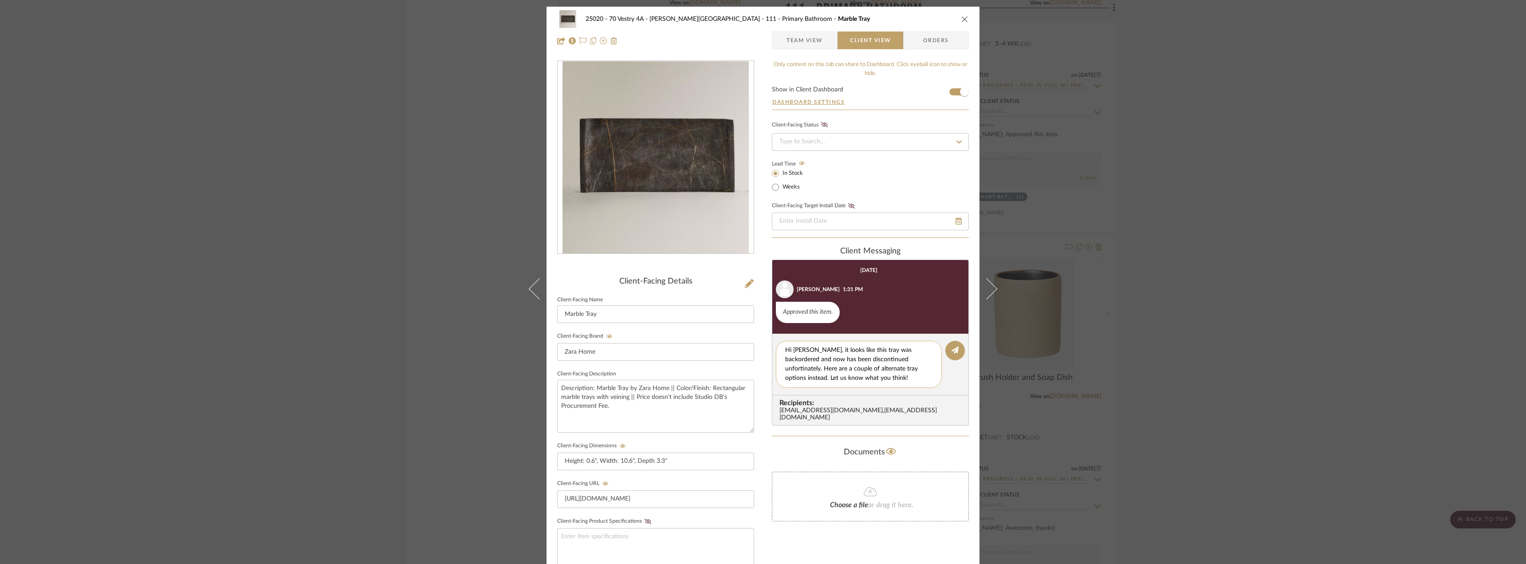
click at [878, 359] on textarea "Hi Emily, it looks like this tray was backordered and now has been discontinued…" at bounding box center [858, 364] width 147 height 37
type textarea "Hi [PERSON_NAME], it looks like this tray was backordered and now has been disc…"
click at [957, 354] on button at bounding box center [955, 351] width 20 height 20
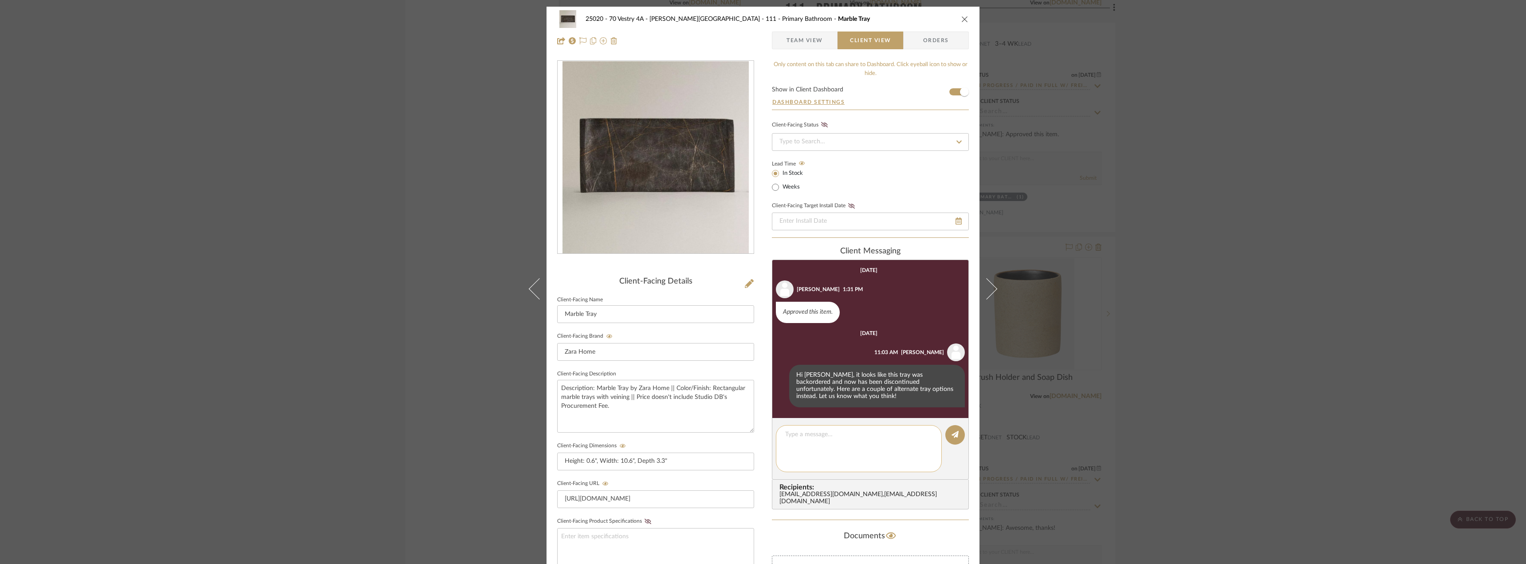
click at [822, 436] on div at bounding box center [859, 448] width 166 height 47
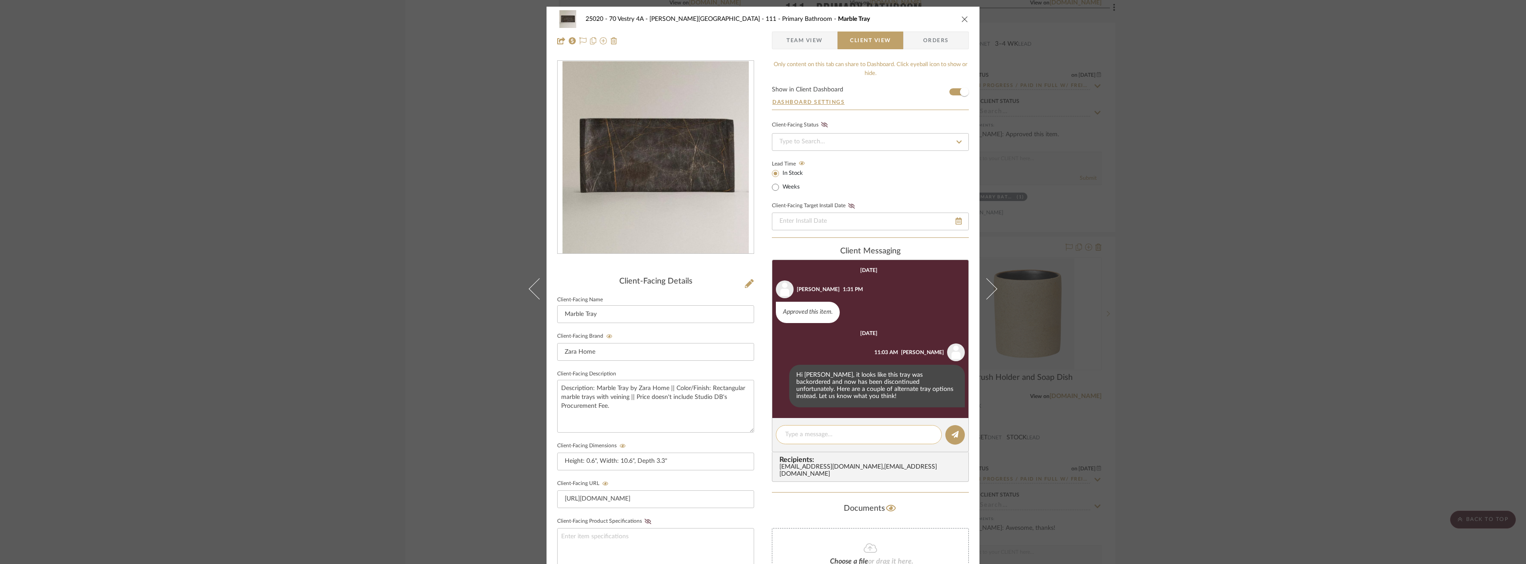
paste textarea "[URL][DOMAIN_NAME]"
type textarea "[URL][DOMAIN_NAME]"
click at [945, 430] on button at bounding box center [955, 435] width 20 height 20
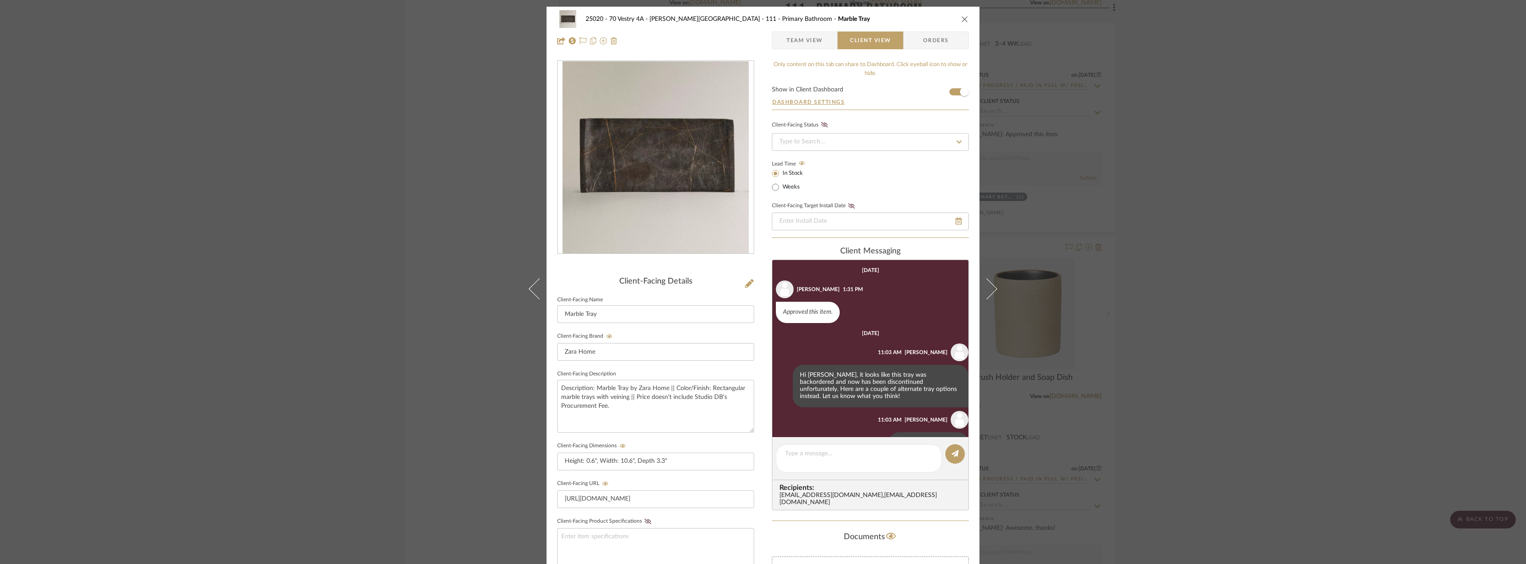
scroll to position [28, 0]
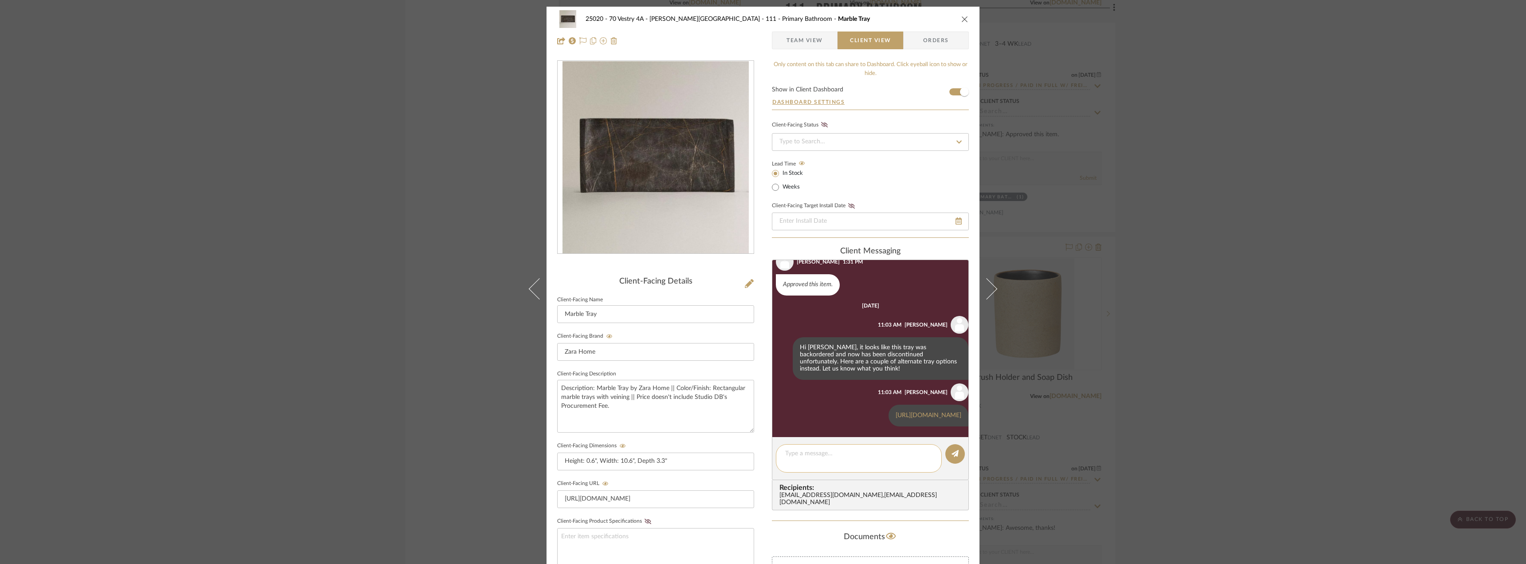
click at [833, 456] on textarea at bounding box center [858, 458] width 147 height 19
paste textarea "[URL][DOMAIN_NAME]"
type textarea "[URL][DOMAIN_NAME]"
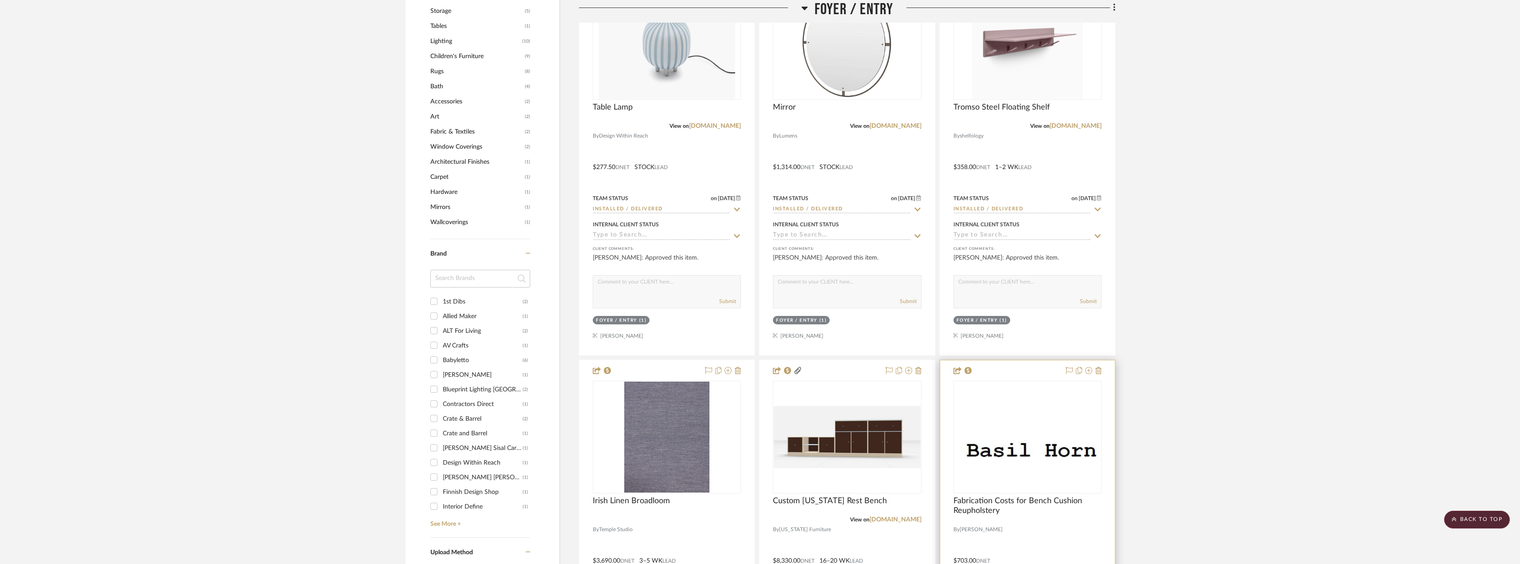
scroll to position [488, 0]
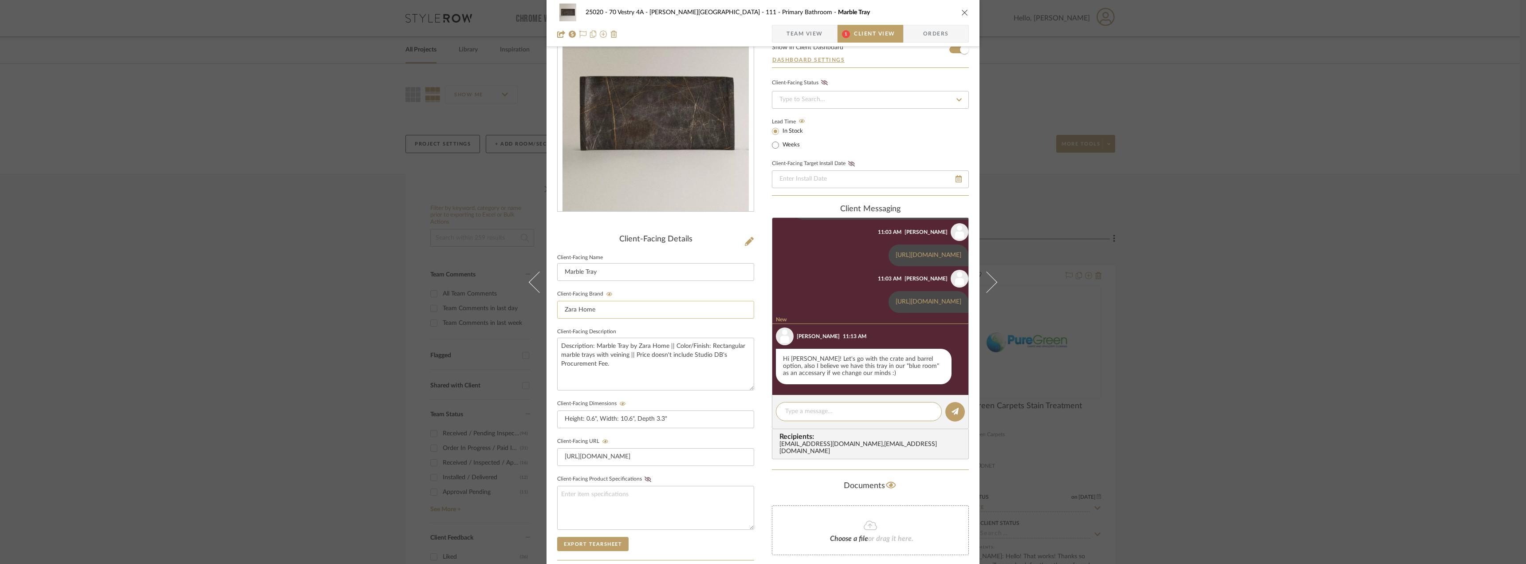
scroll to position [199, 0]
click at [852, 403] on div at bounding box center [859, 411] width 166 height 19
click at [845, 408] on textarea at bounding box center [858, 411] width 147 height 9
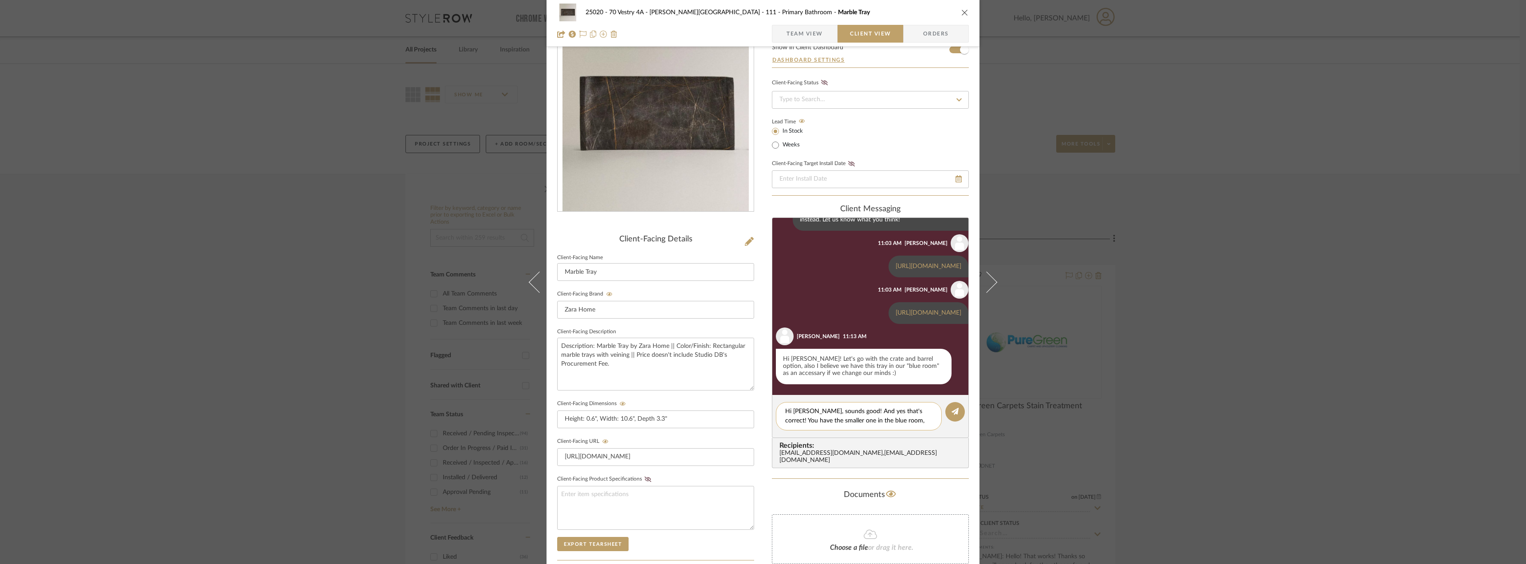
scroll to position [0, 0]
type textarea "Hi [PERSON_NAME], sounds good! And yes that's correct! You have the smaller one…"
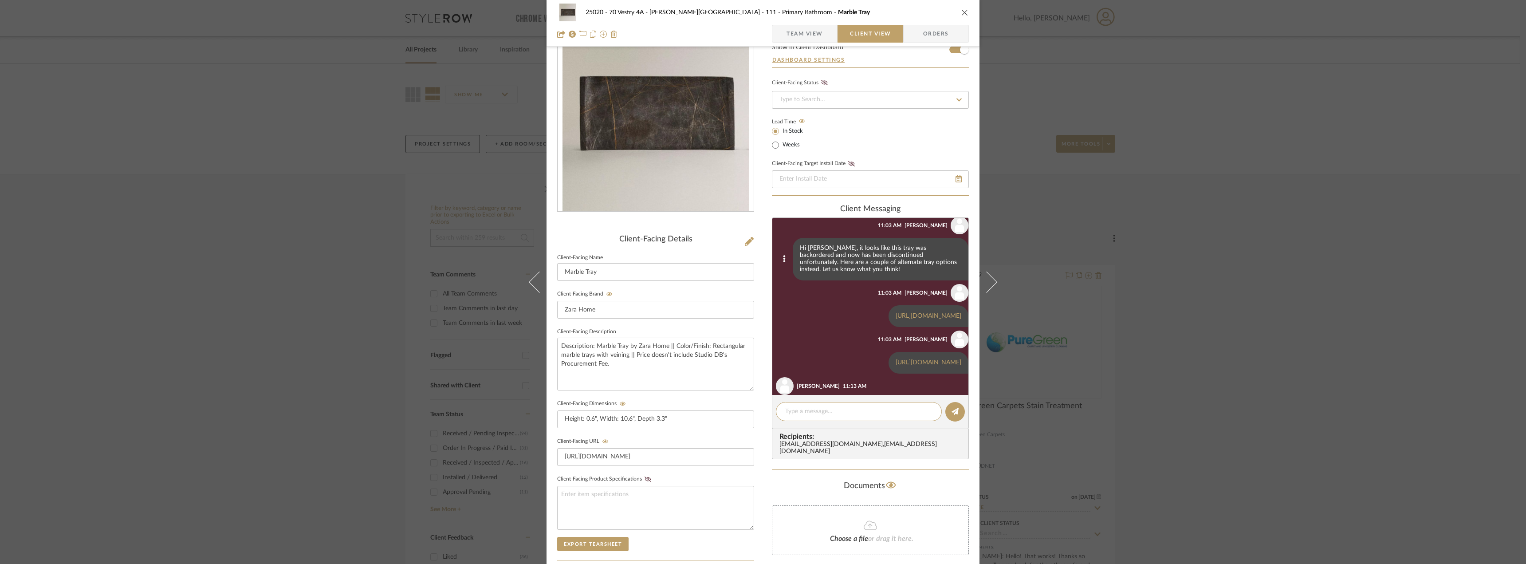
scroll to position [71, 0]
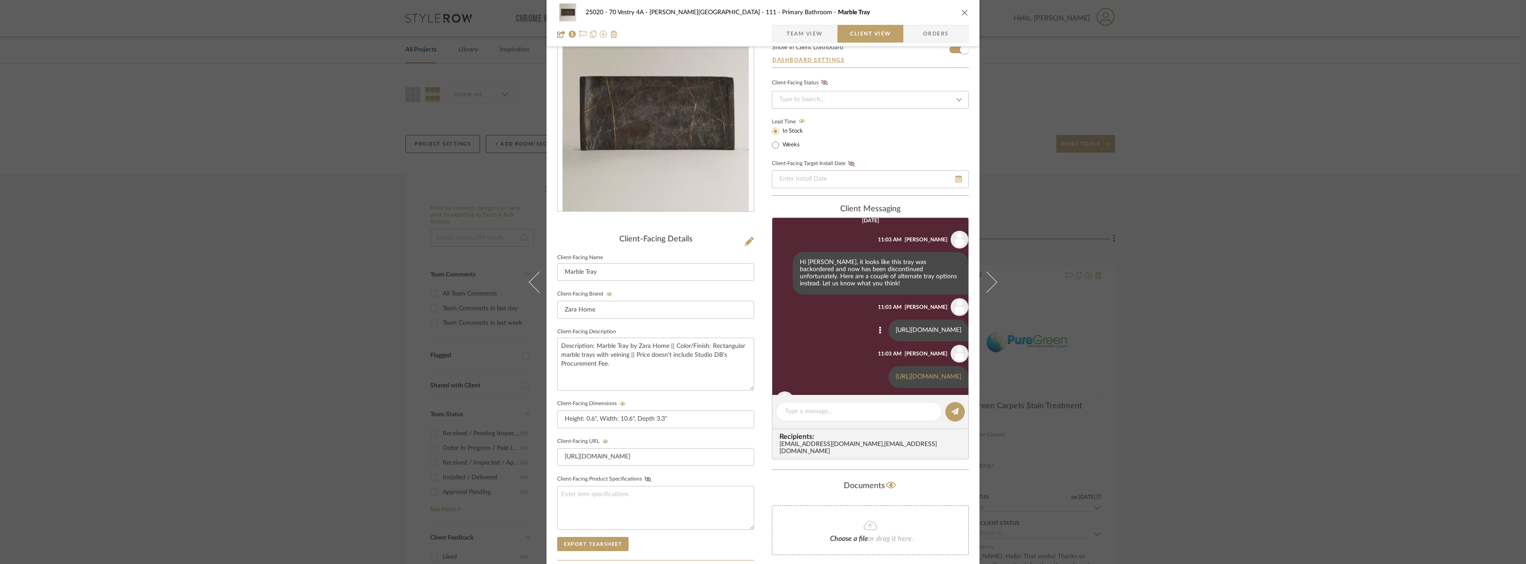
click at [896, 327] on link "[URL][DOMAIN_NAME]" at bounding box center [929, 330] width 66 height 6
click at [814, 40] on span "Team View" at bounding box center [805, 34] width 36 height 18
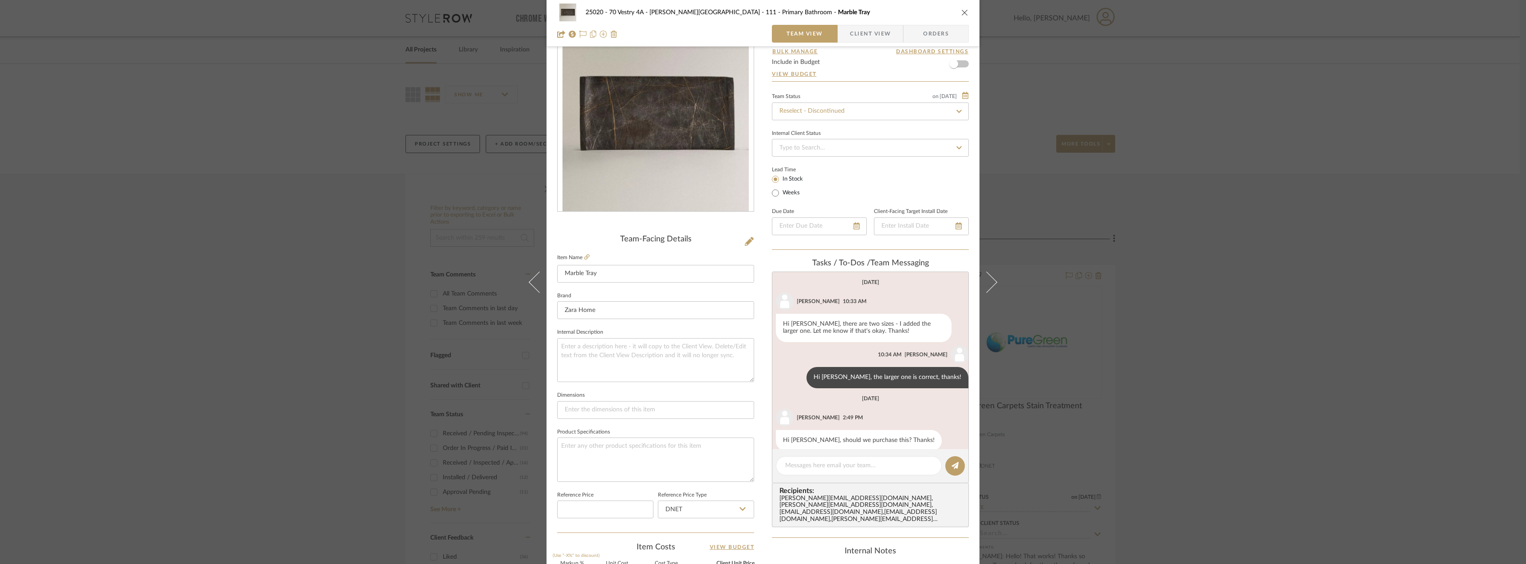
scroll to position [146, 0]
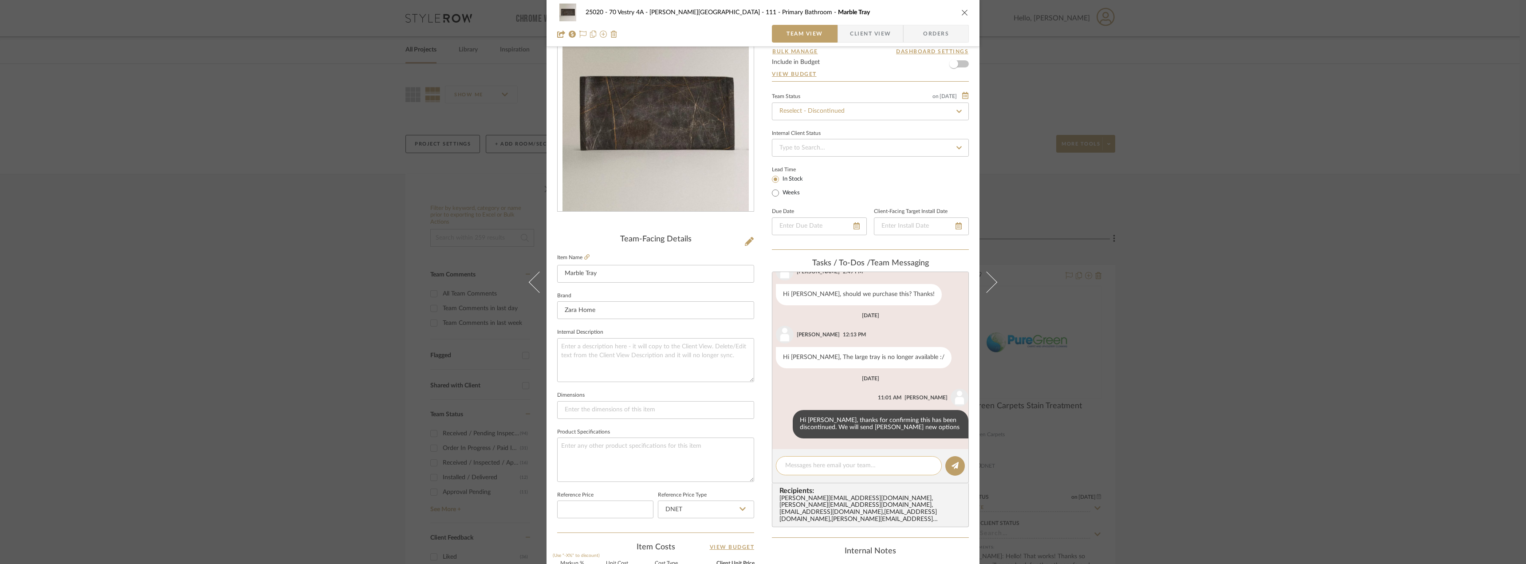
click at [803, 463] on textarea at bounding box center [858, 465] width 147 height 9
drag, startPoint x: 841, startPoint y: 474, endPoint x: 779, endPoint y: 460, distance: 63.6
click at [779, 460] on div "Hi [PERSON_NAME], do you mid uploading this tray instead? In the medium size?" at bounding box center [859, 470] width 166 height 28
type textarea "Hi [PERSON_NAME], do you mid uploading this tray instead? In the medium size?"
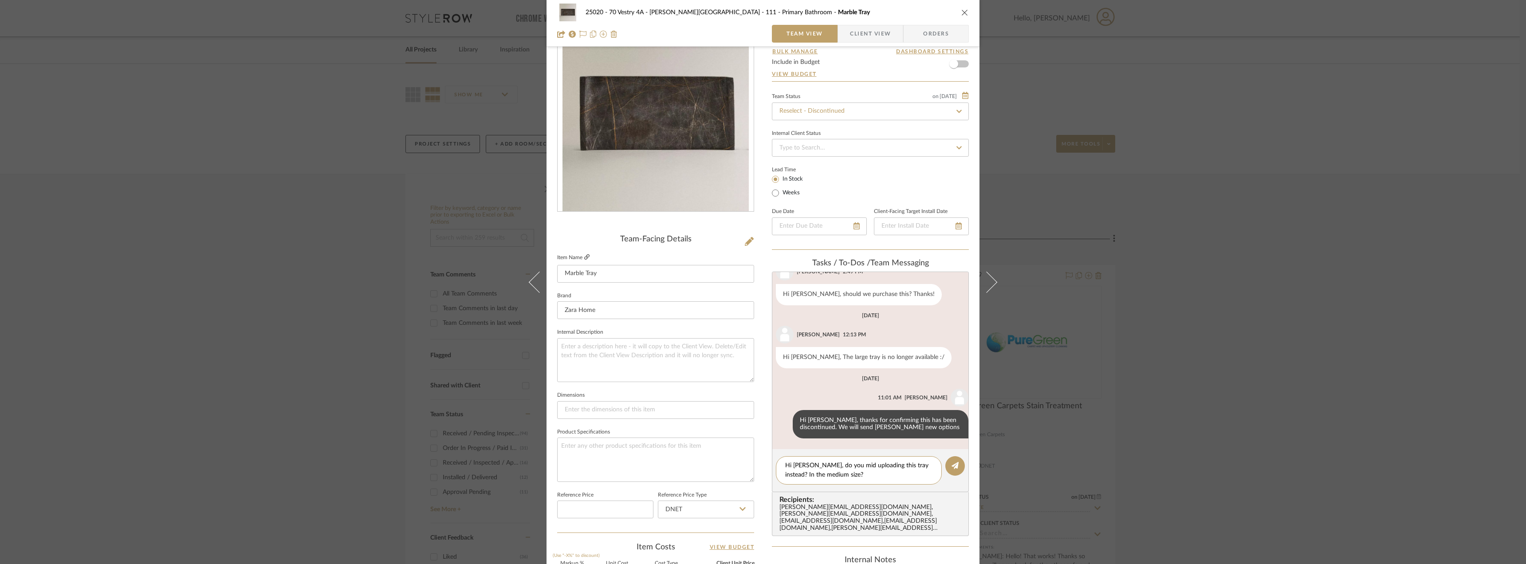
click at [584, 255] on icon at bounding box center [586, 256] width 5 height 5
click at [854, 43] on div "25020 - 70 Vestry 4A - [PERSON_NAME][GEOGRAPHIC_DATA] 111 - Primary Bathroom Ma…" at bounding box center [763, 23] width 433 height 47
click at [856, 39] on span "Client View" at bounding box center [870, 34] width 41 height 18
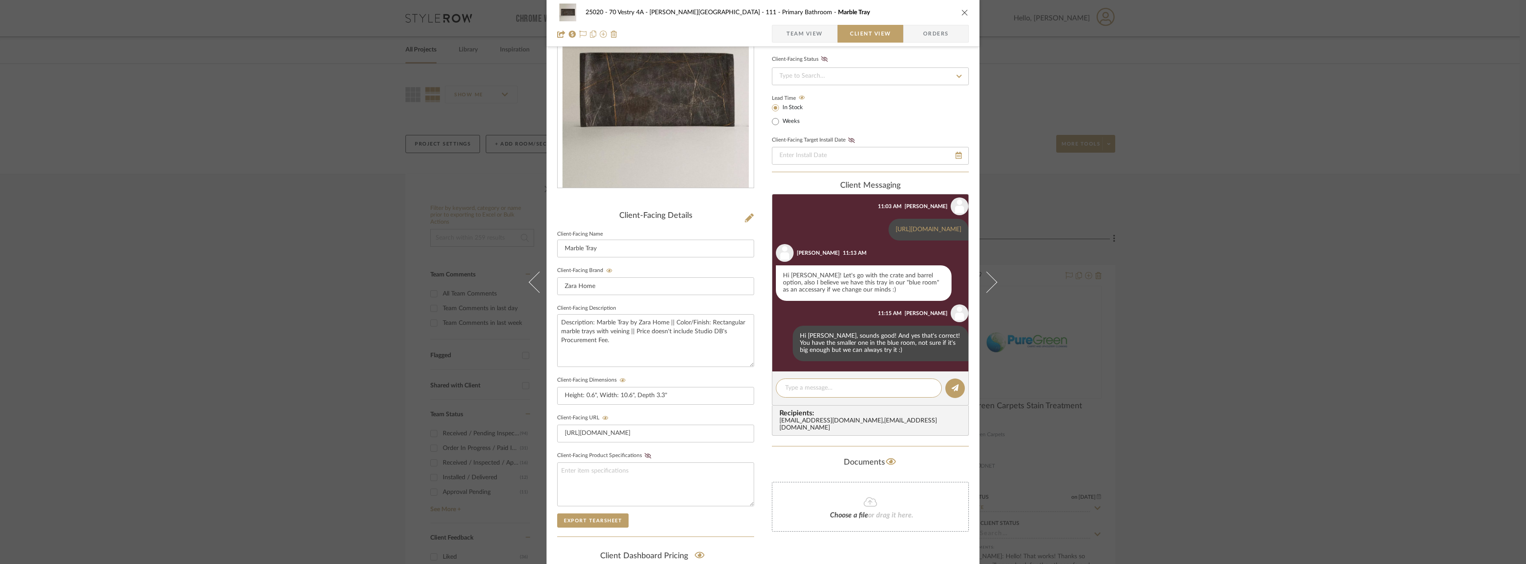
scroll to position [248, 0]
click at [813, 40] on span "Team View" at bounding box center [805, 34] width 36 height 18
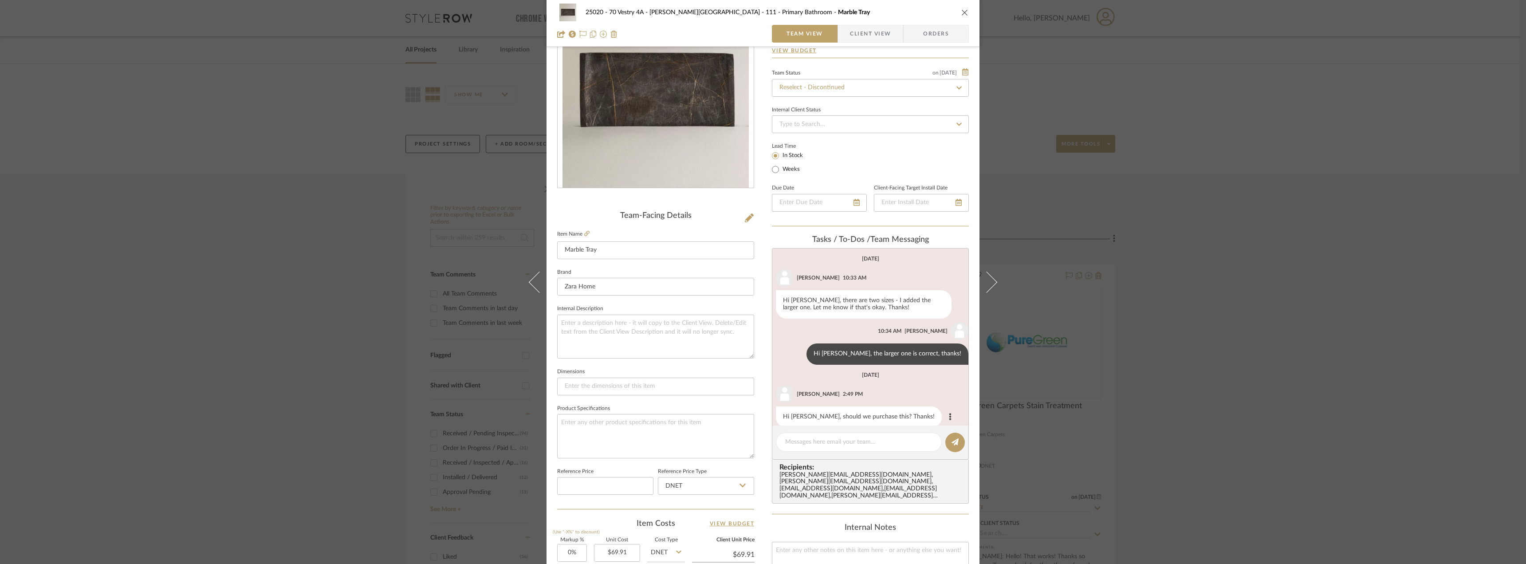
scroll to position [146, 0]
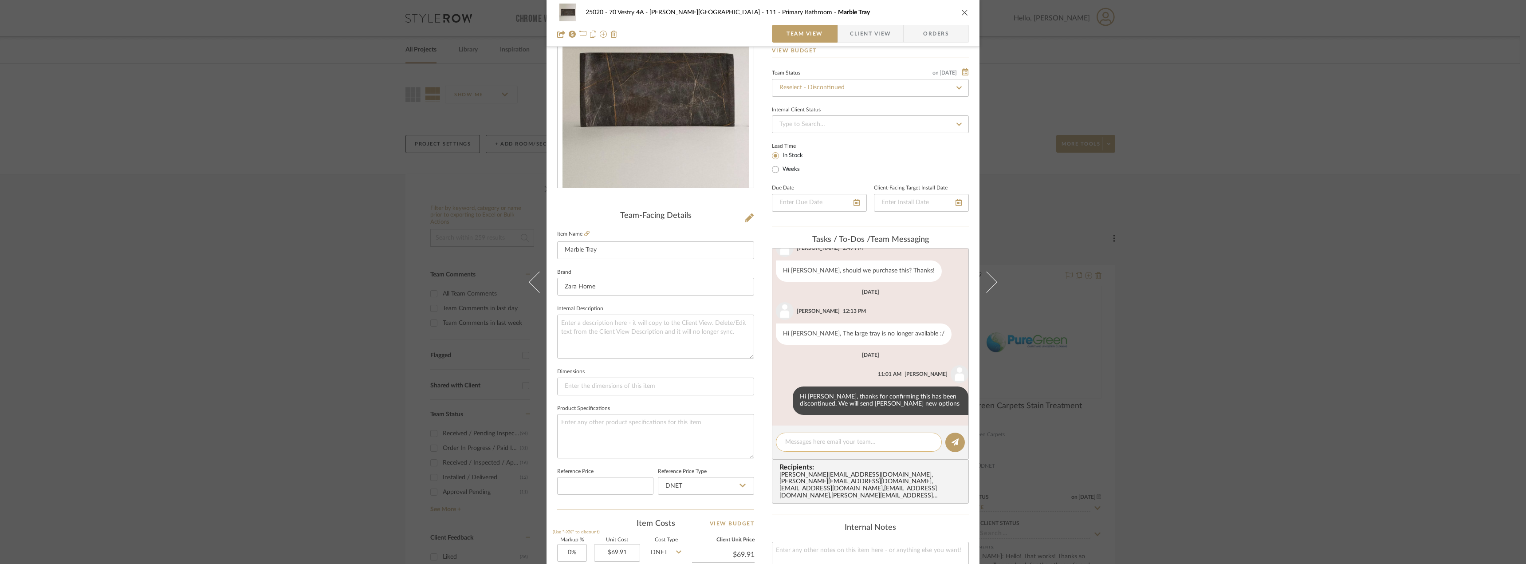
click at [878, 447] on textarea at bounding box center [858, 441] width 147 height 9
click at [873, 36] on span "Client View" at bounding box center [870, 34] width 41 height 18
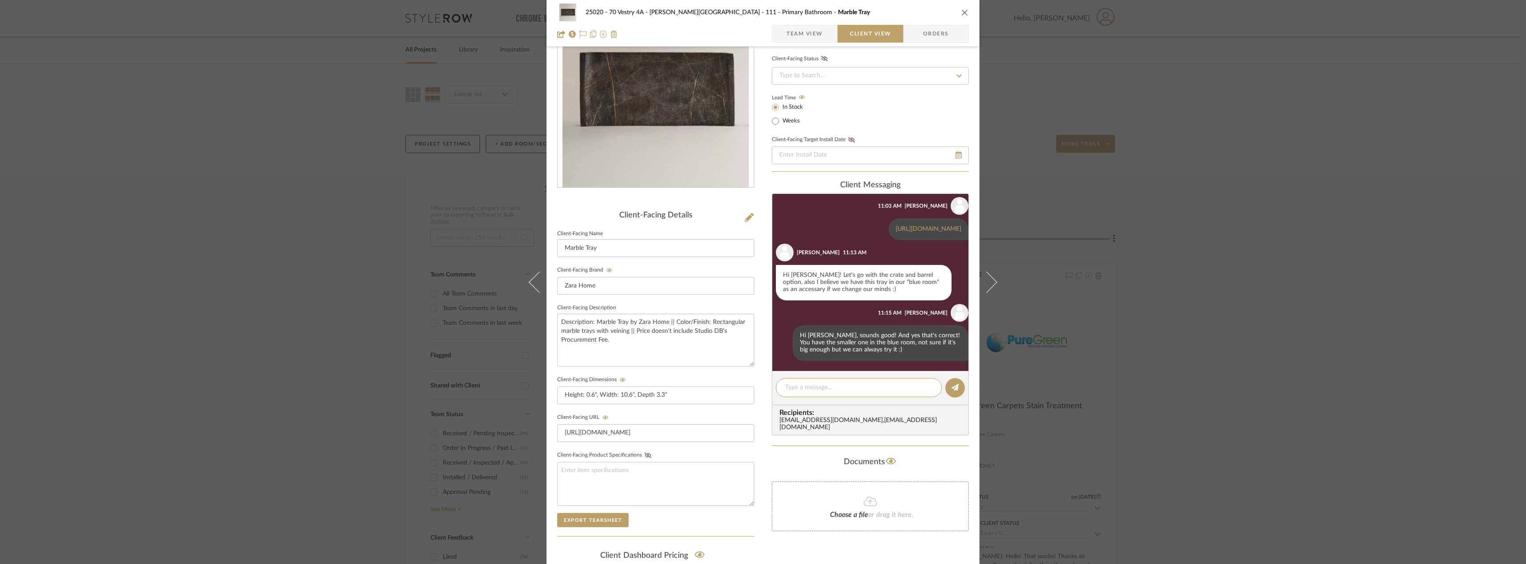
scroll to position [248, 0]
click at [811, 39] on span "Team View" at bounding box center [805, 34] width 36 height 18
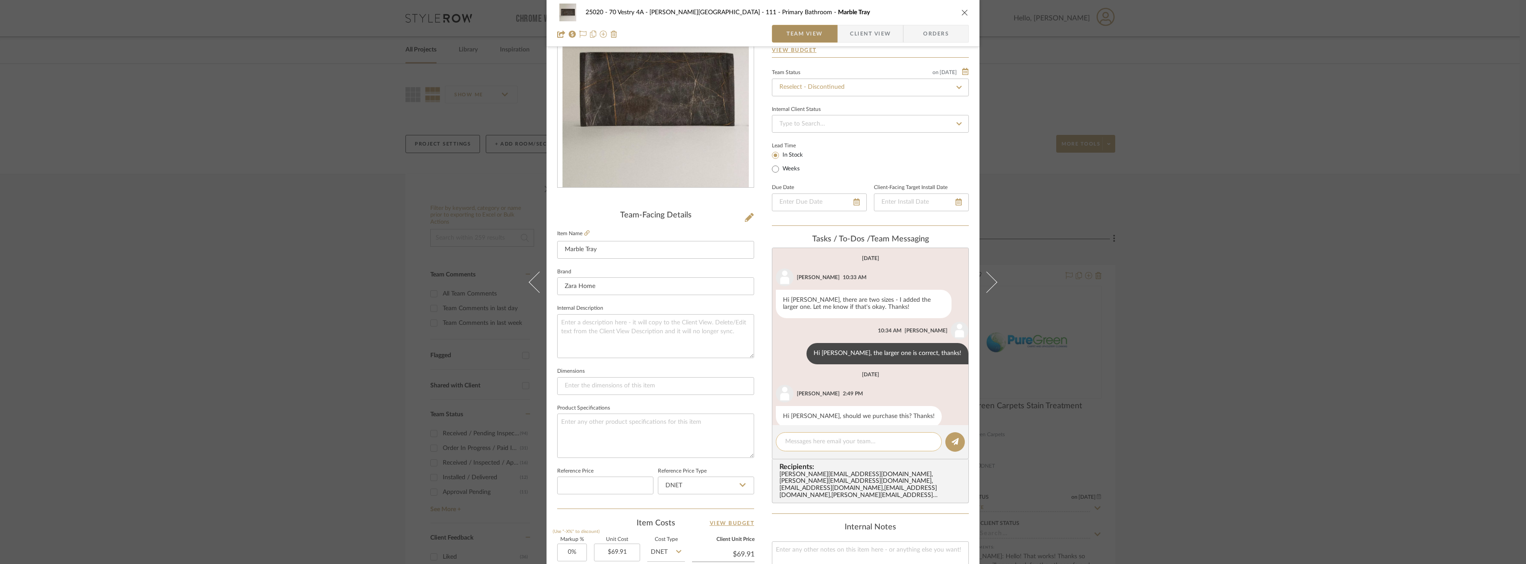
scroll to position [146, 0]
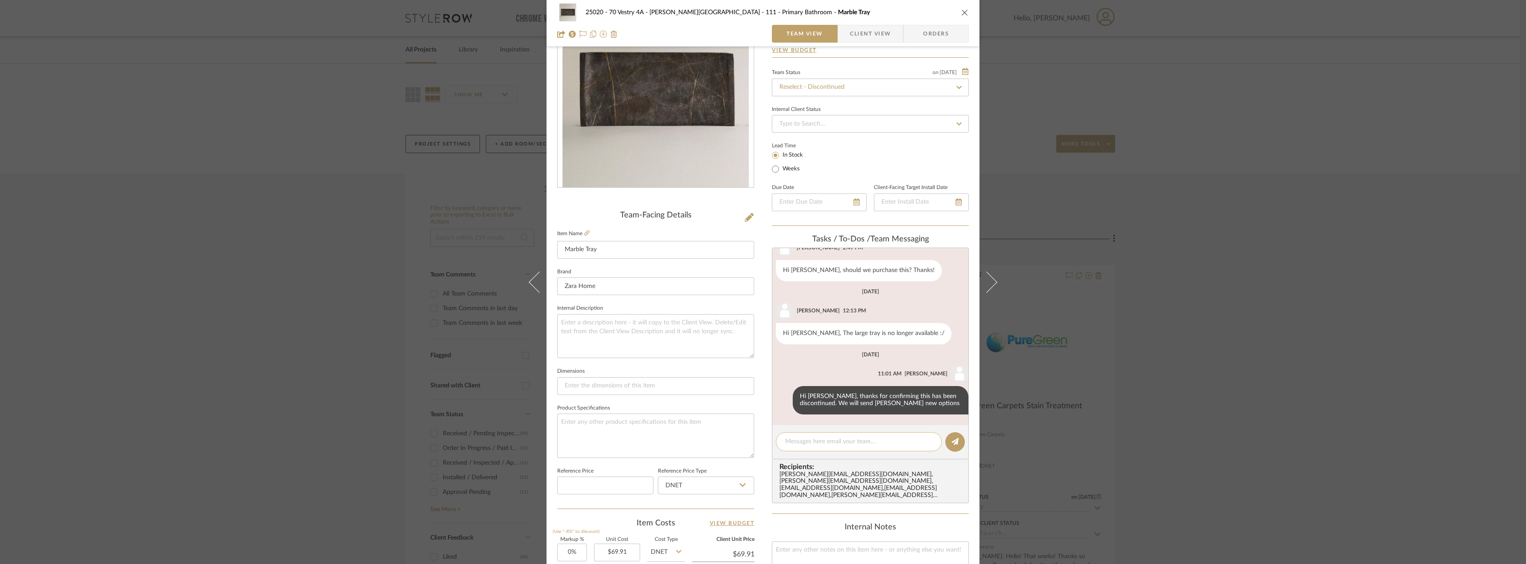
click at [817, 438] on textarea at bounding box center [858, 441] width 147 height 9
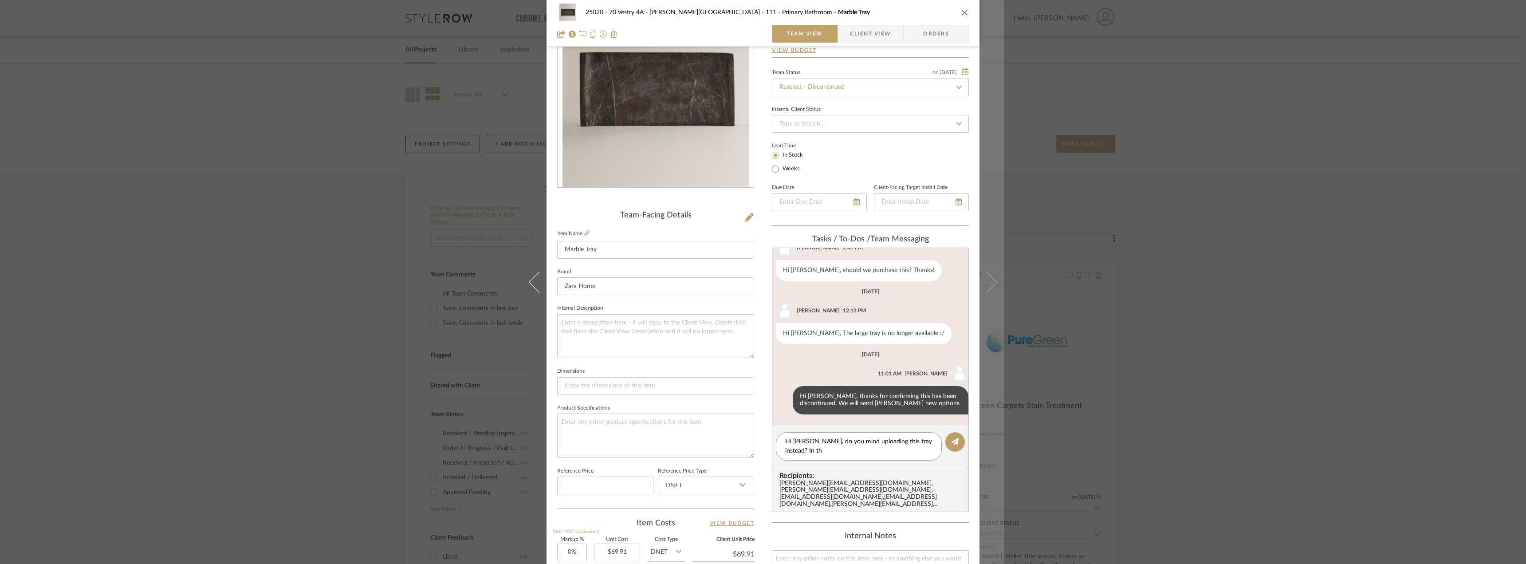
scroll to position [0, 0]
type textarea "Hi [PERSON_NAME], do you mind uploading this tray instead? In the medium size?"
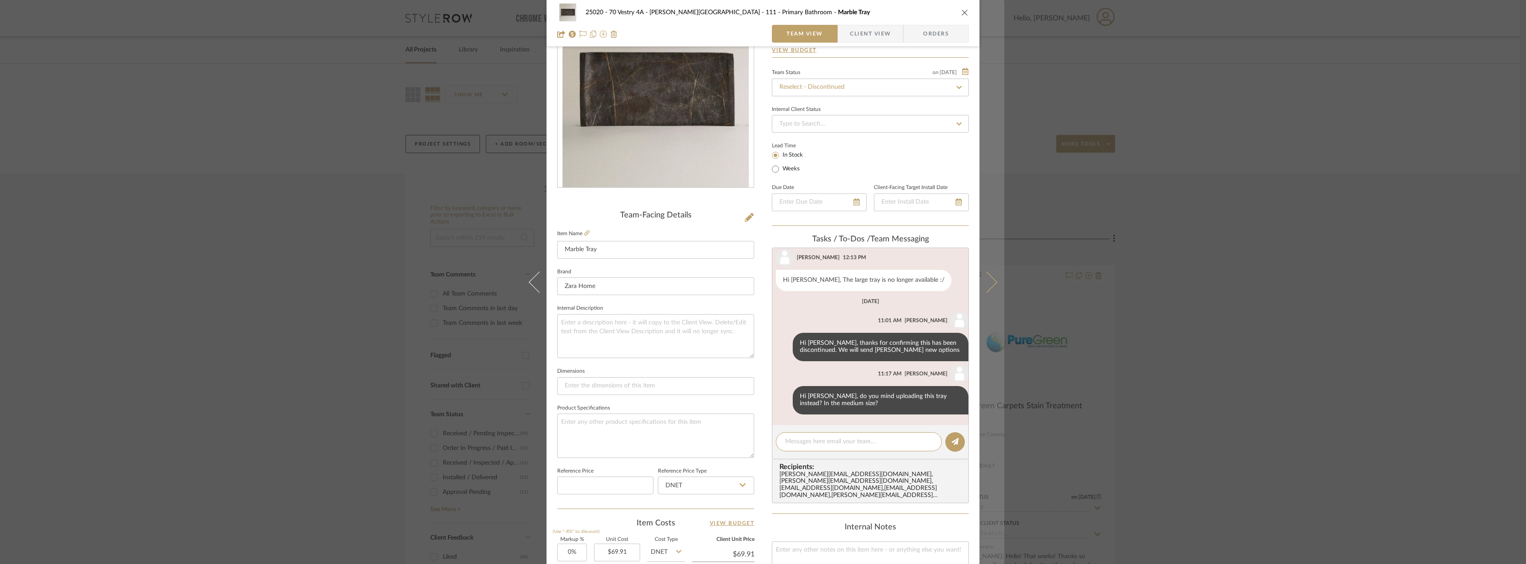
paste textarea "[URL][DOMAIN_NAME]"
type textarea "[URL][DOMAIN_NAME]"
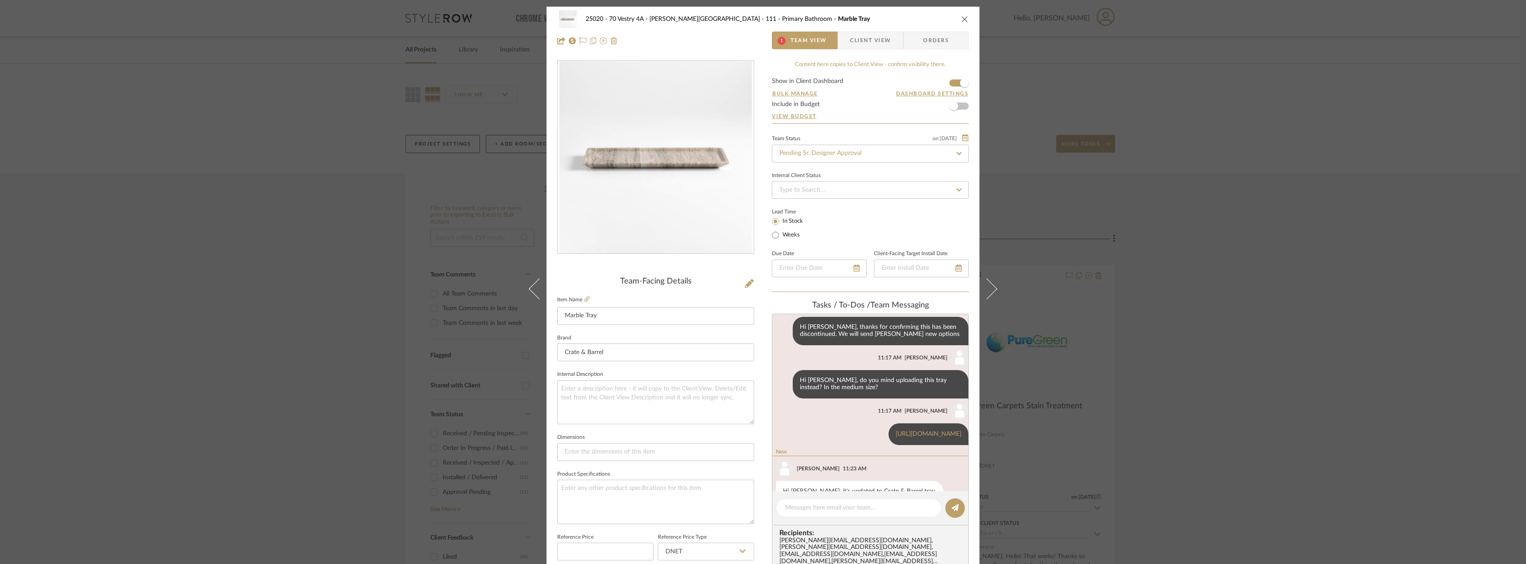
scroll to position [310, 0]
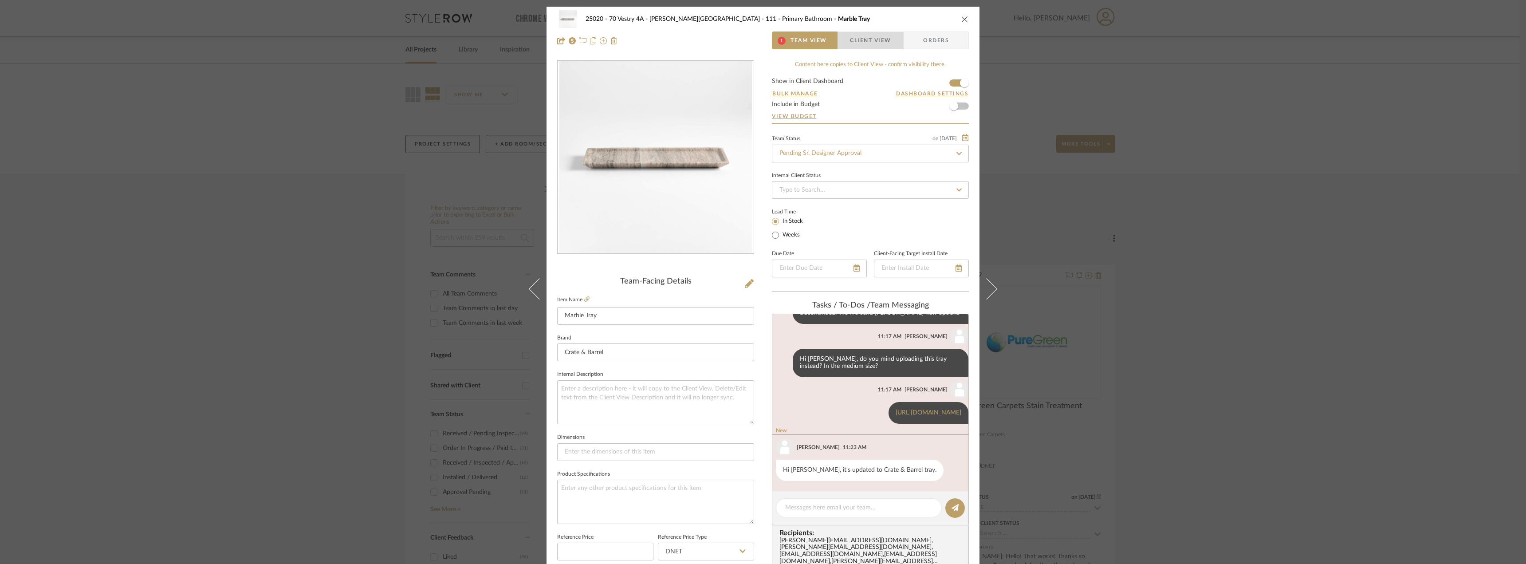
click at [860, 42] on span "Client View" at bounding box center [870, 40] width 41 height 18
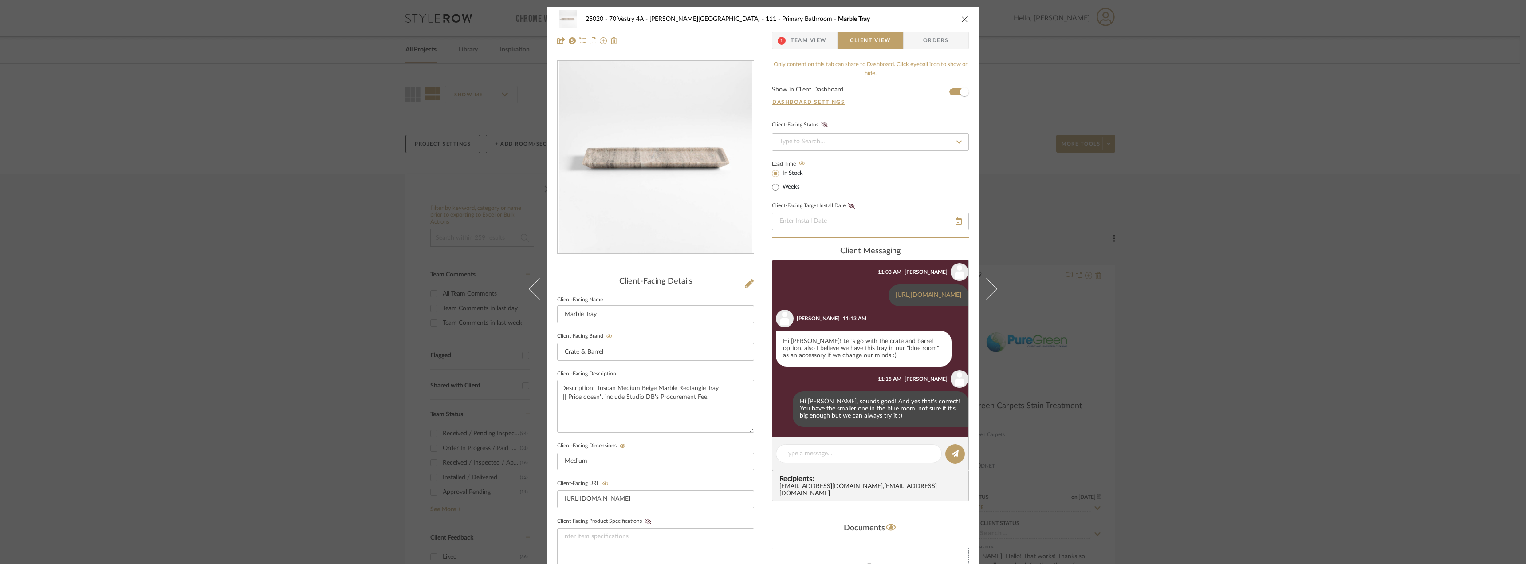
scroll to position [248, 0]
click at [824, 46] on span "Team View" at bounding box center [809, 40] width 36 height 18
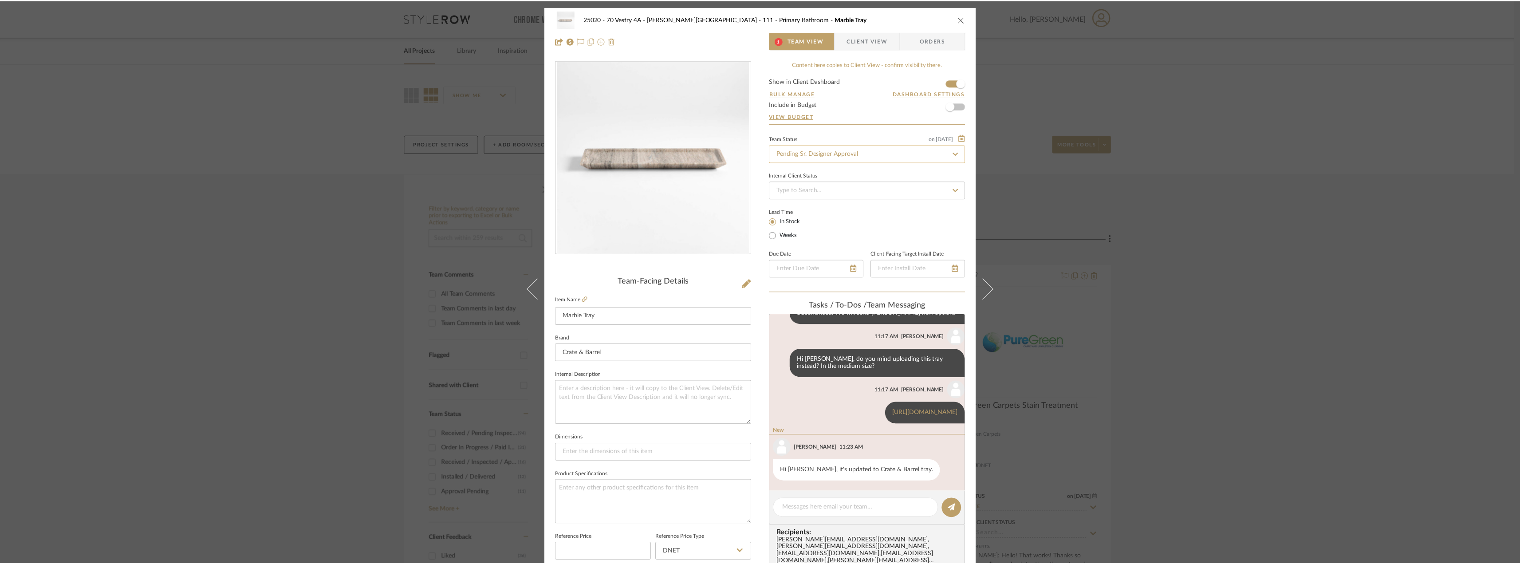
scroll to position [310, 0]
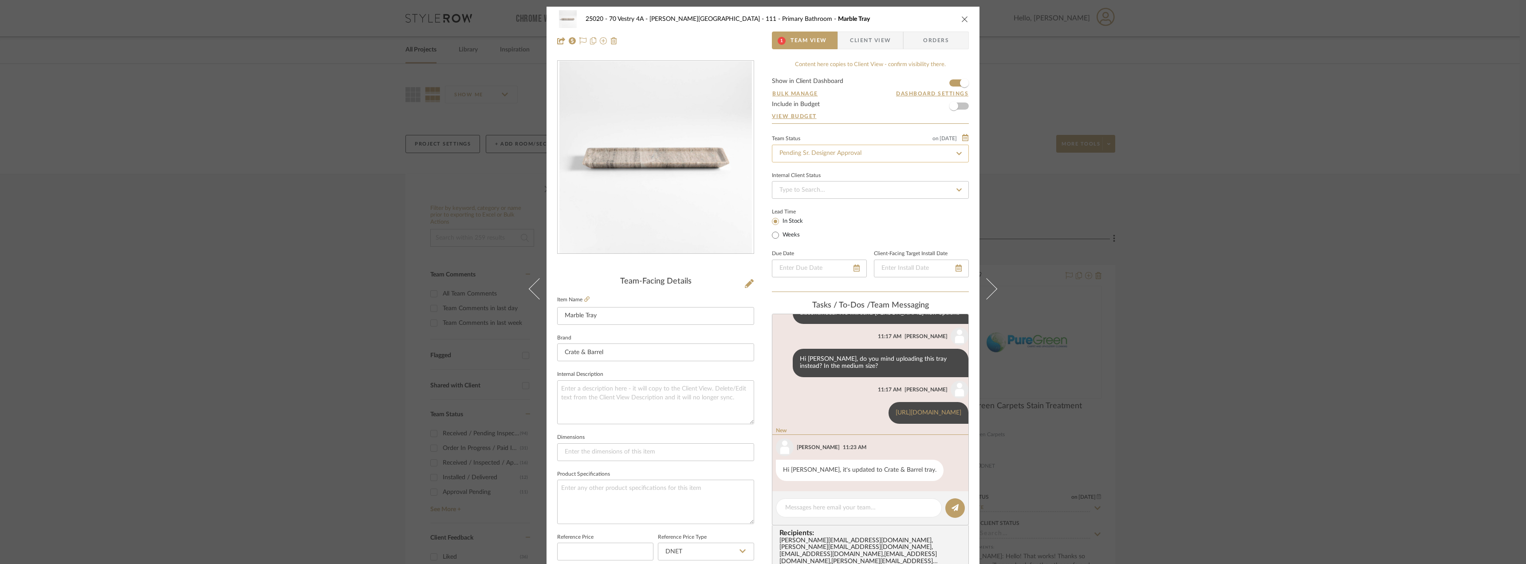
click at [823, 154] on input "Pending Sr. Designer Approval" at bounding box center [870, 154] width 197 height 18
type input "o"
click at [789, 218] on div "Approval Pending" at bounding box center [867, 222] width 196 height 23
type input "Approval Pending"
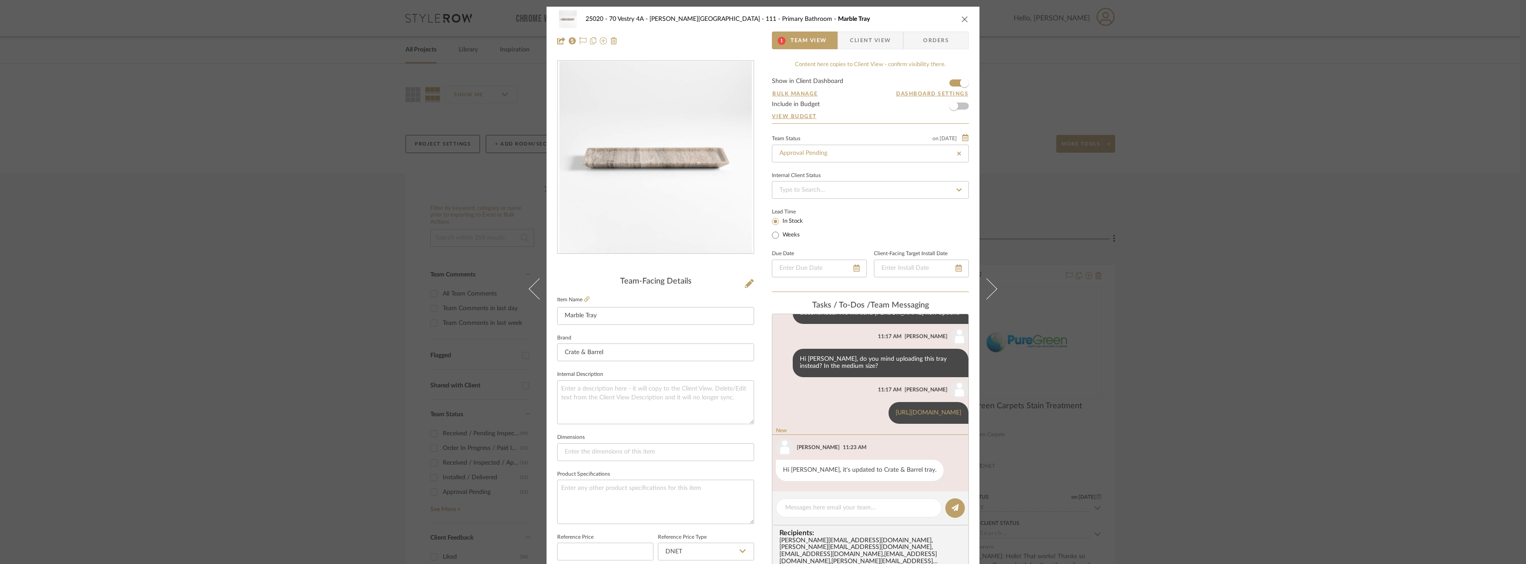
click at [964, 20] on icon "close" at bounding box center [964, 19] width 7 height 7
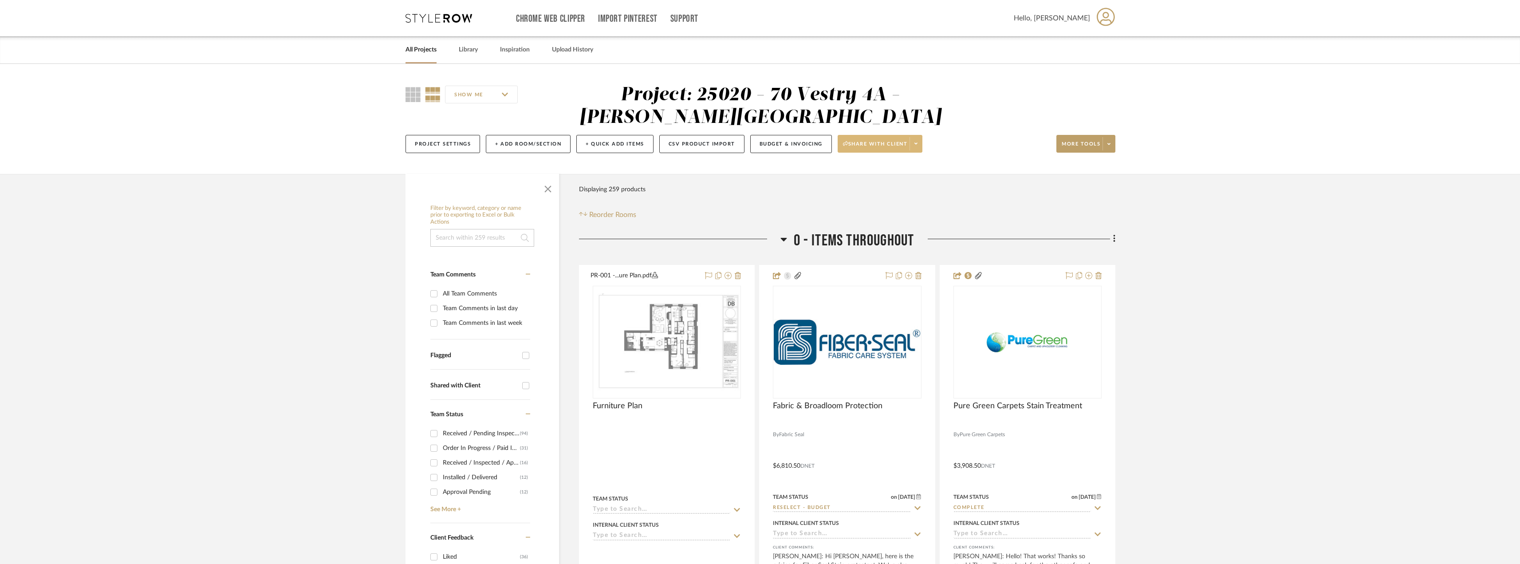
click at [916, 140] on span at bounding box center [915, 143] width 12 height 13
click at [908, 170] on span "Preview Client Dashboard" at bounding box center [884, 169] width 76 height 8
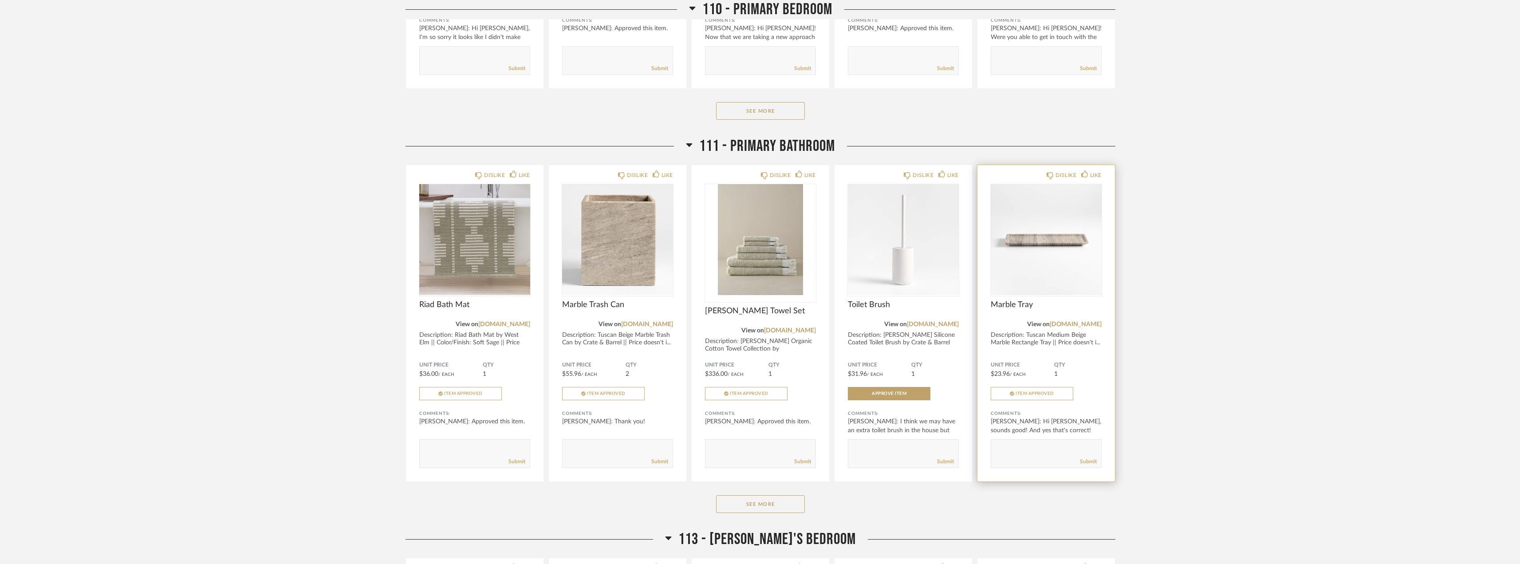
scroll to position [3074, 0]
click at [1021, 392] on span "Item Approved" at bounding box center [1034, 394] width 39 height 4
click at [0, 0] on img at bounding box center [0, 0] width 0 height 0
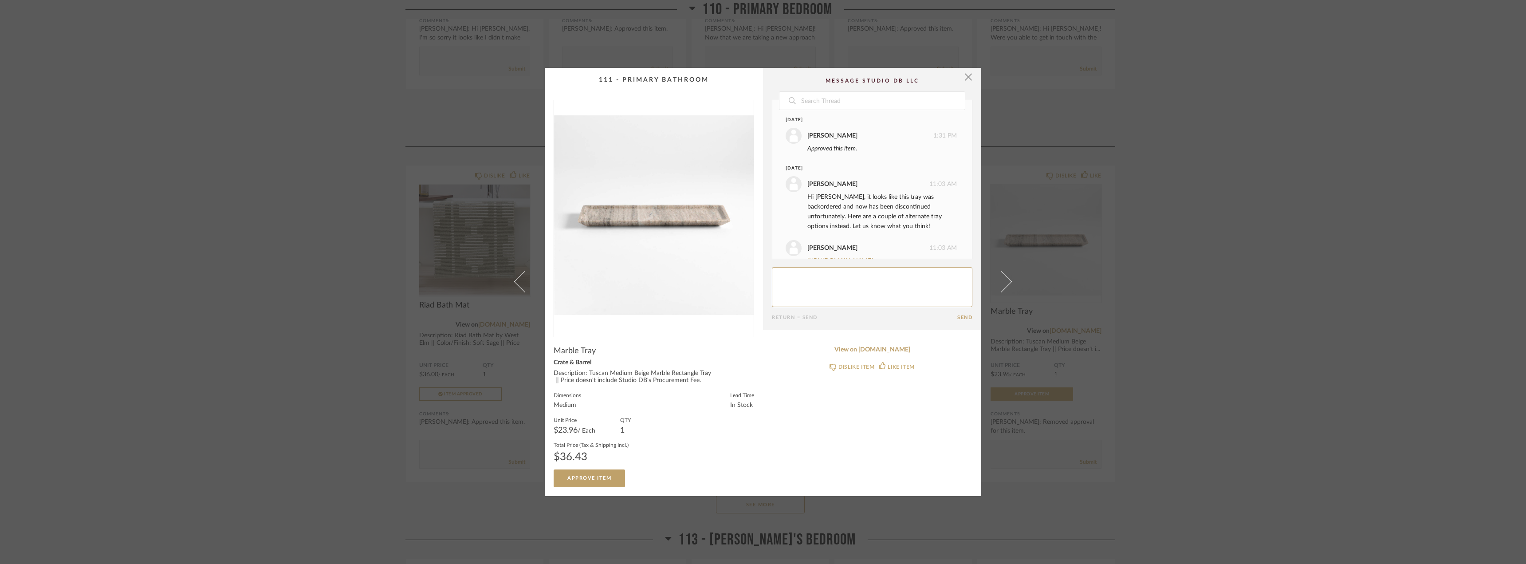
scroll to position [274, 0]
click at [827, 282] on textarea at bounding box center [872, 287] width 201 height 40
type textarea "Hi Emily, here is the updated pricing for the new vanity tray"
click at [1208, 240] on div "× Date September 19th Emily Grant 1:31 PM Approved this item. Today Lauren Pass…" at bounding box center [763, 282] width 1526 height 564
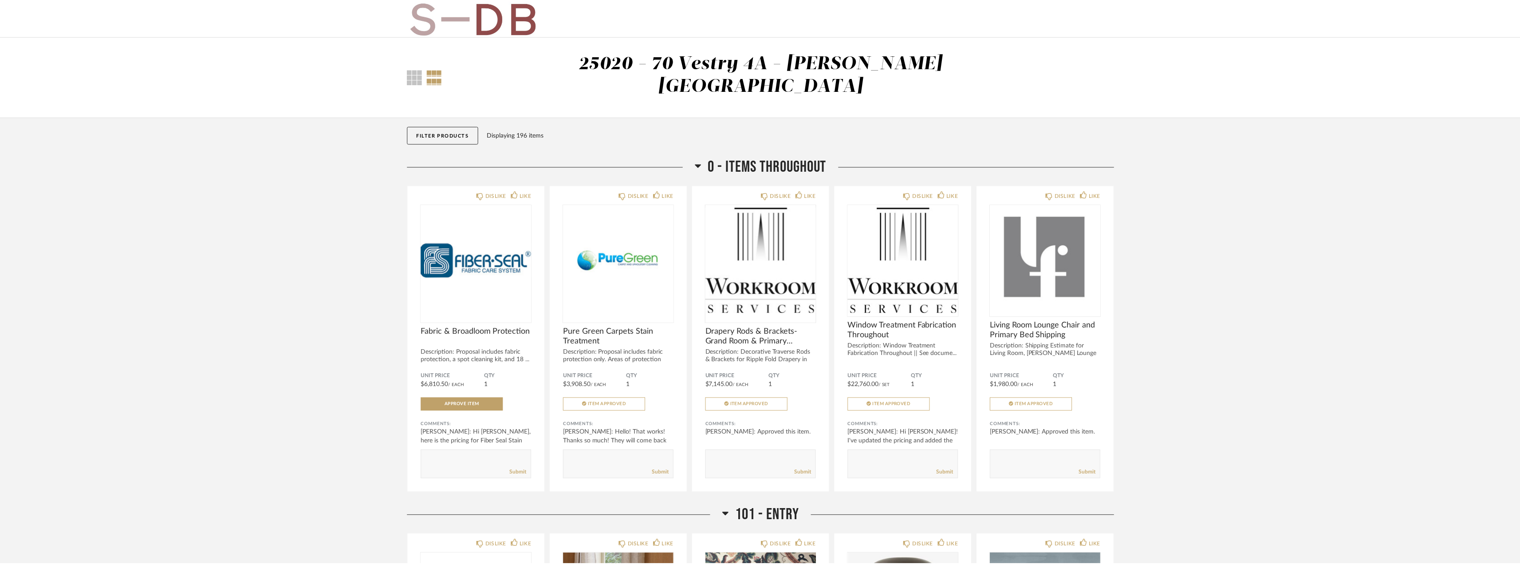
scroll to position [3074, 0]
